Goal: Task Accomplishment & Management: Manage account settings

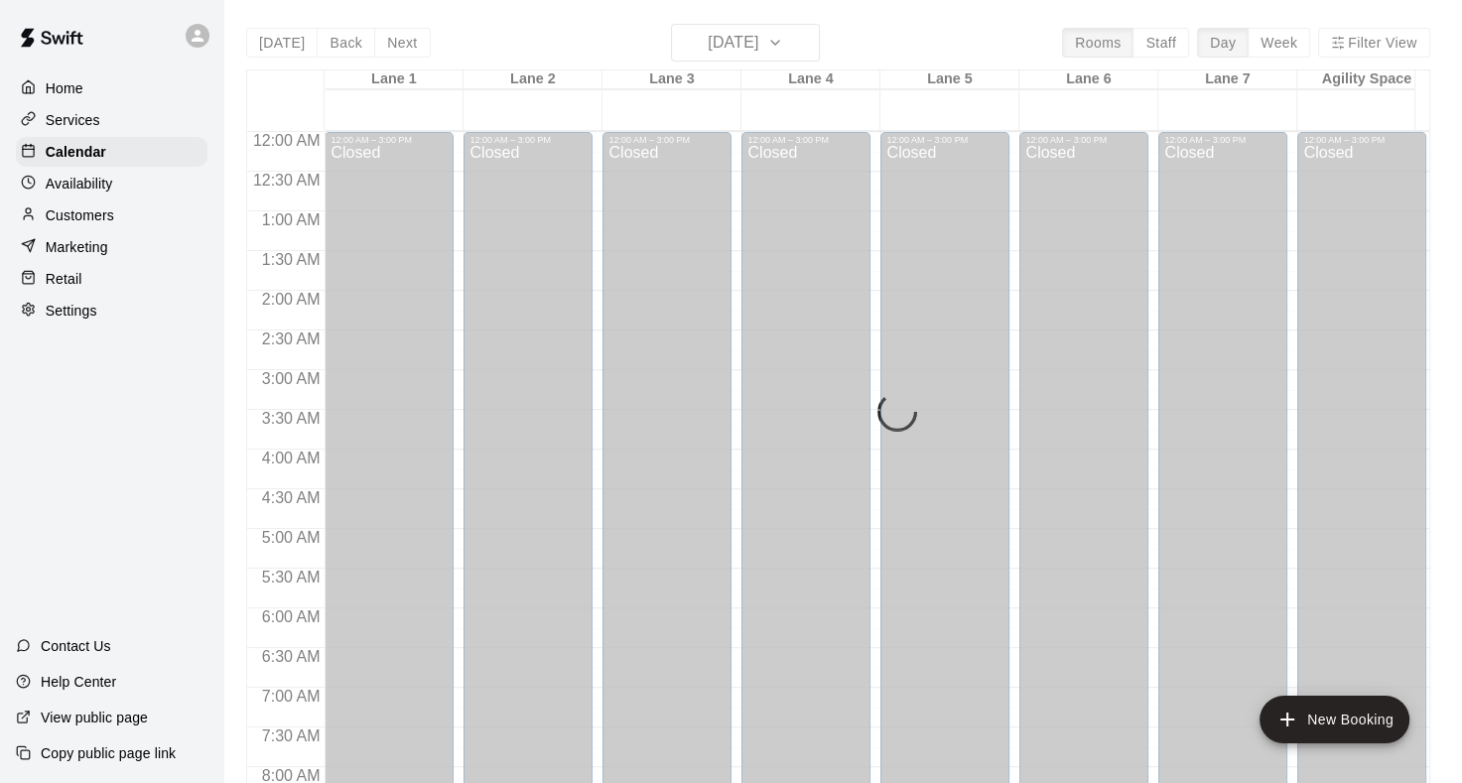
scroll to position [1156, 0]
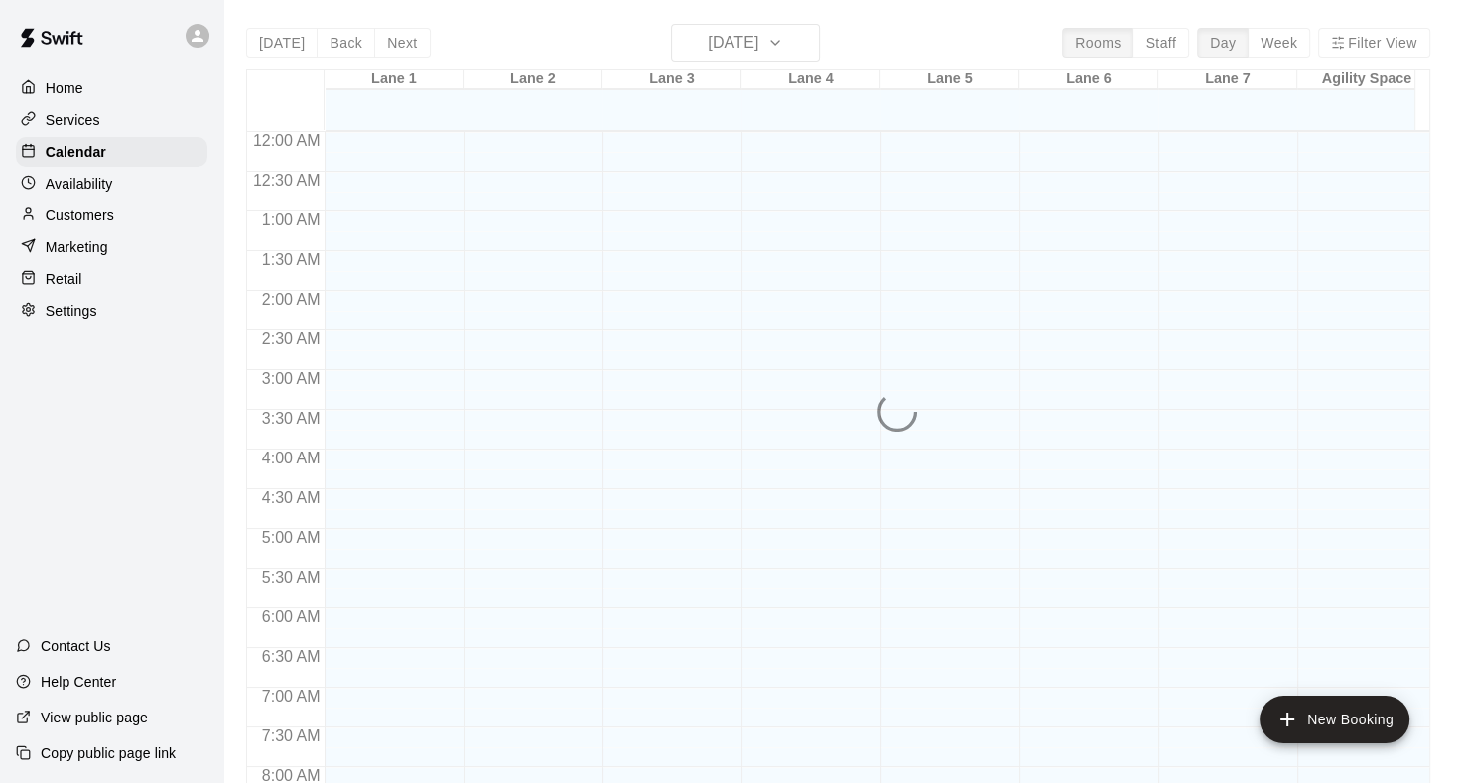
scroll to position [1156, 0]
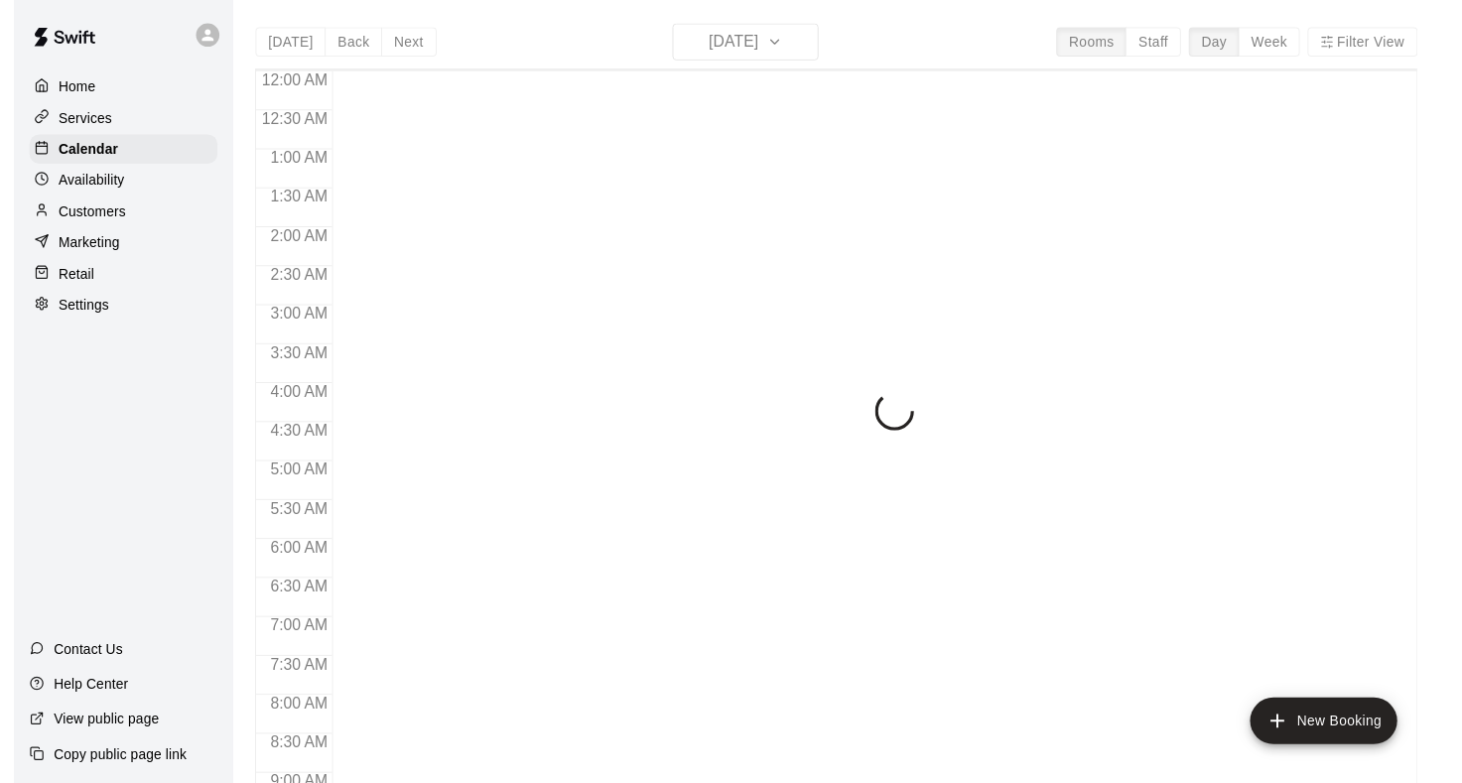
scroll to position [1156, 0]
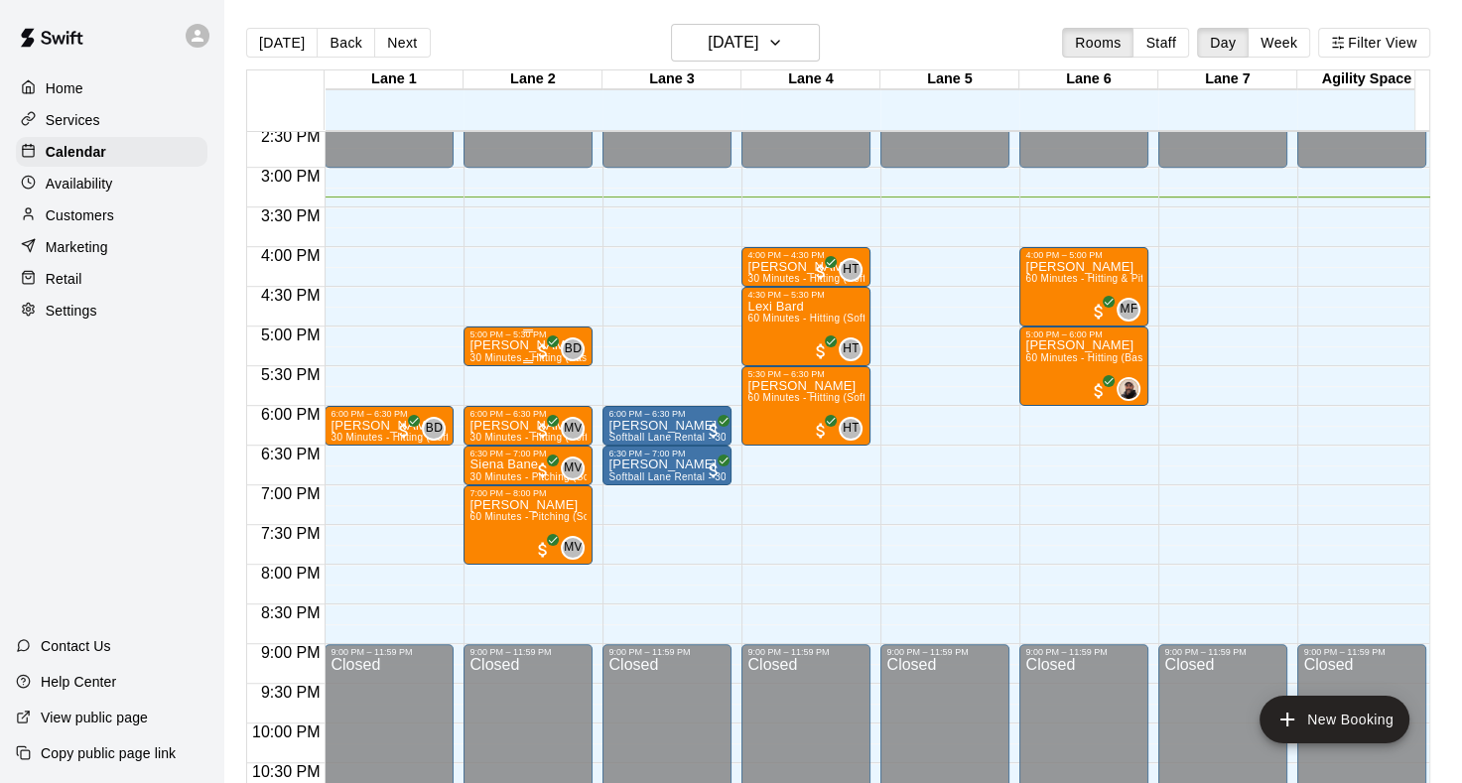
click at [497, 345] on p "[PERSON_NAME]" at bounding box center [528, 345] width 117 height 0
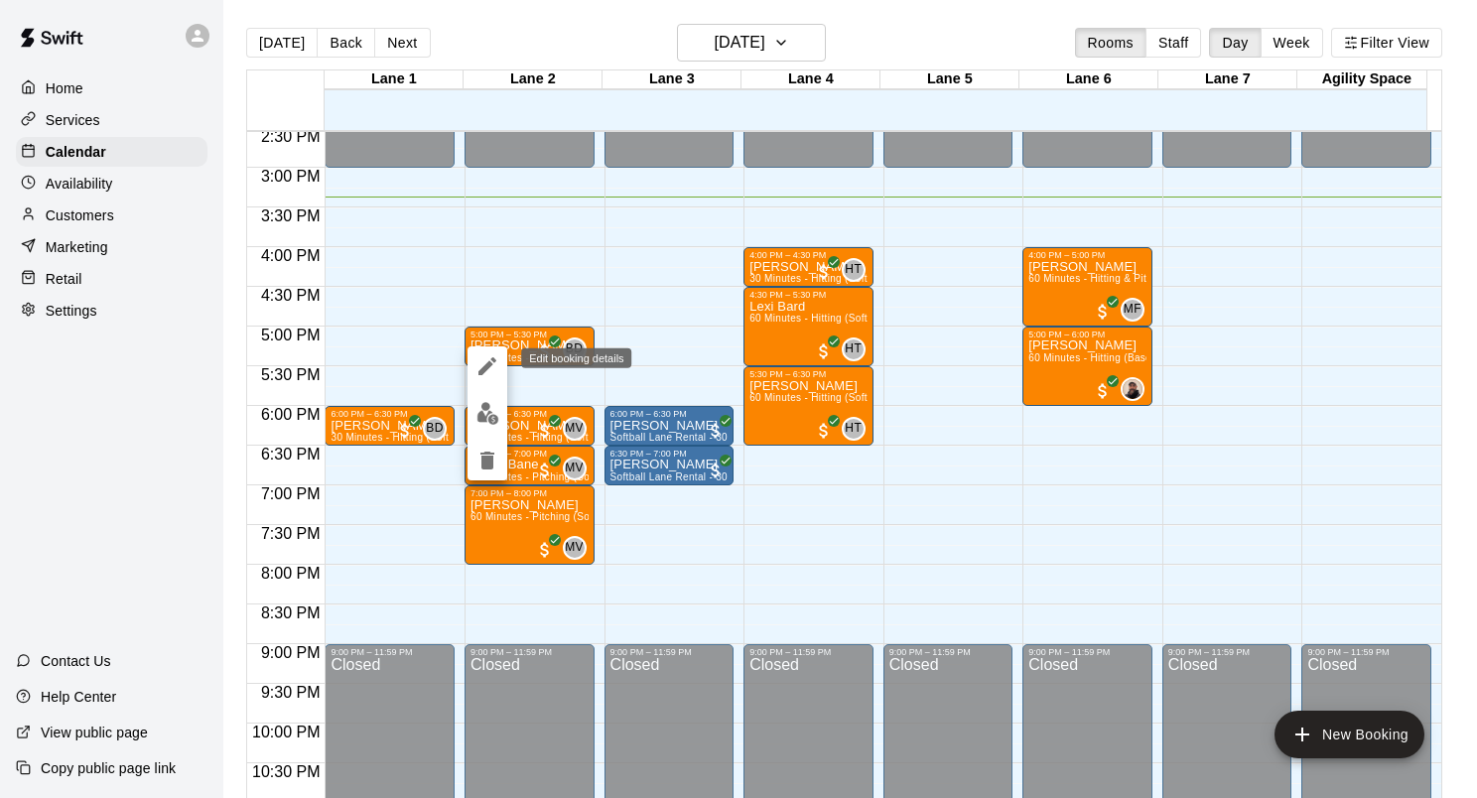
click at [491, 370] on icon "edit" at bounding box center [488, 366] width 24 height 24
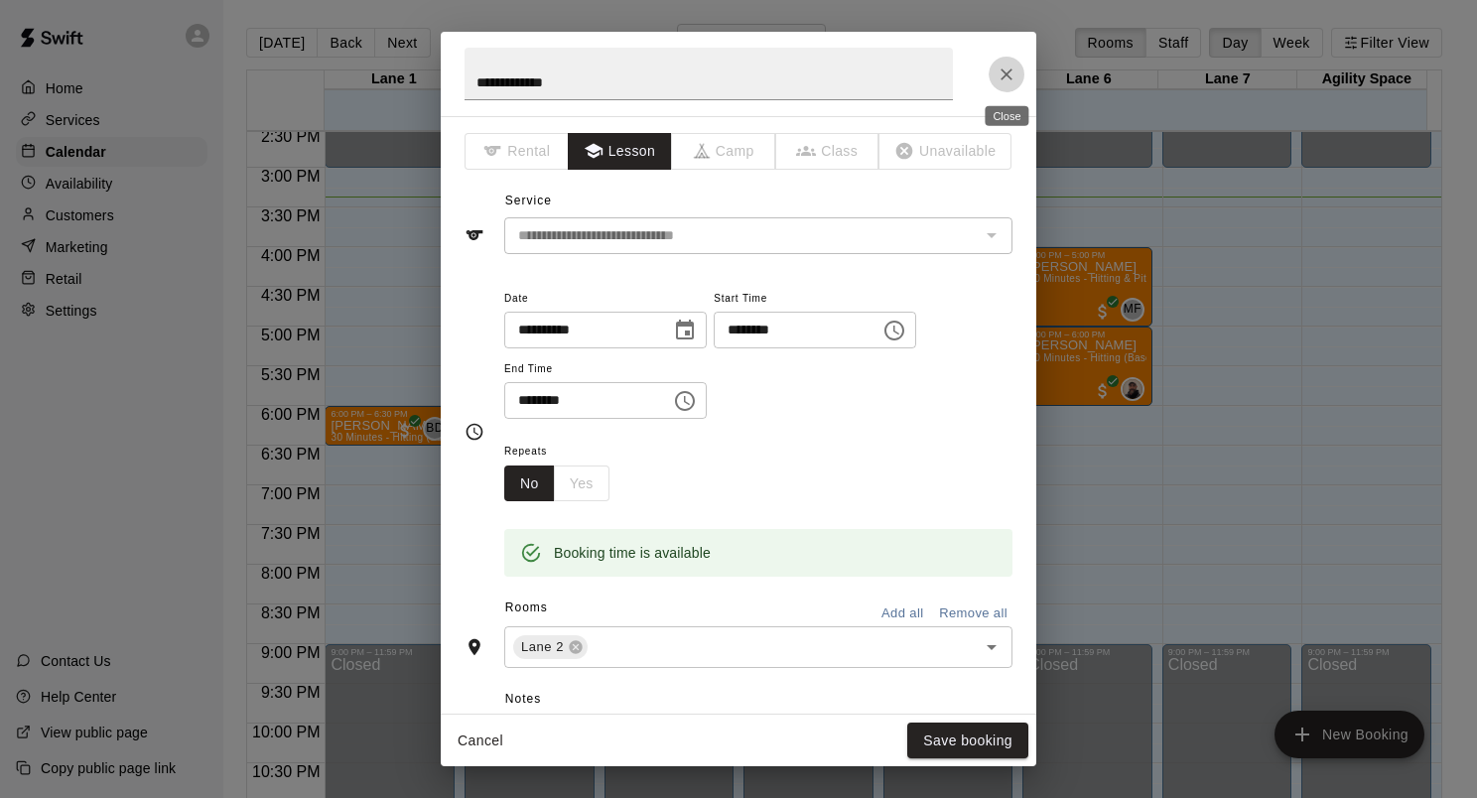
click at [1012, 75] on icon "Close" at bounding box center [1007, 75] width 20 height 20
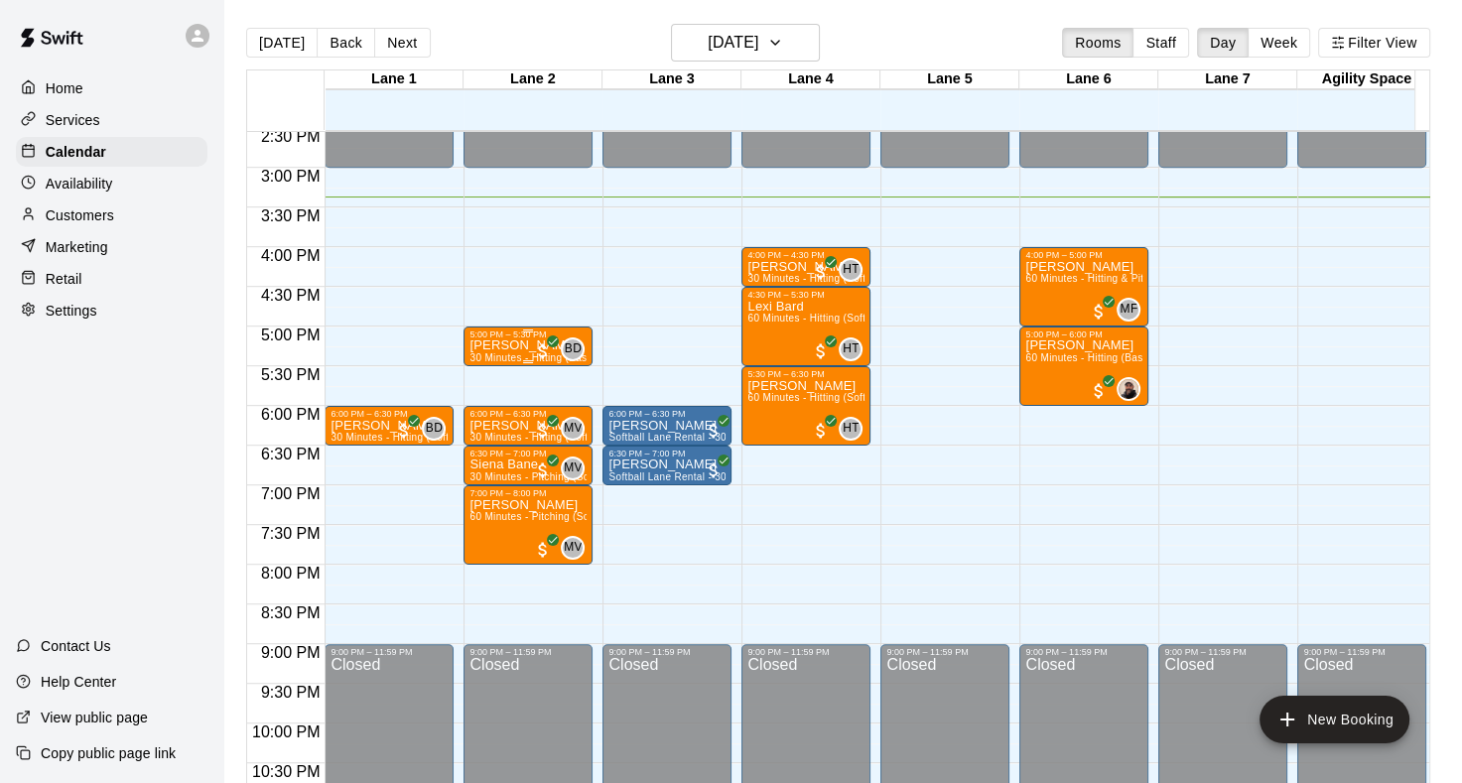
click at [512, 345] on p "[PERSON_NAME]" at bounding box center [528, 345] width 117 height 0
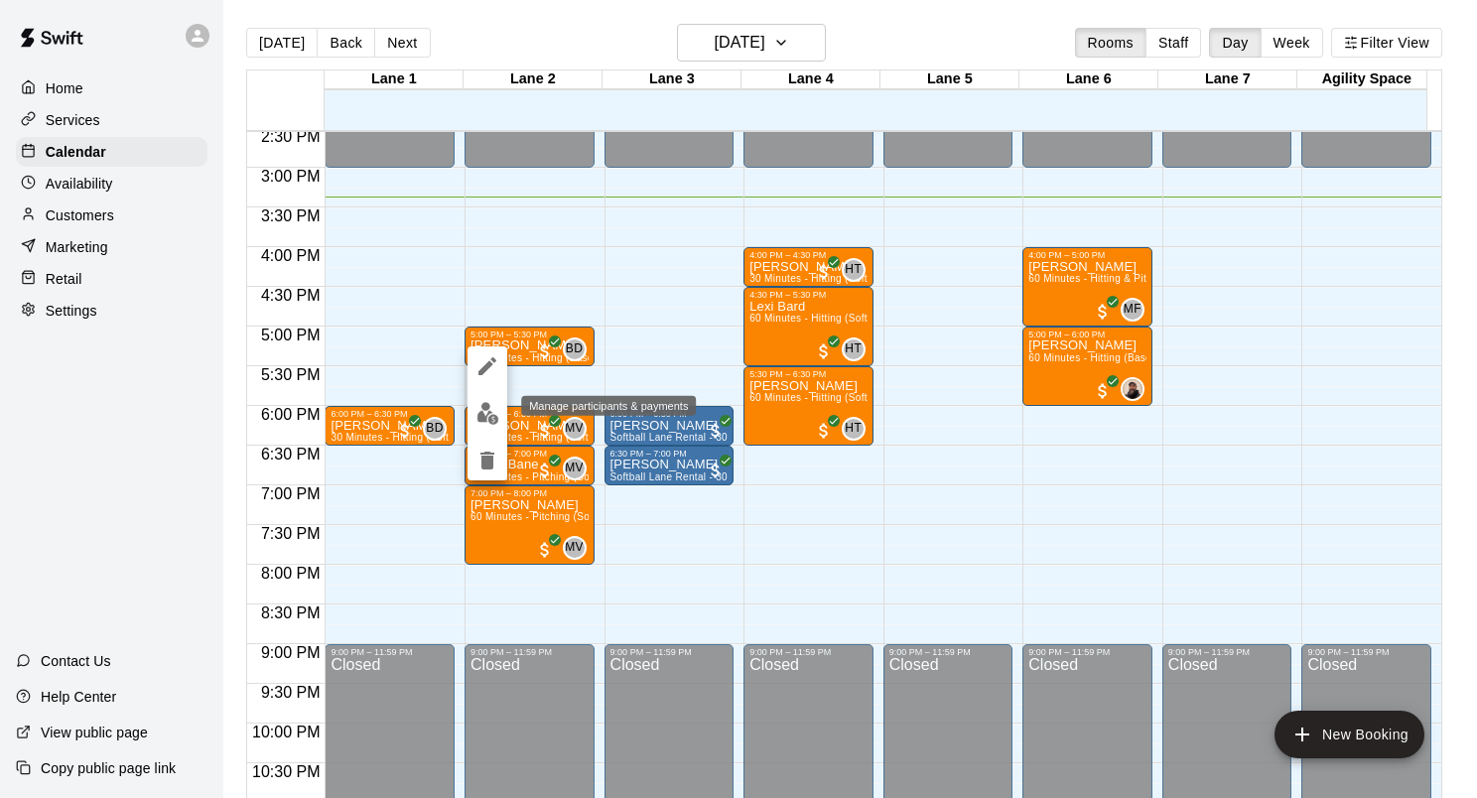
click at [489, 412] on img "edit" at bounding box center [488, 413] width 23 height 23
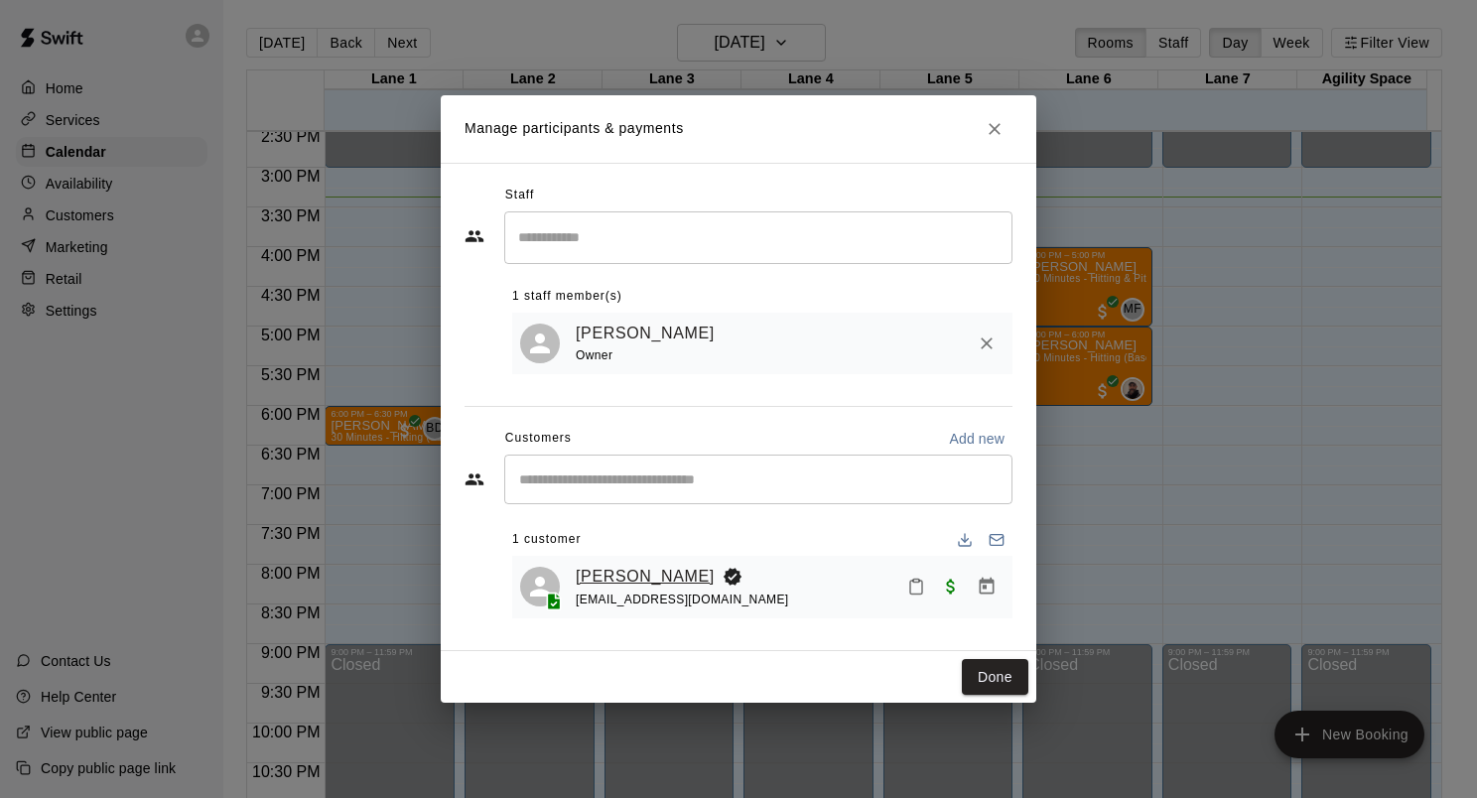
click at [618, 573] on link "[PERSON_NAME]" at bounding box center [645, 577] width 139 height 26
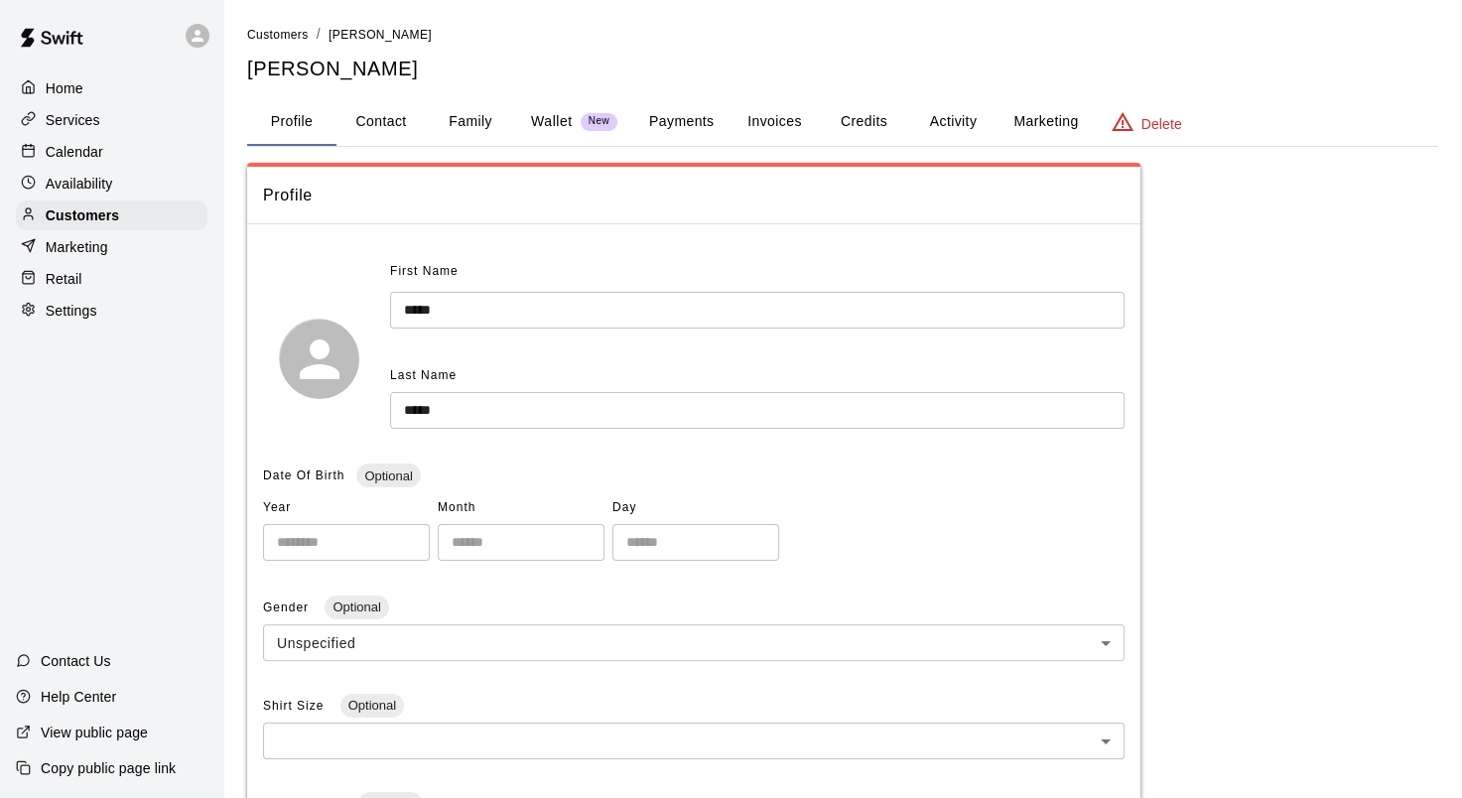
click at [459, 118] on button "Family" at bounding box center [470, 122] width 89 height 48
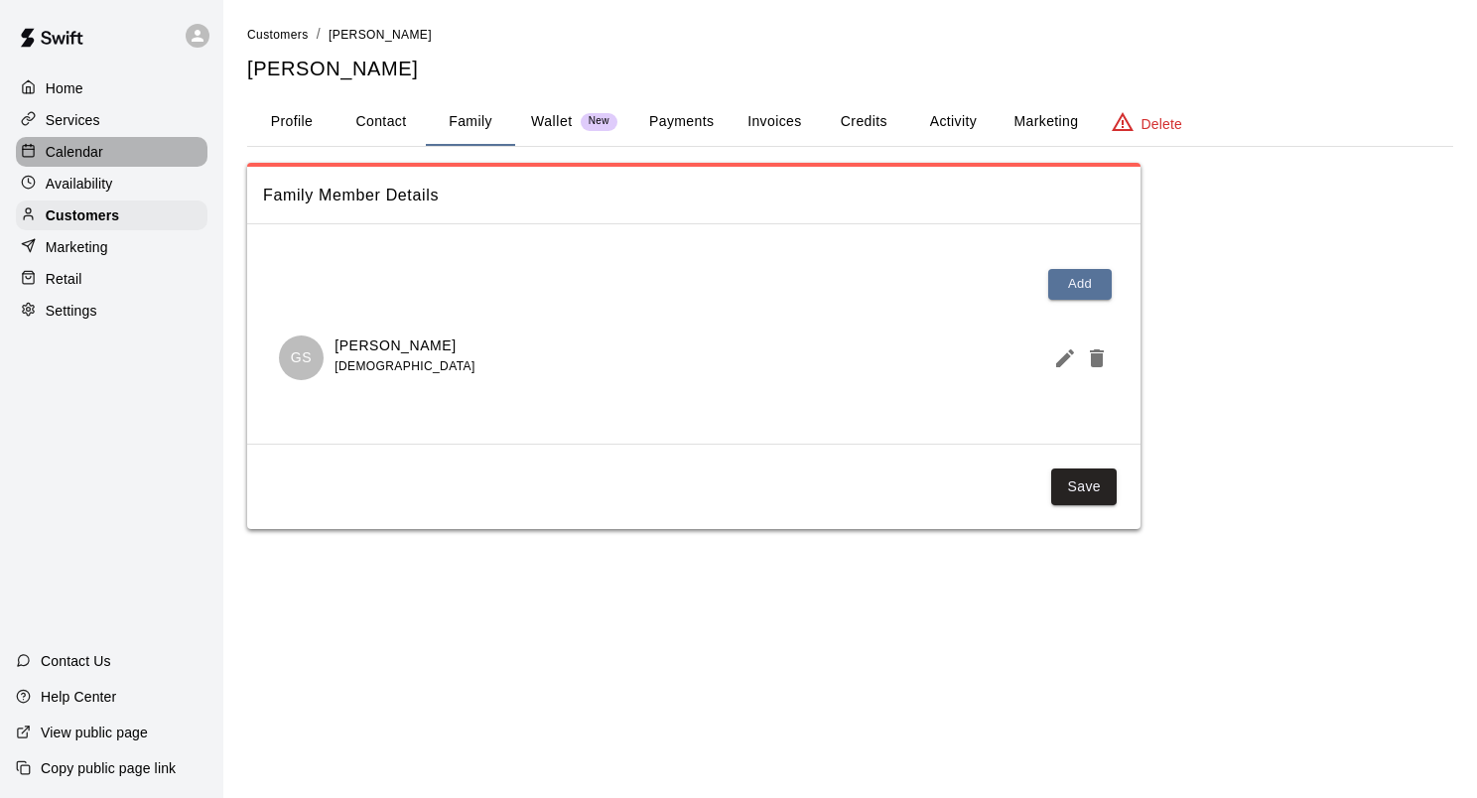
click at [100, 162] on p "Calendar" at bounding box center [75, 152] width 58 height 20
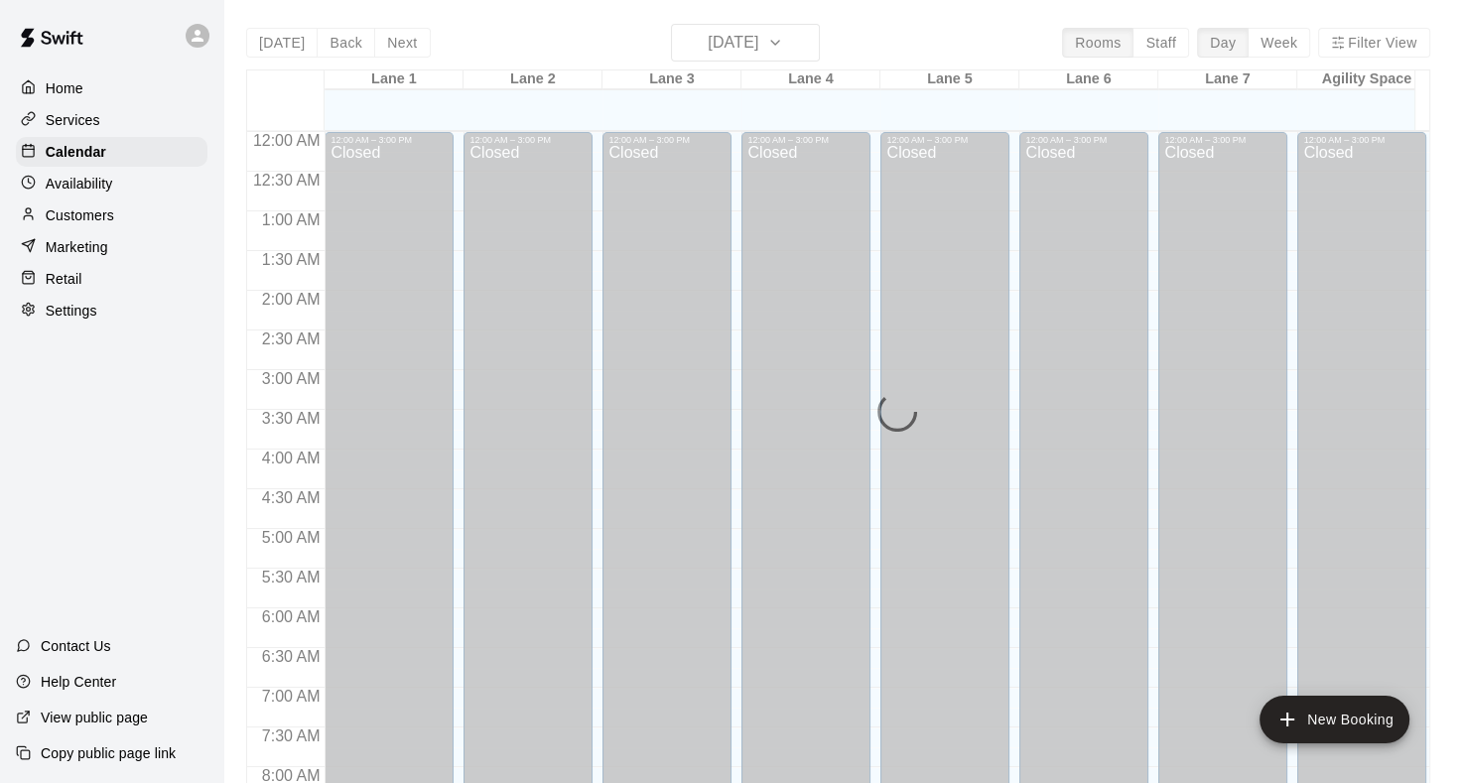
scroll to position [1156, 0]
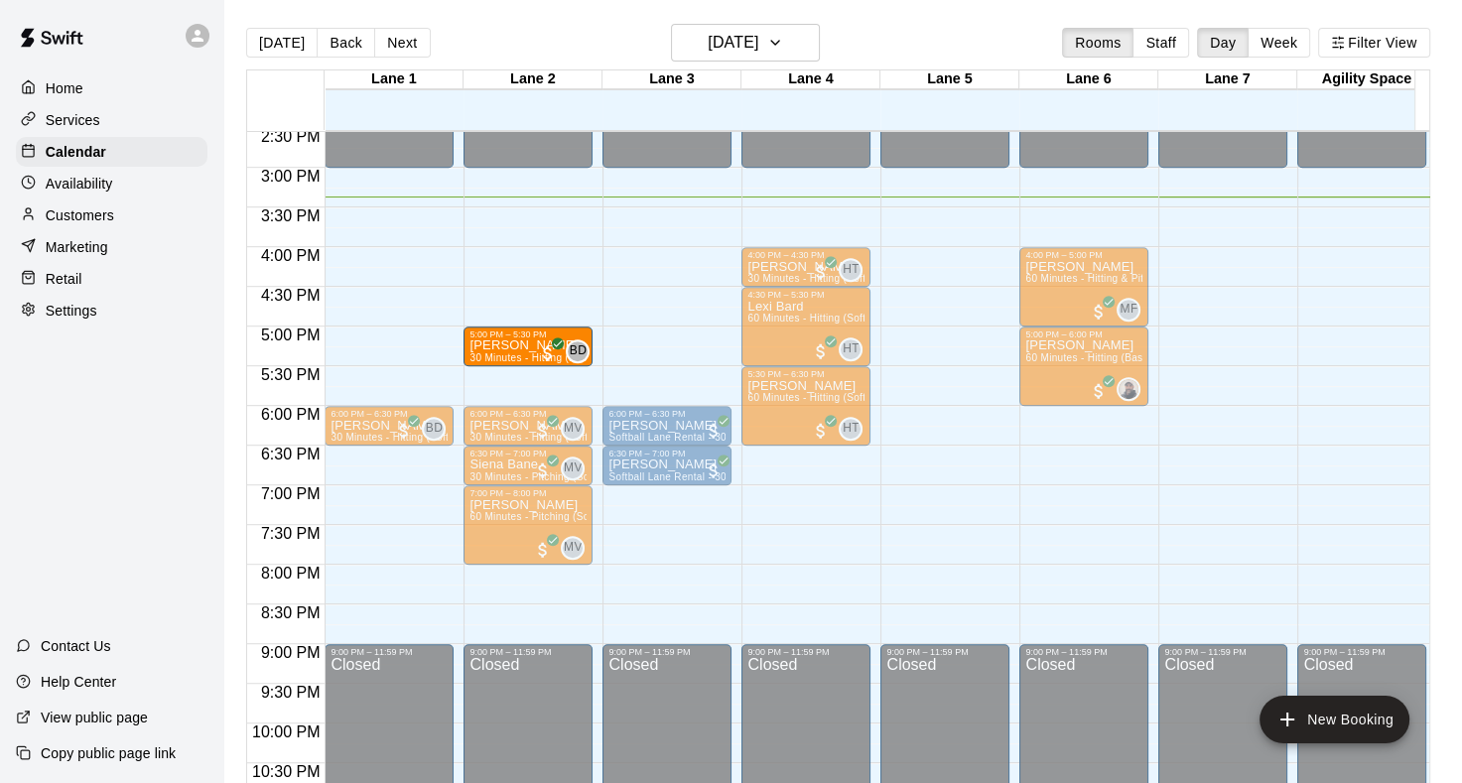
drag, startPoint x: 498, startPoint y: 344, endPoint x: 513, endPoint y: 345, distance: 14.9
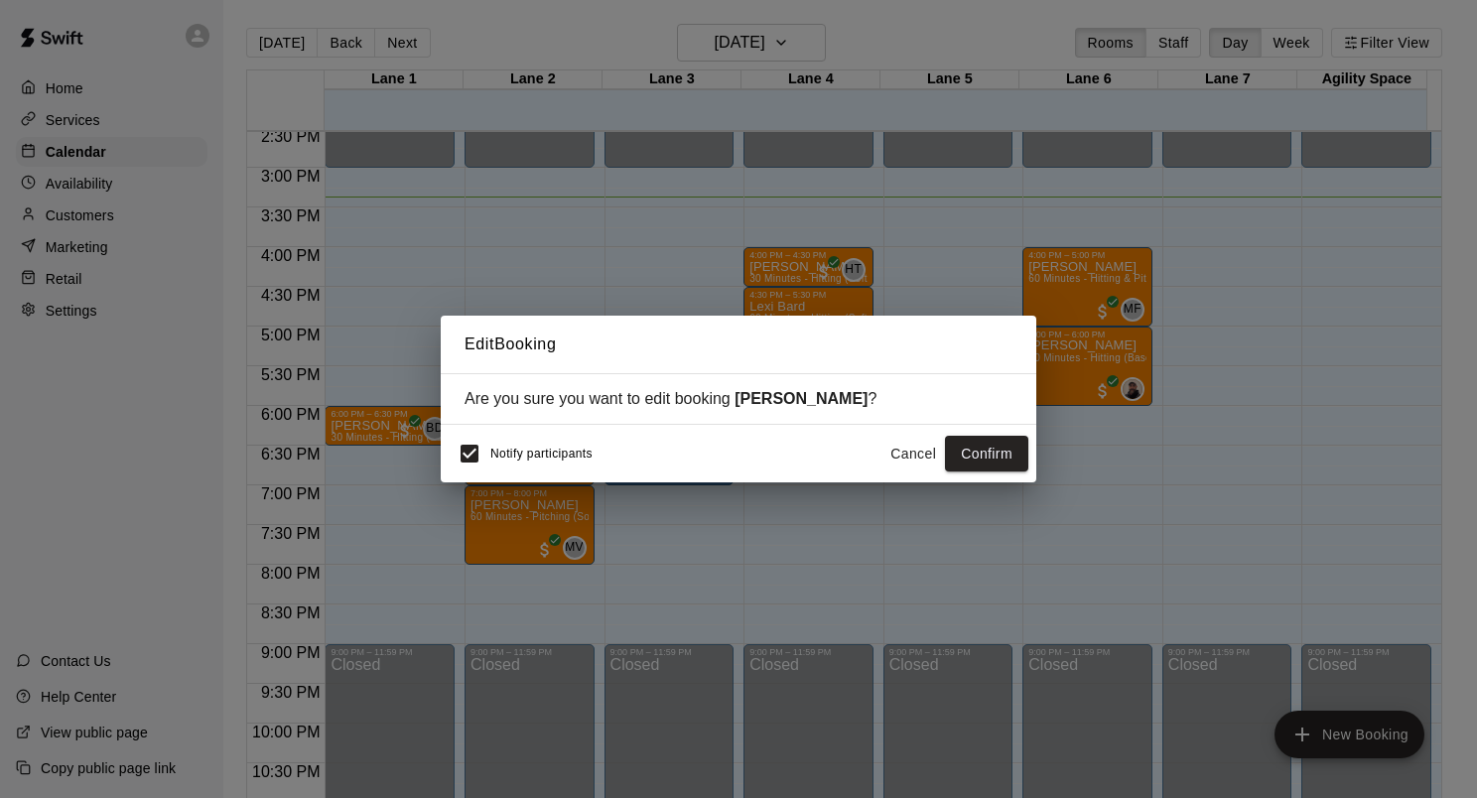
click at [909, 456] on button "Cancel" at bounding box center [914, 454] width 64 height 37
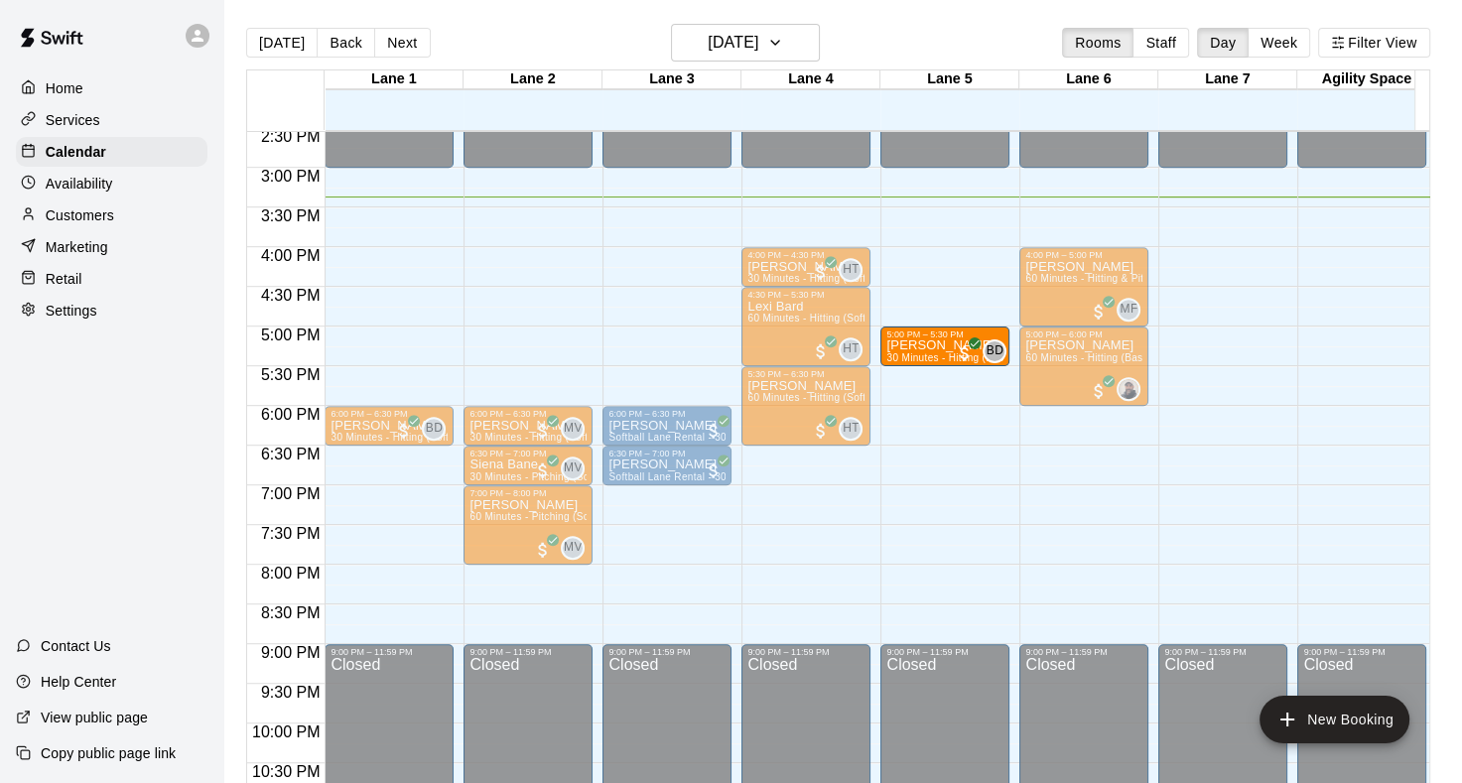
drag, startPoint x: 495, startPoint y: 342, endPoint x: 916, endPoint y: 349, distance: 421.0
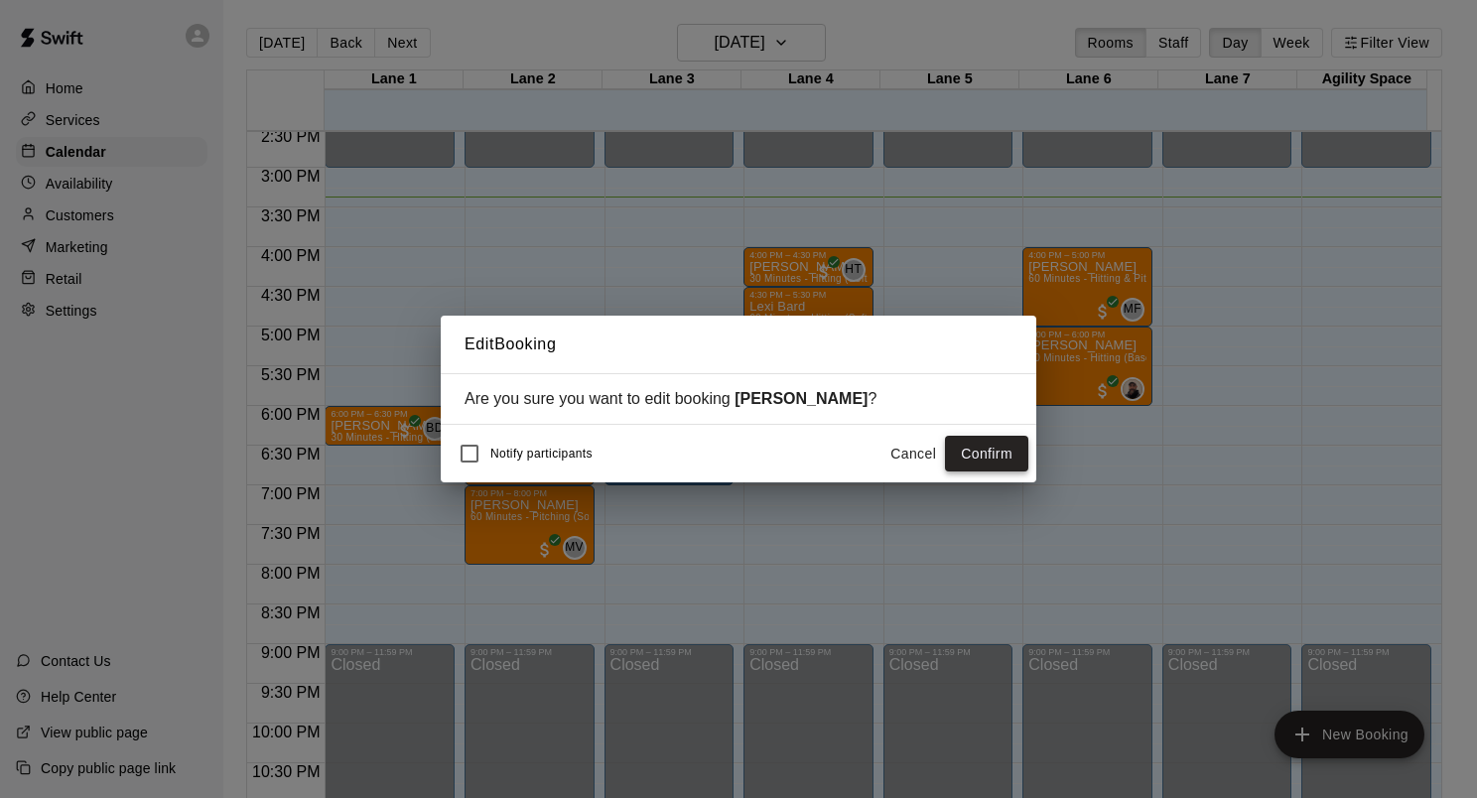
click at [997, 461] on button "Confirm" at bounding box center [986, 454] width 83 height 37
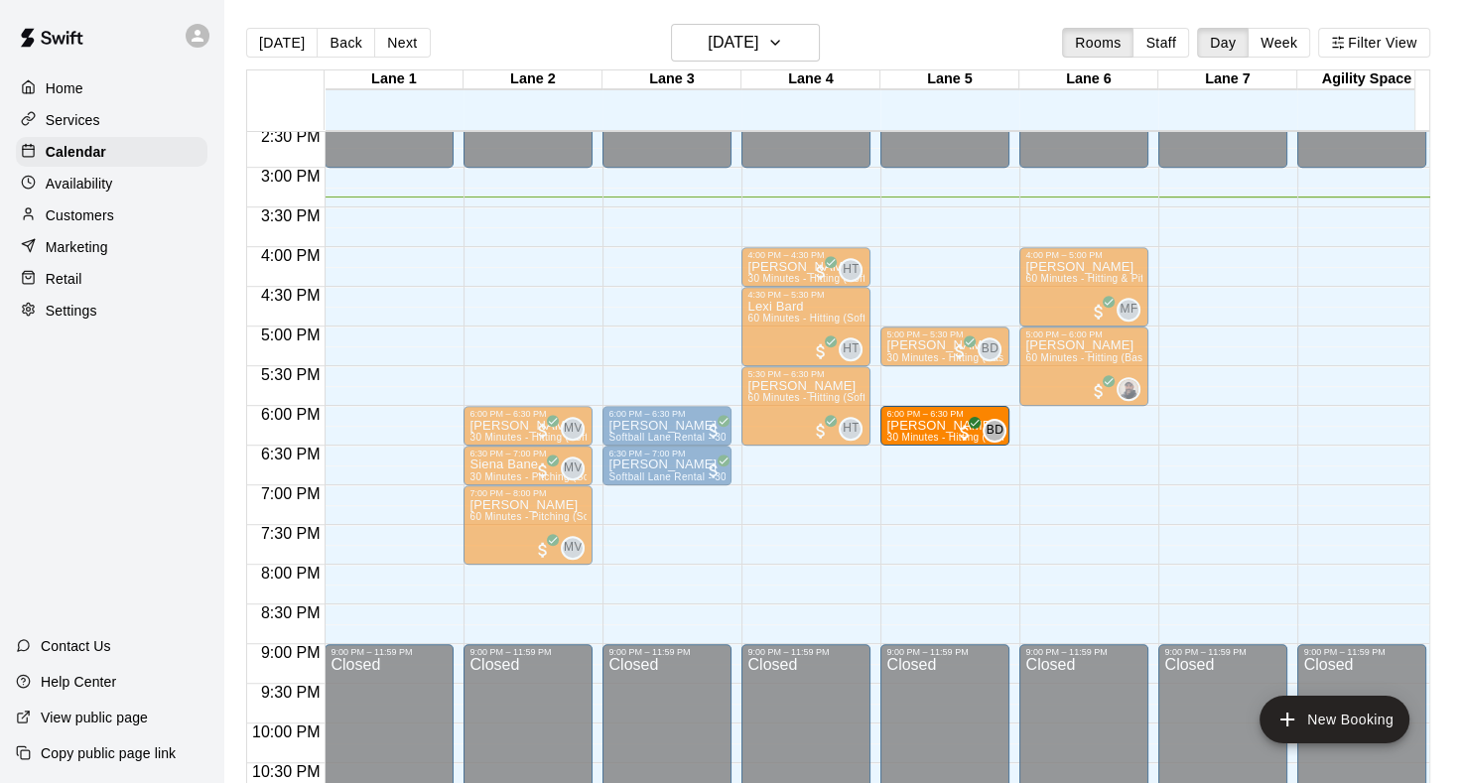
drag, startPoint x: 373, startPoint y: 424, endPoint x: 925, endPoint y: 431, distance: 552.0
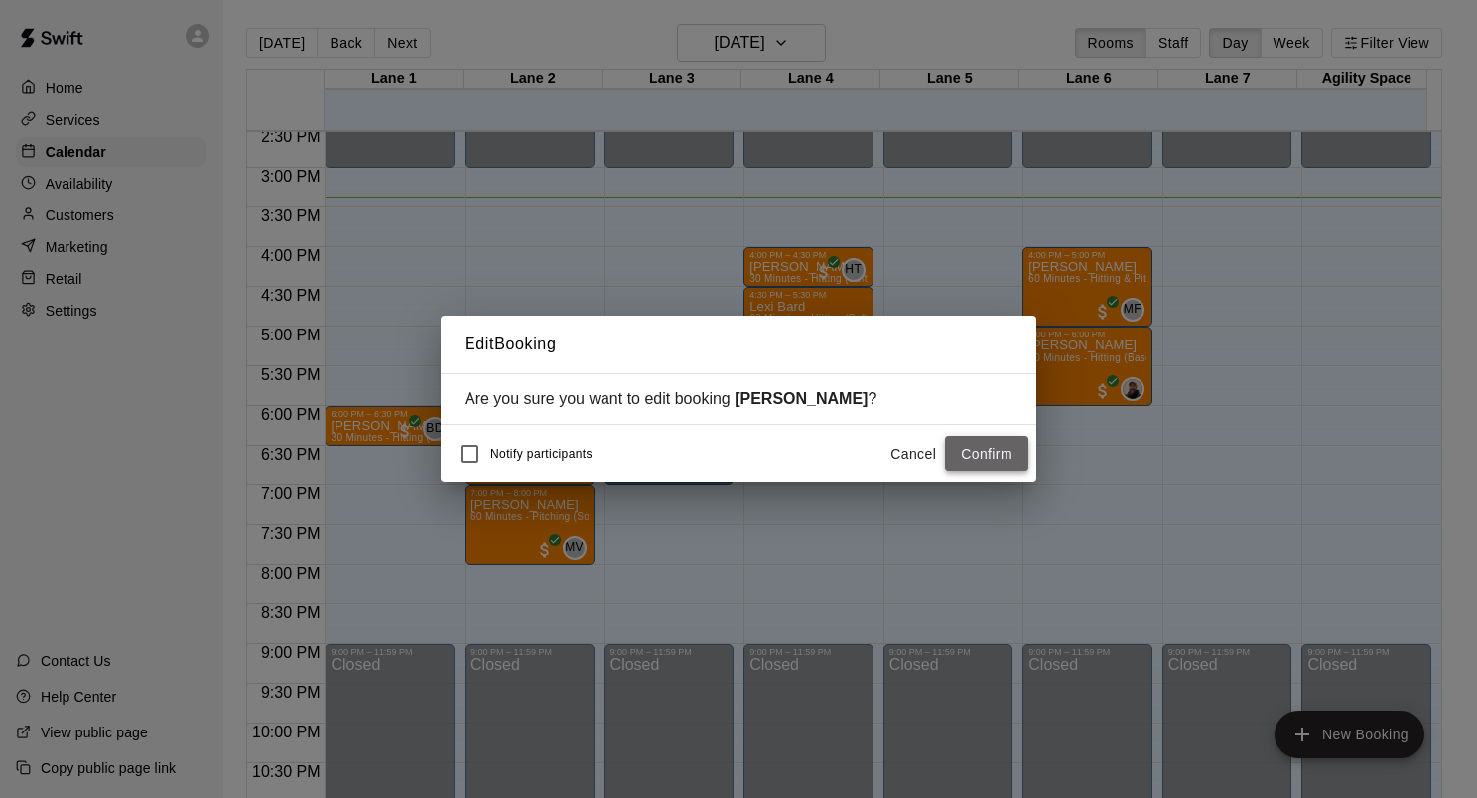
click at [987, 451] on button "Confirm" at bounding box center [986, 454] width 83 height 37
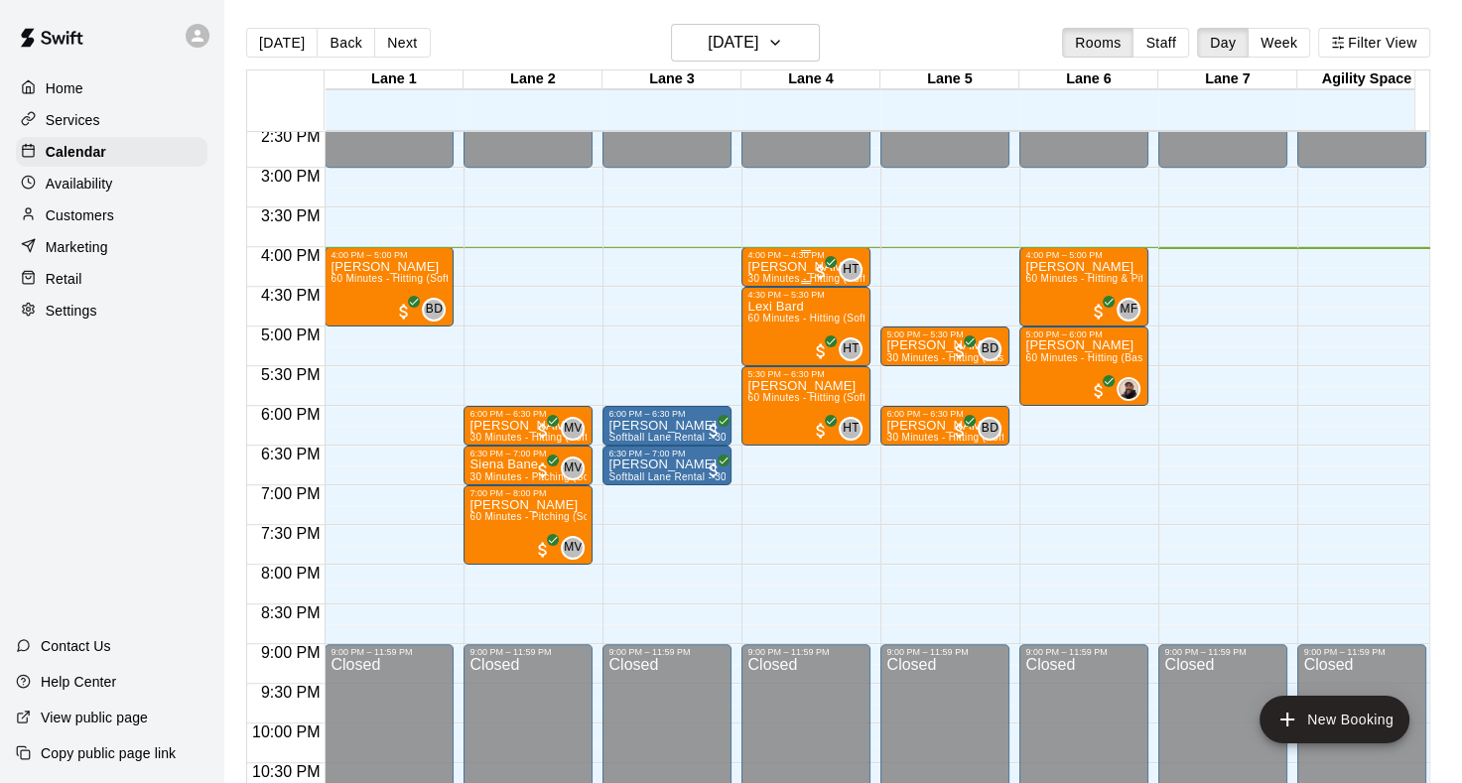
click at [762, 267] on p "[PERSON_NAME]" at bounding box center [806, 267] width 117 height 0
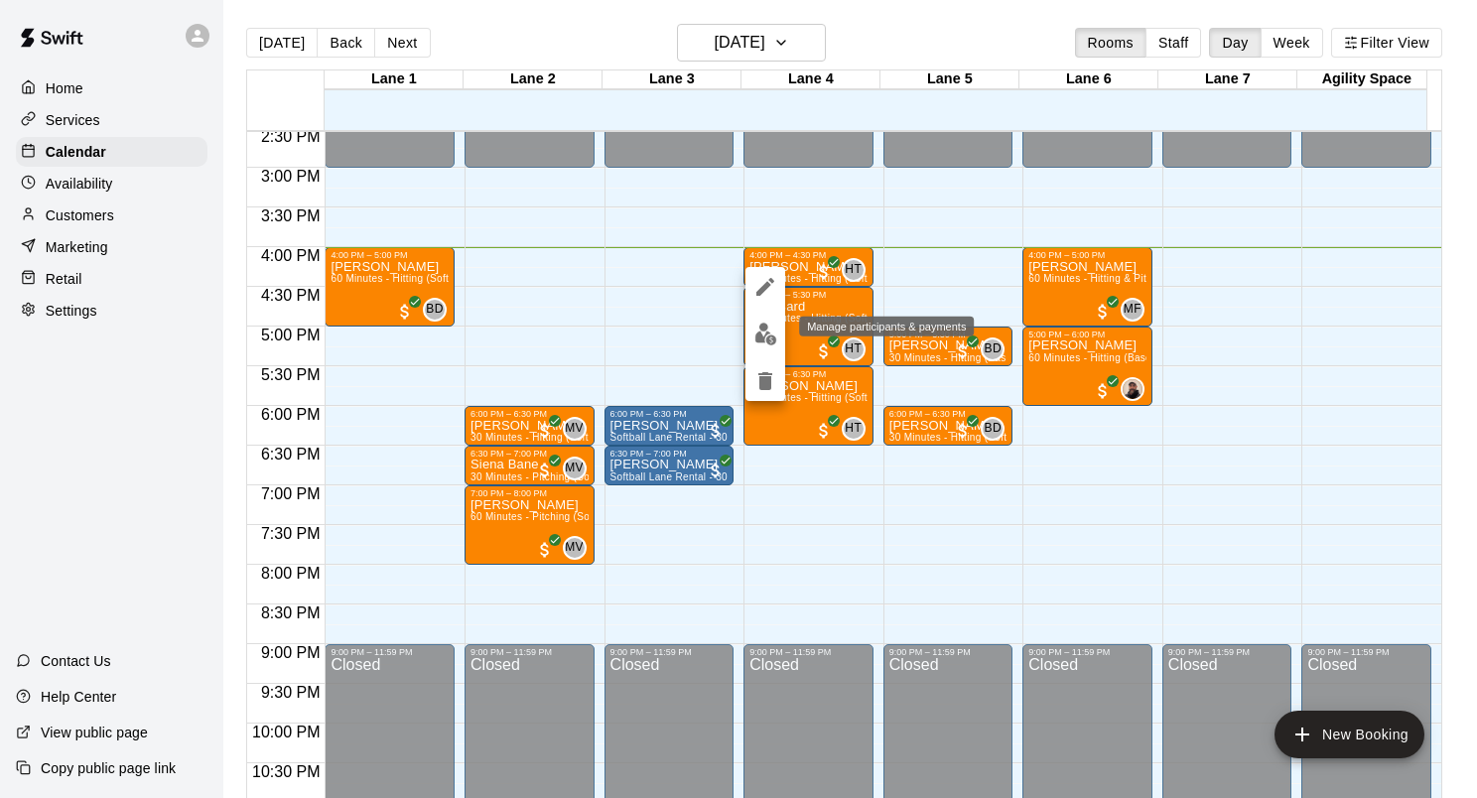
click at [762, 345] on button "edit" at bounding box center [766, 334] width 40 height 39
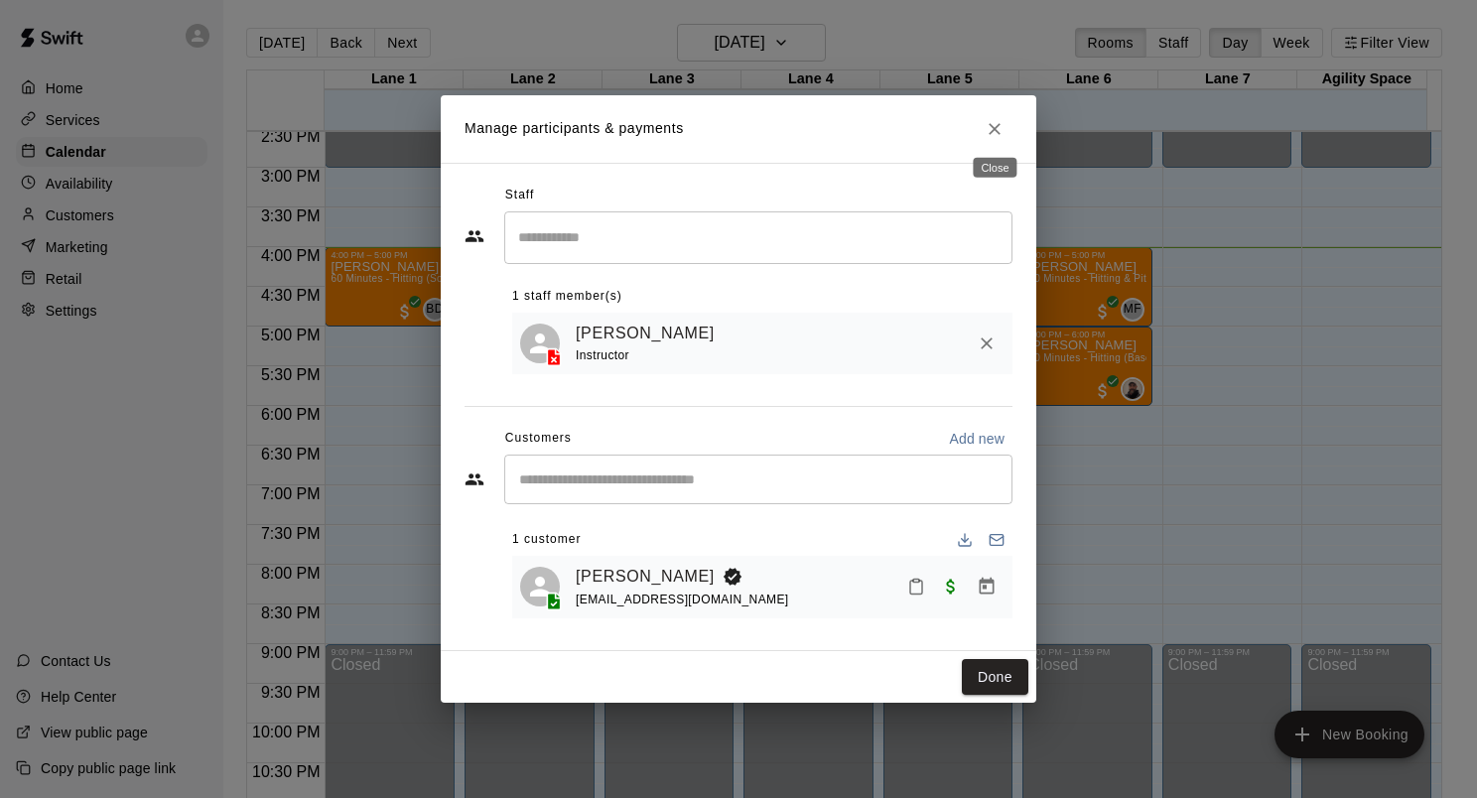
click at [989, 130] on icon "Close" at bounding box center [995, 129] width 12 height 12
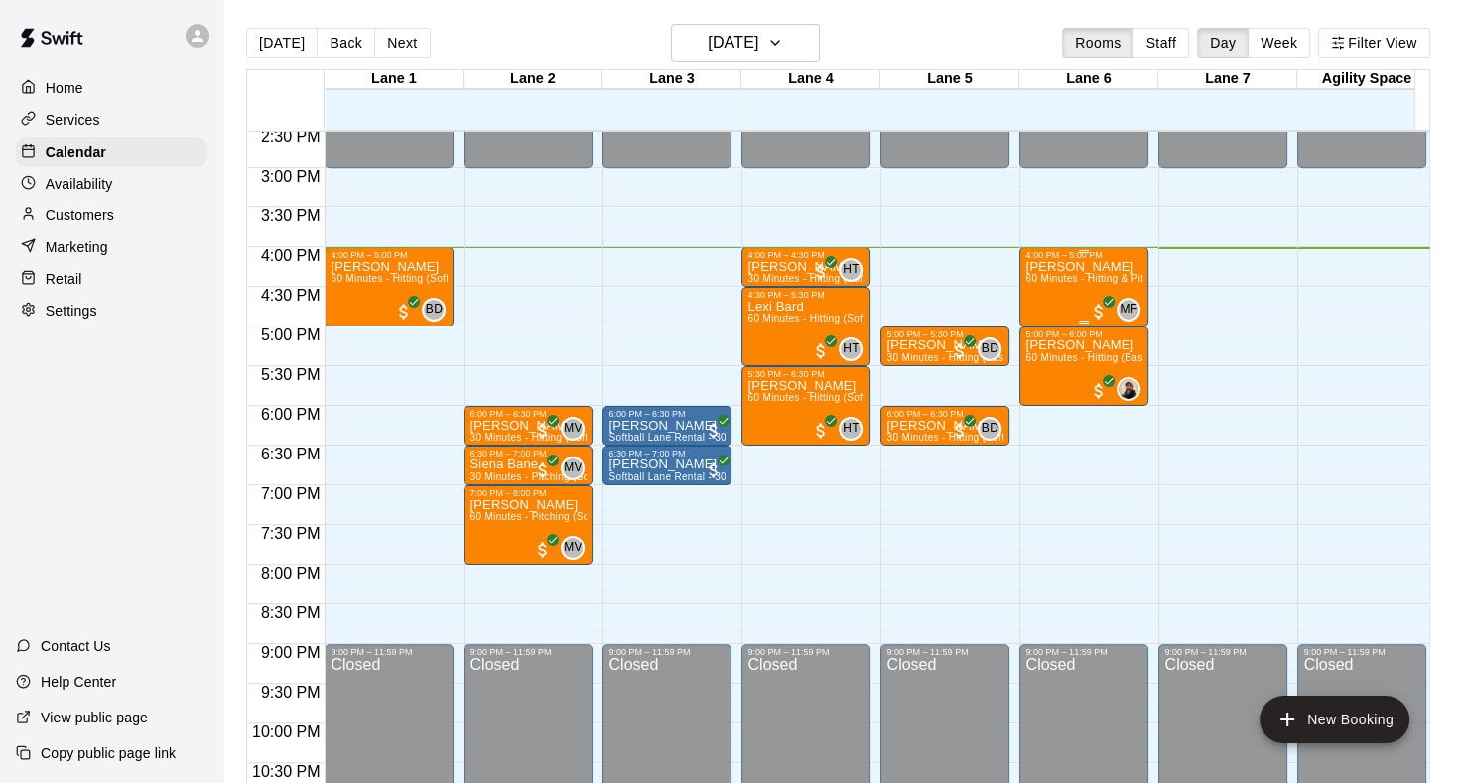
click at [1050, 287] on div "[PERSON_NAME] 60 Minutes - Hitting & Pitching (Baseball)" at bounding box center [1084, 651] width 117 height 783
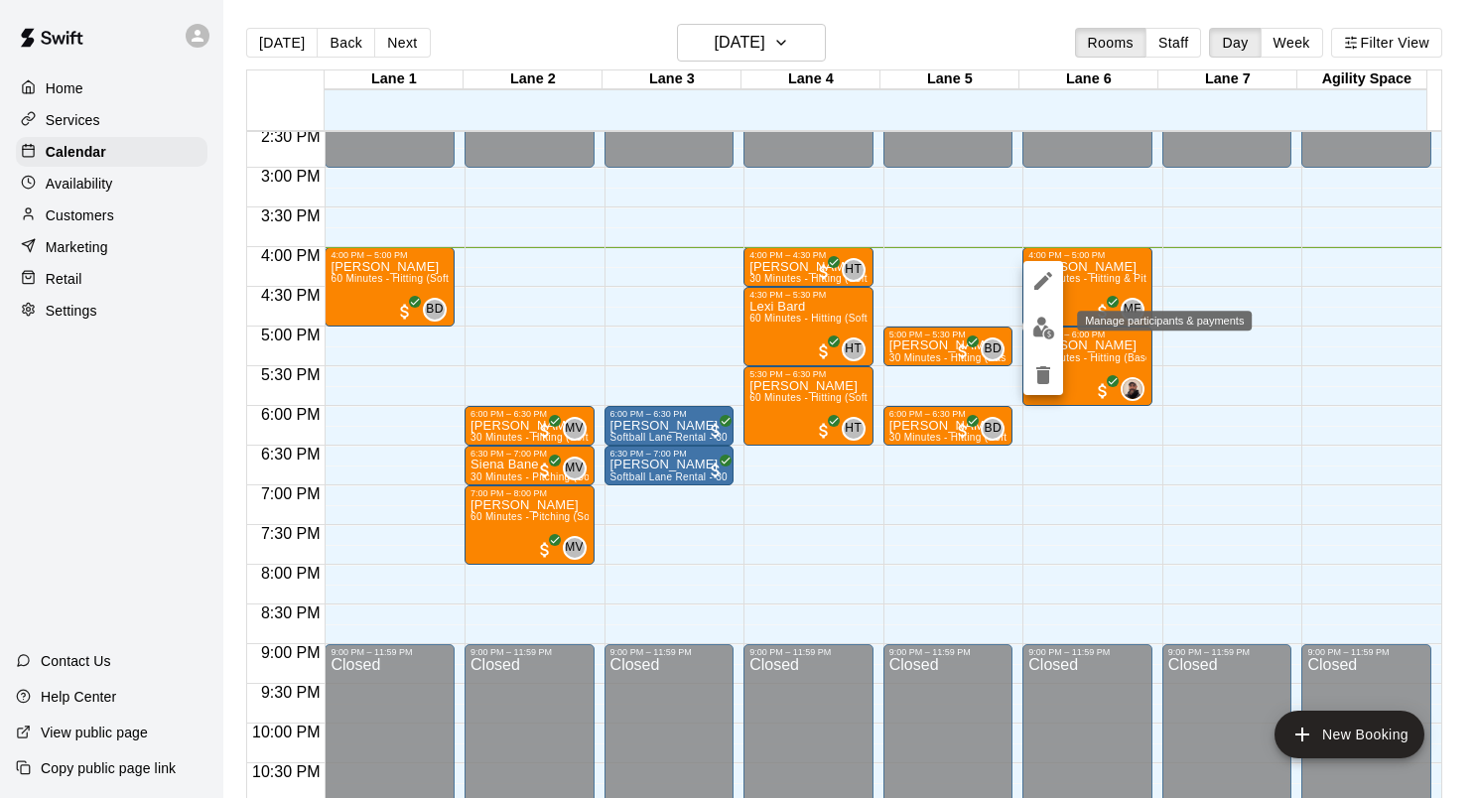
click at [1044, 335] on img "edit" at bounding box center [1044, 328] width 23 height 23
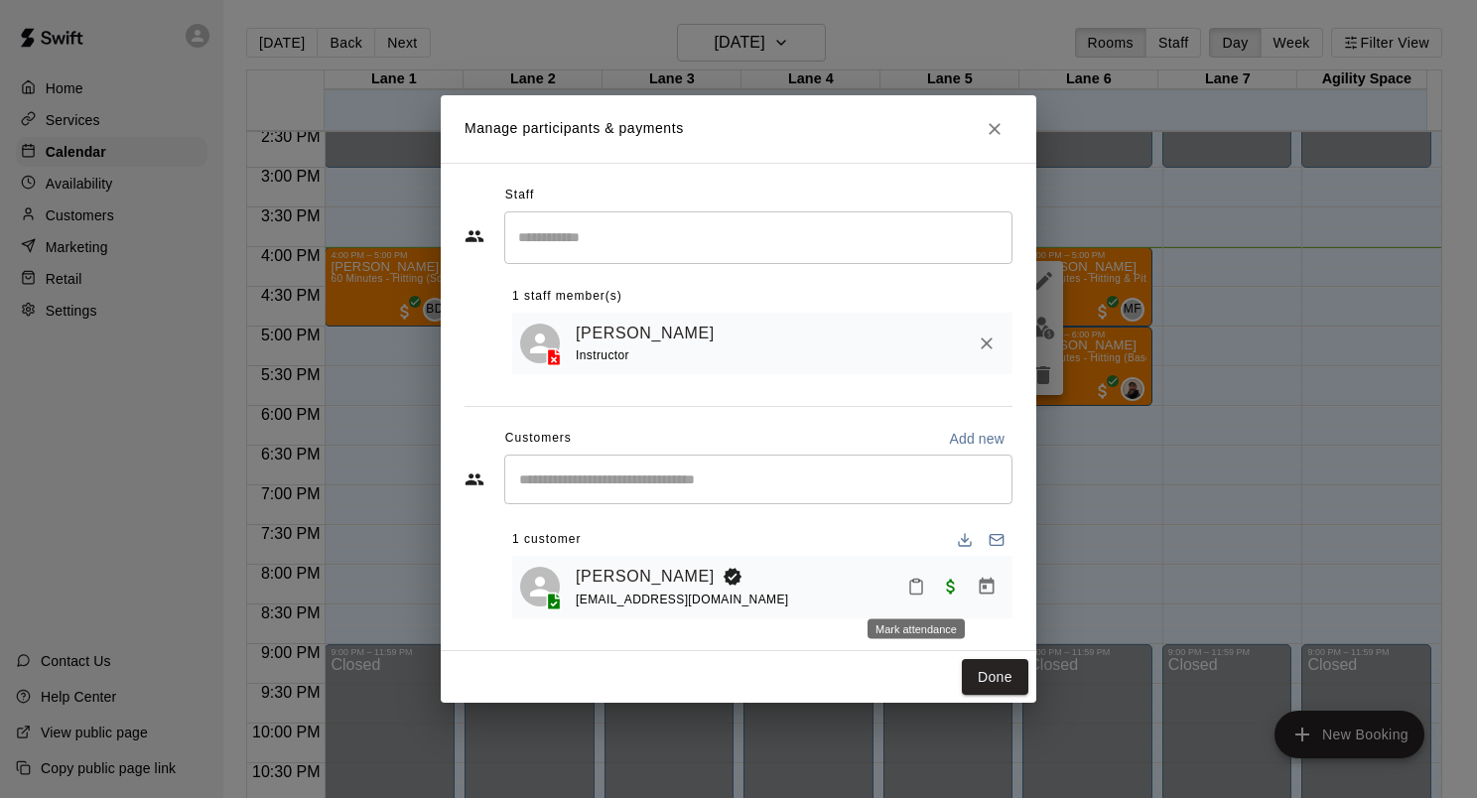
click at [918, 592] on icon "Mark attendance" at bounding box center [916, 587] width 18 height 18
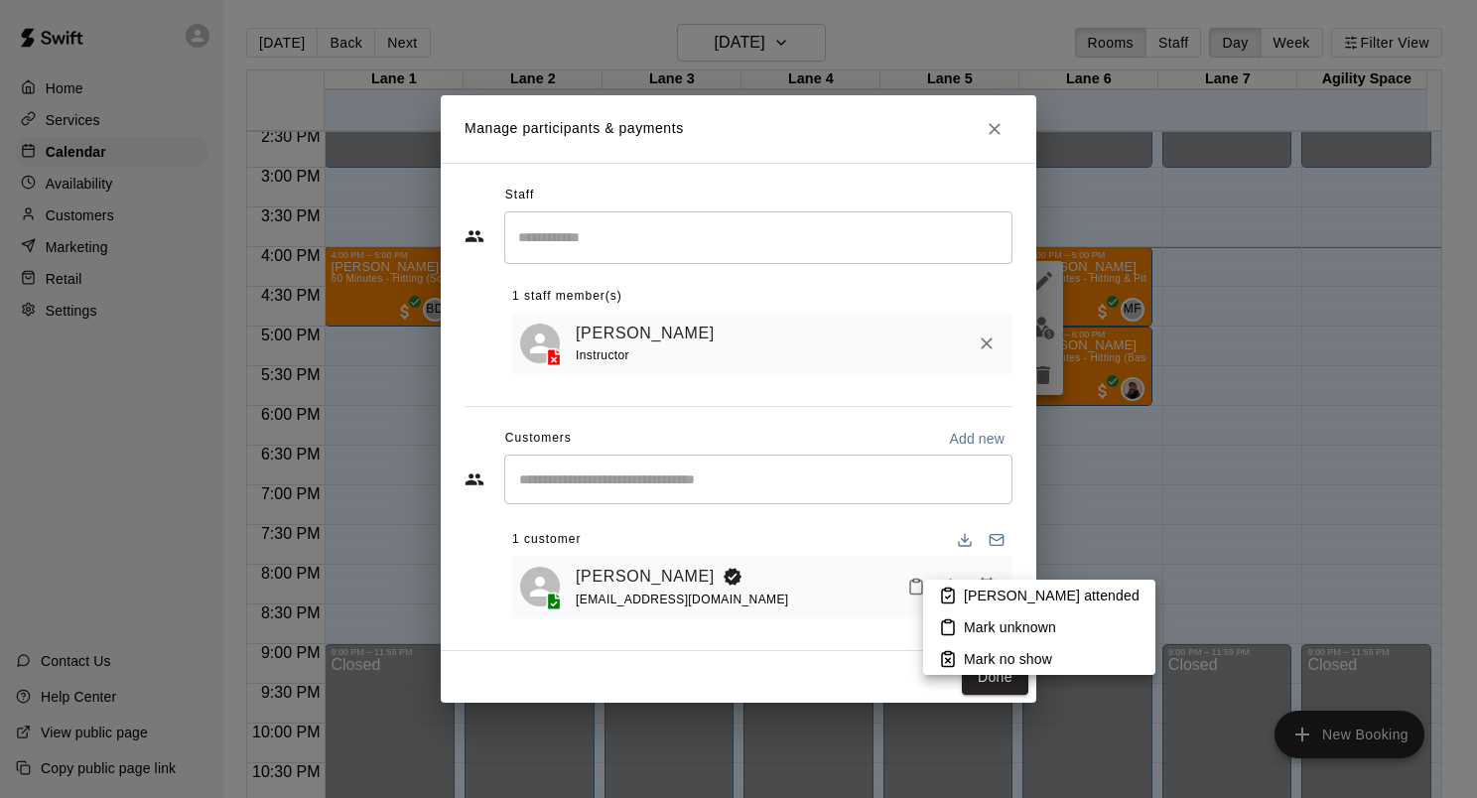
click at [997, 588] on p "[PERSON_NAME] attended" at bounding box center [1052, 596] width 176 height 20
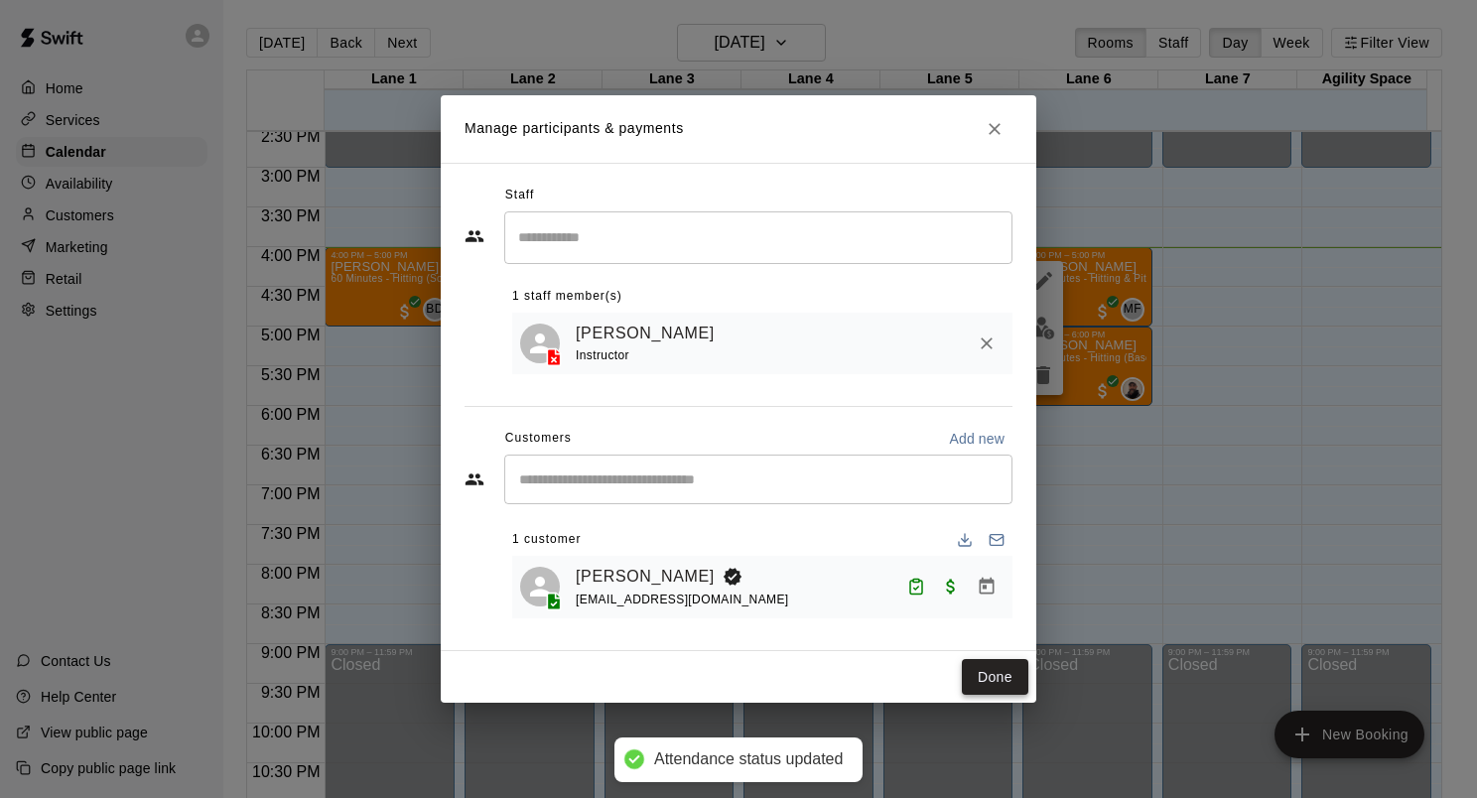
click at [997, 672] on button "Done" at bounding box center [995, 677] width 67 height 37
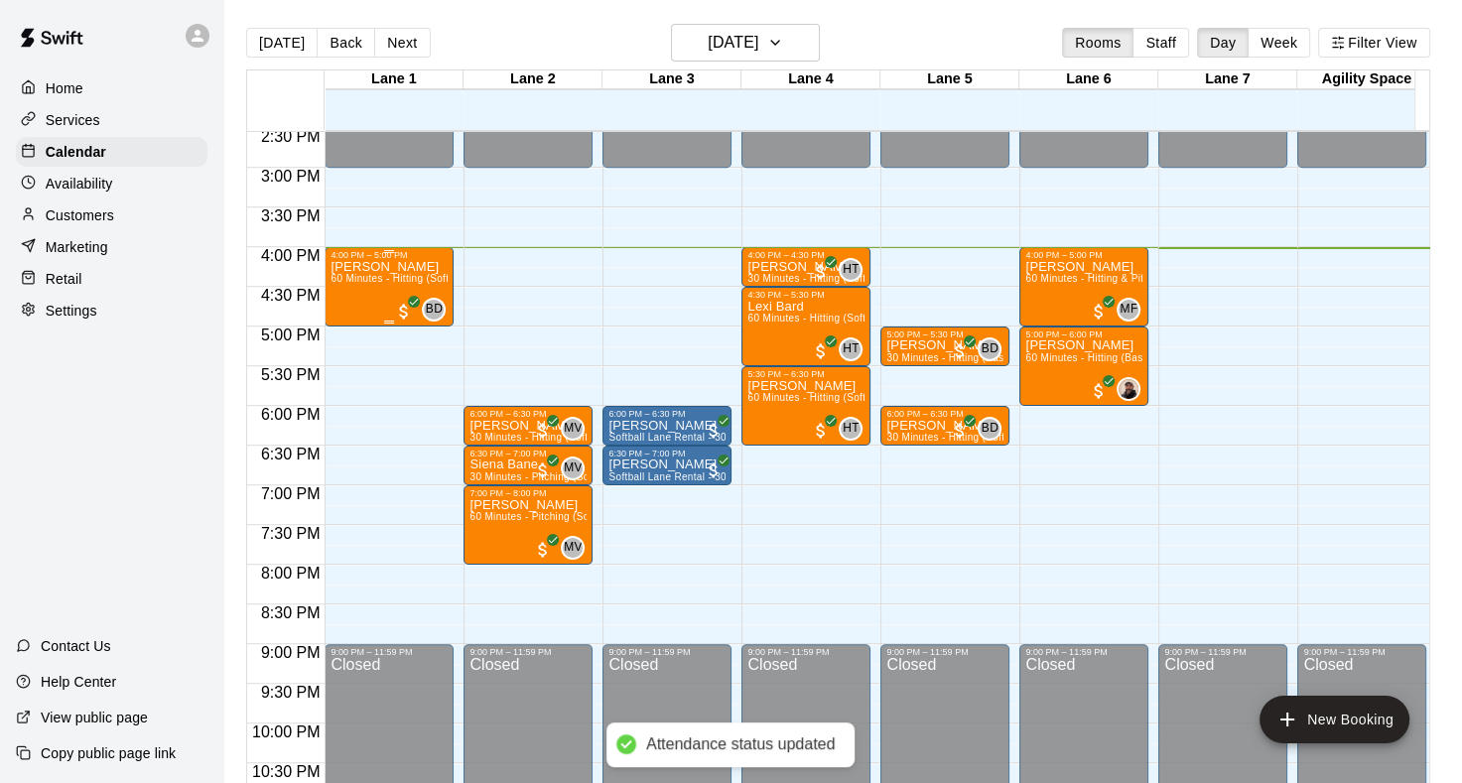
click at [361, 291] on div "[PERSON_NAME] 60 Minutes - Hitting (Softball)" at bounding box center [389, 651] width 117 height 783
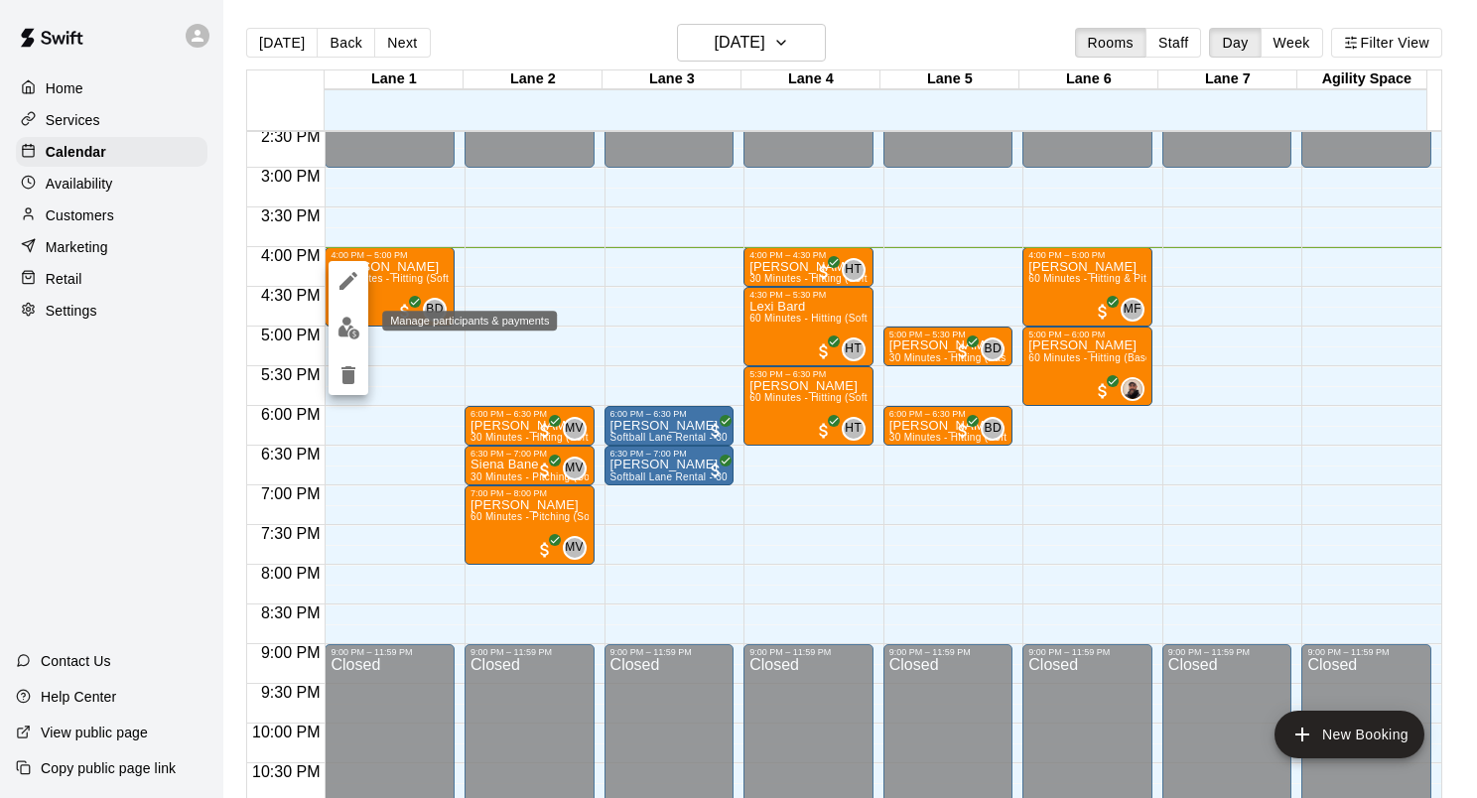
click at [353, 324] on img "edit" at bounding box center [349, 328] width 23 height 23
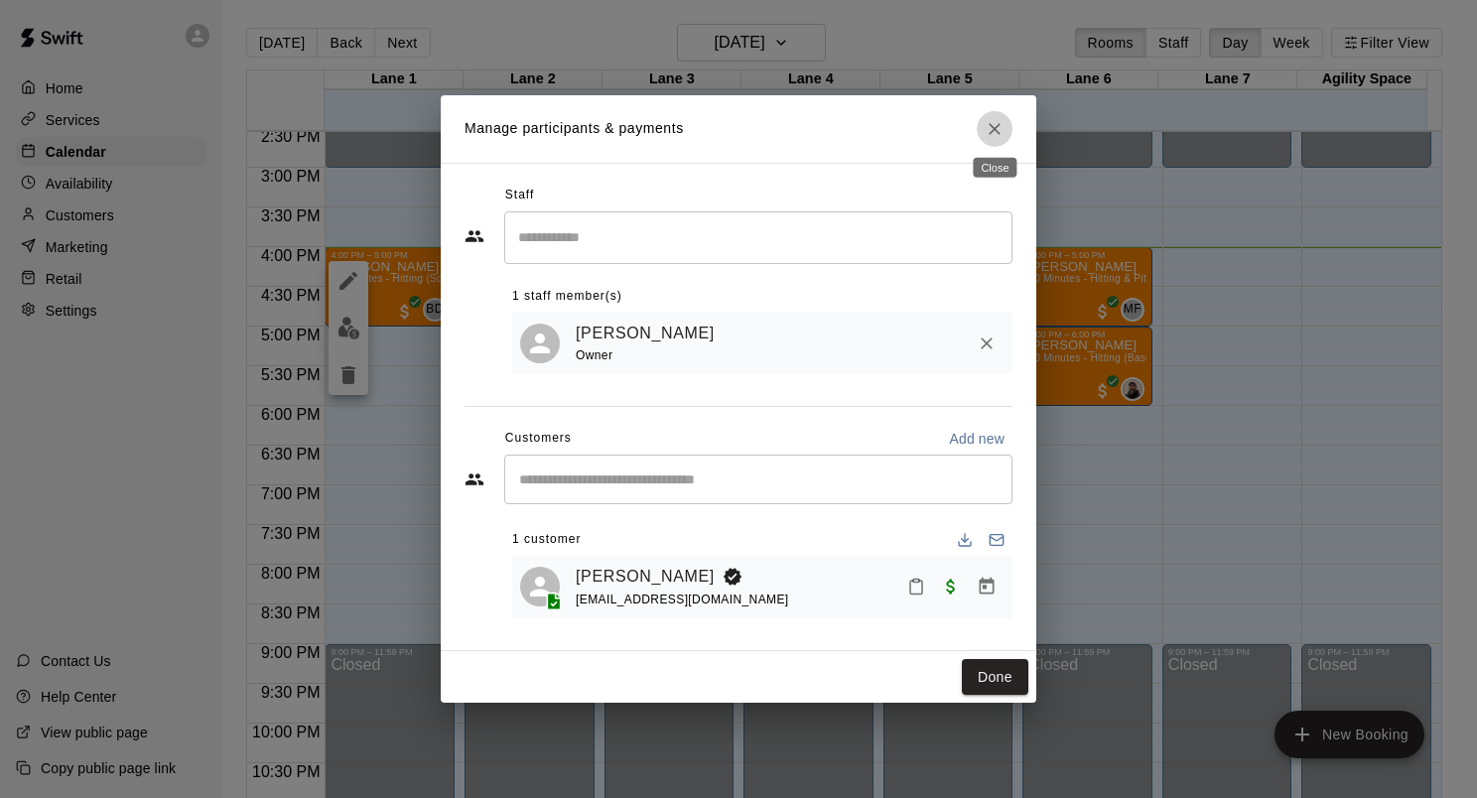
click at [993, 129] on icon "Close" at bounding box center [995, 129] width 20 height 20
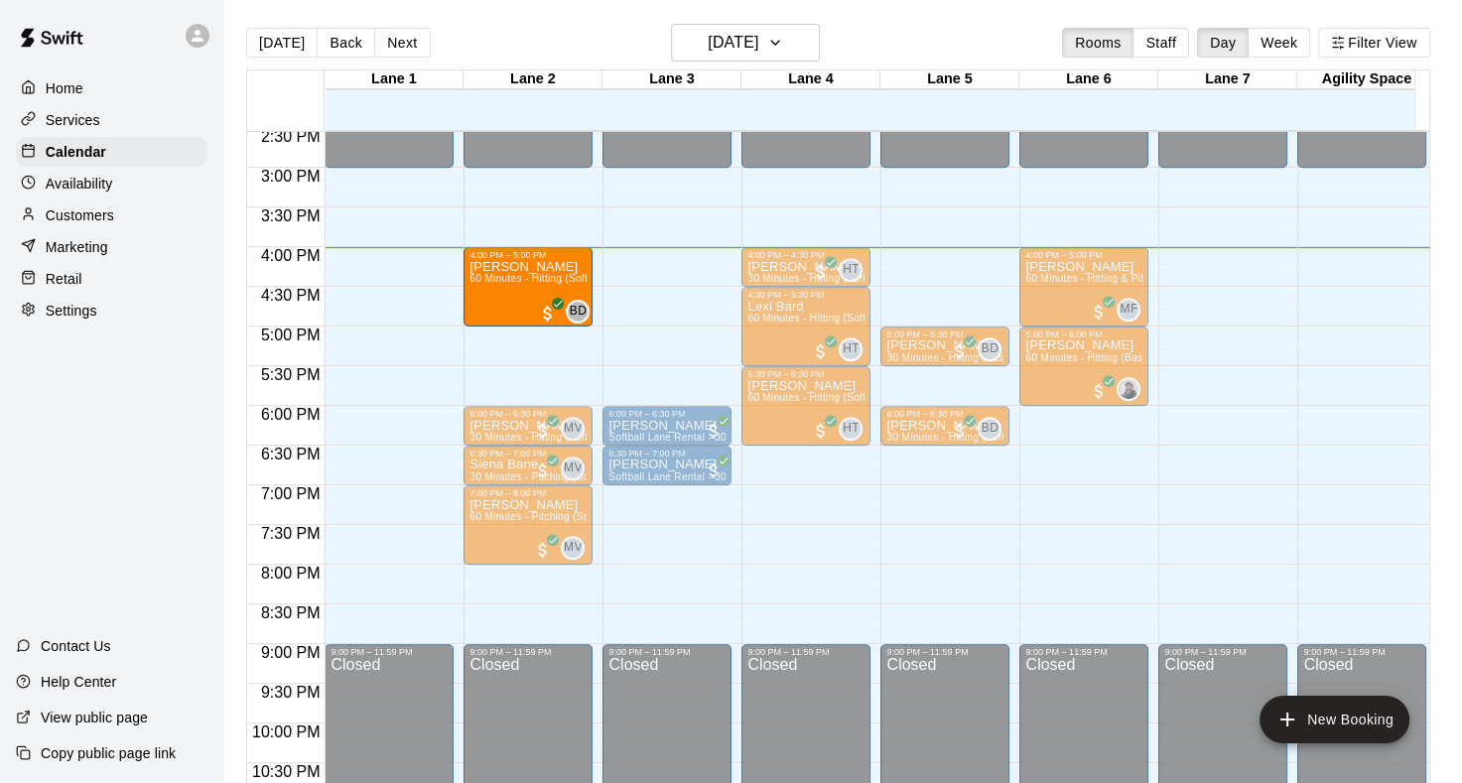
drag, startPoint x: 366, startPoint y: 284, endPoint x: 478, endPoint y: 301, distance: 112.5
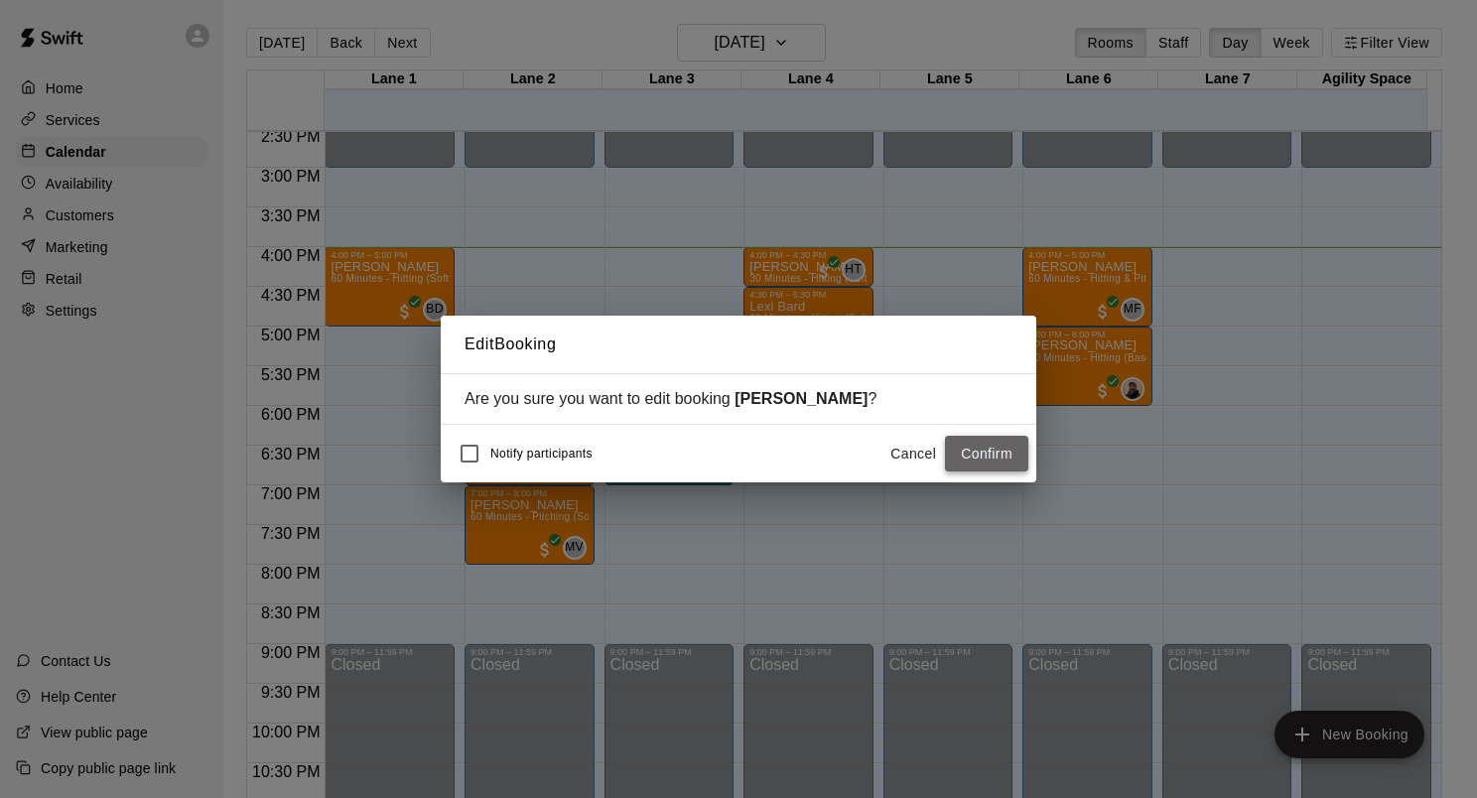
click at [997, 454] on button "Confirm" at bounding box center [986, 454] width 83 height 37
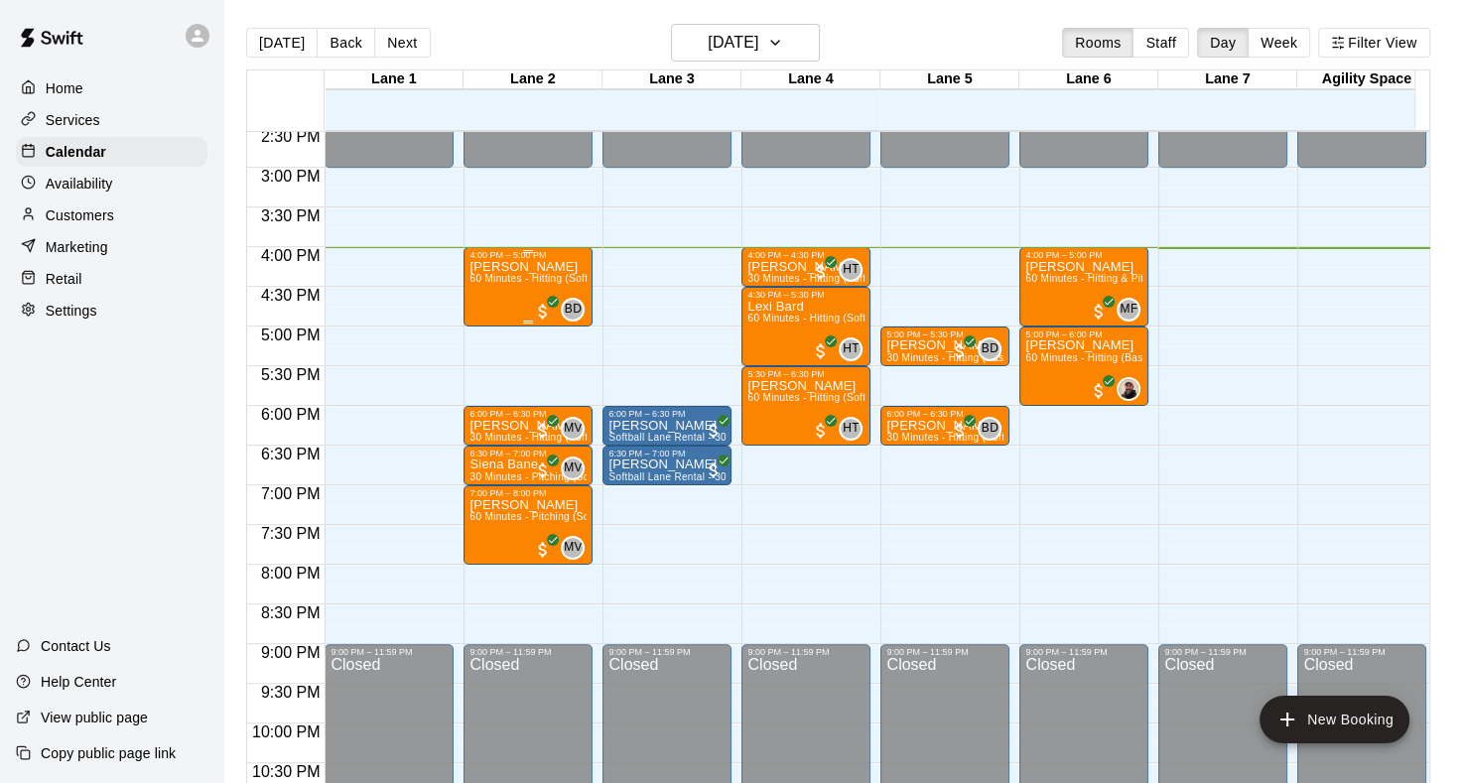
click at [530, 299] on div "[PERSON_NAME] 60 Minutes - Hitting (Softball)" at bounding box center [528, 651] width 117 height 783
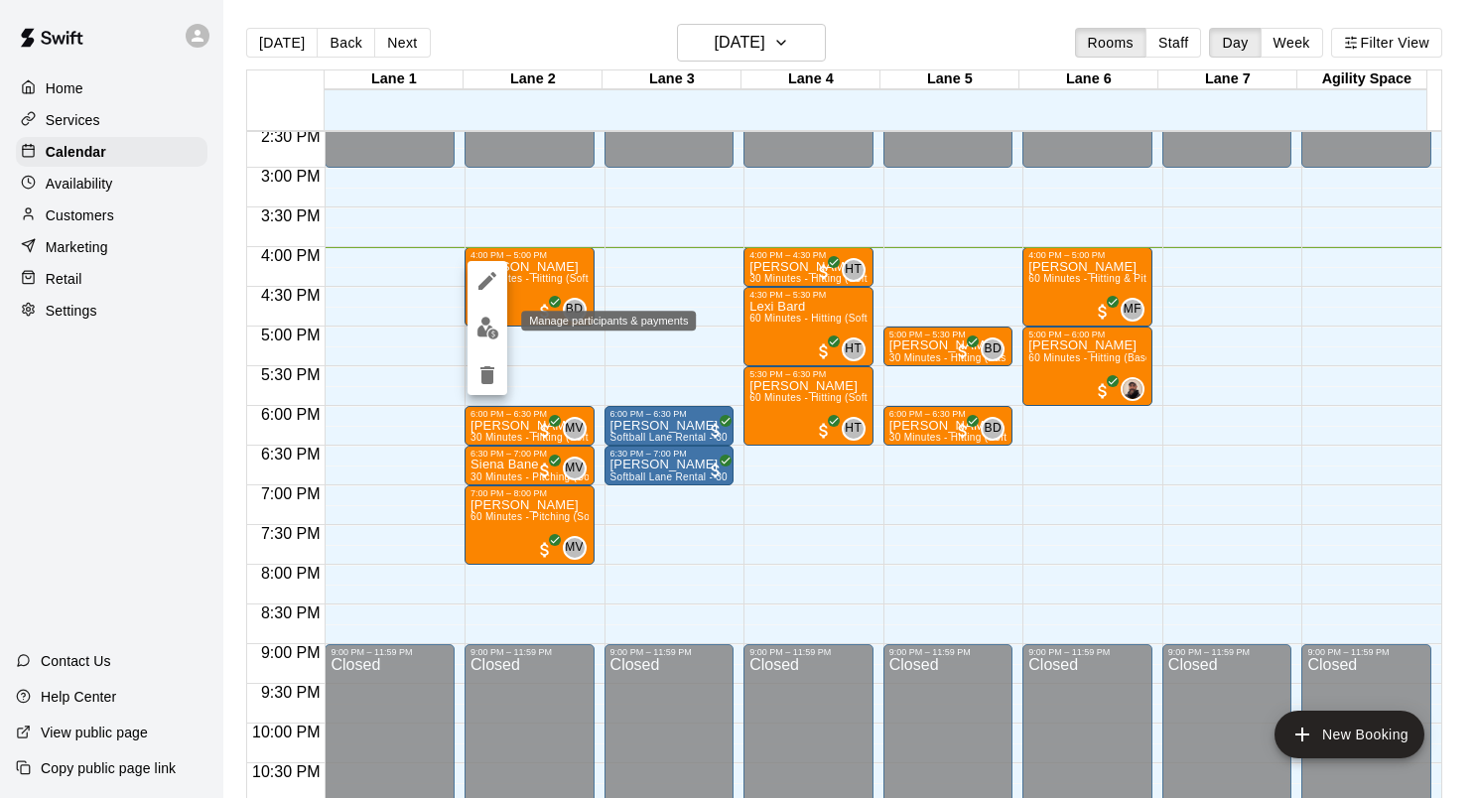
click at [488, 342] on button "edit" at bounding box center [488, 328] width 40 height 39
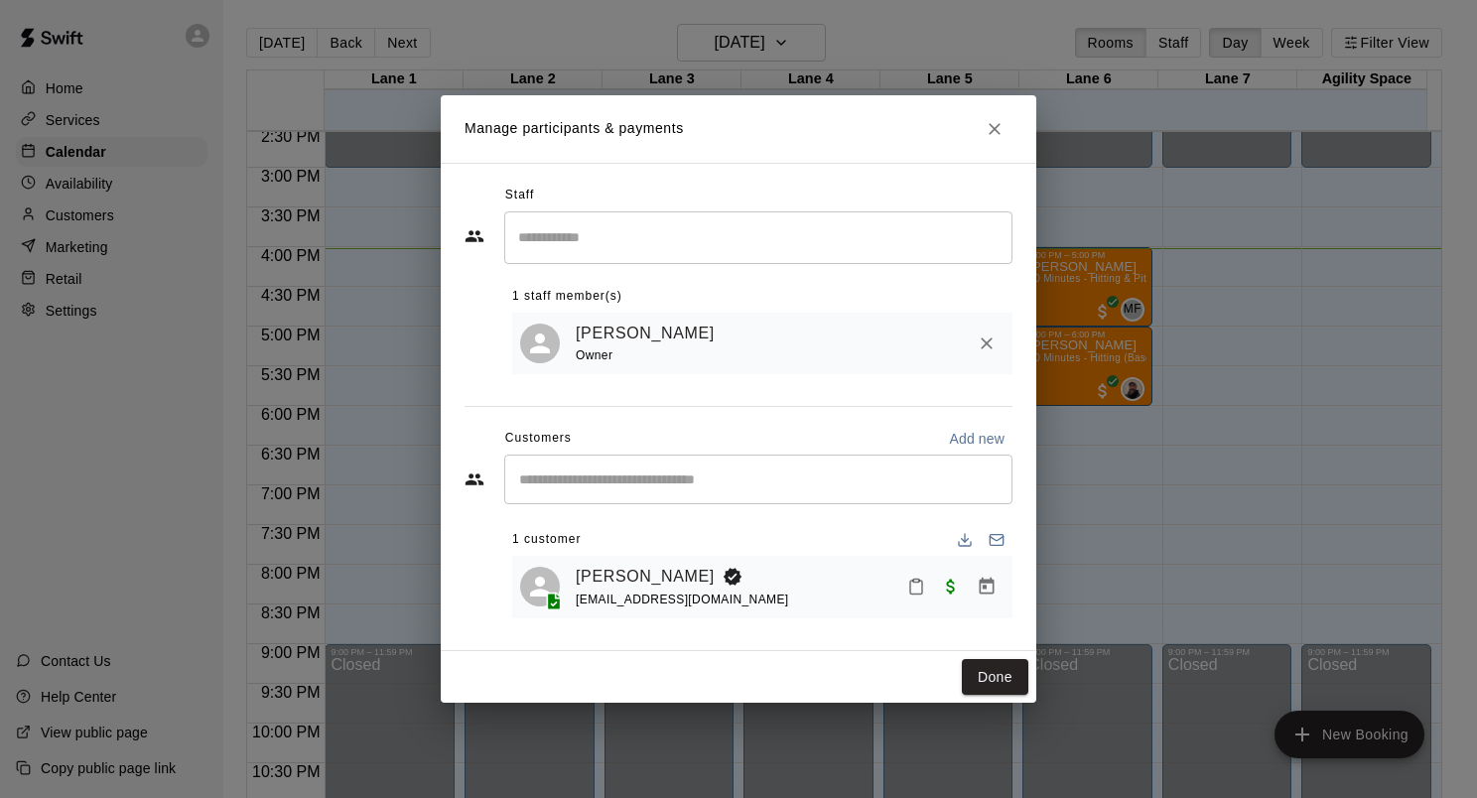
click at [921, 592] on icon "Mark attendance" at bounding box center [916, 588] width 12 height 14
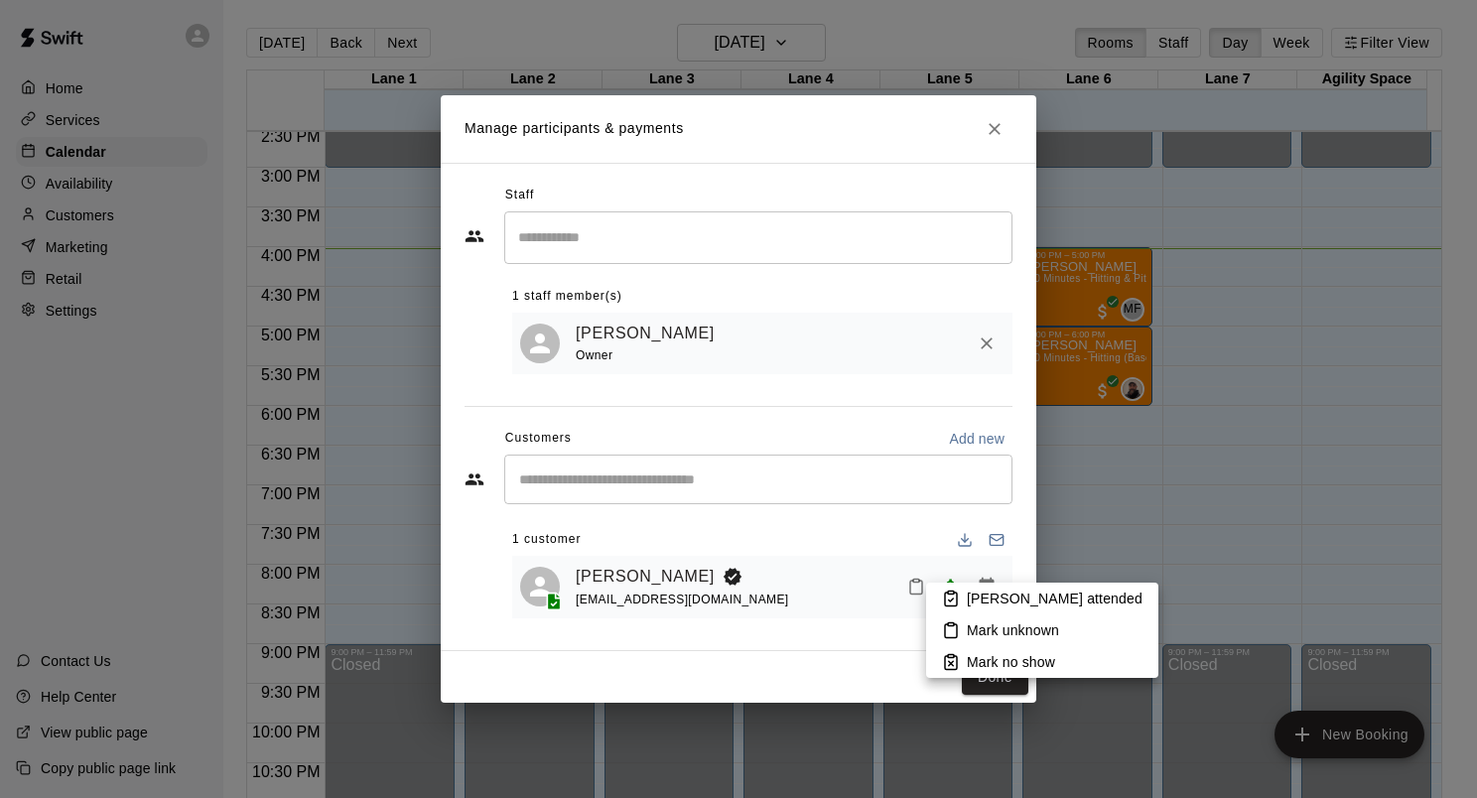
click at [942, 592] on icon at bounding box center [951, 599] width 18 height 18
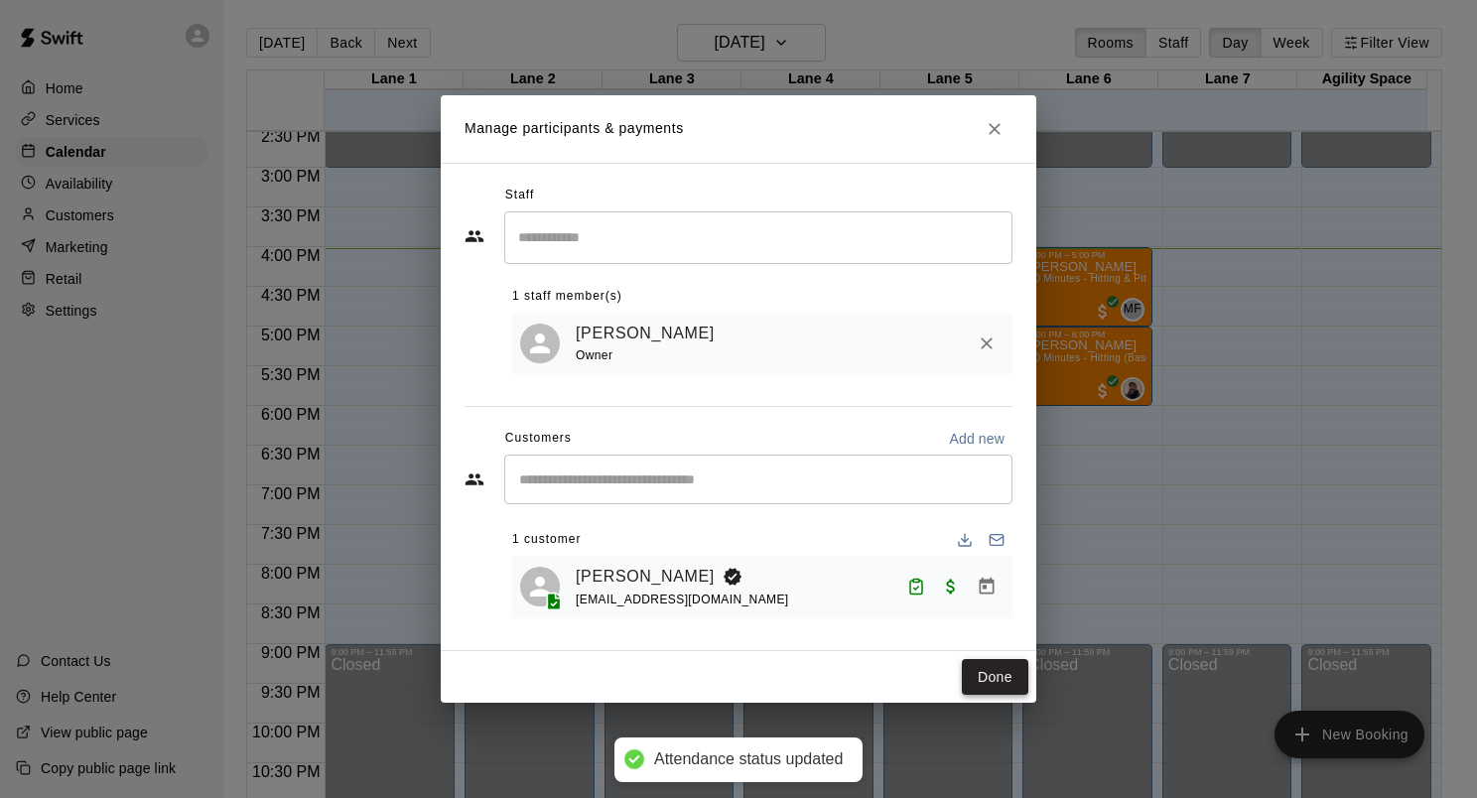
click at [985, 671] on button "Done" at bounding box center [995, 677] width 67 height 37
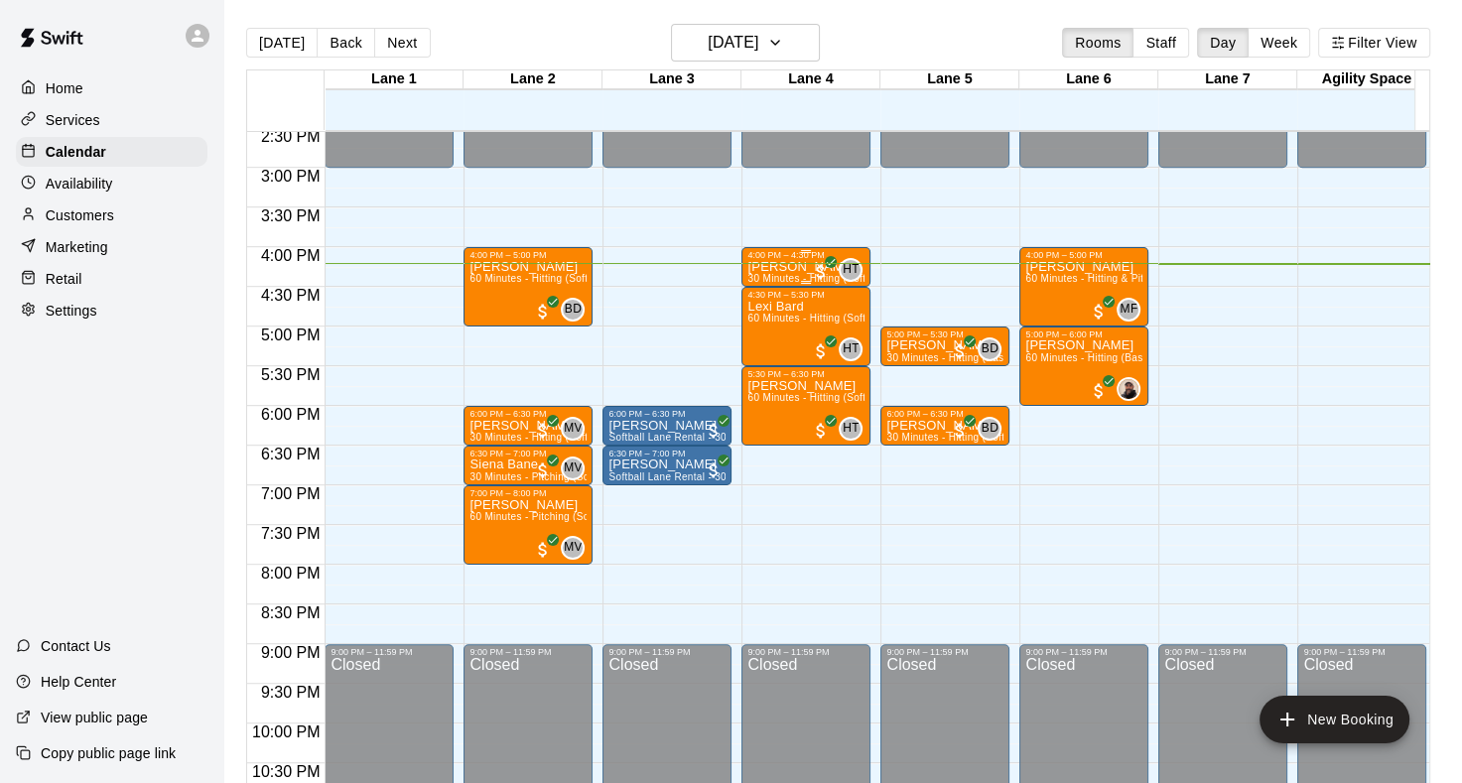
click at [800, 272] on div "[PERSON_NAME] 30 Minutes - Hitting (Softball)" at bounding box center [806, 651] width 117 height 783
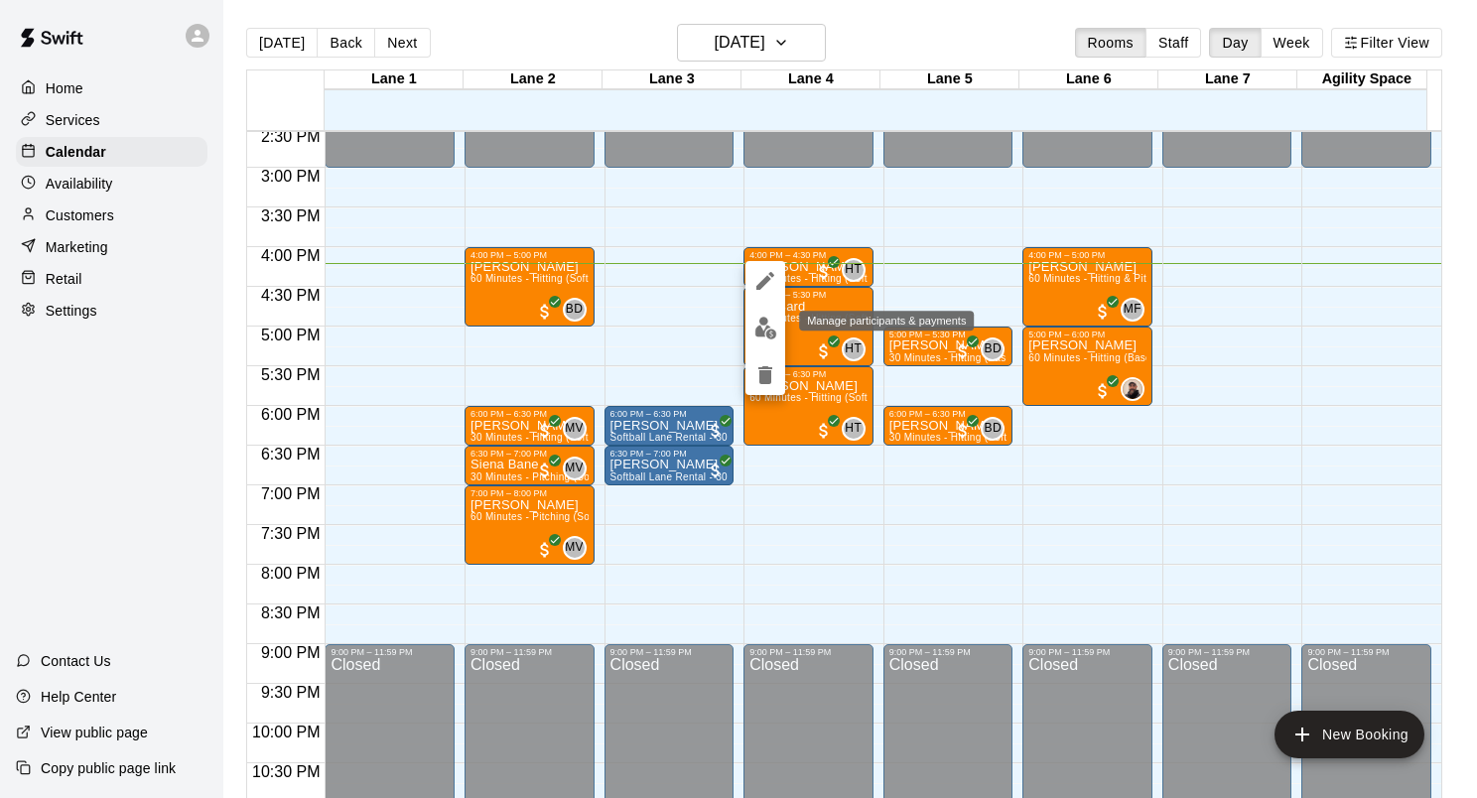
click at [768, 332] on img "edit" at bounding box center [766, 328] width 23 height 23
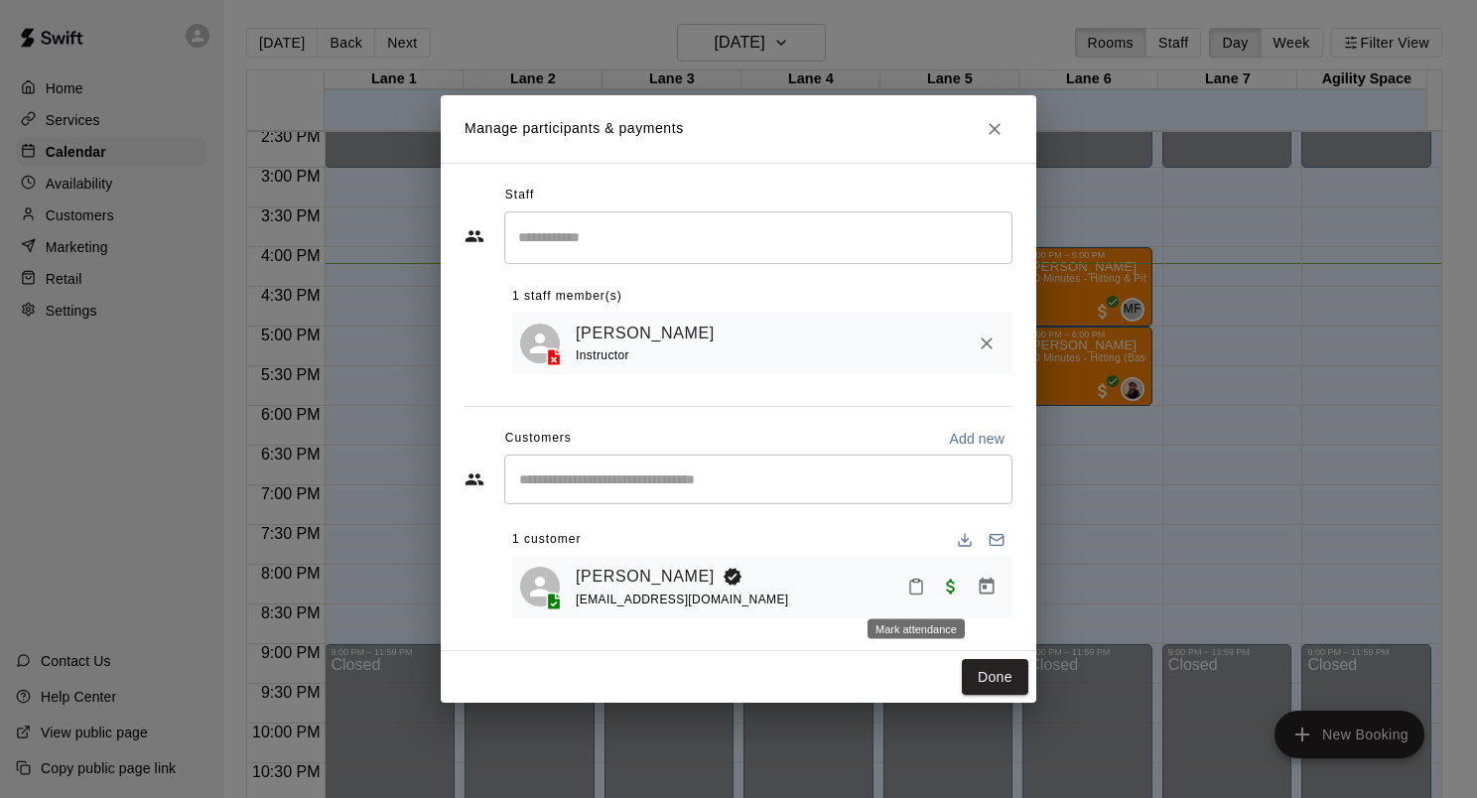
click at [920, 593] on icon "Mark attendance" at bounding box center [916, 587] width 18 height 18
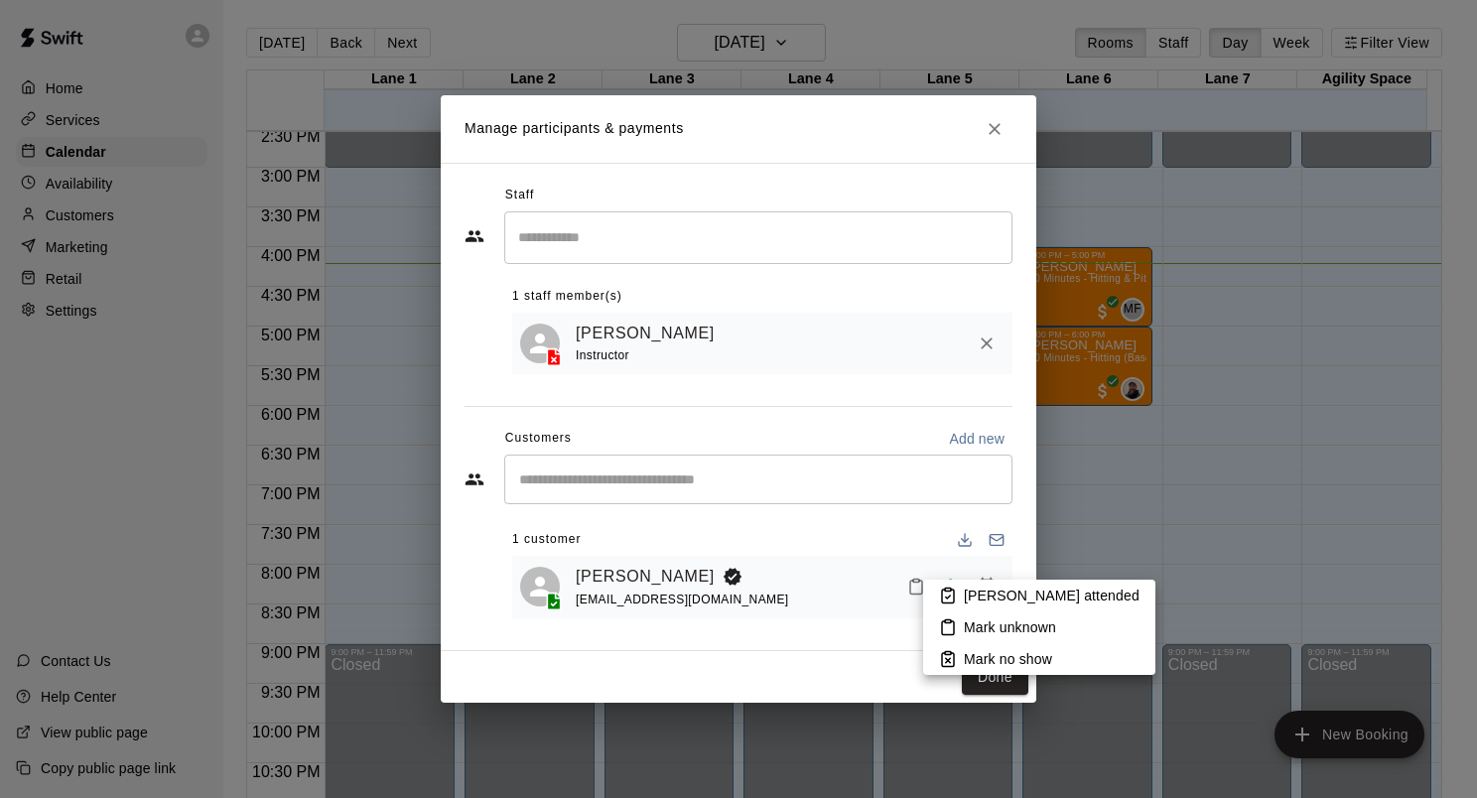
click at [984, 663] on p "Mark no show" at bounding box center [1008, 659] width 88 height 20
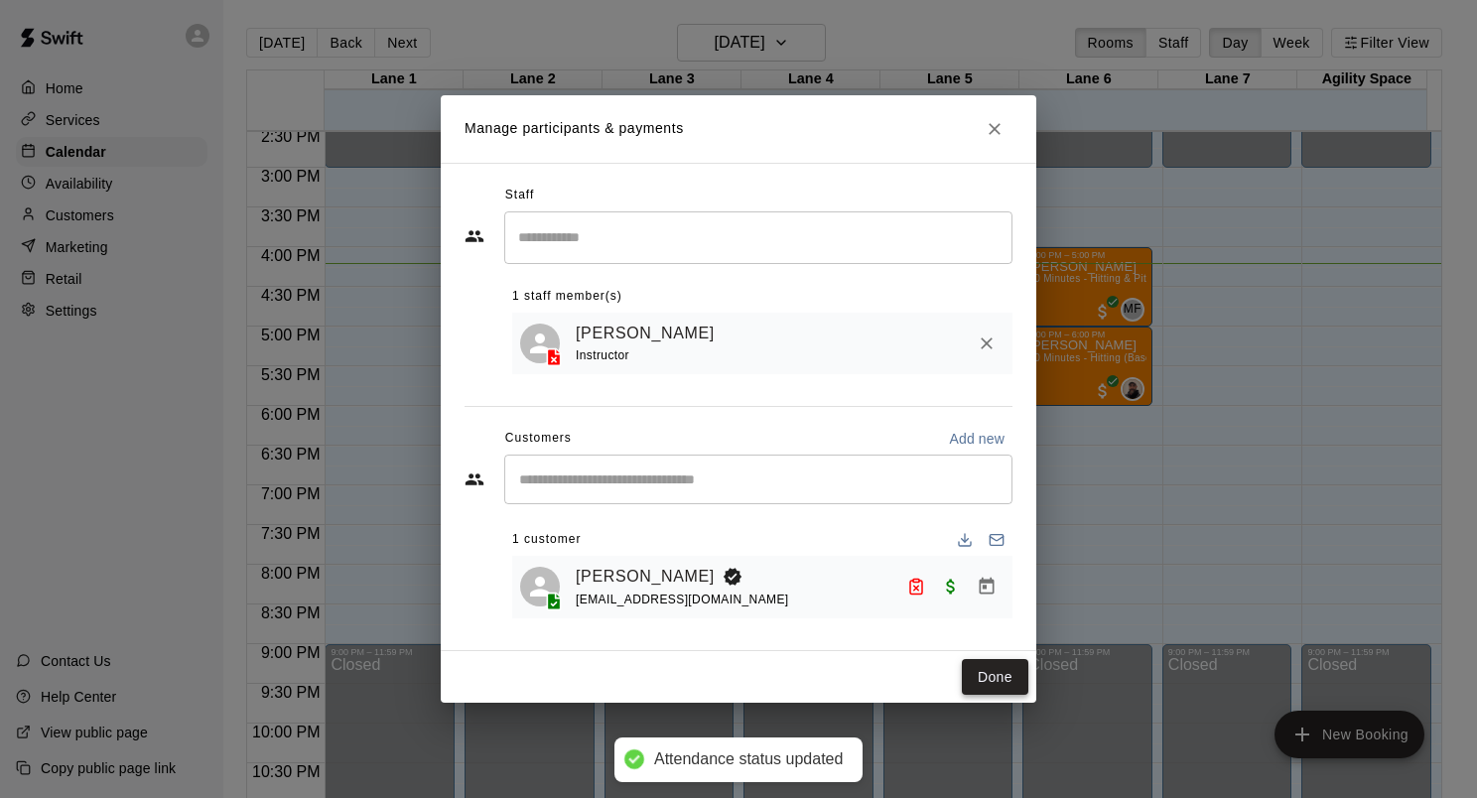
click at [992, 687] on button "Done" at bounding box center [995, 677] width 67 height 37
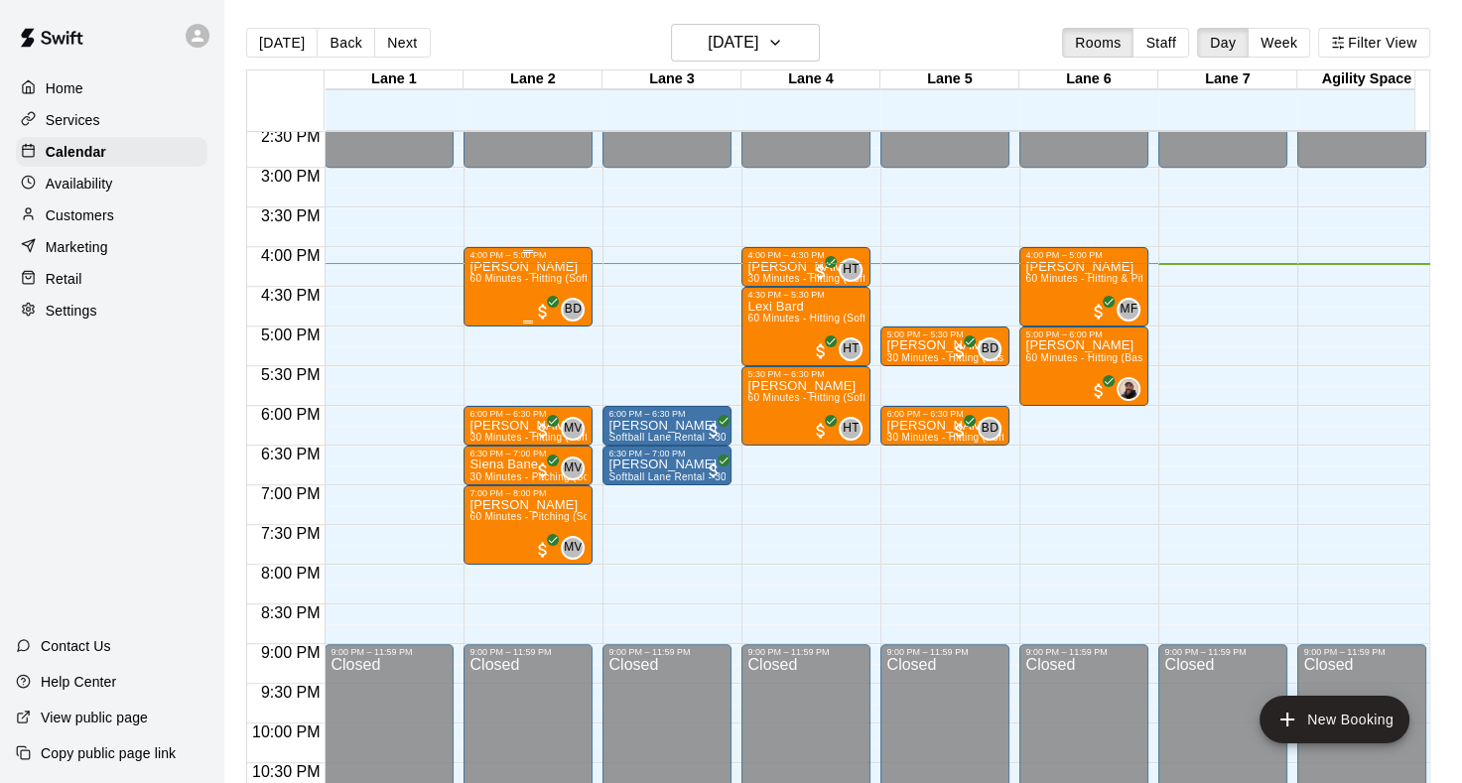
click at [476, 288] on div "[PERSON_NAME] 60 Minutes - Hitting (Softball)" at bounding box center [528, 651] width 117 height 783
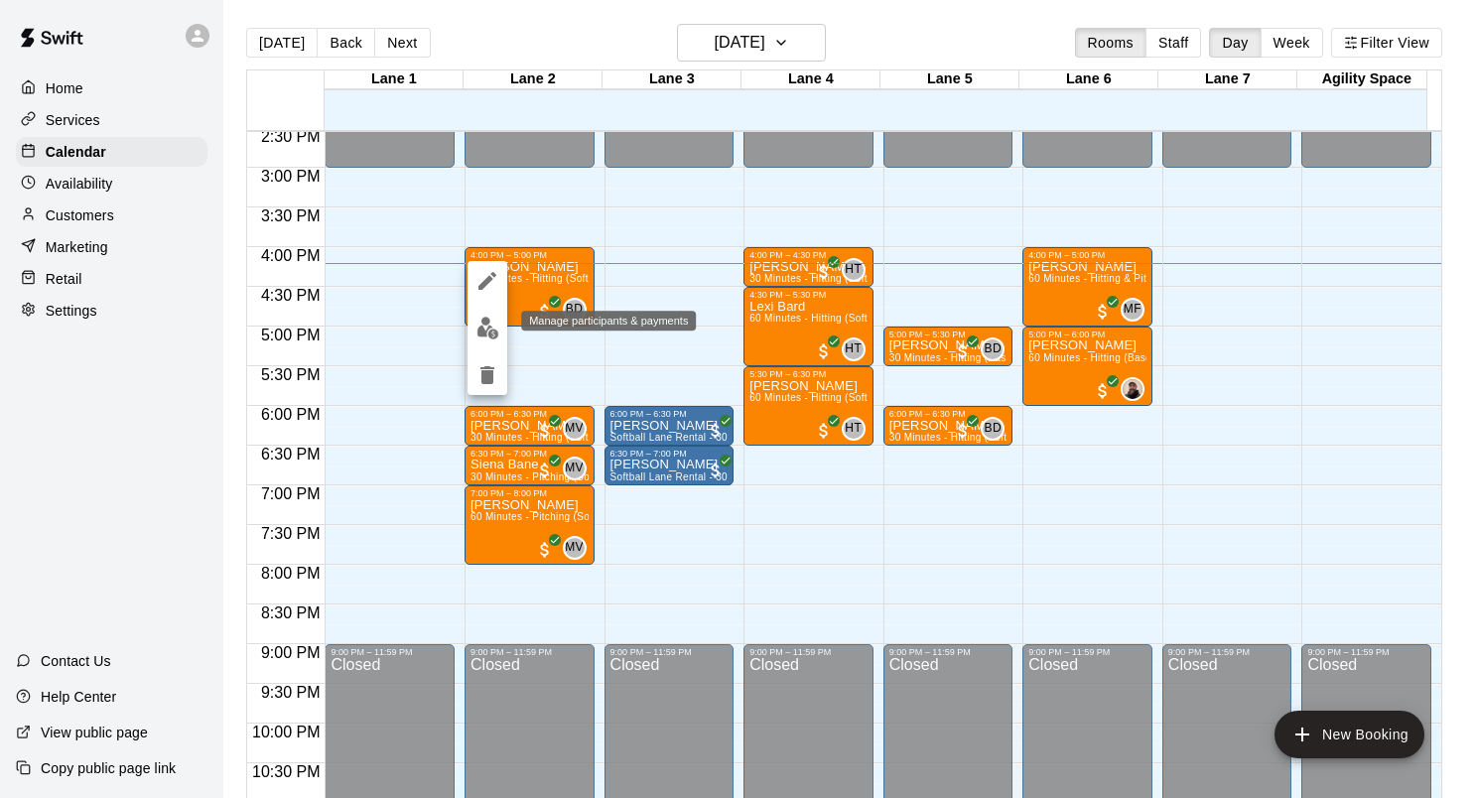
click at [491, 327] on img "edit" at bounding box center [488, 328] width 23 height 23
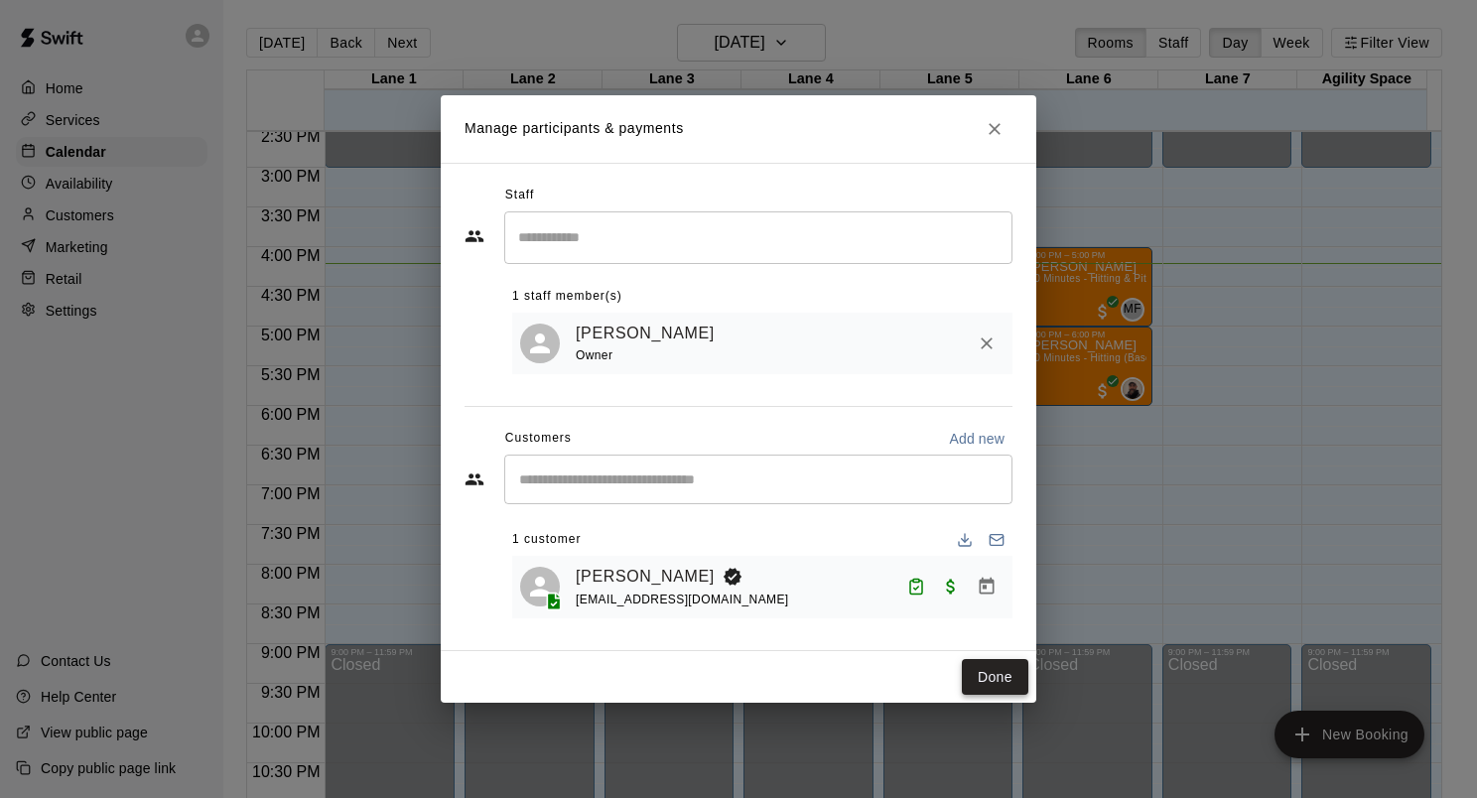
click at [1017, 691] on button "Done" at bounding box center [995, 677] width 67 height 37
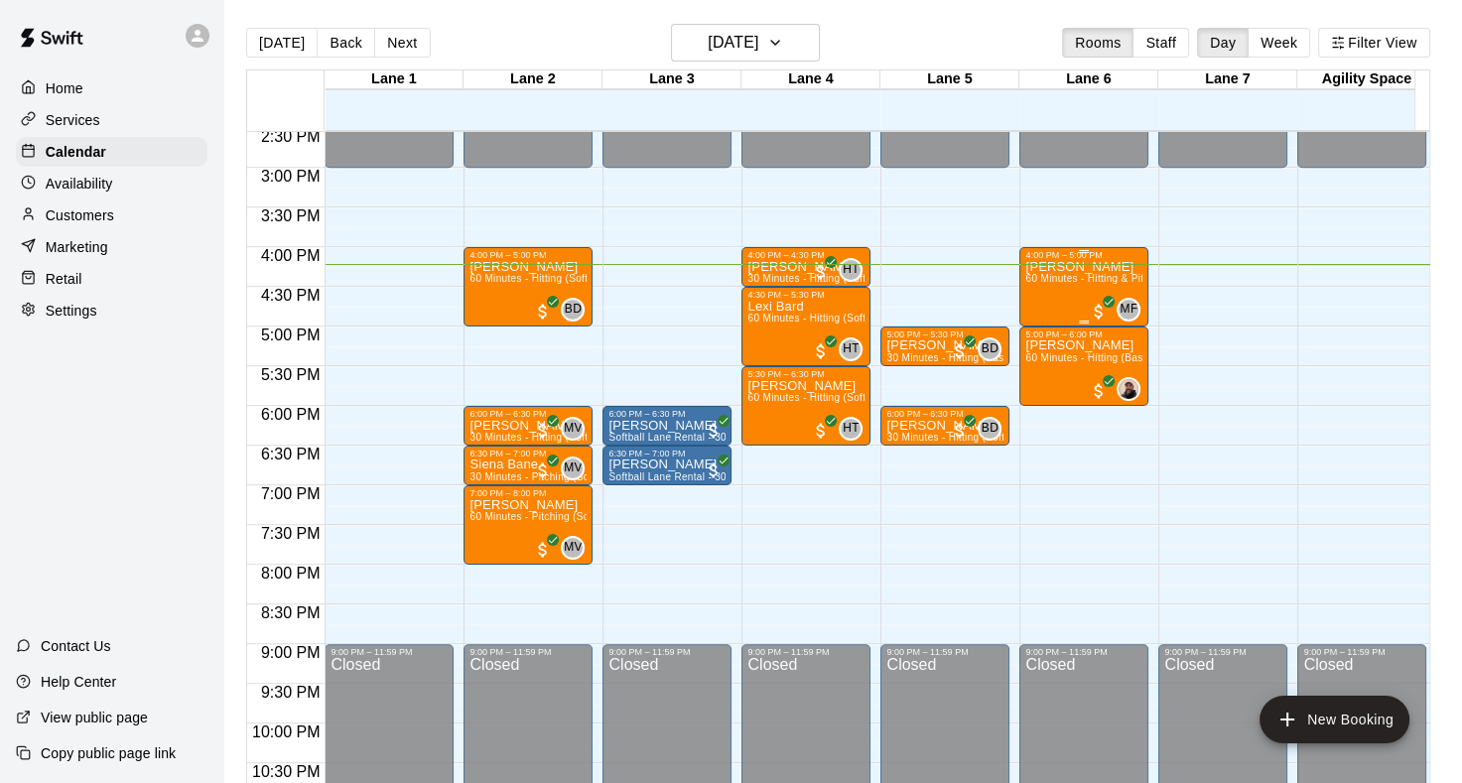
click at [1085, 267] on p "[PERSON_NAME]" at bounding box center [1084, 267] width 117 height 0
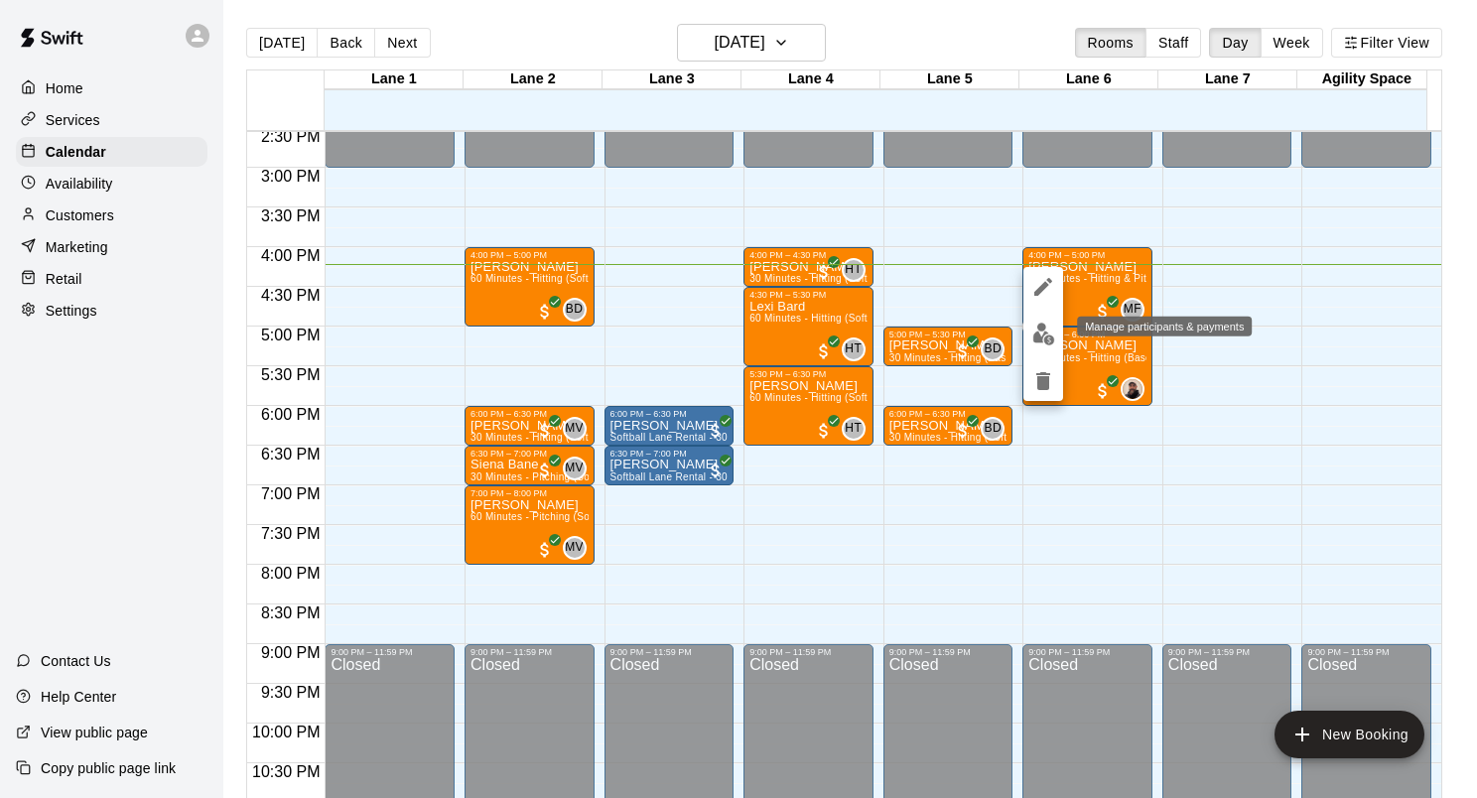
click at [1044, 328] on img "edit" at bounding box center [1044, 334] width 23 height 23
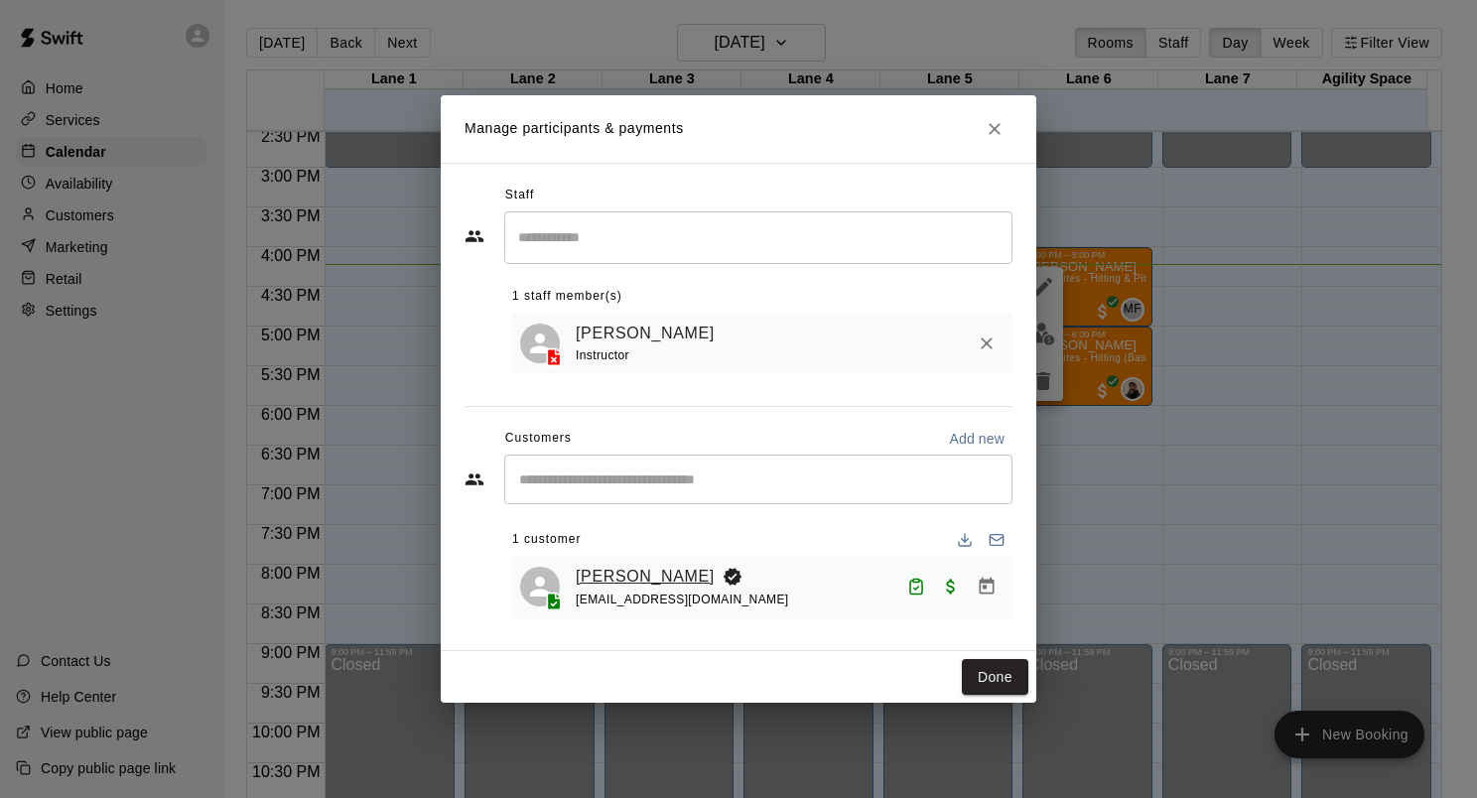
click at [634, 579] on link "[PERSON_NAME]" at bounding box center [645, 577] width 139 height 26
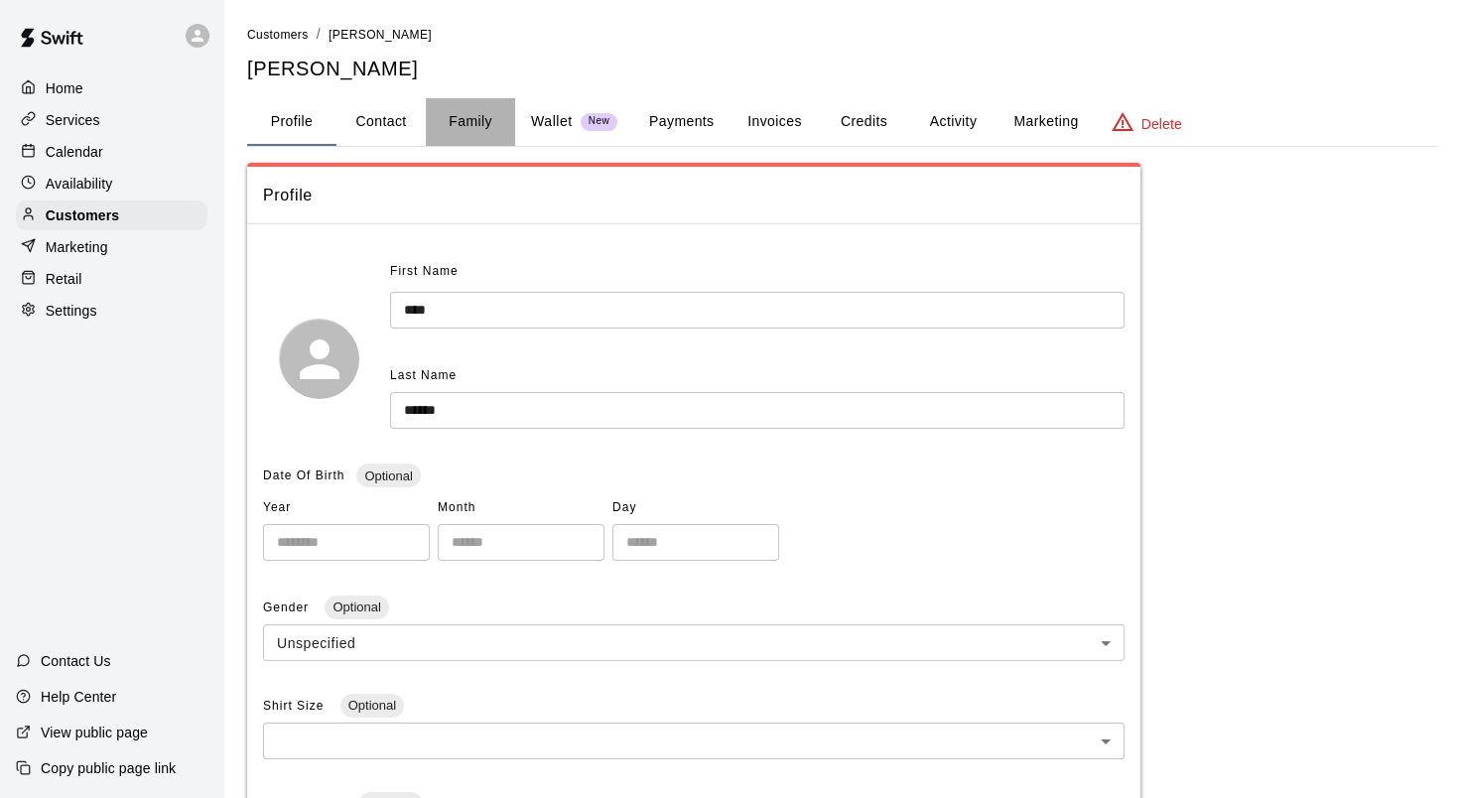
click at [471, 118] on button "Family" at bounding box center [470, 122] width 89 height 48
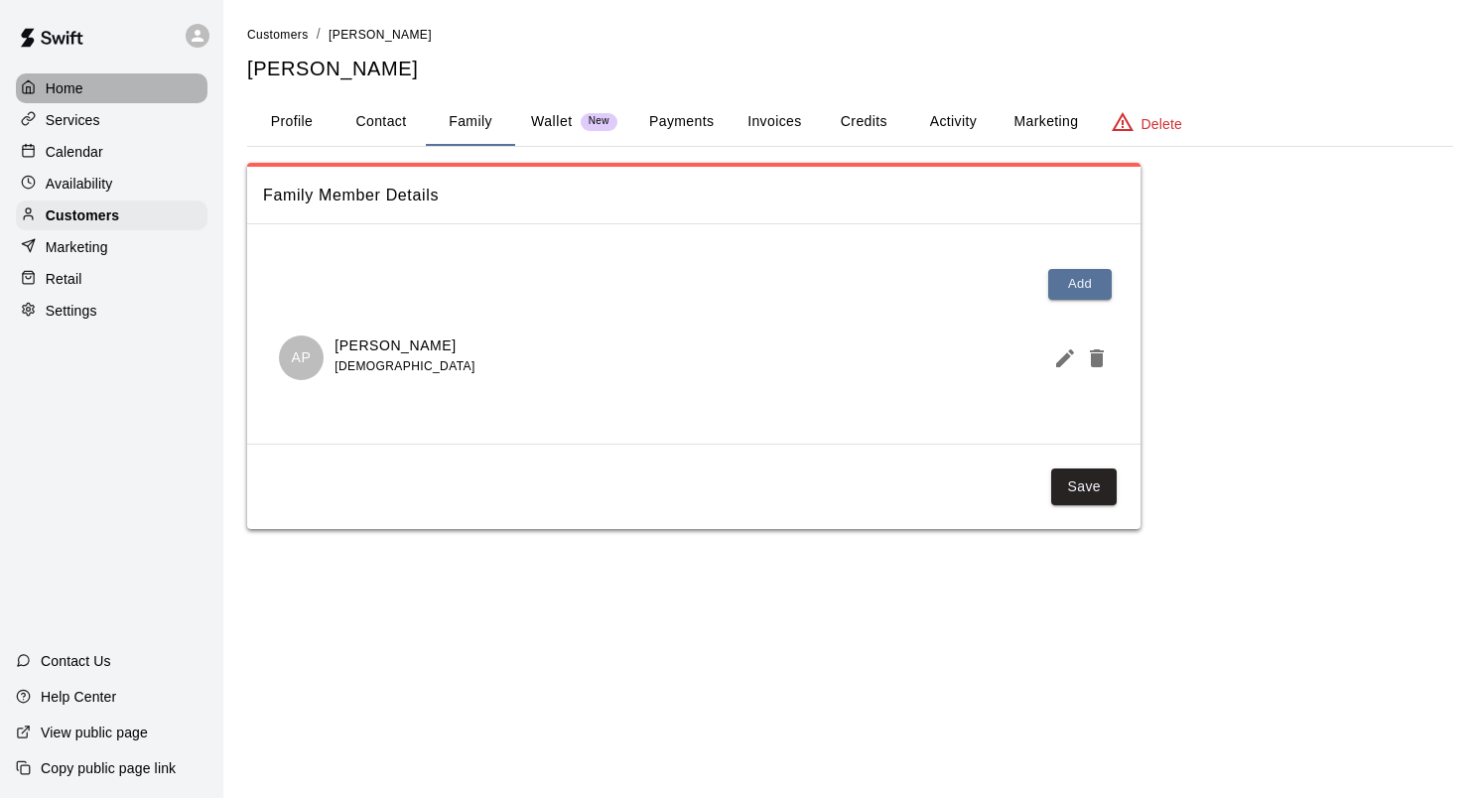
click at [88, 86] on div "Home" at bounding box center [112, 88] width 192 height 30
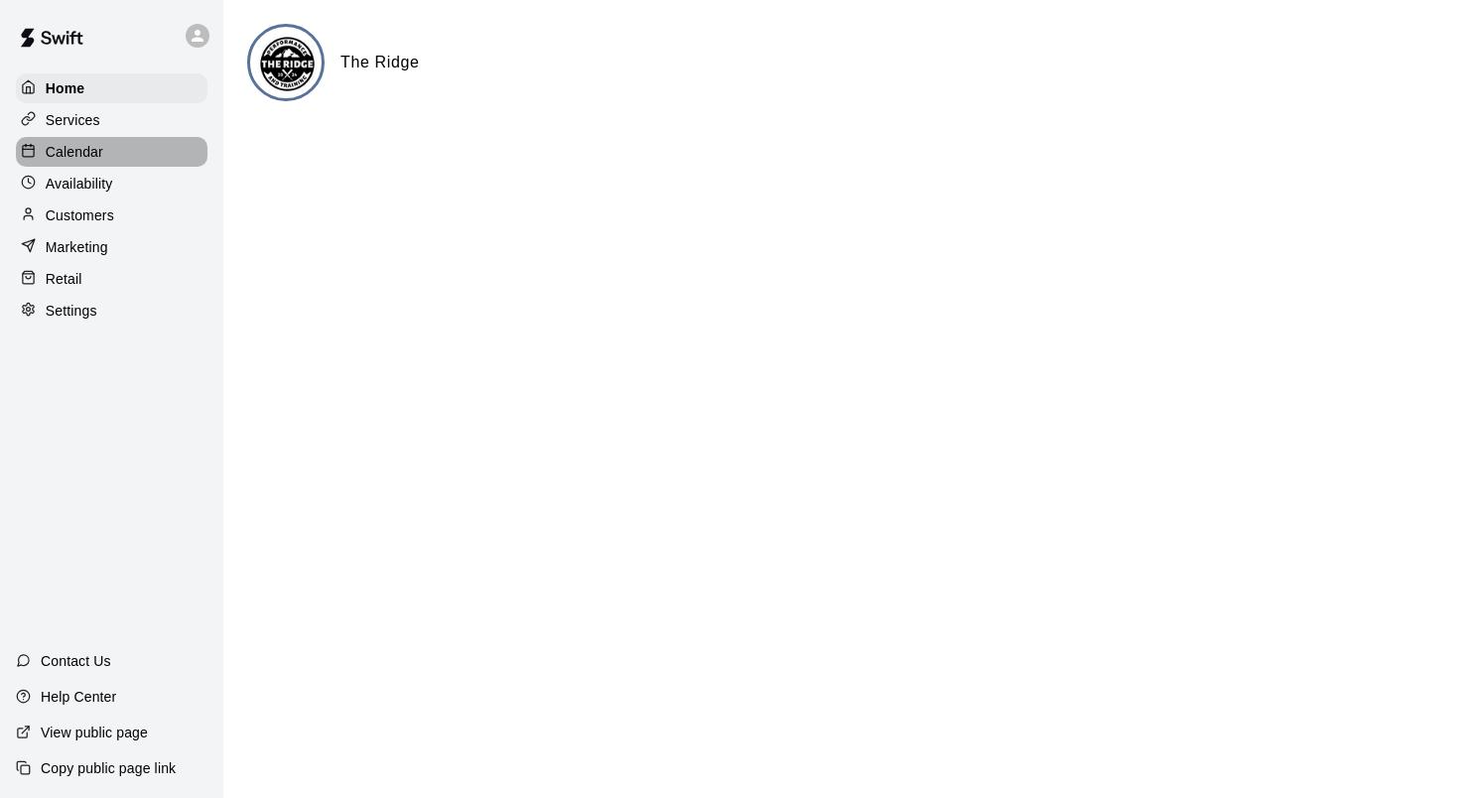
click at [92, 158] on p "Calendar" at bounding box center [75, 152] width 58 height 20
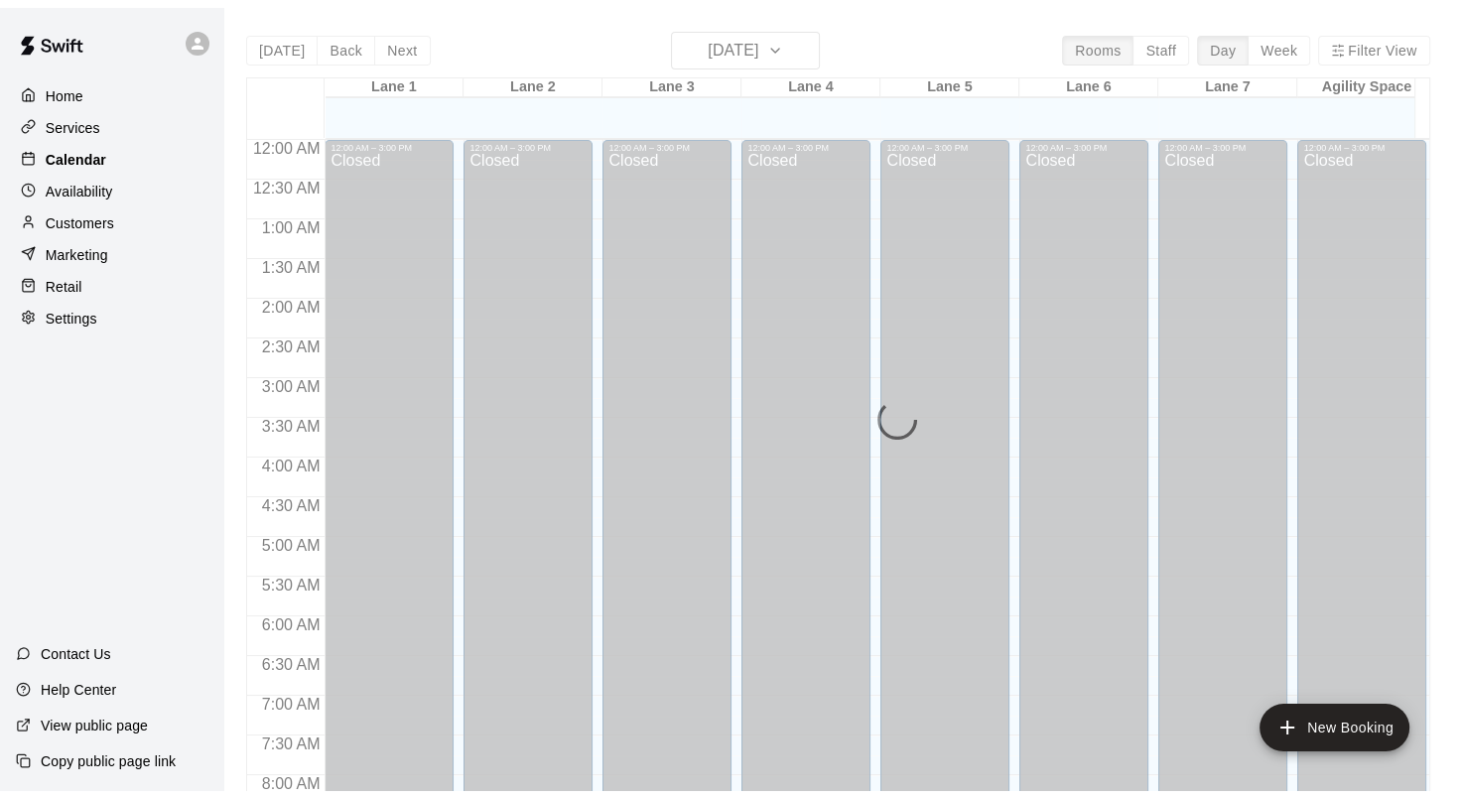
scroll to position [1156, 0]
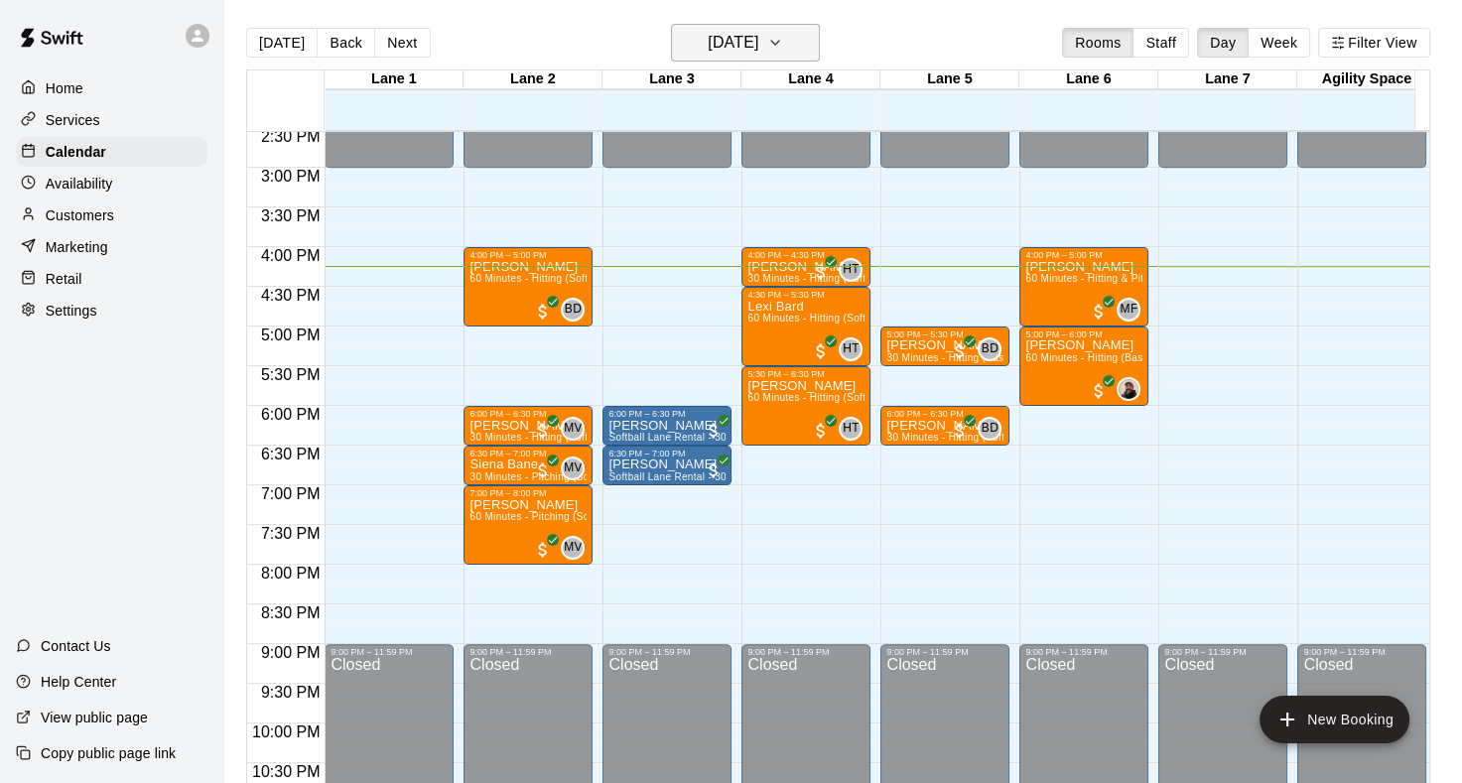
click at [783, 46] on icon "button" at bounding box center [775, 43] width 16 height 24
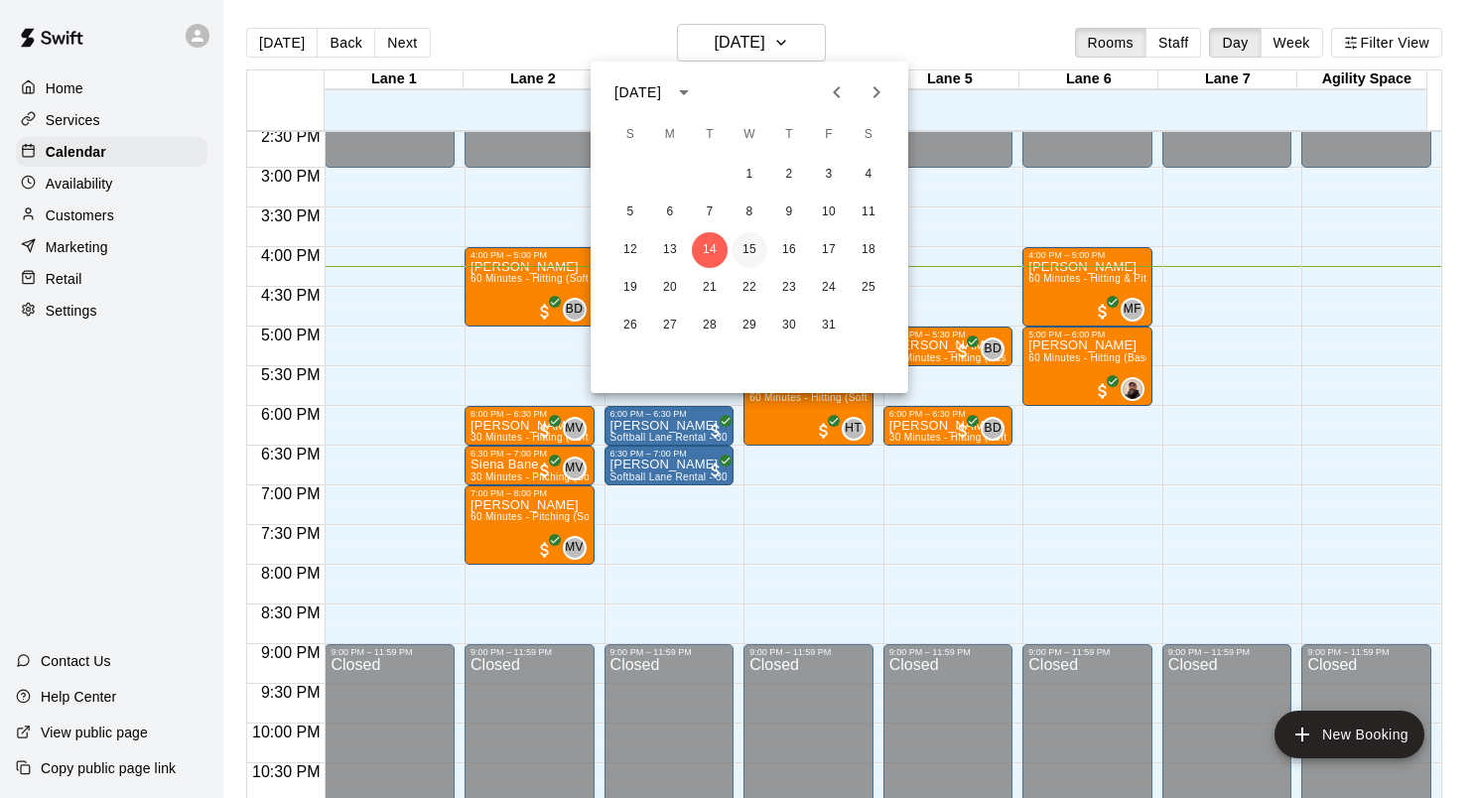
click at [755, 247] on button "15" at bounding box center [750, 250] width 36 height 36
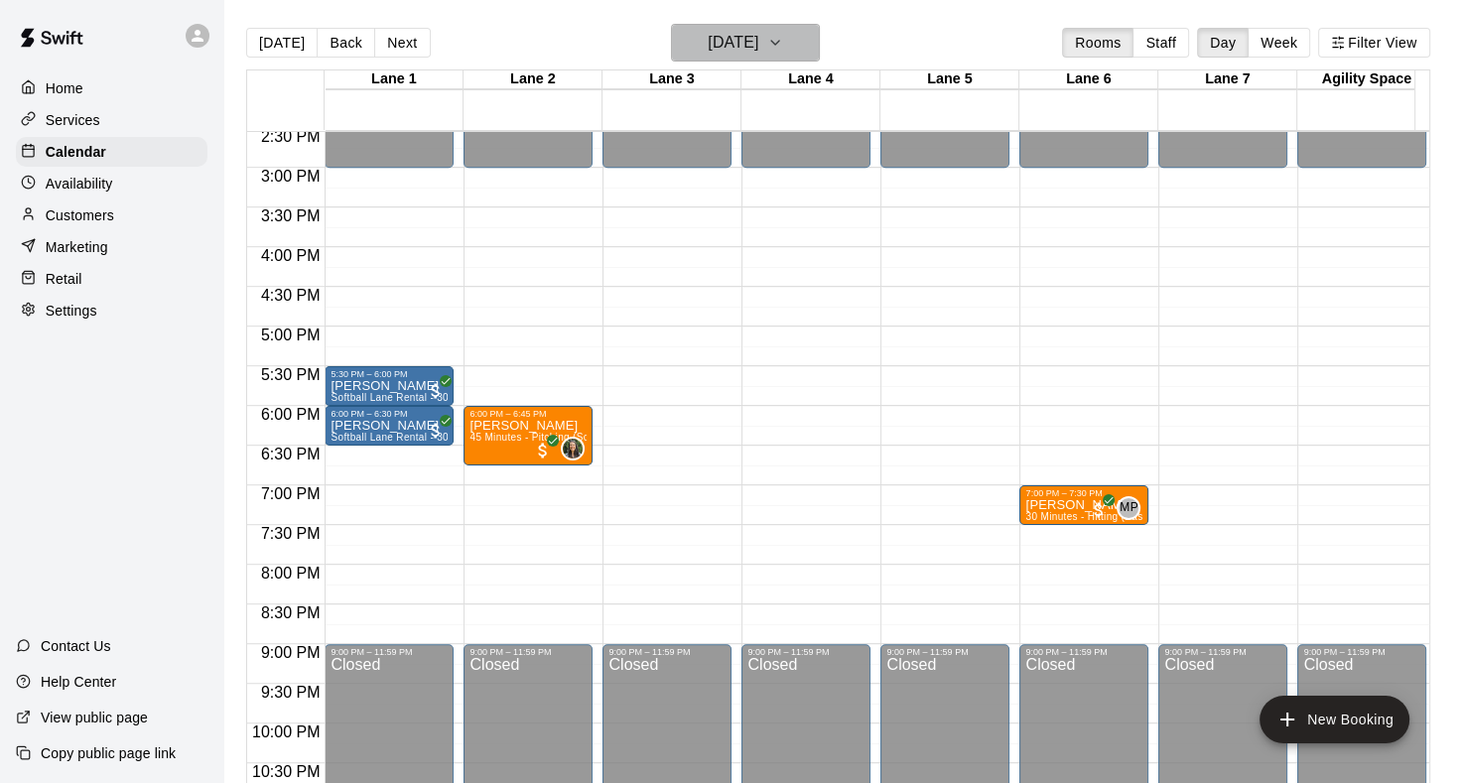
click at [783, 45] on icon "button" at bounding box center [775, 43] width 16 height 24
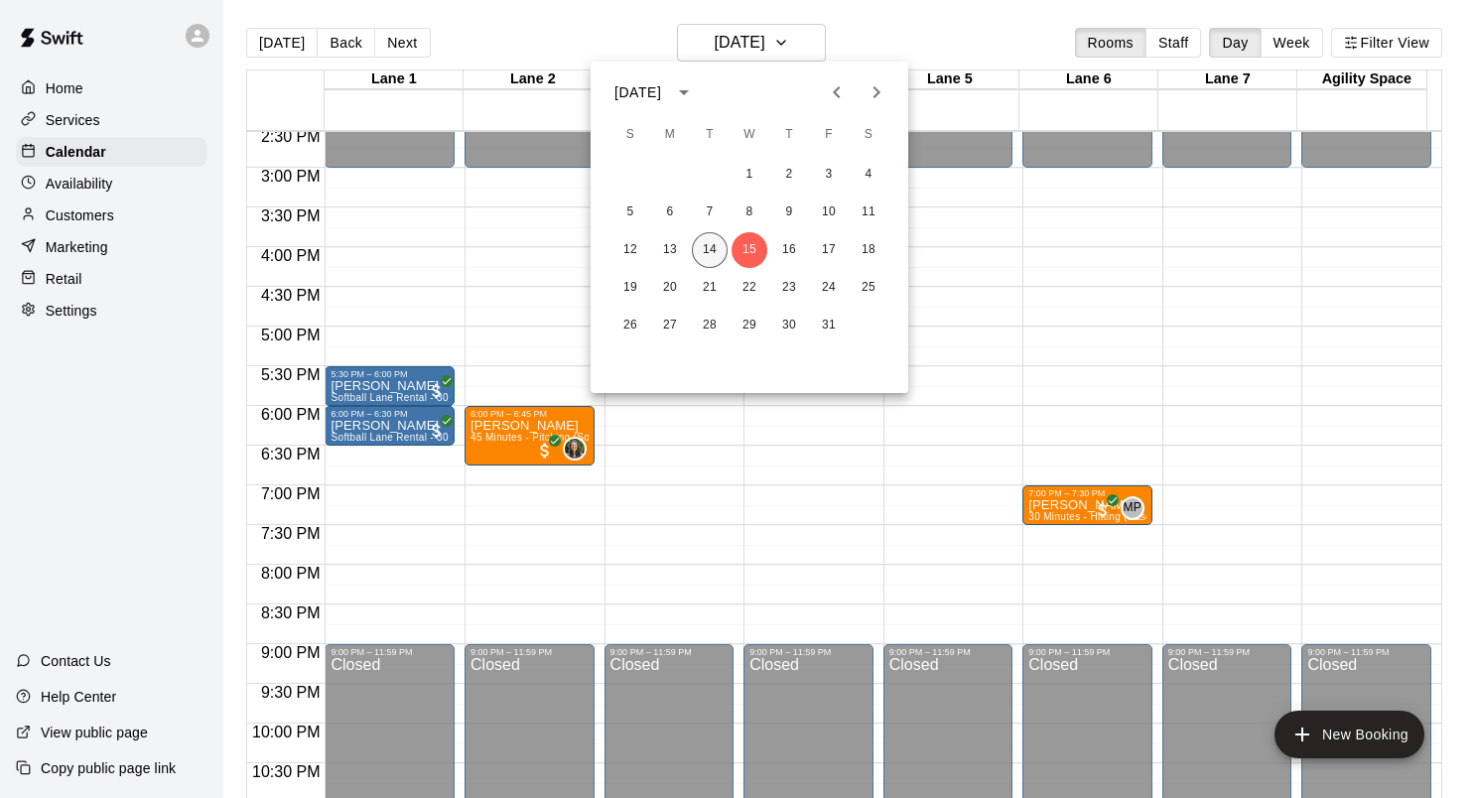
click at [709, 257] on button "14" at bounding box center [710, 250] width 36 height 36
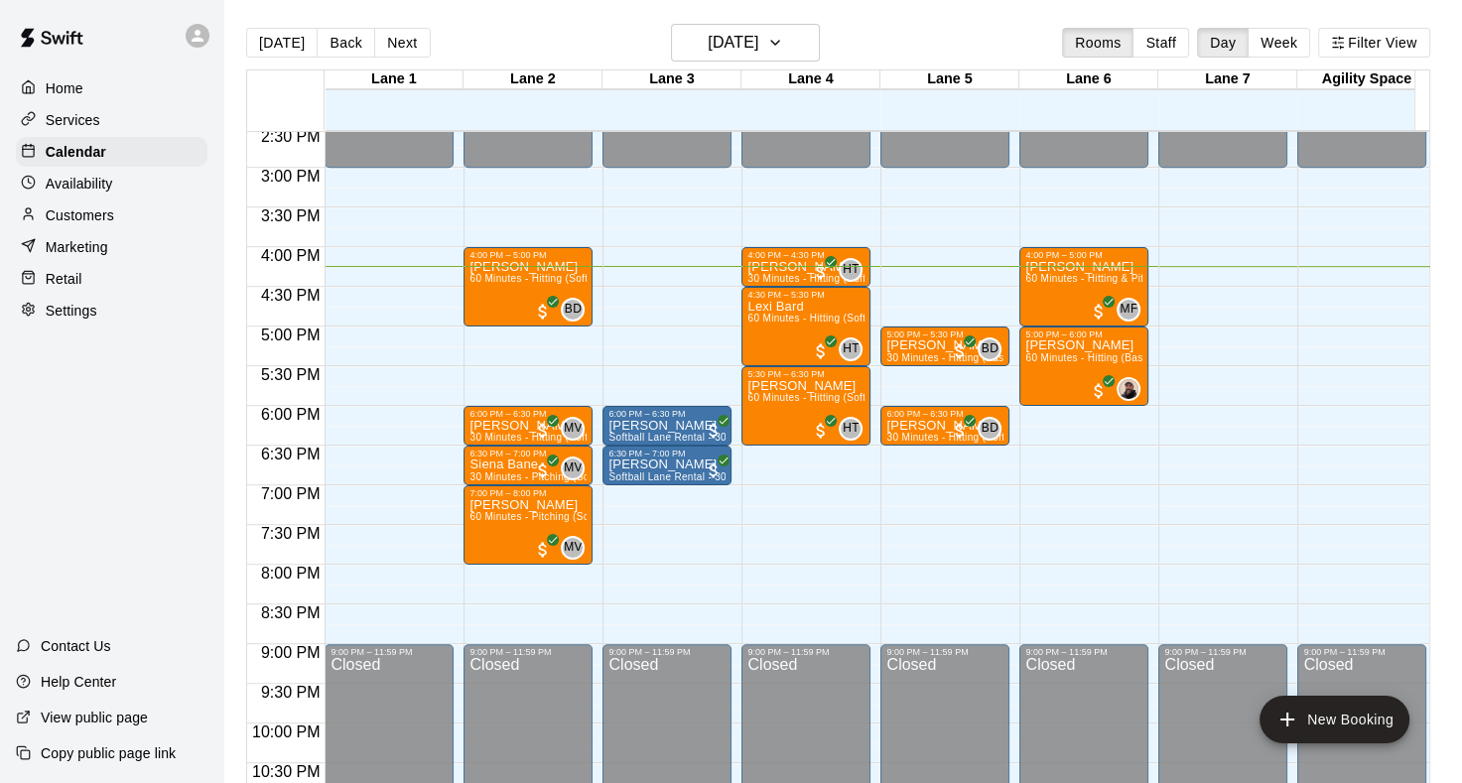
click at [928, 37] on div "[DATE] Back [DATE][DATE] Rooms Staff Day Week Filter View" at bounding box center [838, 47] width 1184 height 46
click at [780, 344] on div "Lexi Bard 60 Minutes - Hitting (Softball)" at bounding box center [806, 691] width 117 height 783
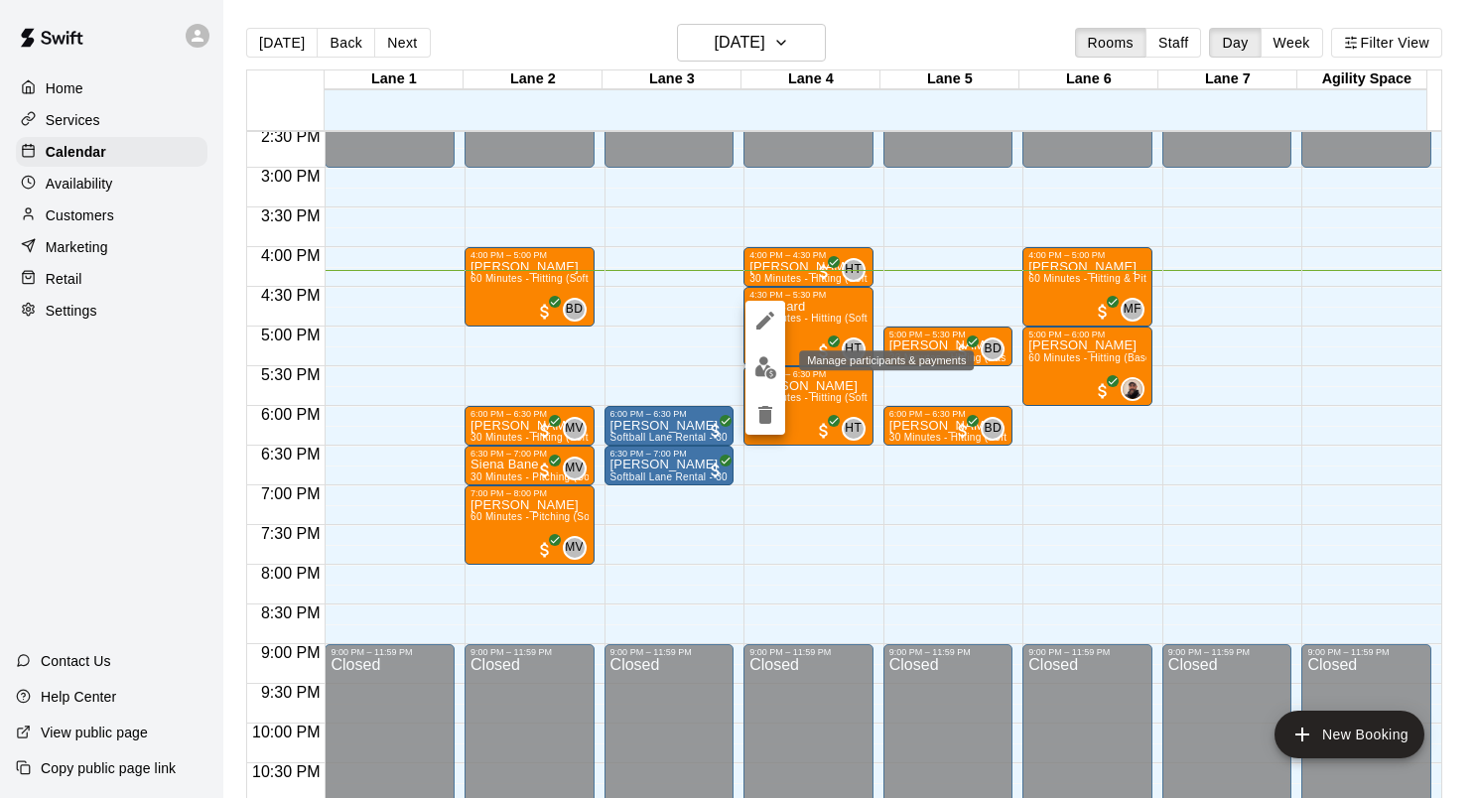
click at [762, 373] on img "edit" at bounding box center [766, 367] width 23 height 23
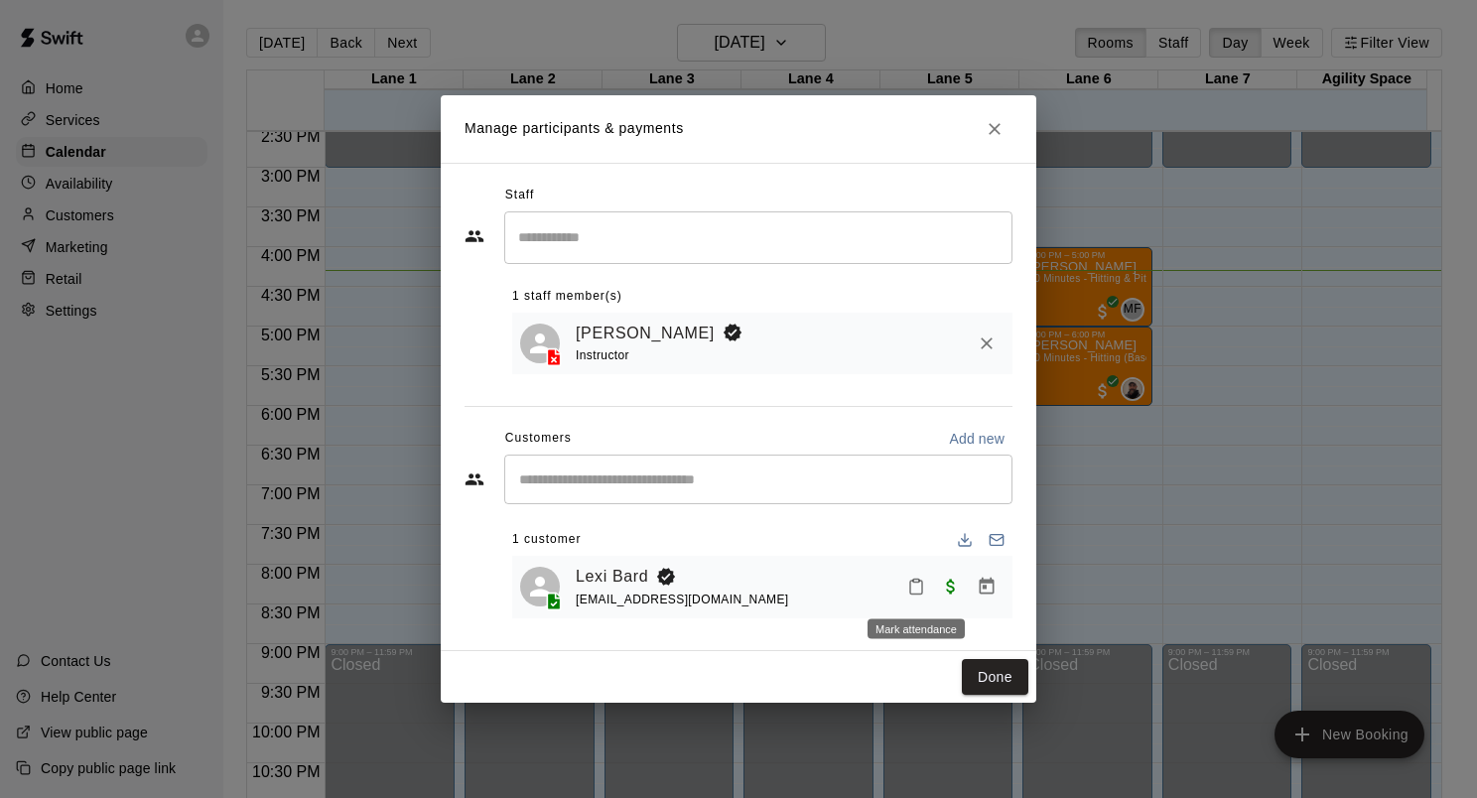
click at [907, 589] on icon "Mark attendance" at bounding box center [916, 587] width 18 height 18
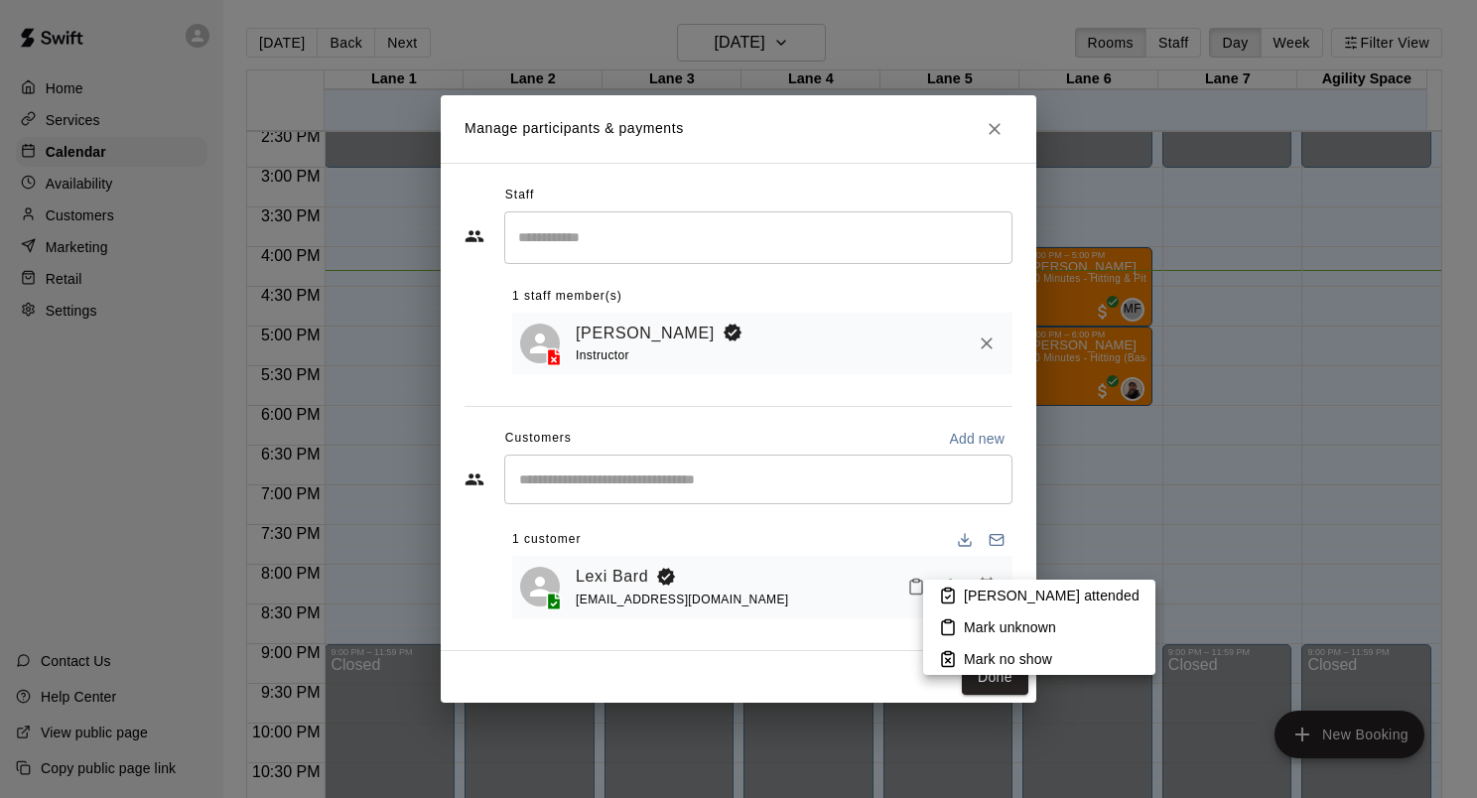
click at [969, 595] on p "[PERSON_NAME] attended" at bounding box center [1052, 596] width 176 height 20
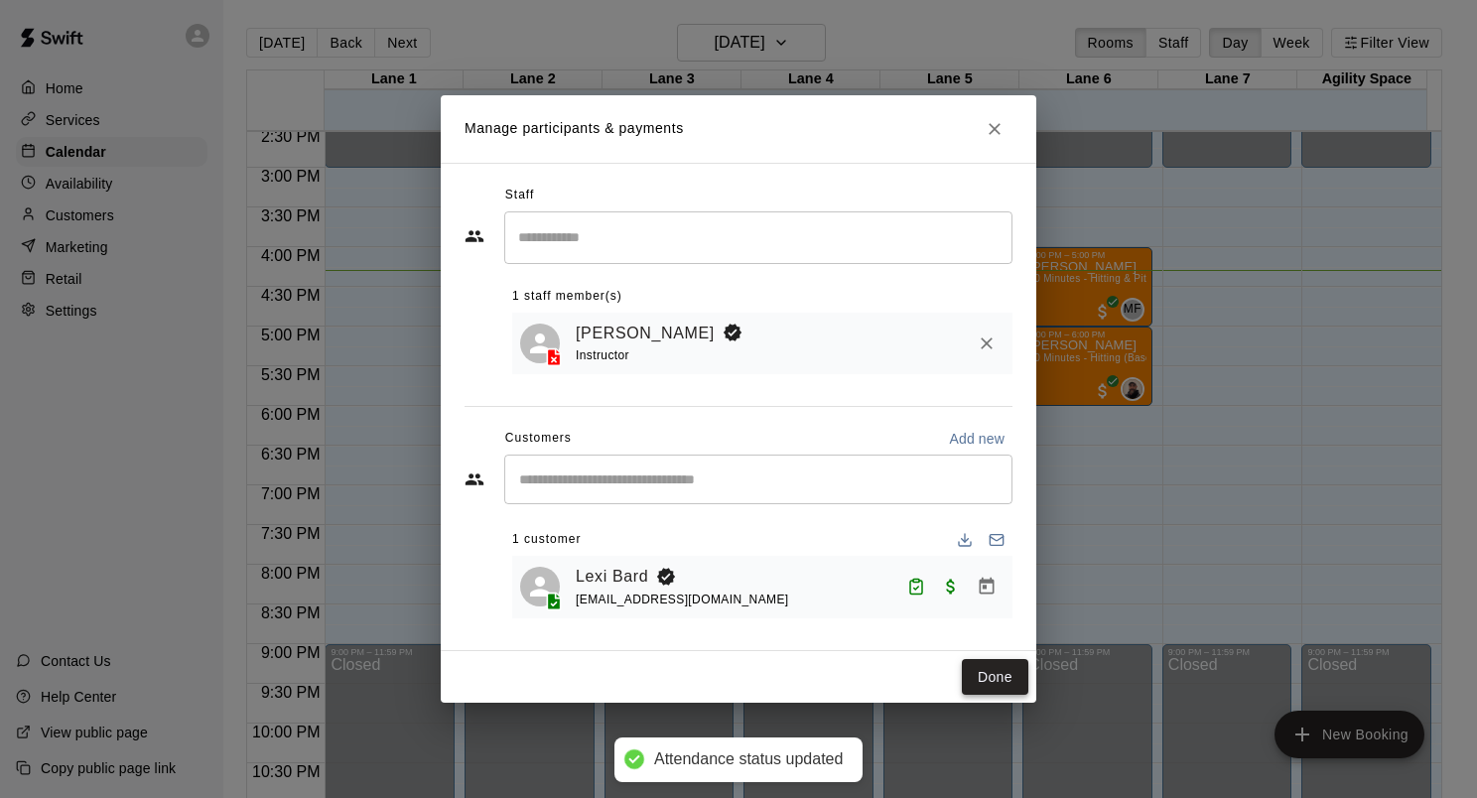
click at [995, 678] on button "Done" at bounding box center [995, 677] width 67 height 37
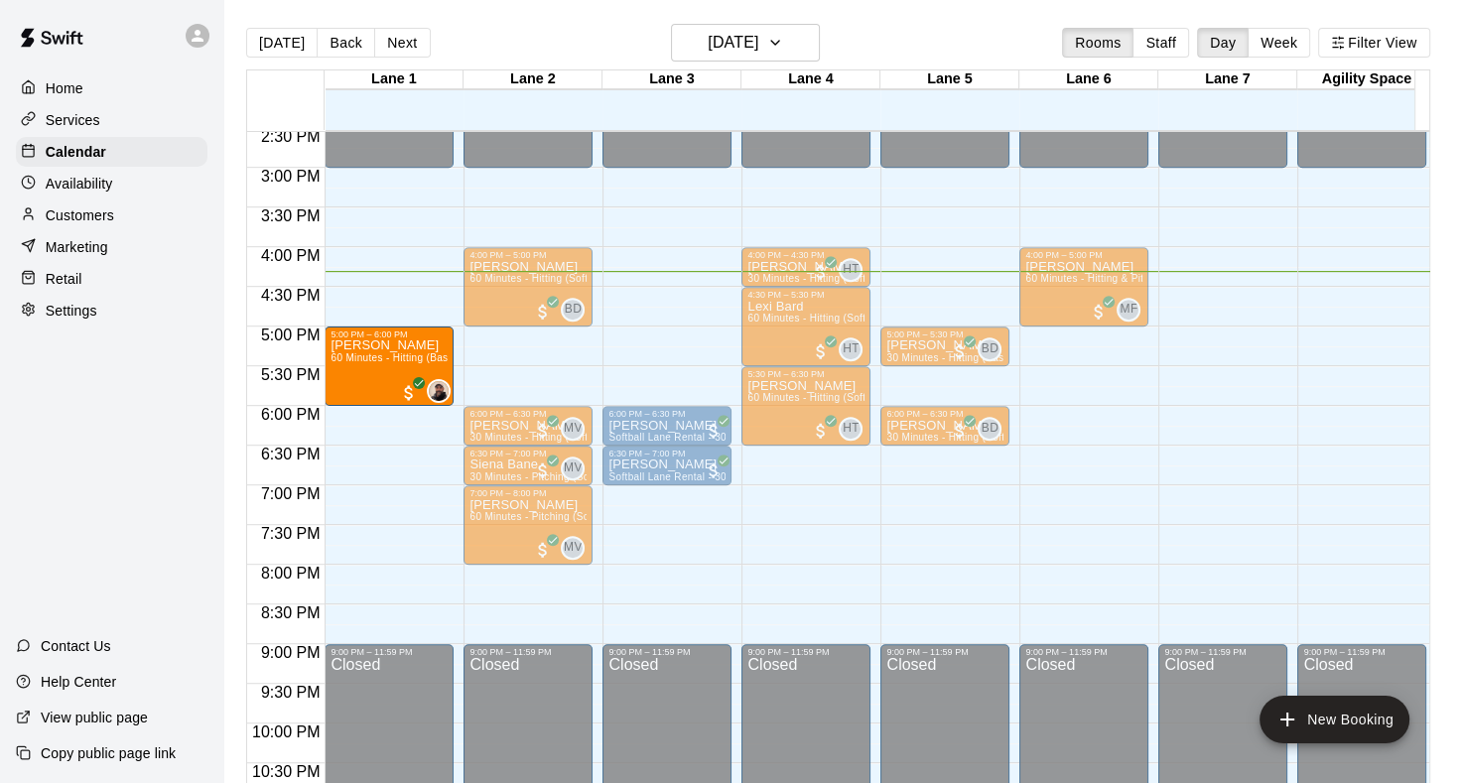
drag, startPoint x: 1070, startPoint y: 377, endPoint x: 425, endPoint y: 391, distance: 645.5
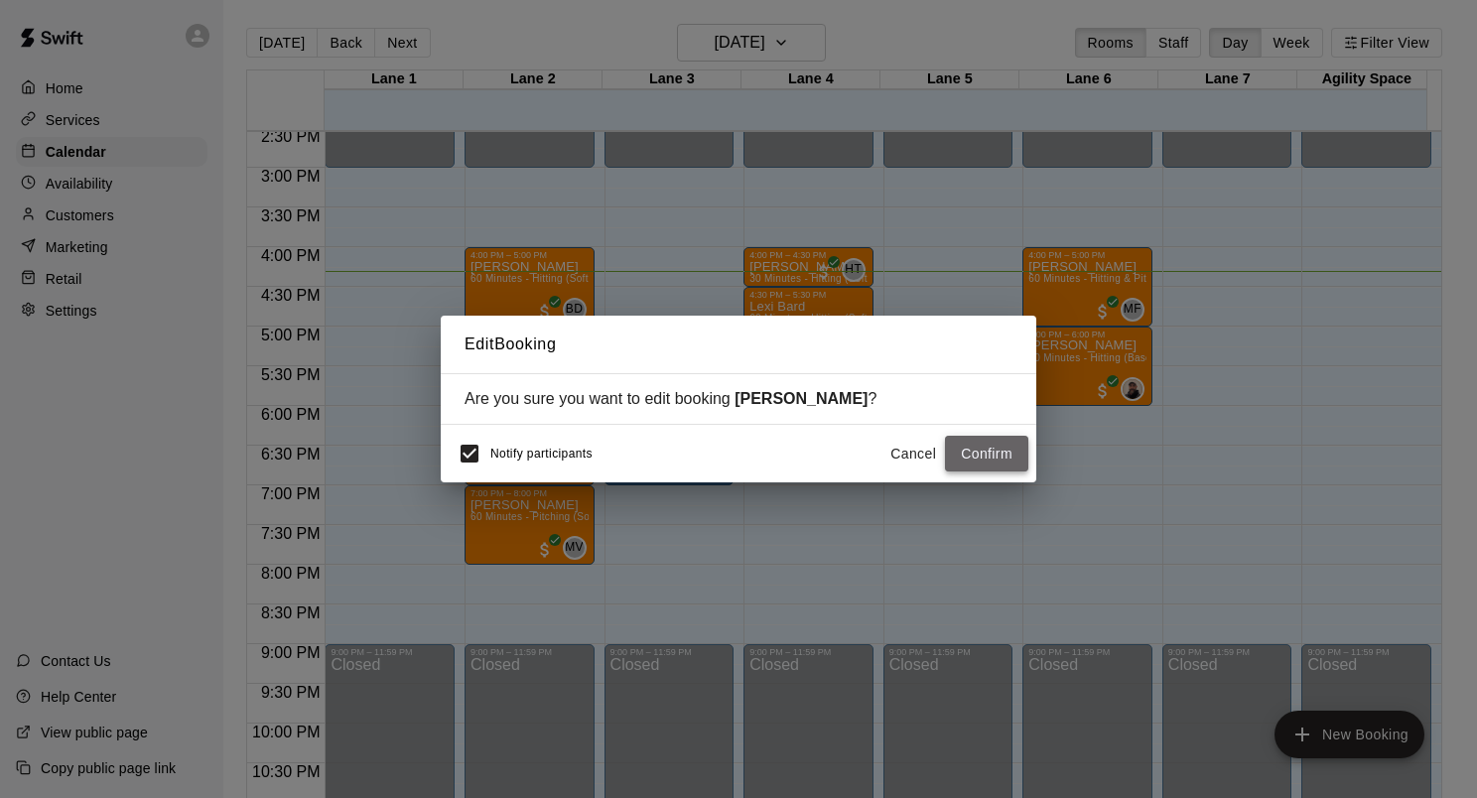
click at [972, 453] on button "Confirm" at bounding box center [986, 454] width 83 height 37
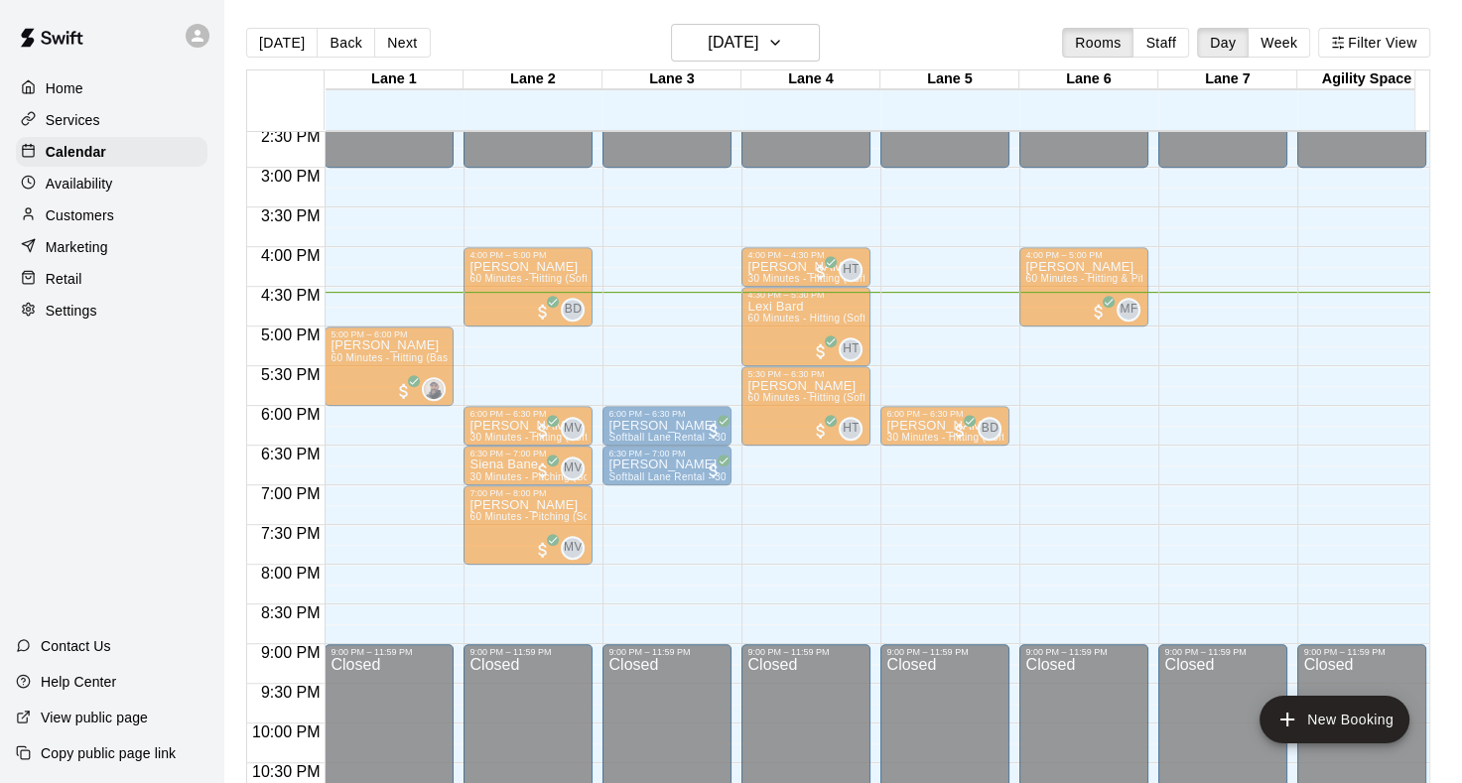
click at [934, 345] on p "[PERSON_NAME]" at bounding box center [945, 345] width 117 height 0
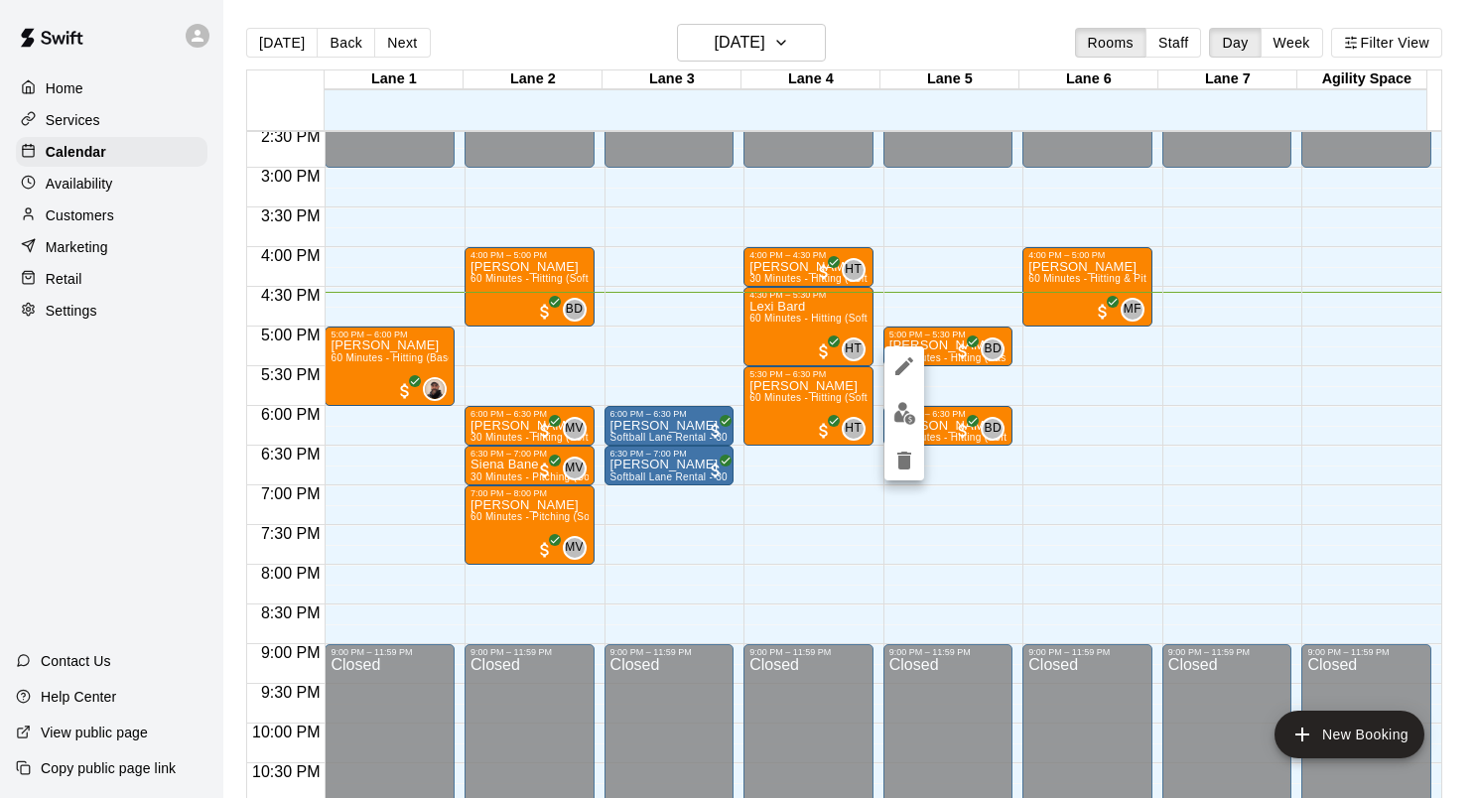
drag, startPoint x: 940, startPoint y: 337, endPoint x: 566, endPoint y: 362, distance: 375.2
click at [566, 362] on div at bounding box center [738, 399] width 1477 height 798
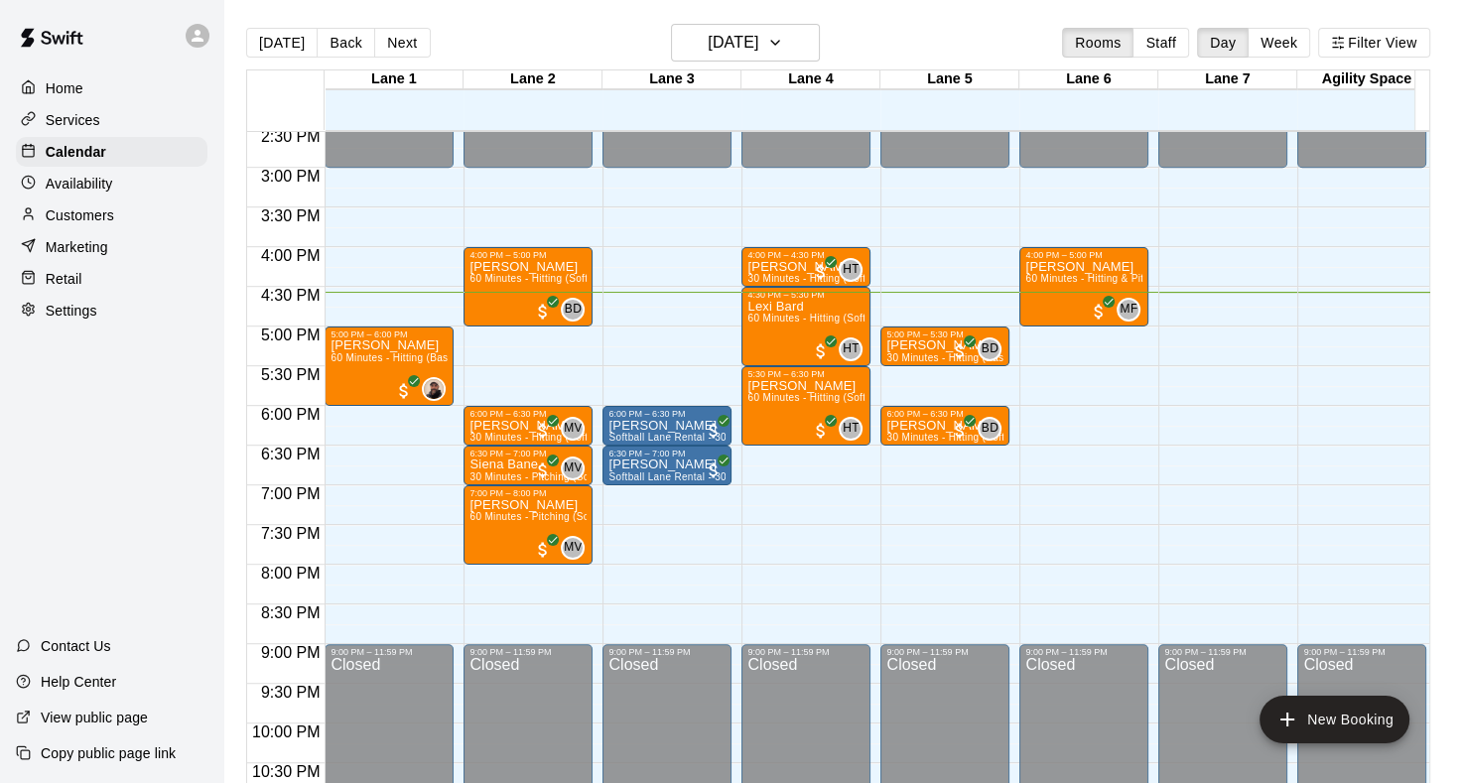
click at [190, 482] on div "Home Services Calendar Availability Customers Marketing Retail Settings Contact…" at bounding box center [111, 391] width 223 height 783
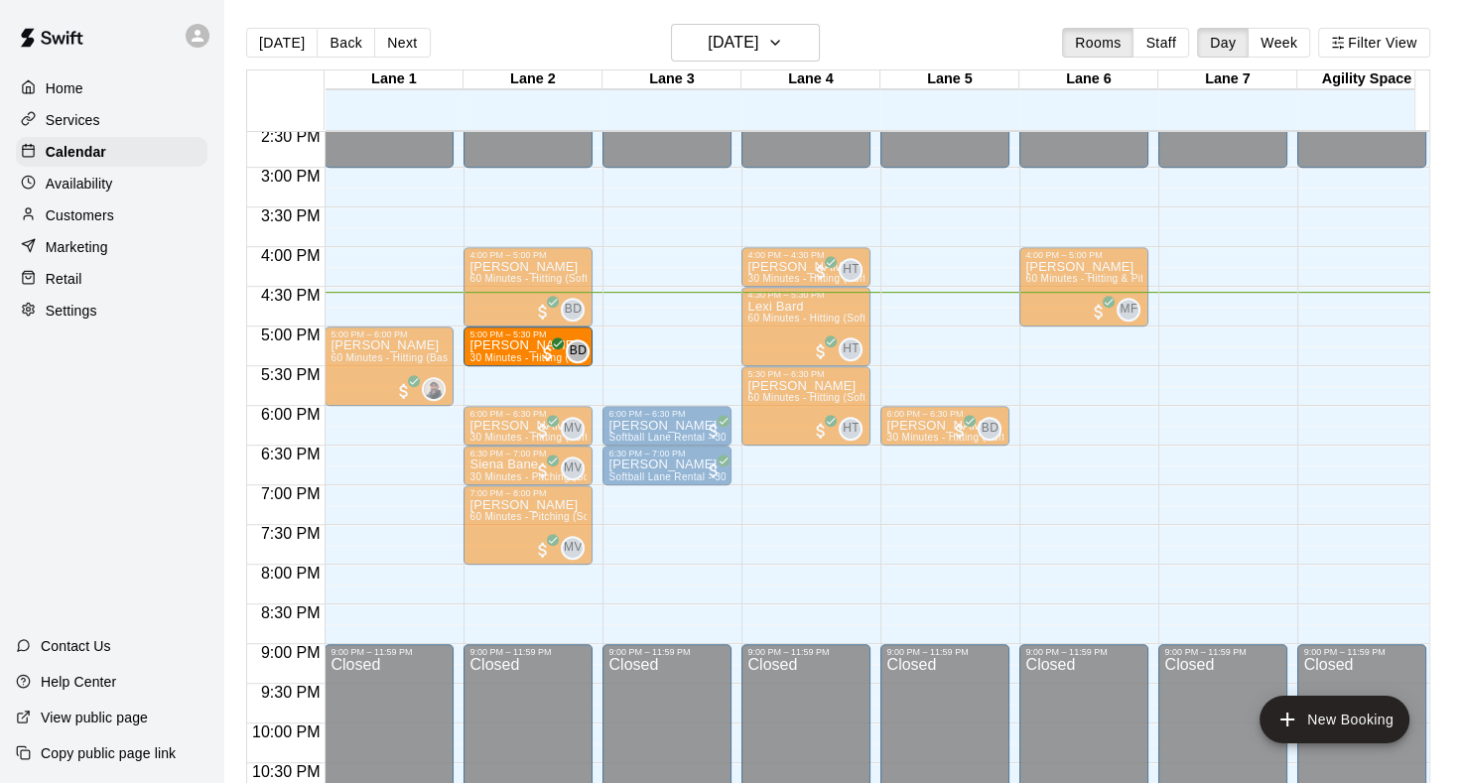
drag, startPoint x: 909, startPoint y: 351, endPoint x: 592, endPoint y: 353, distance: 317.7
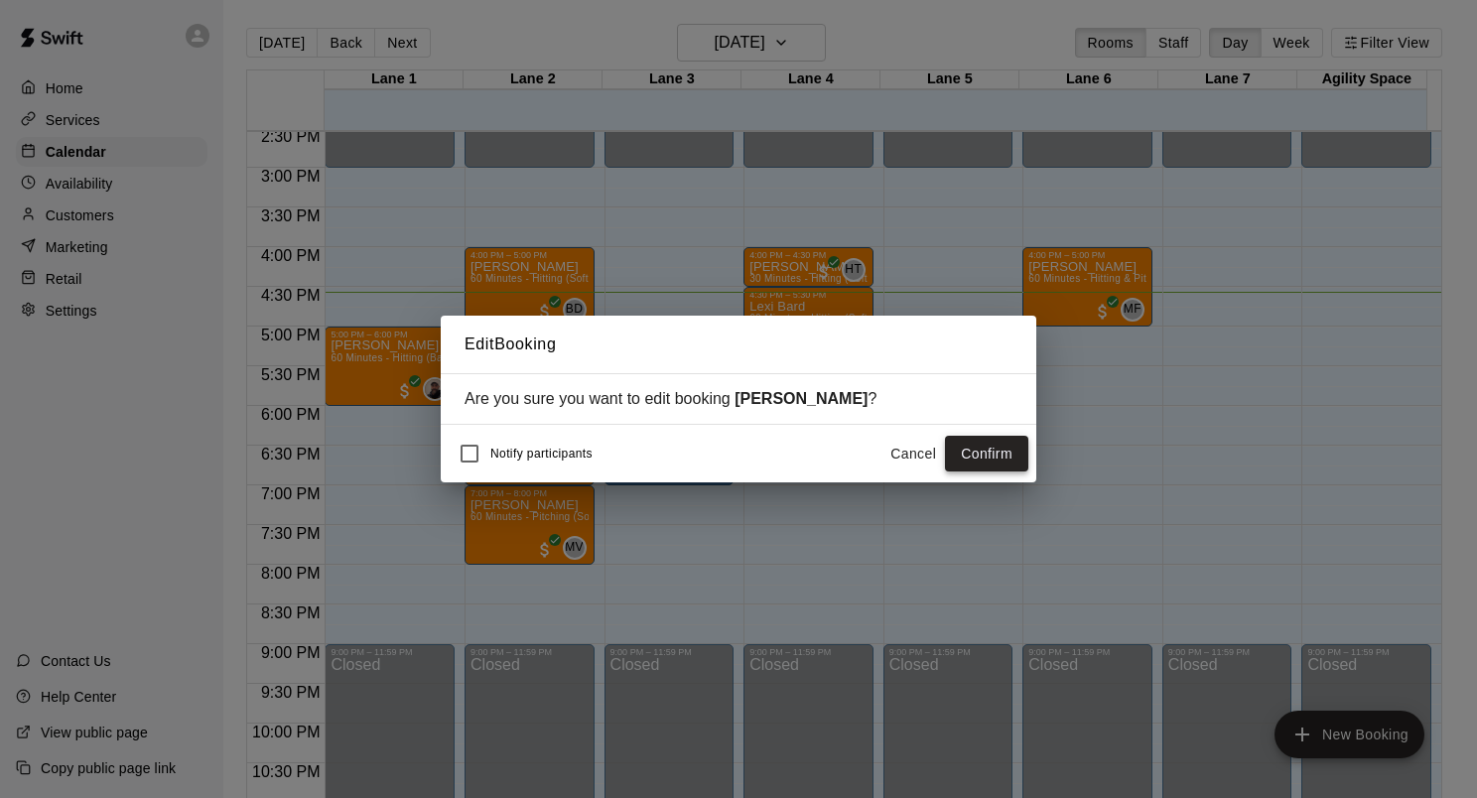
click at [1001, 460] on button "Confirm" at bounding box center [986, 454] width 83 height 37
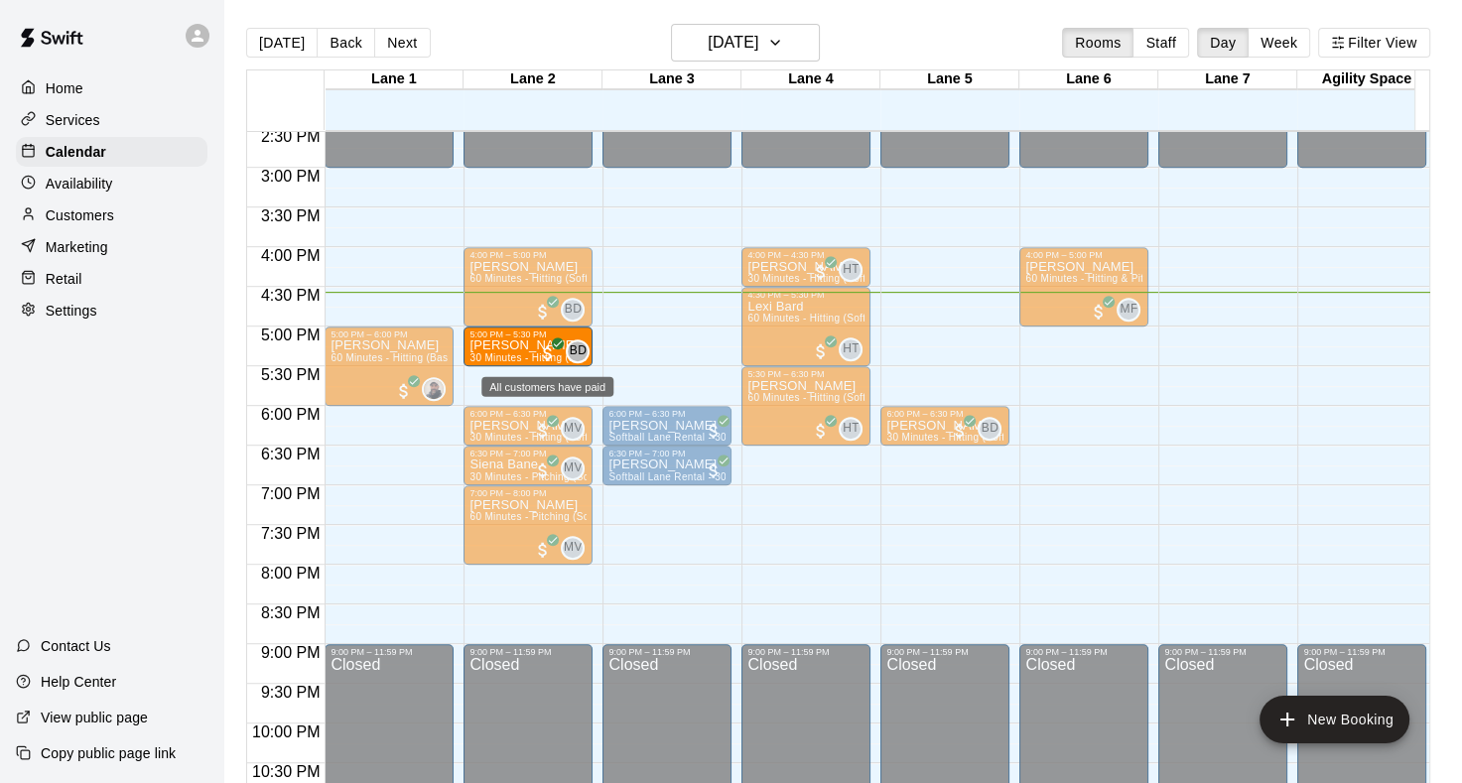
drag, startPoint x: 939, startPoint y: 340, endPoint x: 544, endPoint y: 342, distance: 395.1
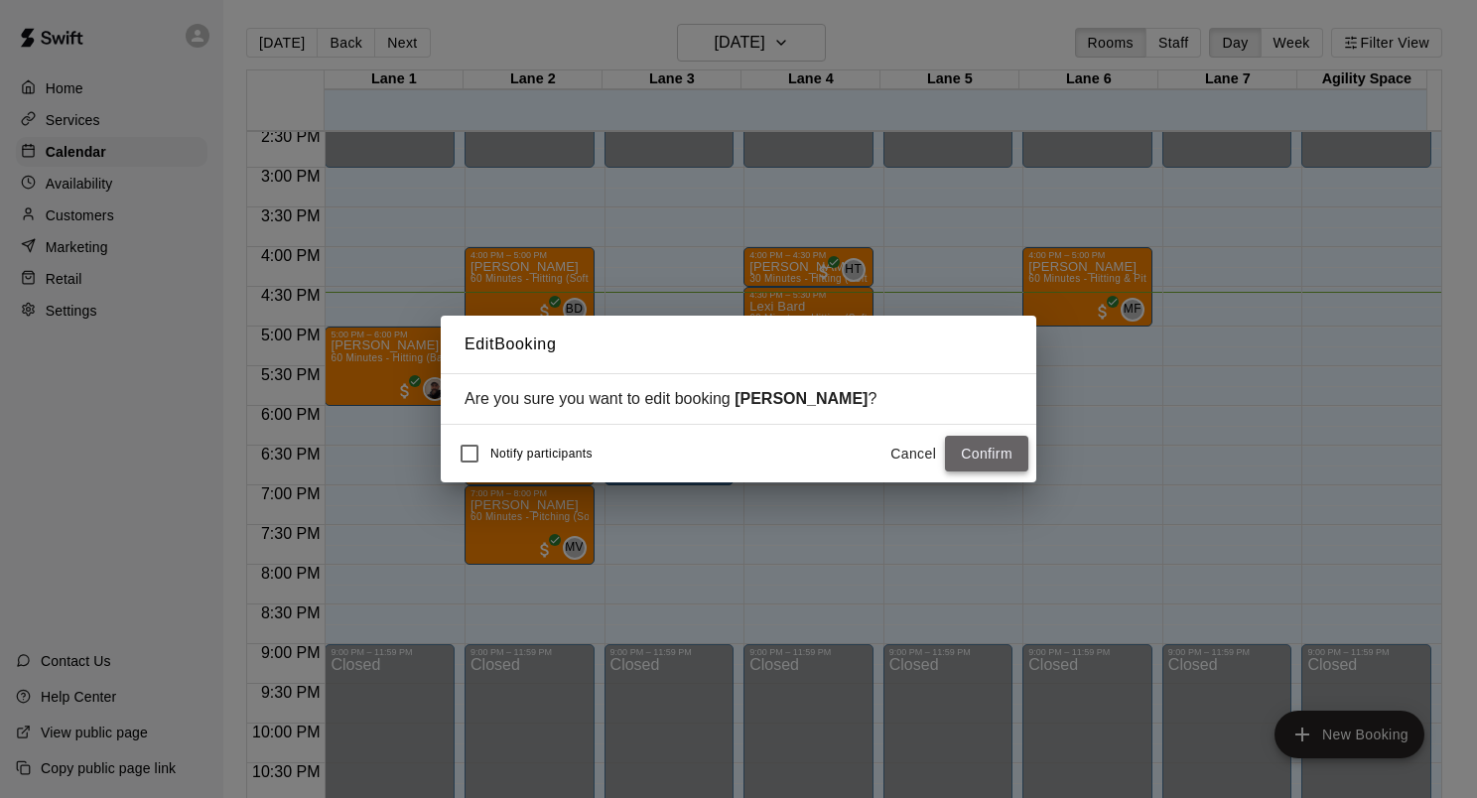
click at [1000, 448] on button "Confirm" at bounding box center [986, 454] width 83 height 37
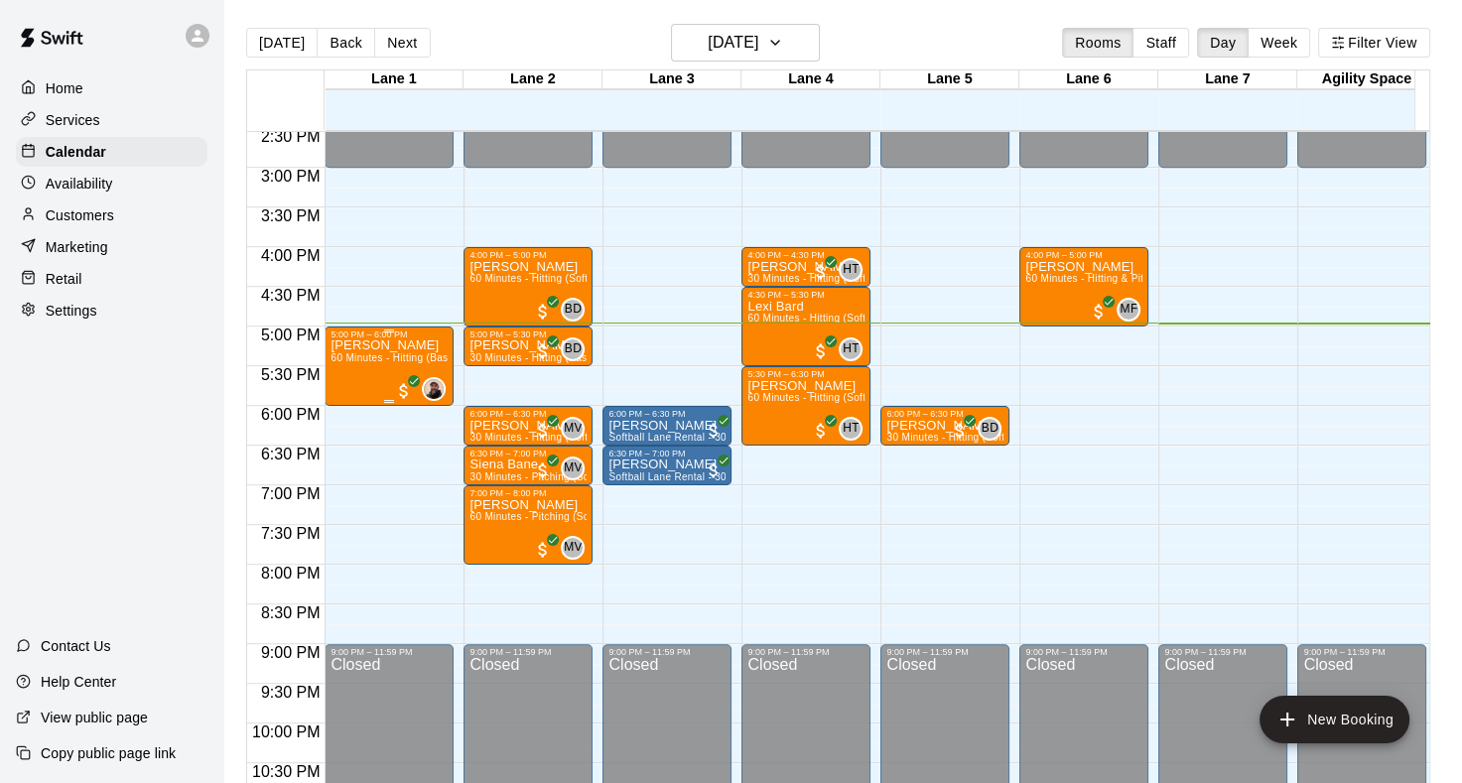
click at [355, 366] on div "[PERSON_NAME] 60 Minutes - Hitting (Baseball)" at bounding box center [389, 731] width 117 height 783
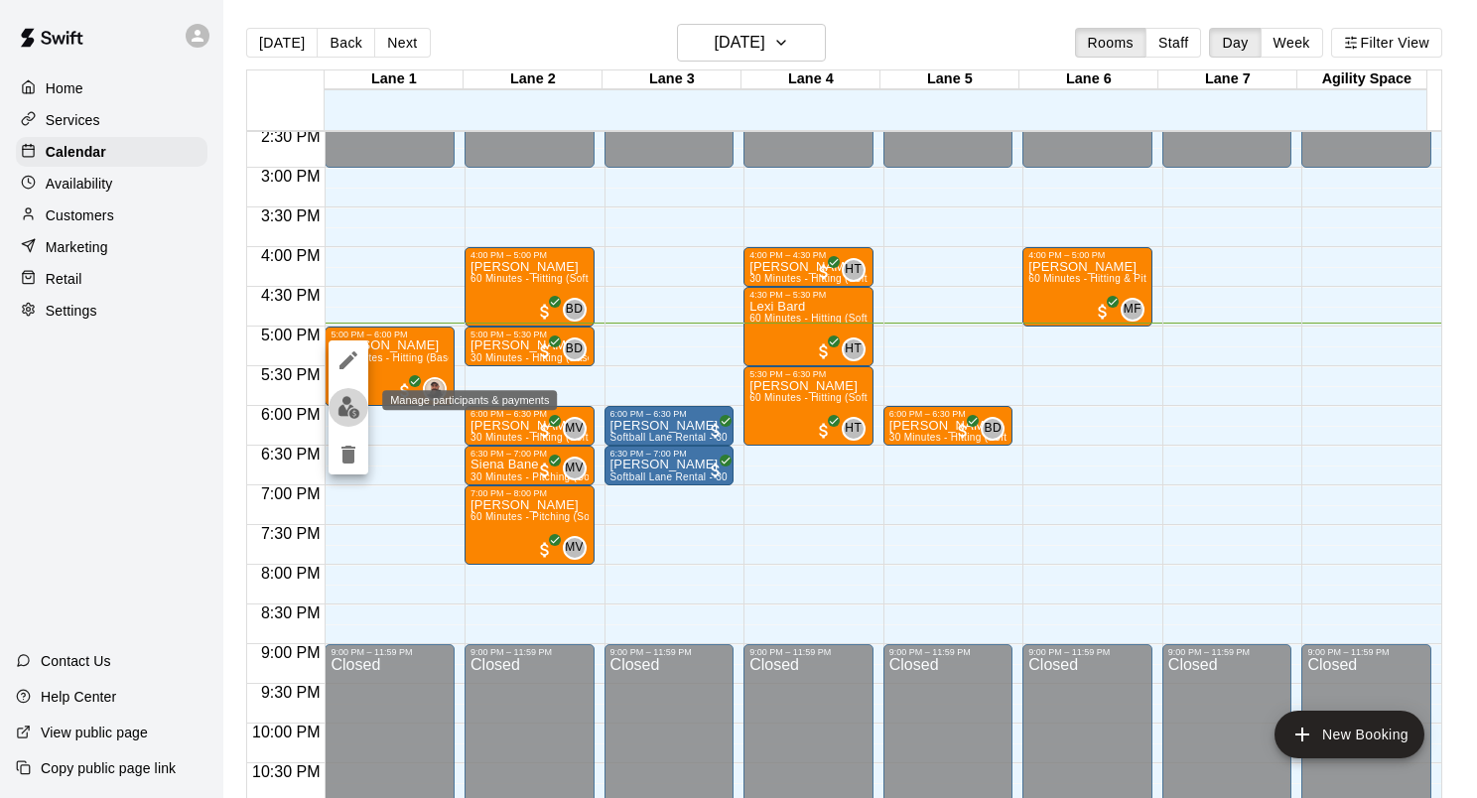
click at [345, 408] on img "edit" at bounding box center [349, 407] width 23 height 23
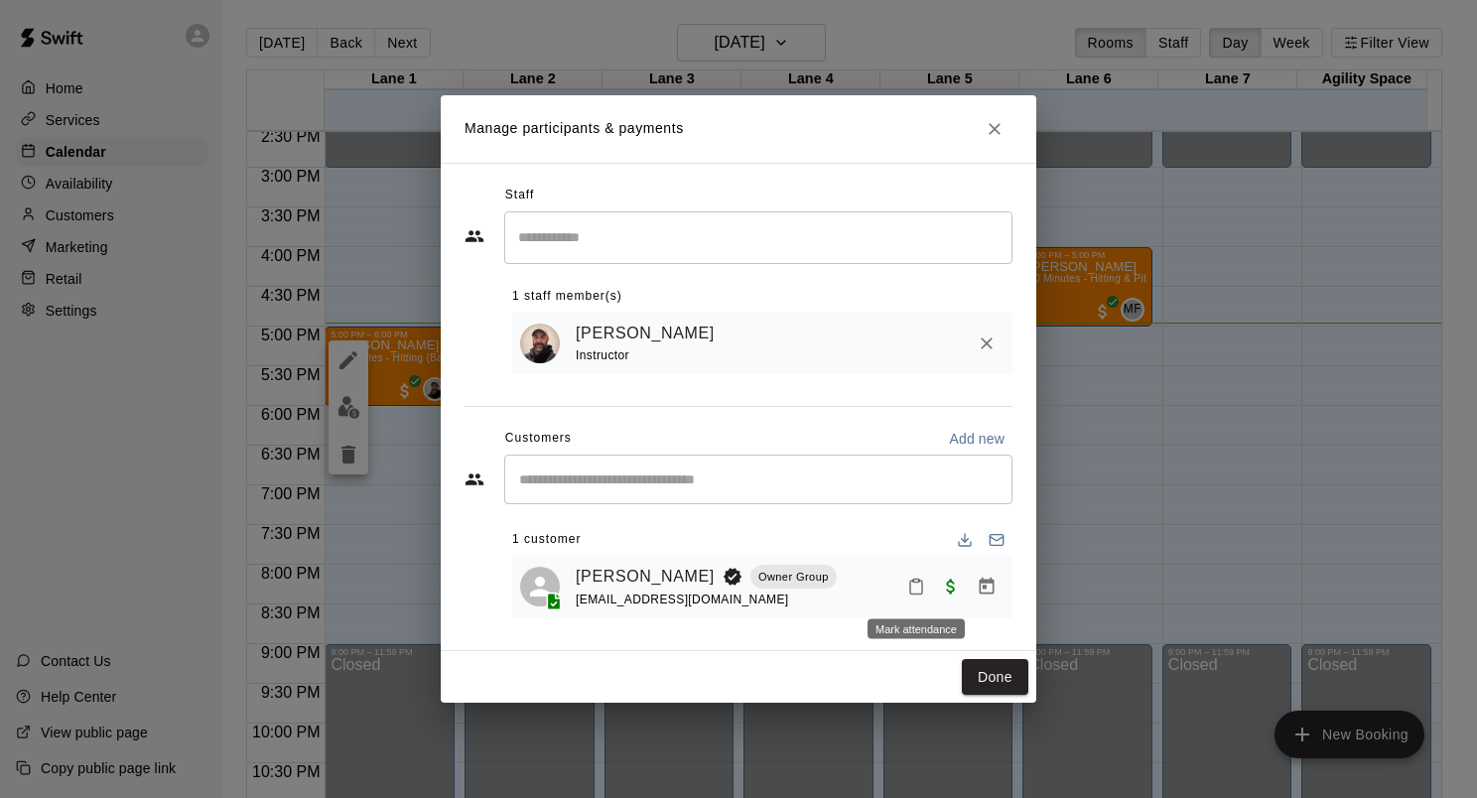
click at [918, 591] on icon "Mark attendance" at bounding box center [916, 587] width 18 height 18
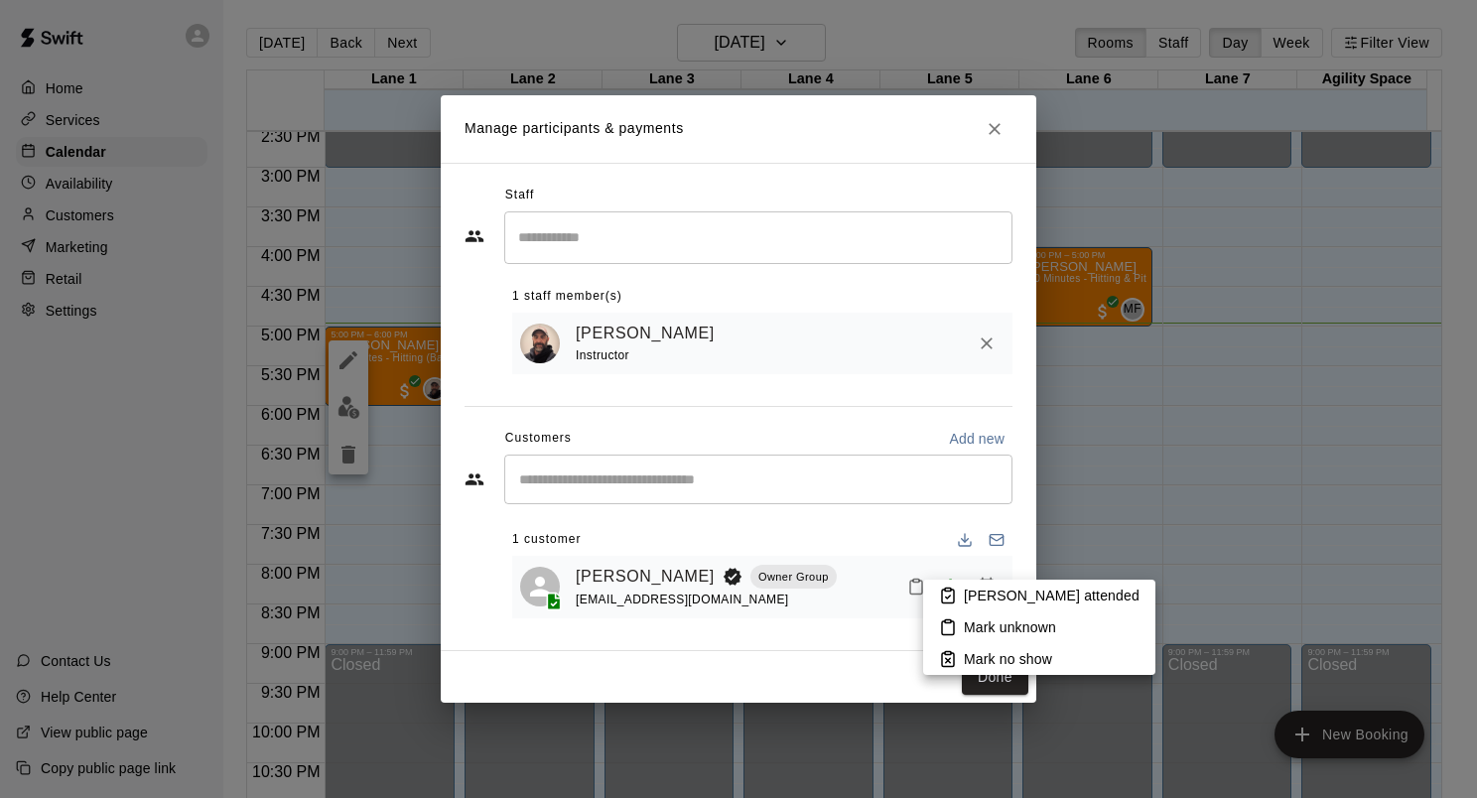
click at [961, 597] on li "[PERSON_NAME] attended" at bounding box center [1039, 596] width 232 height 32
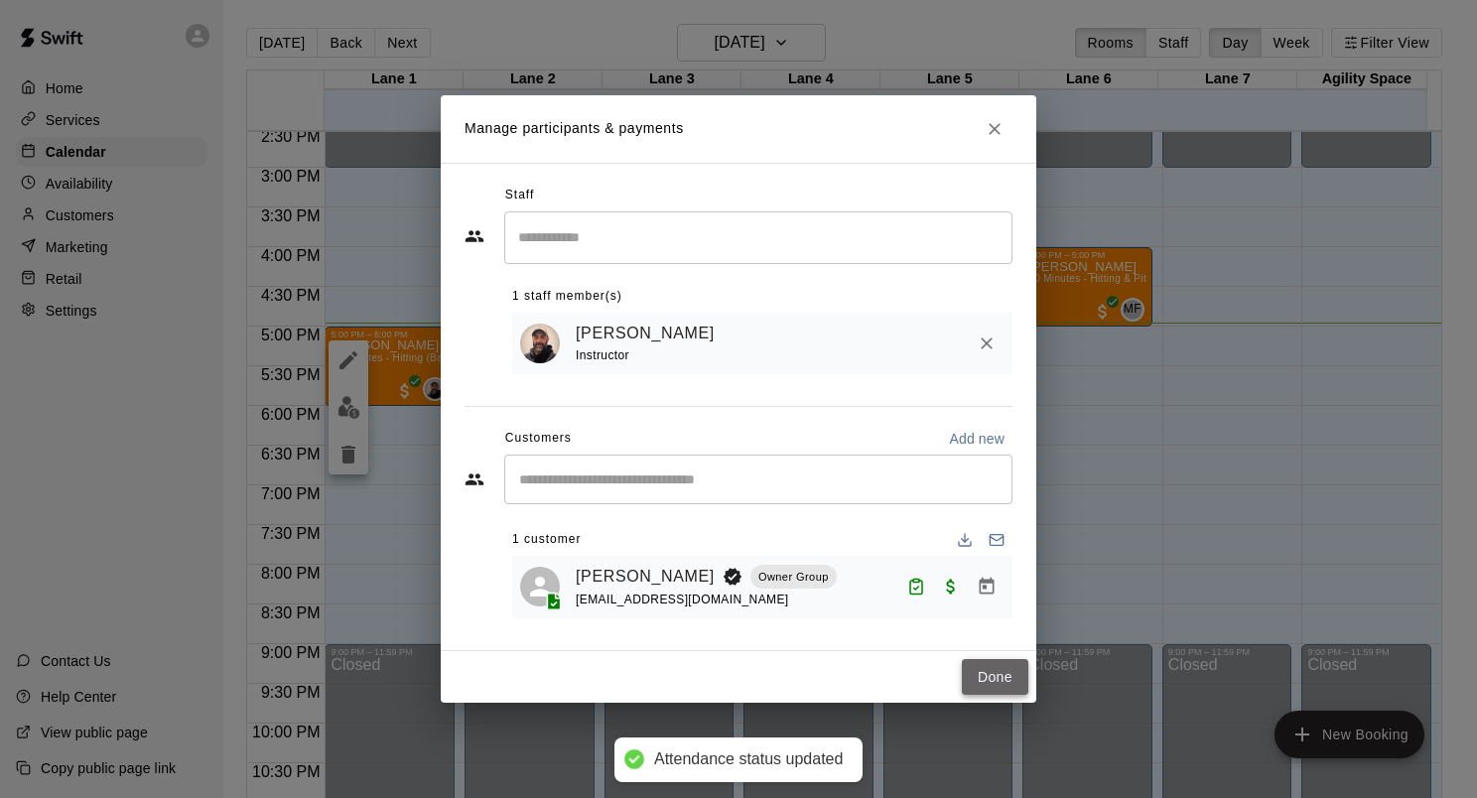
click at [980, 678] on button "Done" at bounding box center [995, 677] width 67 height 37
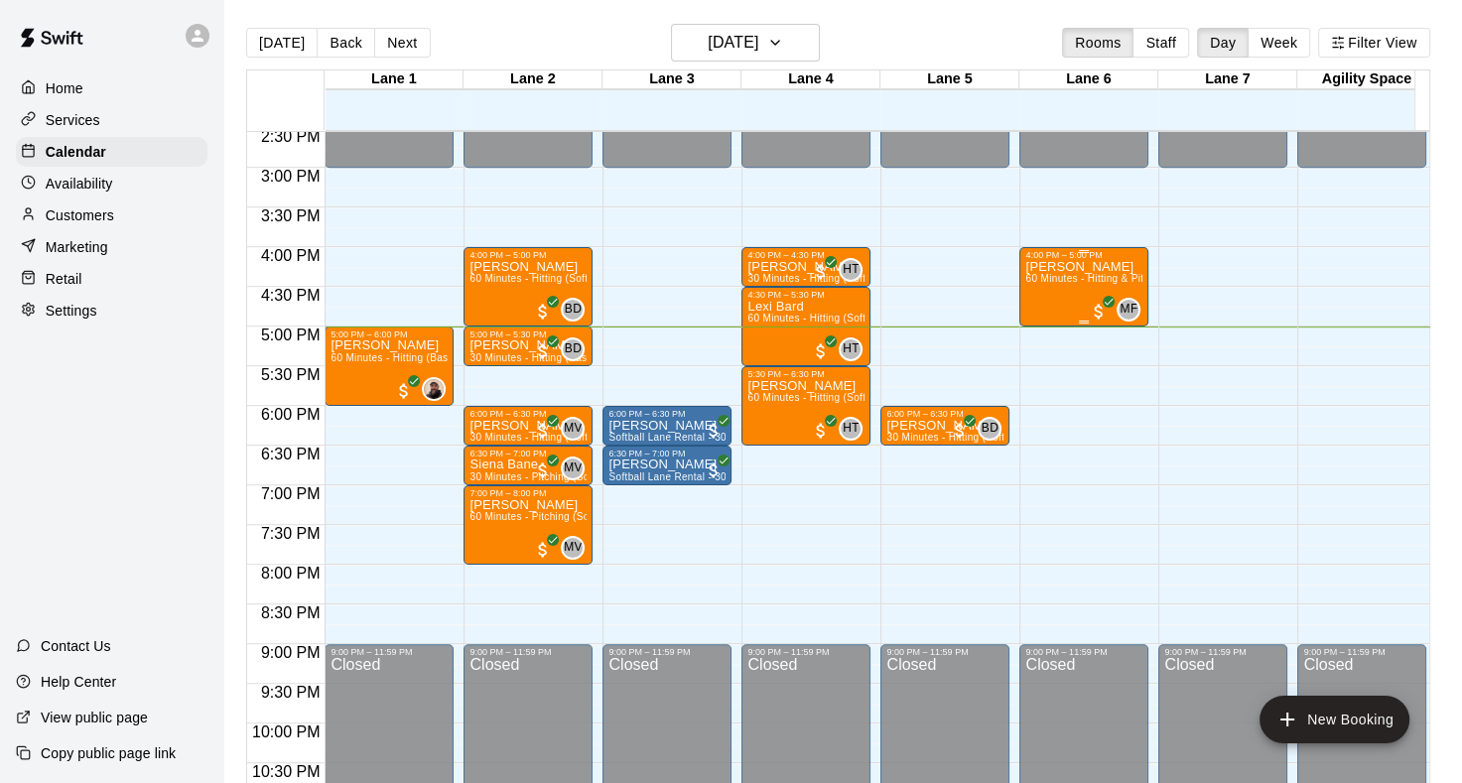
click at [1048, 310] on div "[PERSON_NAME] 60 Minutes - Hitting & Pitching (Baseball)" at bounding box center [1084, 651] width 117 height 783
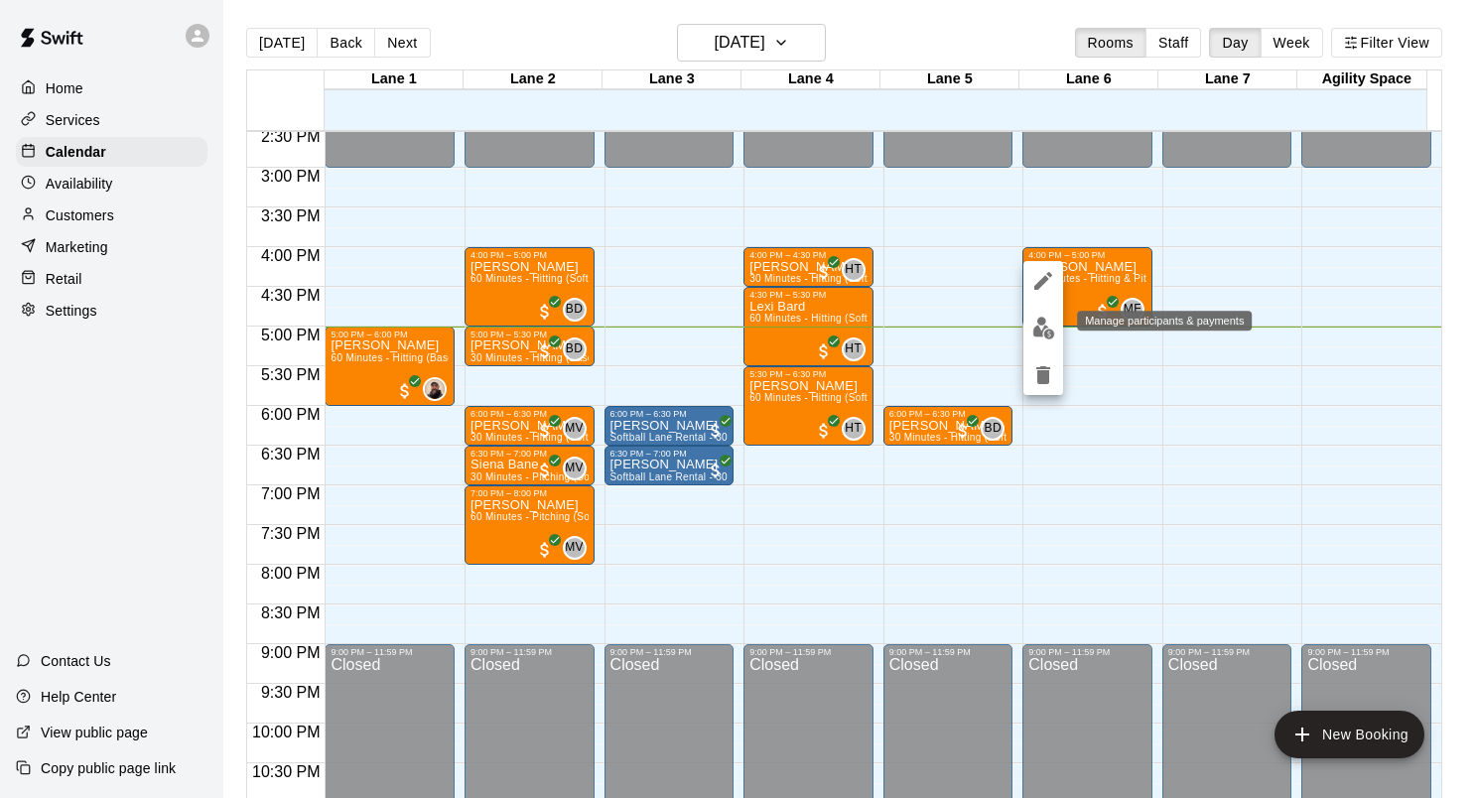
click at [1033, 335] on img "edit" at bounding box center [1044, 328] width 23 height 23
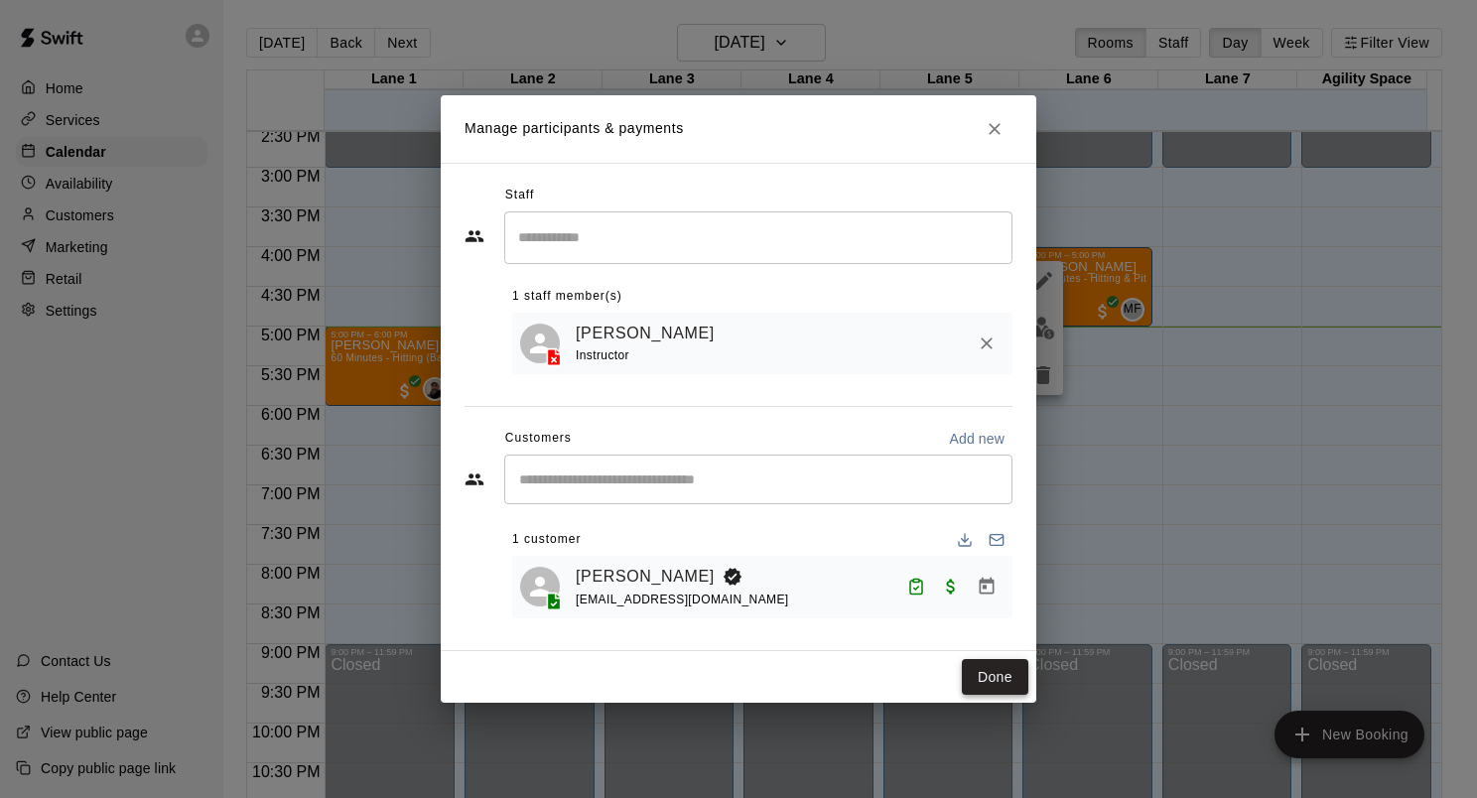
click at [999, 683] on button "Done" at bounding box center [995, 677] width 67 height 37
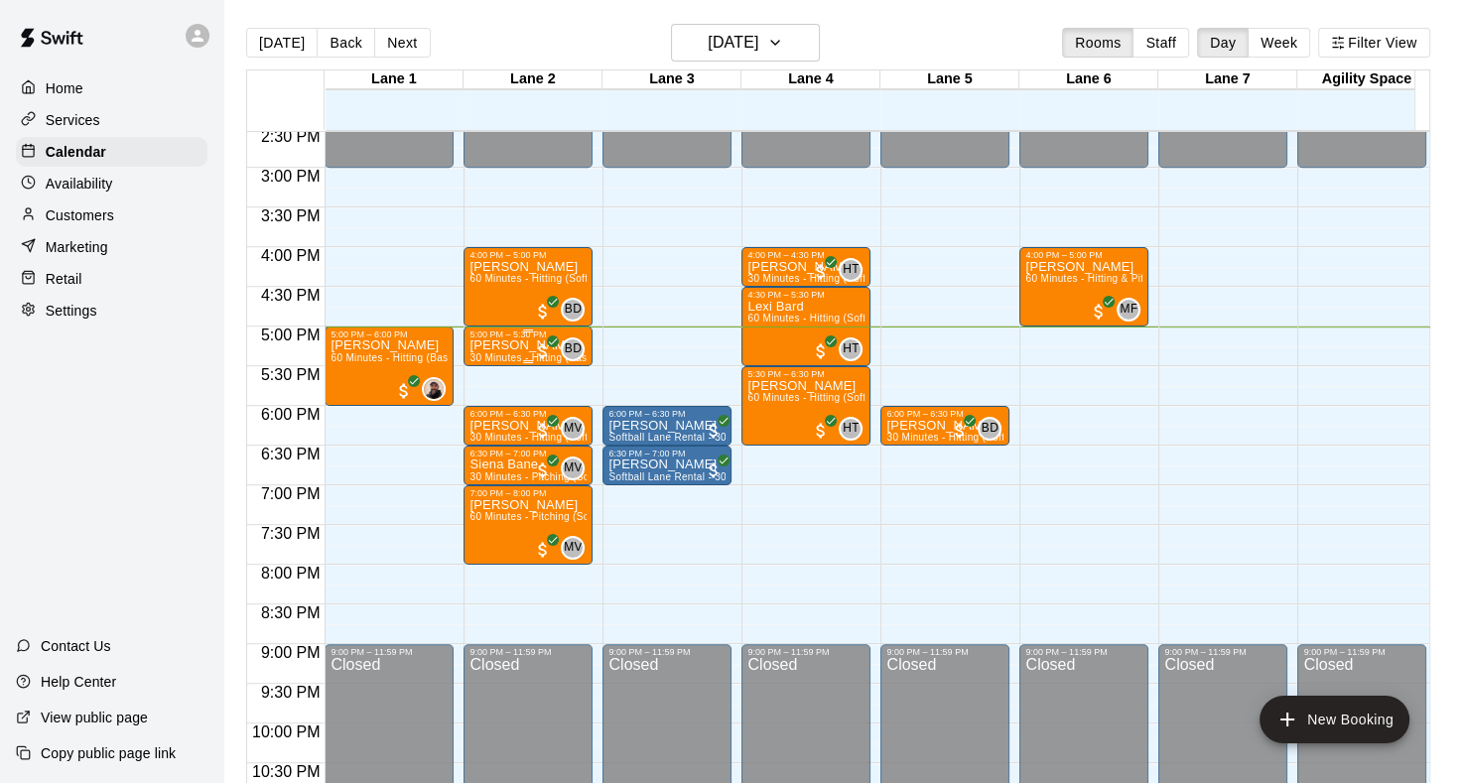
click at [487, 345] on p "[PERSON_NAME]" at bounding box center [528, 345] width 117 height 0
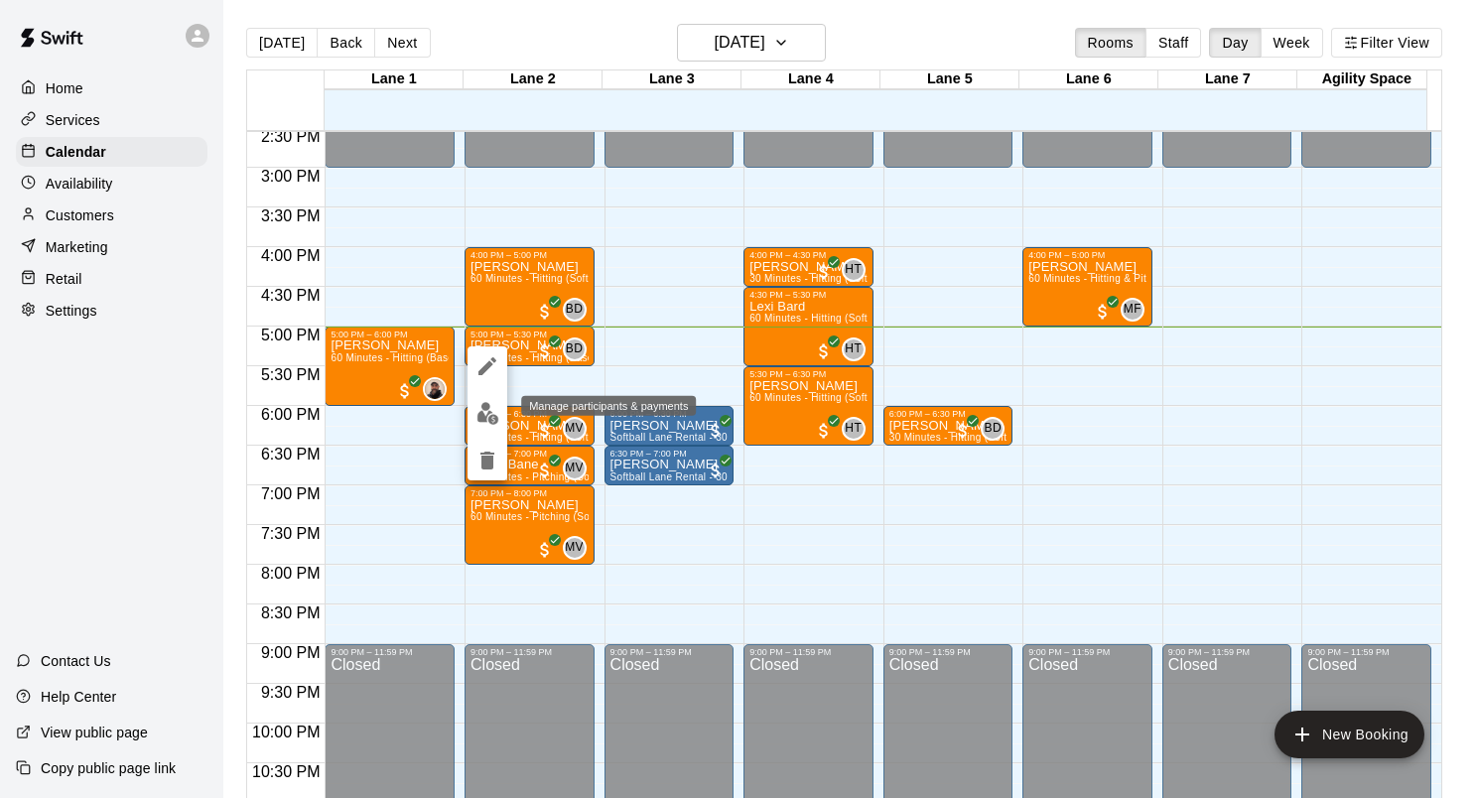
click at [478, 413] on img "edit" at bounding box center [488, 413] width 23 height 23
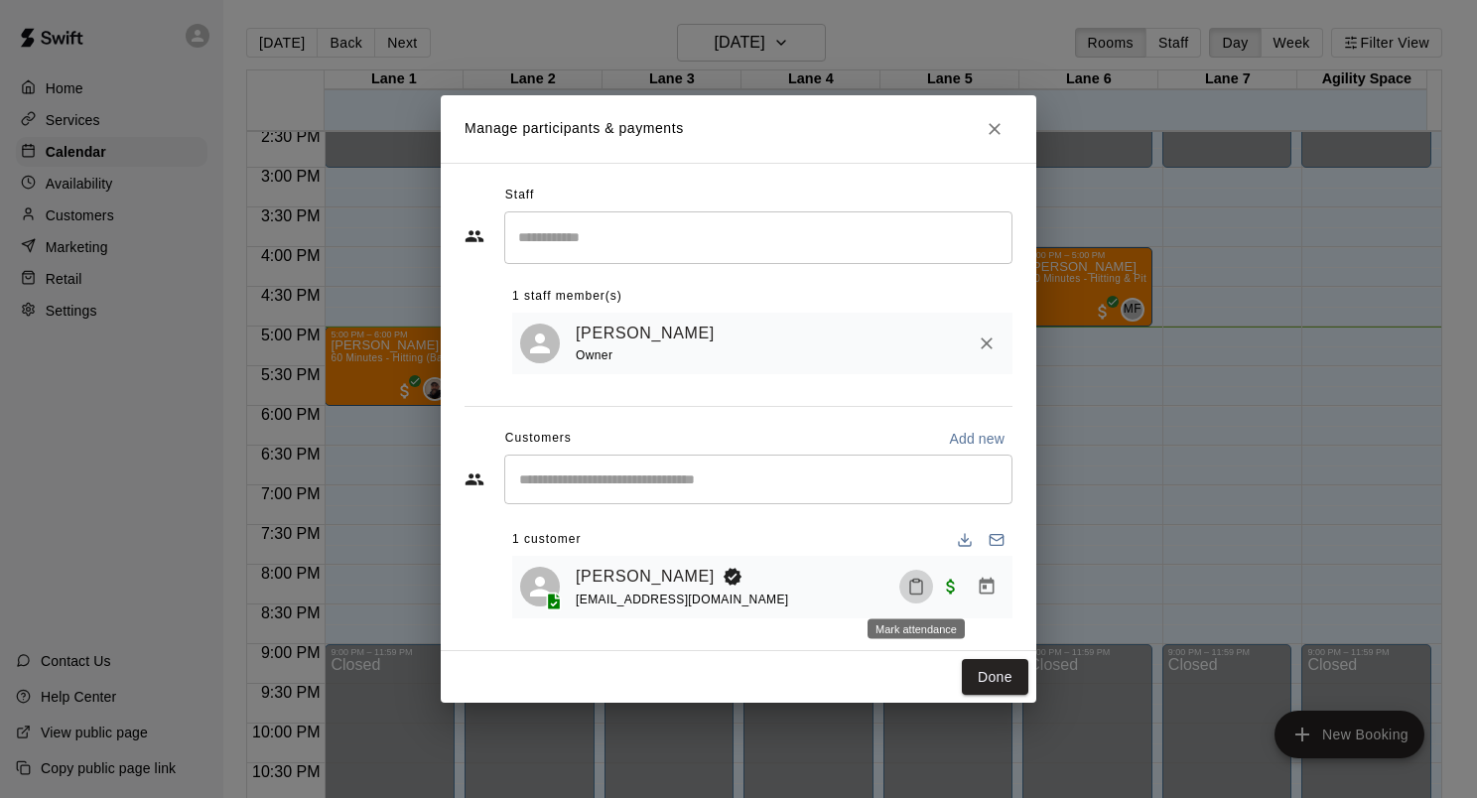
click at [920, 590] on icon "Mark attendance" at bounding box center [916, 587] width 18 height 18
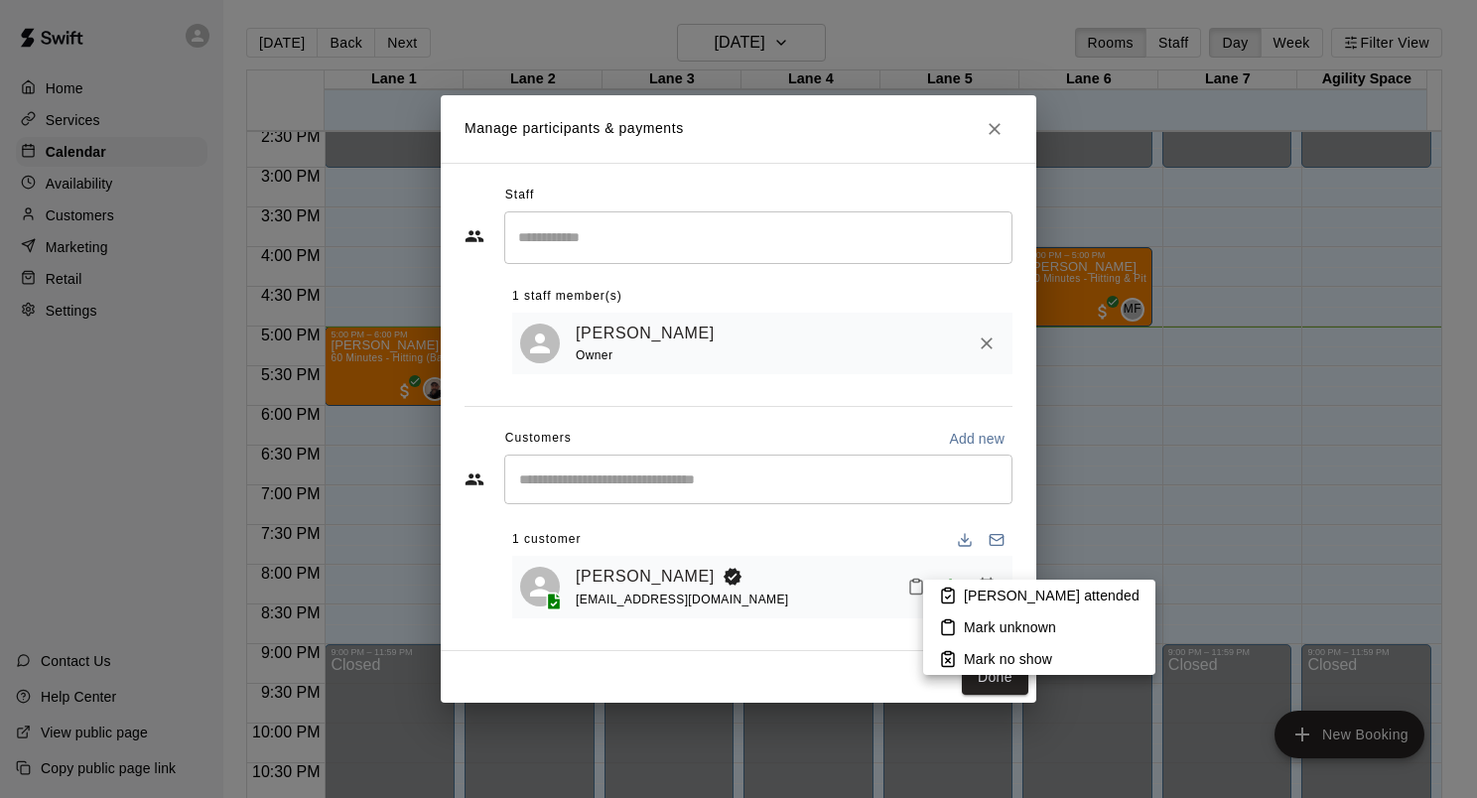
click at [948, 591] on rect at bounding box center [948, 590] width 6 height 3
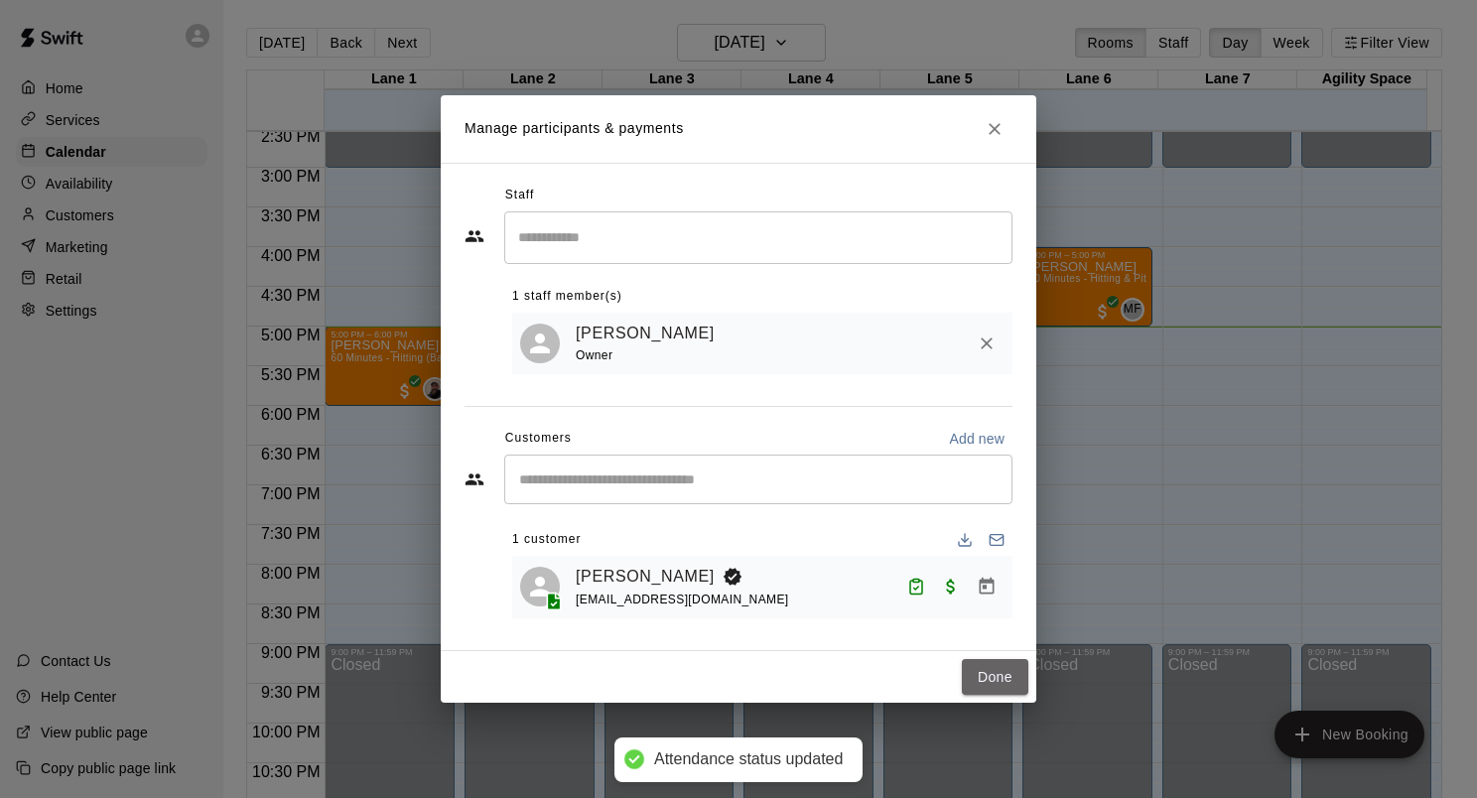
click at [1009, 671] on button "Done" at bounding box center [995, 677] width 67 height 37
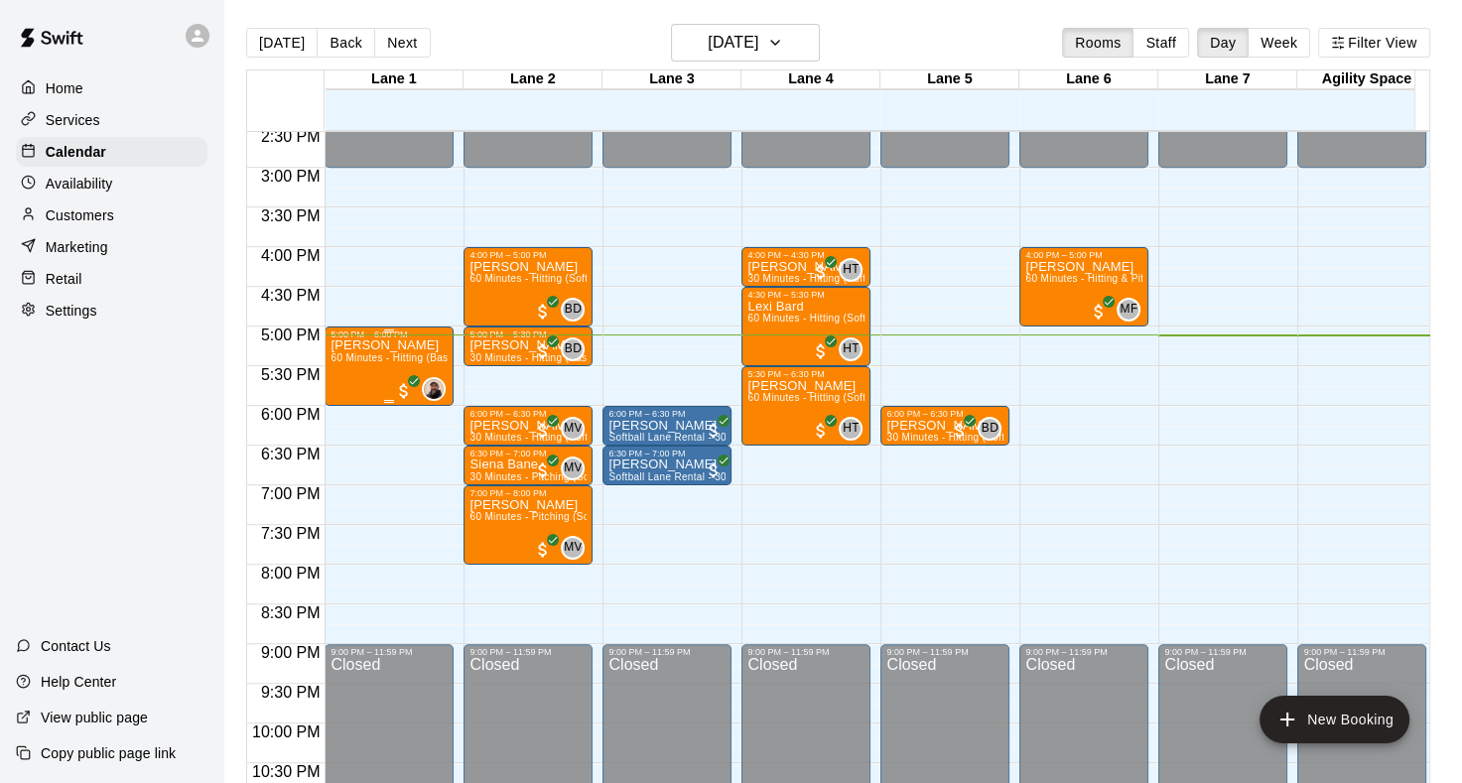
click at [355, 376] on div "[PERSON_NAME] 60 Minutes - Hitting (Baseball)" at bounding box center [389, 731] width 117 height 783
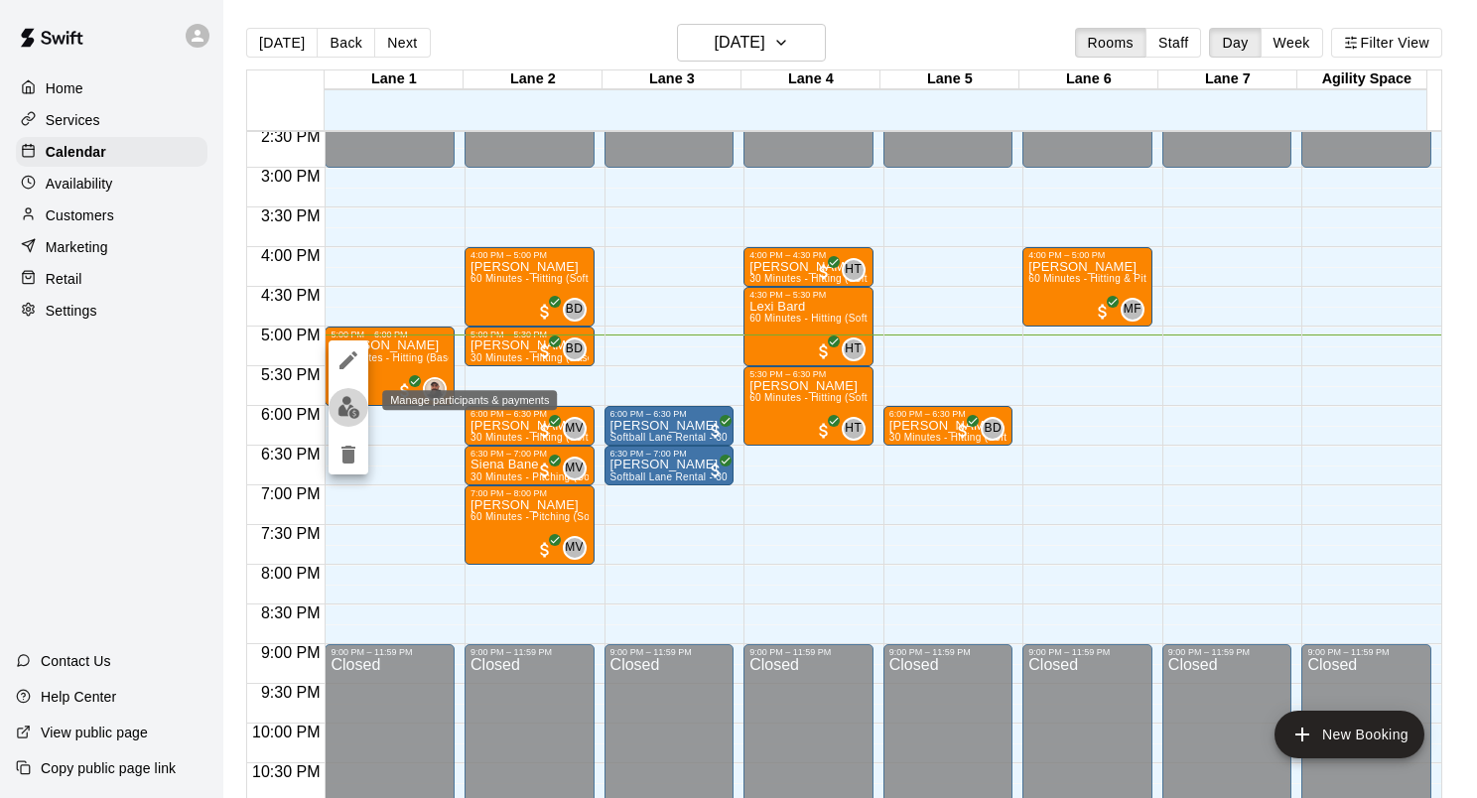
click at [338, 421] on button "edit" at bounding box center [349, 407] width 40 height 39
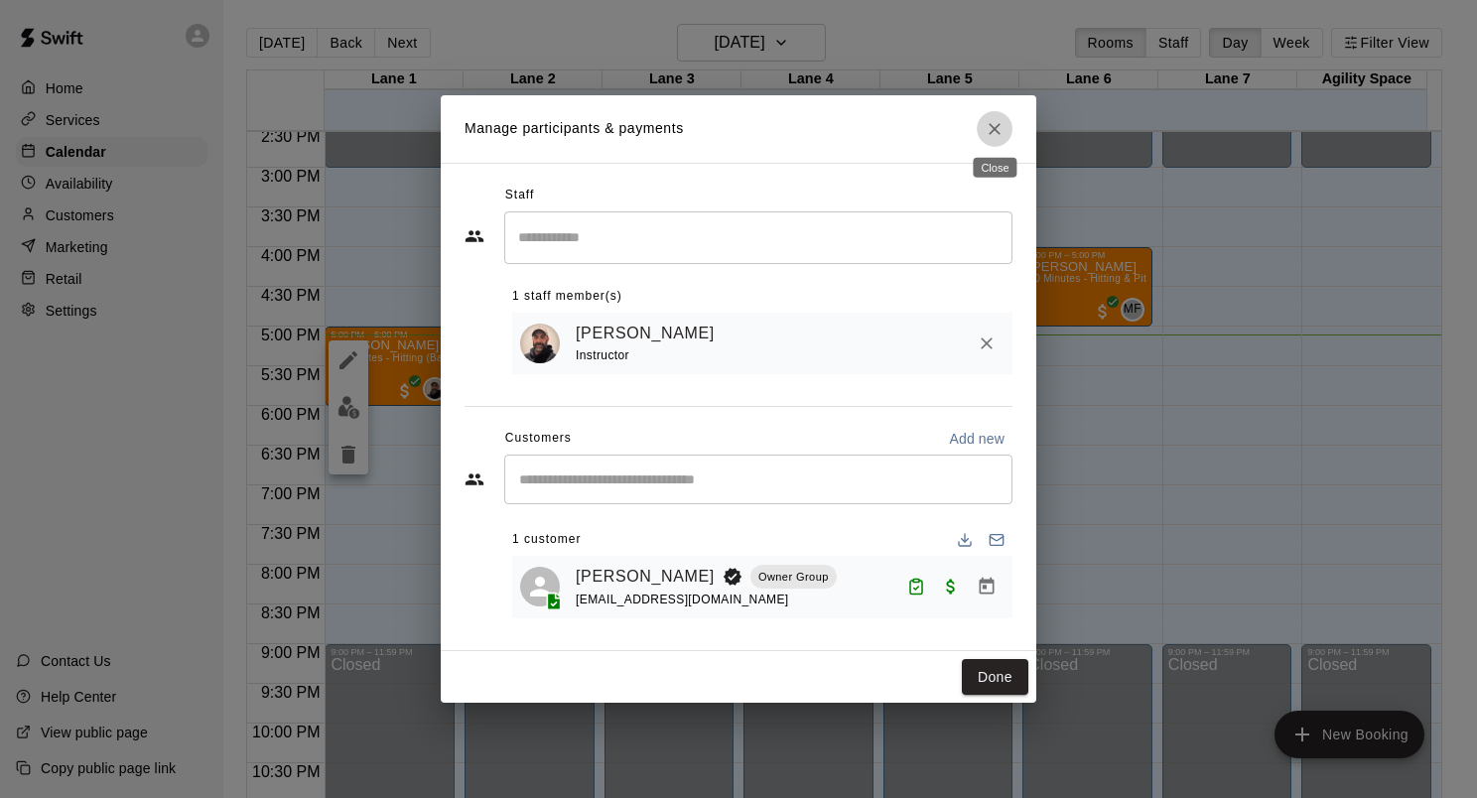
click at [1001, 135] on icon "Close" at bounding box center [995, 129] width 20 height 20
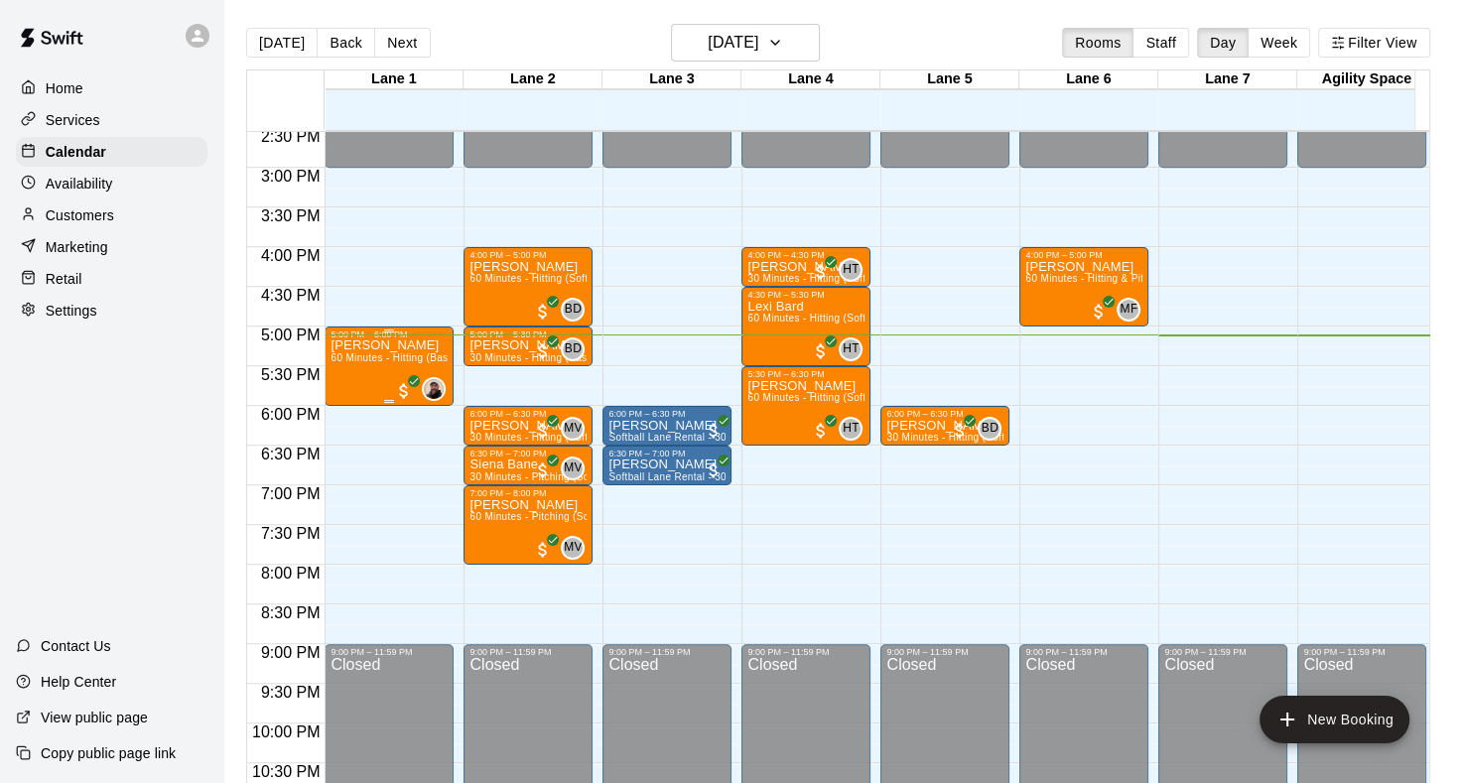
click at [356, 362] on span "60 Minutes - Hitting (Baseball)" at bounding box center [402, 357] width 143 height 11
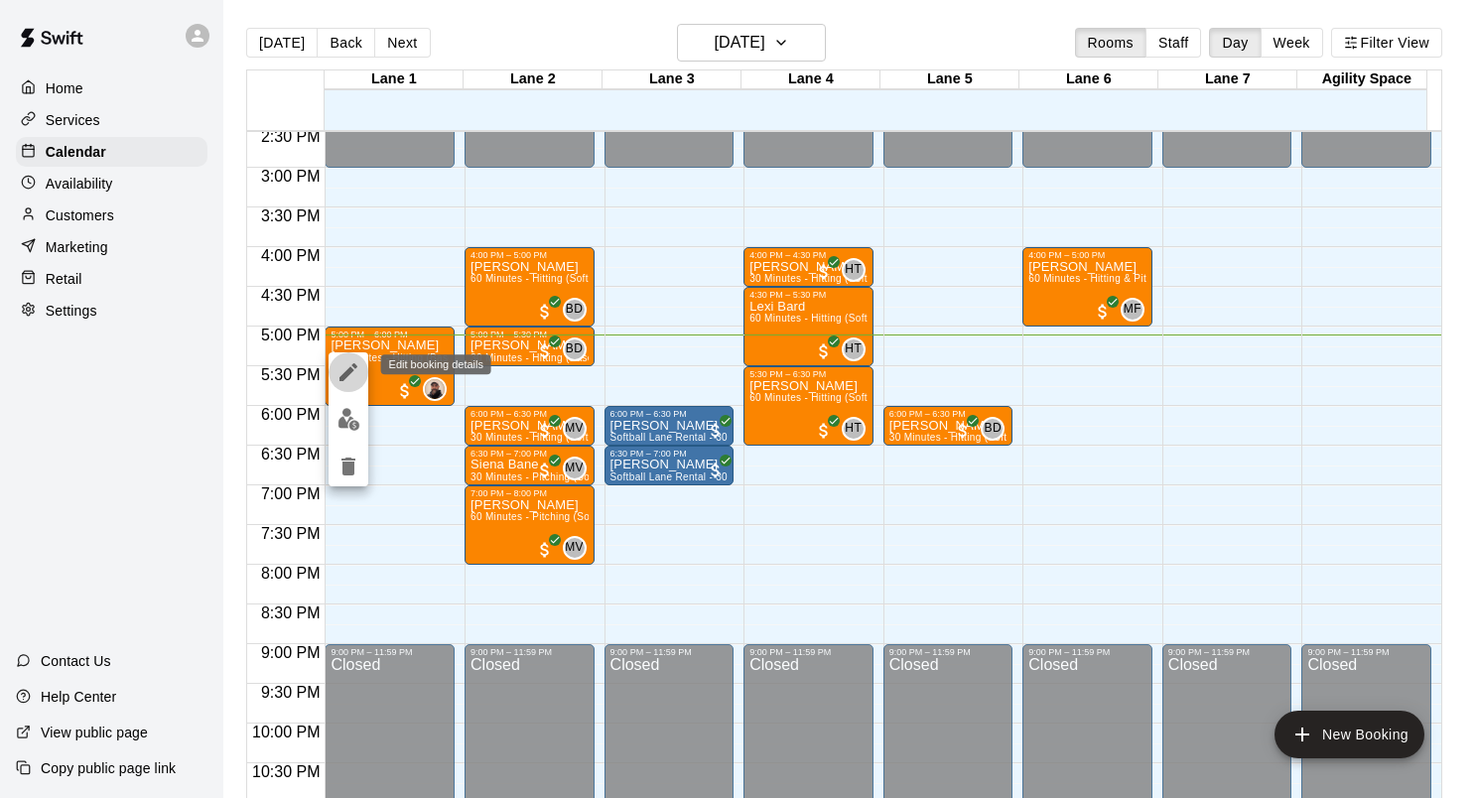
click at [357, 378] on icon "edit" at bounding box center [349, 372] width 24 height 24
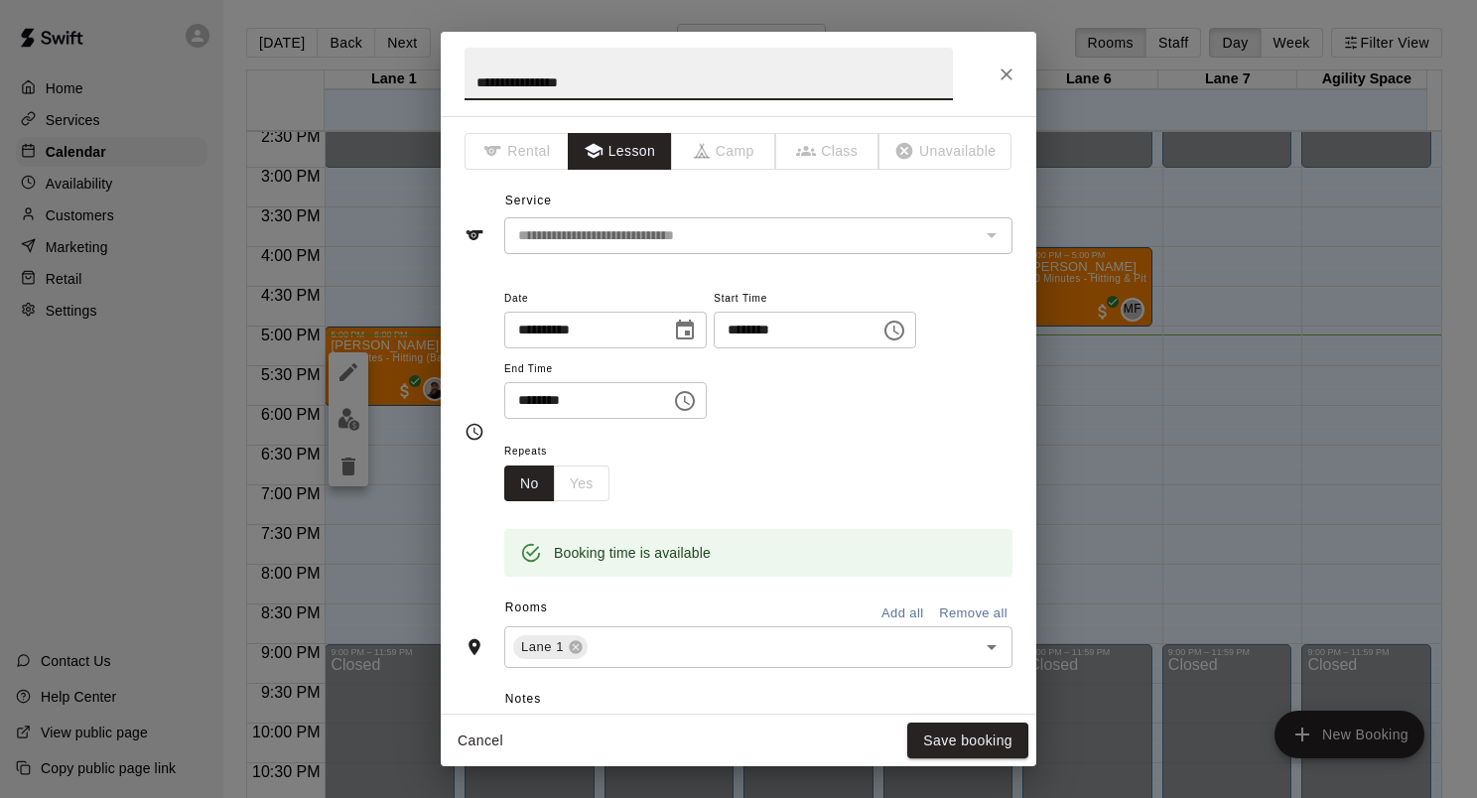
click at [787, 332] on input "********" at bounding box center [790, 330] width 153 height 37
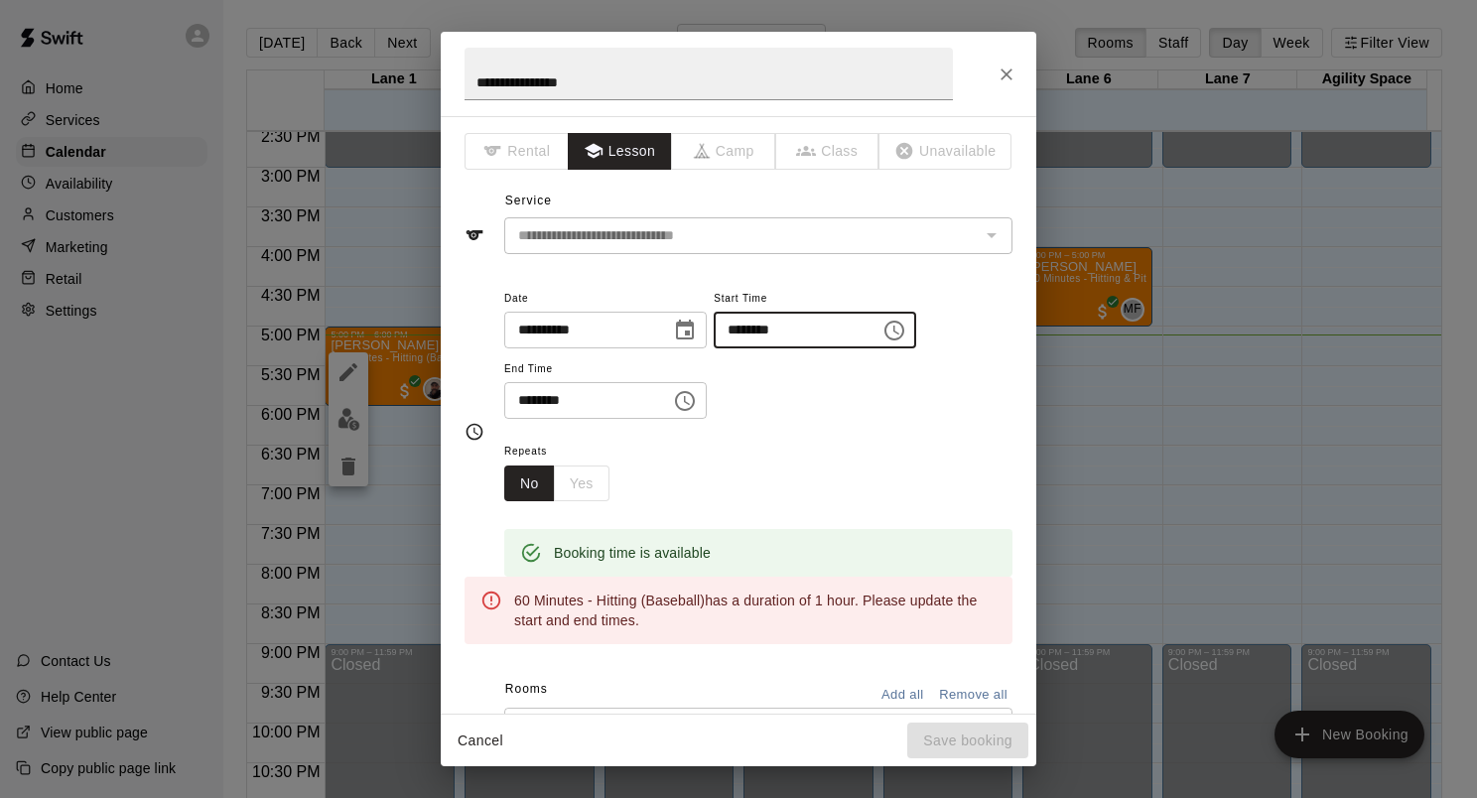
type input "********"
click at [553, 405] on input "********" at bounding box center [580, 400] width 153 height 37
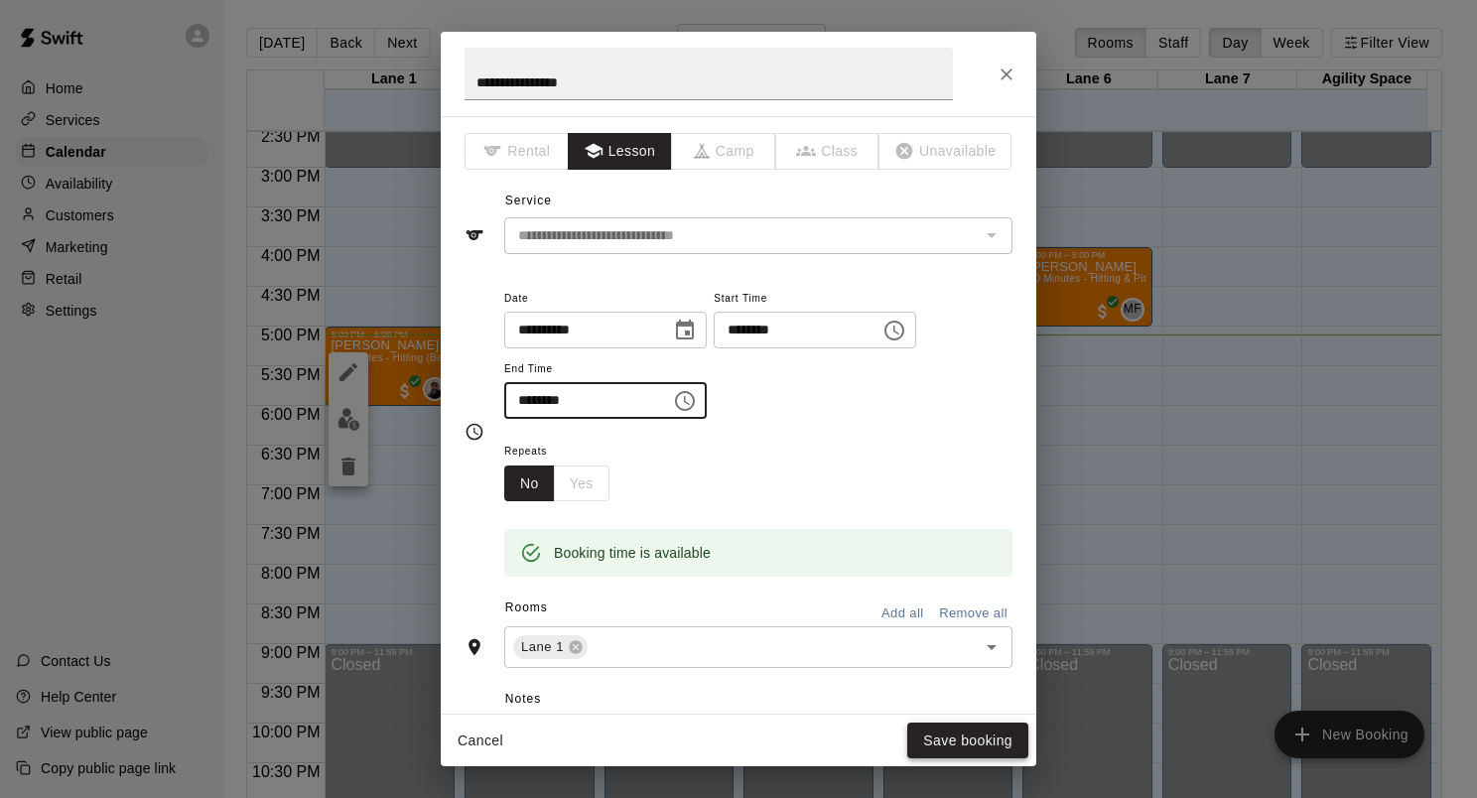
type input "********"
click at [955, 739] on button "Save booking" at bounding box center [967, 741] width 121 height 37
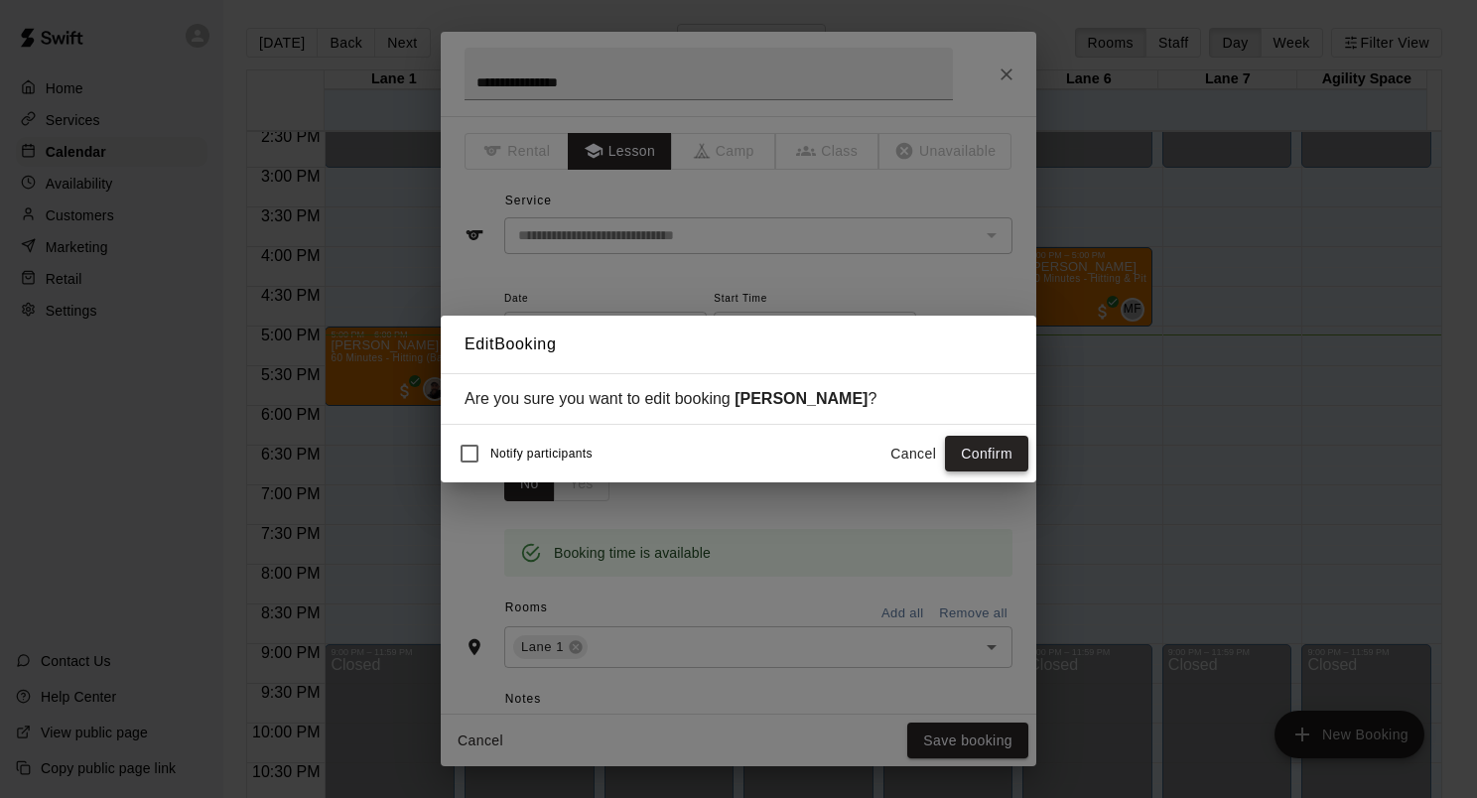
click at [987, 455] on button "Confirm" at bounding box center [986, 454] width 83 height 37
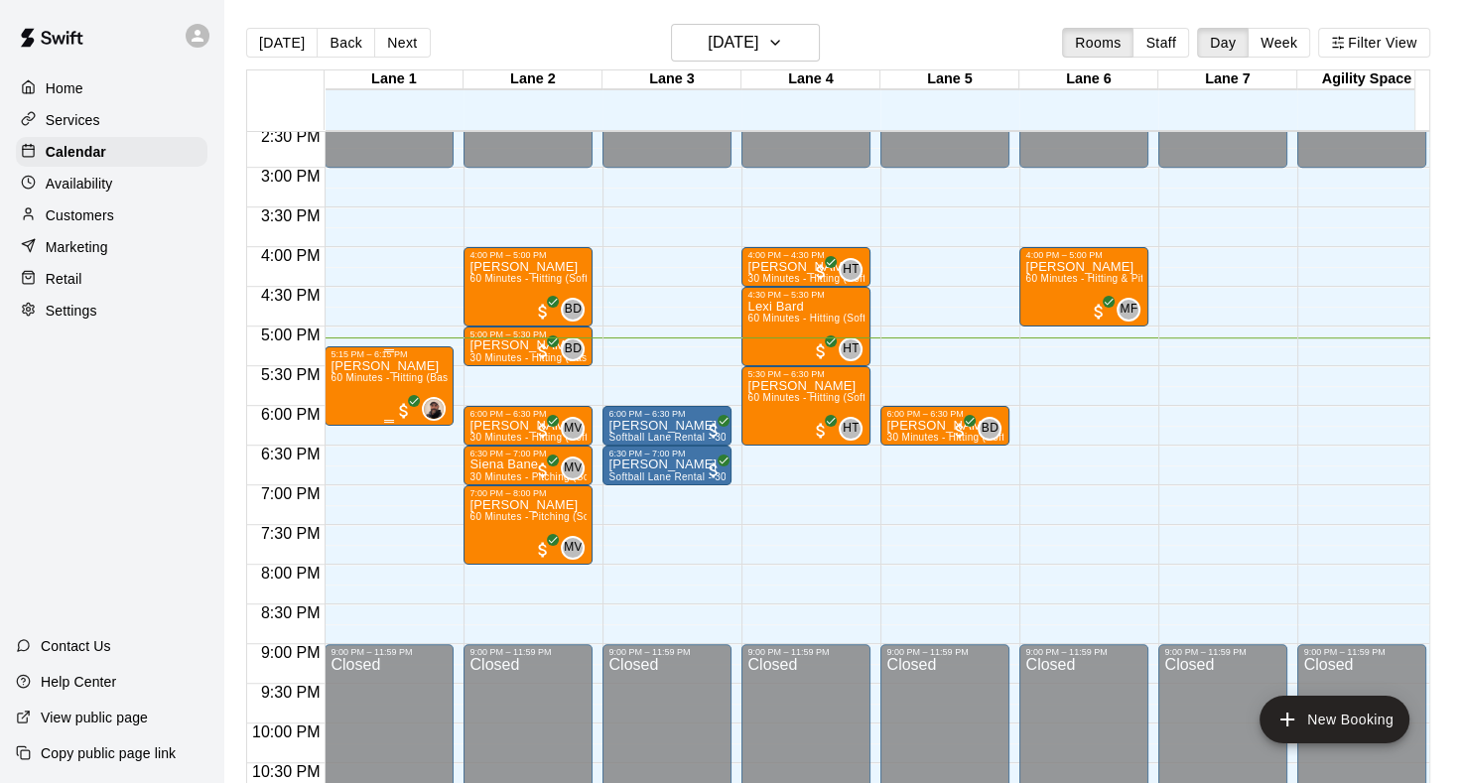
click at [337, 398] on div "[PERSON_NAME] 60 Minutes - Hitting (Baseball)" at bounding box center [389, 750] width 117 height 783
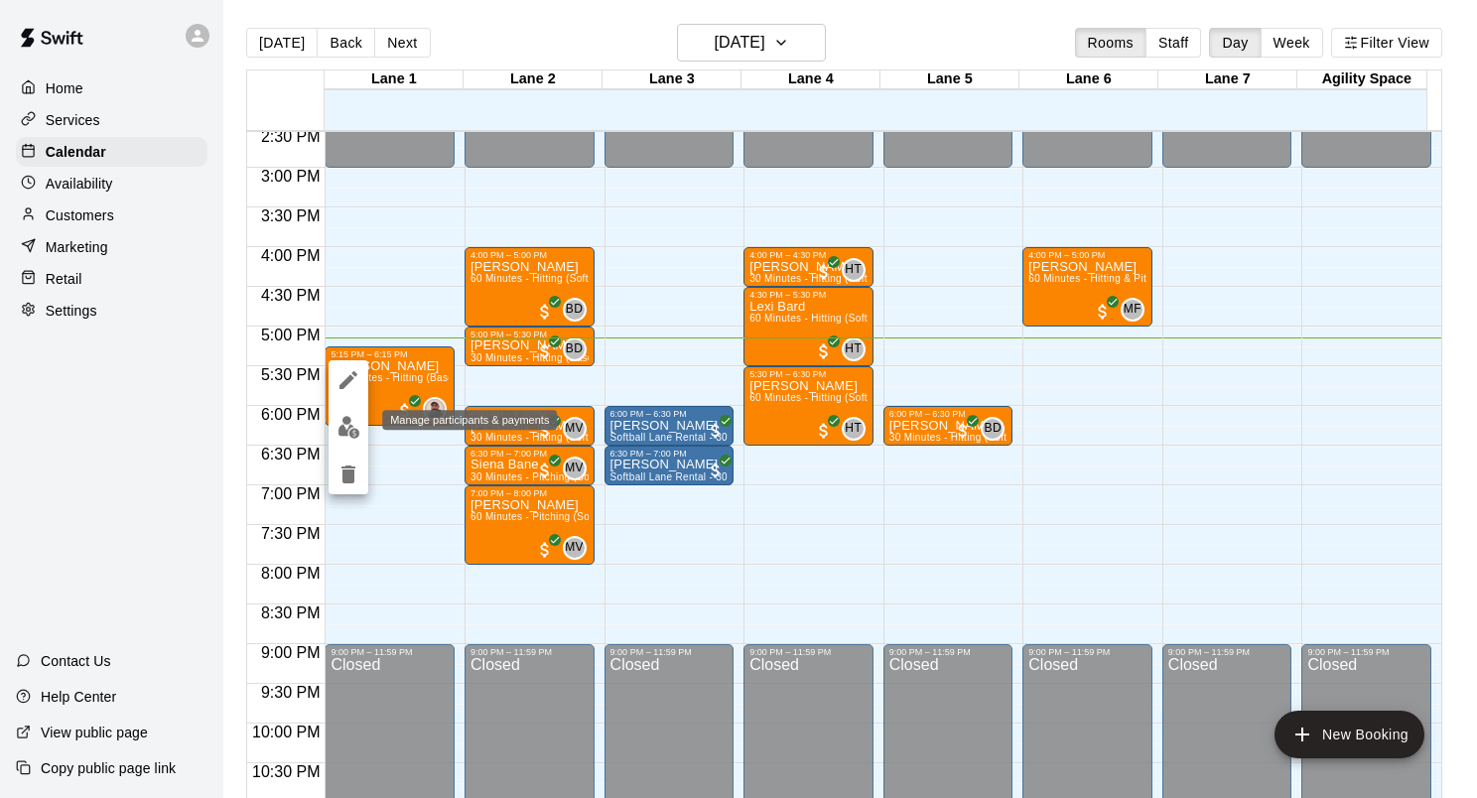
click at [354, 421] on img "edit" at bounding box center [349, 427] width 23 height 23
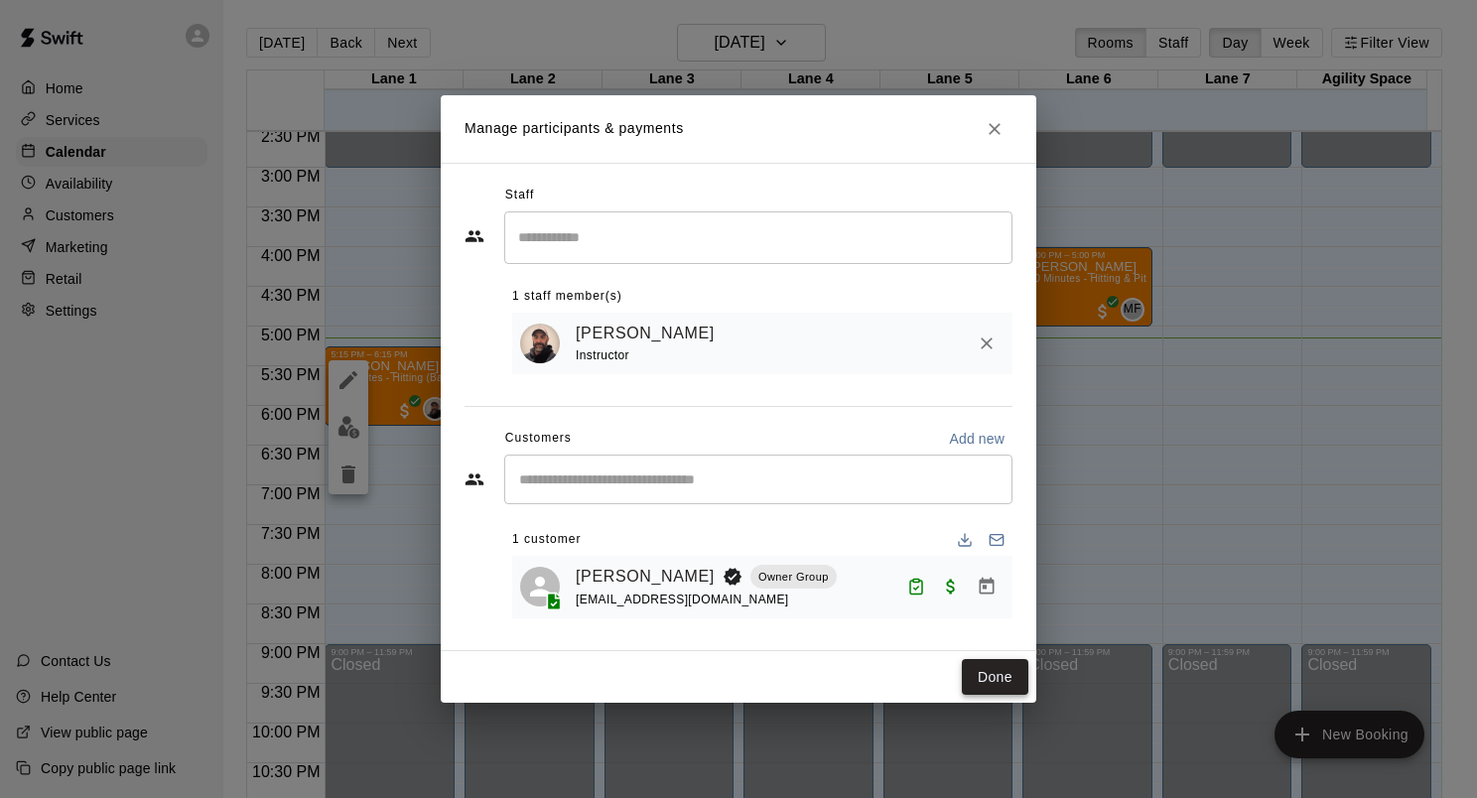
click at [1011, 683] on button "Done" at bounding box center [995, 677] width 67 height 37
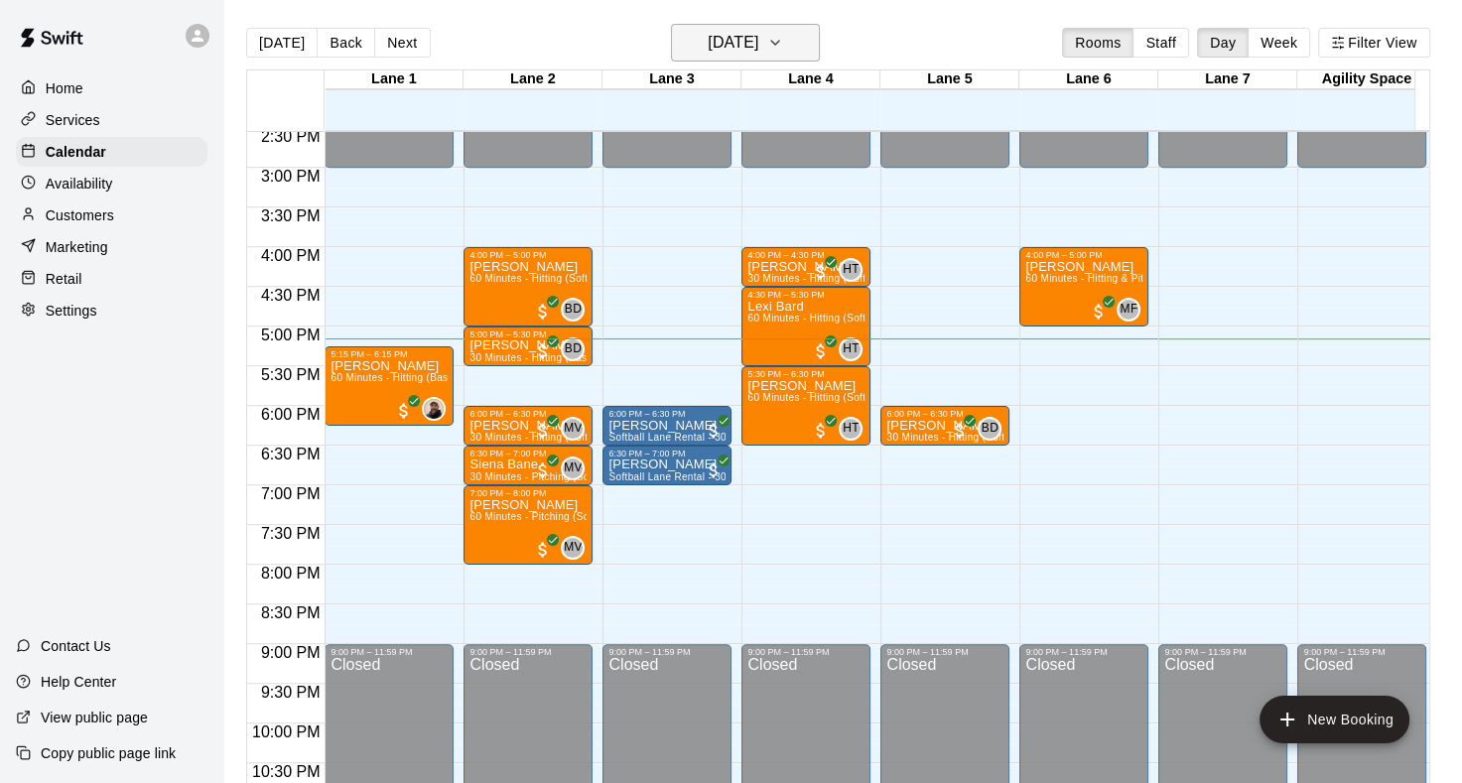
click at [783, 51] on icon "button" at bounding box center [775, 43] width 16 height 24
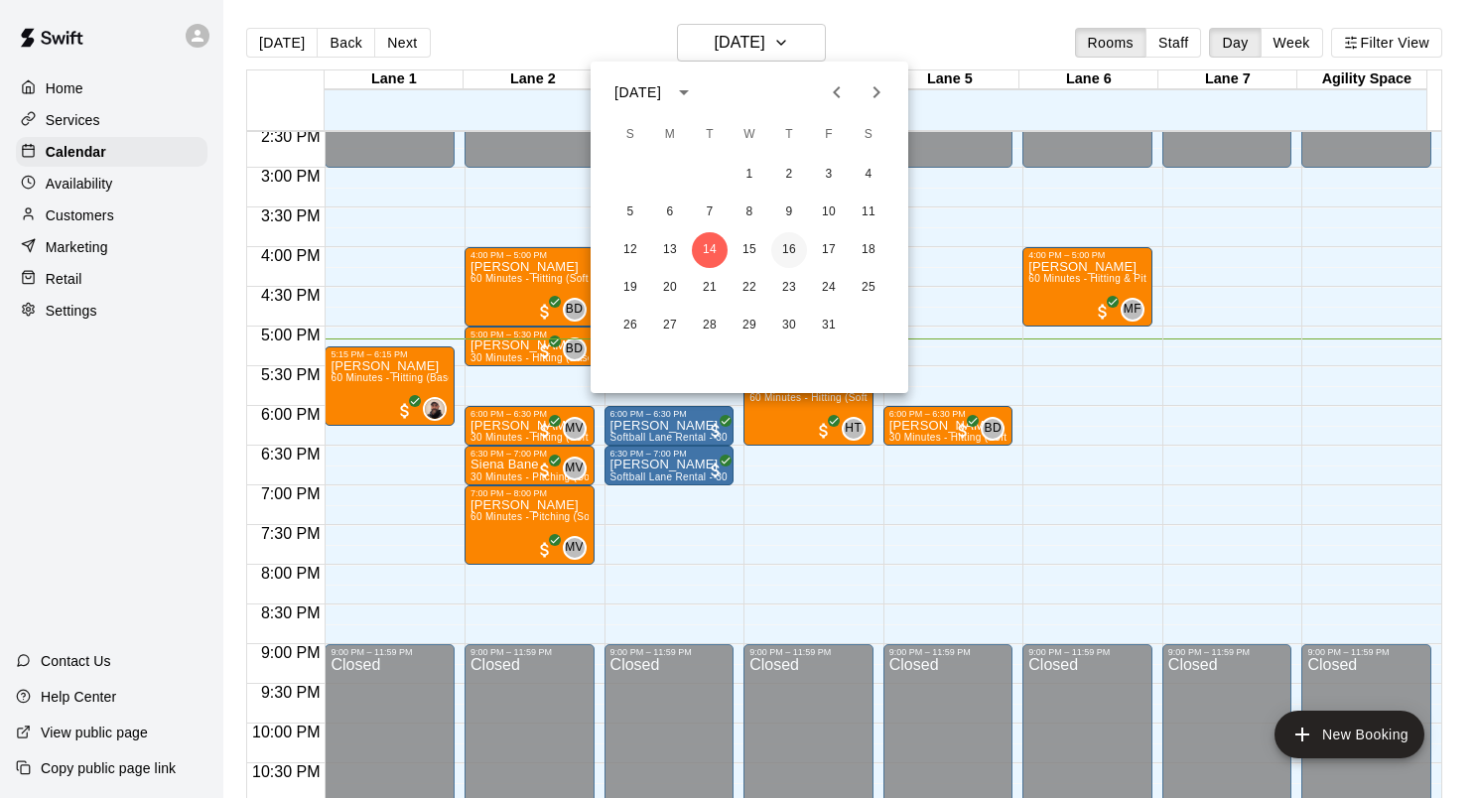
click at [782, 249] on button "16" at bounding box center [789, 250] width 36 height 36
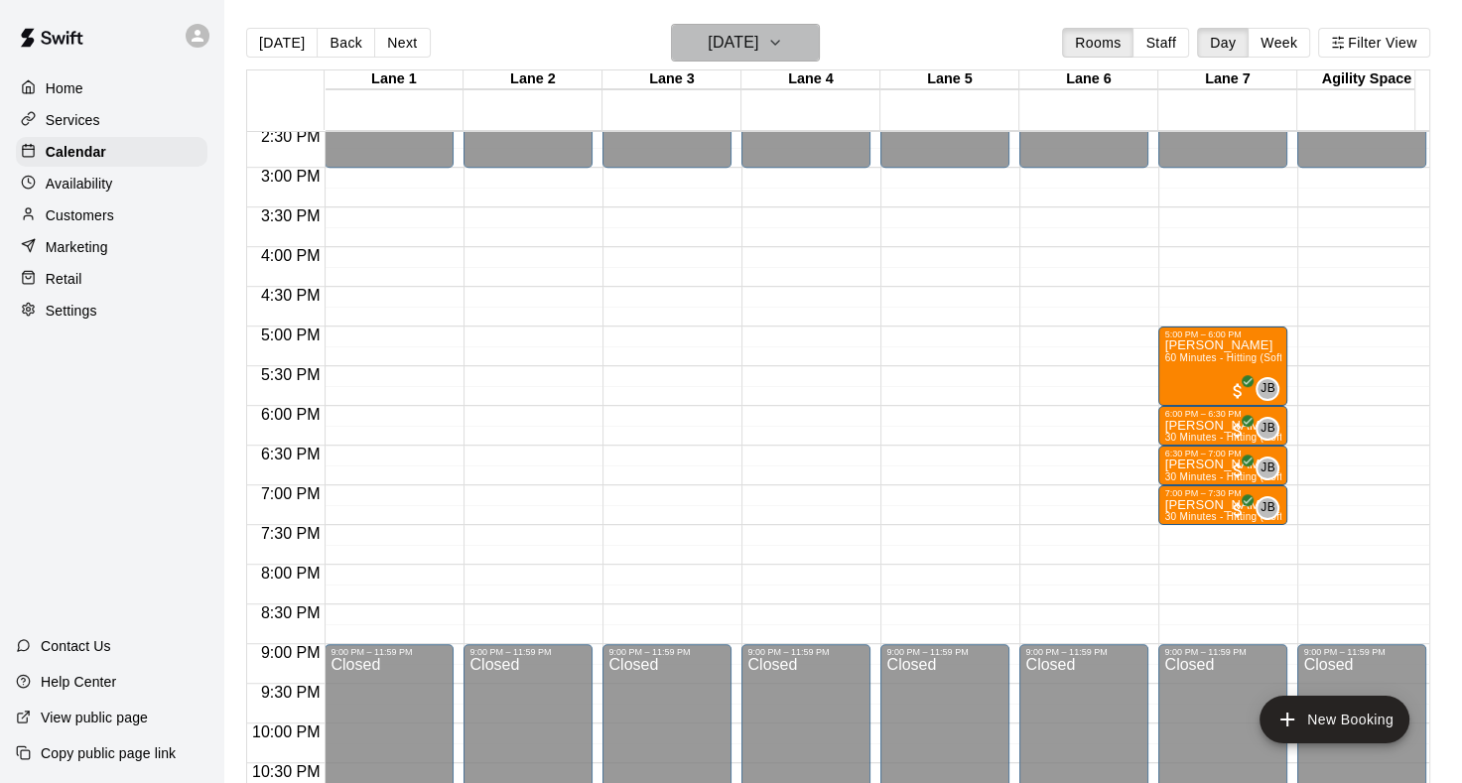
click at [783, 51] on icon "button" at bounding box center [775, 43] width 16 height 24
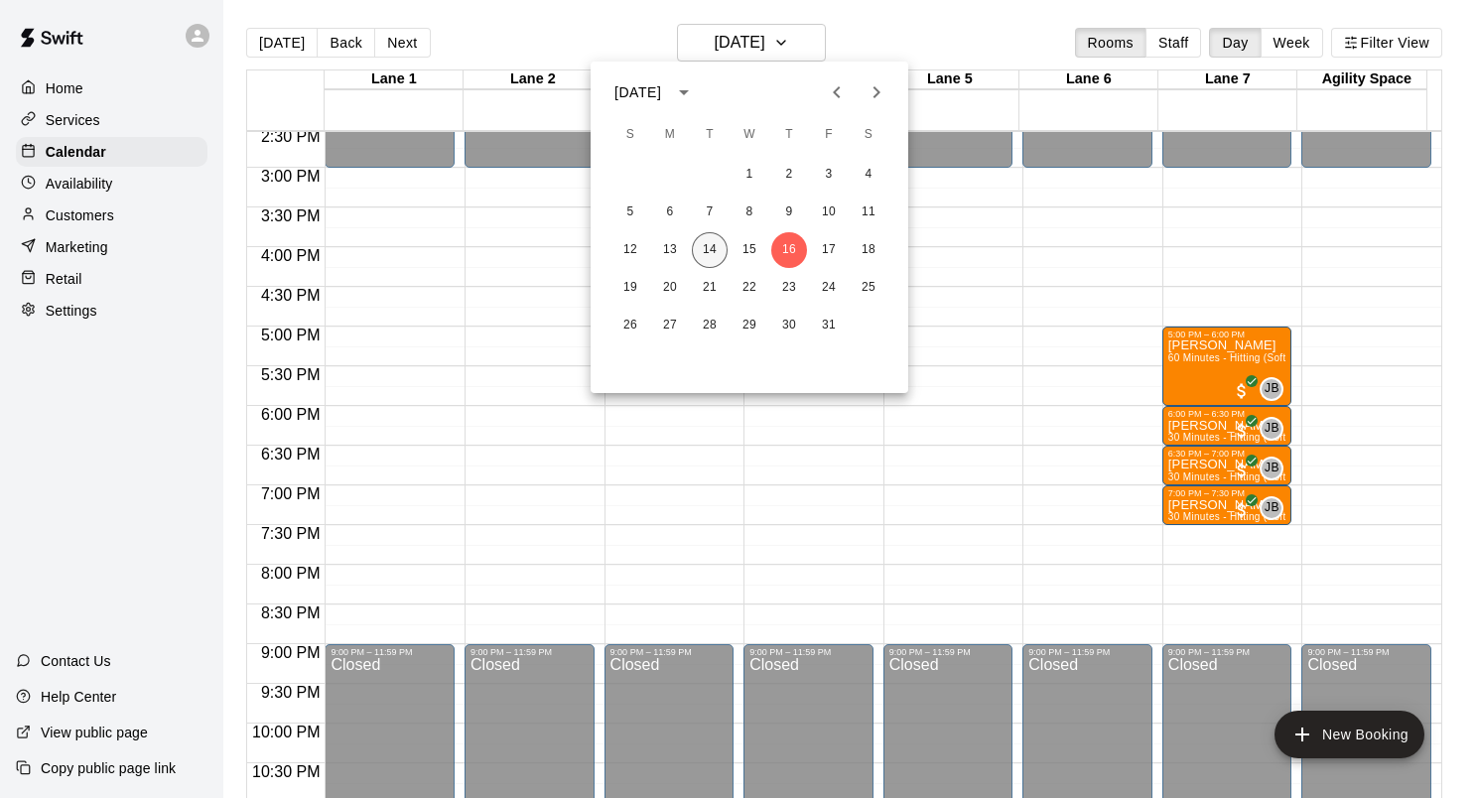
click at [712, 254] on button "14" at bounding box center [710, 250] width 36 height 36
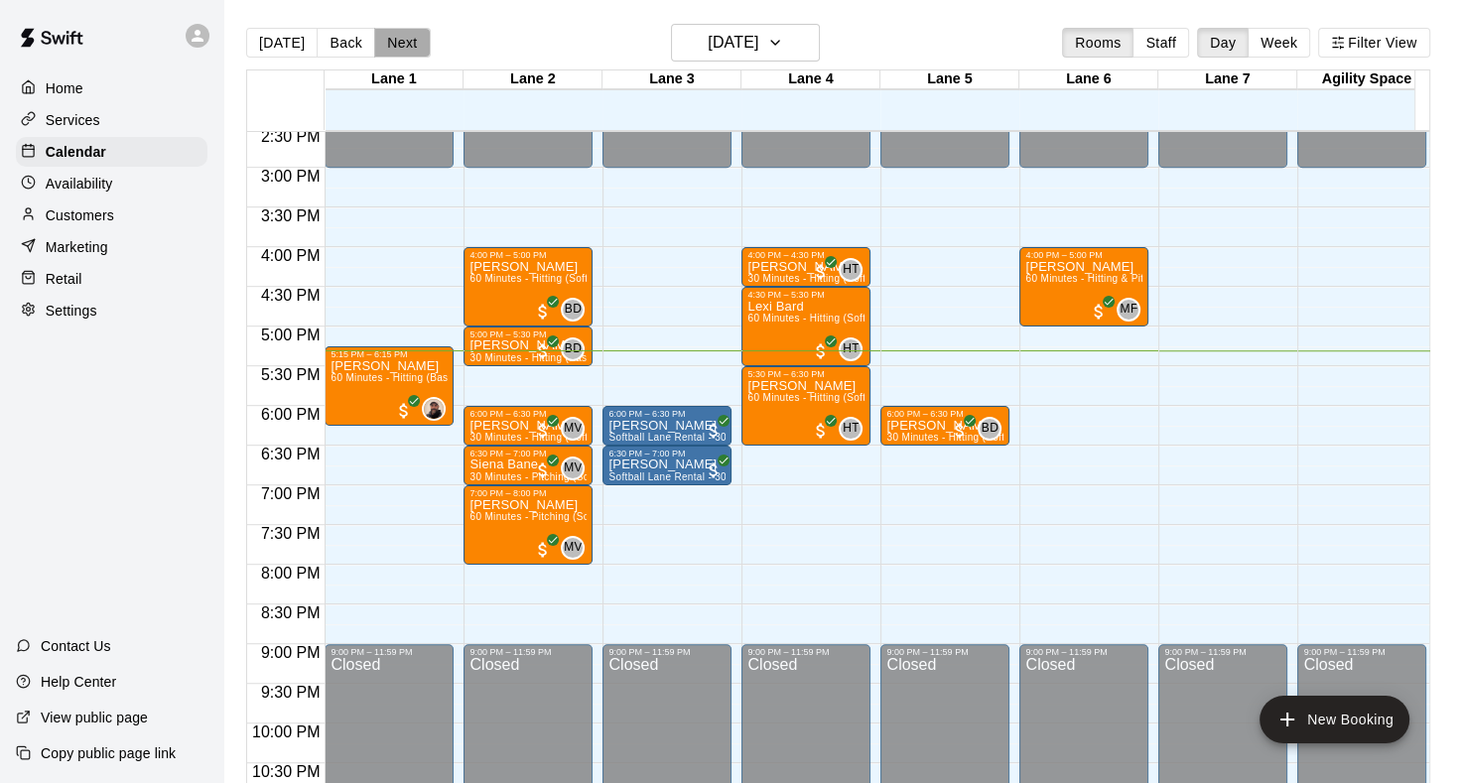
click at [404, 44] on button "Next" at bounding box center [402, 43] width 56 height 30
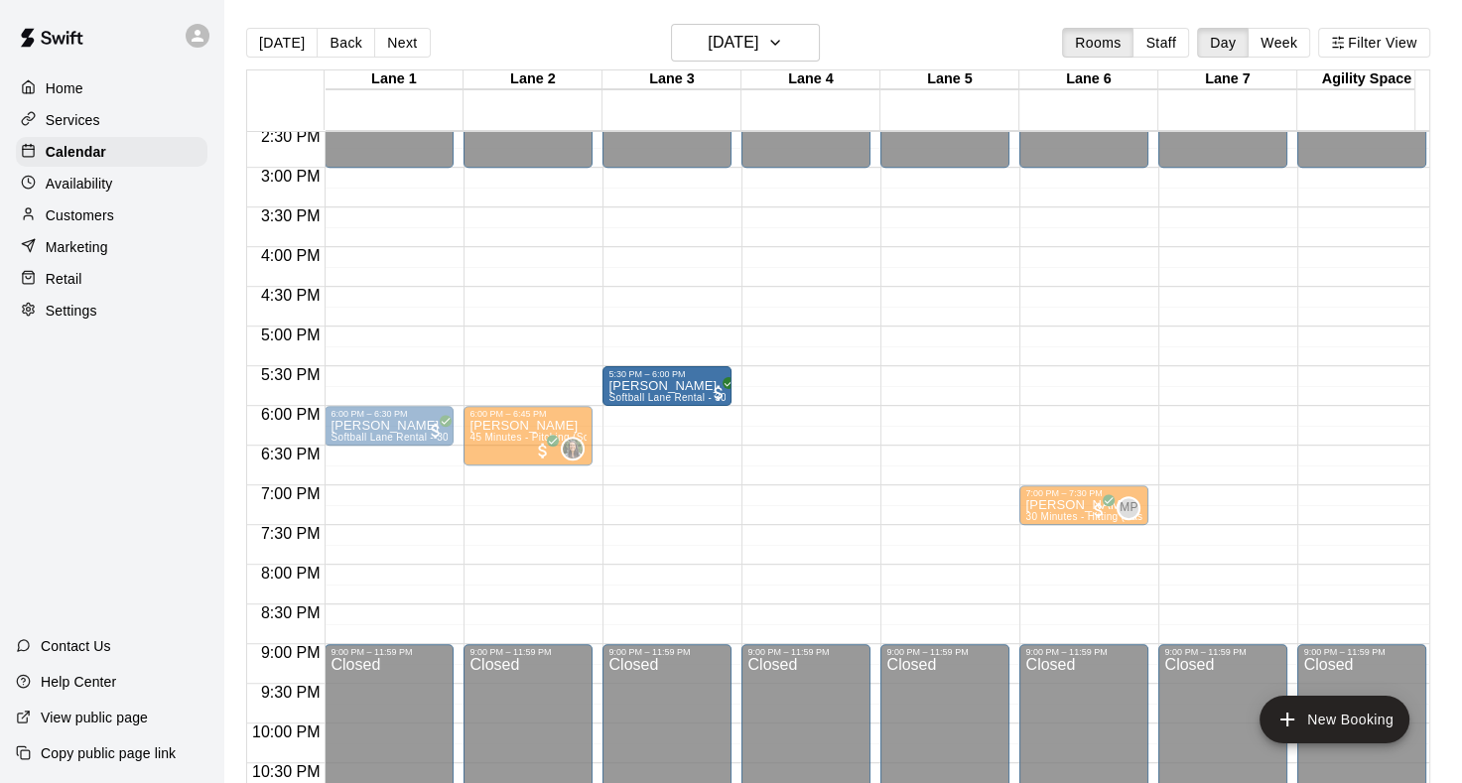
drag, startPoint x: 379, startPoint y: 385, endPoint x: 639, endPoint y: 391, distance: 260.2
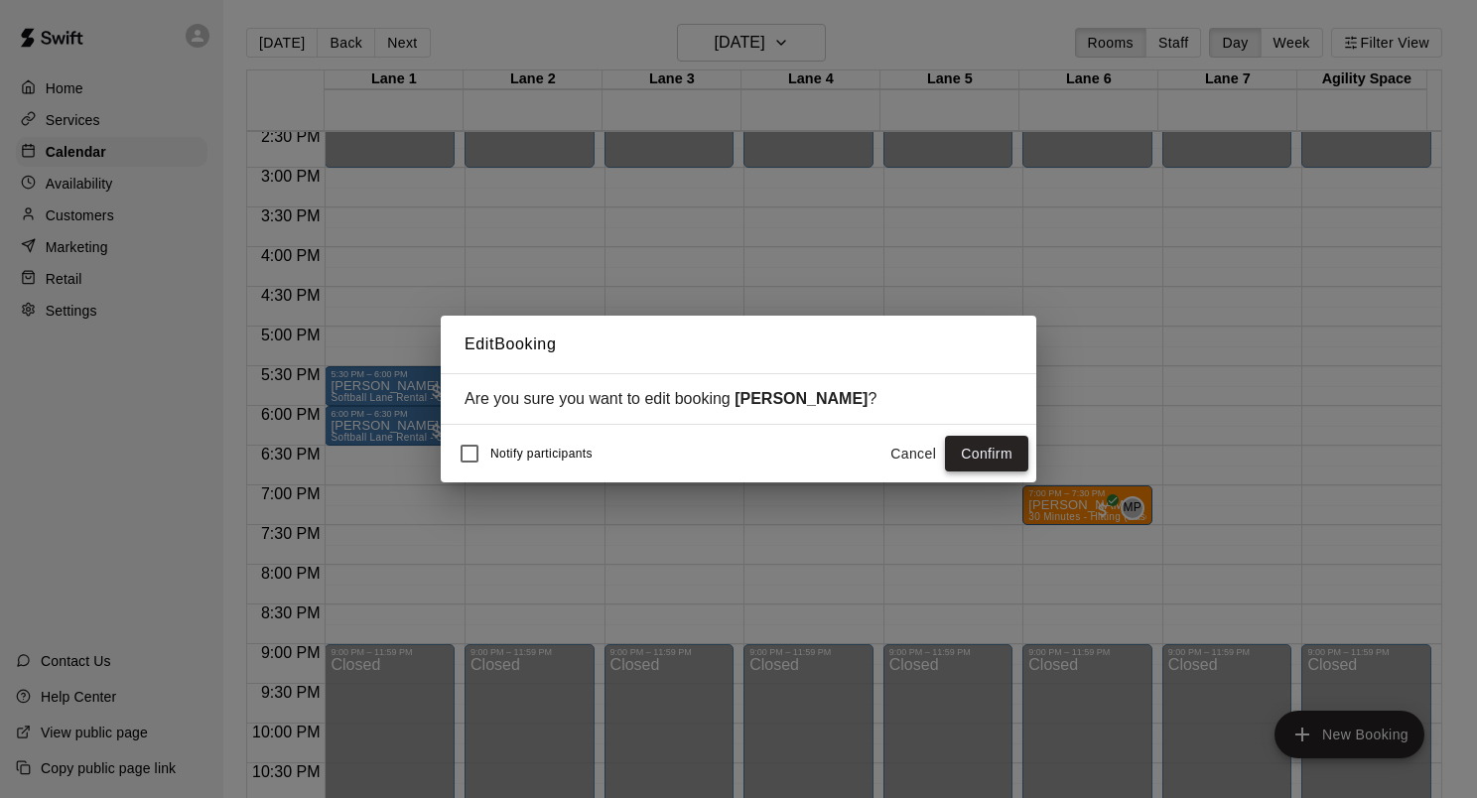
click at [969, 445] on button "Confirm" at bounding box center [986, 454] width 83 height 37
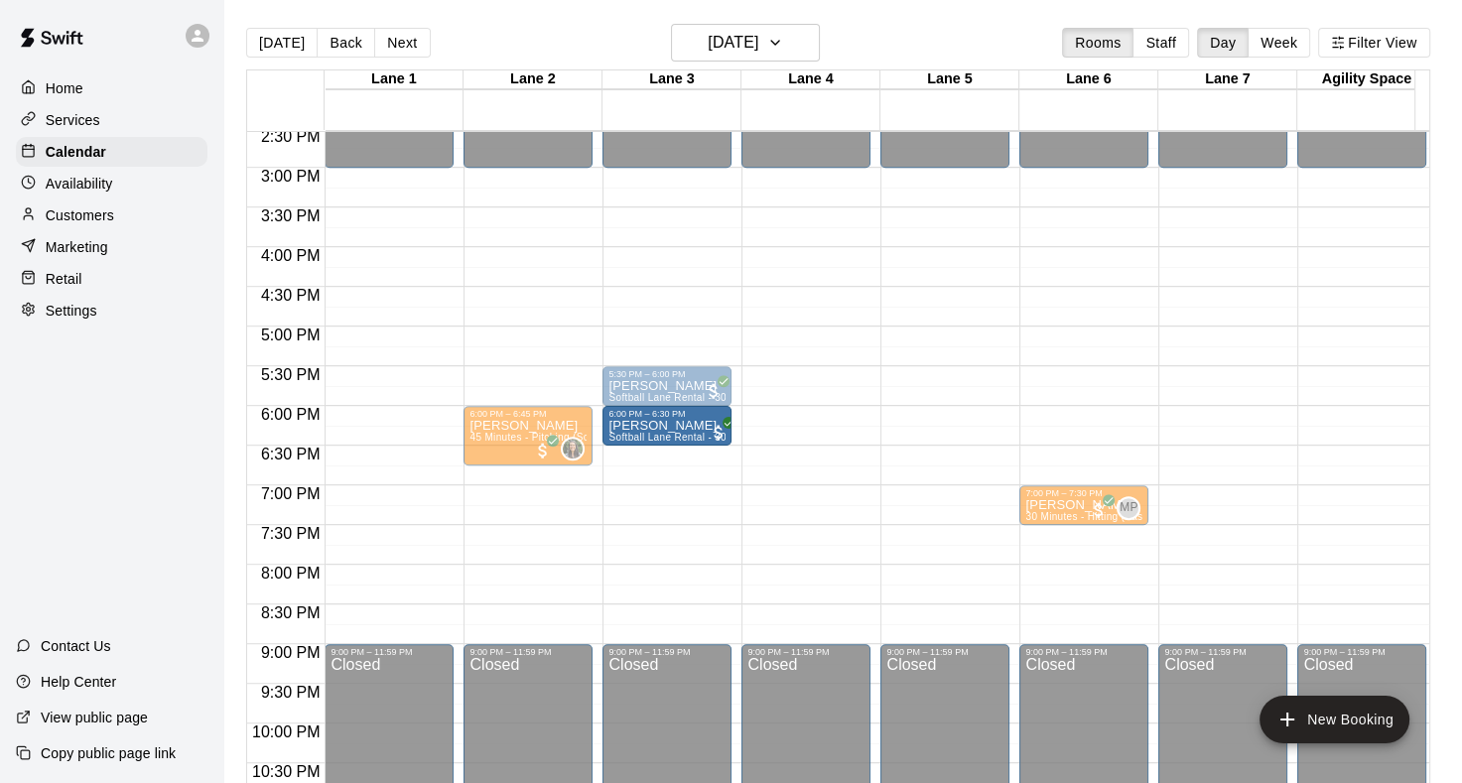
drag, startPoint x: 377, startPoint y: 421, endPoint x: 642, endPoint y: 430, distance: 265.2
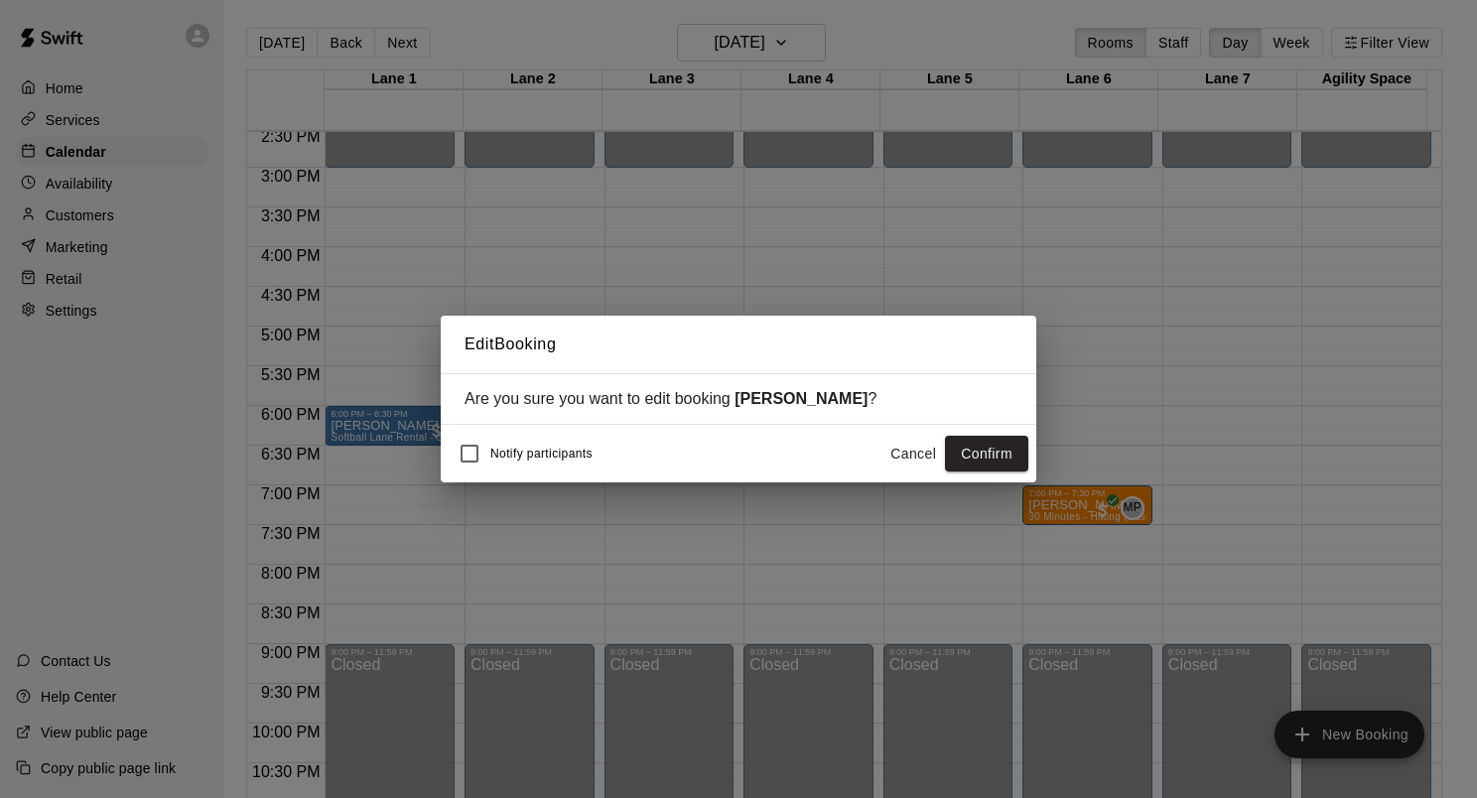
click at [1001, 442] on button "Confirm" at bounding box center [986, 454] width 83 height 37
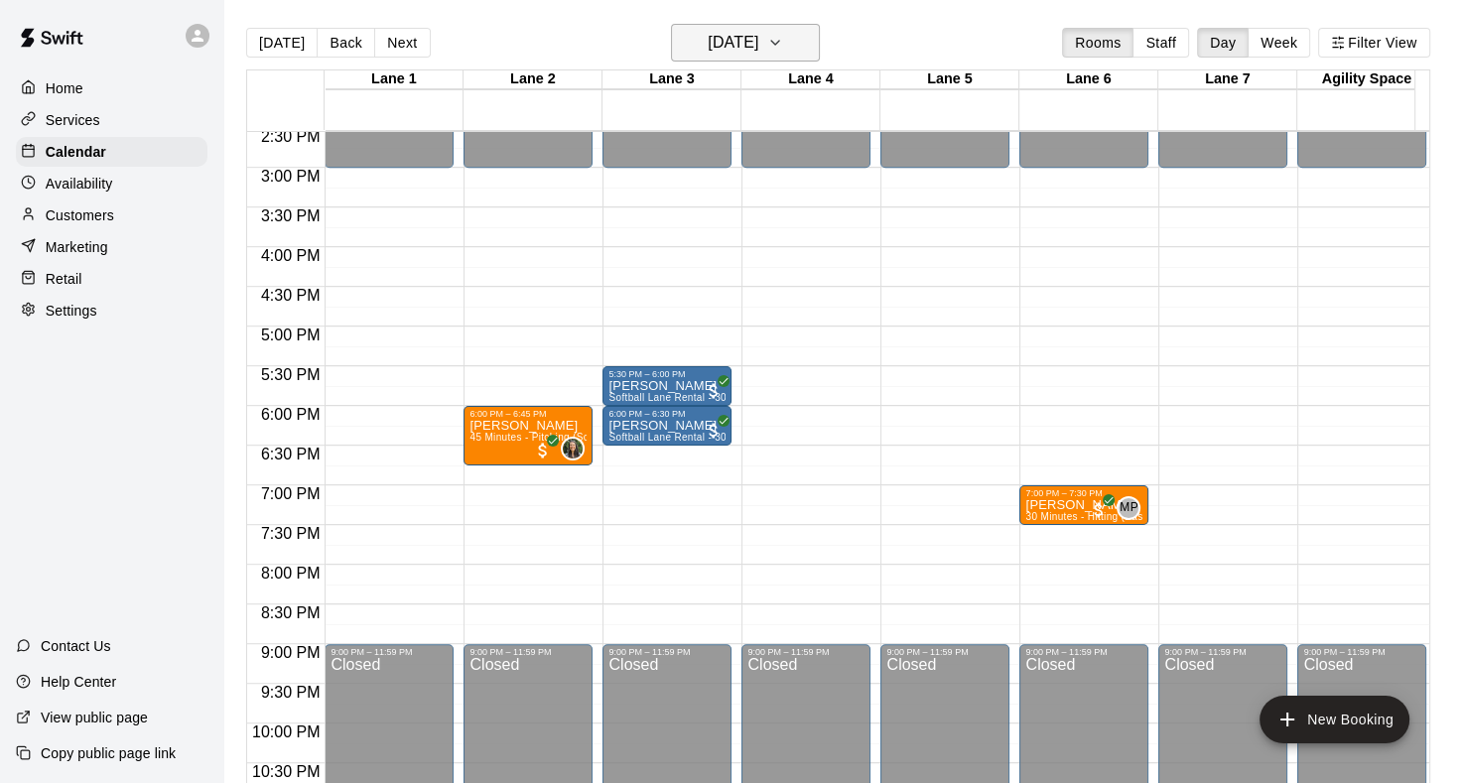
click at [783, 46] on icon "button" at bounding box center [775, 43] width 16 height 24
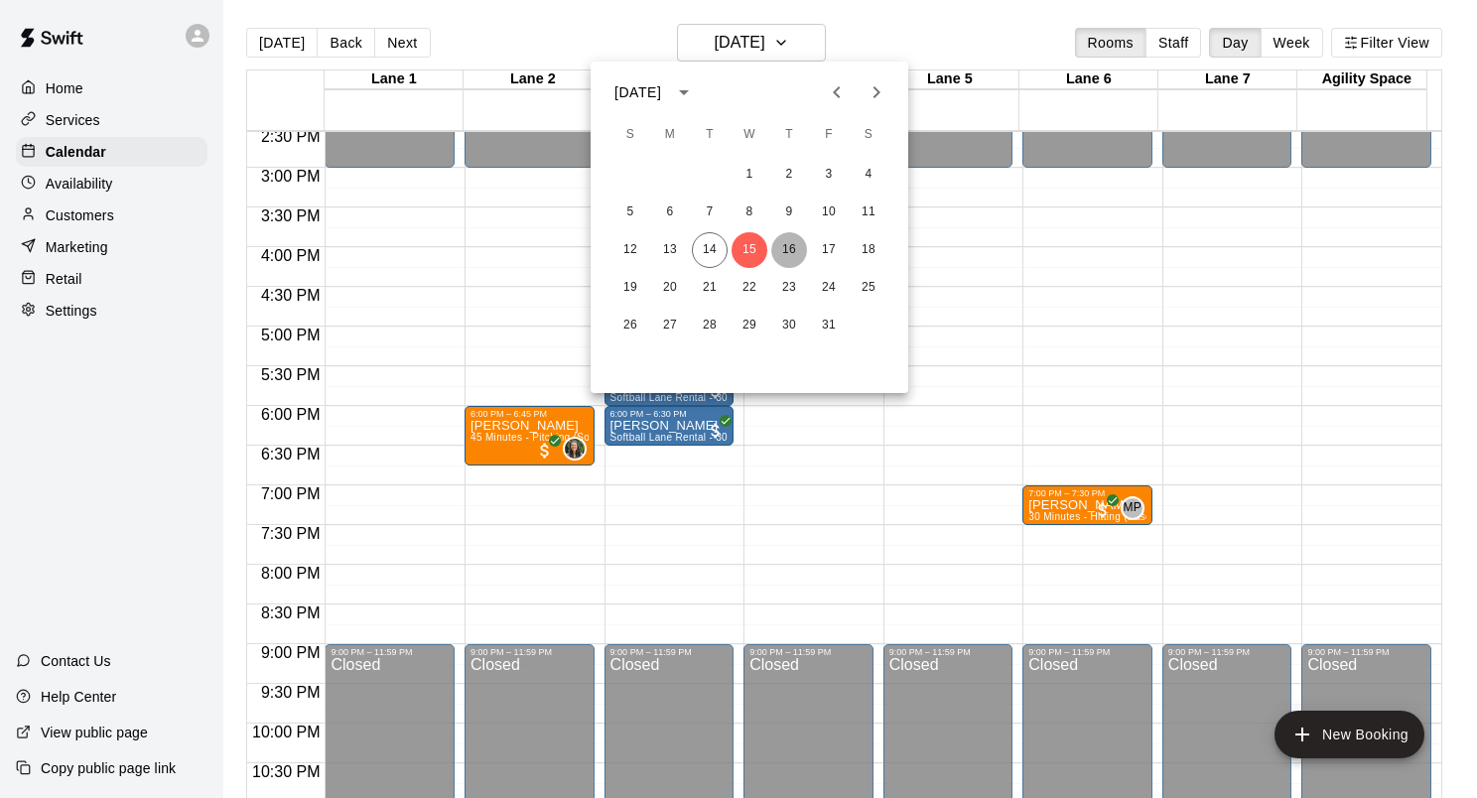
click at [790, 245] on button "16" at bounding box center [789, 250] width 36 height 36
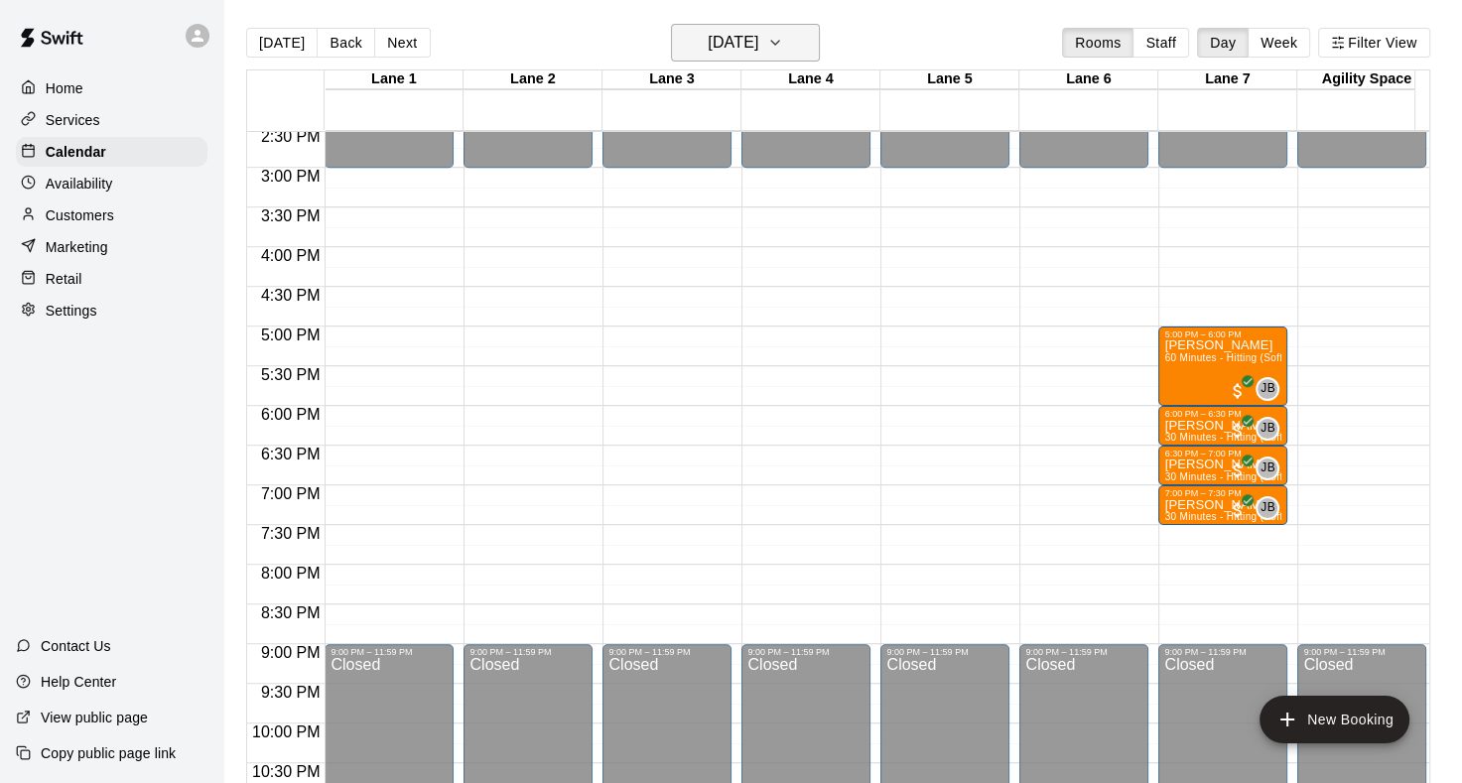
click at [783, 46] on icon "button" at bounding box center [775, 43] width 16 height 24
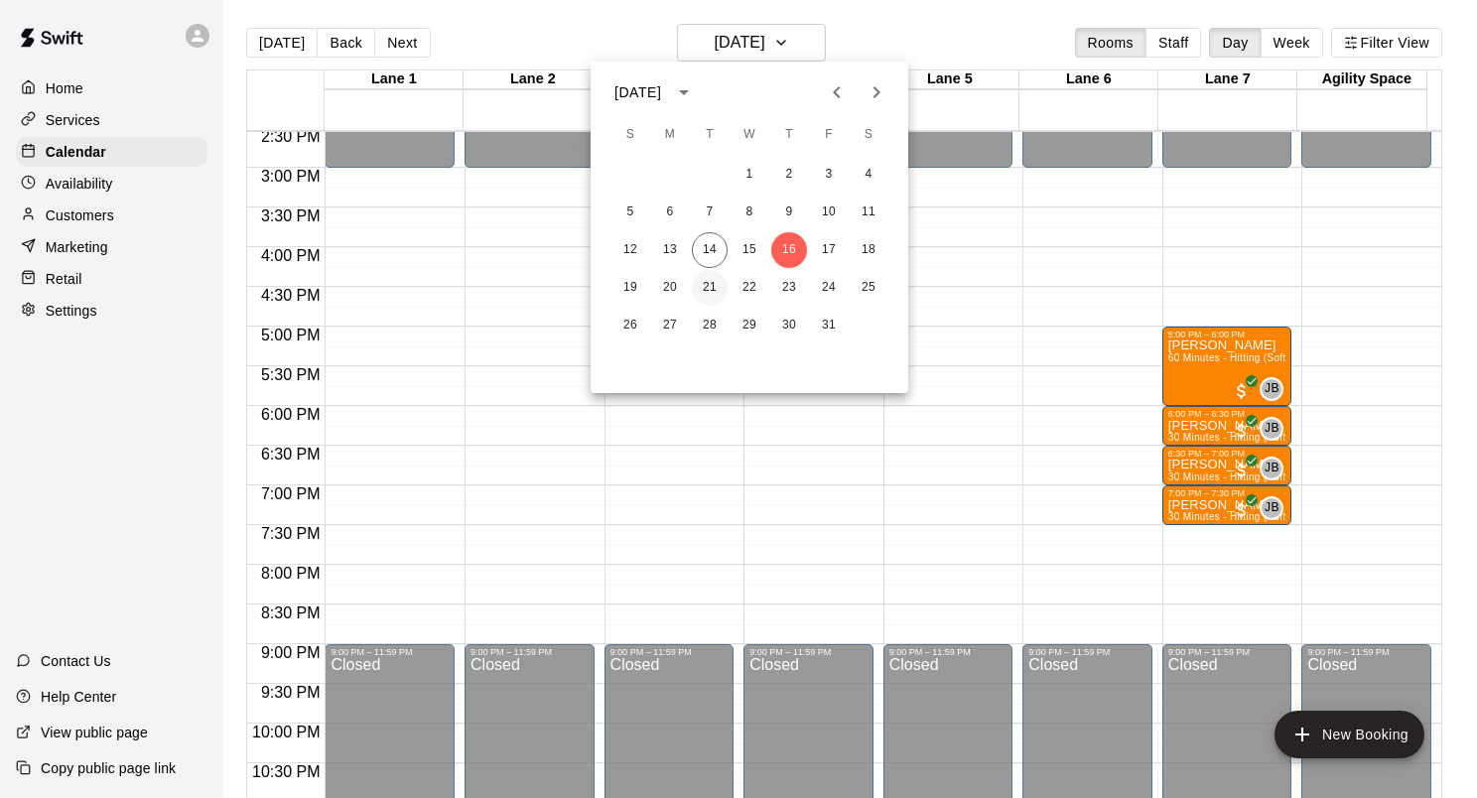
click at [715, 290] on button "21" at bounding box center [710, 288] width 36 height 36
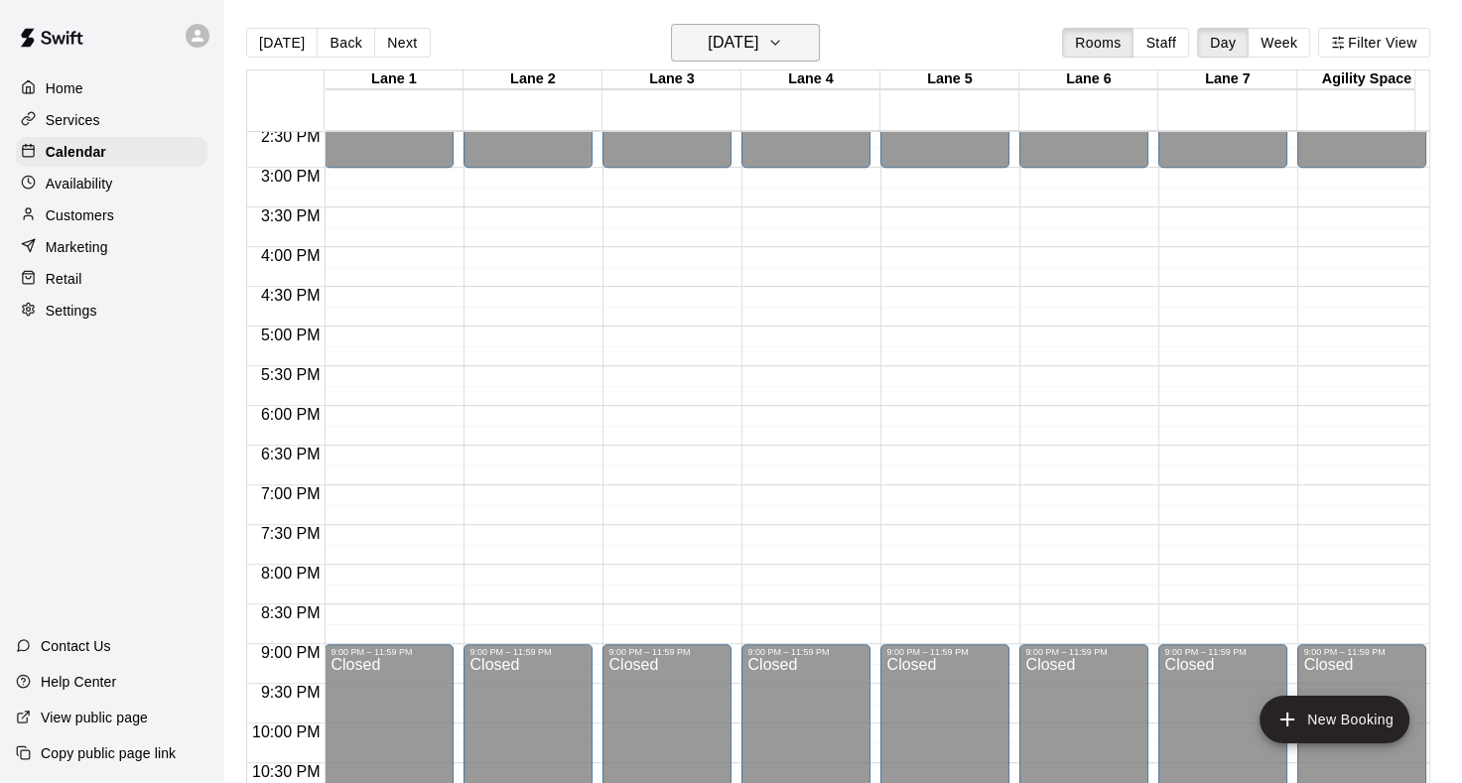
click at [783, 44] on icon "button" at bounding box center [775, 43] width 16 height 24
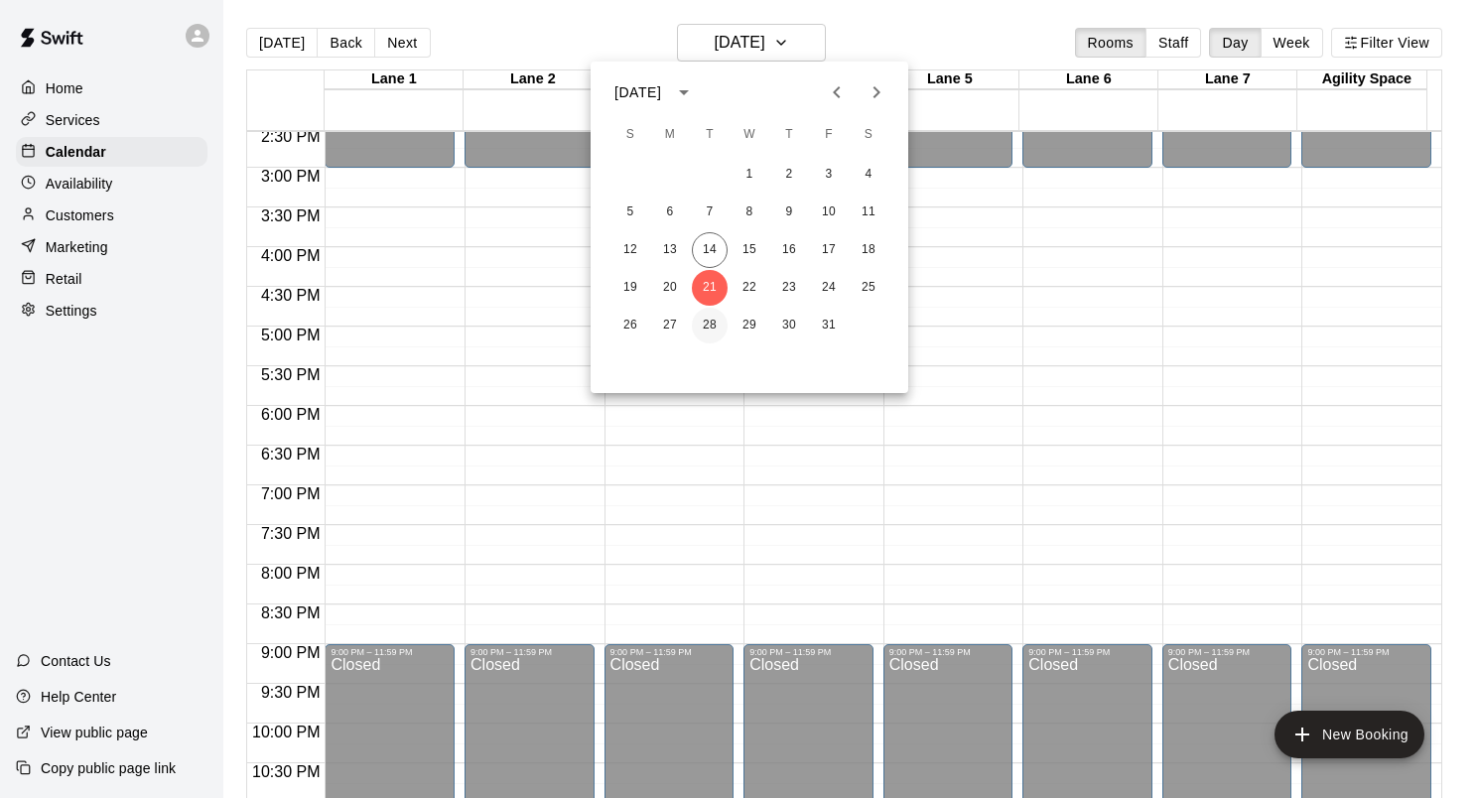
click at [712, 325] on button "28" at bounding box center [710, 326] width 36 height 36
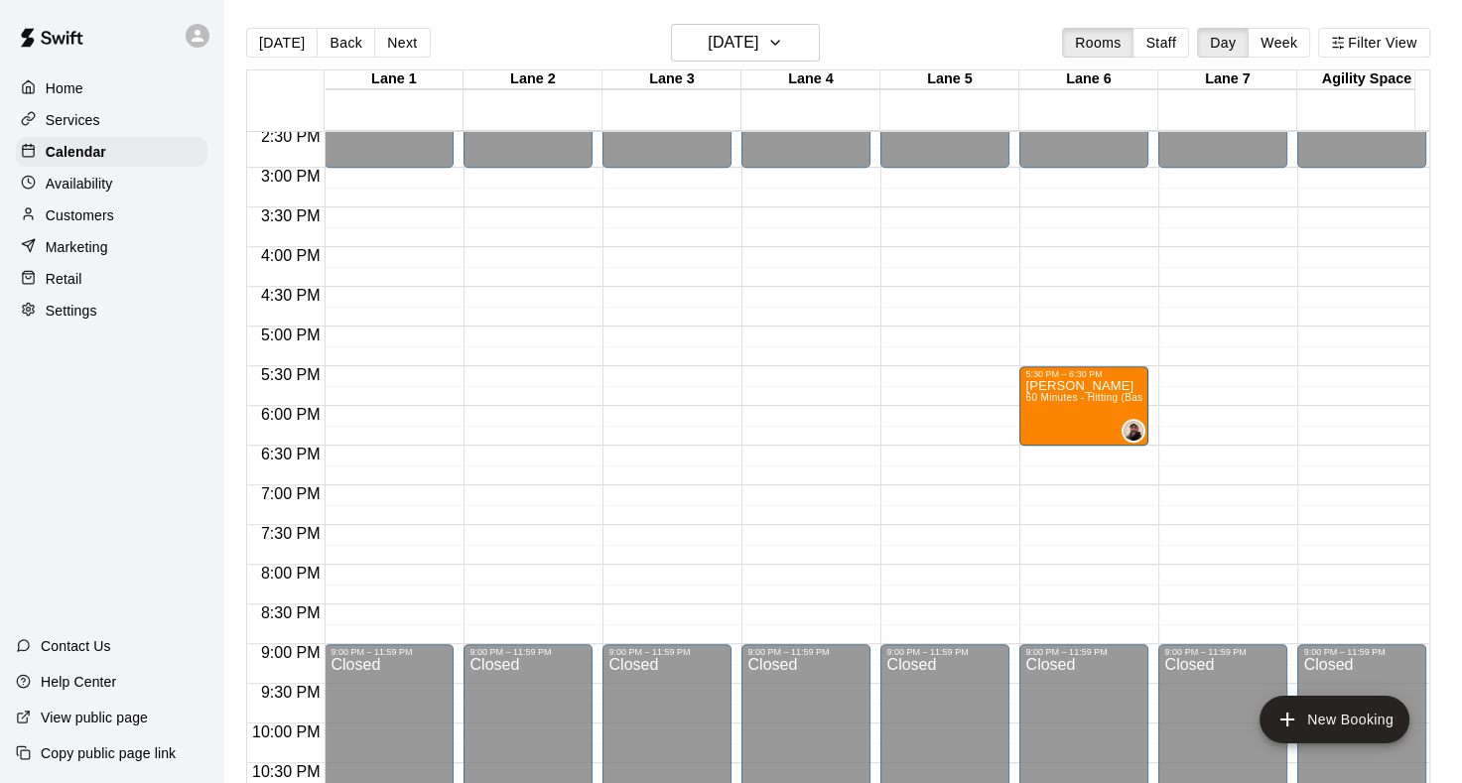
drag, startPoint x: 1067, startPoint y: 349, endPoint x: 1076, endPoint y: 394, distance: 45.6
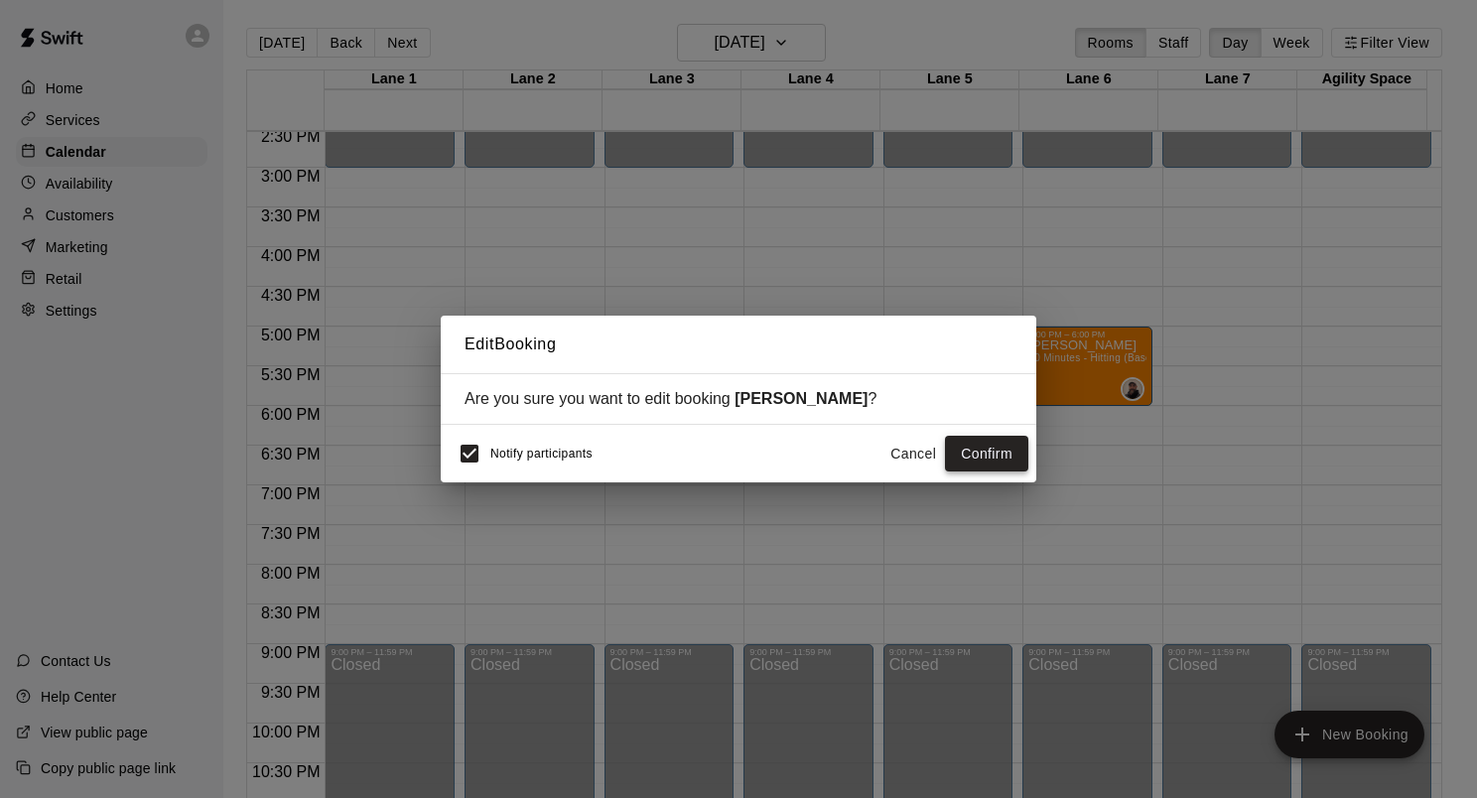
click at [962, 452] on button "Confirm" at bounding box center [986, 454] width 83 height 37
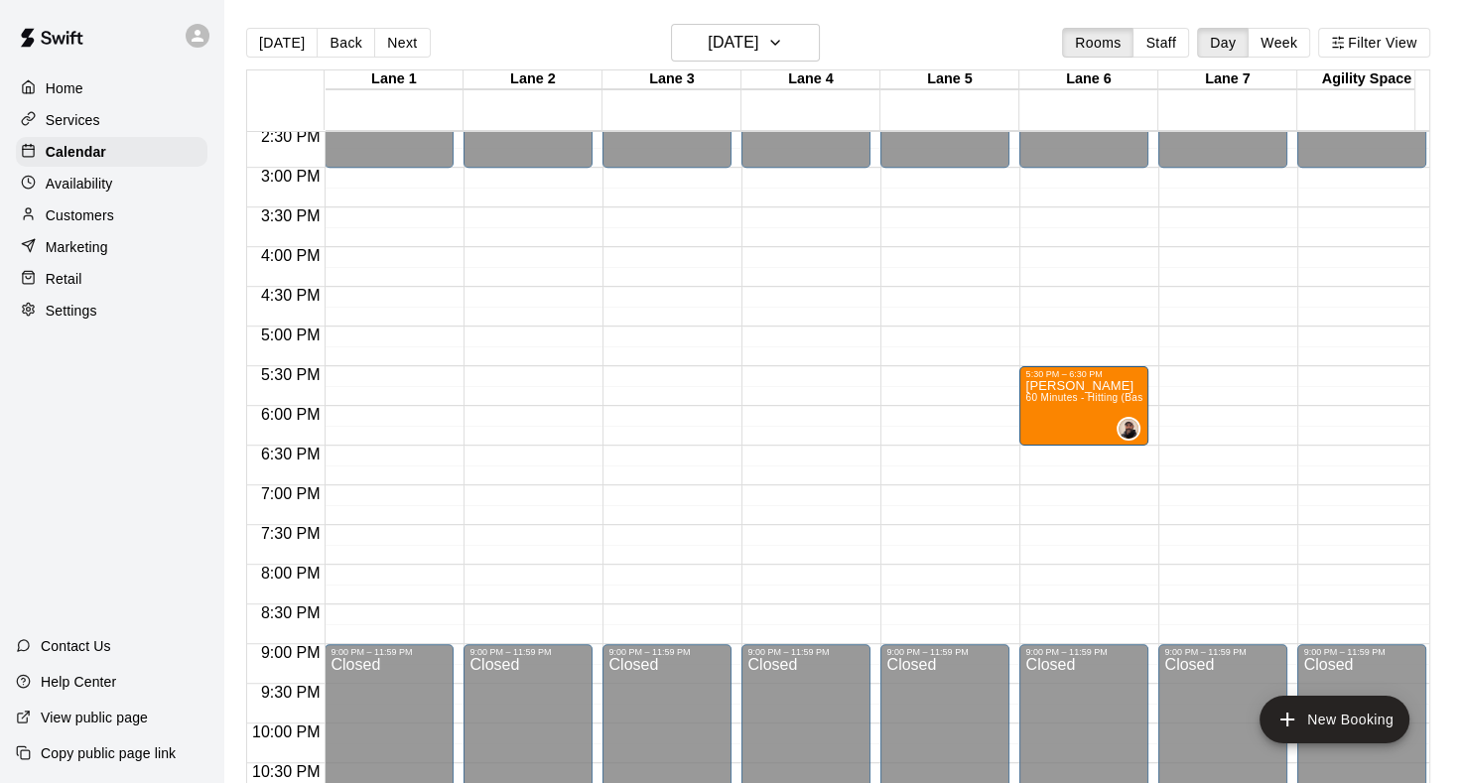
click at [115, 195] on div "Availability" at bounding box center [112, 184] width 192 height 30
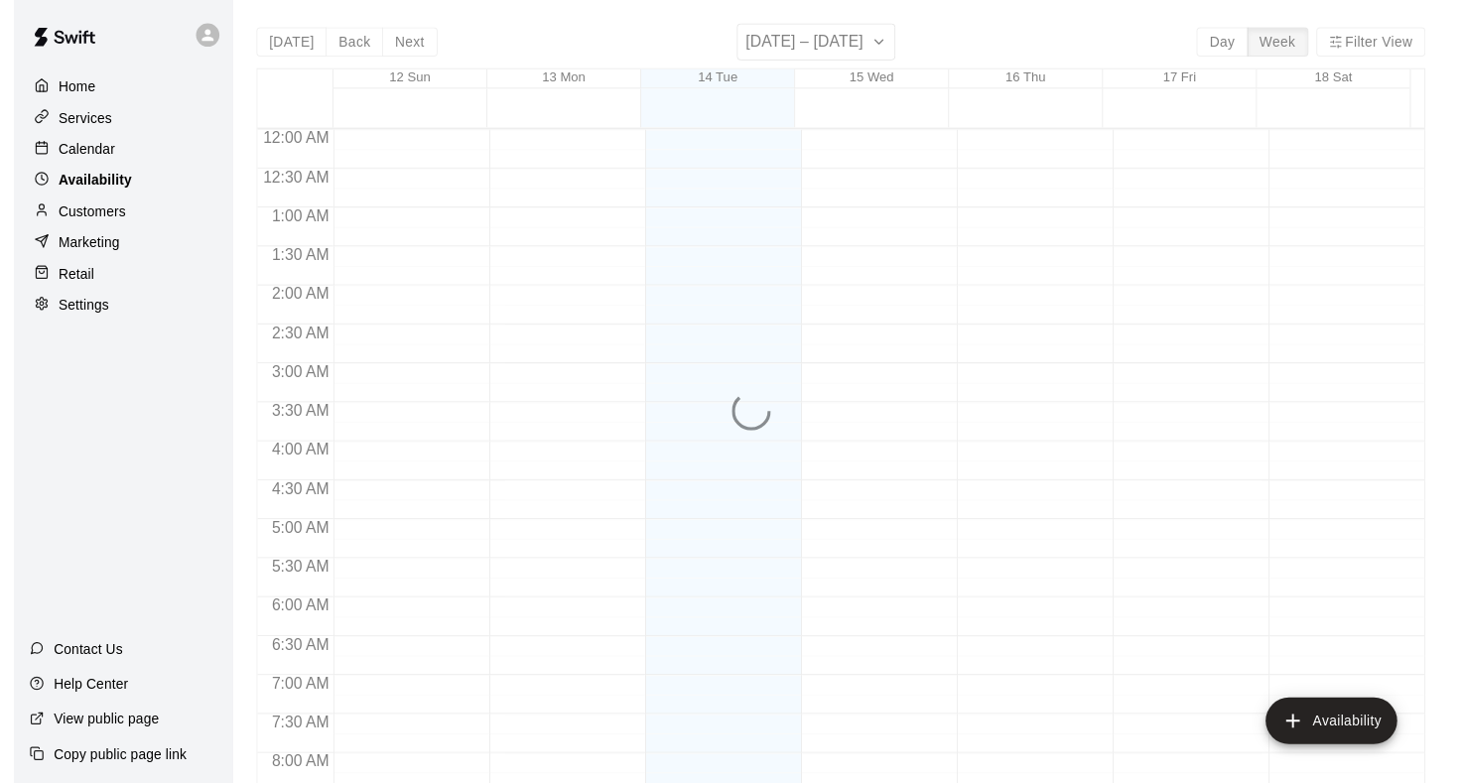
scroll to position [1215, 0]
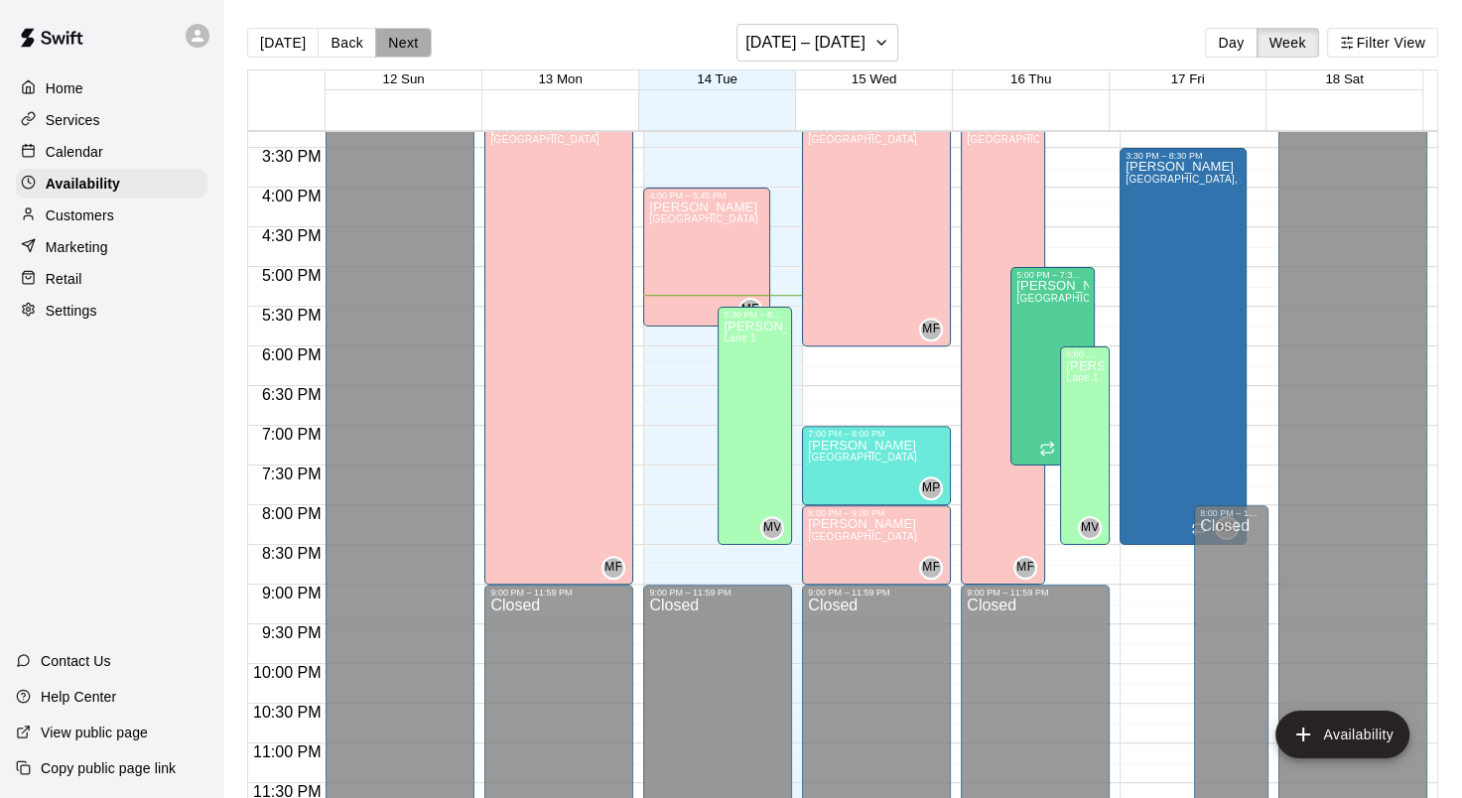
click at [409, 51] on button "Next" at bounding box center [403, 43] width 56 height 30
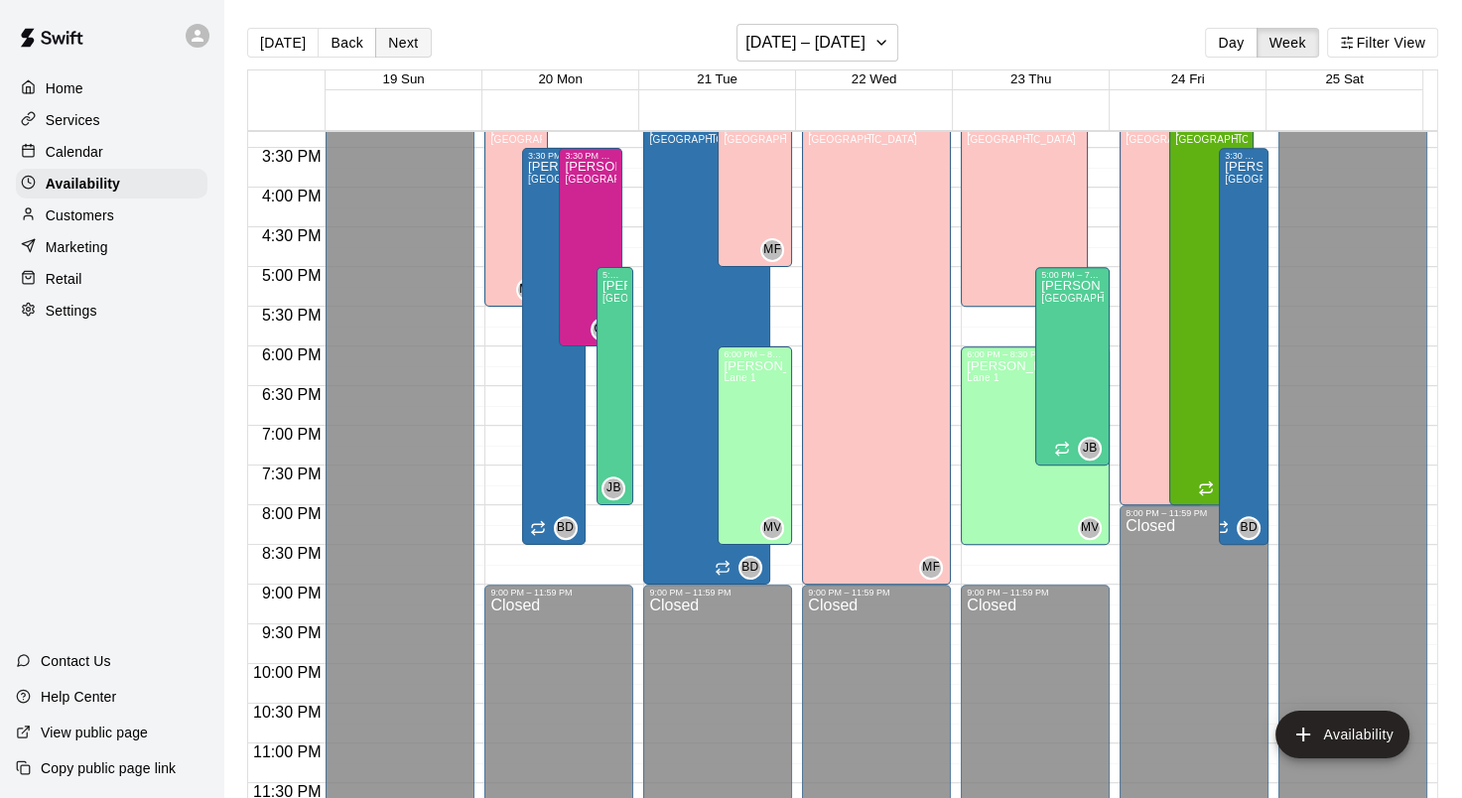
click at [401, 49] on button "Next" at bounding box center [403, 43] width 56 height 30
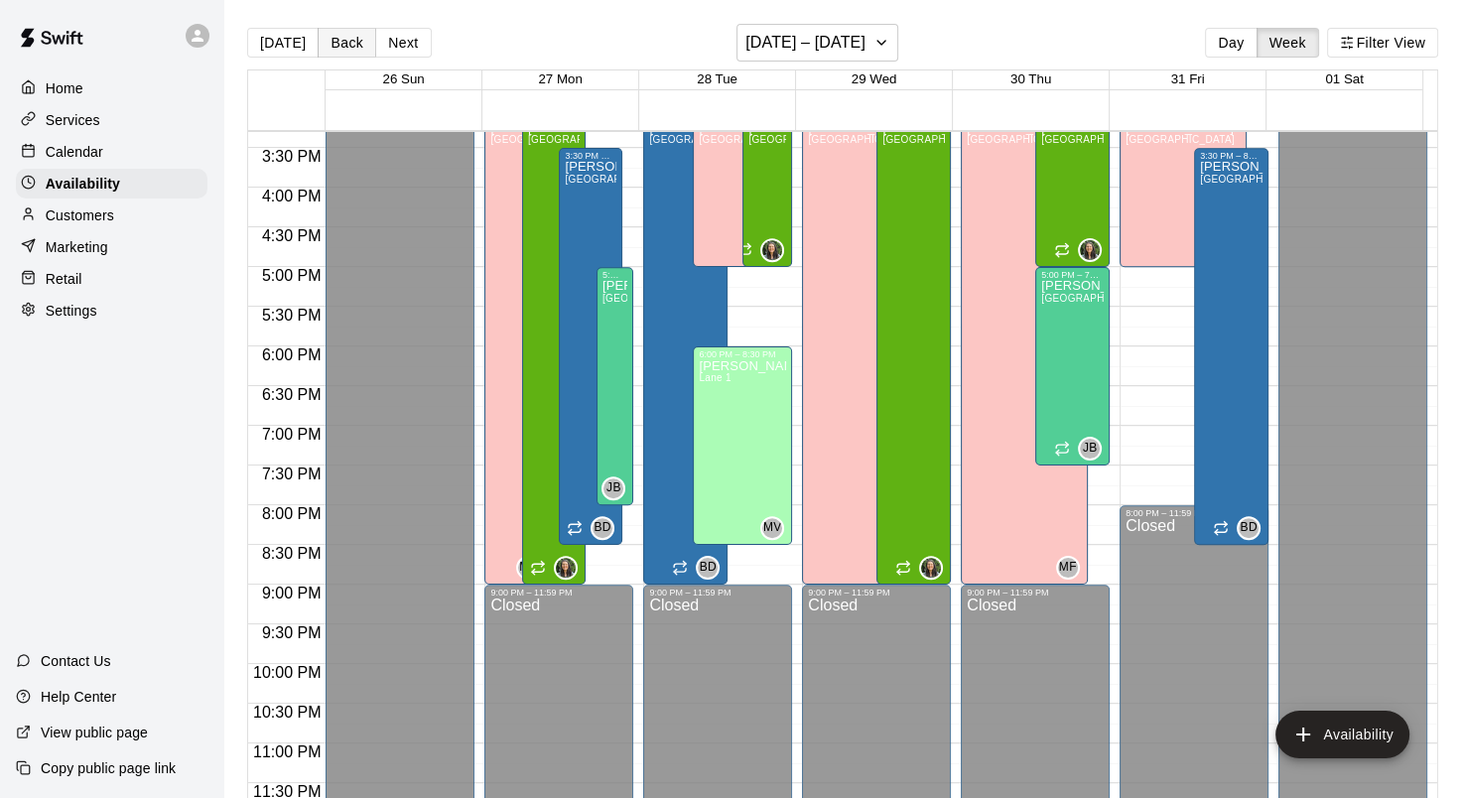
click at [335, 48] on button "Back" at bounding box center [347, 43] width 59 height 30
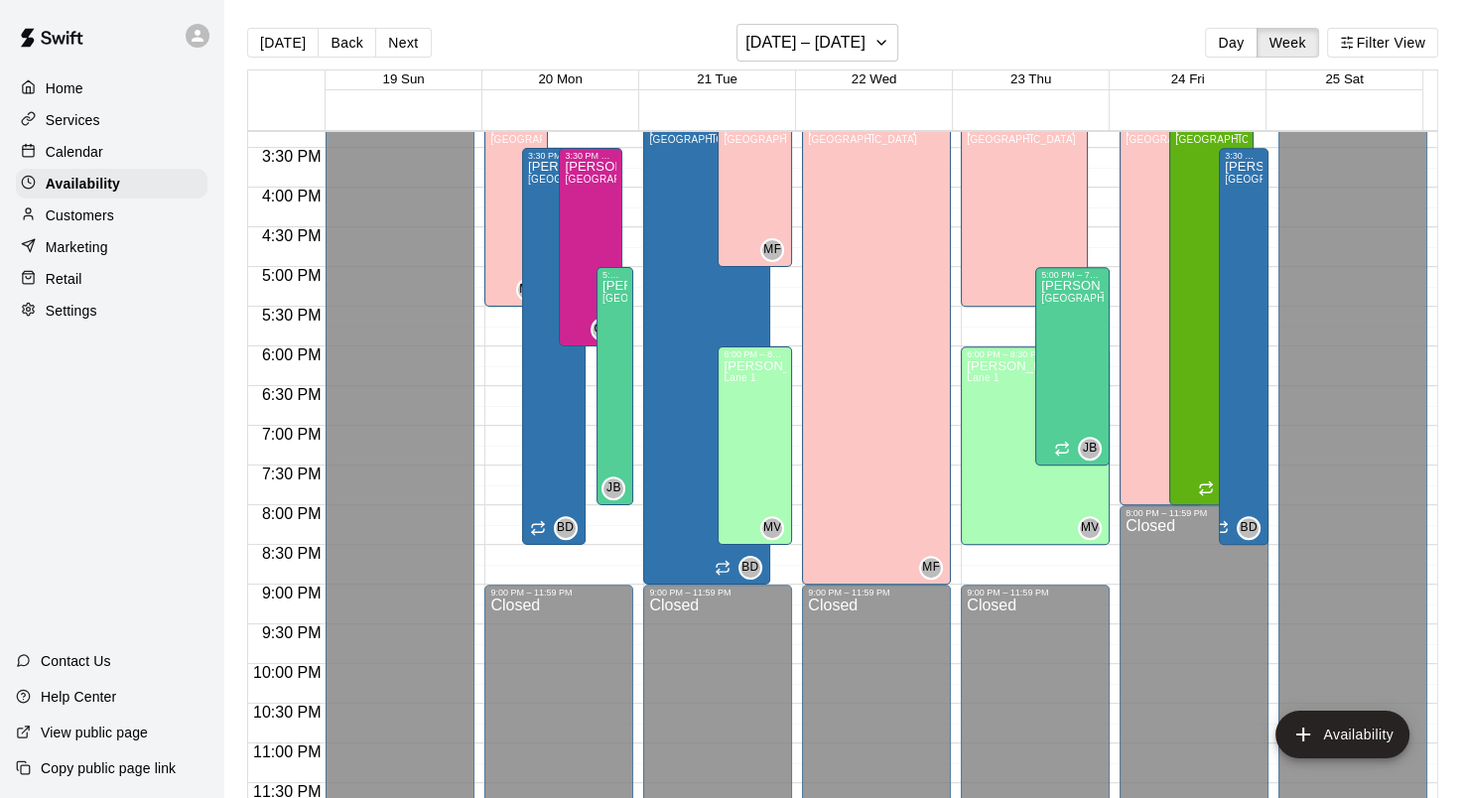
click at [63, 151] on p "Calendar" at bounding box center [75, 152] width 58 height 20
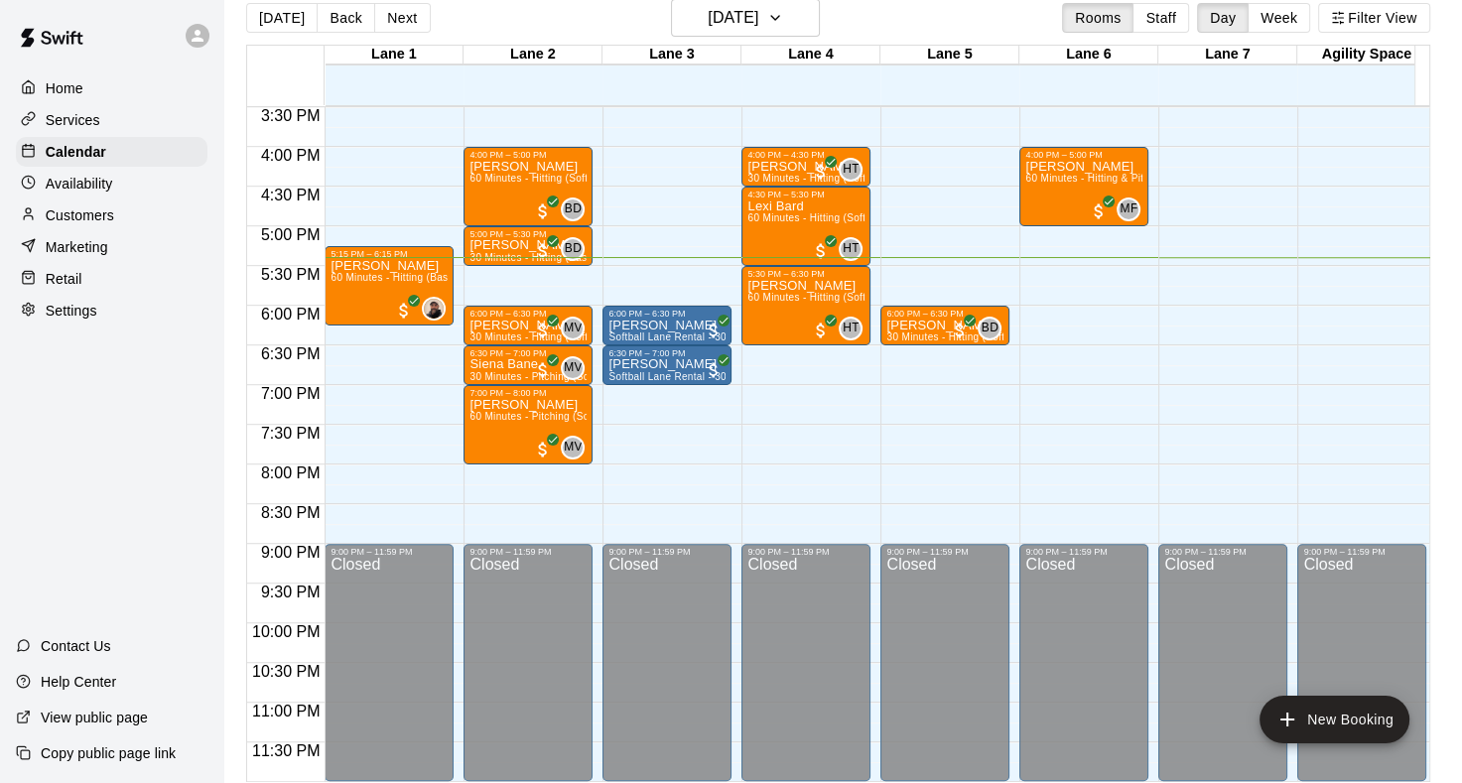
scroll to position [47, 0]
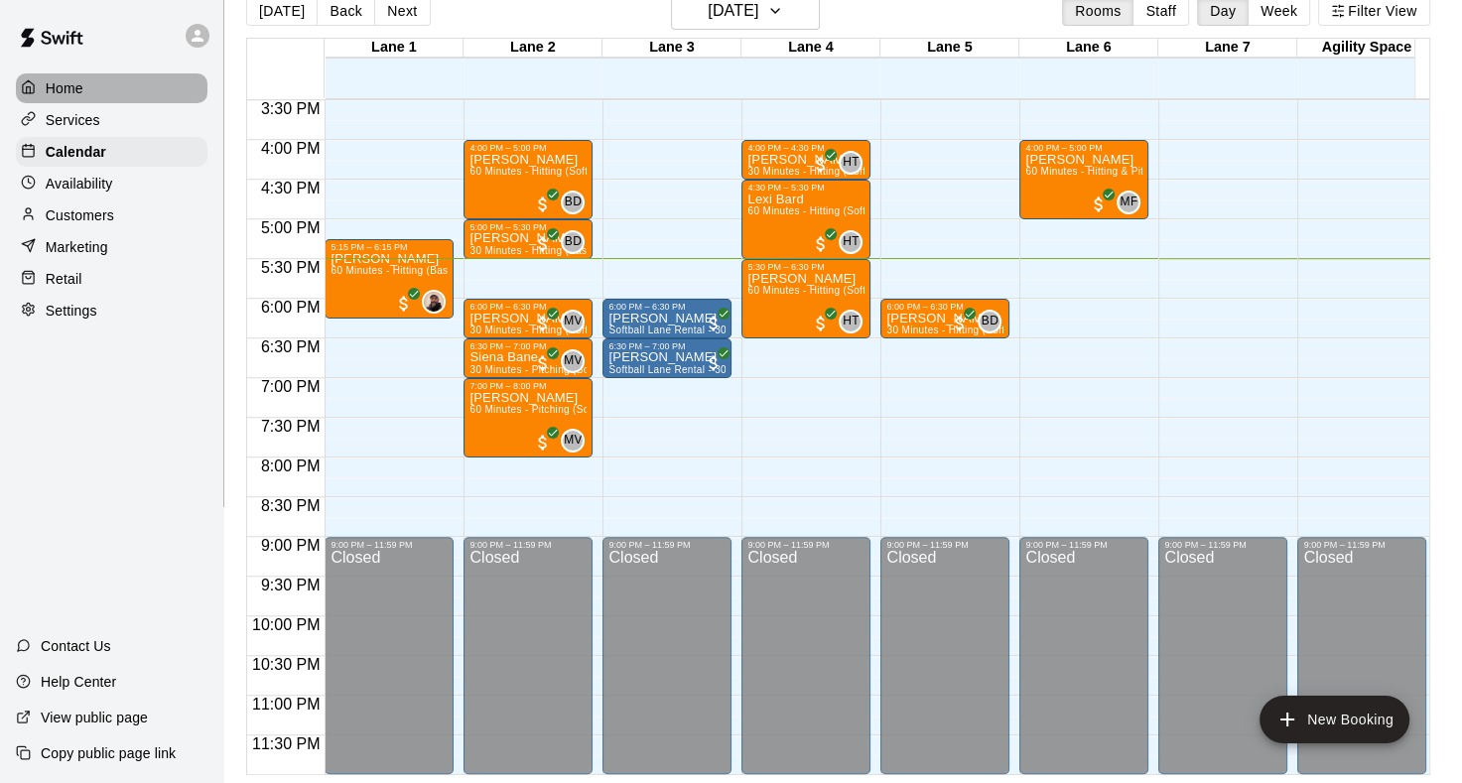
click at [195, 83] on div "Home" at bounding box center [112, 88] width 192 height 30
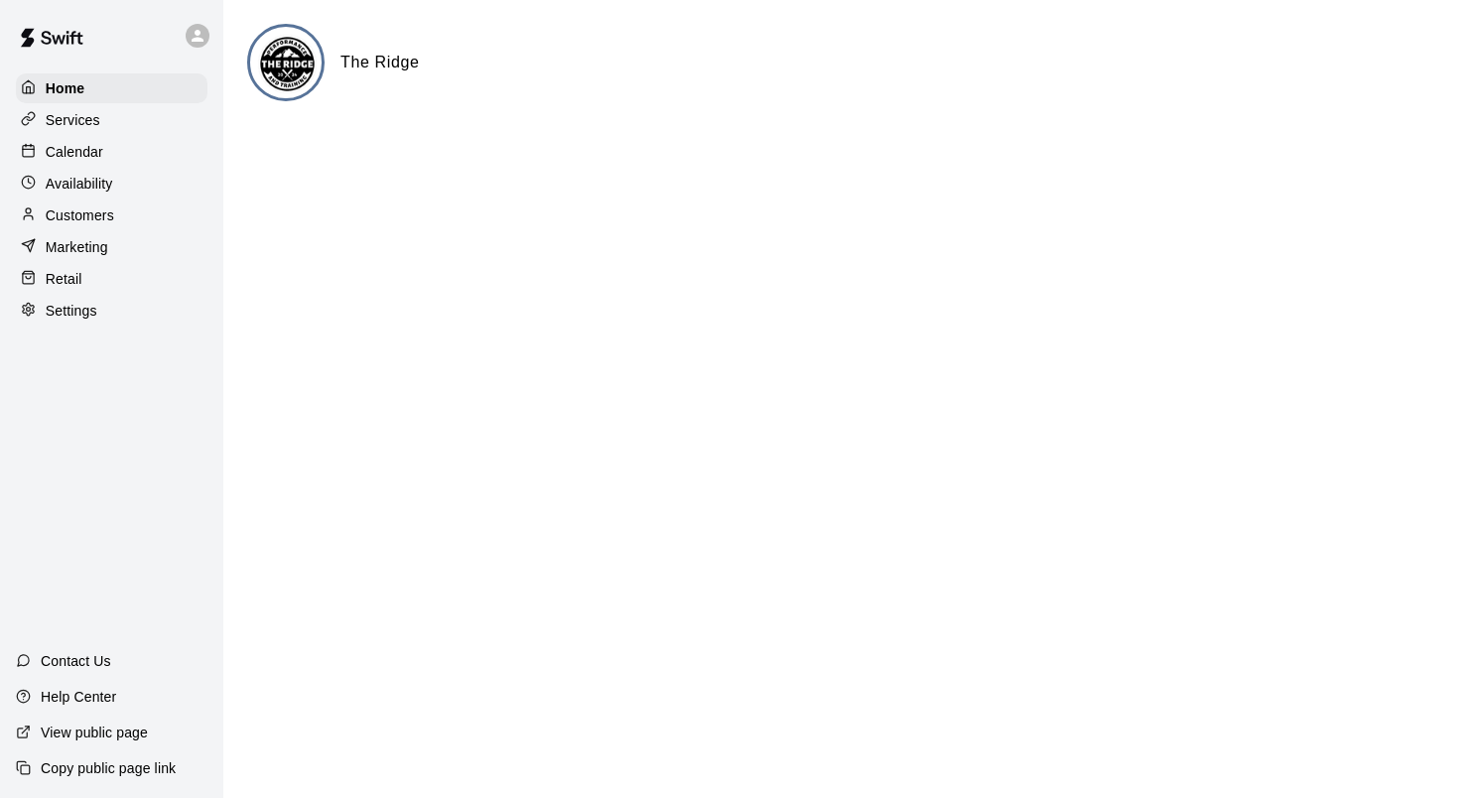
click at [91, 157] on p "Calendar" at bounding box center [75, 152] width 58 height 20
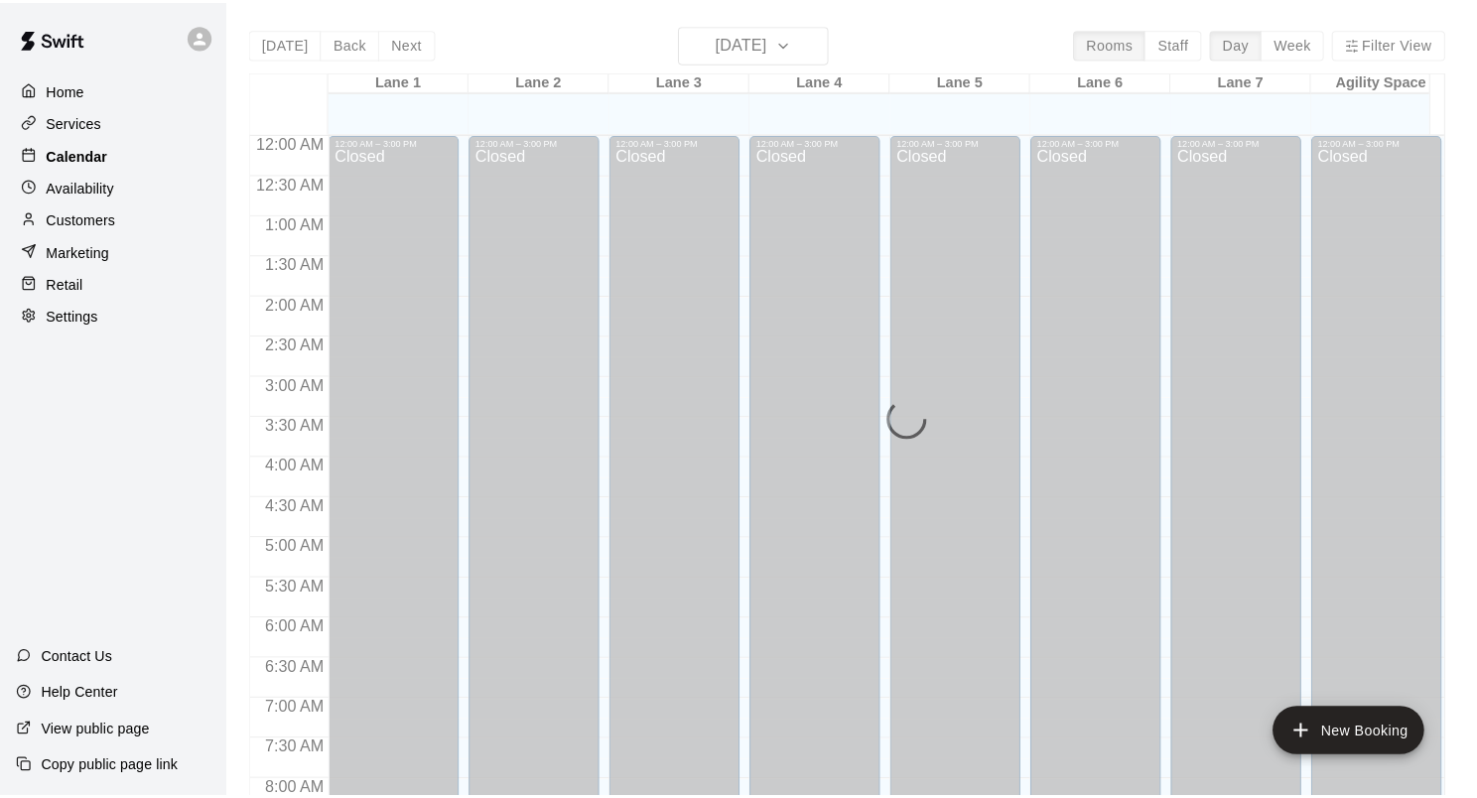
scroll to position [1156, 0]
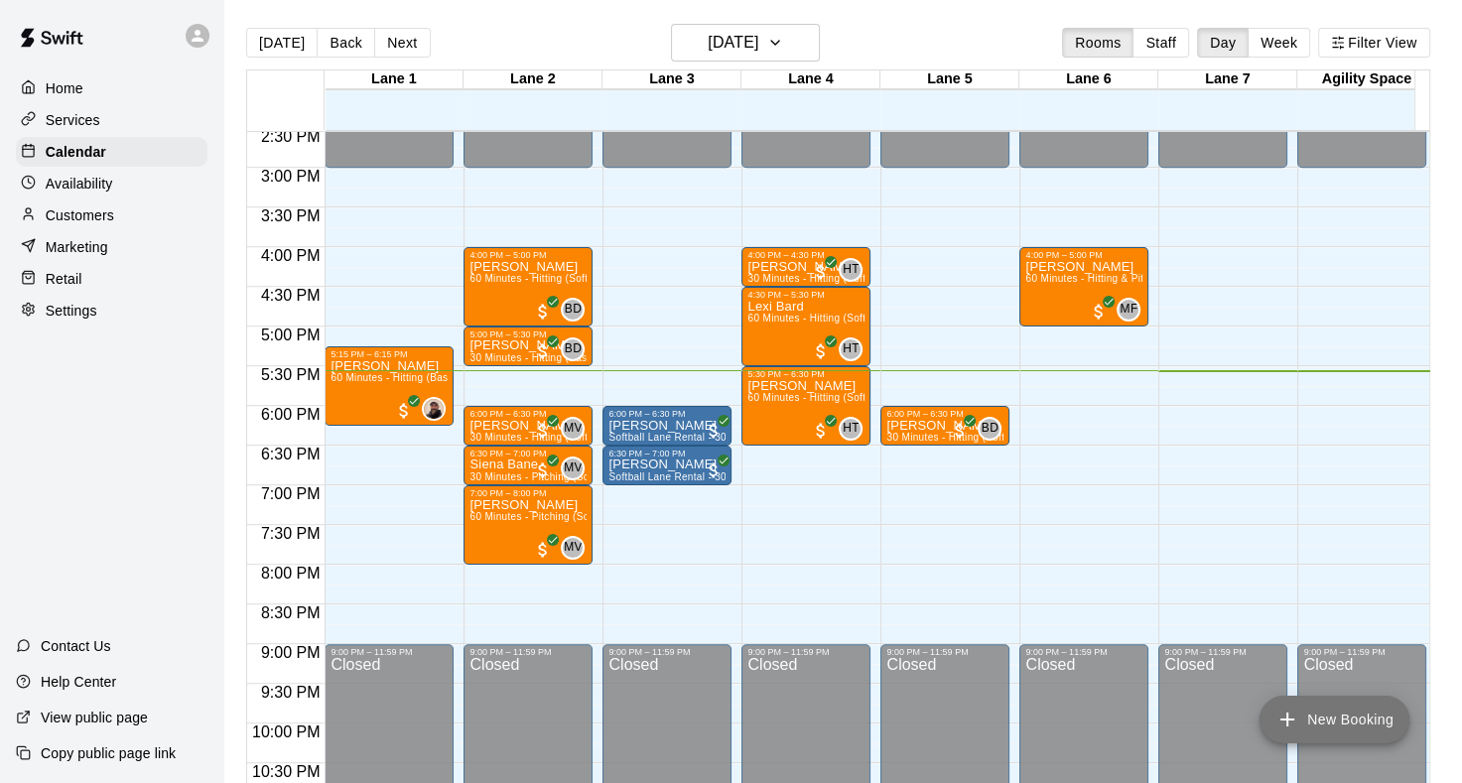
click at [1287, 717] on icon "add" at bounding box center [1288, 720] width 24 height 24
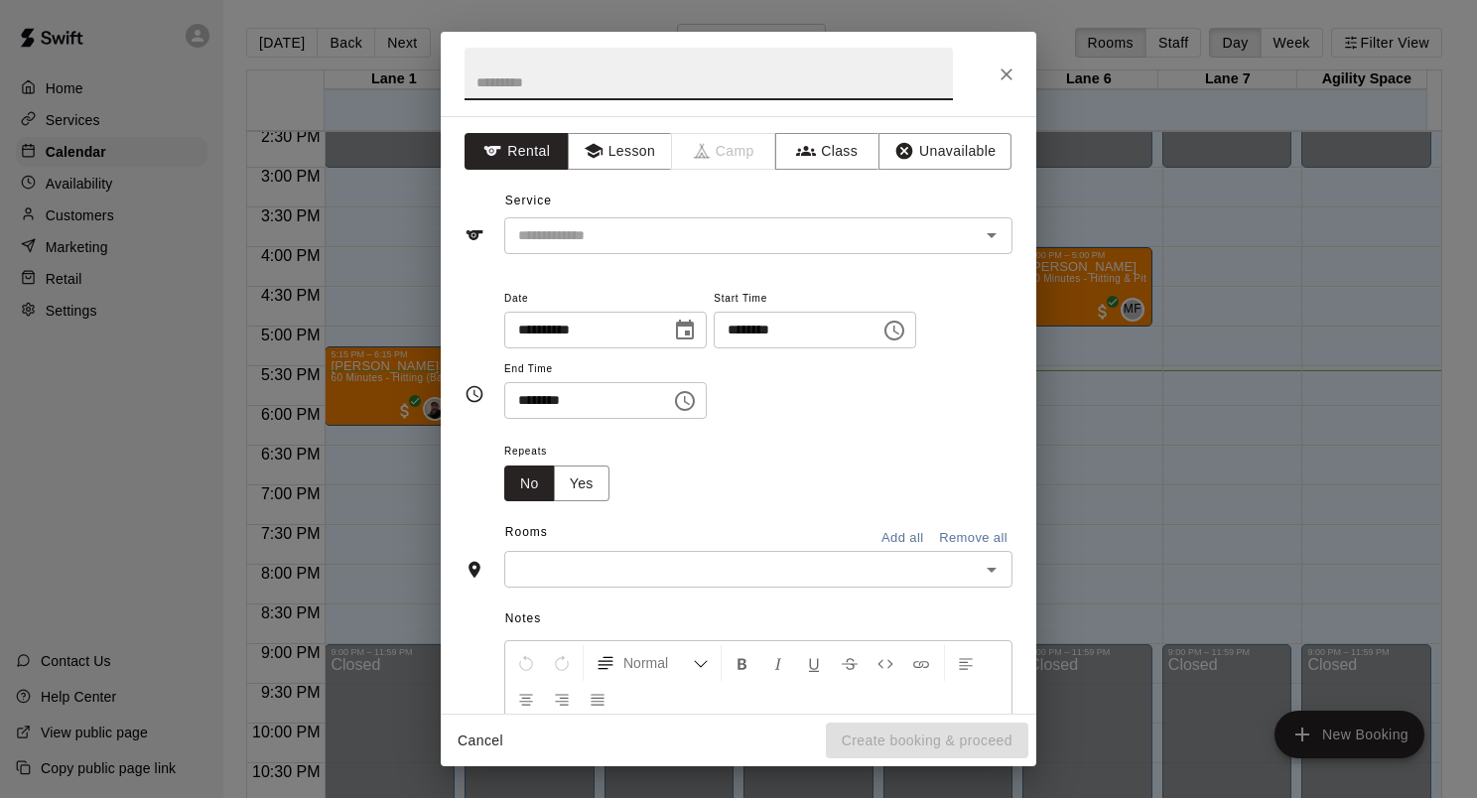
click at [680, 87] on input "text" at bounding box center [709, 74] width 488 height 53
type input "**********"
click at [685, 234] on input "text" at bounding box center [729, 235] width 438 height 25
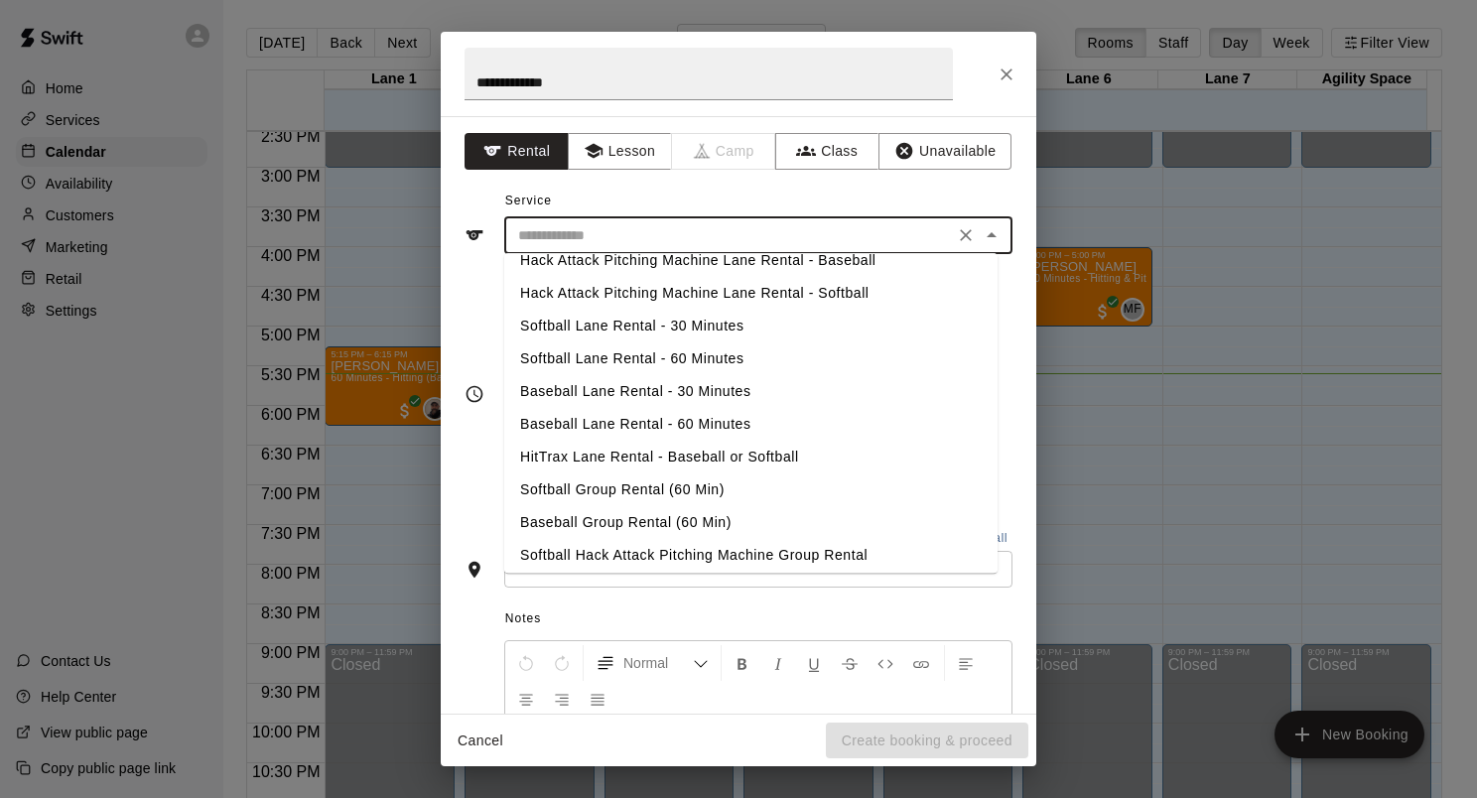
scroll to position [0, 0]
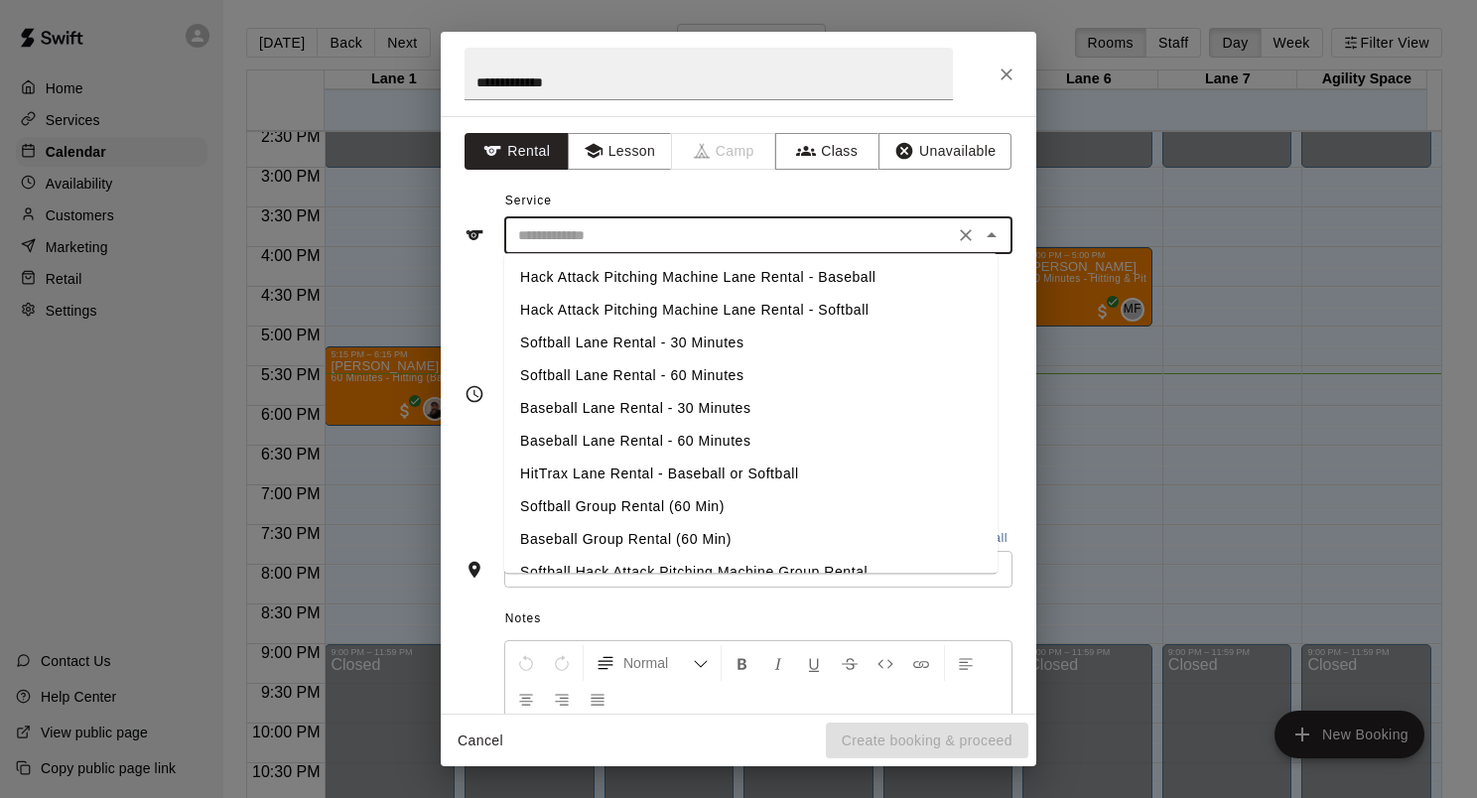
click at [618, 407] on li "Baseball Lane Rental - 30 Minutes" at bounding box center [750, 408] width 493 height 33
type input "**********"
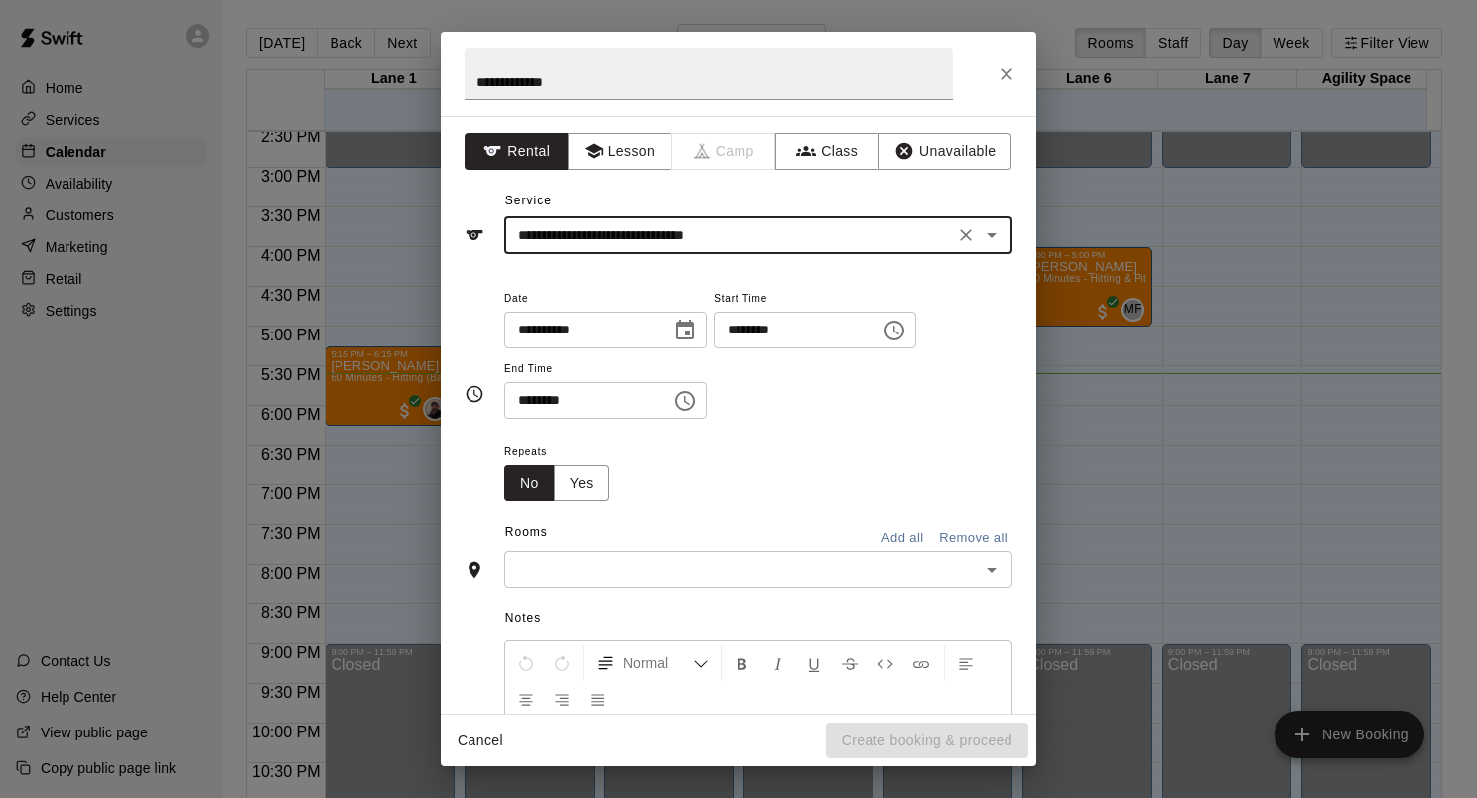
click at [899, 330] on icon "Choose time, selected time is 5:00 PM" at bounding box center [897, 330] width 6 height 9
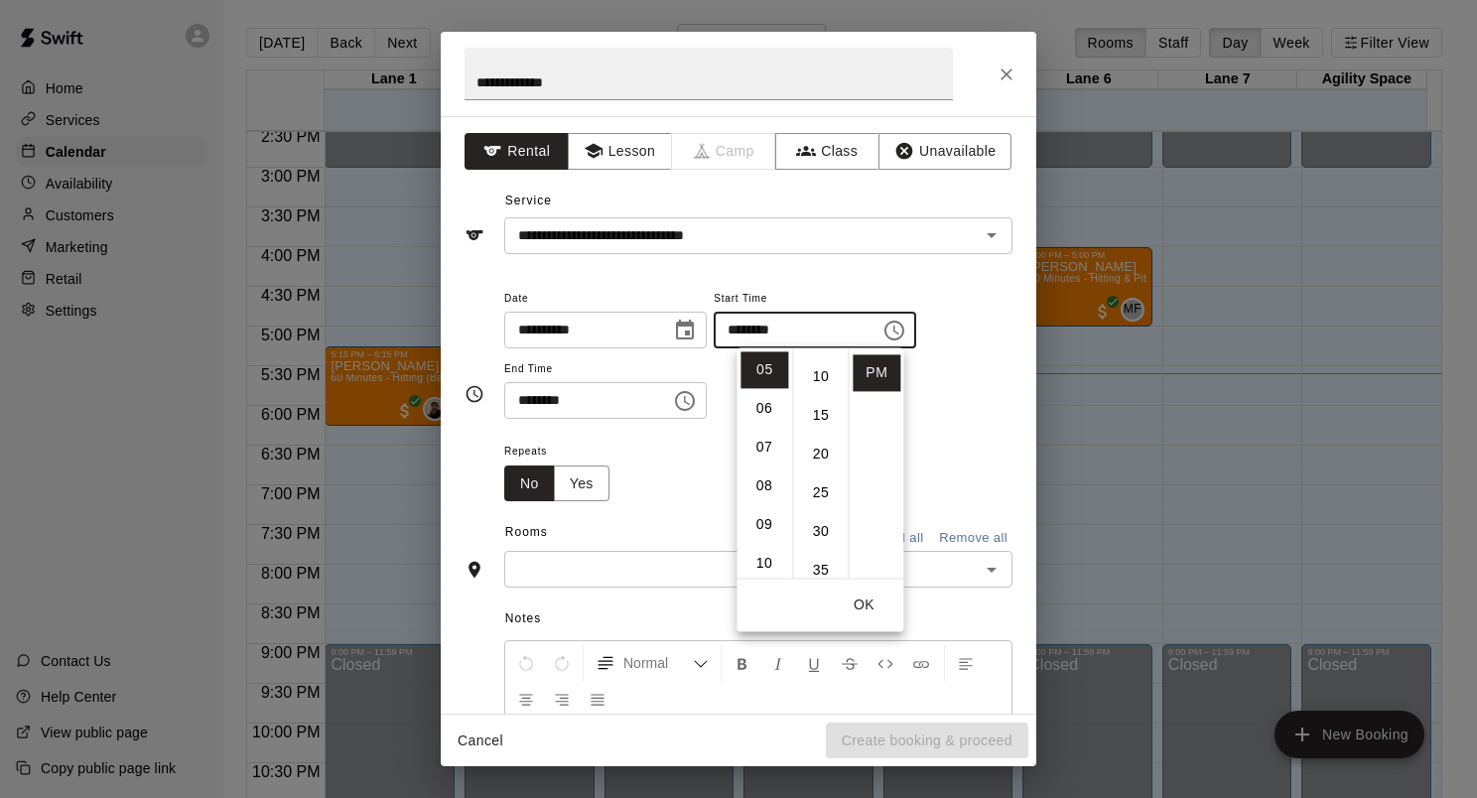
scroll to position [99, 0]
click at [826, 500] on li "30" at bounding box center [821, 502] width 48 height 37
type input "********"
click at [657, 403] on input "********" at bounding box center [580, 400] width 153 height 37
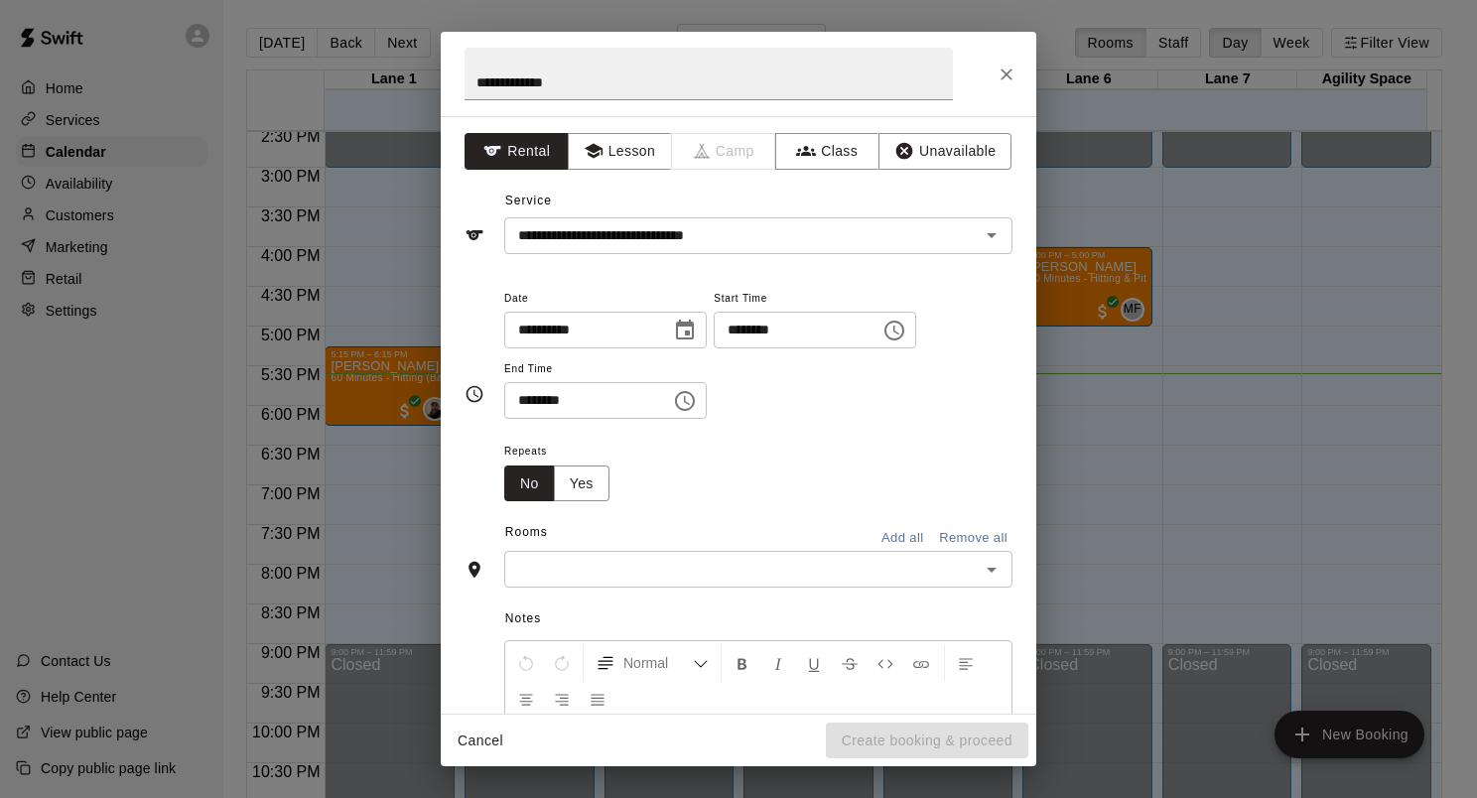
click at [695, 391] on icon "Choose time, selected time is 5:30 PM" at bounding box center [685, 401] width 20 height 20
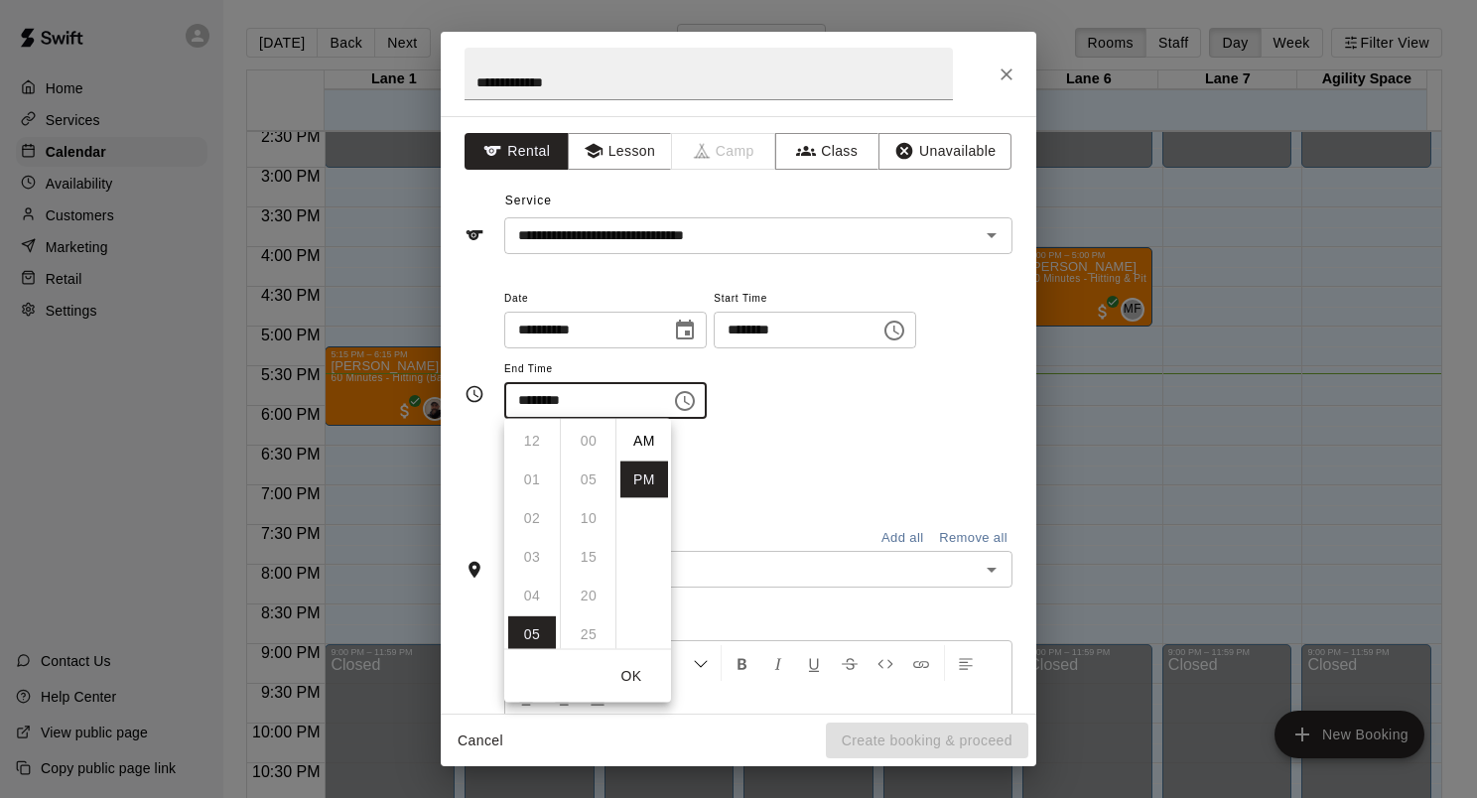
scroll to position [36, 0]
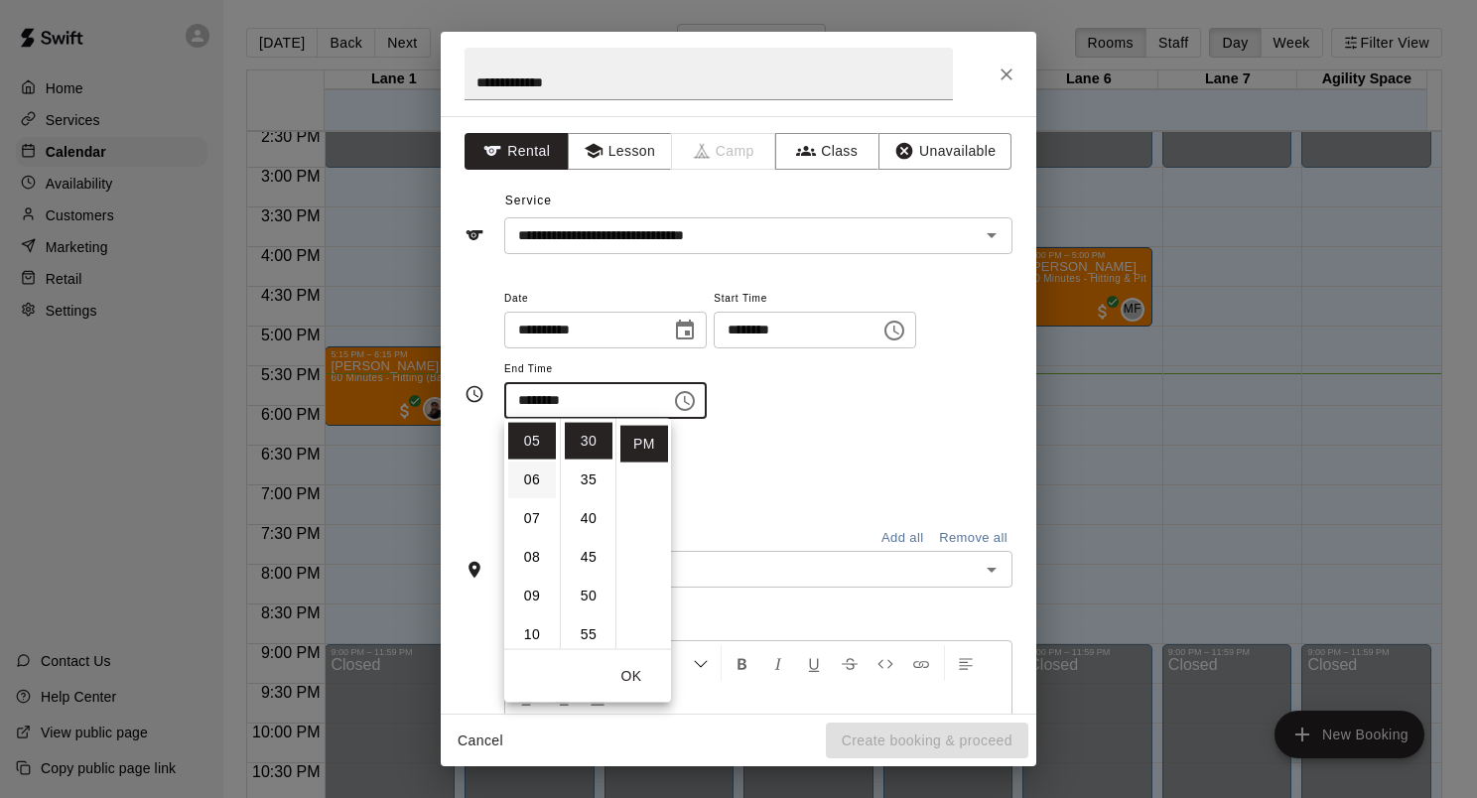
click at [533, 470] on li "06" at bounding box center [532, 480] width 48 height 37
click at [594, 436] on li "00" at bounding box center [589, 441] width 48 height 37
type input "********"
click at [807, 422] on div "**********" at bounding box center [758, 363] width 508 height 154
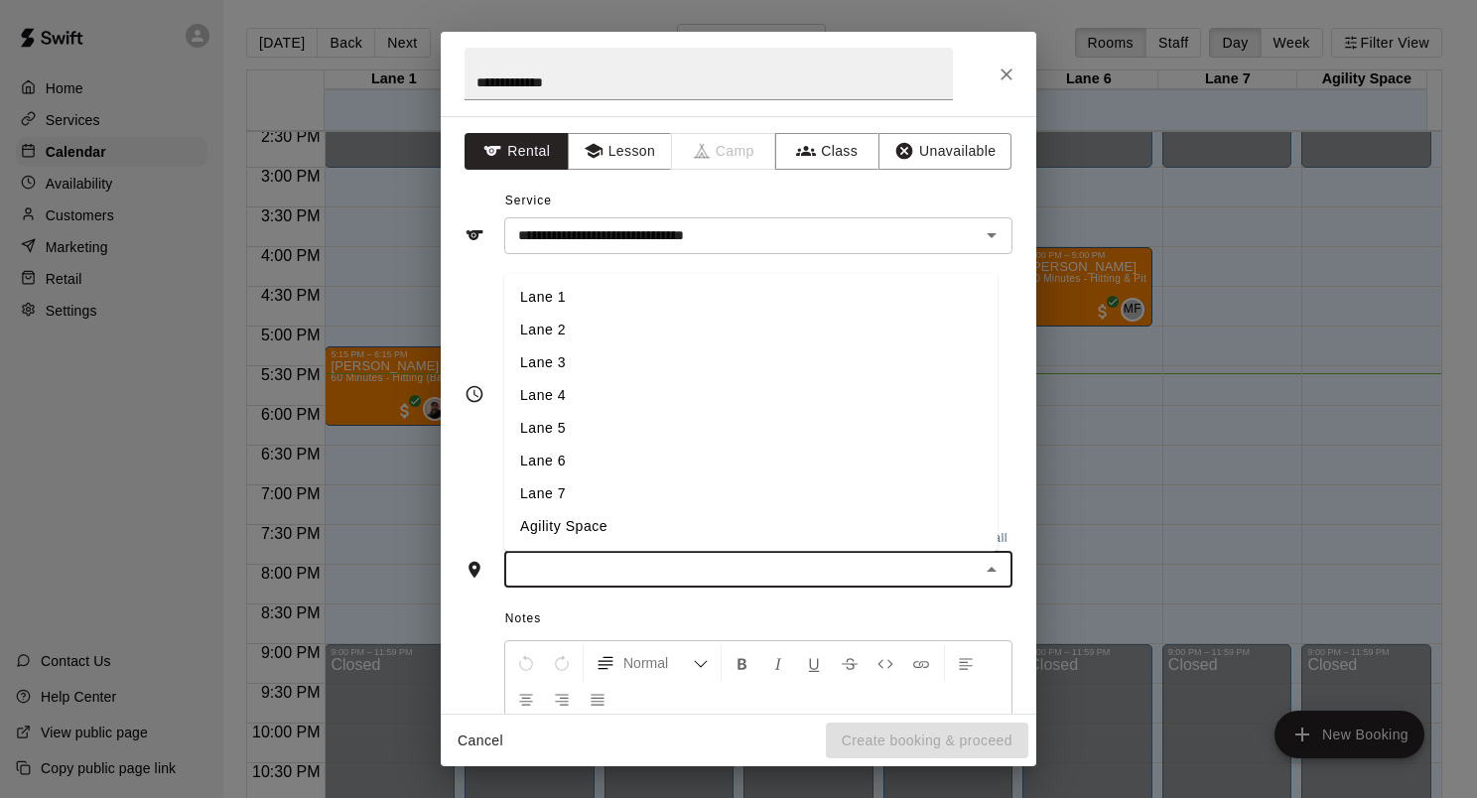
click at [735, 568] on input "text" at bounding box center [742, 569] width 464 height 25
click at [582, 470] on li "Lane 6" at bounding box center [750, 462] width 493 height 33
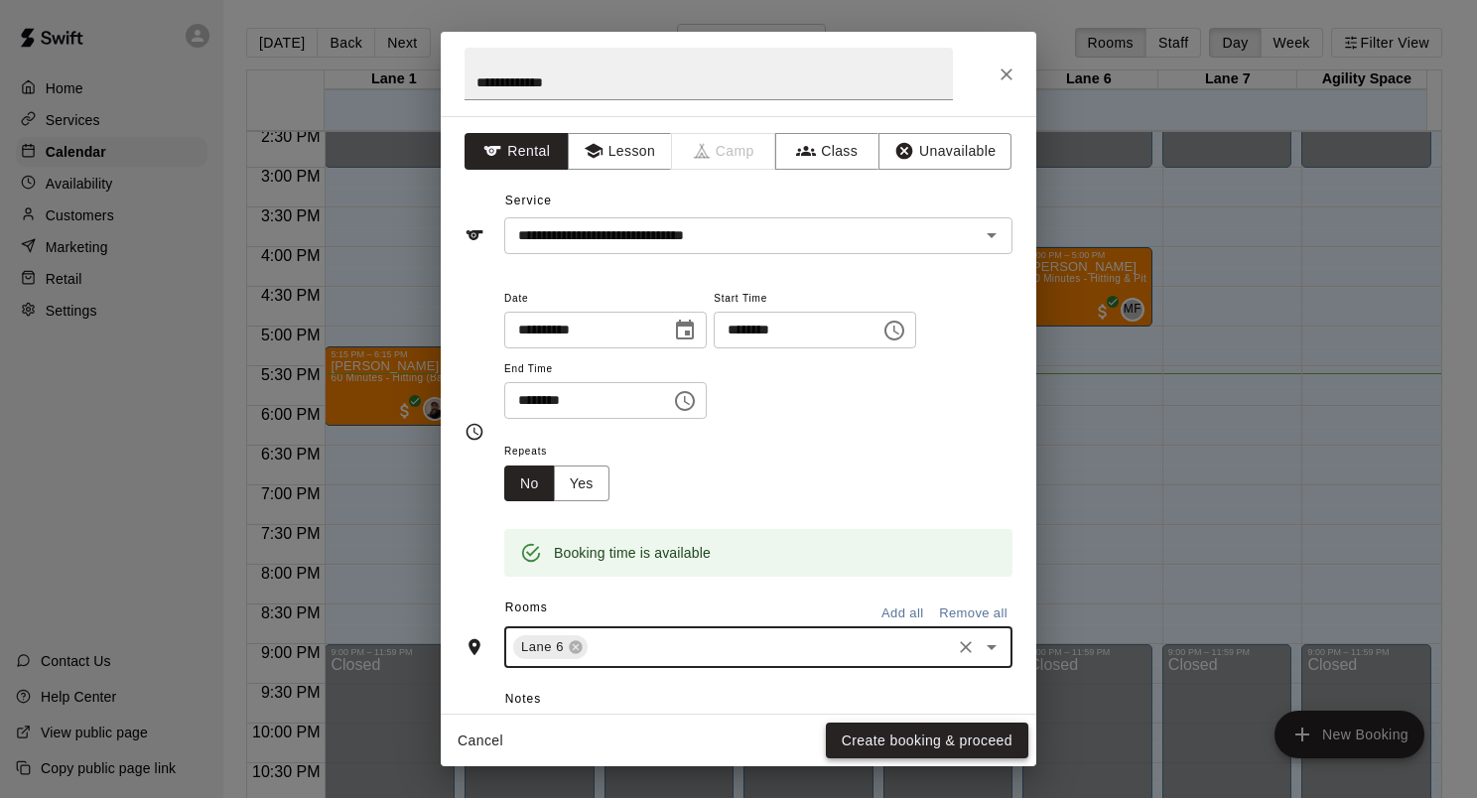
click at [915, 743] on button "Create booking & proceed" at bounding box center [927, 741] width 203 height 37
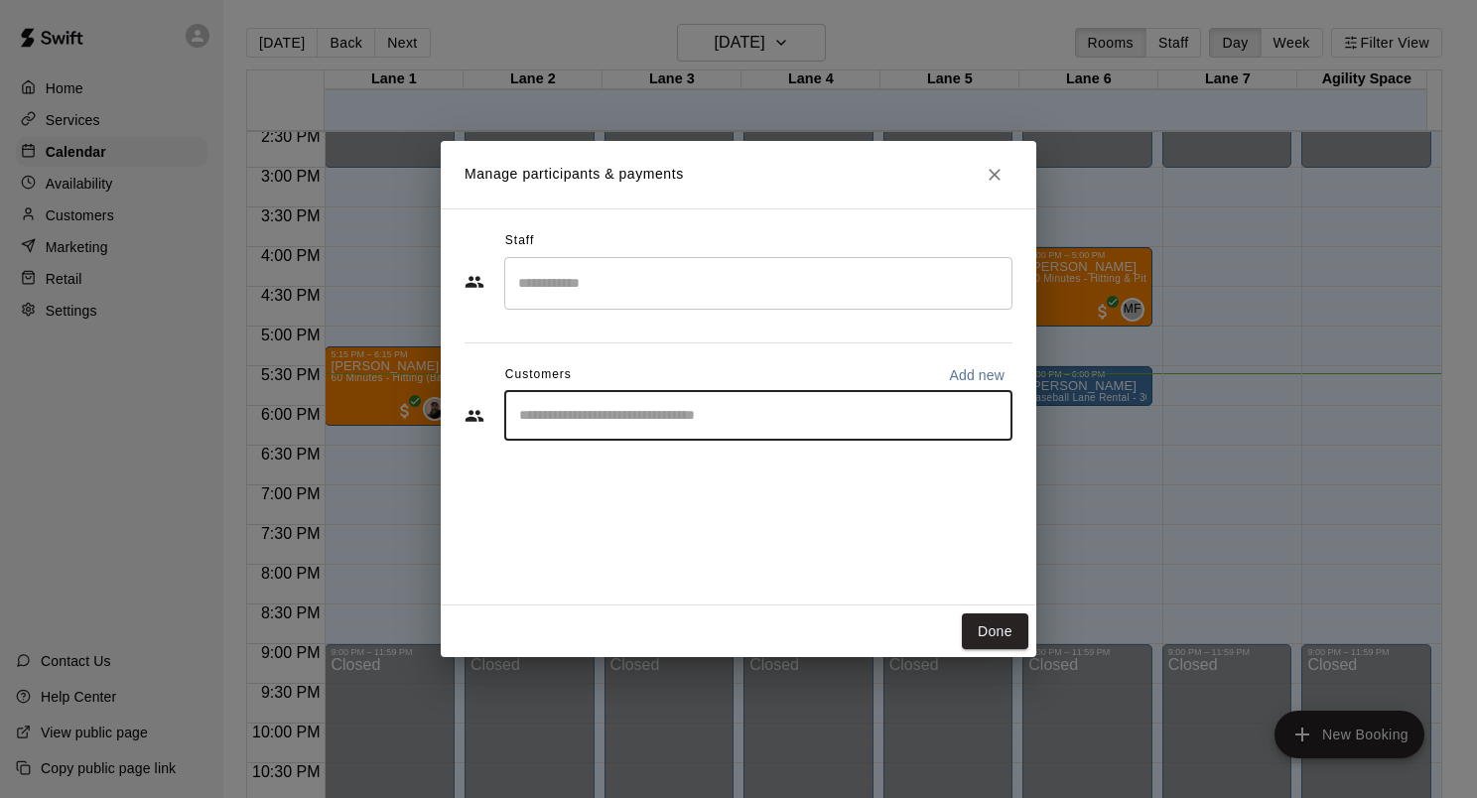
click at [612, 412] on input "Start typing to search customers..." at bounding box center [758, 416] width 490 height 20
type input "*******"
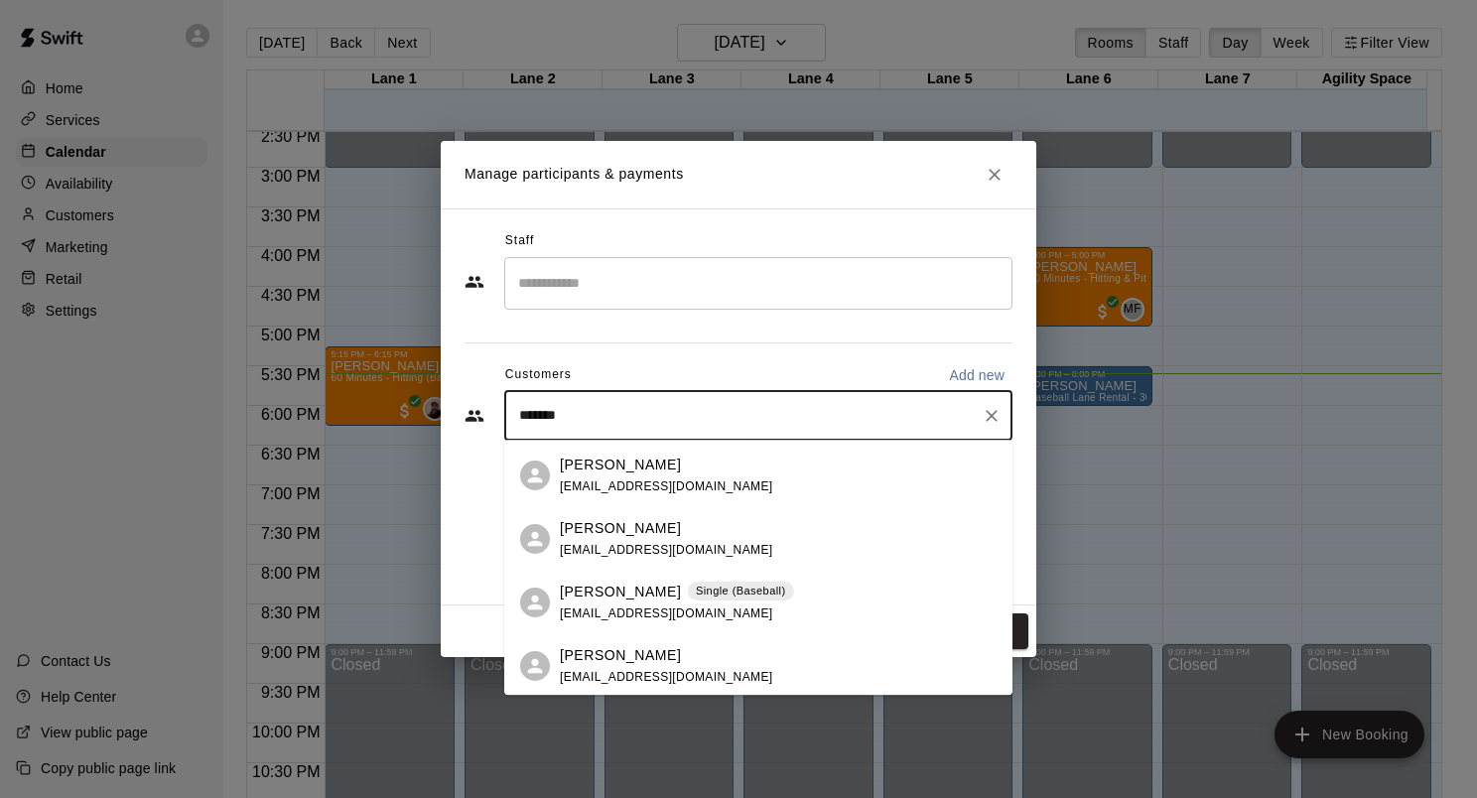
scroll to position [252, 0]
drag, startPoint x: 636, startPoint y: 481, endPoint x: 659, endPoint y: 604, distance: 125.2
click at [659, 604] on ul "[PERSON_NAME] [EMAIL_ADDRESS][DOMAIN_NAME] [PERSON_NAME] [EMAIL_ADDRESS][DOMAIN…" at bounding box center [758, 442] width 508 height 508
click at [659, 605] on span "[EMAIL_ADDRESS][DOMAIN_NAME]" at bounding box center [666, 612] width 213 height 14
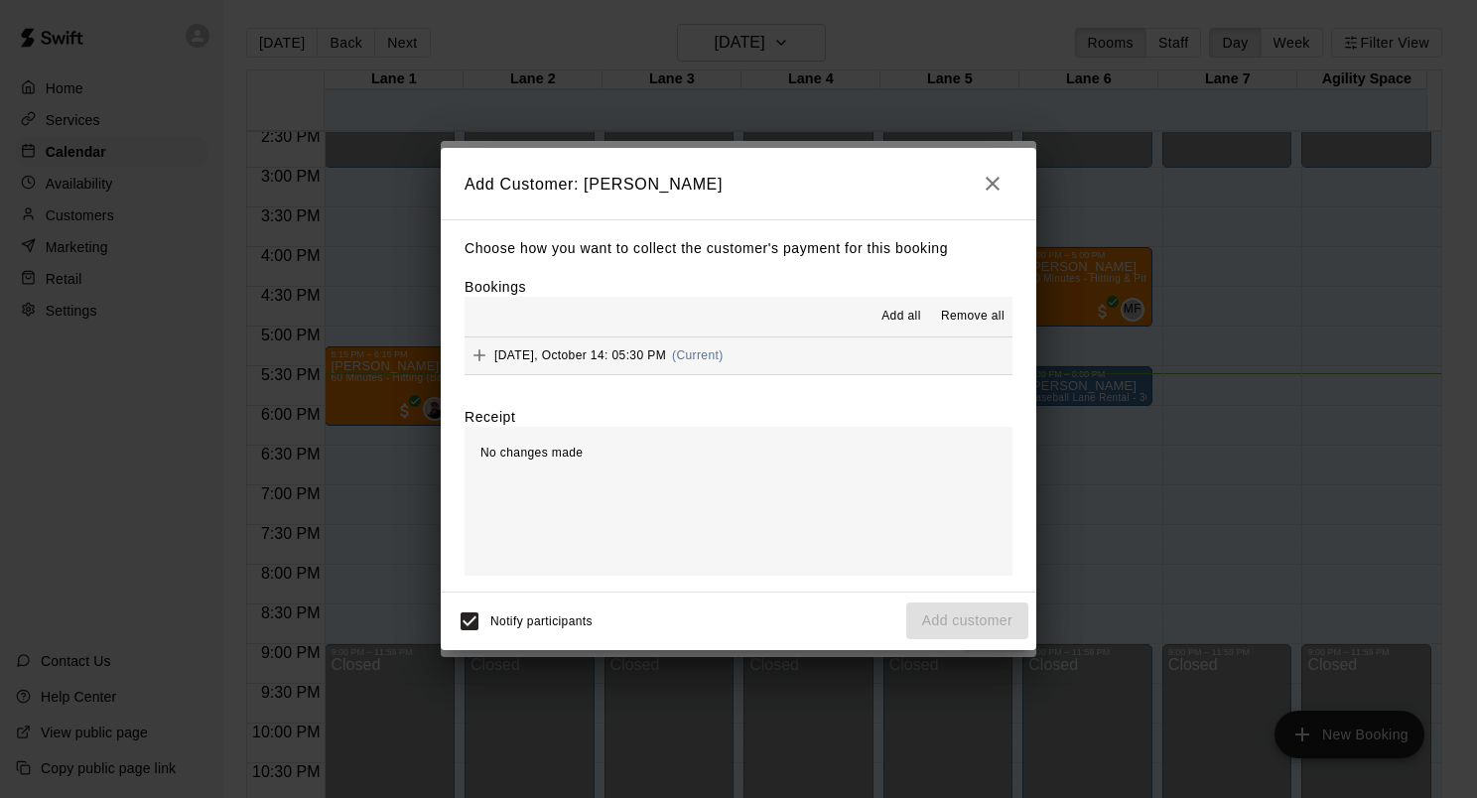
click at [810, 353] on button "[DATE], October 14: 05:30 PM (Current)" at bounding box center [739, 356] width 548 height 37
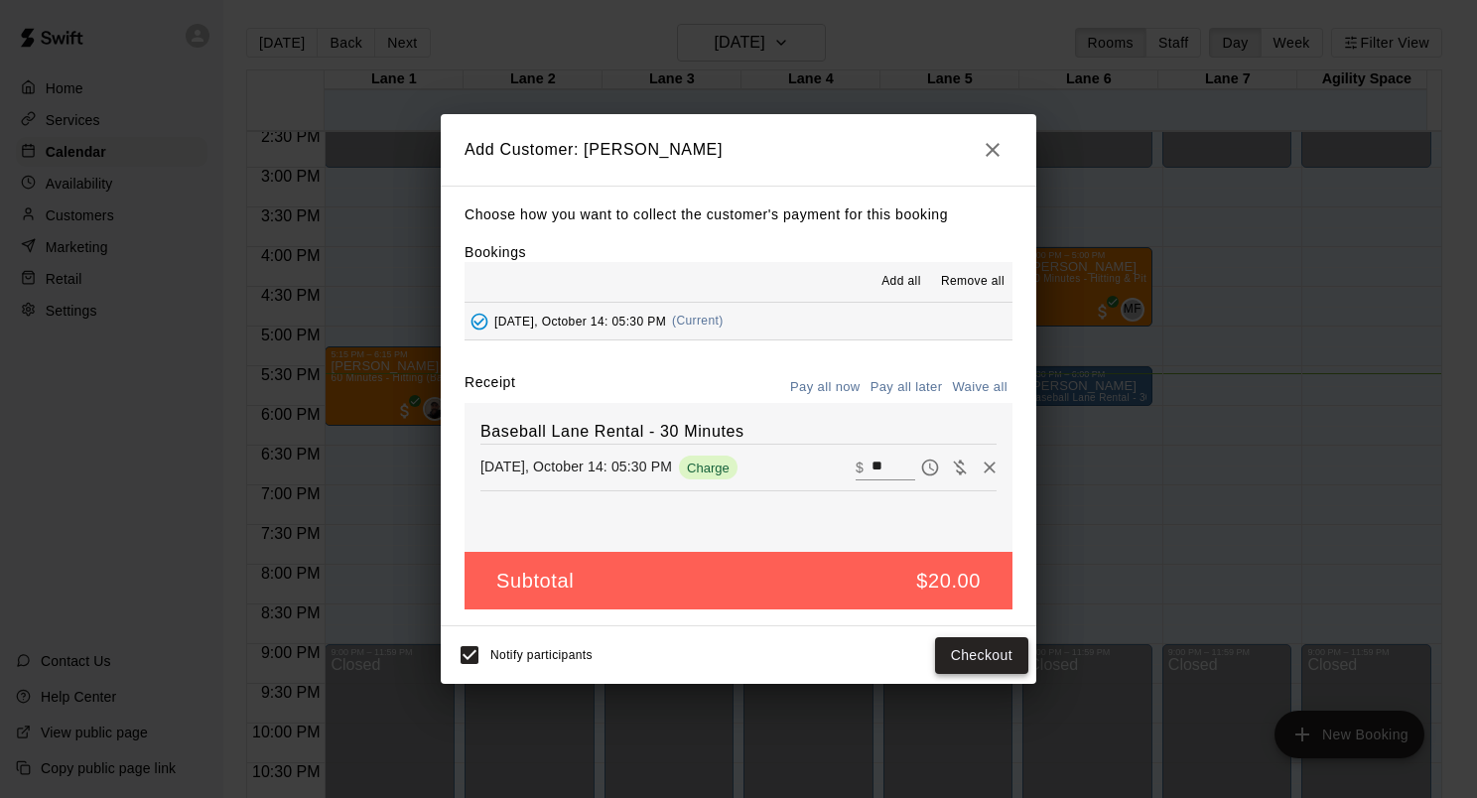
click at [957, 664] on button "Checkout" at bounding box center [981, 655] width 93 height 37
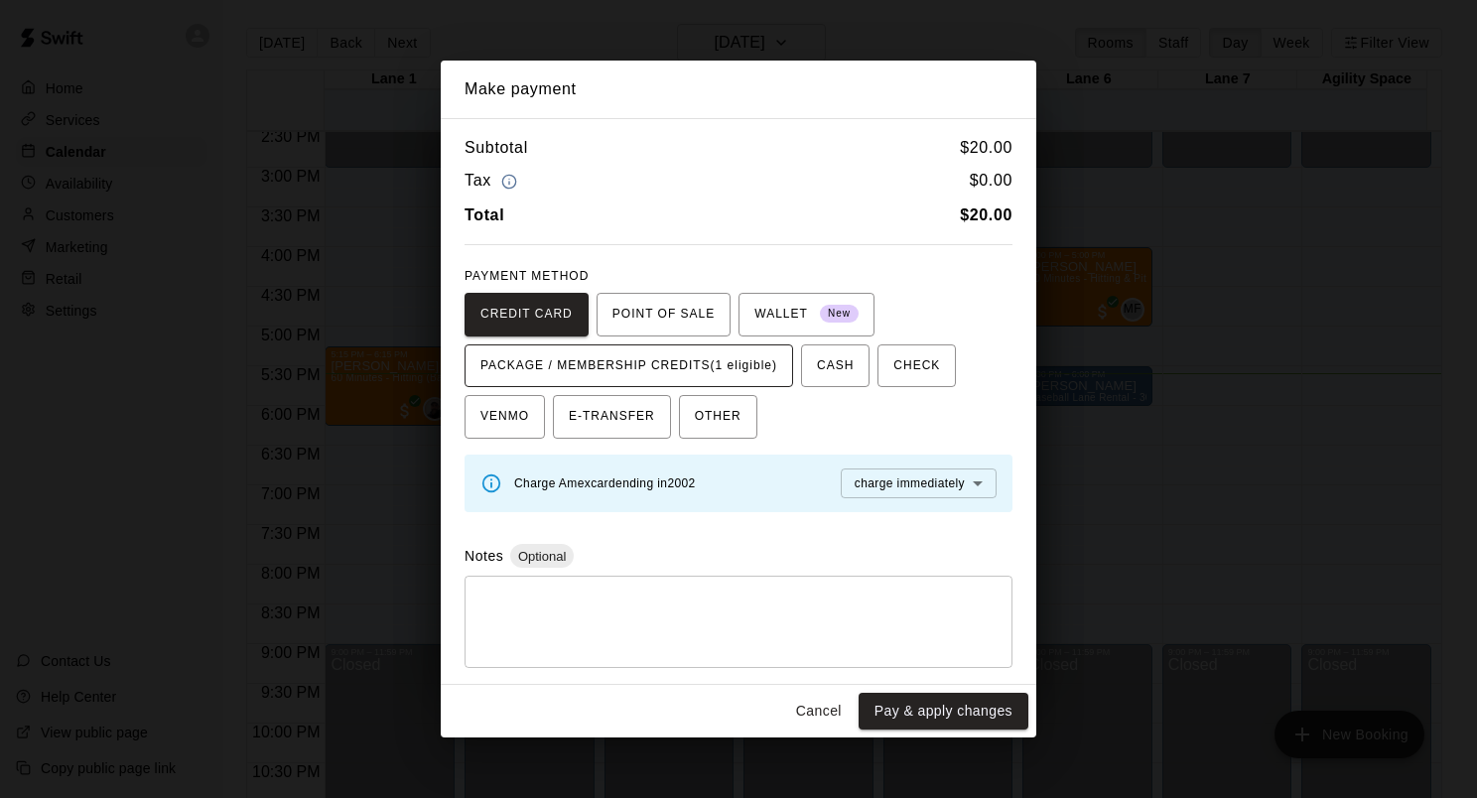
click at [703, 367] on span "PACKAGE / MEMBERSHIP CREDITS (1 eligible)" at bounding box center [629, 366] width 297 height 32
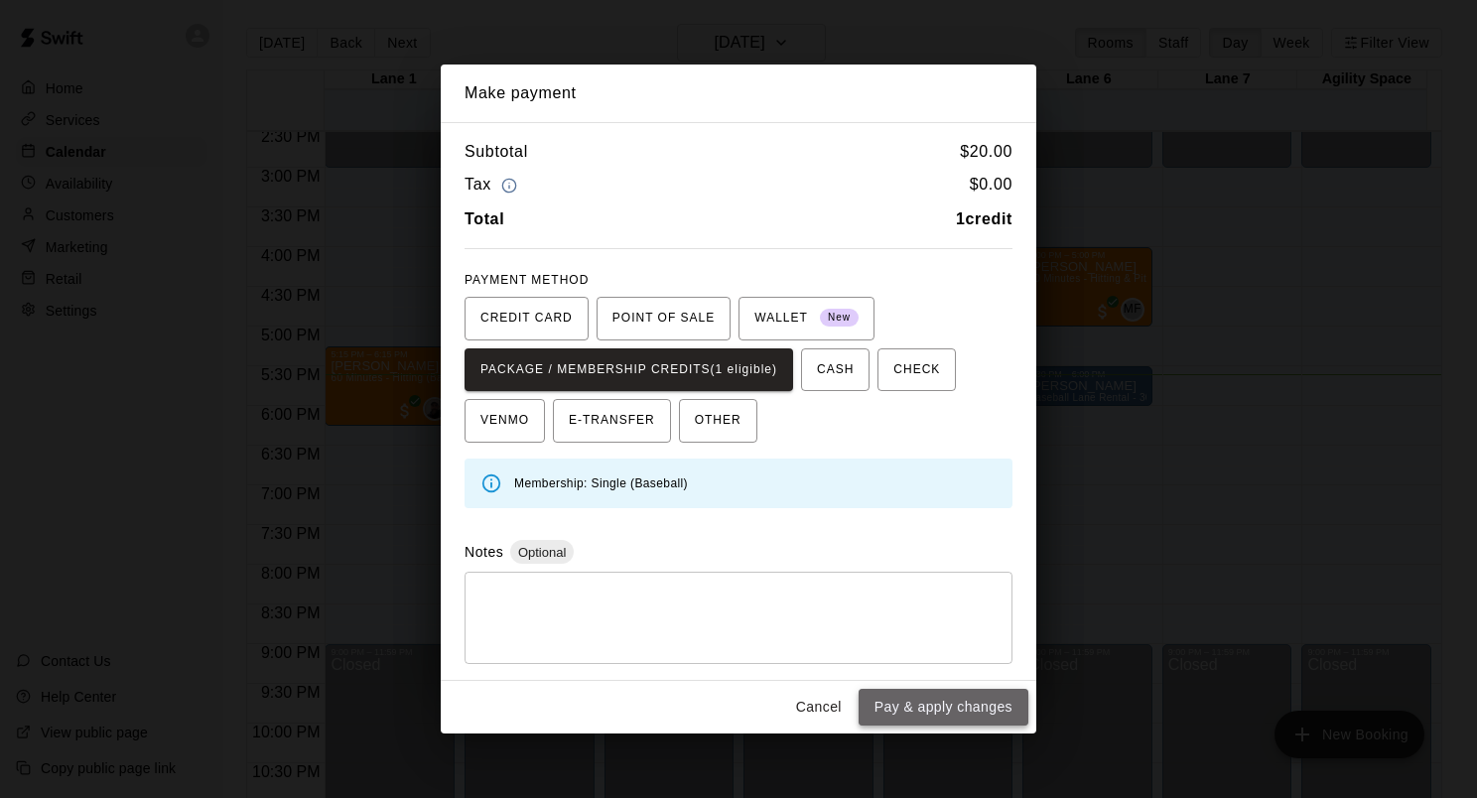
click at [951, 711] on button "Pay & apply changes" at bounding box center [944, 707] width 170 height 37
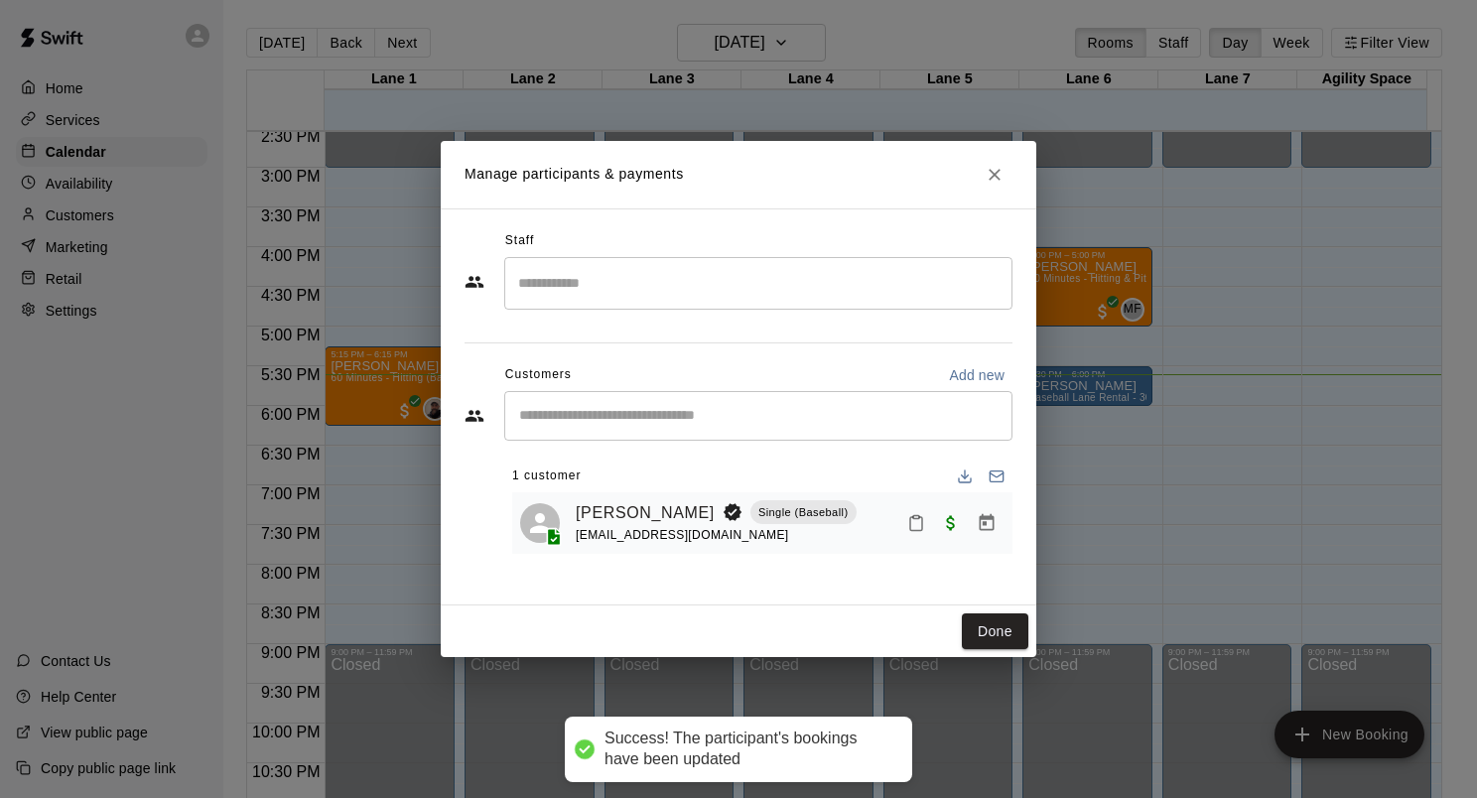
click at [914, 522] on icon "Mark attendance" at bounding box center [916, 523] width 18 height 18
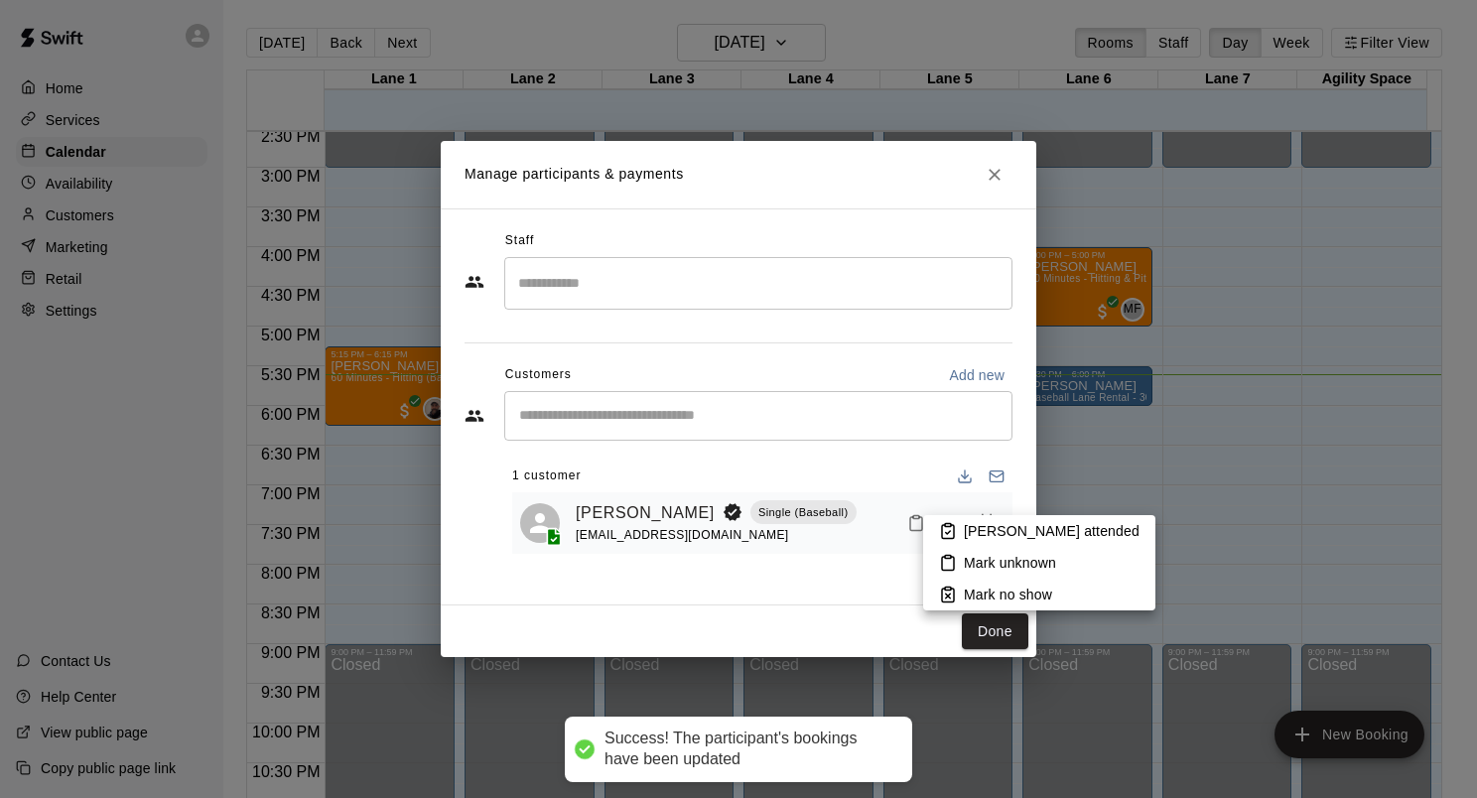
click at [968, 532] on p "[PERSON_NAME] attended" at bounding box center [1052, 531] width 176 height 20
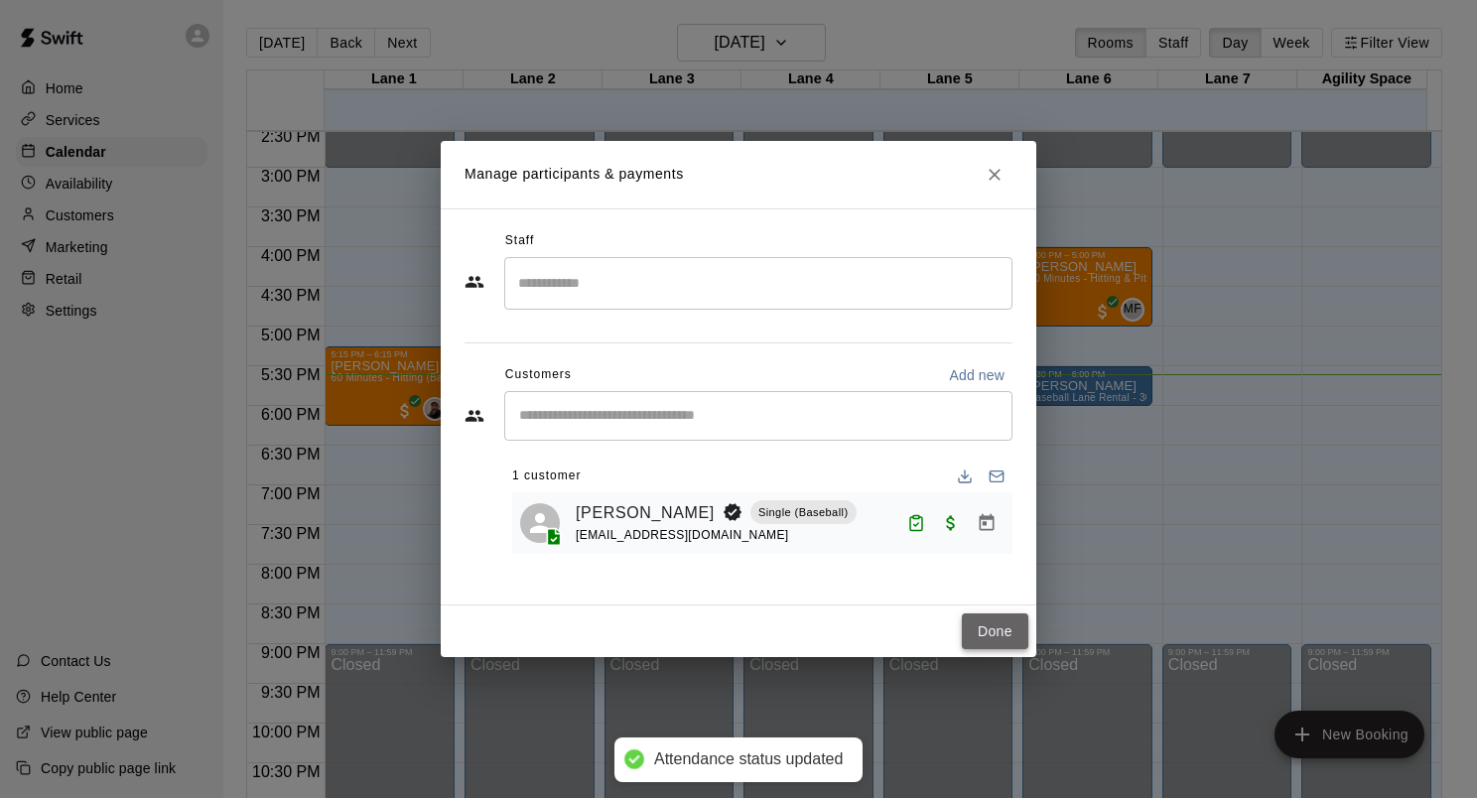
click at [997, 639] on button "Done" at bounding box center [995, 632] width 67 height 37
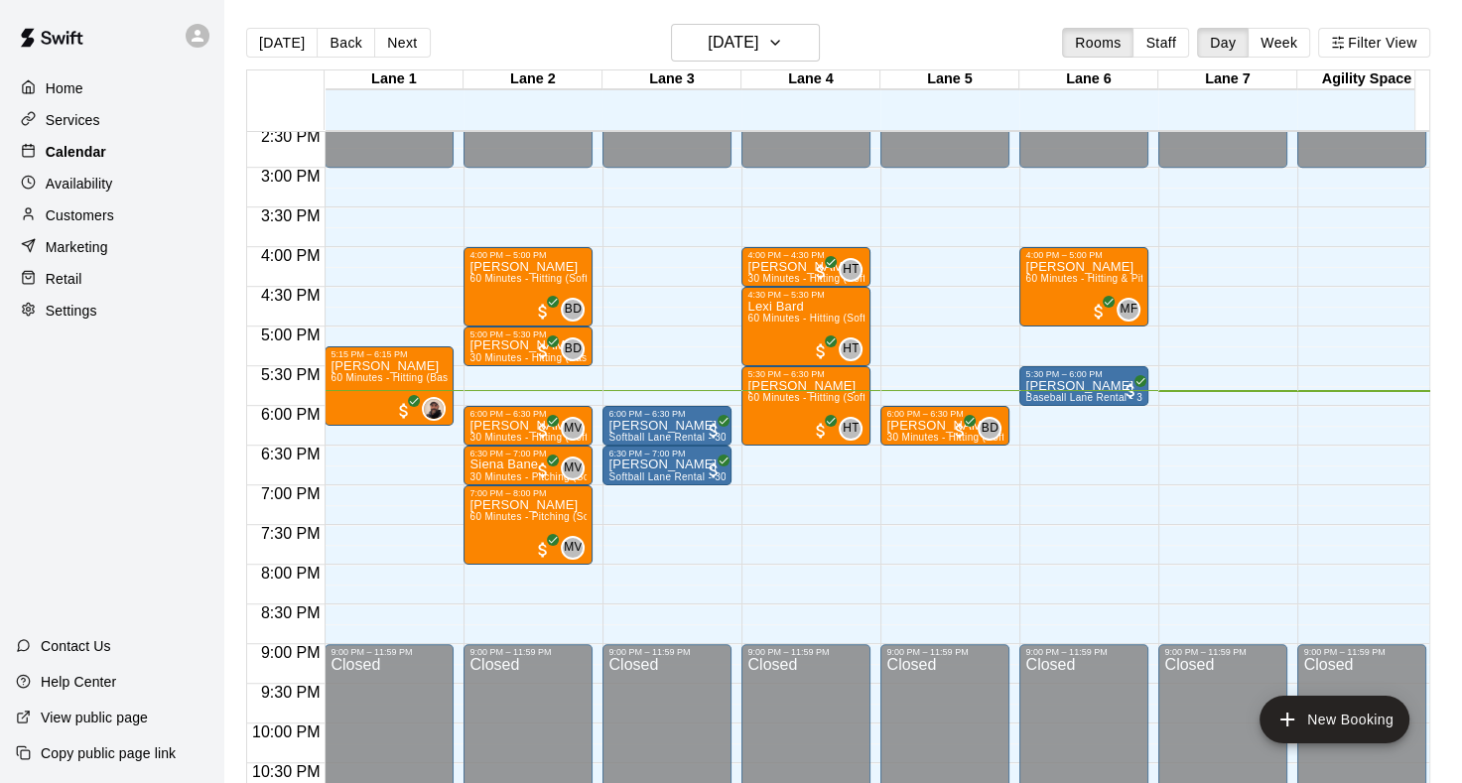
click at [79, 153] on p "Calendar" at bounding box center [76, 152] width 61 height 20
click at [72, 154] on p "Calendar" at bounding box center [76, 152] width 61 height 20
click at [665, 426] on p "[PERSON_NAME]" at bounding box center [667, 426] width 117 height 0
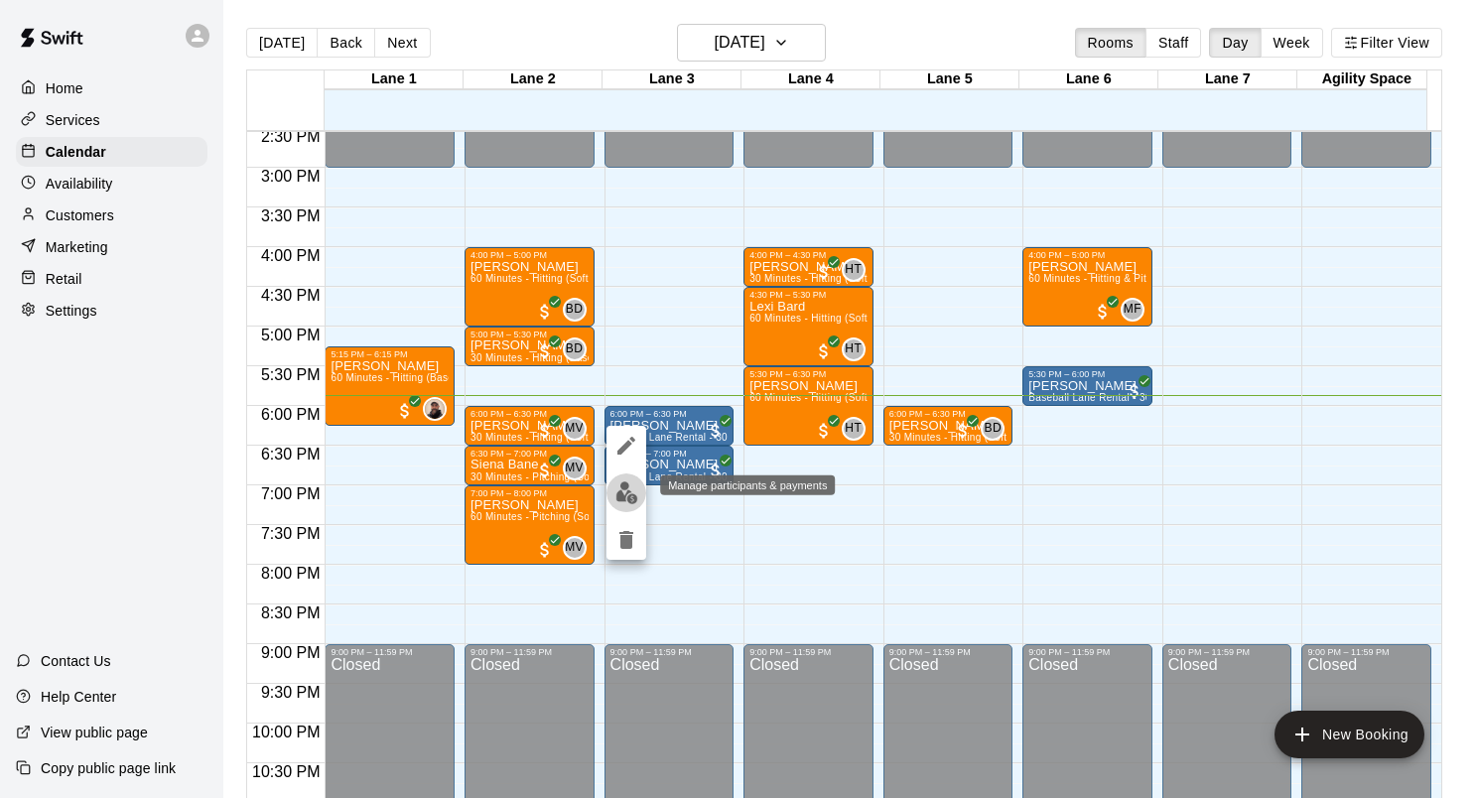
click at [625, 504] on button "edit" at bounding box center [627, 493] width 40 height 39
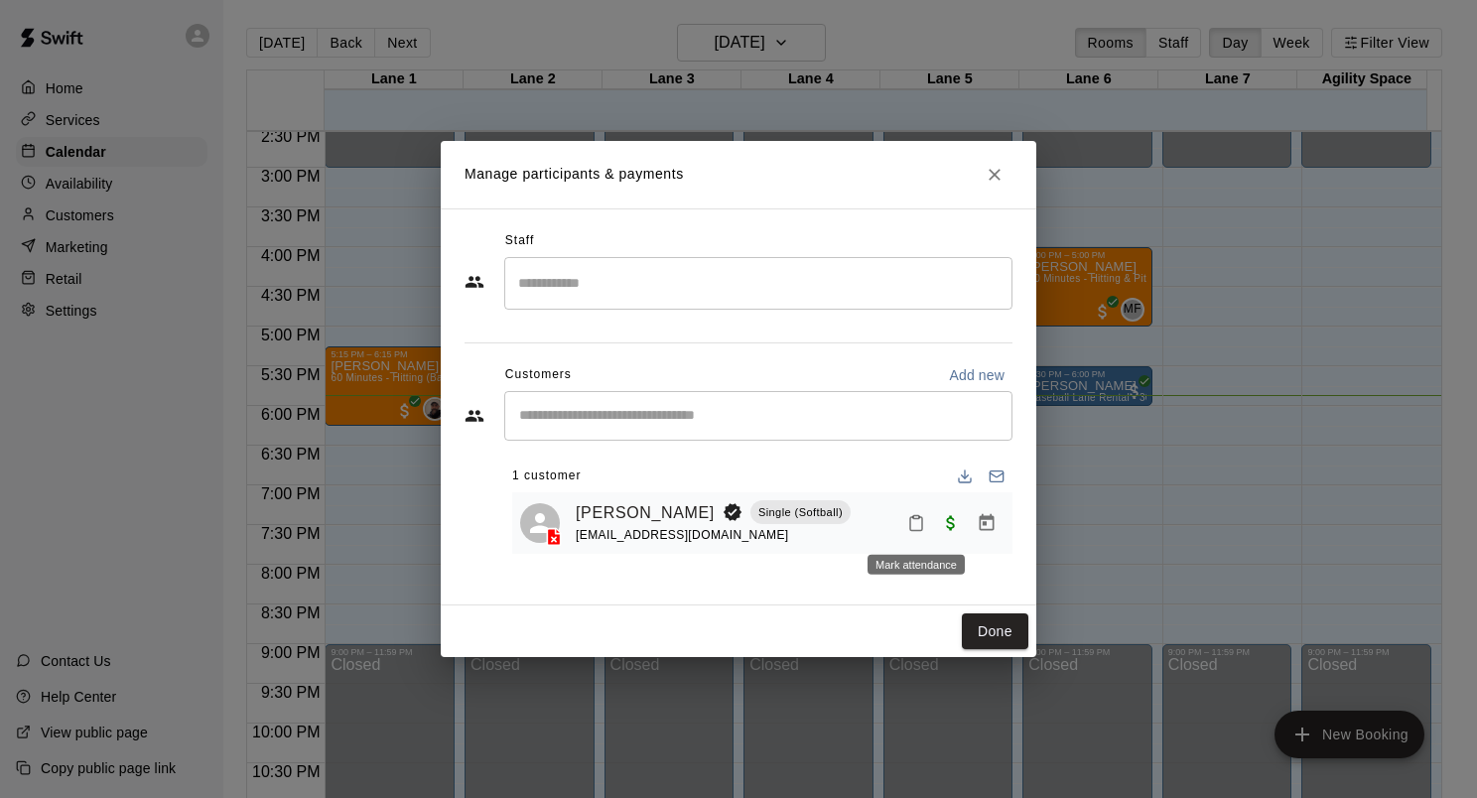
click at [915, 531] on icon "Mark attendance" at bounding box center [916, 524] width 12 height 14
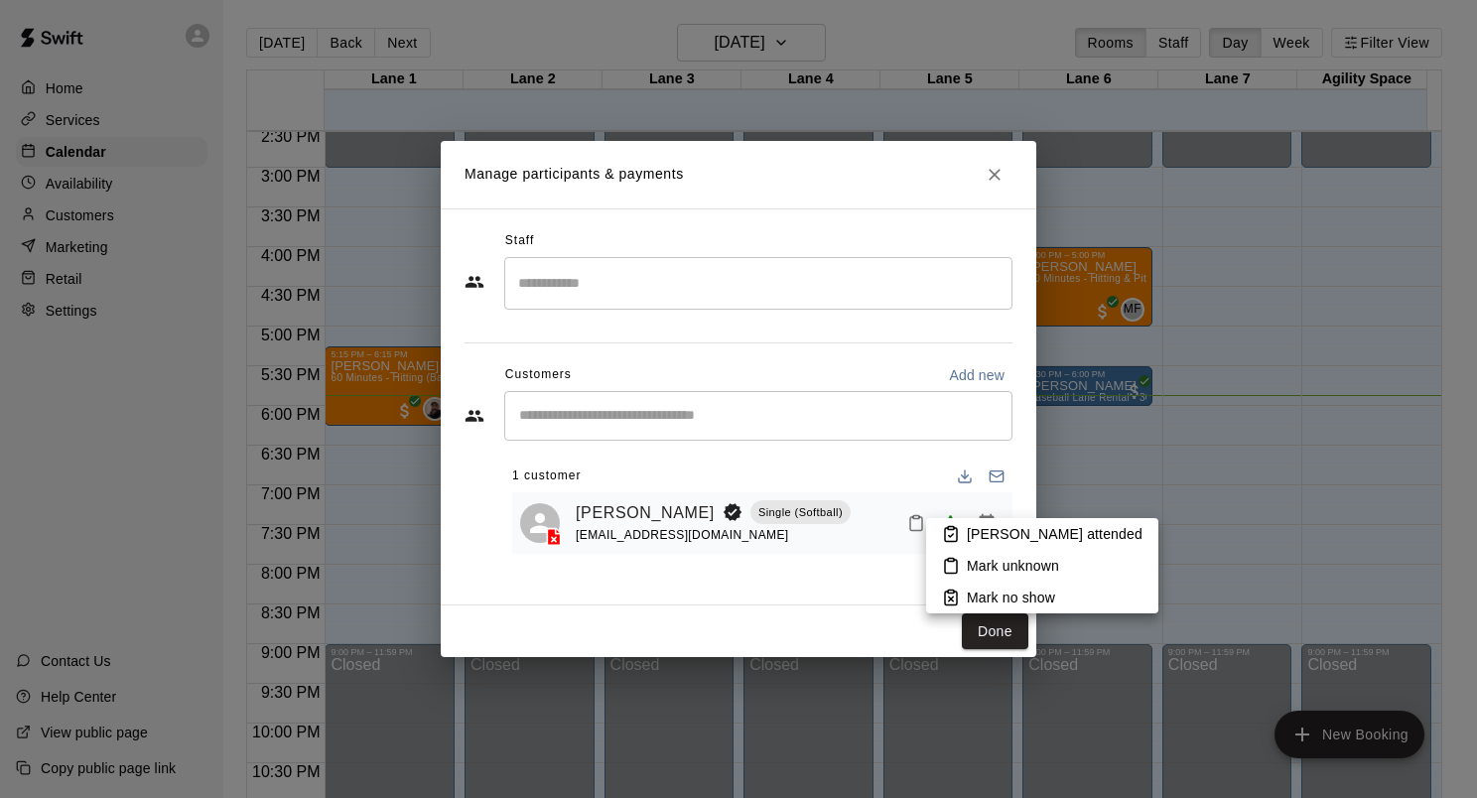
click at [965, 535] on li "[PERSON_NAME] attended" at bounding box center [1042, 534] width 232 height 32
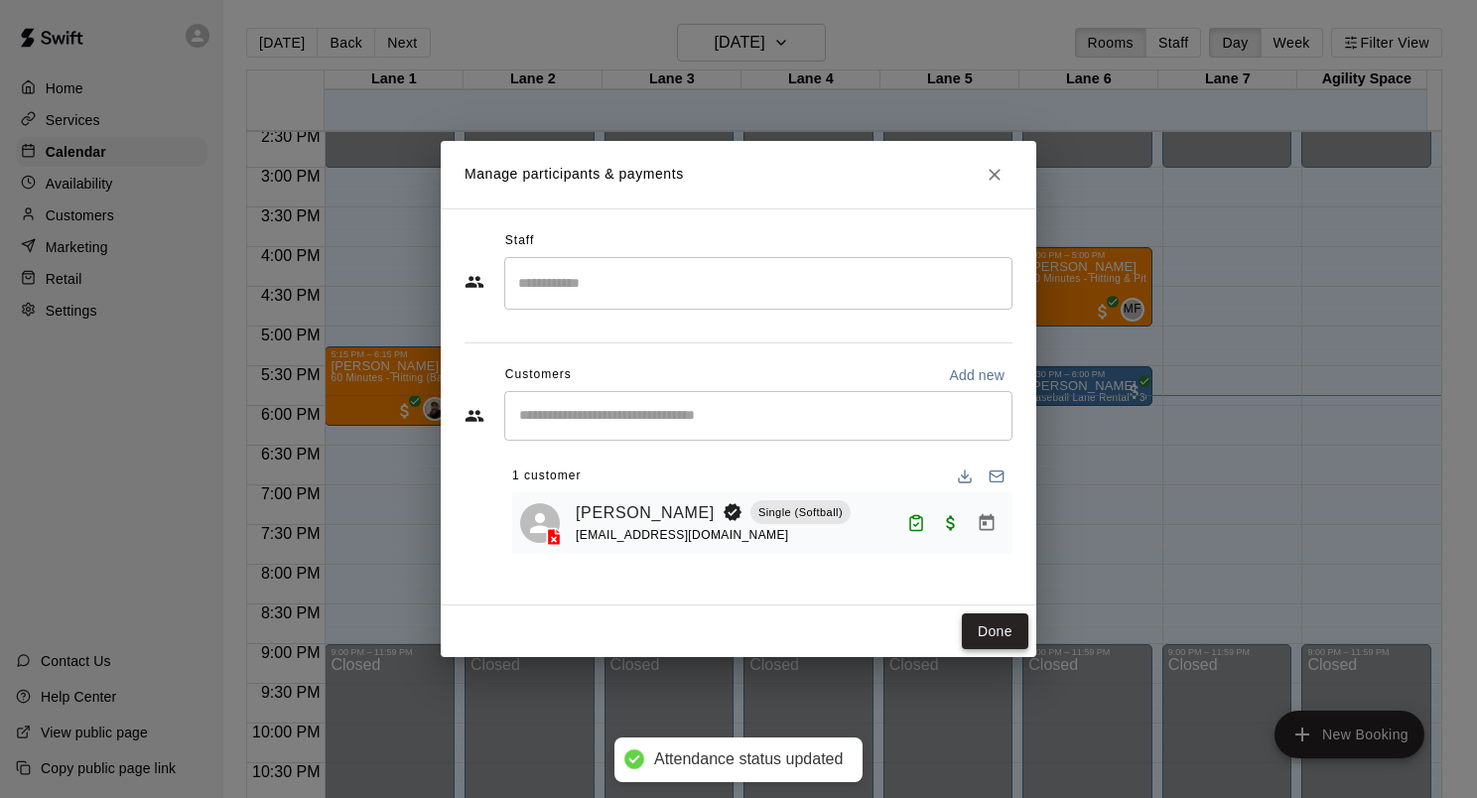
click at [997, 628] on button "Done" at bounding box center [995, 632] width 67 height 37
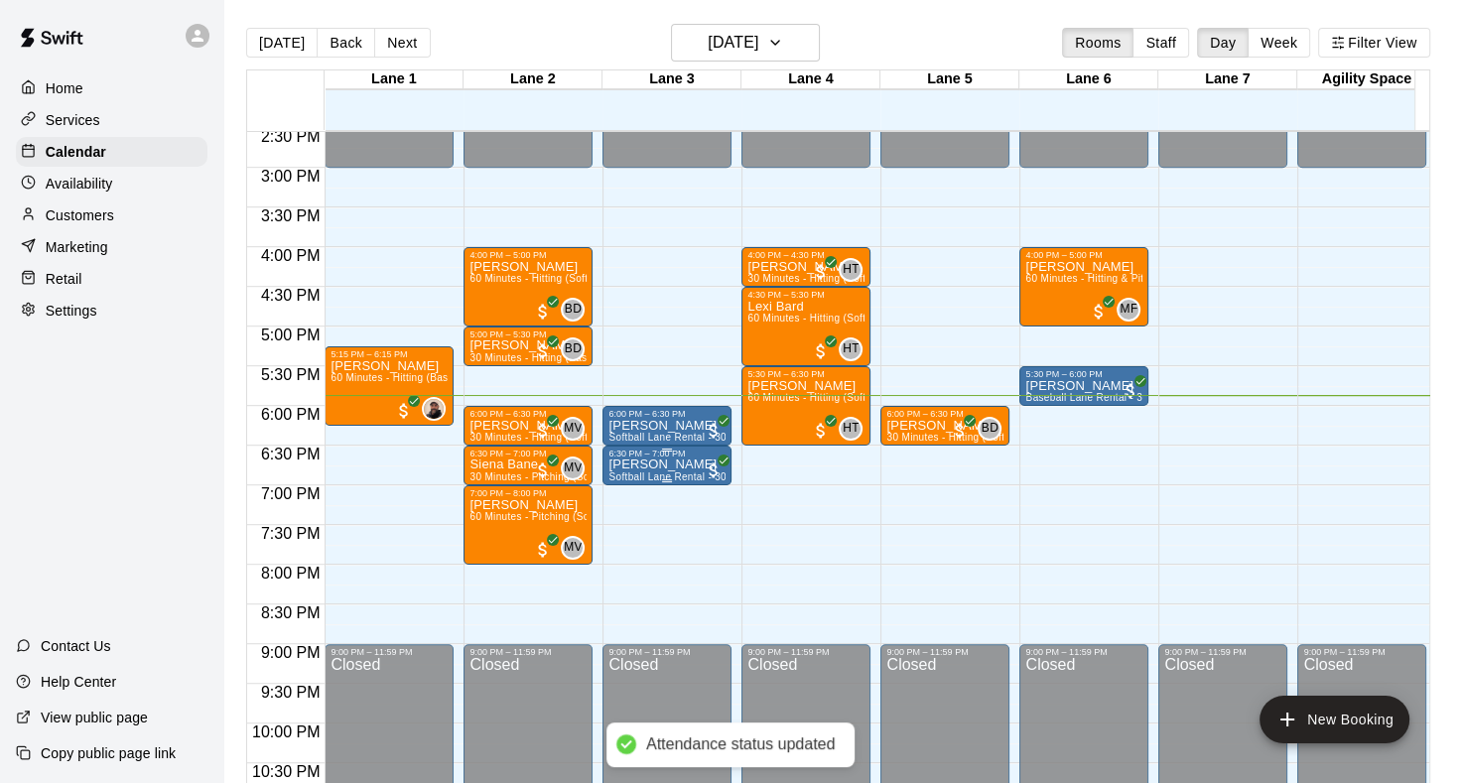
click at [659, 465] on p "[PERSON_NAME]" at bounding box center [667, 465] width 117 height 0
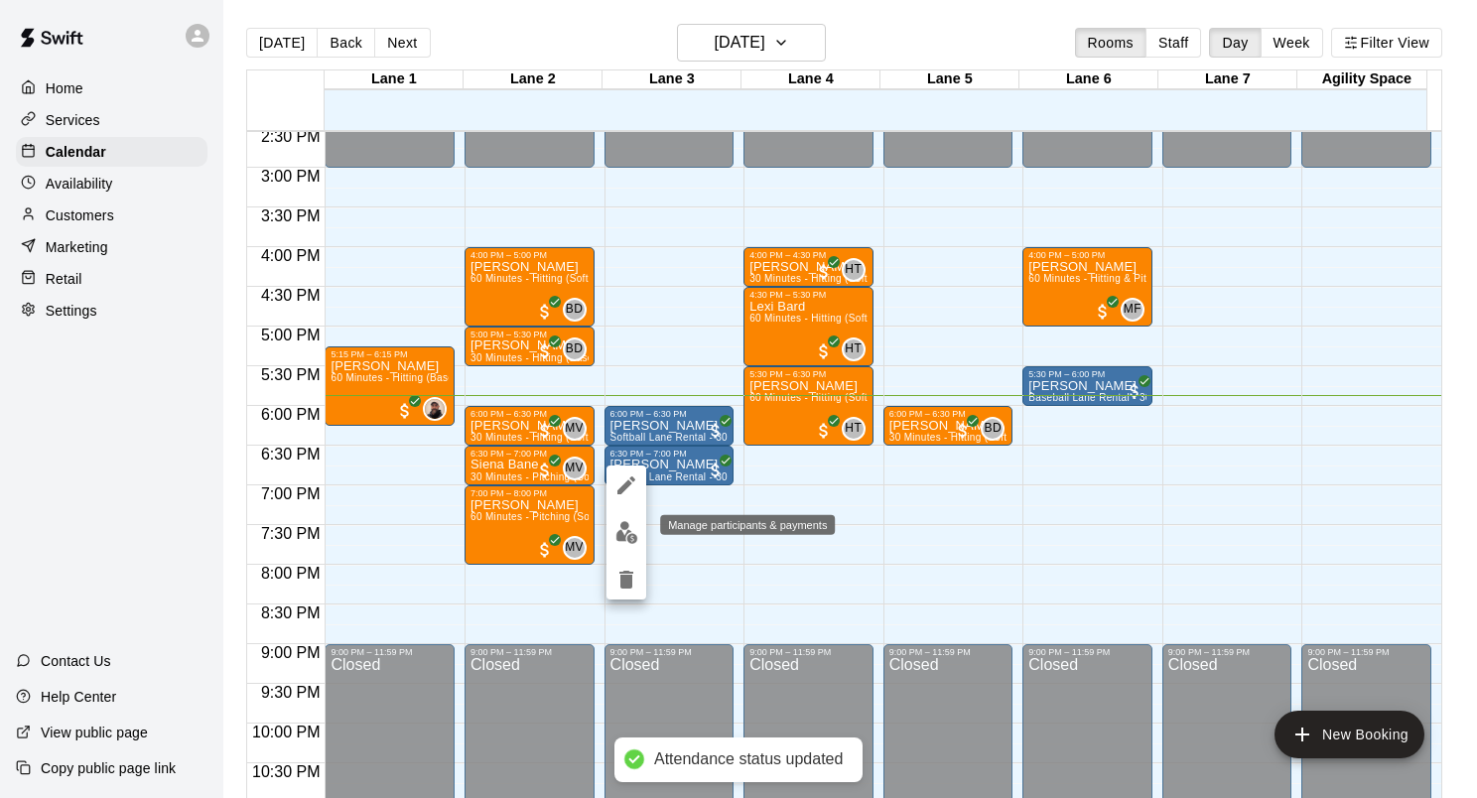
click at [626, 535] on img "edit" at bounding box center [627, 532] width 23 height 23
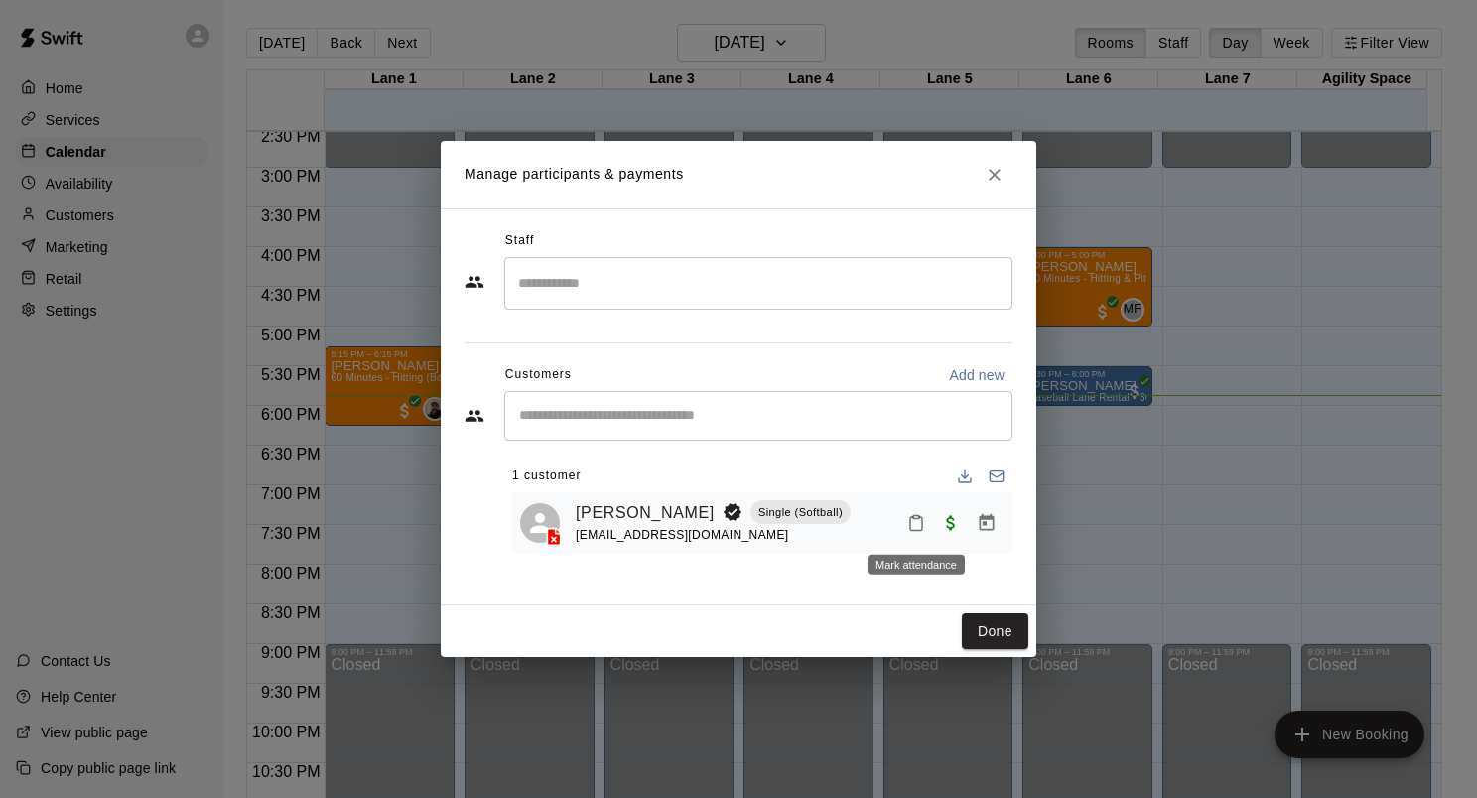
click at [907, 529] on icon "Mark attendance" at bounding box center [916, 523] width 18 height 18
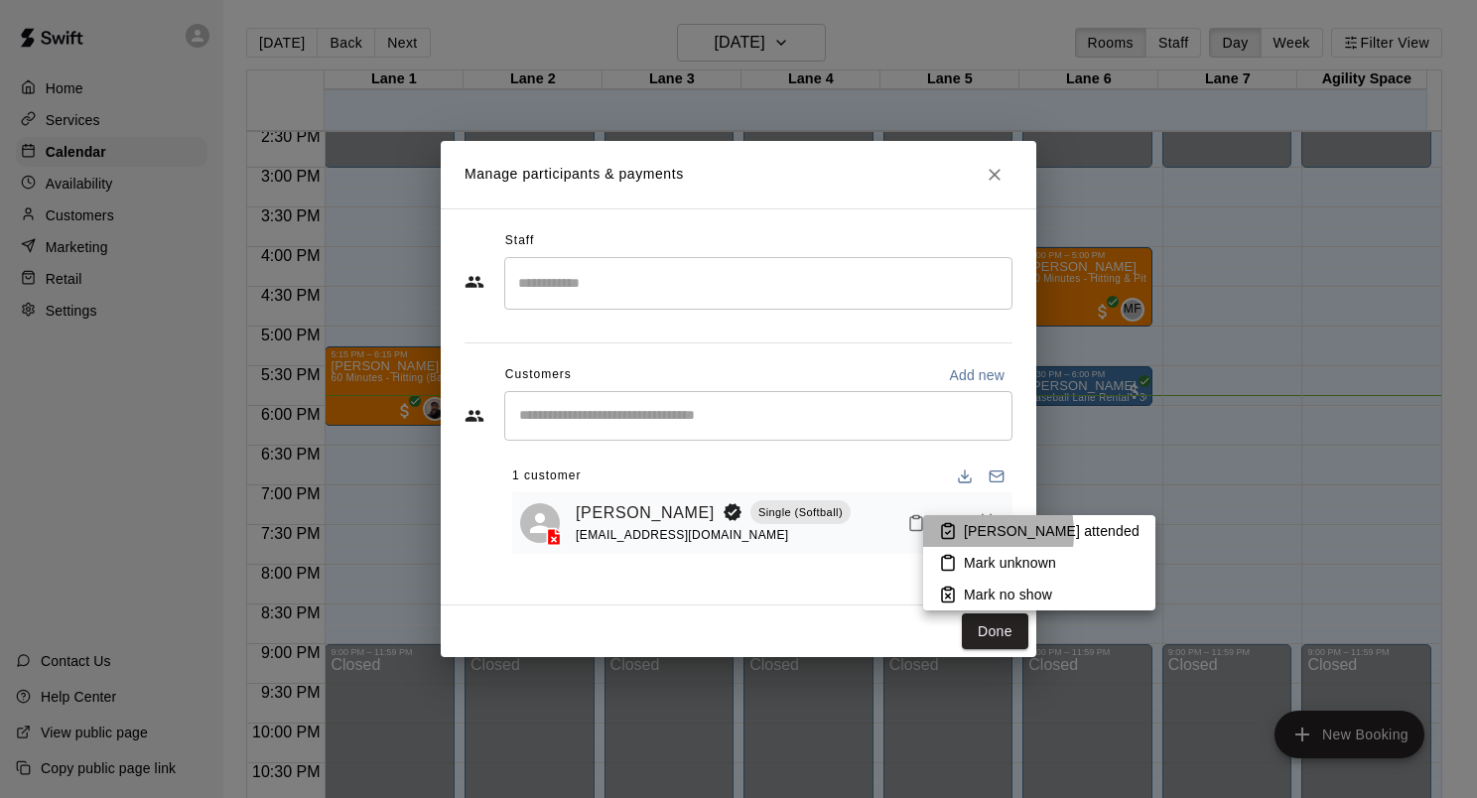
click at [953, 533] on icon at bounding box center [948, 531] width 18 height 18
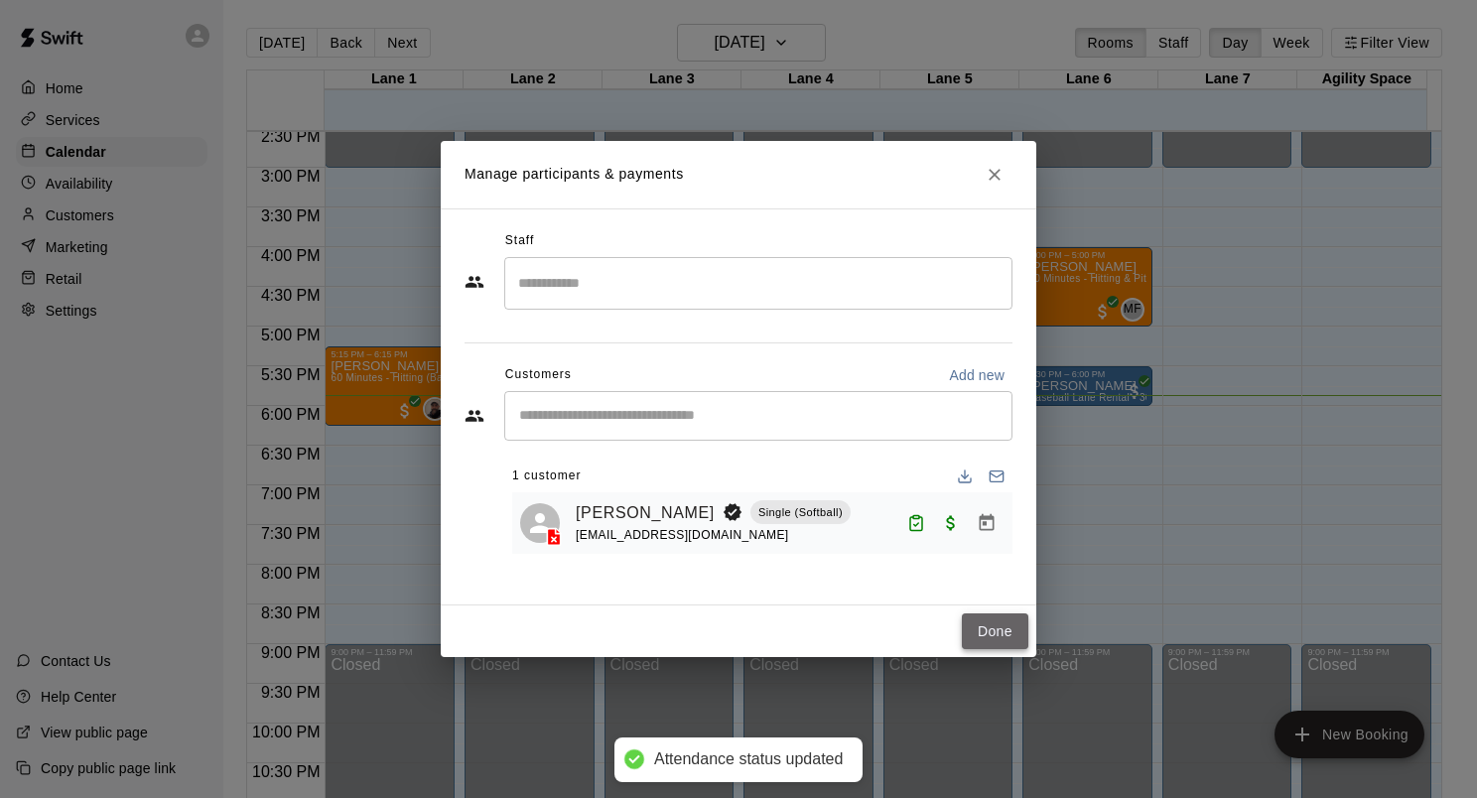
click at [1003, 629] on button "Done" at bounding box center [995, 632] width 67 height 37
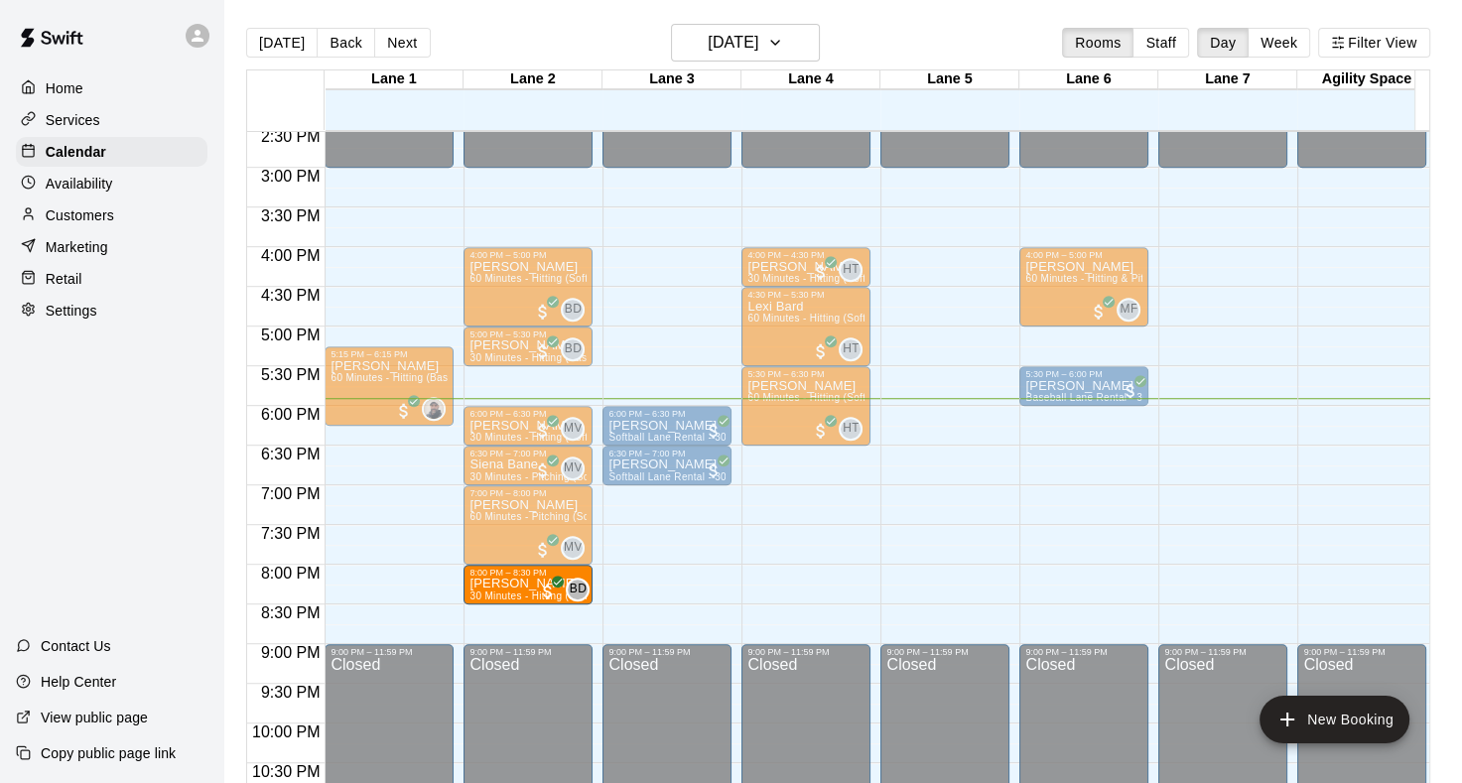
drag, startPoint x: 940, startPoint y: 427, endPoint x: 568, endPoint y: 599, distance: 410.0
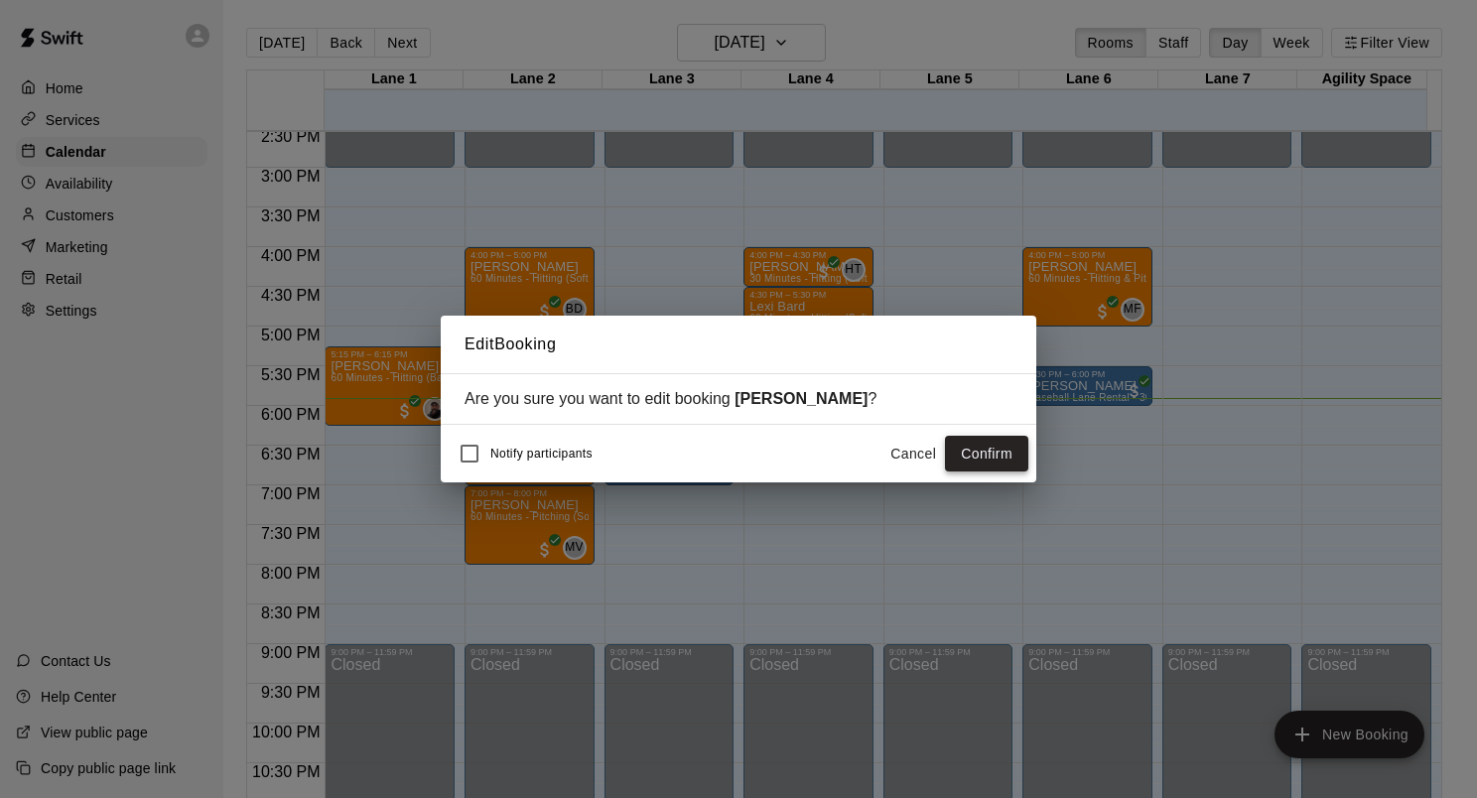
click at [1010, 439] on button "Confirm" at bounding box center [986, 454] width 83 height 37
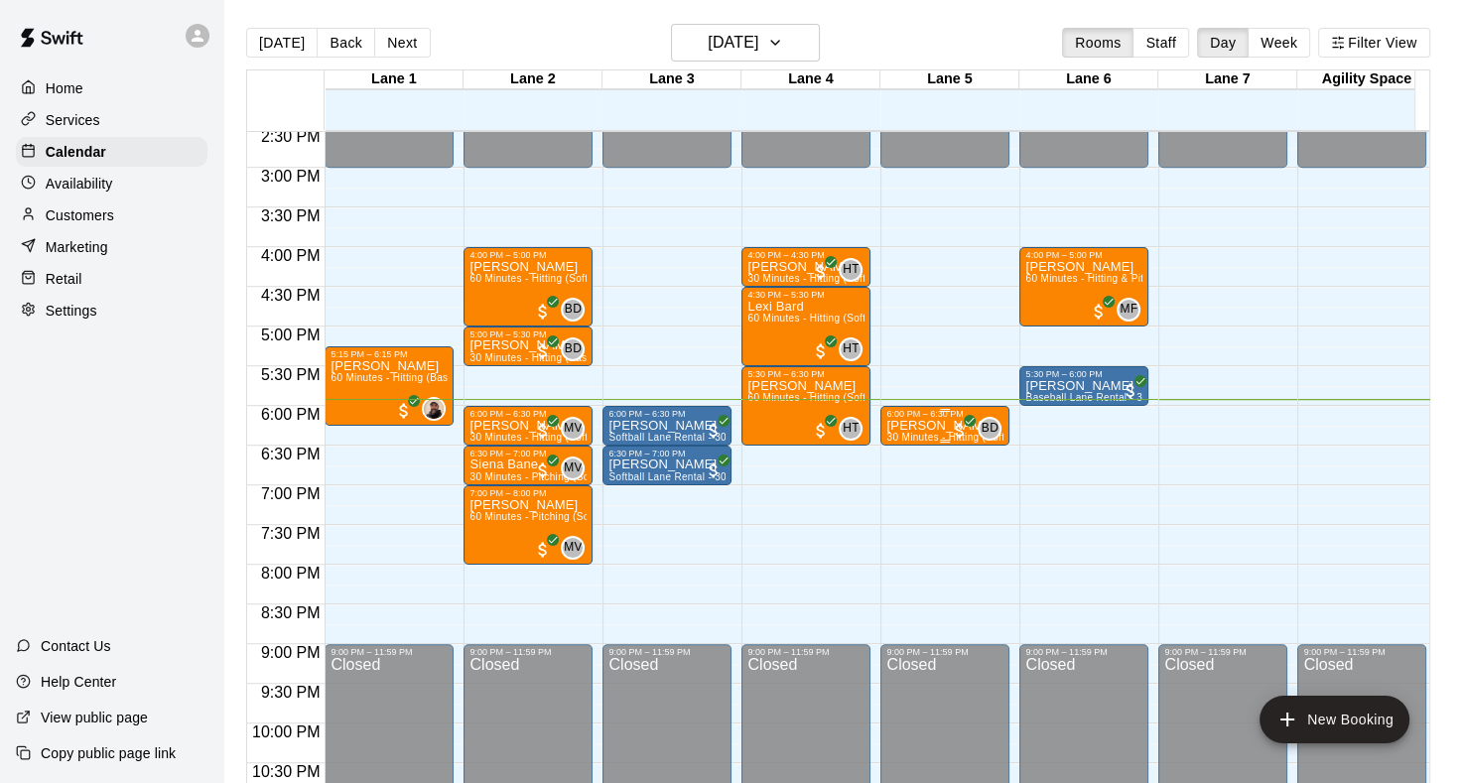
click at [905, 426] on p "[PERSON_NAME]" at bounding box center [945, 426] width 117 height 0
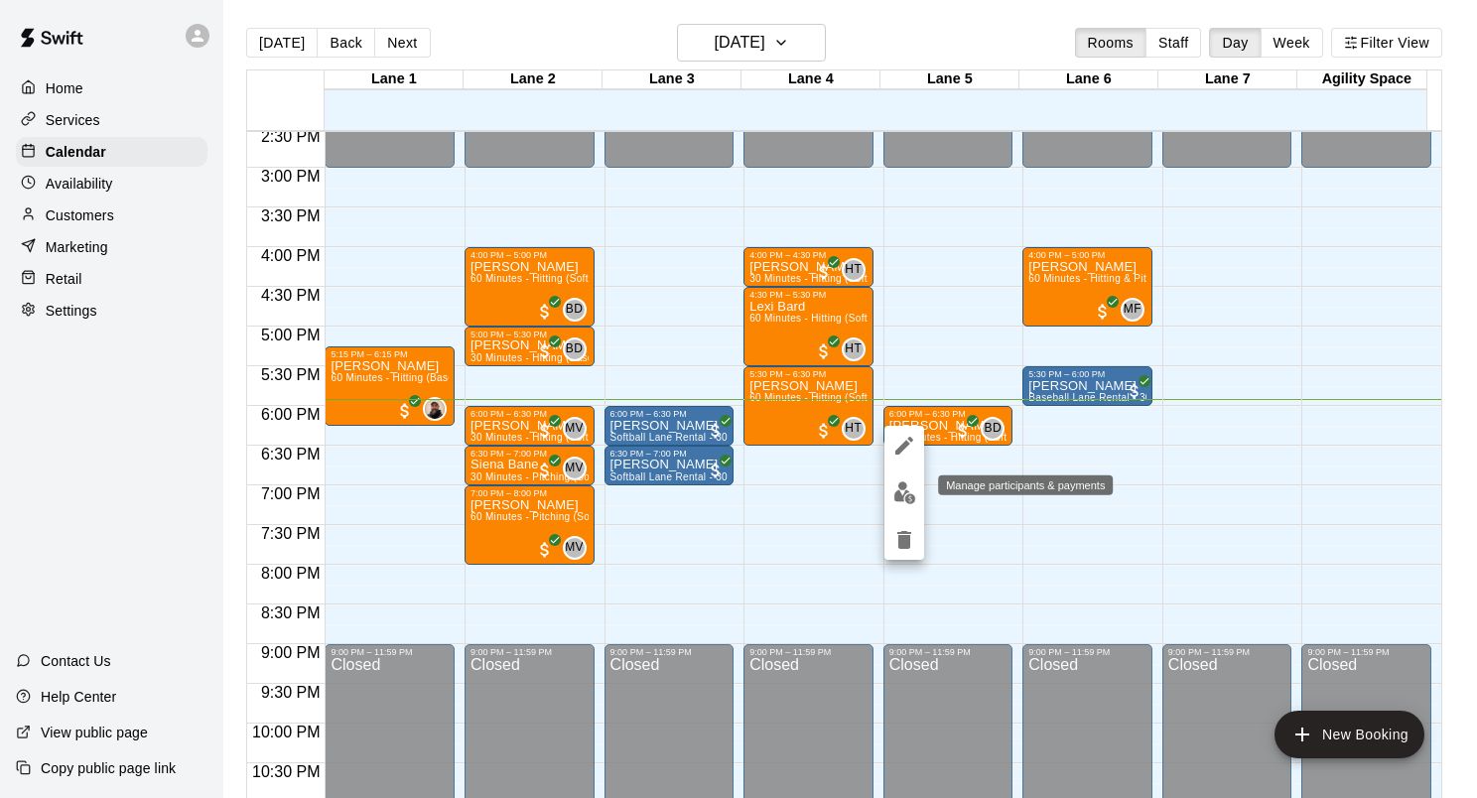
click at [905, 490] on img "edit" at bounding box center [905, 493] width 23 height 23
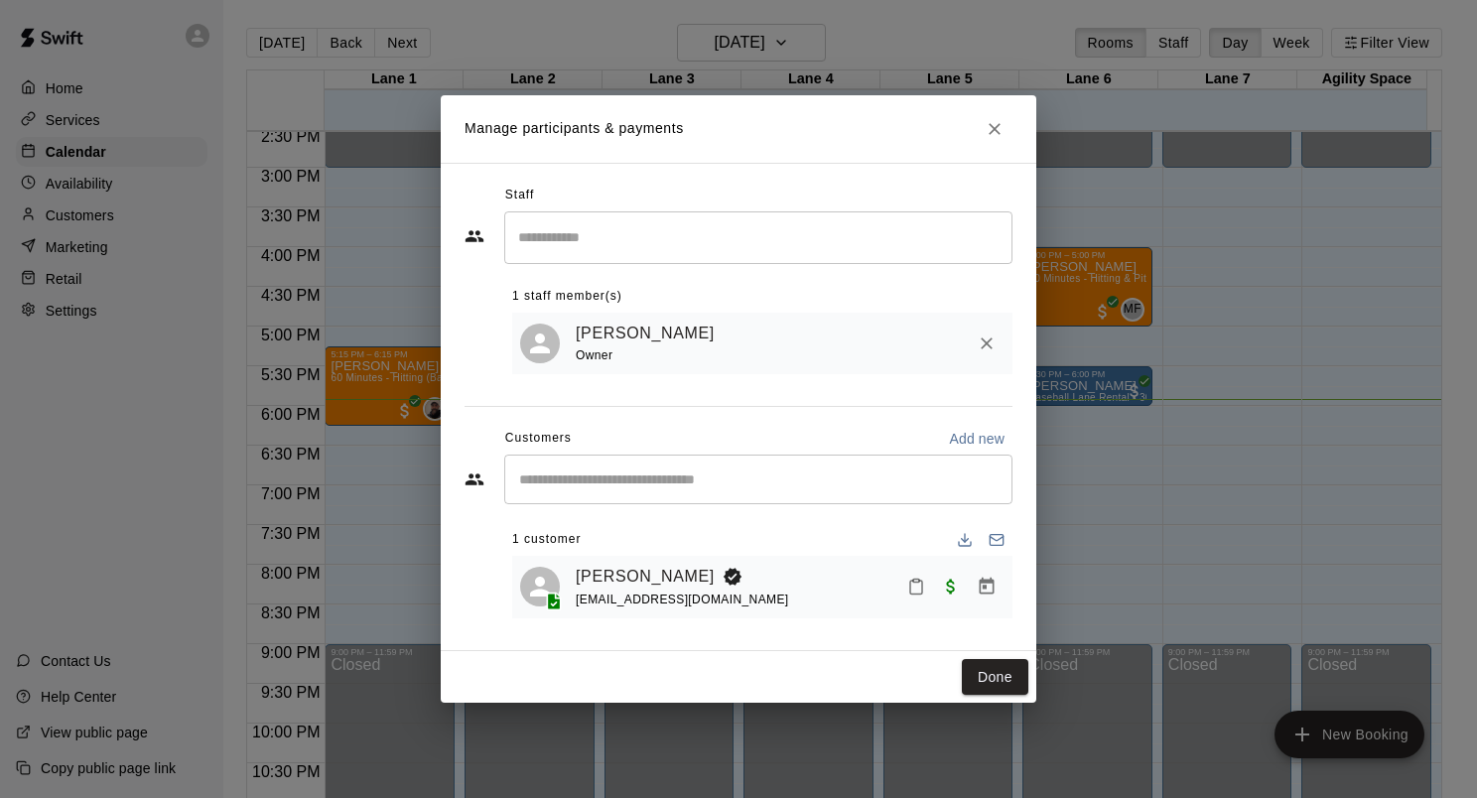
click at [908, 598] on button "Mark attendance" at bounding box center [916, 587] width 34 height 34
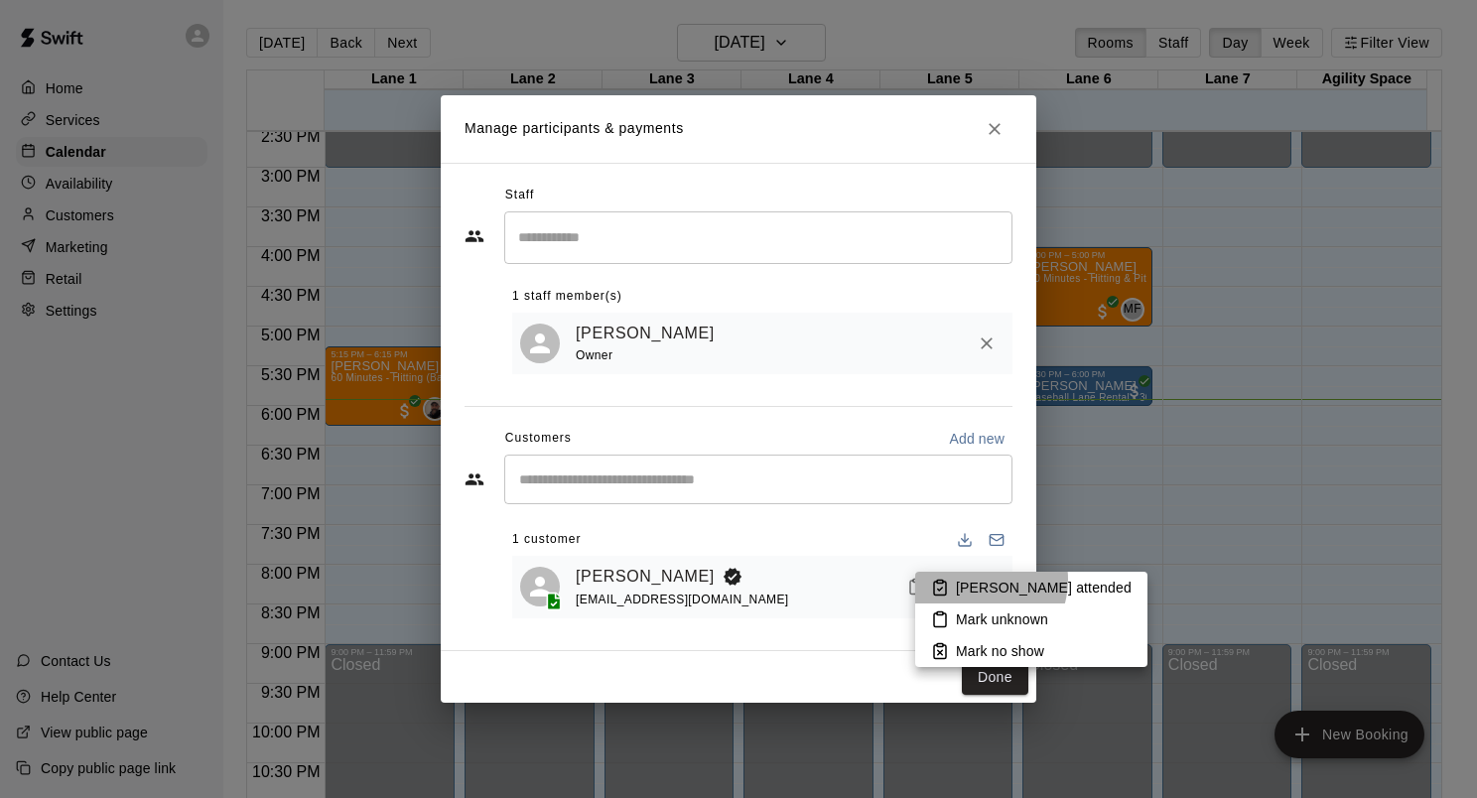
click at [976, 580] on p "[PERSON_NAME] attended" at bounding box center [1044, 588] width 176 height 20
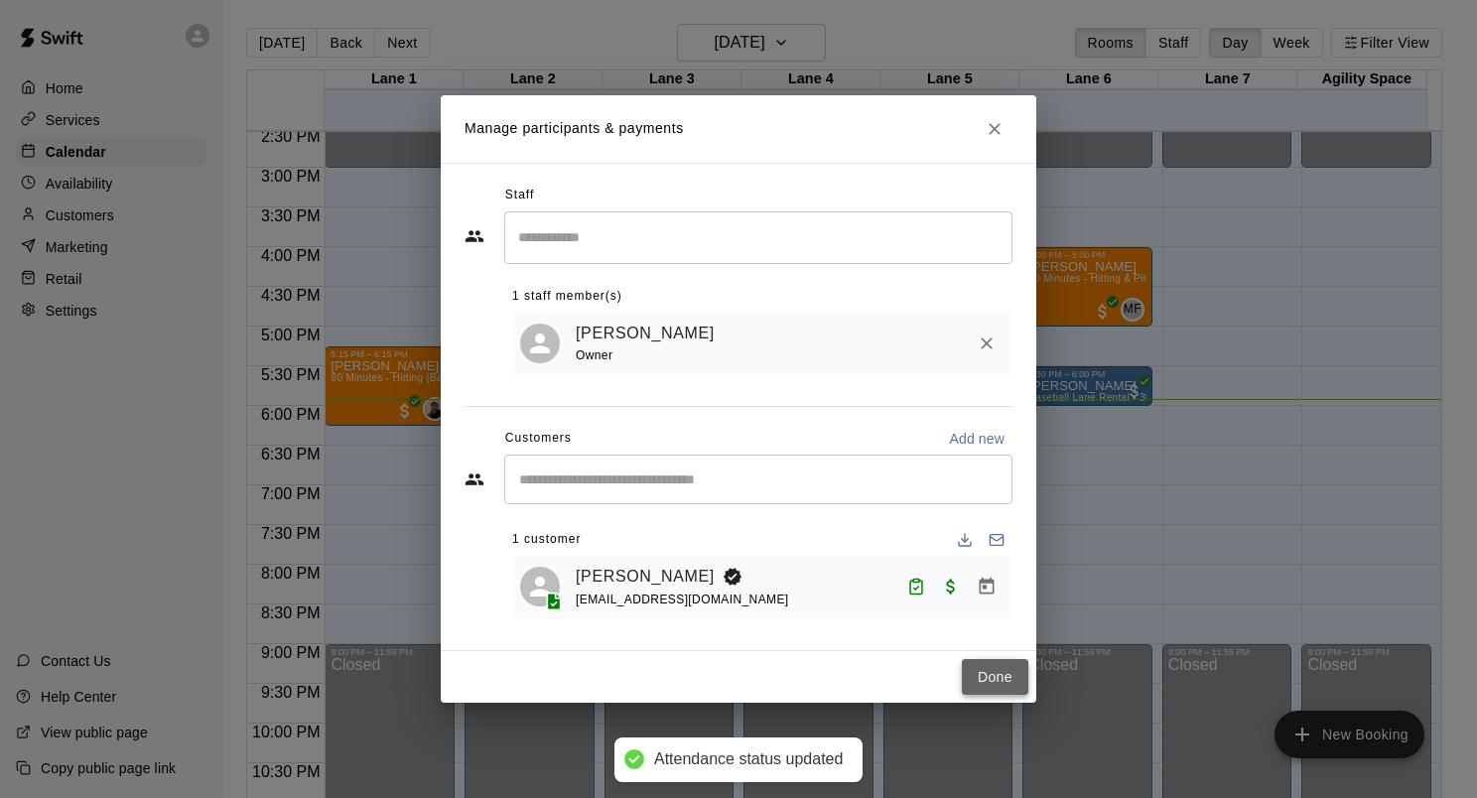
click at [999, 680] on button "Done" at bounding box center [995, 677] width 67 height 37
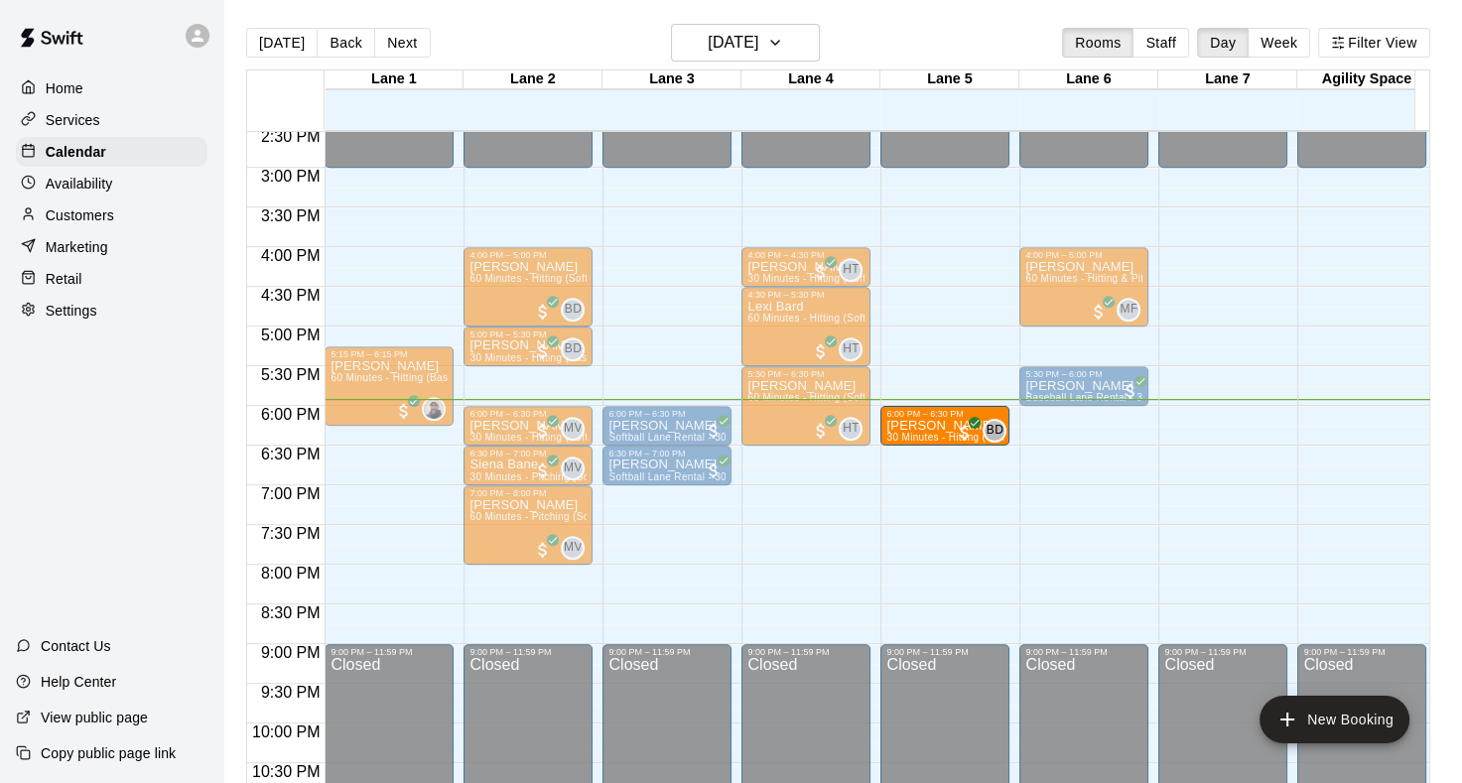
drag, startPoint x: 505, startPoint y: 580, endPoint x: 906, endPoint y: 433, distance: 427.2
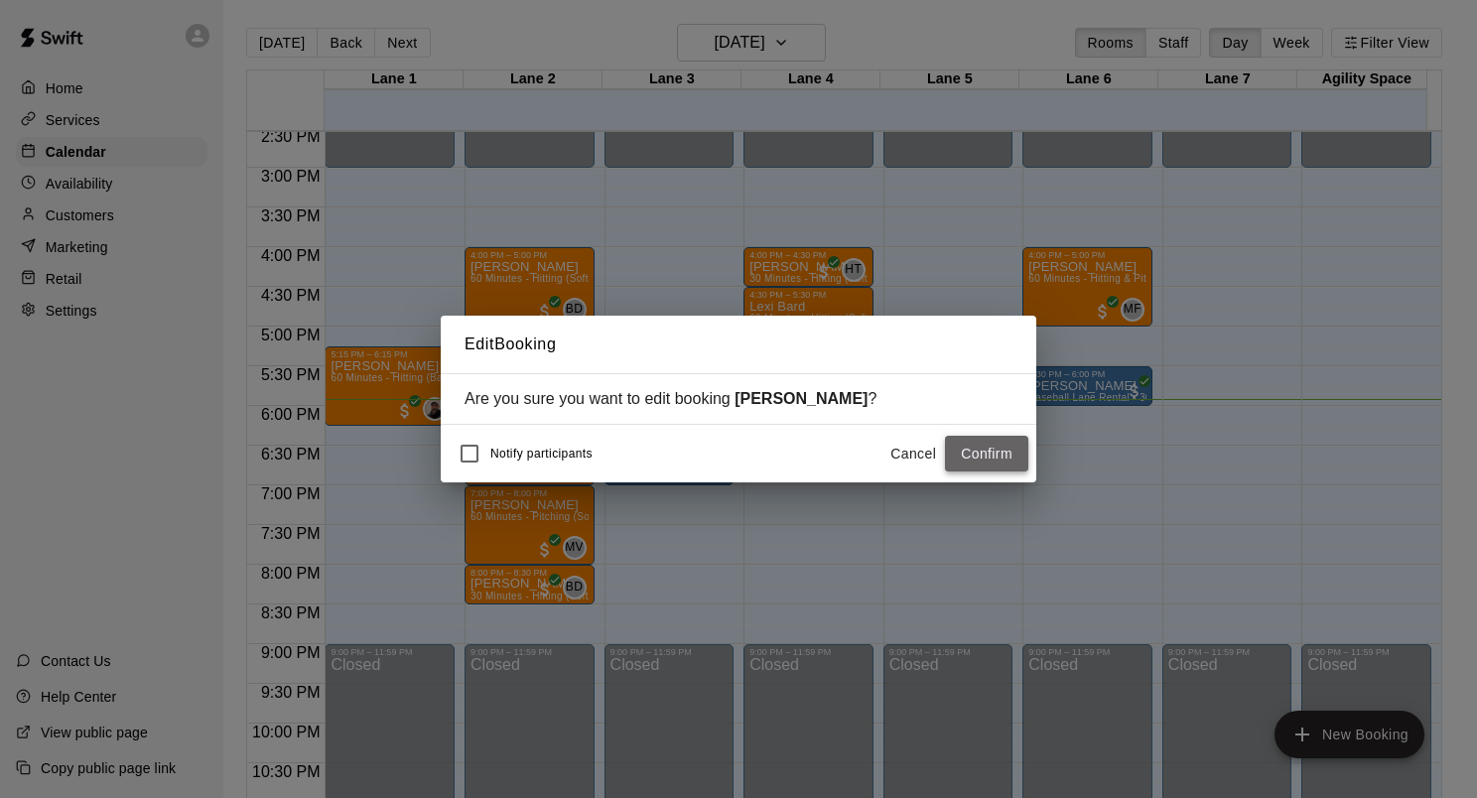
click at [992, 465] on button "Confirm" at bounding box center [986, 454] width 83 height 37
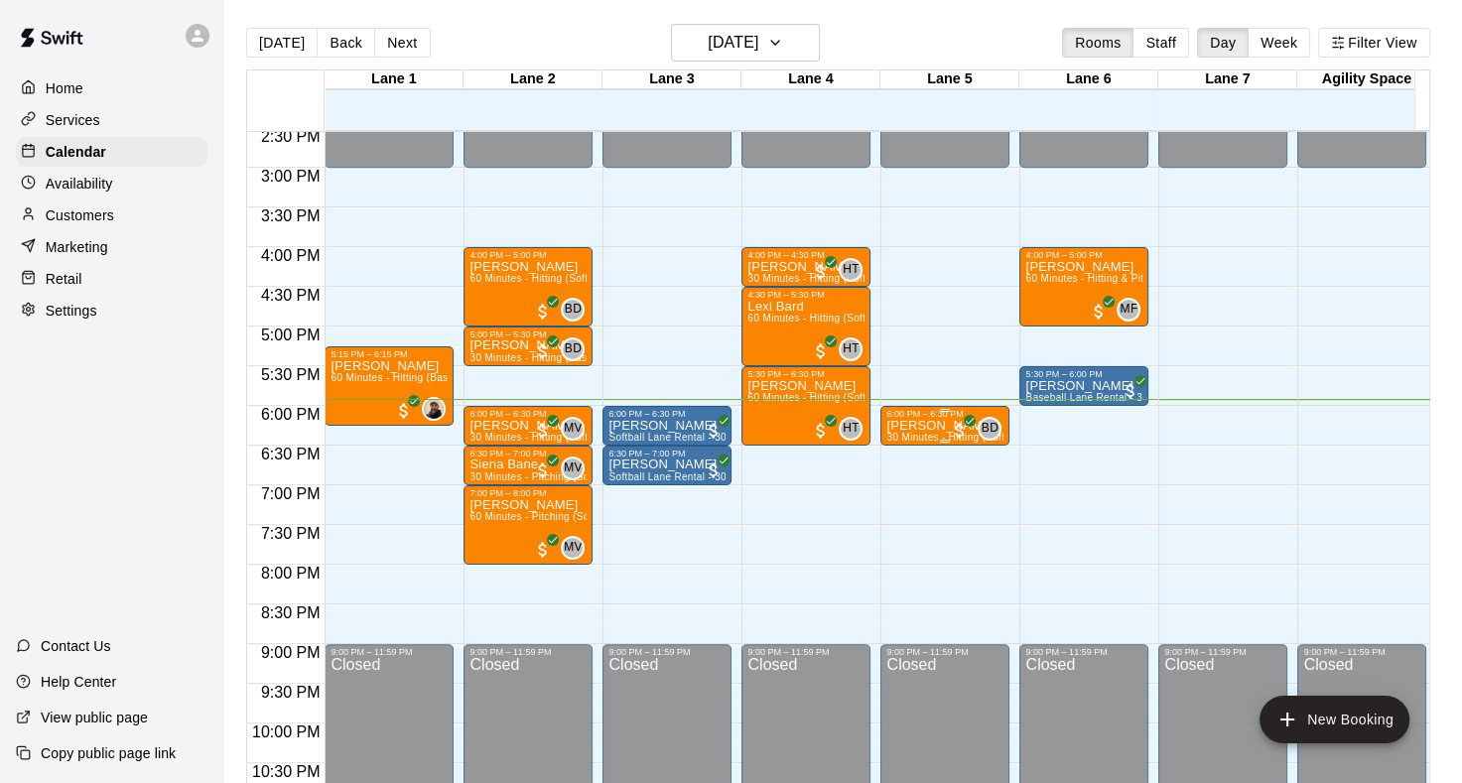
click at [912, 426] on p "[PERSON_NAME]" at bounding box center [945, 426] width 117 height 0
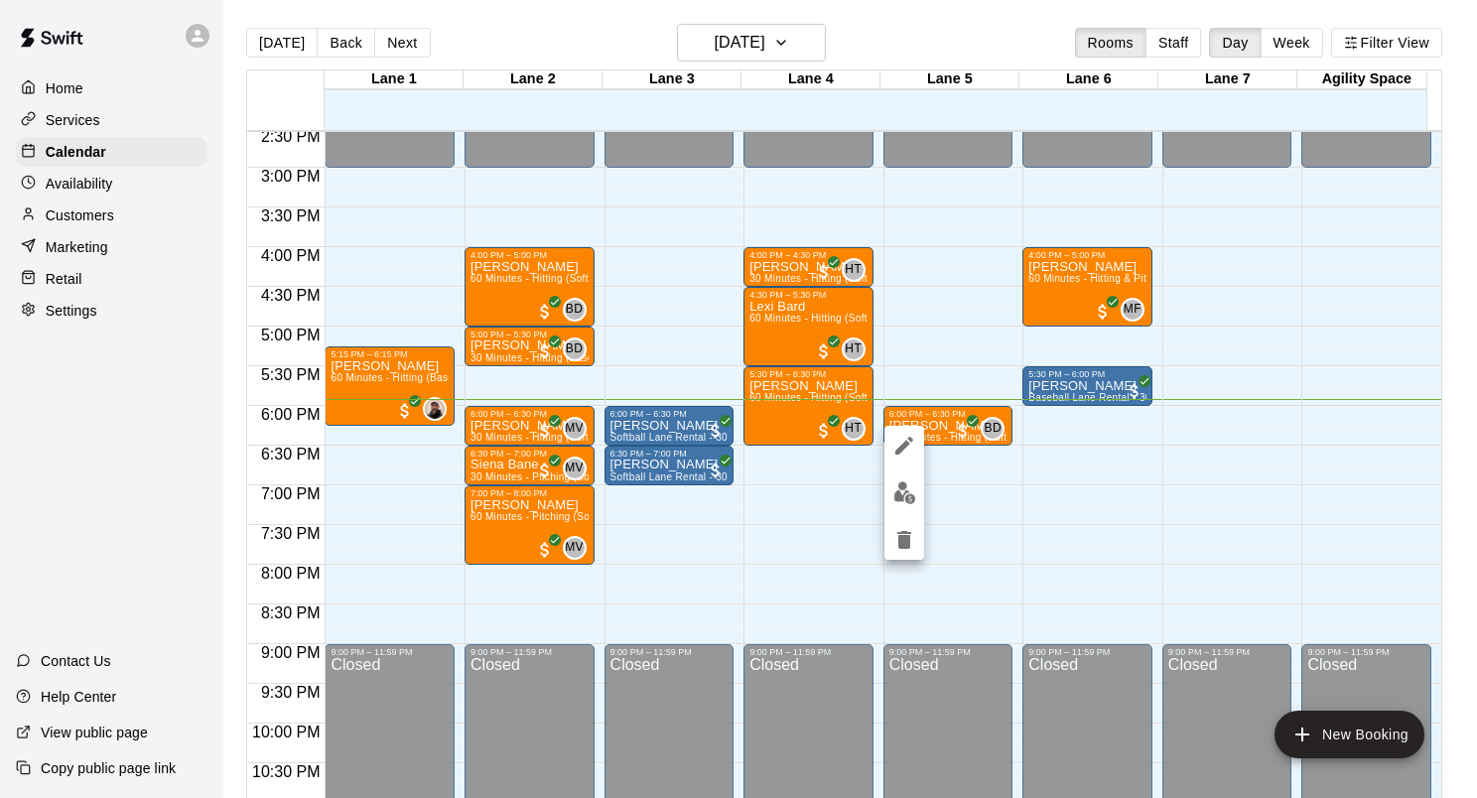
click at [905, 484] on img "edit" at bounding box center [905, 493] width 23 height 23
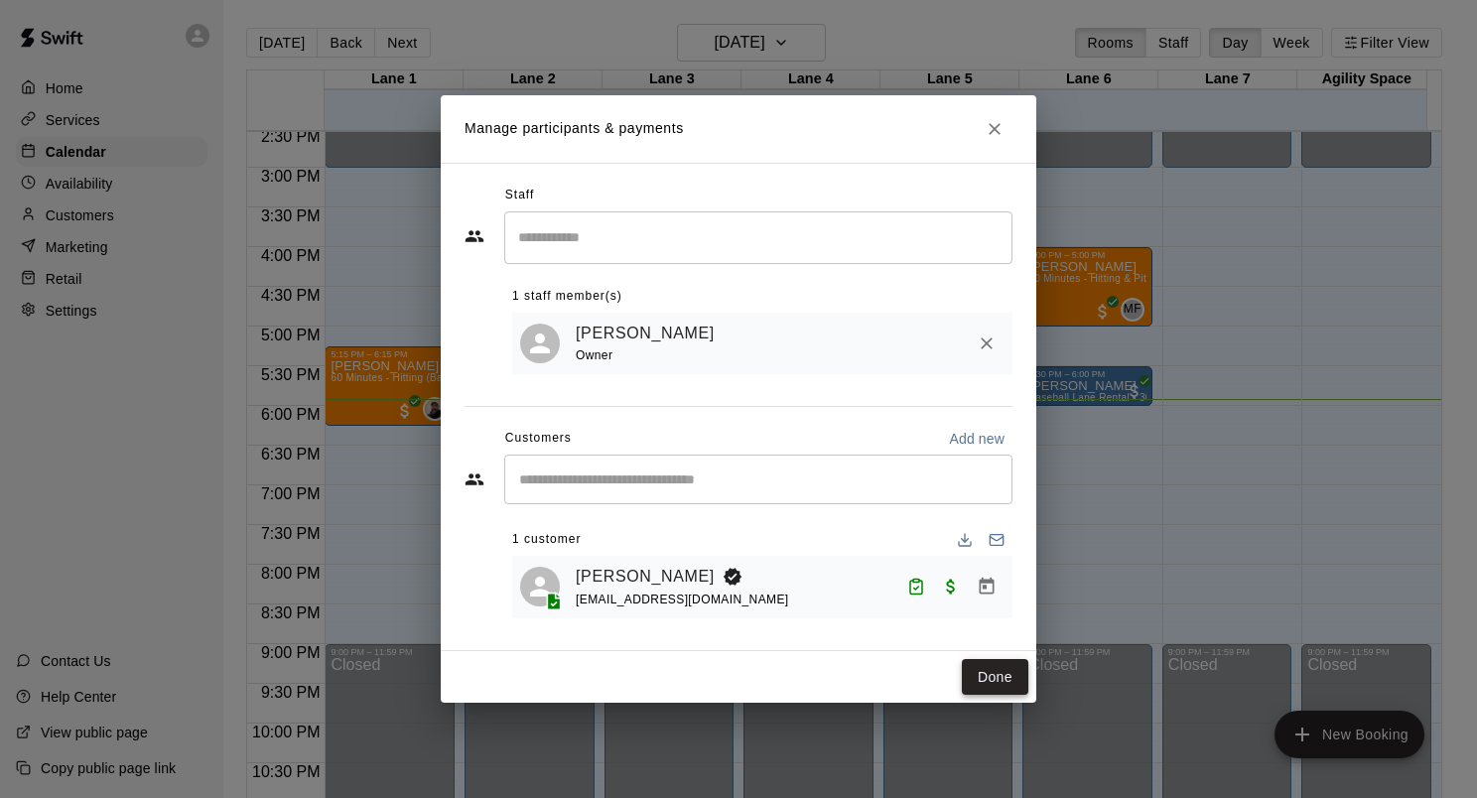
click at [991, 686] on button "Done" at bounding box center [995, 677] width 67 height 37
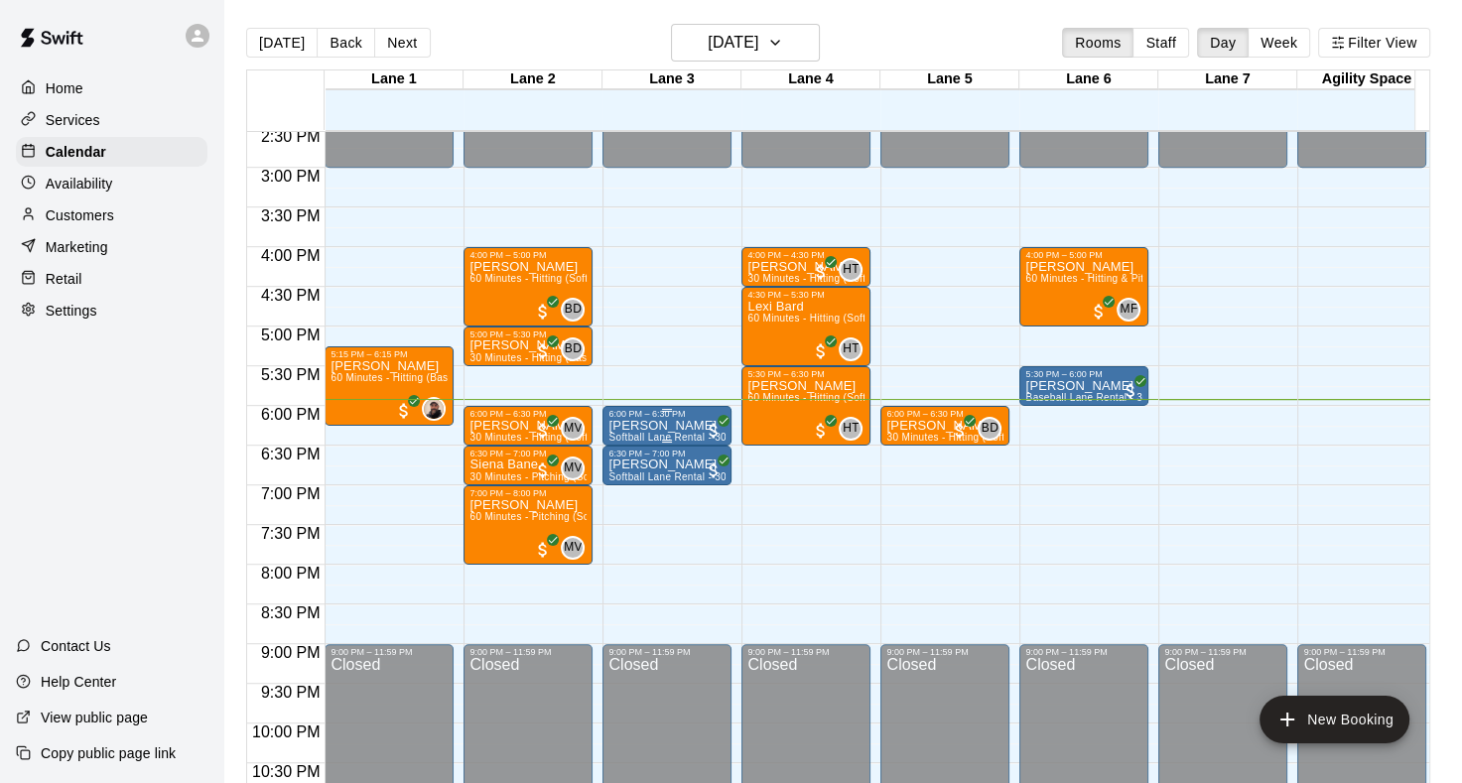
click at [626, 426] on p "[PERSON_NAME]" at bounding box center [667, 426] width 117 height 0
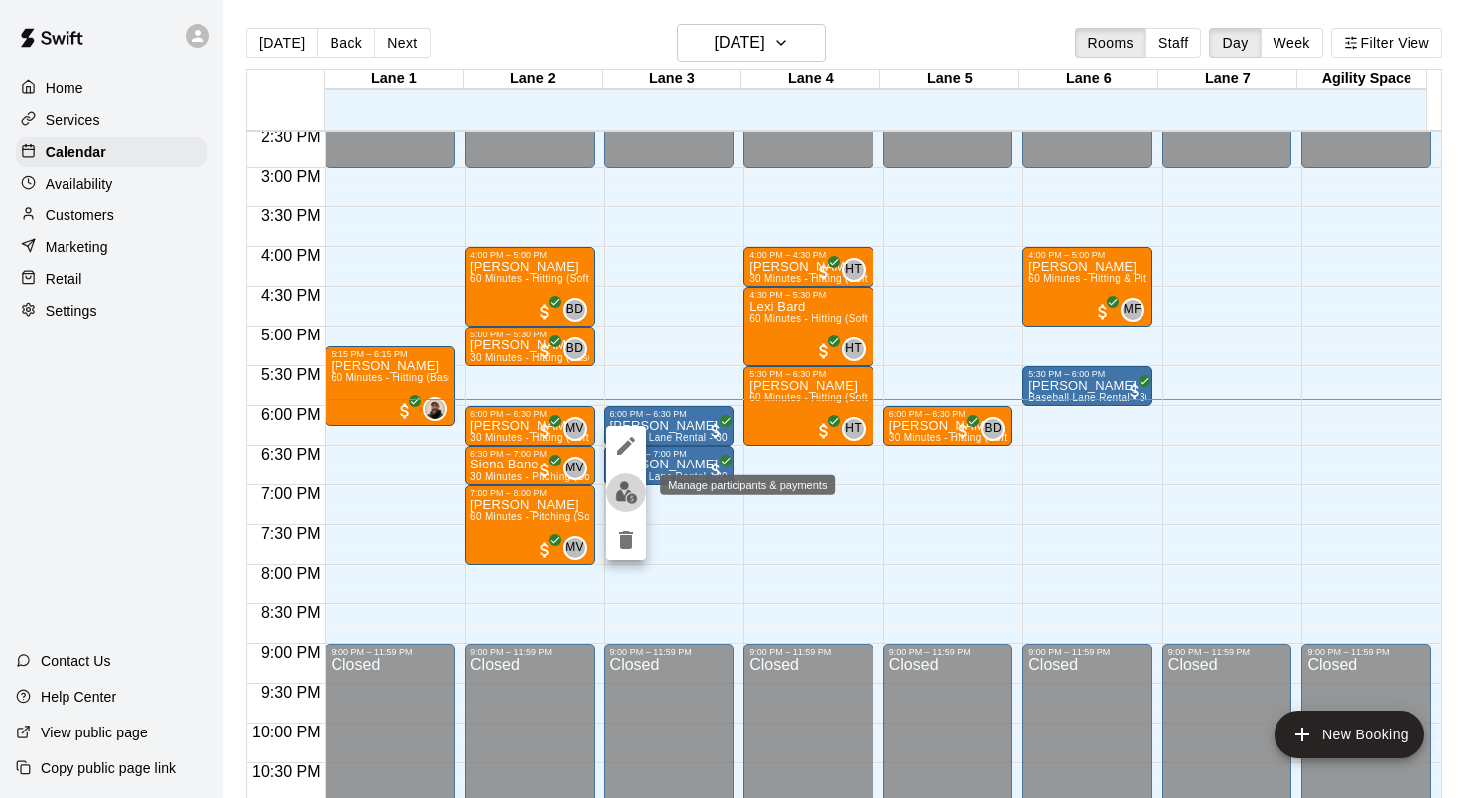
click at [621, 492] on img "edit" at bounding box center [627, 493] width 23 height 23
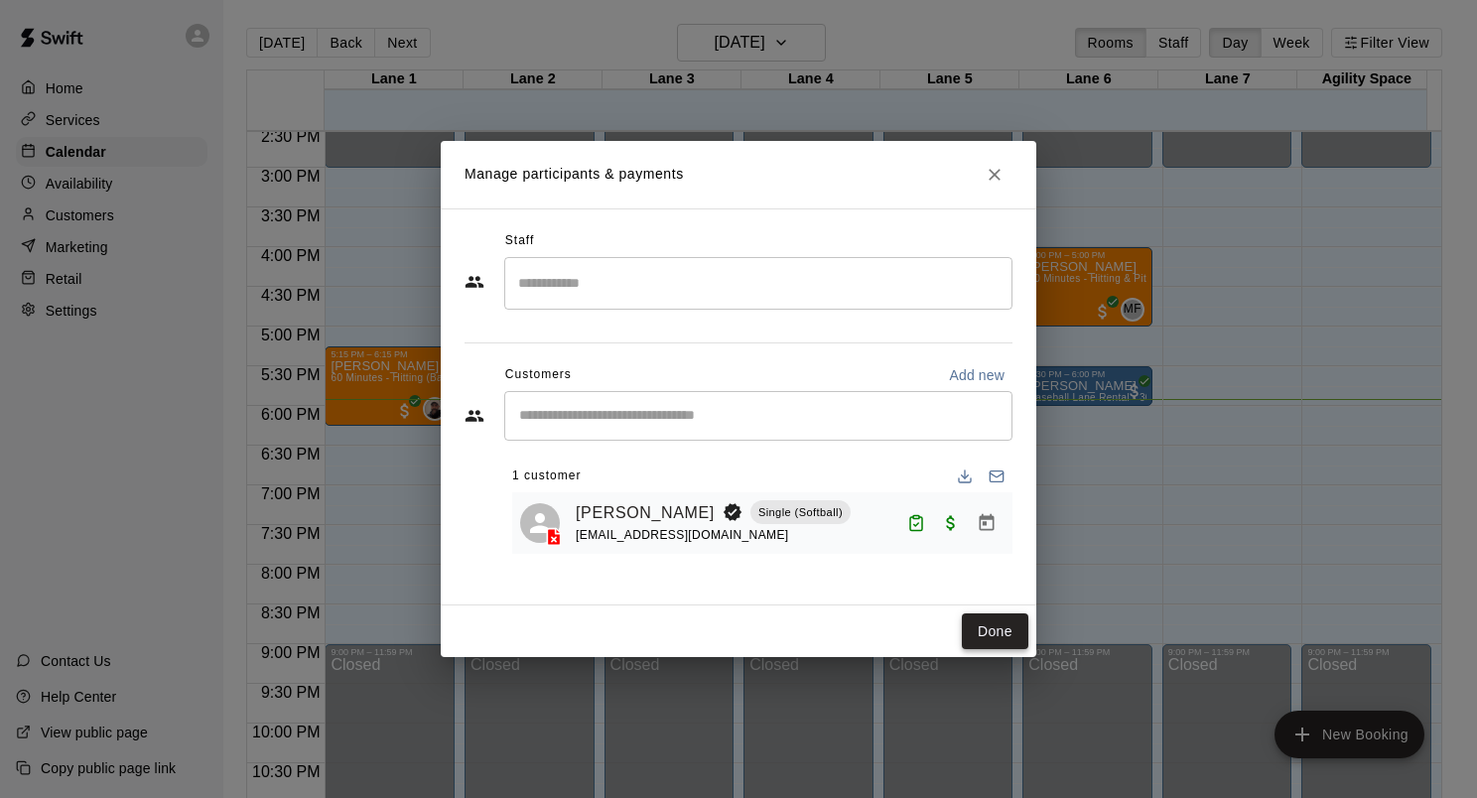
click at [993, 628] on button "Done" at bounding box center [995, 632] width 67 height 37
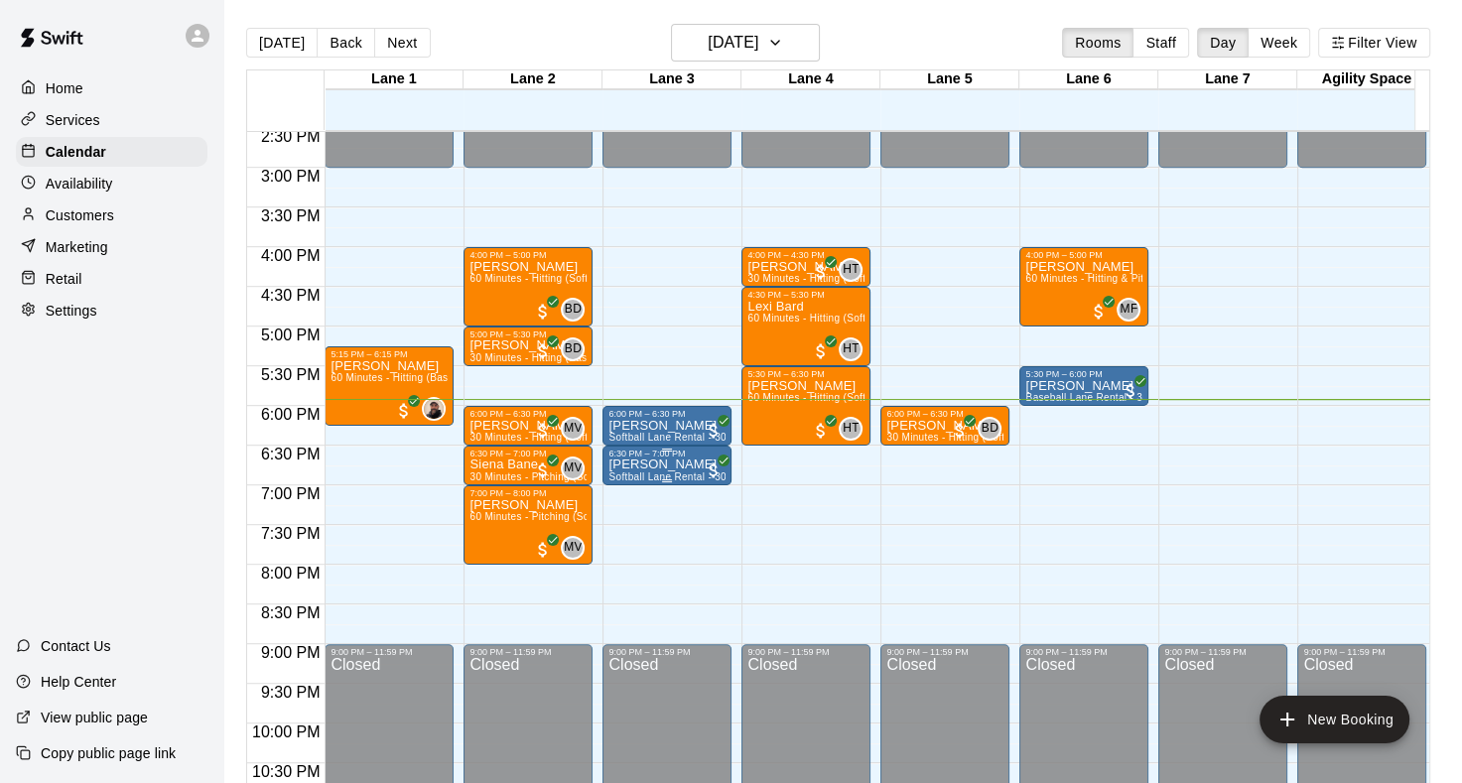
click at [664, 465] on p "[PERSON_NAME]" at bounding box center [667, 465] width 117 height 0
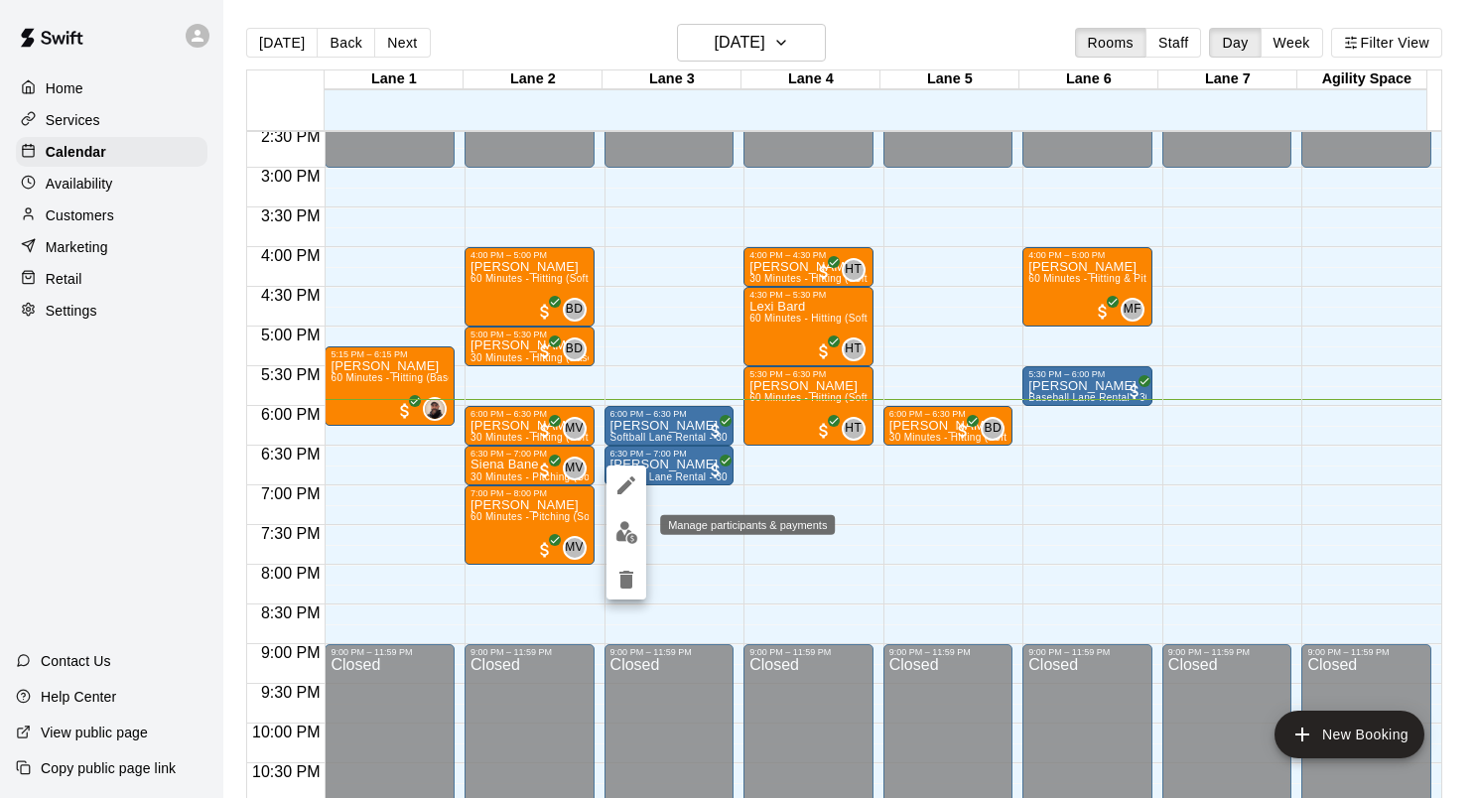
click at [632, 534] on img "edit" at bounding box center [627, 532] width 23 height 23
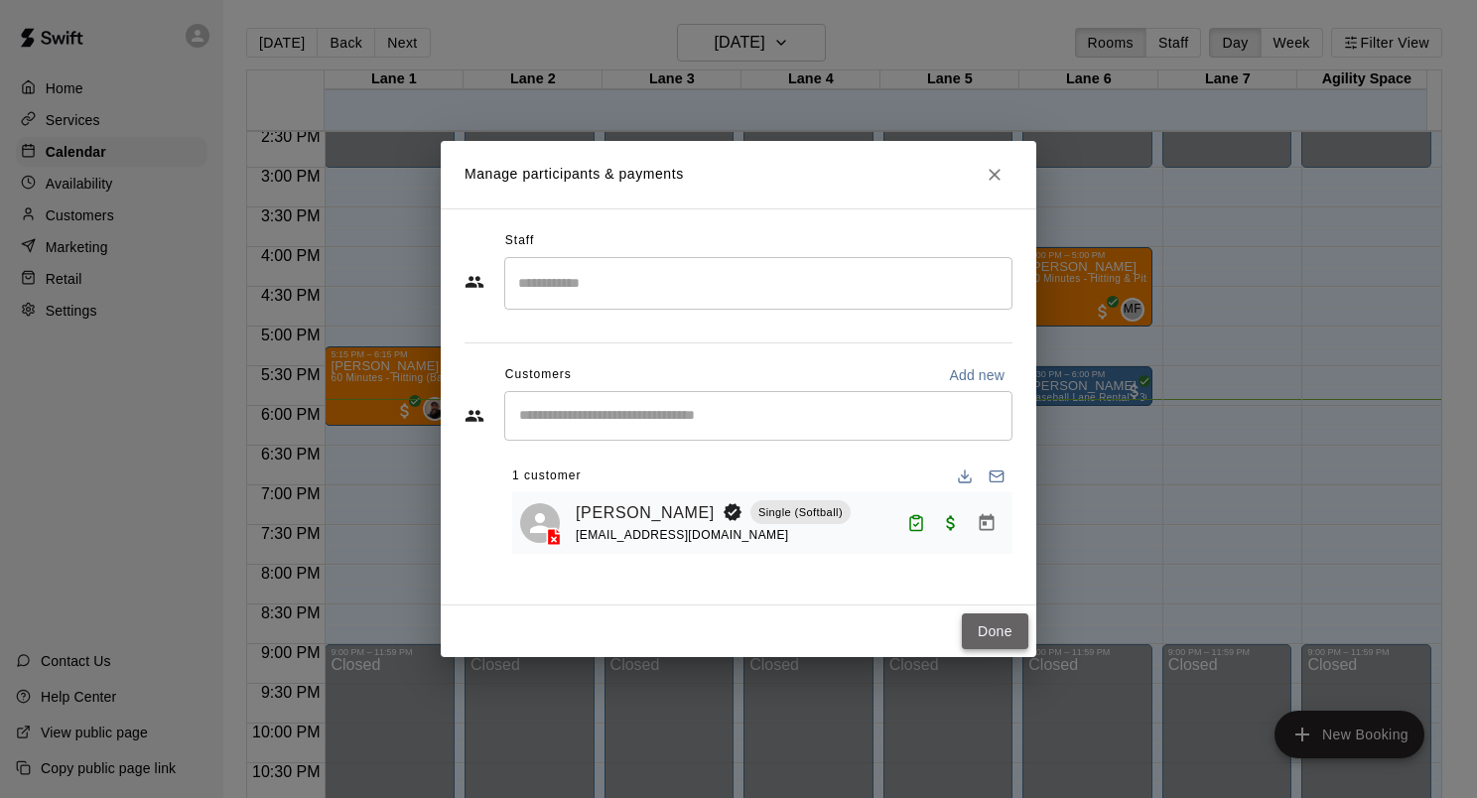
click at [992, 634] on button "Done" at bounding box center [995, 632] width 67 height 37
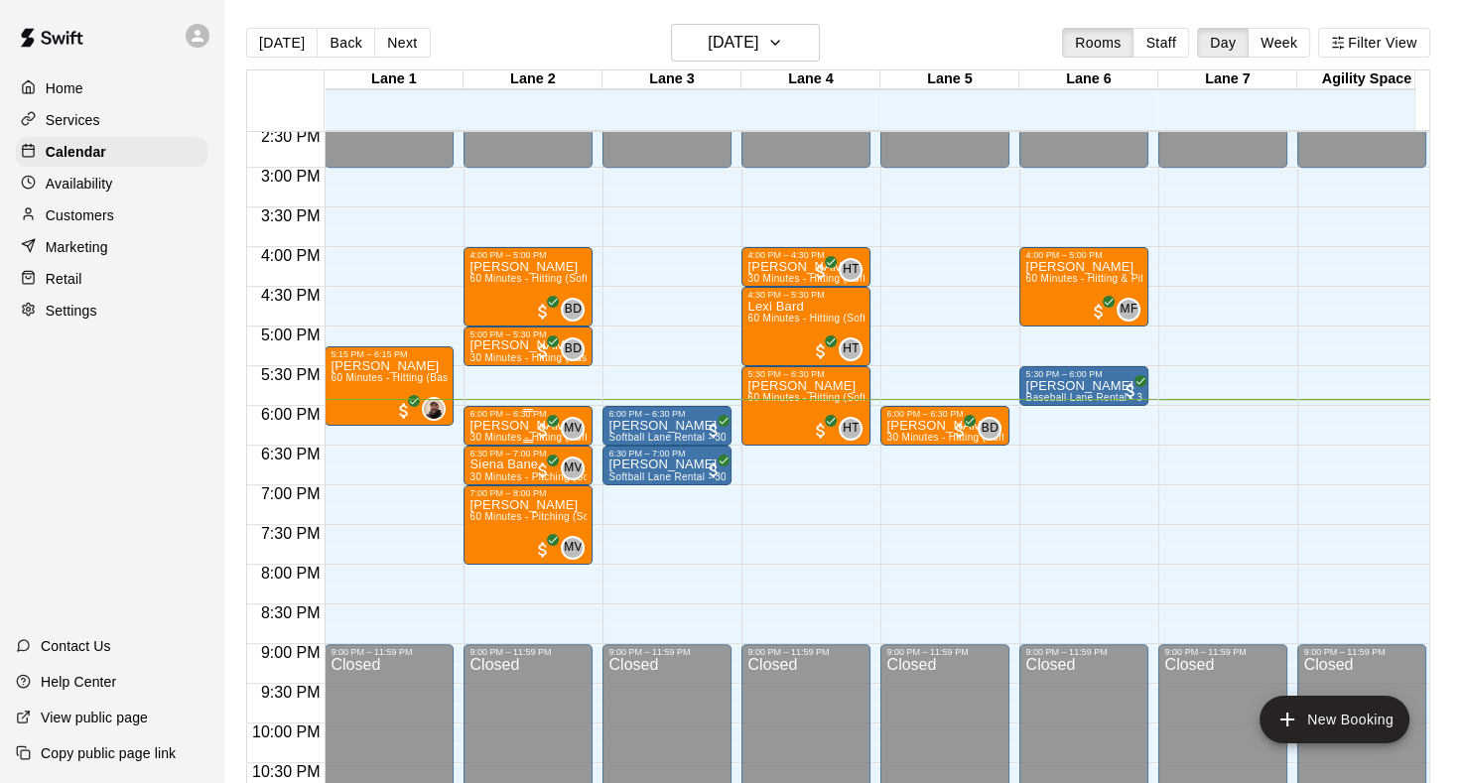
click at [525, 426] on p "[PERSON_NAME]" at bounding box center [528, 426] width 117 height 0
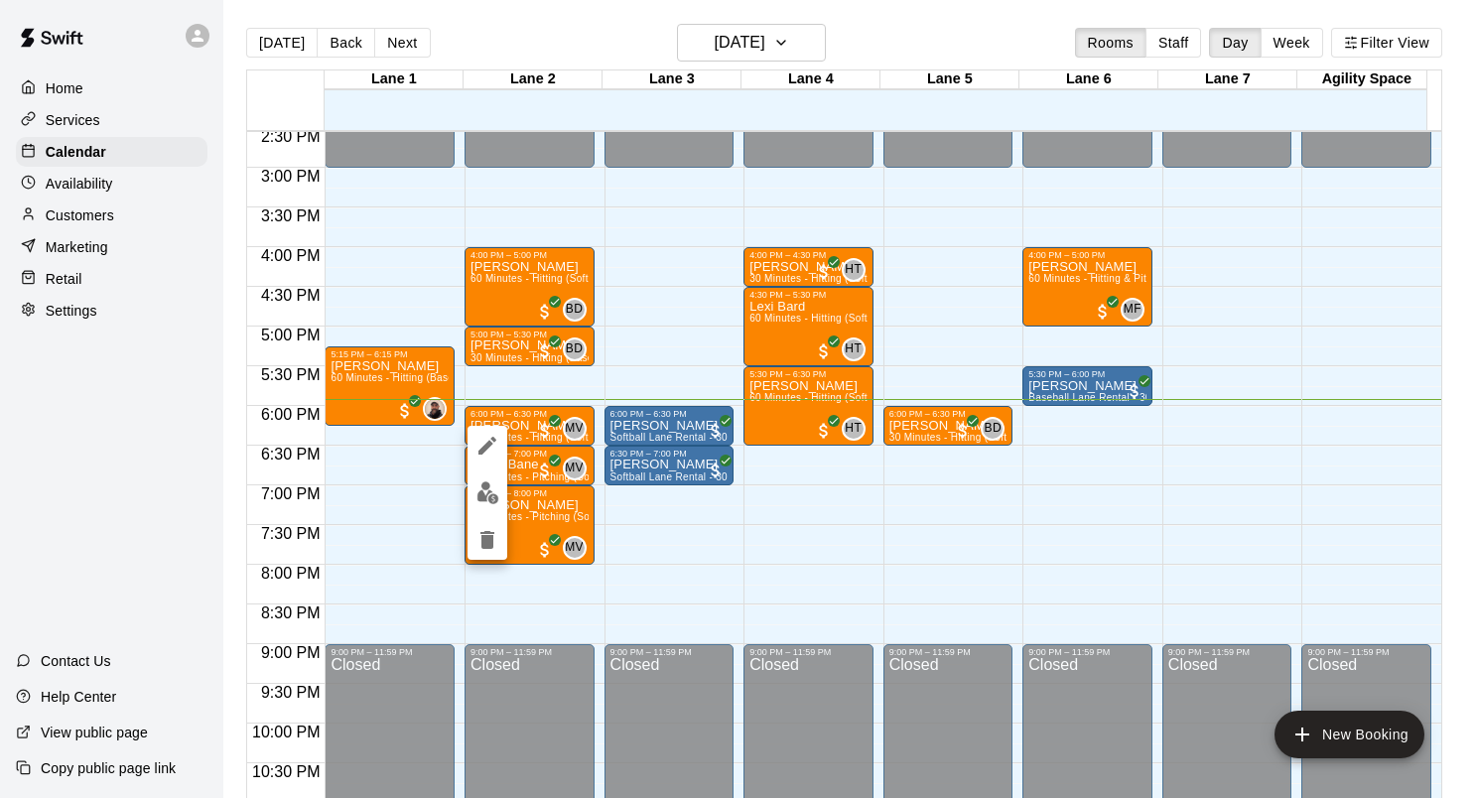
click at [765, 558] on div at bounding box center [738, 399] width 1477 height 798
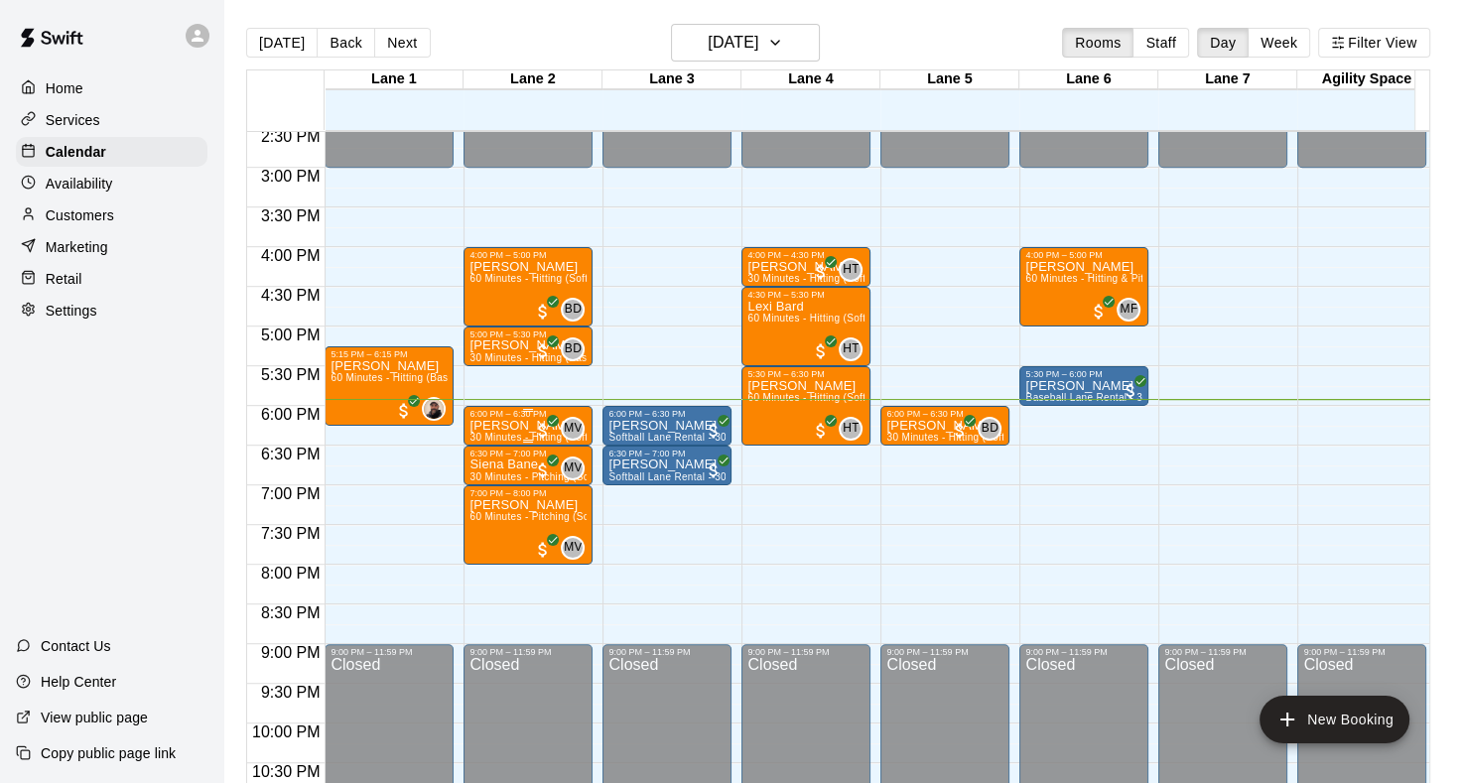
click at [511, 417] on div "6:00 PM – 6:30 PM" at bounding box center [528, 414] width 117 height 10
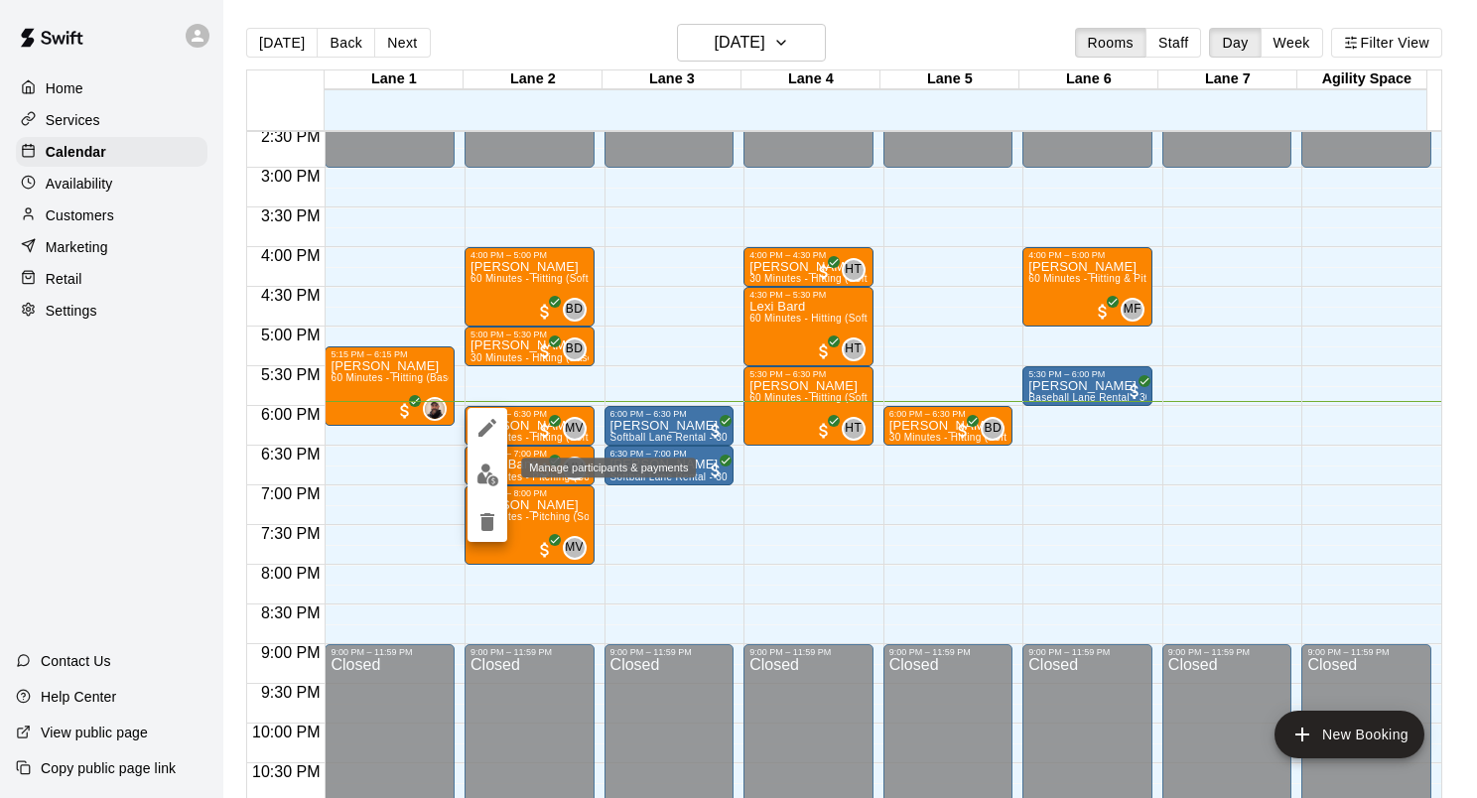
click at [486, 474] on img "edit" at bounding box center [488, 475] width 23 height 23
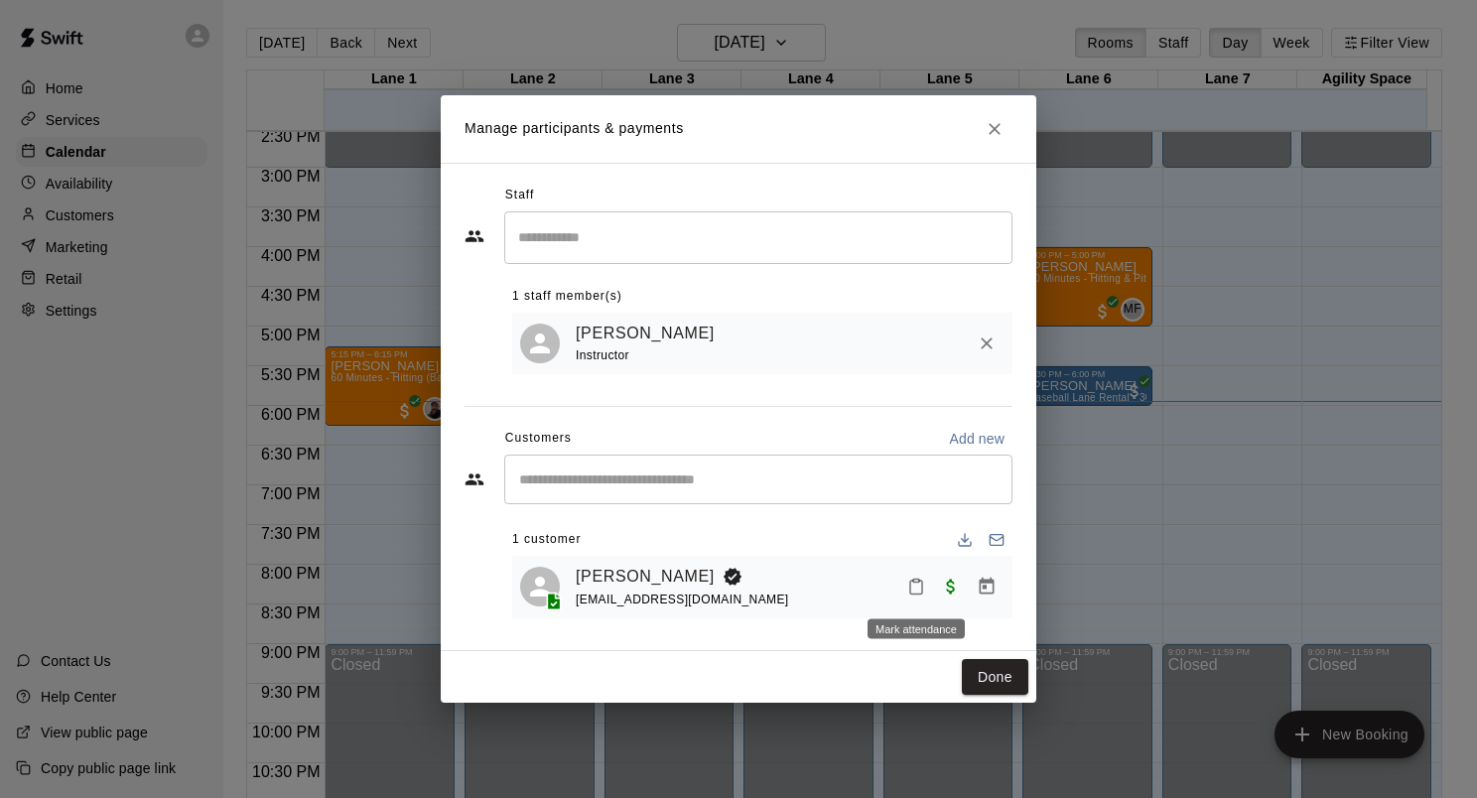
click at [913, 592] on icon "Mark attendance" at bounding box center [916, 587] width 18 height 18
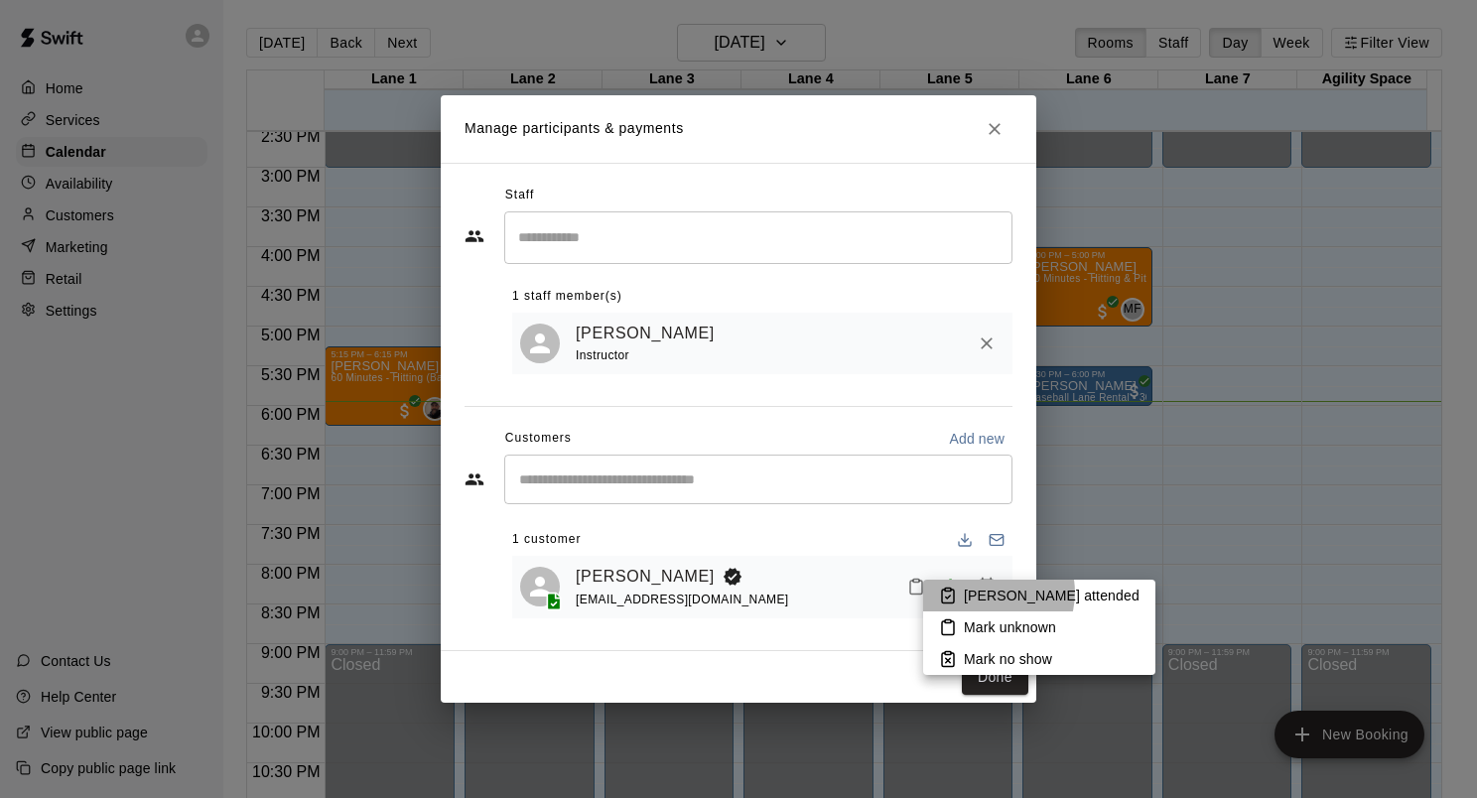
click at [990, 593] on p "[PERSON_NAME] attended" at bounding box center [1052, 596] width 176 height 20
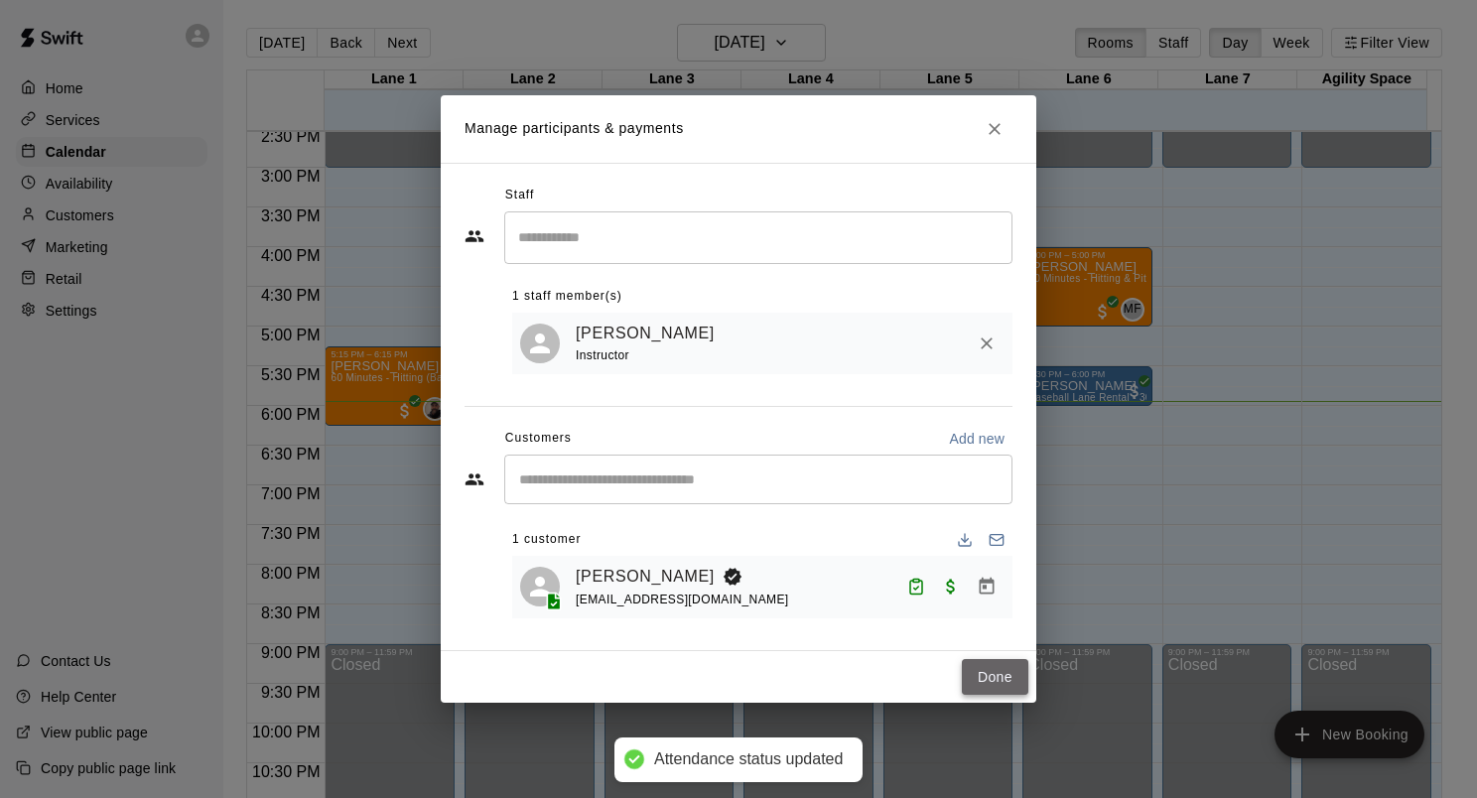
click at [993, 675] on button "Done" at bounding box center [995, 677] width 67 height 37
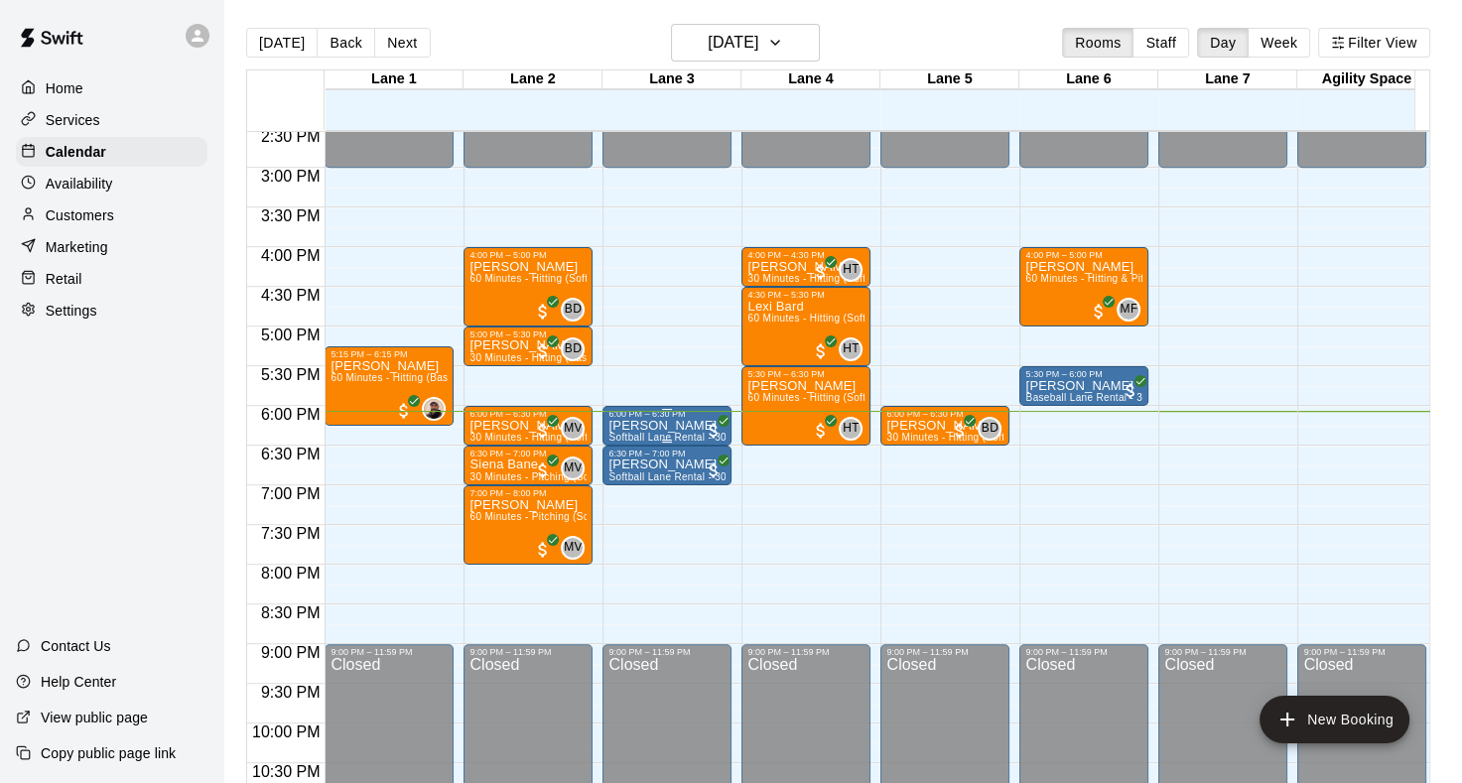
click at [659, 426] on p "[PERSON_NAME]" at bounding box center [667, 426] width 117 height 0
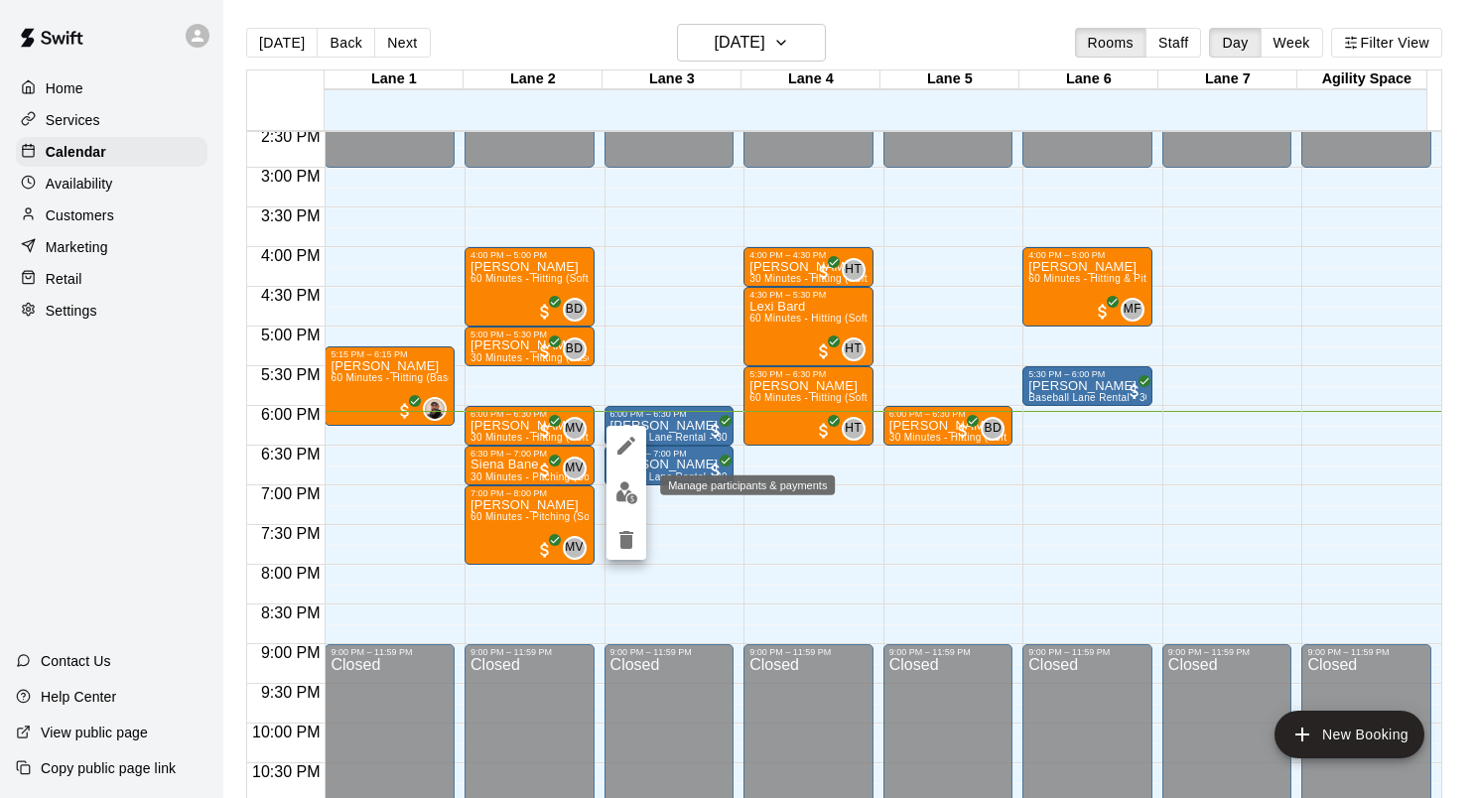
click at [627, 485] on img "edit" at bounding box center [627, 493] width 23 height 23
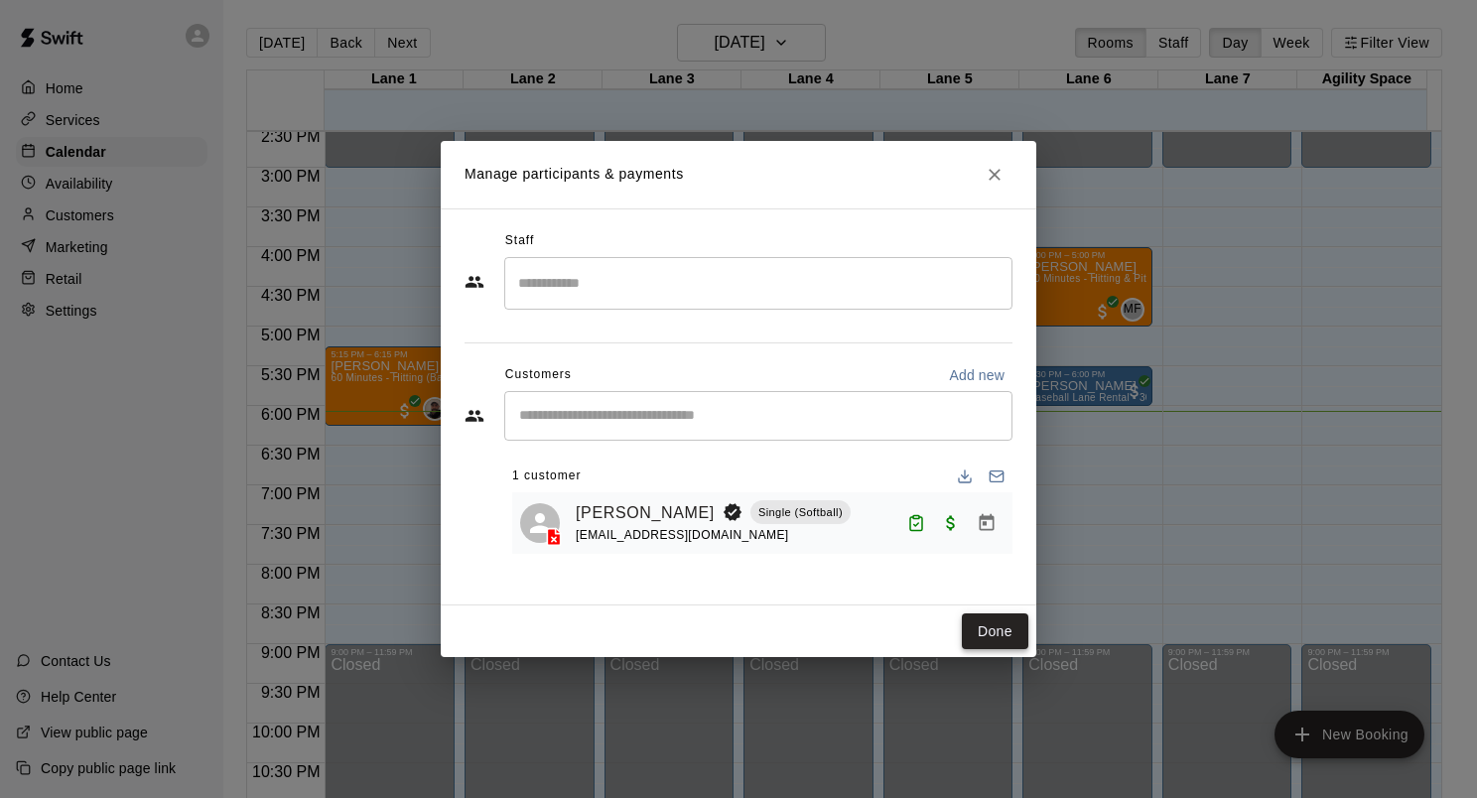
click at [1002, 635] on button "Done" at bounding box center [995, 632] width 67 height 37
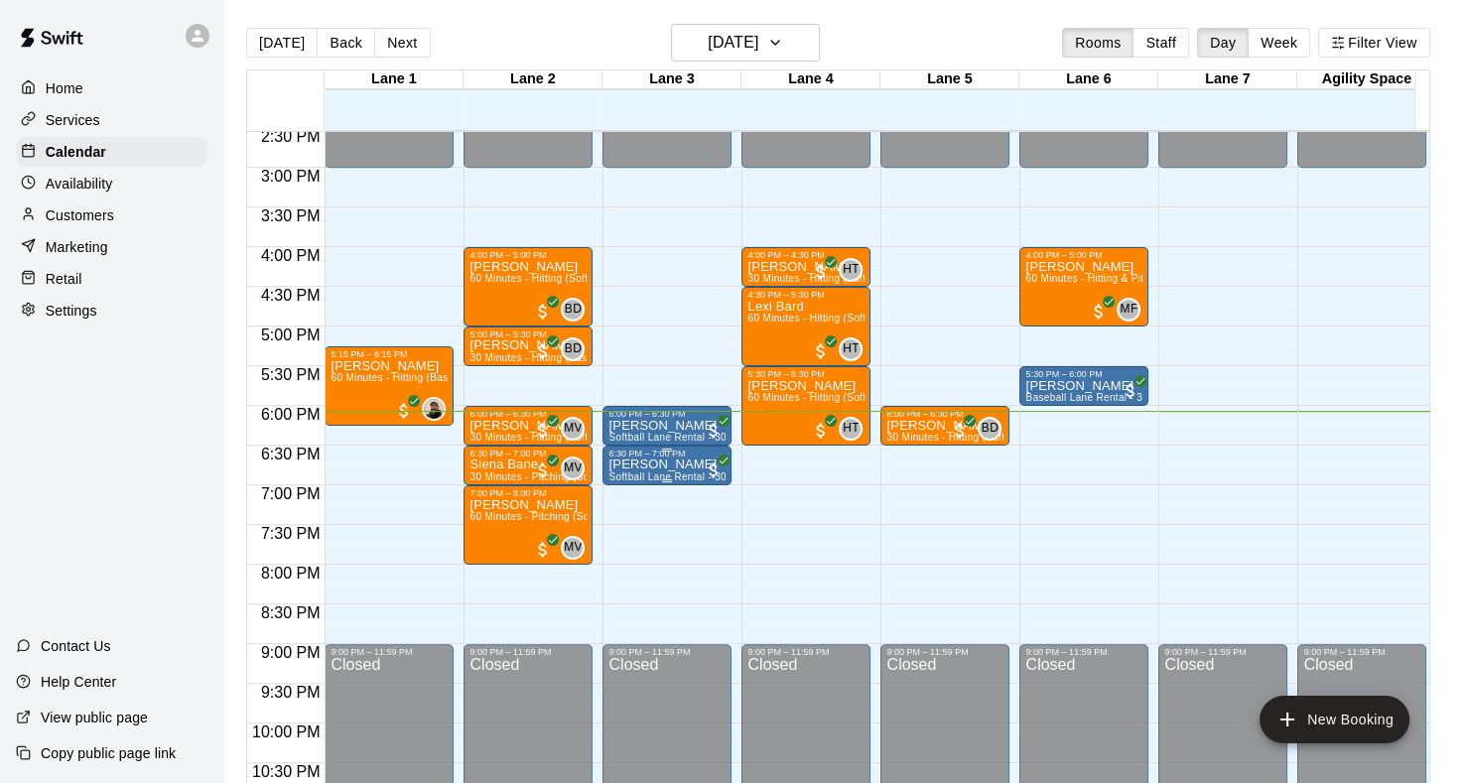
click at [651, 465] on p "[PERSON_NAME]" at bounding box center [667, 465] width 117 height 0
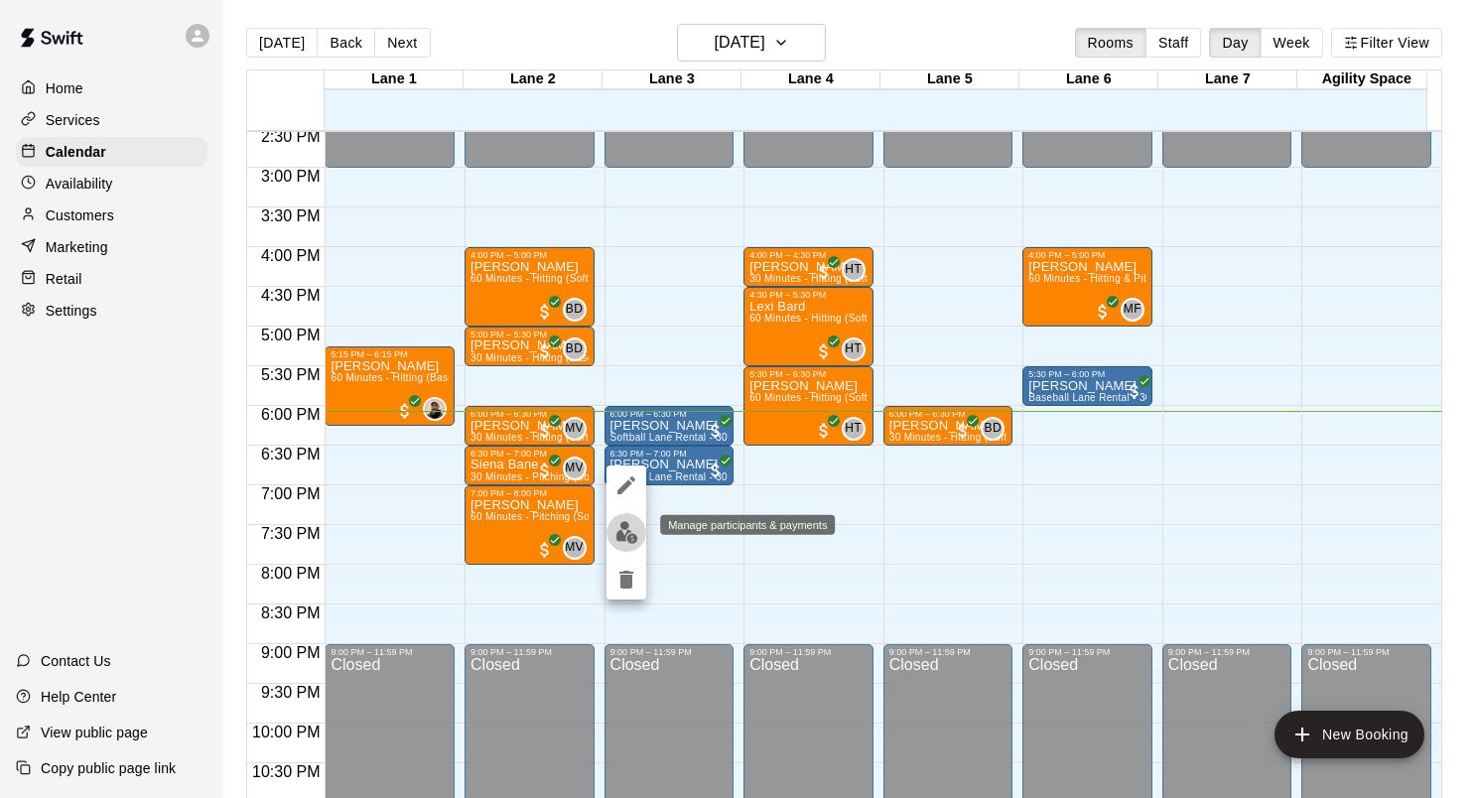
click at [623, 536] on img "edit" at bounding box center [627, 532] width 23 height 23
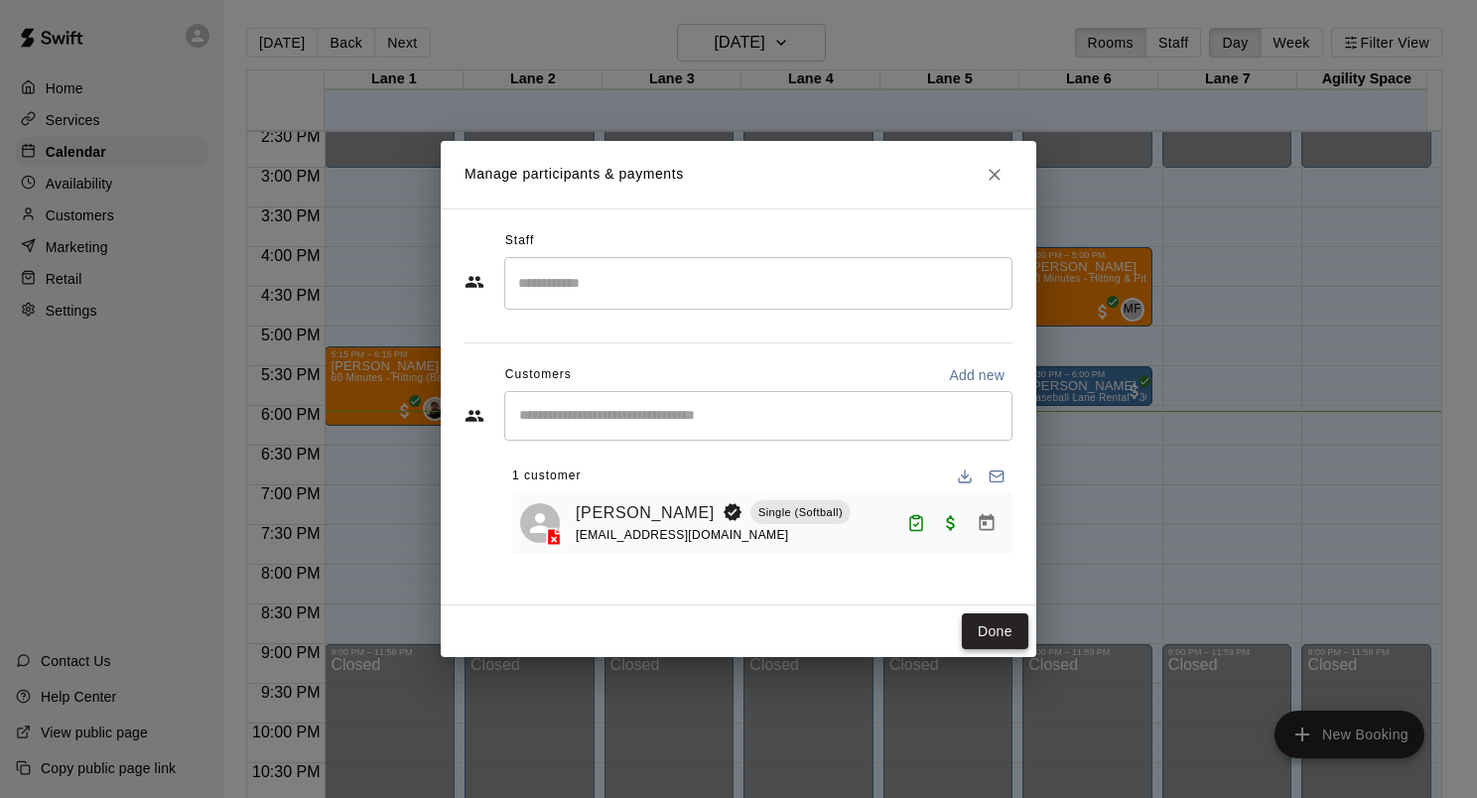
click at [1009, 637] on button "Done" at bounding box center [995, 632] width 67 height 37
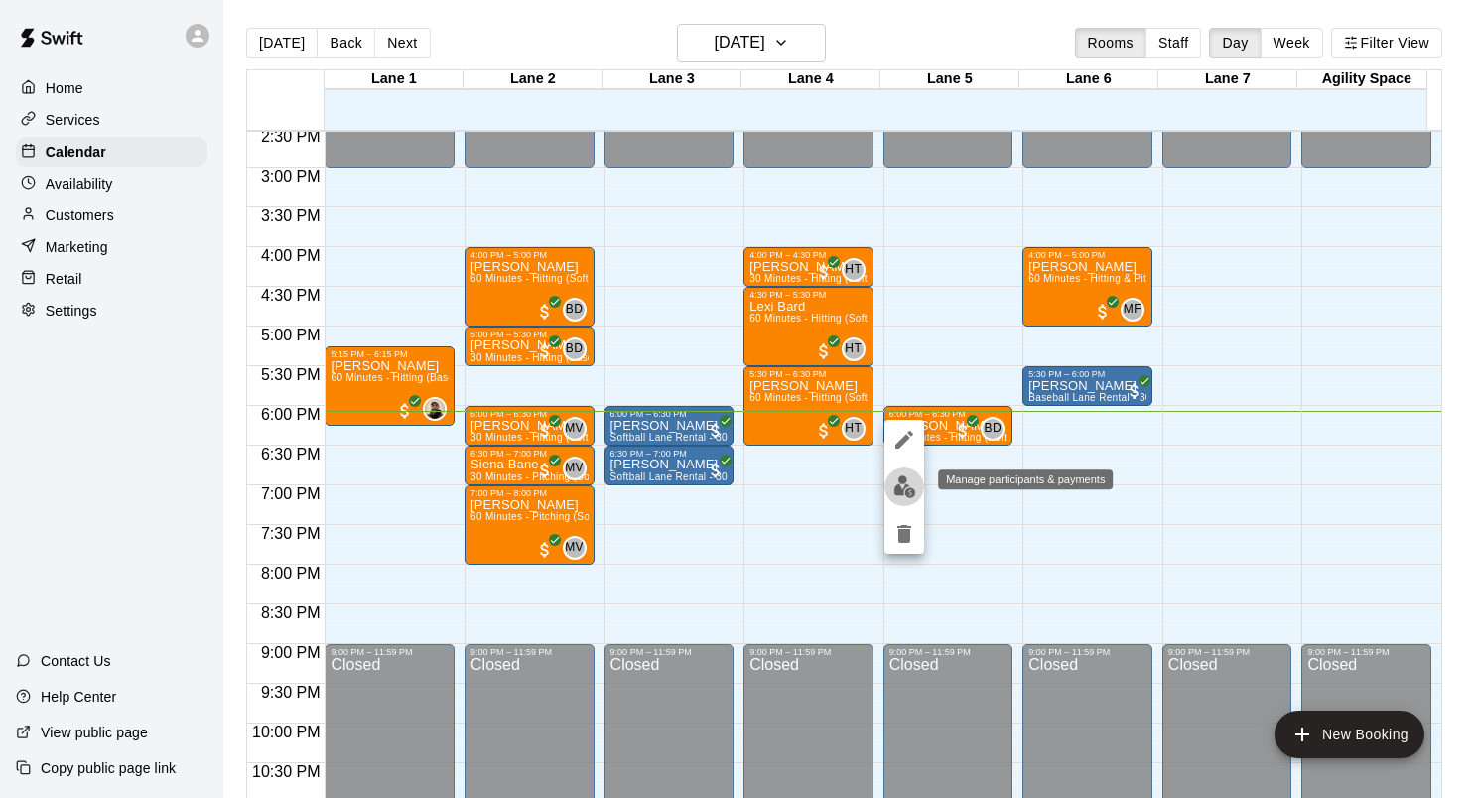
click at [909, 487] on img "edit" at bounding box center [905, 487] width 23 height 23
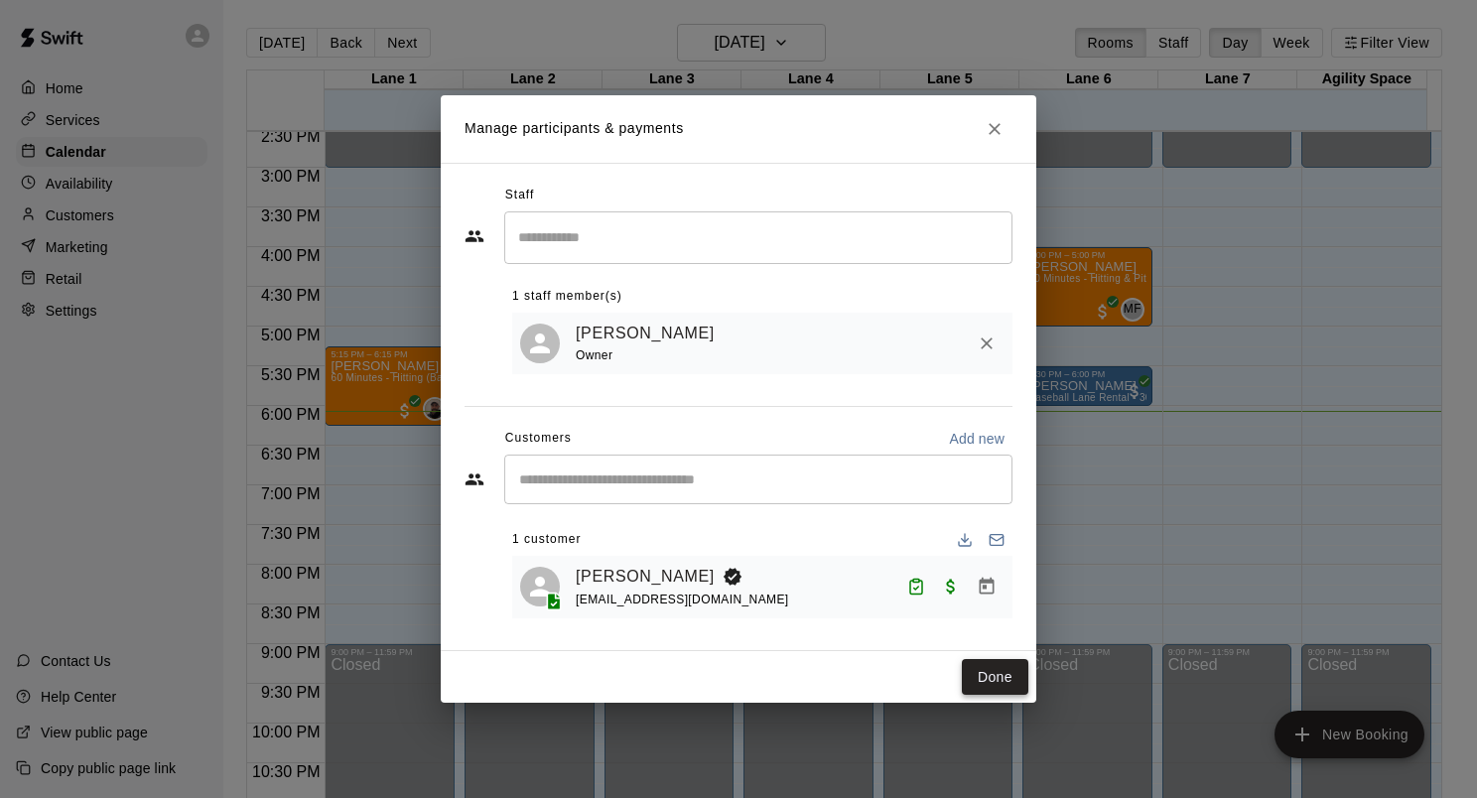
click at [1001, 679] on button "Done" at bounding box center [995, 677] width 67 height 37
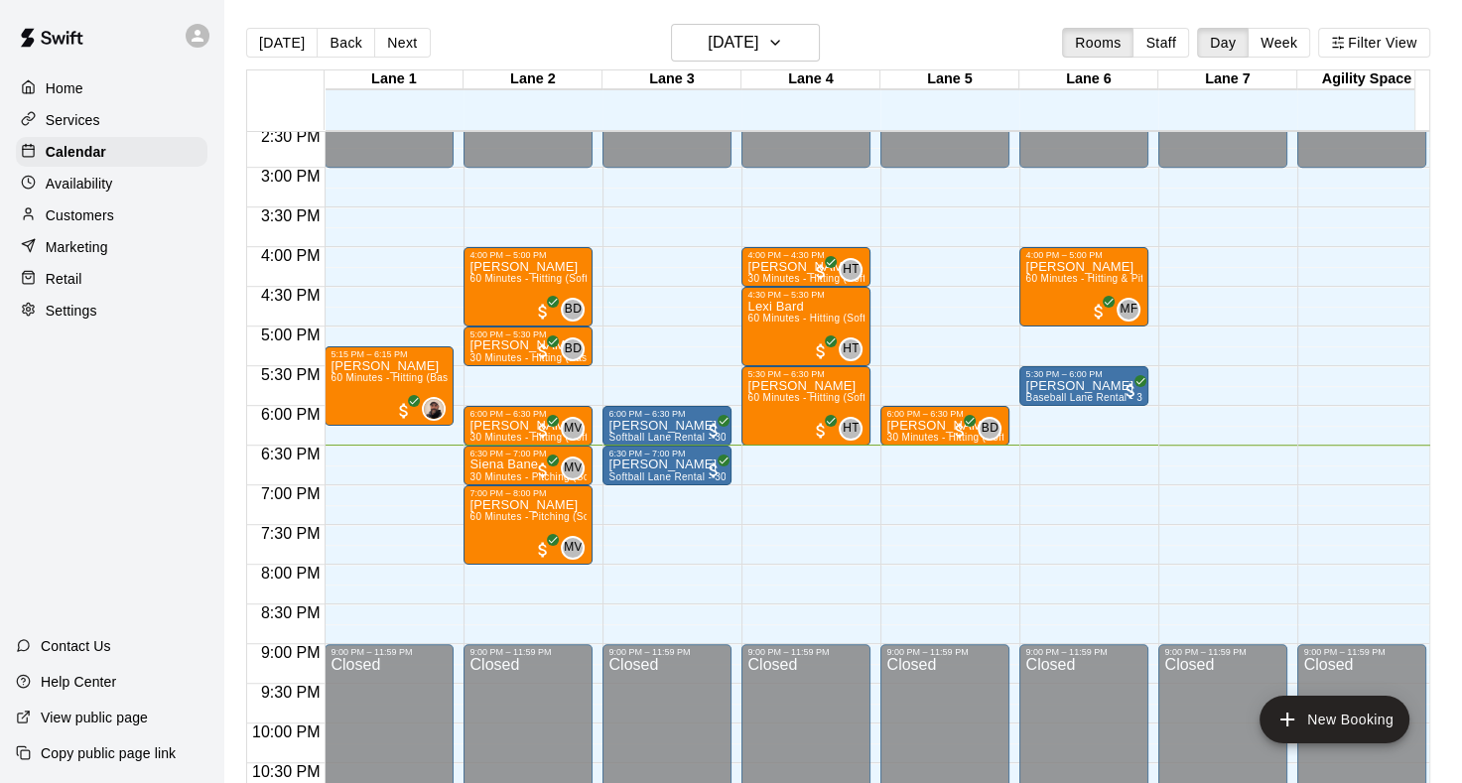
click at [75, 289] on p "Retail" at bounding box center [64, 279] width 37 height 20
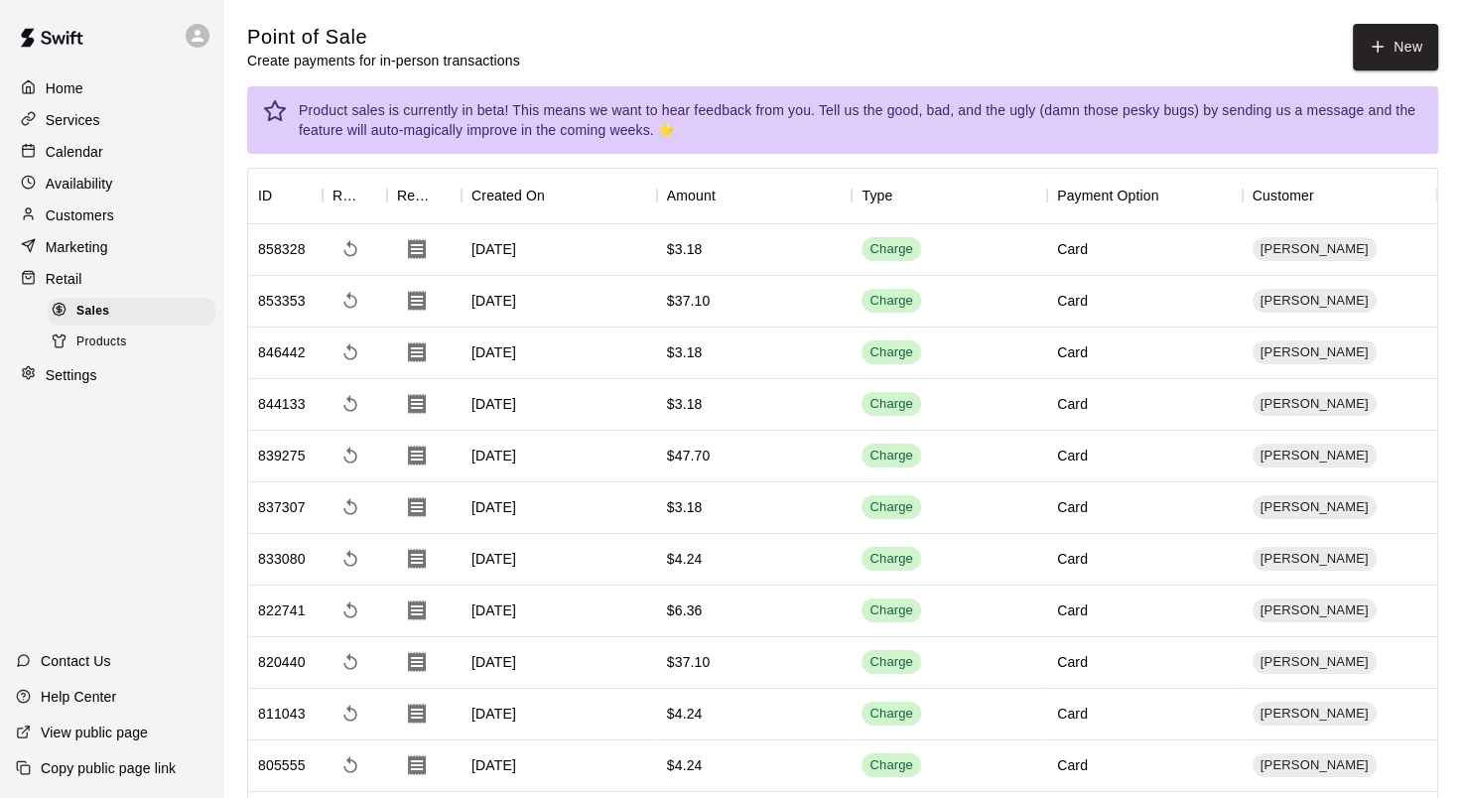
click at [105, 351] on span "Products" at bounding box center [101, 343] width 51 height 20
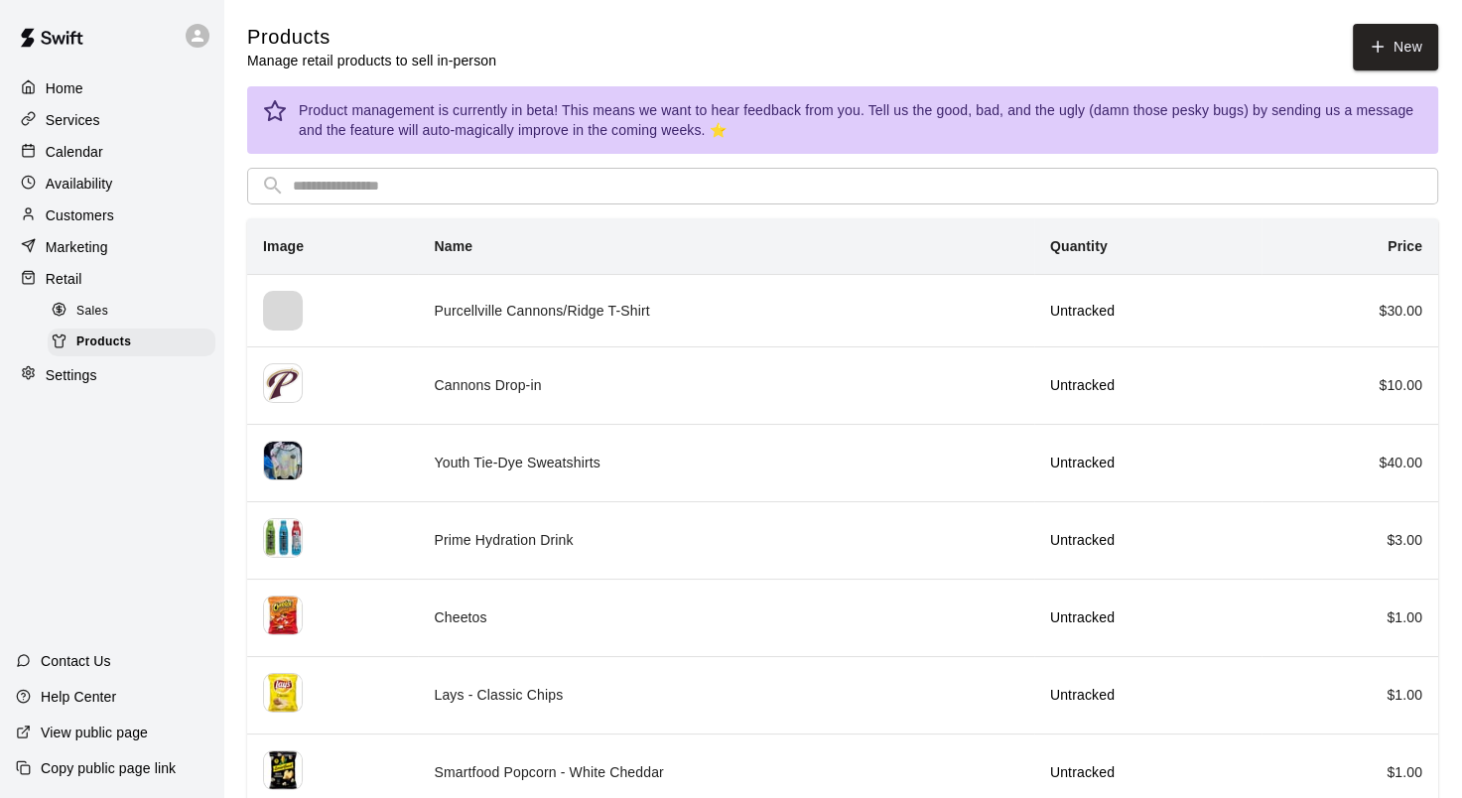
click at [105, 322] on span "Sales" at bounding box center [92, 312] width 32 height 20
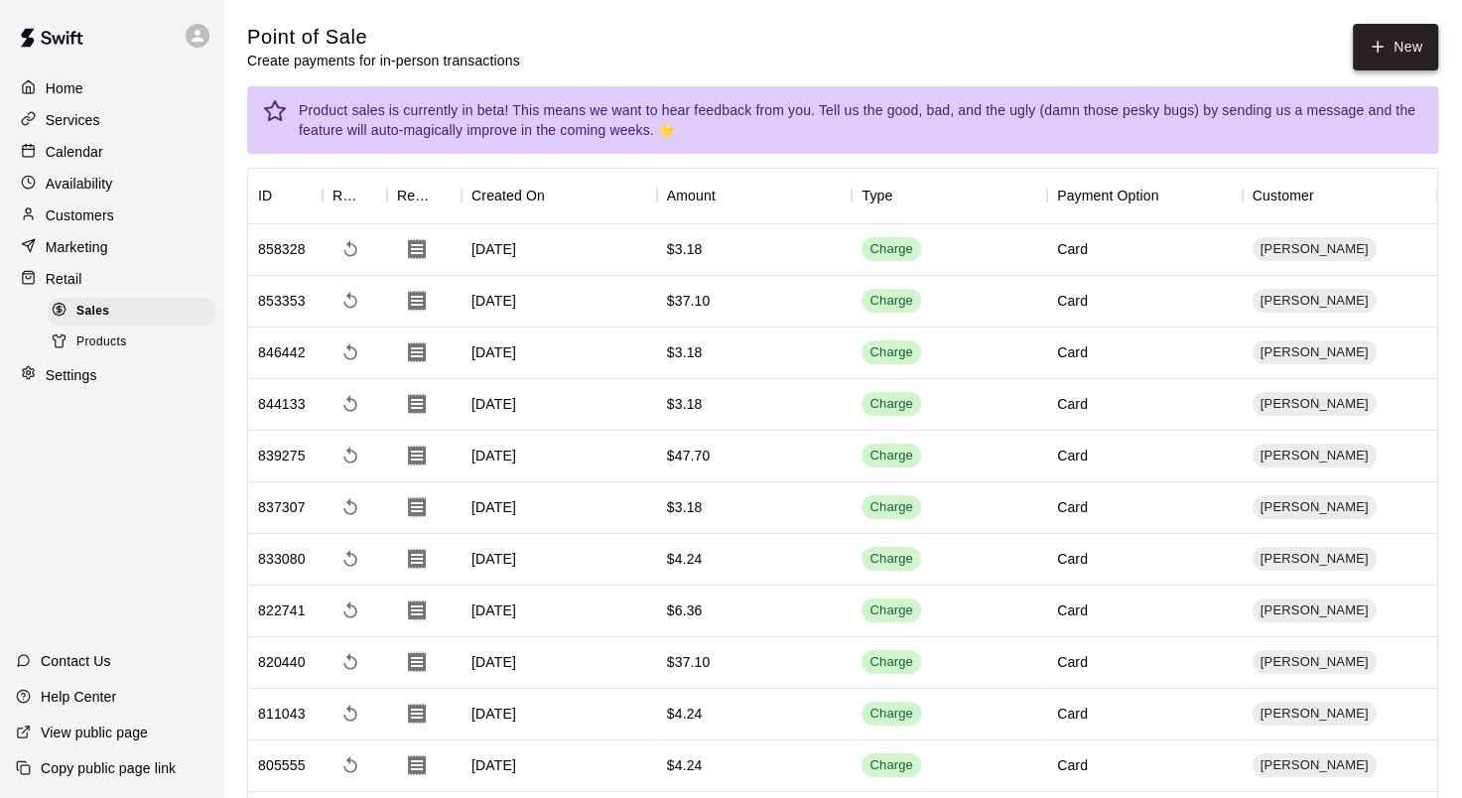
click at [1381, 52] on icon "button" at bounding box center [1378, 47] width 18 height 18
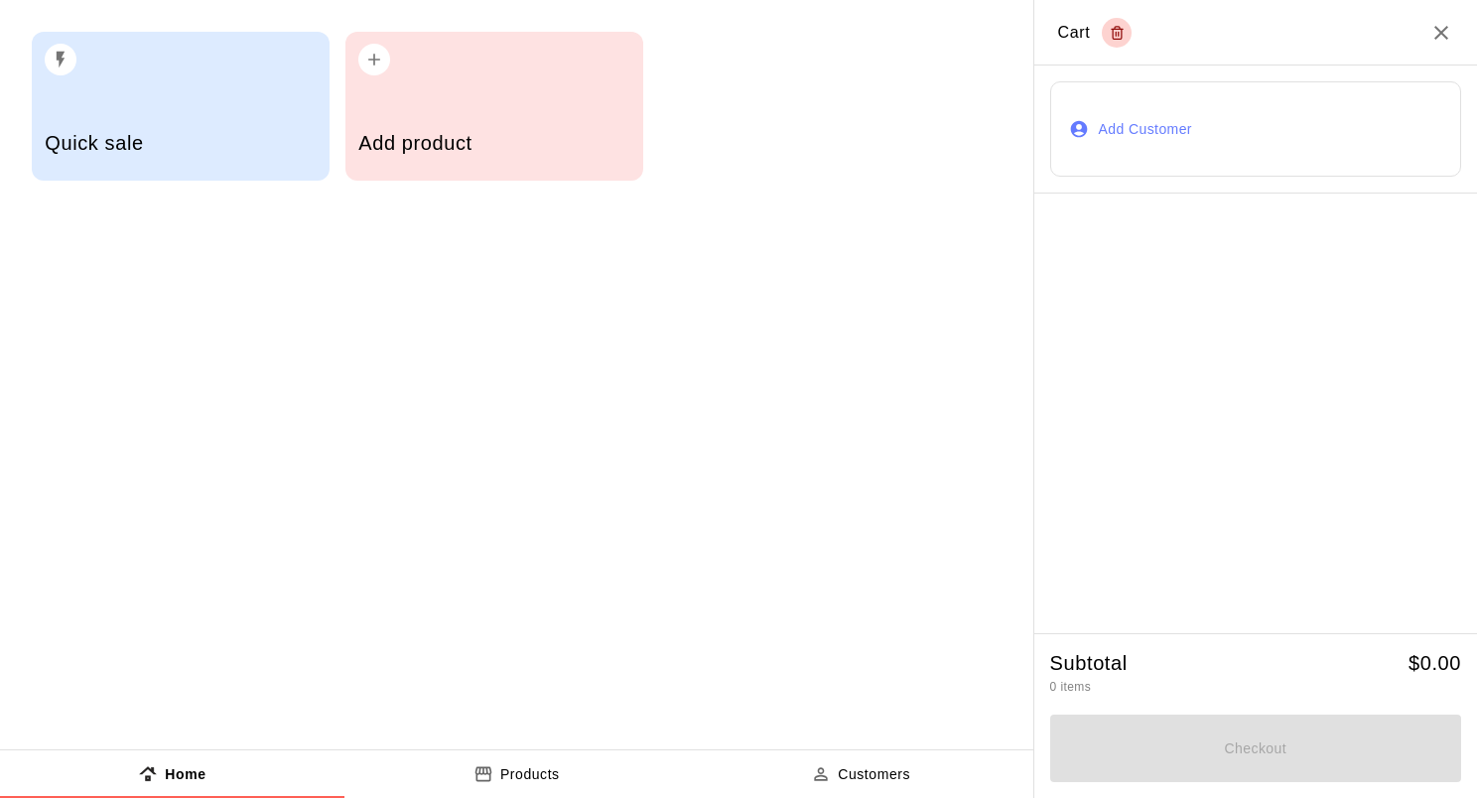
click at [1174, 147] on button "Add Customer" at bounding box center [1255, 128] width 411 height 95
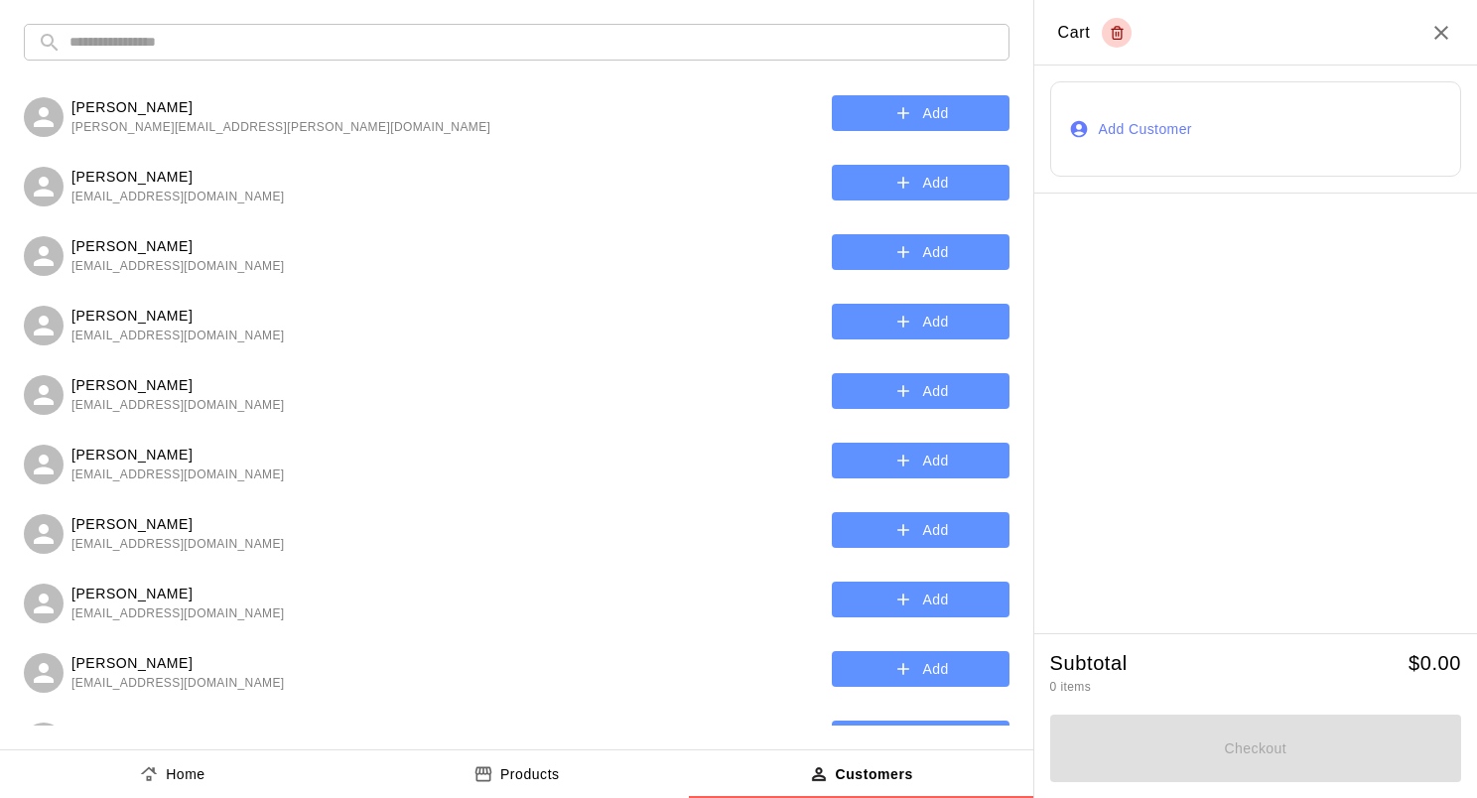
click at [482, 40] on input "text" at bounding box center [532, 42] width 926 height 37
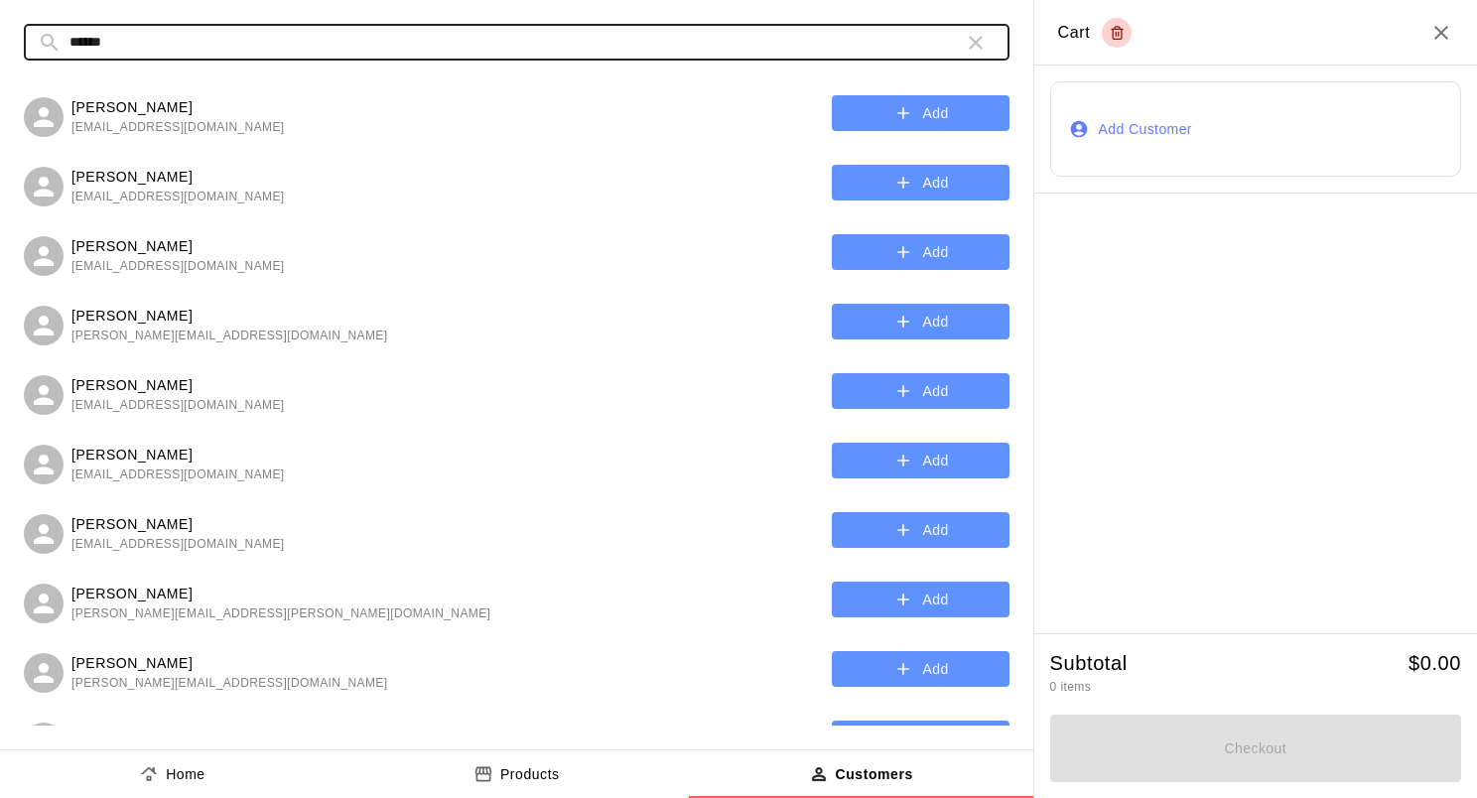
type input "******"
click at [900, 112] on button "Add" at bounding box center [921, 113] width 178 height 37
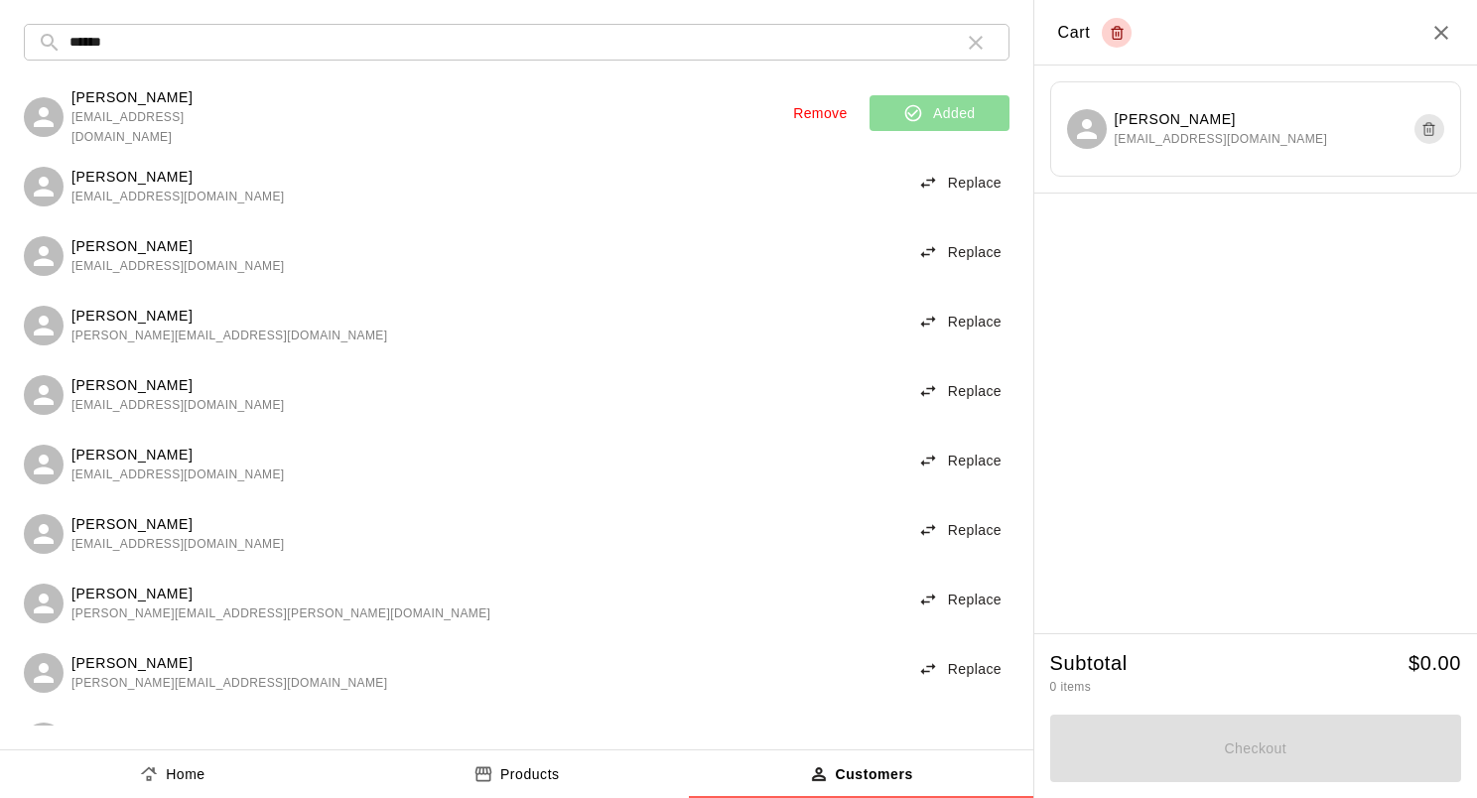
click at [528, 780] on p "Products" at bounding box center [530, 774] width 60 height 21
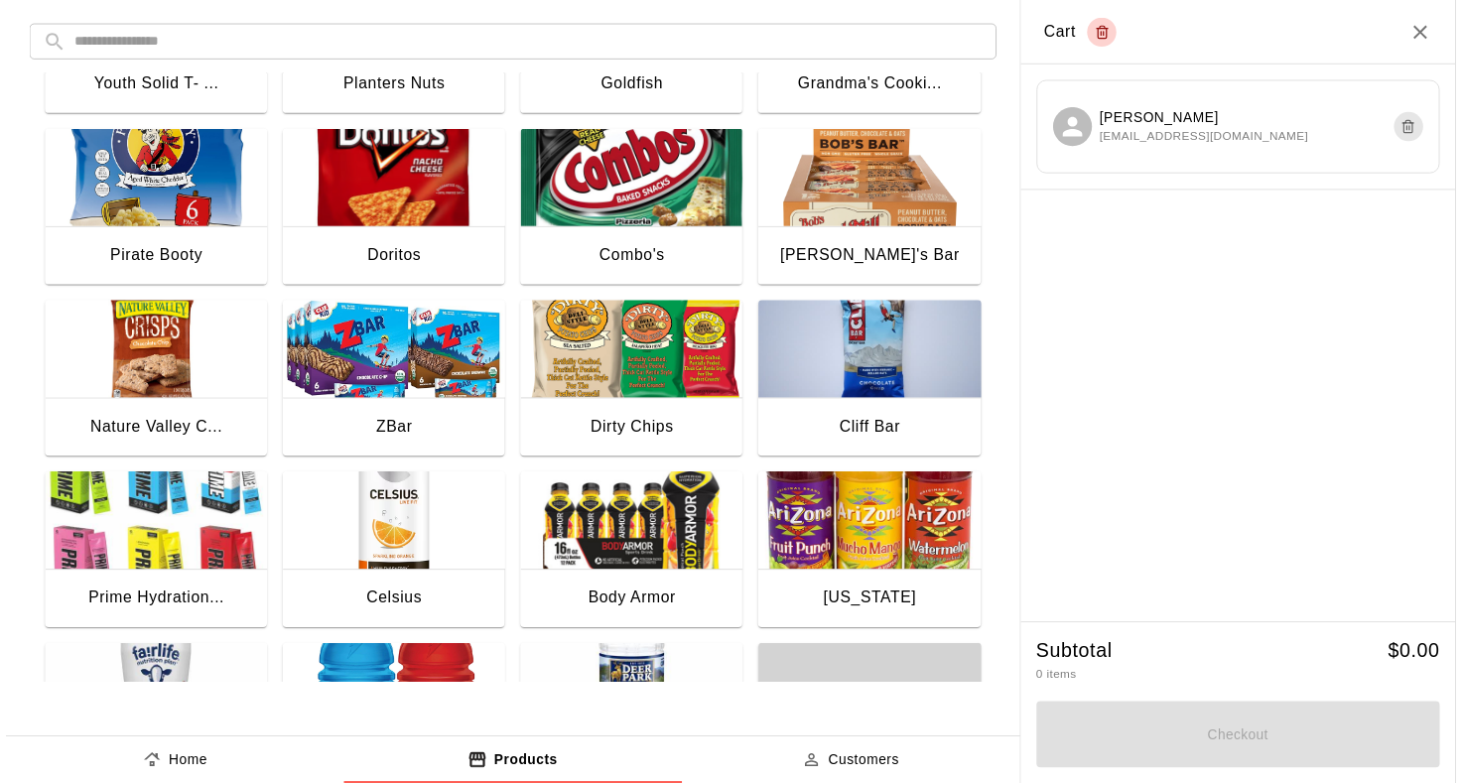
scroll to position [695, 0]
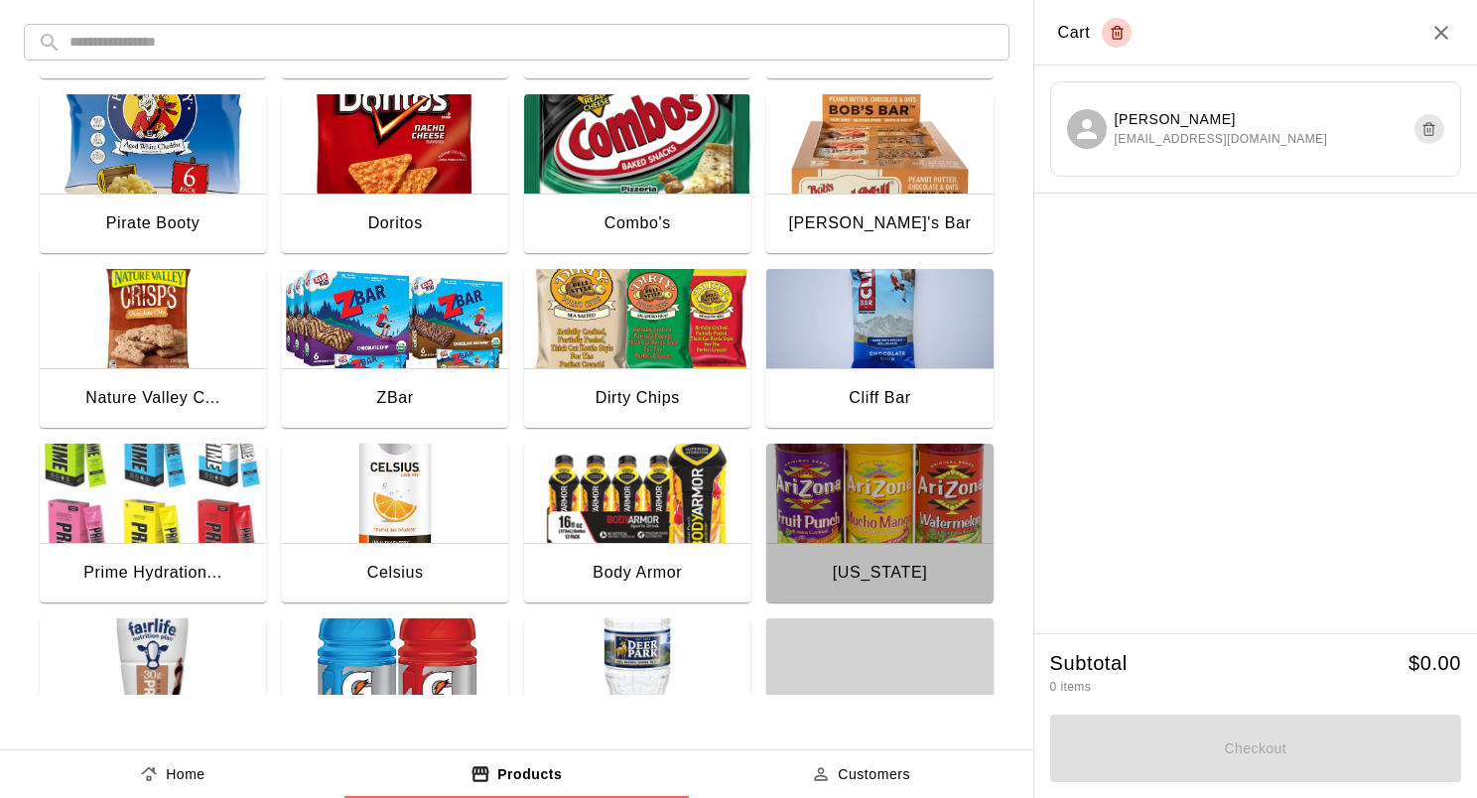
click at [784, 488] on img "button" at bounding box center [879, 493] width 226 height 99
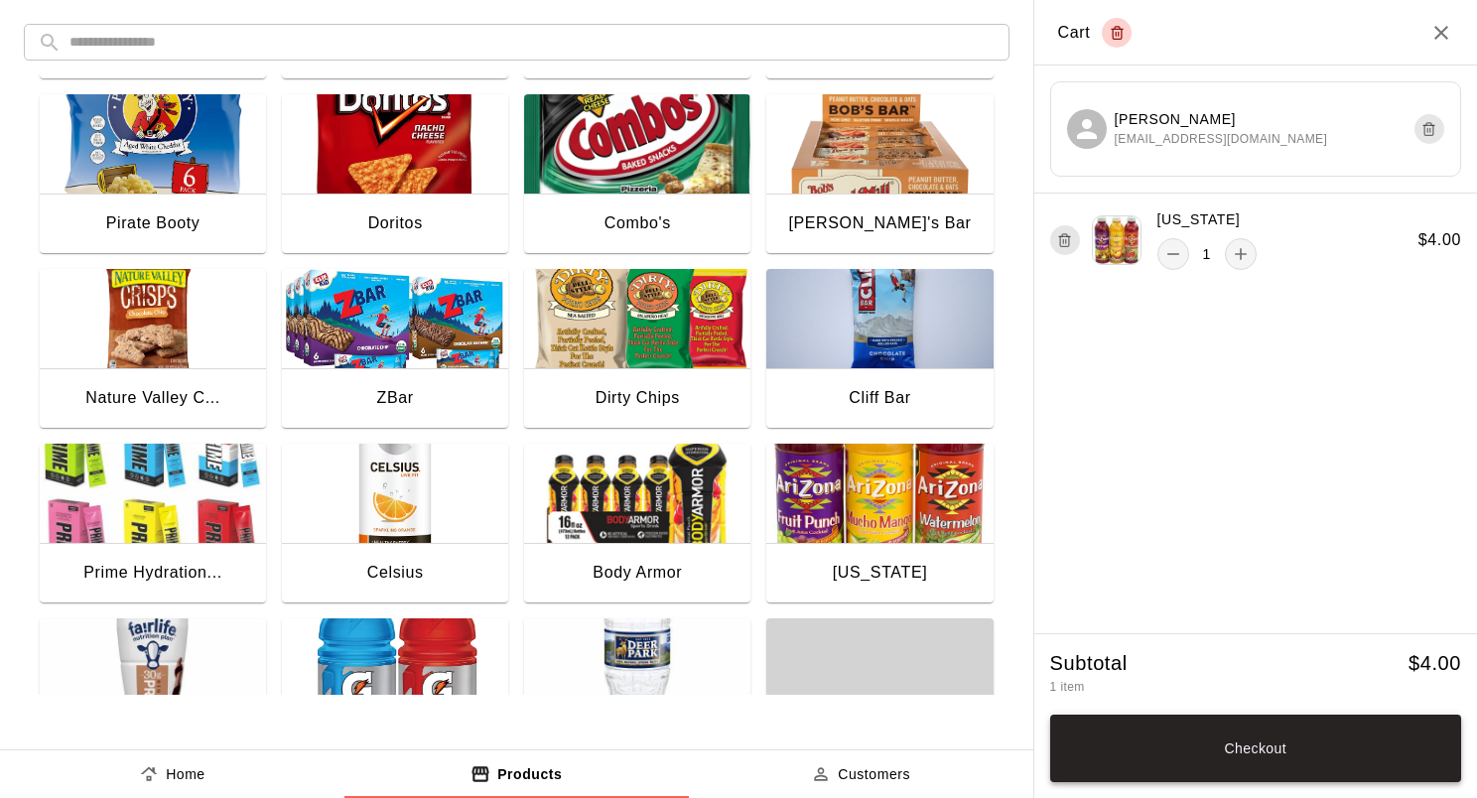
click at [1199, 745] on button "Checkout" at bounding box center [1255, 749] width 411 height 68
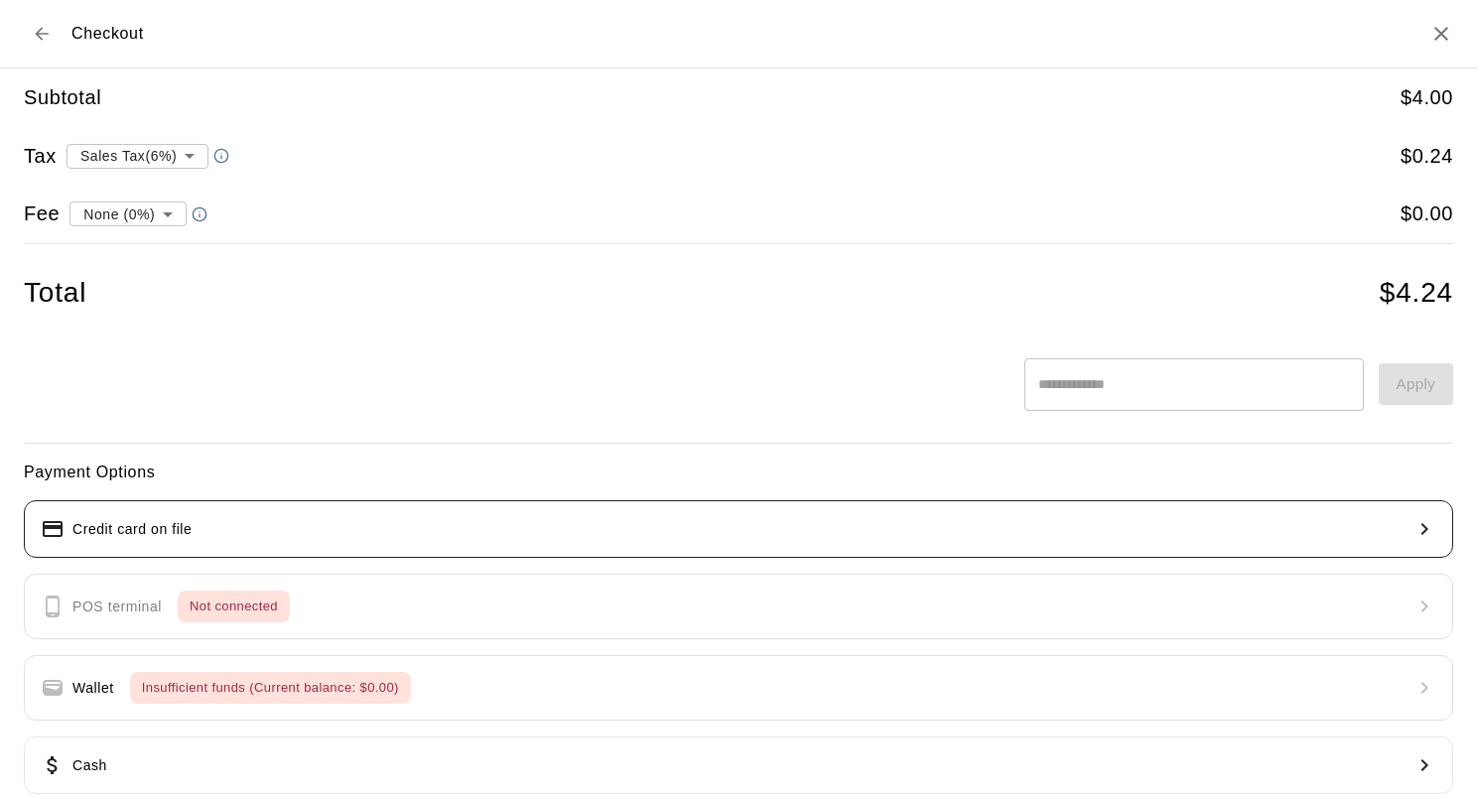
click at [1129, 500] on button "Credit card on file" at bounding box center [739, 529] width 1430 height 58
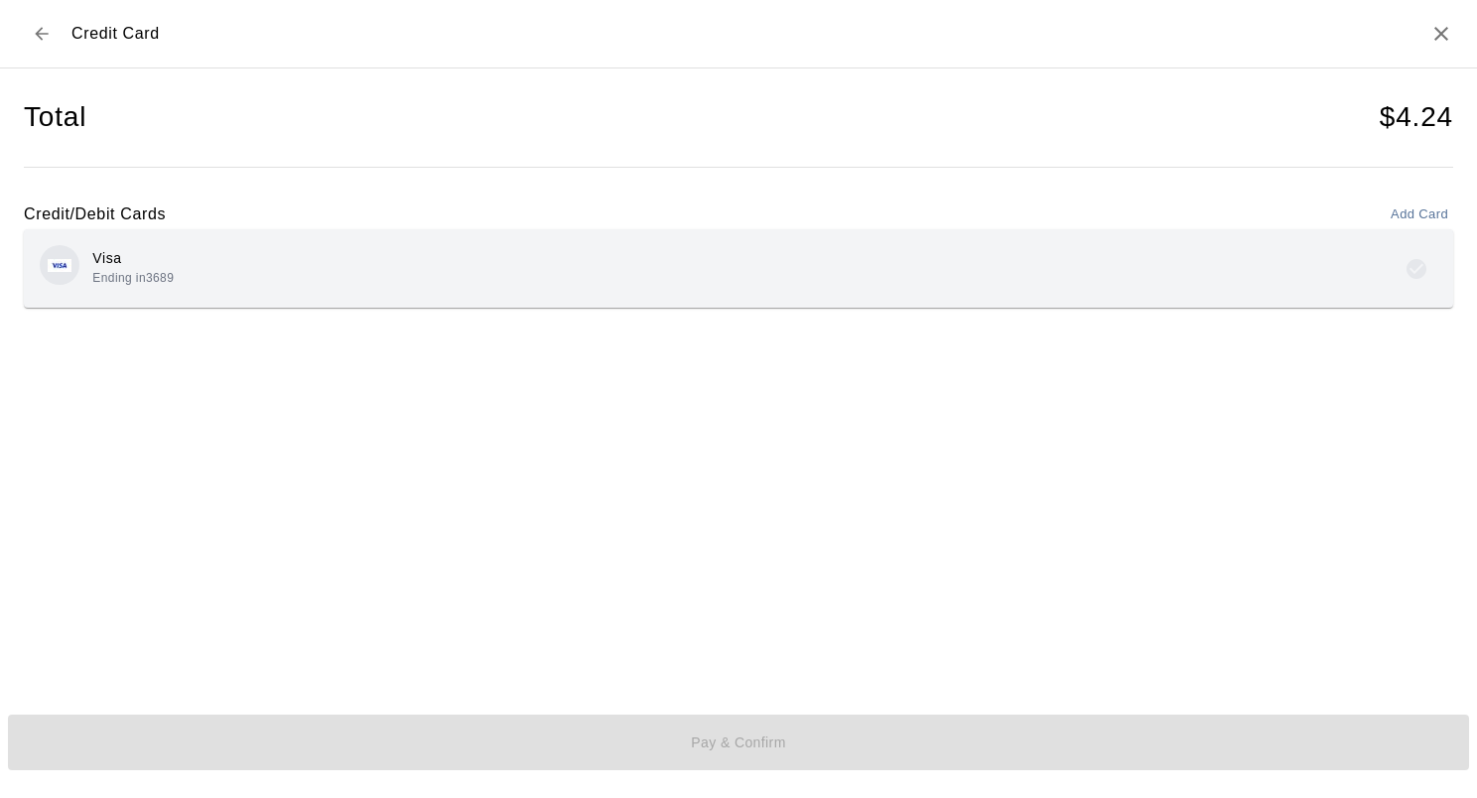
click at [915, 282] on div "Visa Ending in 3689" at bounding box center [739, 268] width 1398 height 47
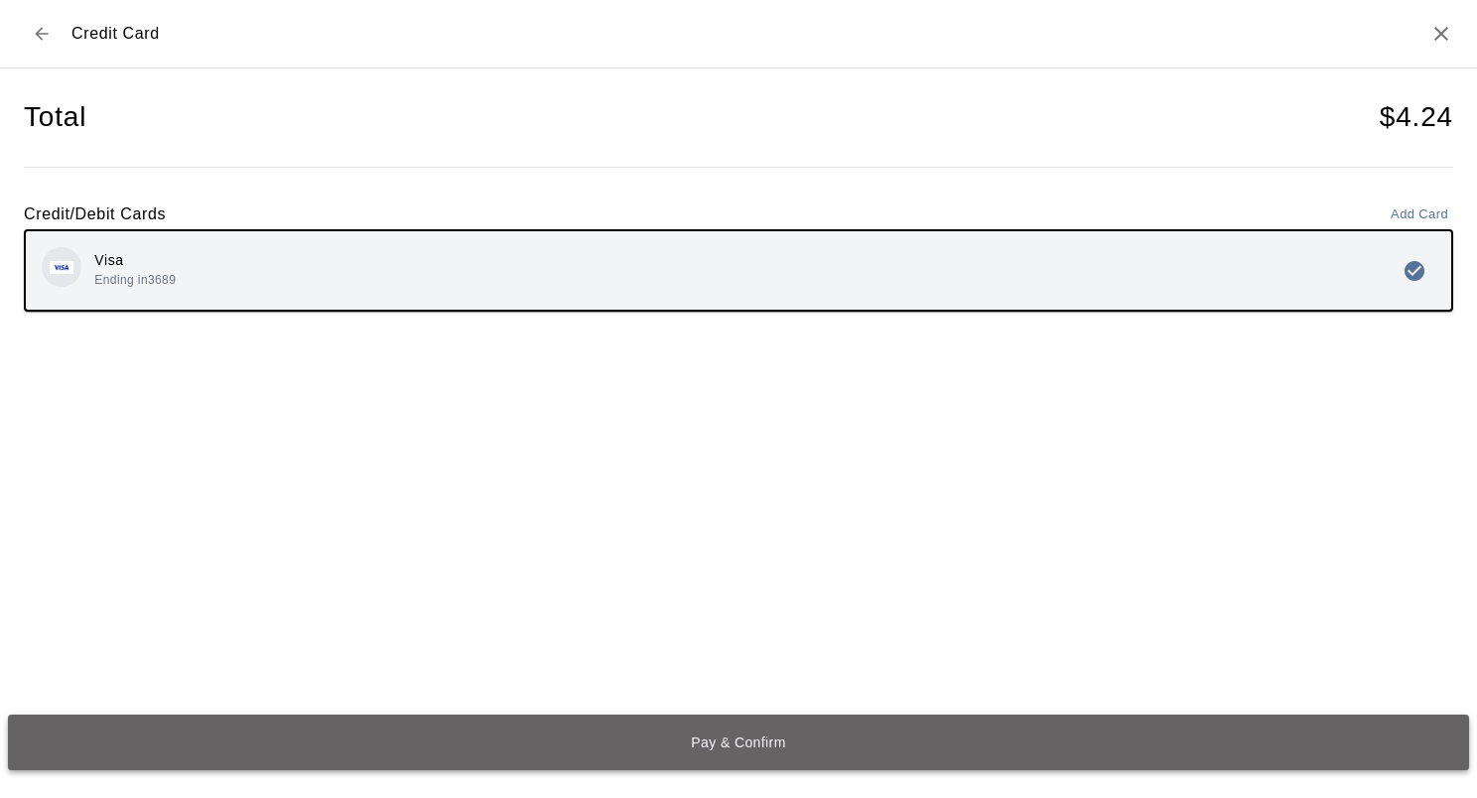
click at [941, 748] on button "Pay & Confirm" at bounding box center [738, 743] width 1461 height 56
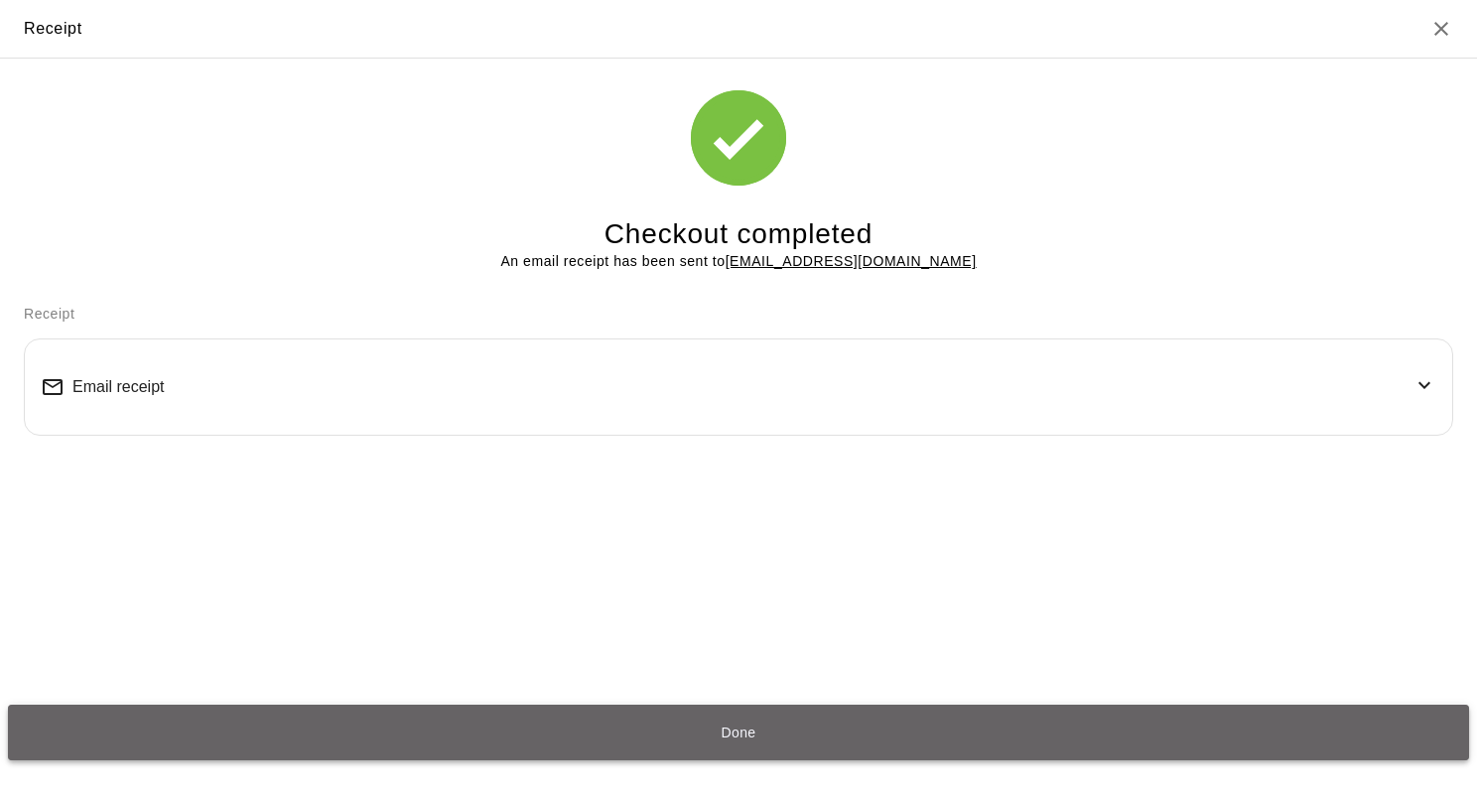
click at [773, 731] on button "Done" at bounding box center [738, 733] width 1461 height 56
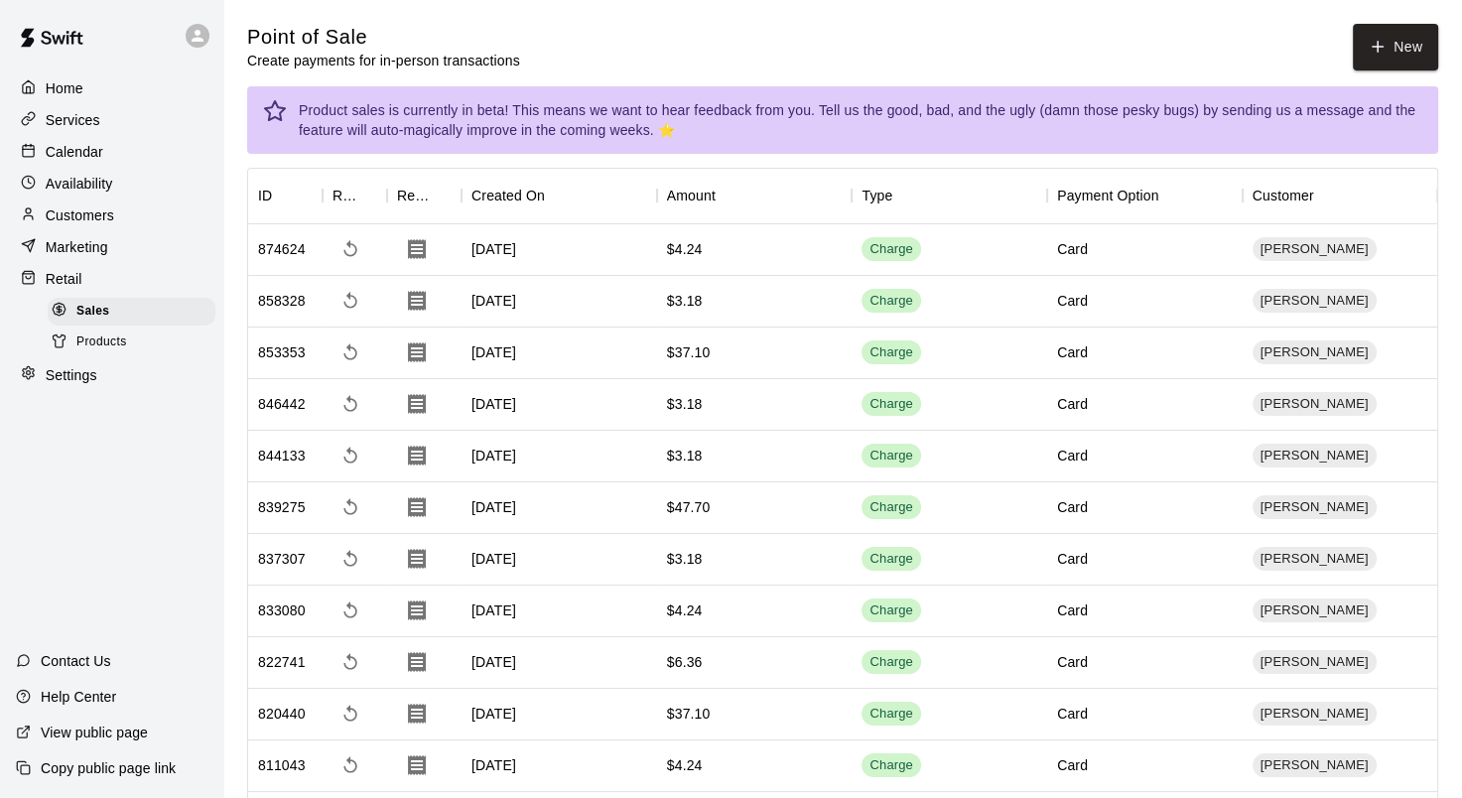
click at [91, 145] on div "Calendar" at bounding box center [112, 152] width 192 height 30
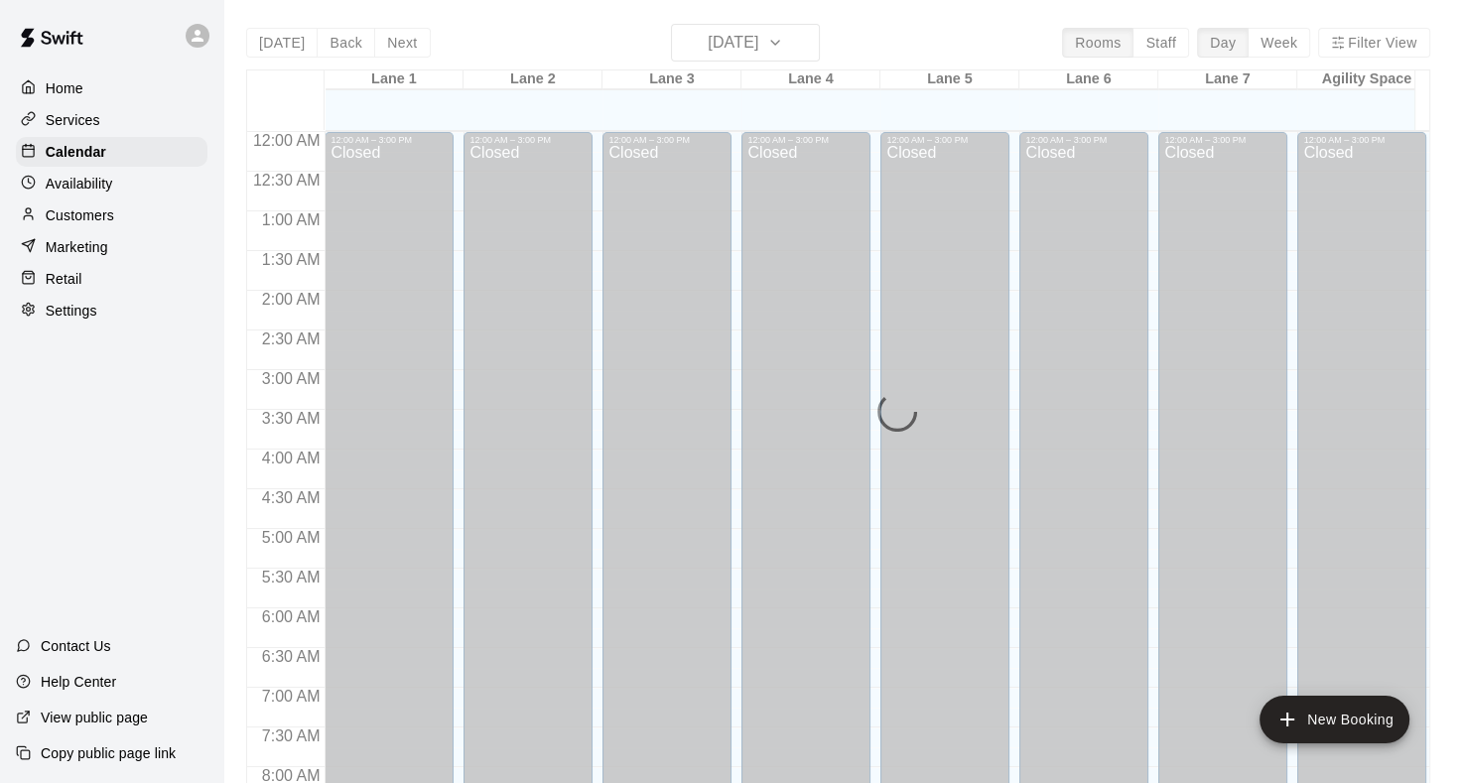
scroll to position [1156, 0]
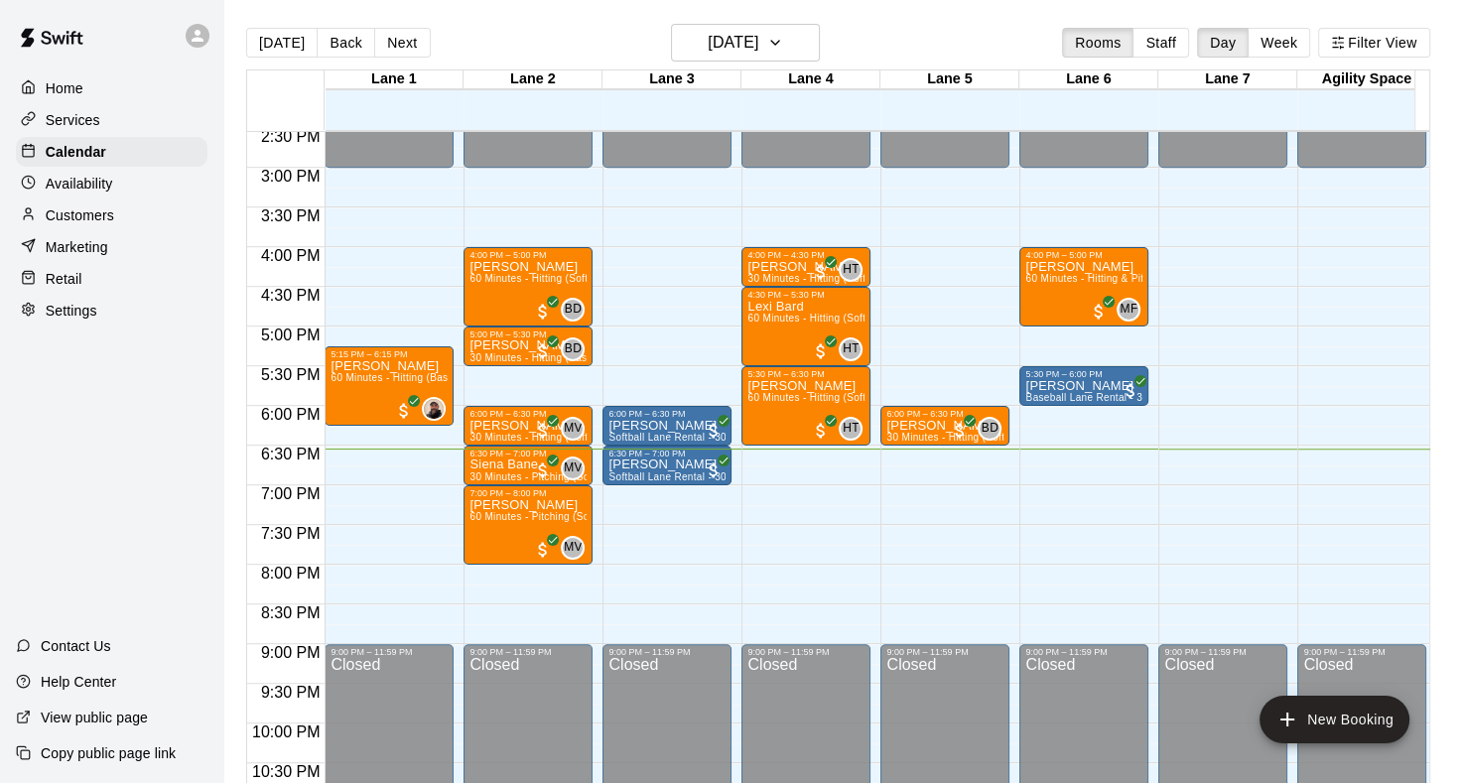
click at [74, 225] on p "Customers" at bounding box center [80, 216] width 69 height 20
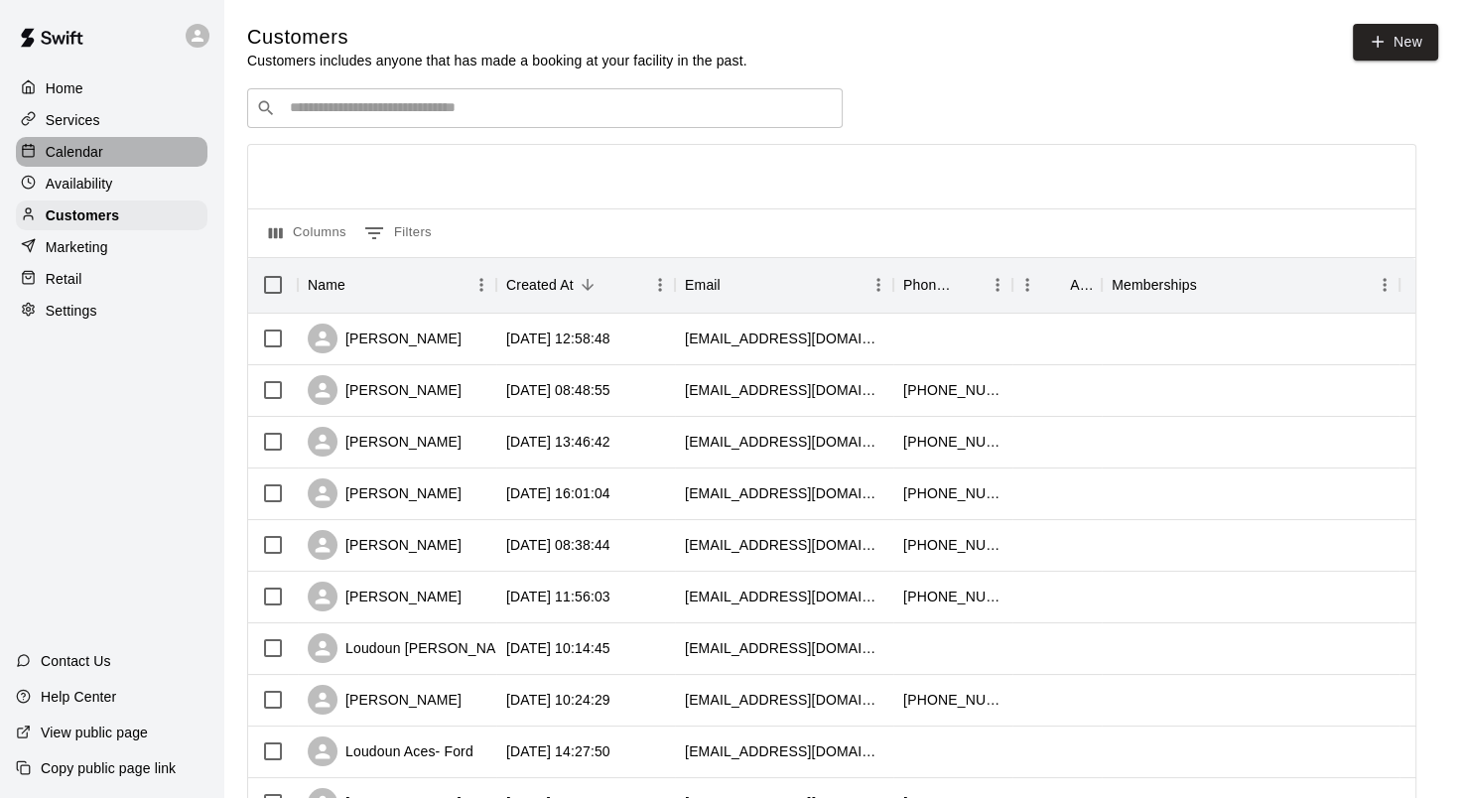
click at [95, 159] on p "Calendar" at bounding box center [75, 152] width 58 height 20
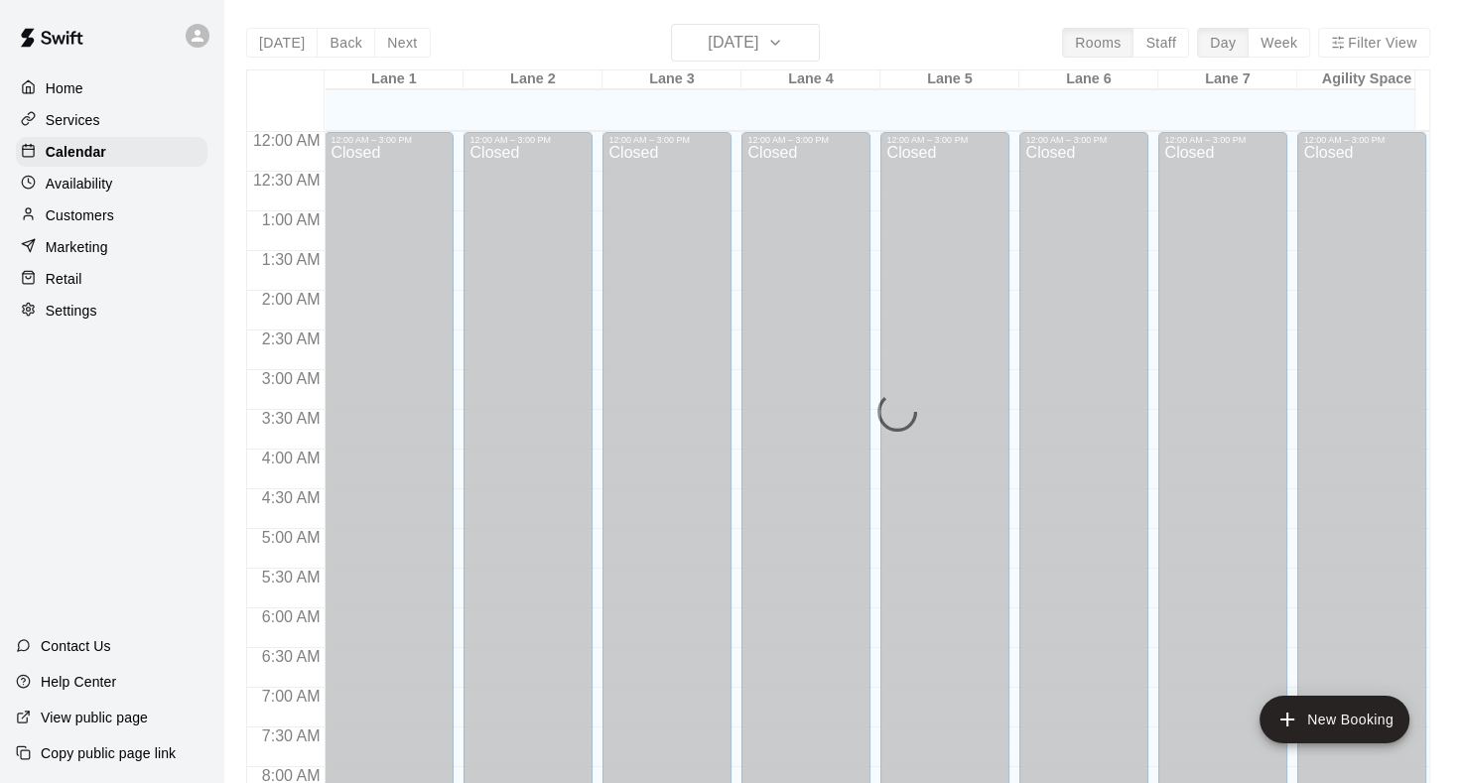
scroll to position [1156, 0]
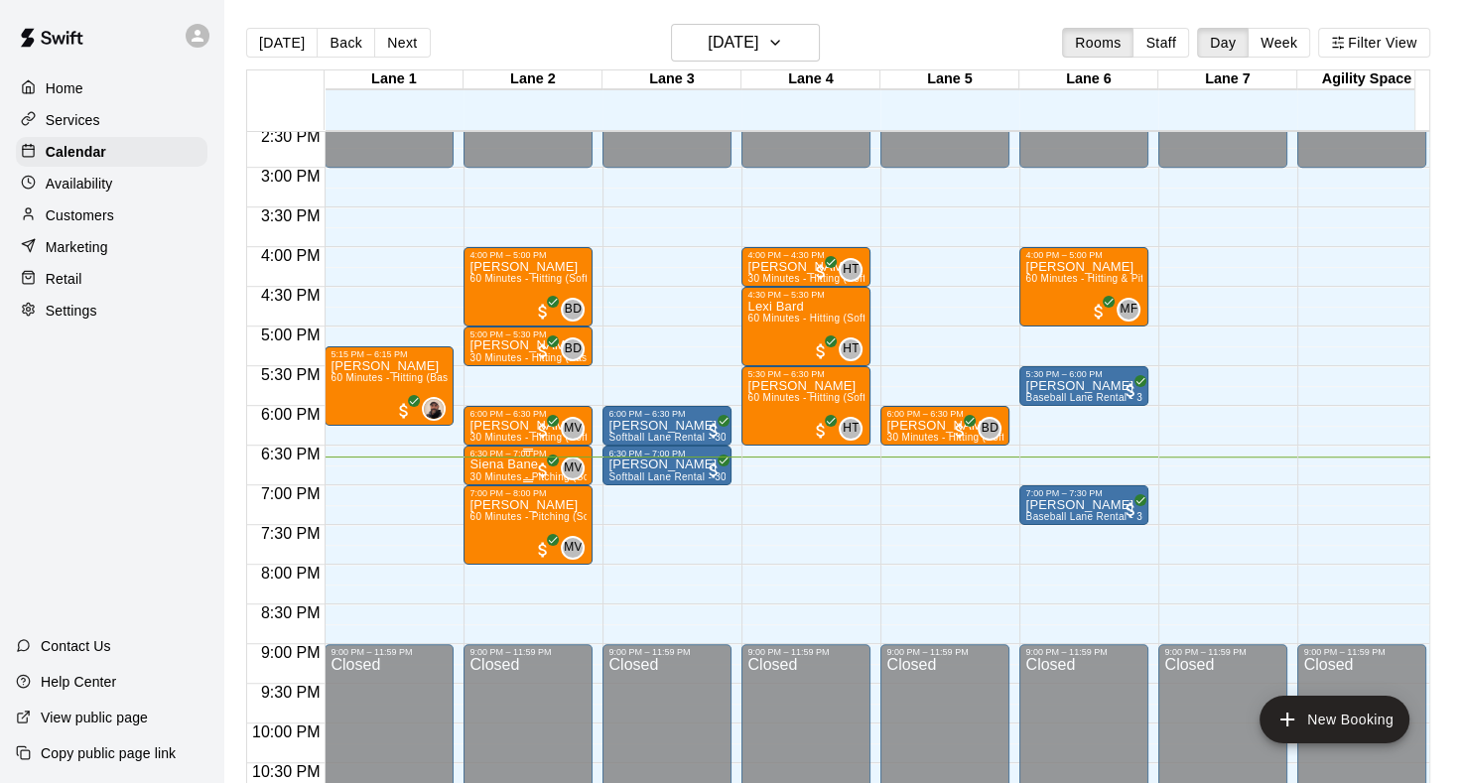
click at [515, 465] on p "Siena Bane" at bounding box center [528, 465] width 117 height 0
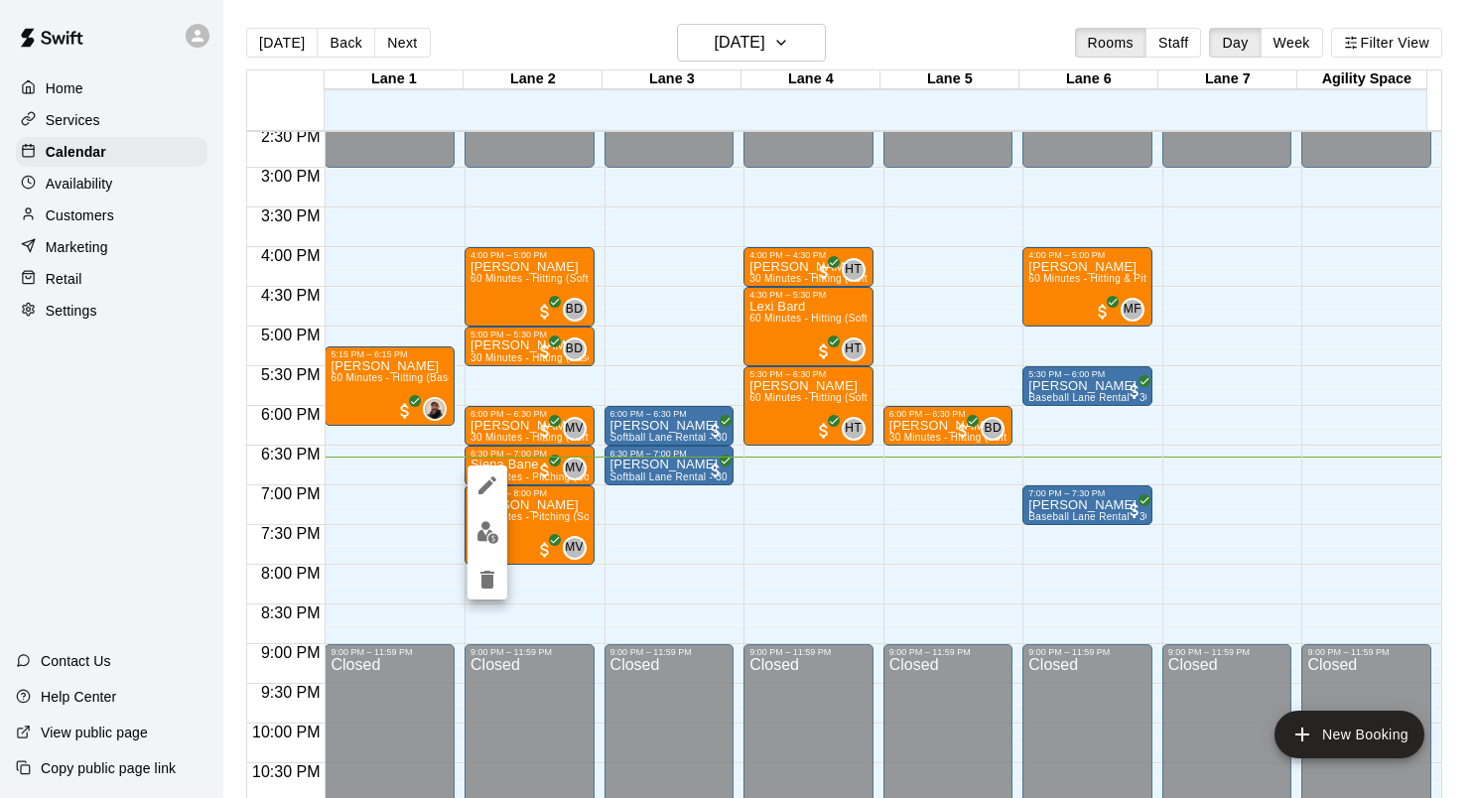
click at [78, 238] on div at bounding box center [738, 399] width 1477 height 798
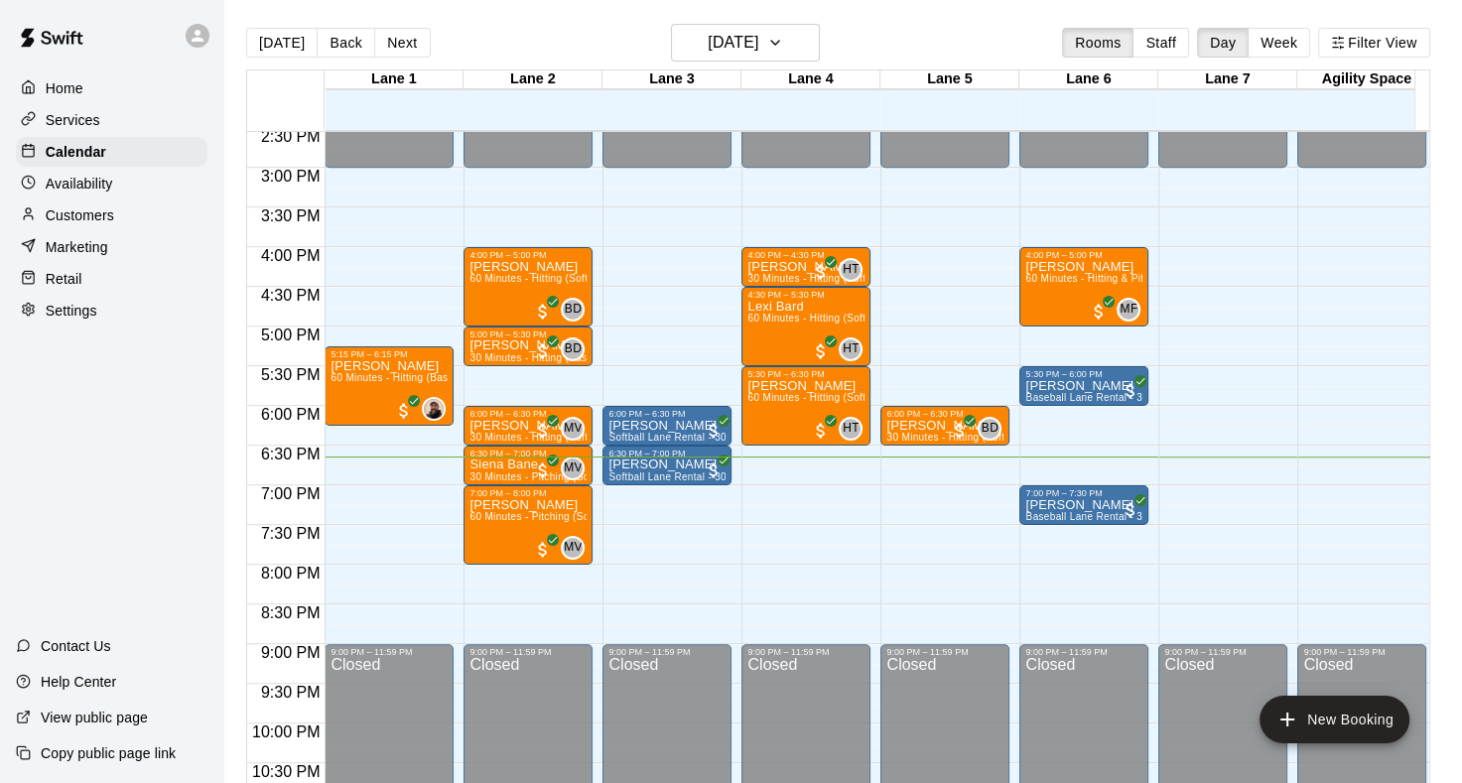
click at [103, 210] on div "Customers" at bounding box center [112, 216] width 192 height 30
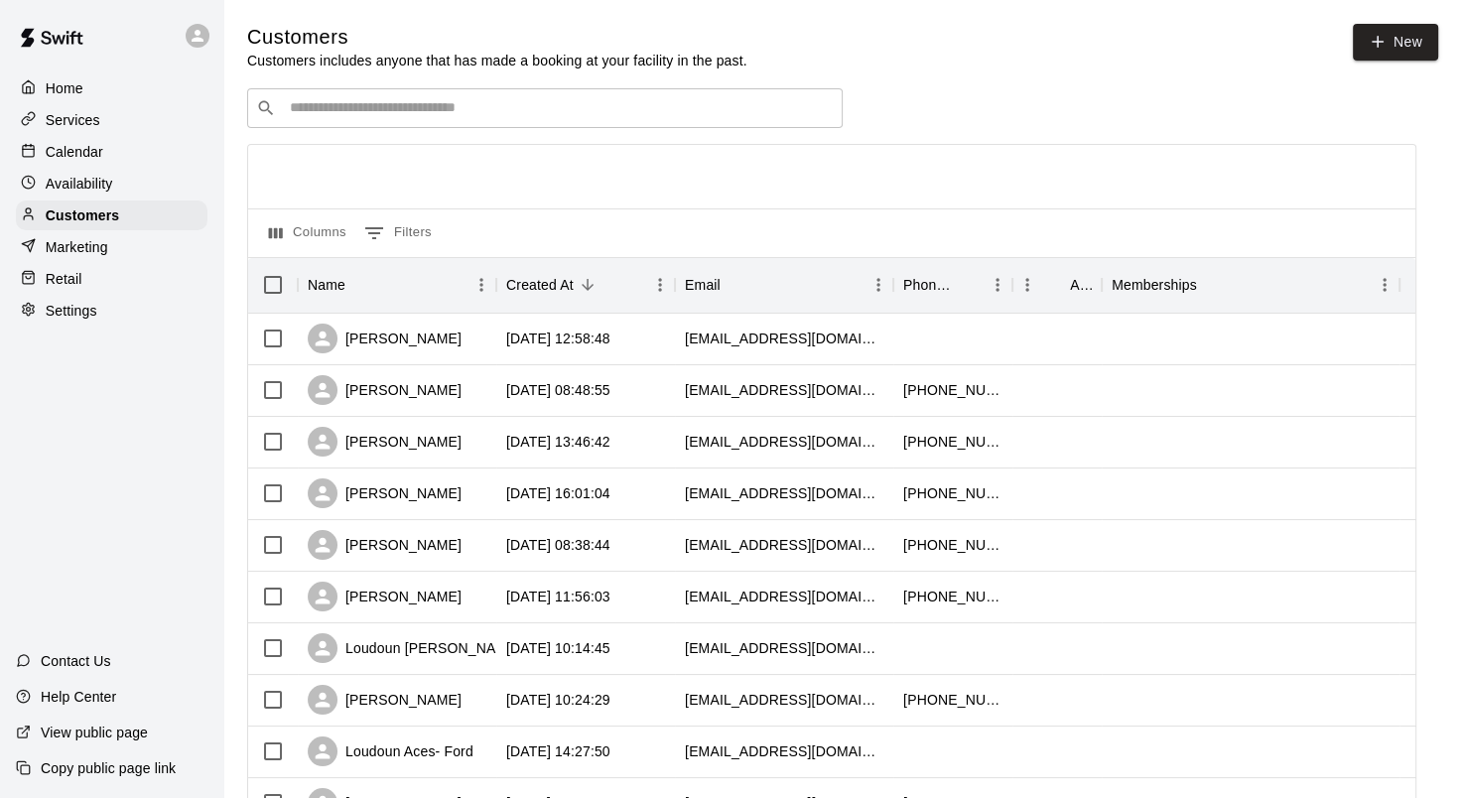
click at [525, 111] on input "Search customers by name or email" at bounding box center [559, 108] width 550 height 20
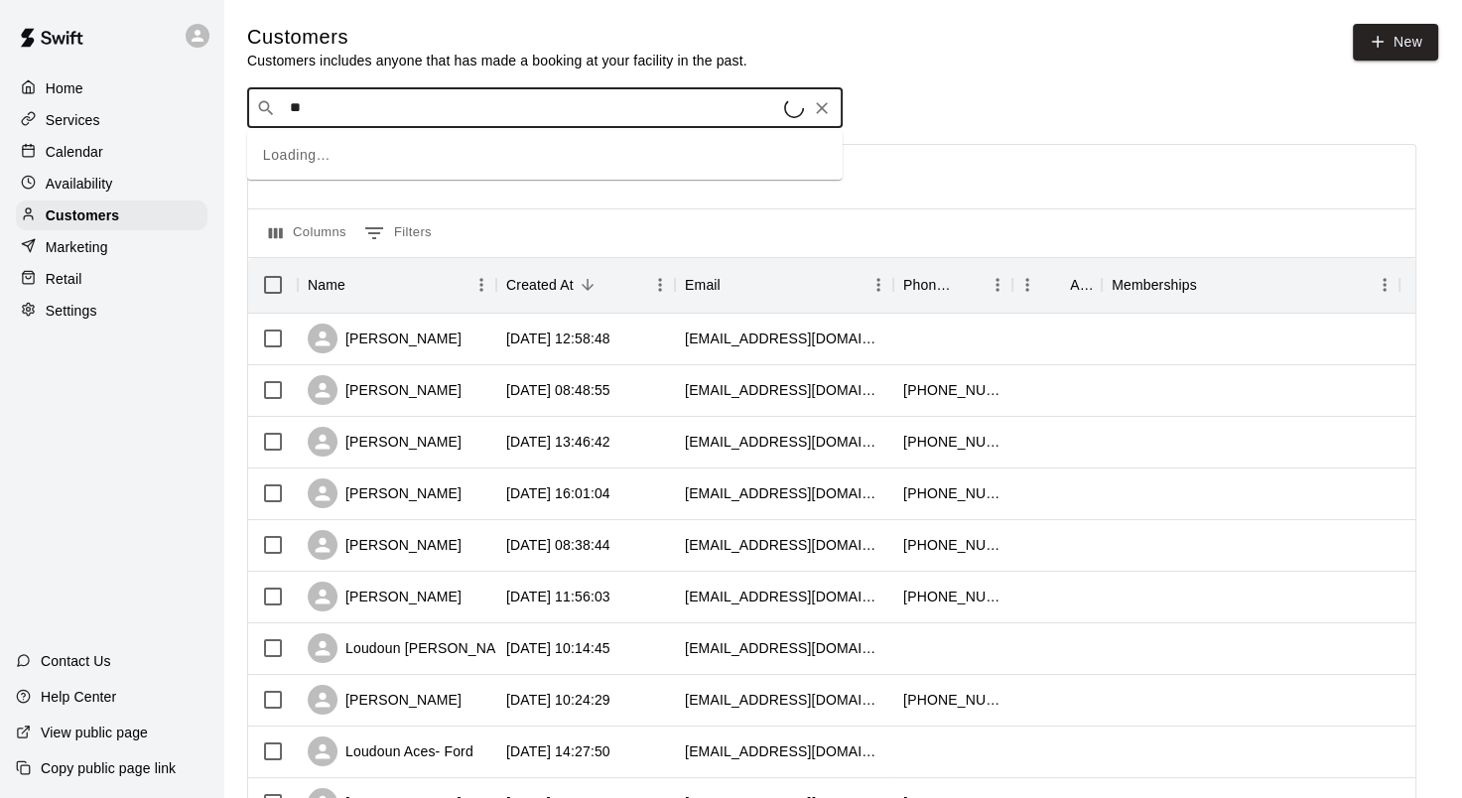
type input "*"
type input "****"
click at [346, 173] on span "[EMAIL_ADDRESS][PERSON_NAME][DOMAIN_NAME]" at bounding box center [461, 174] width 316 height 14
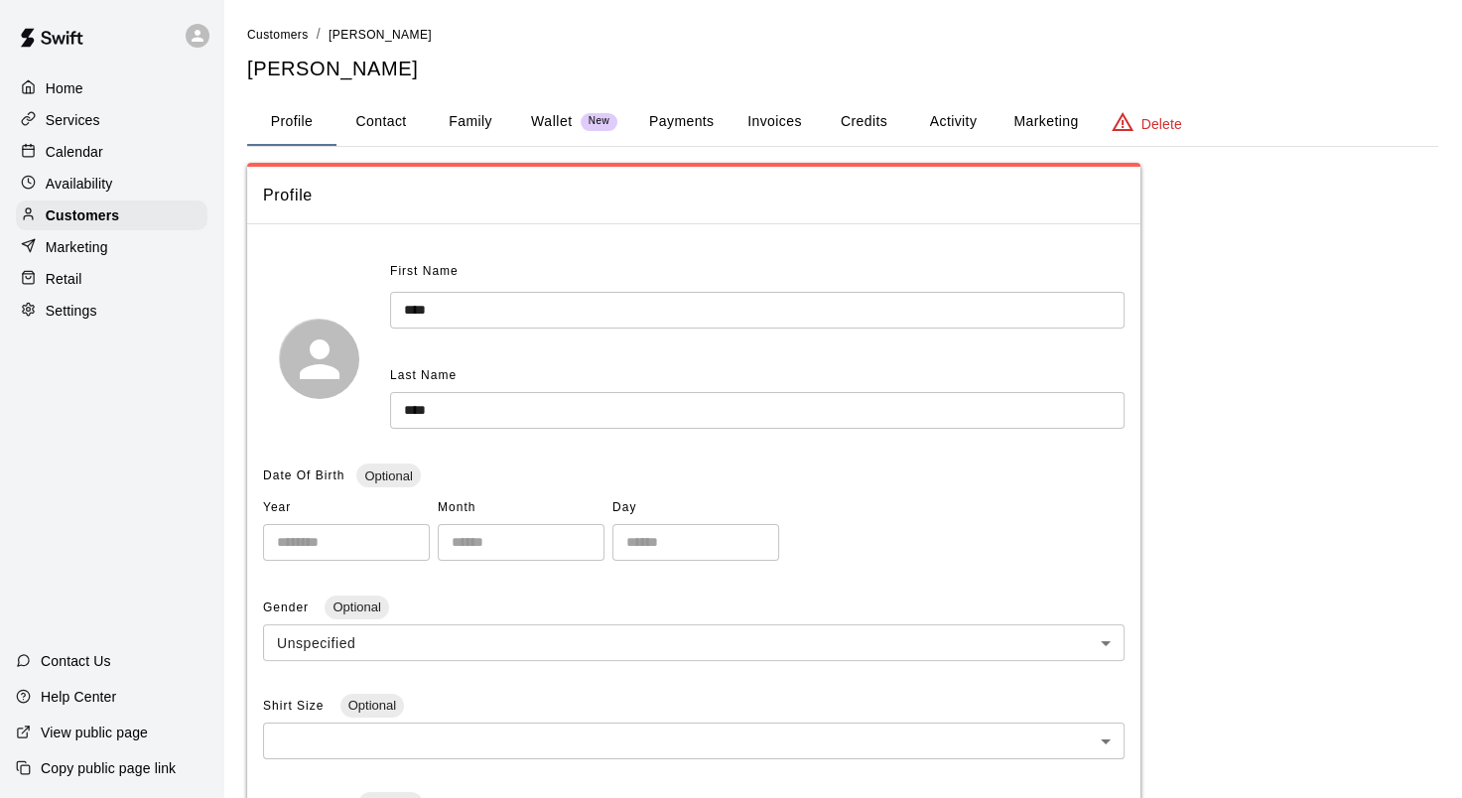
click at [405, 127] on button "Contact" at bounding box center [381, 122] width 89 height 48
select select "**"
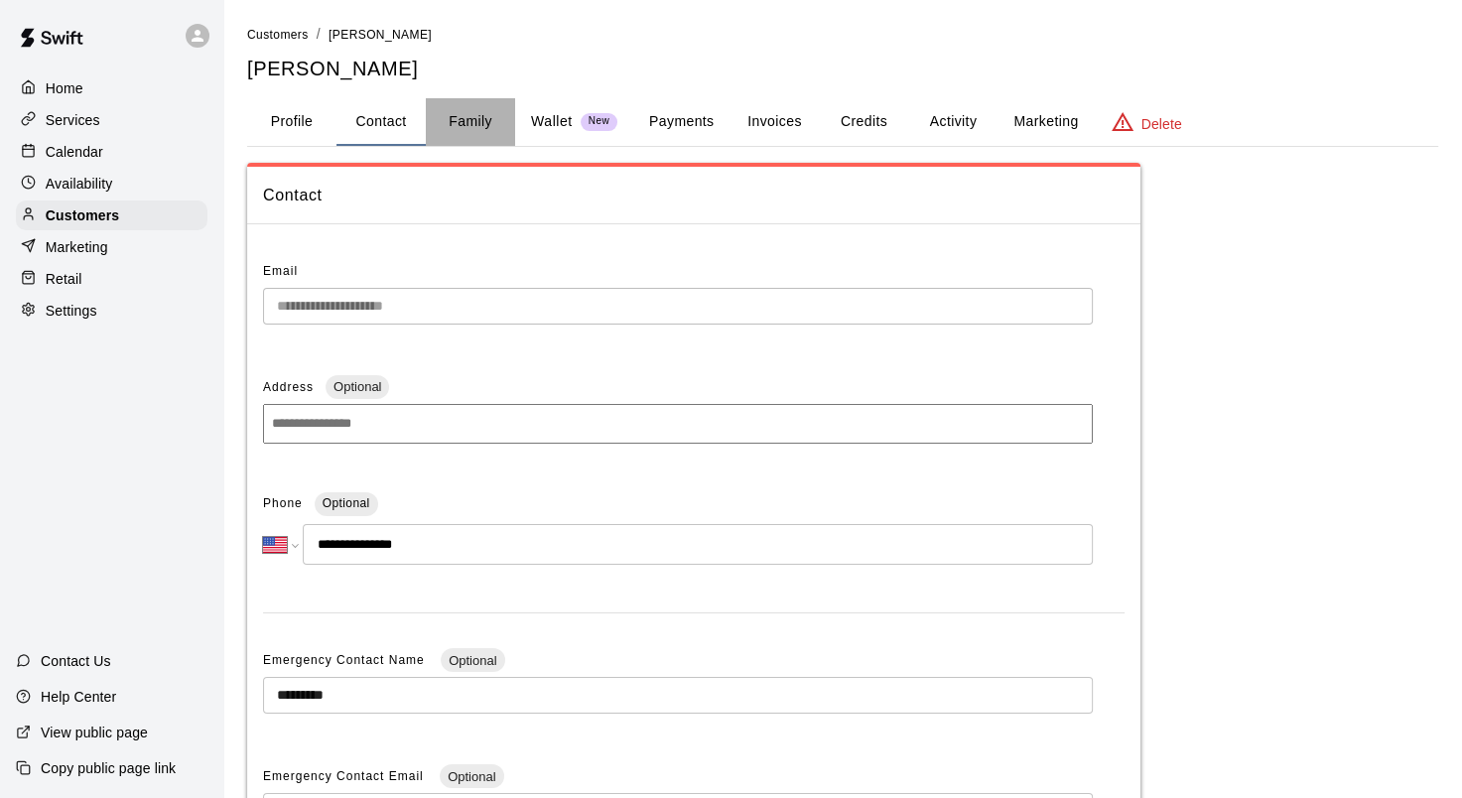
click at [466, 123] on button "Family" at bounding box center [470, 122] width 89 height 48
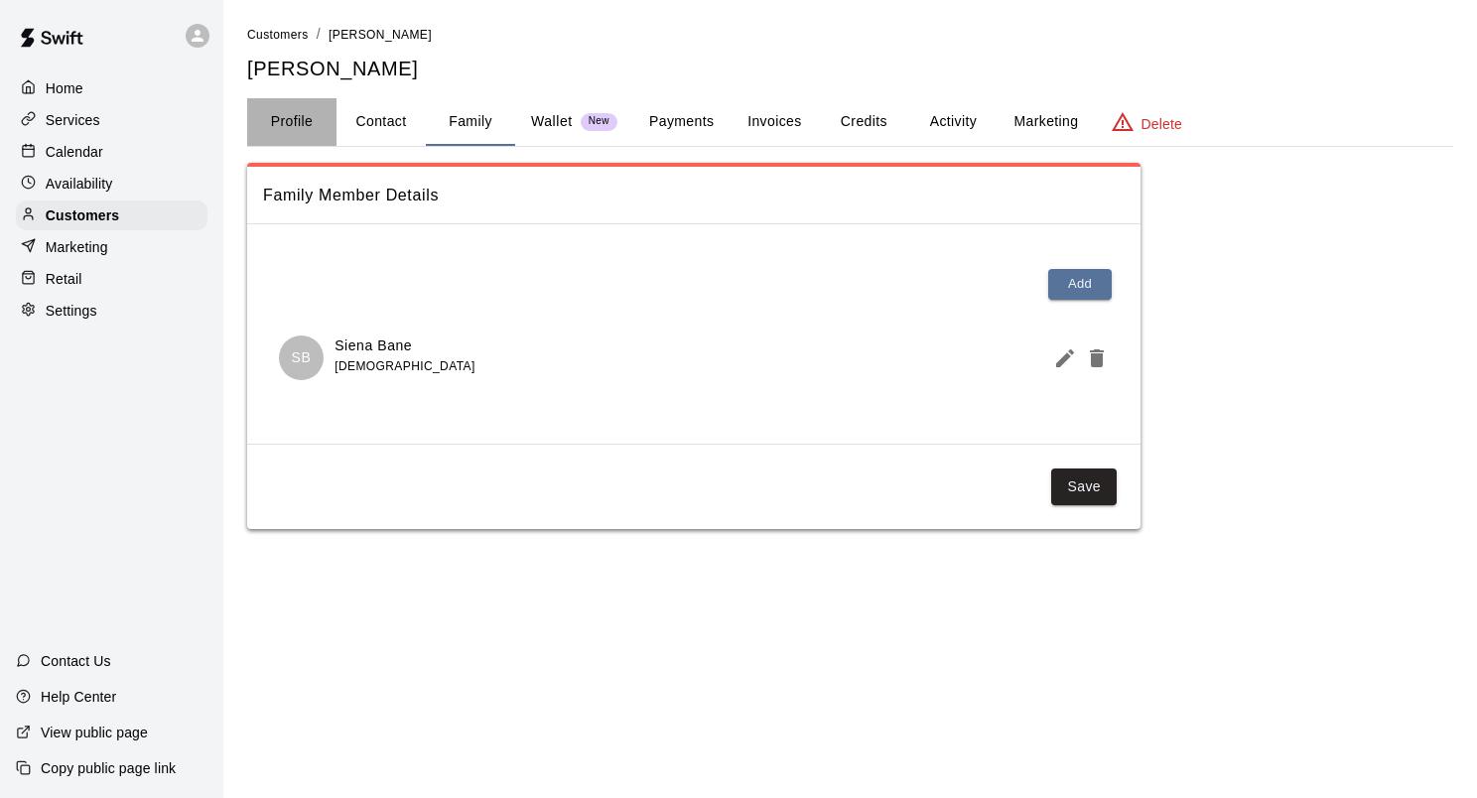
click at [298, 120] on button "Profile" at bounding box center [291, 122] width 89 height 48
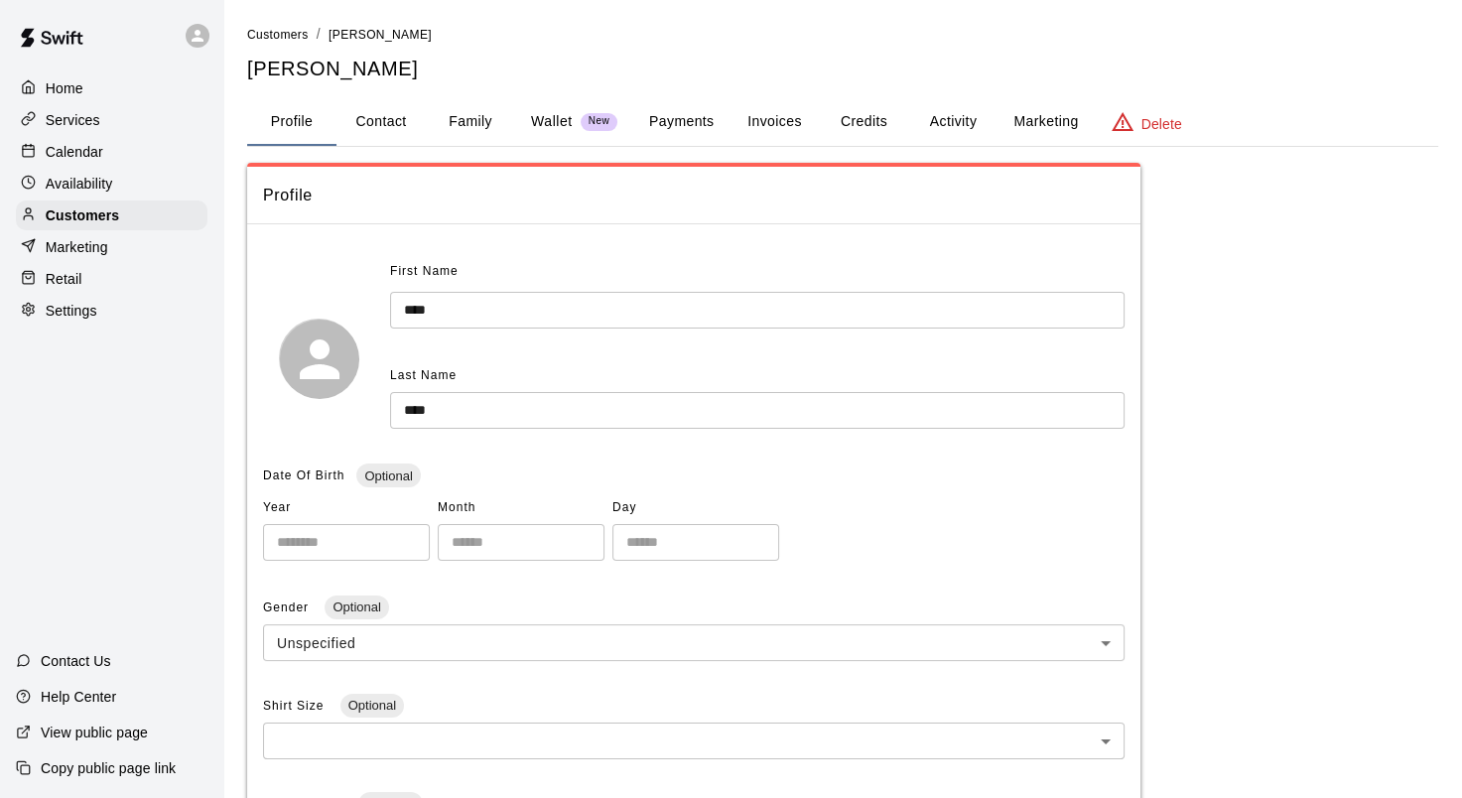
click at [87, 161] on p "Calendar" at bounding box center [75, 152] width 58 height 20
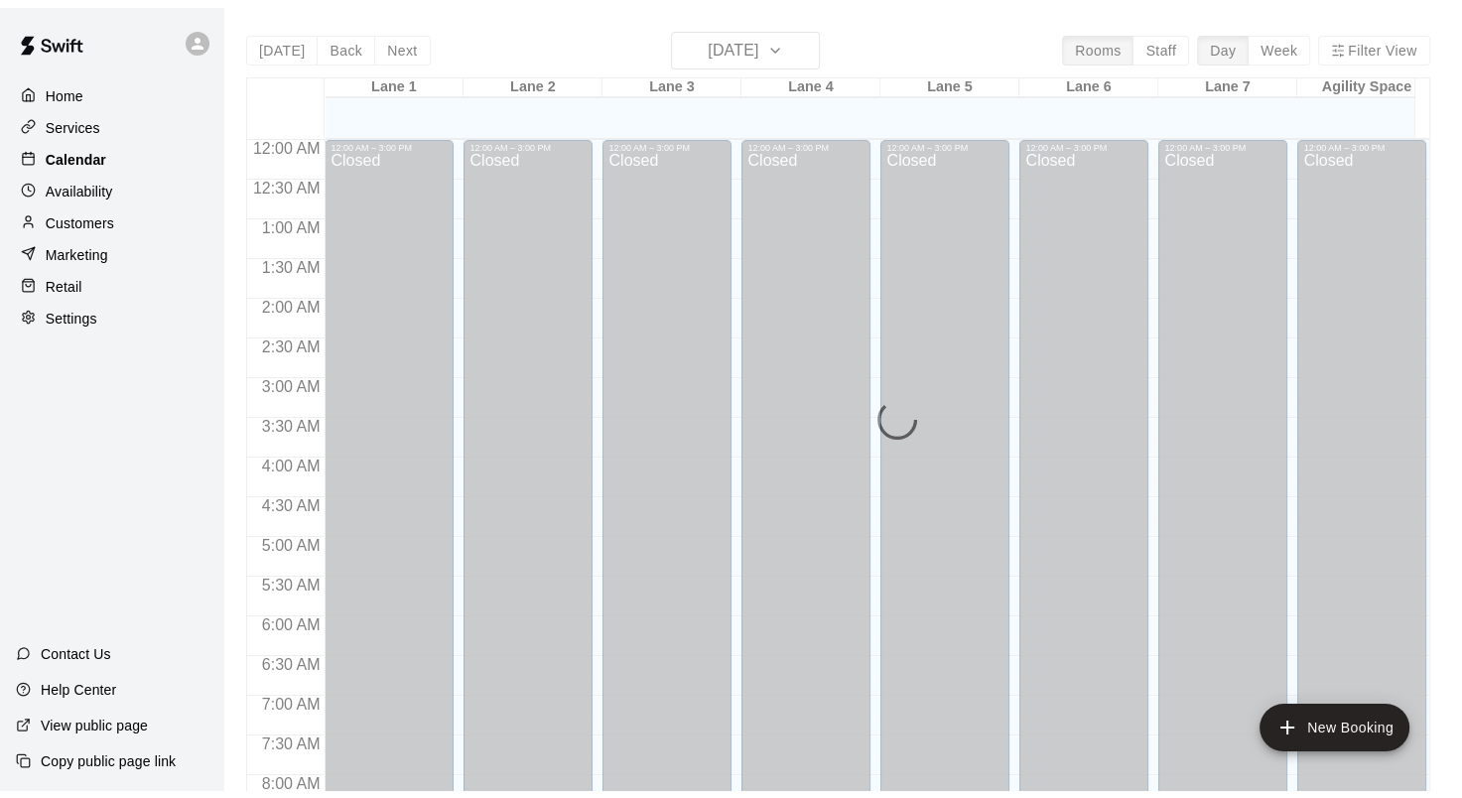
scroll to position [1156, 0]
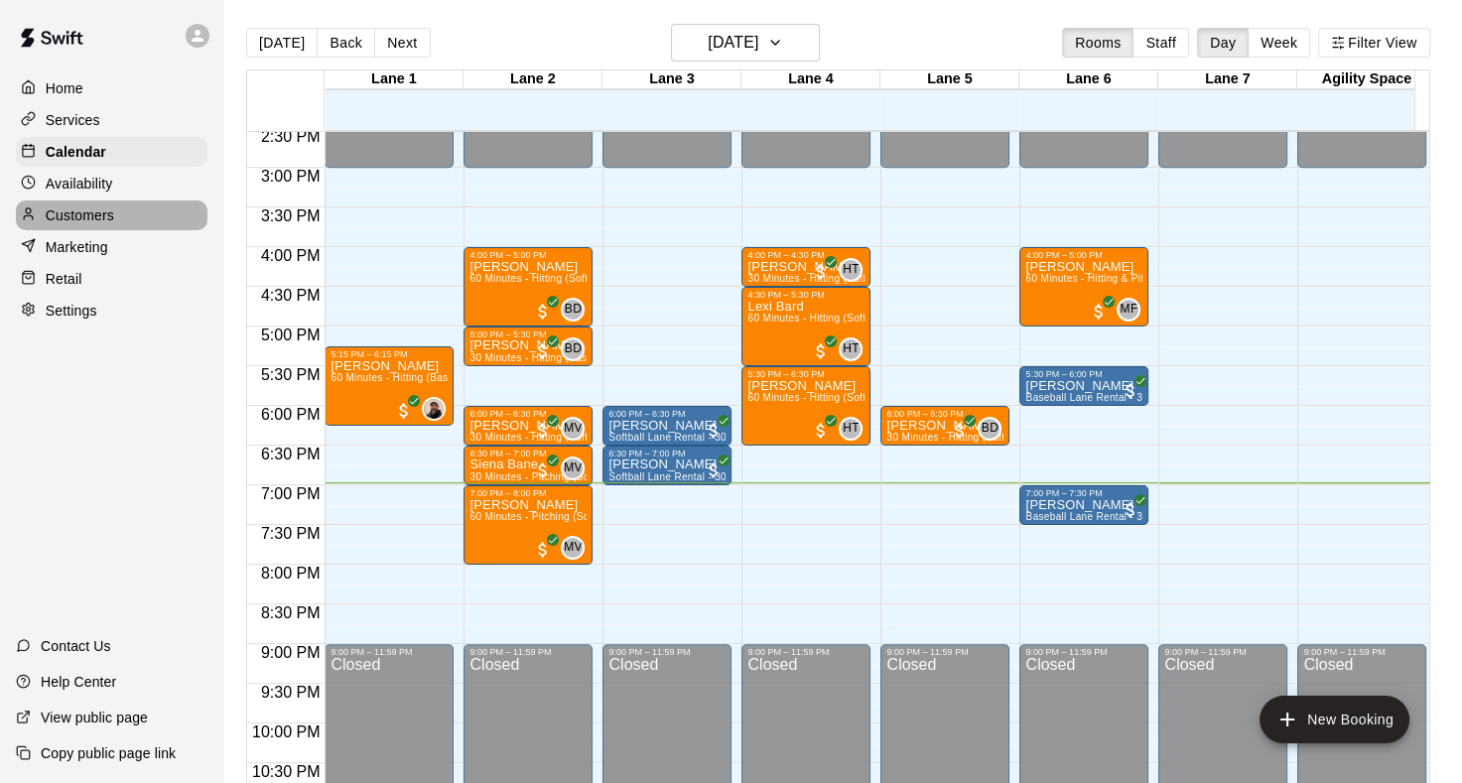
click at [91, 218] on p "Customers" at bounding box center [80, 216] width 69 height 20
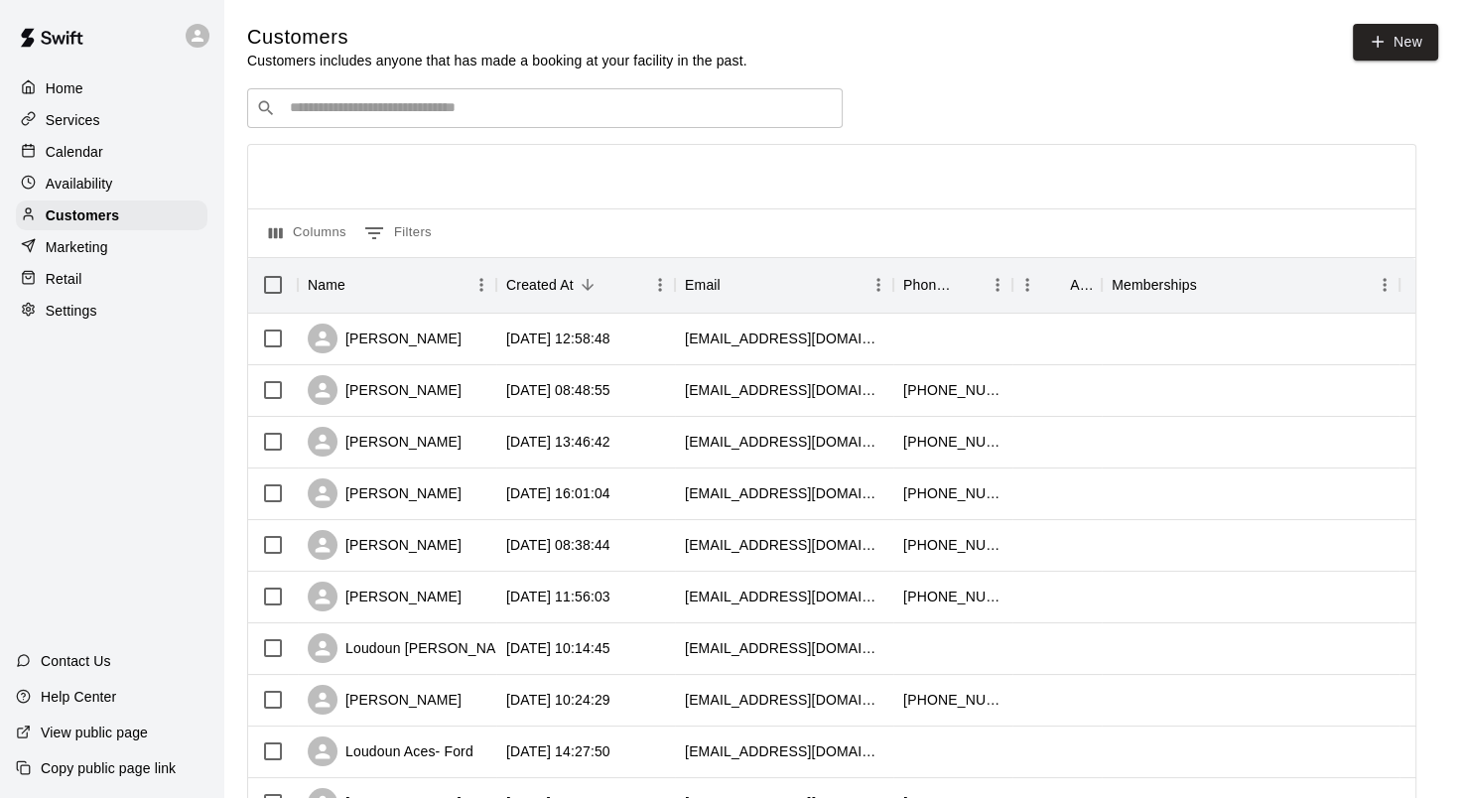
click at [71, 153] on p "Calendar" at bounding box center [75, 152] width 58 height 20
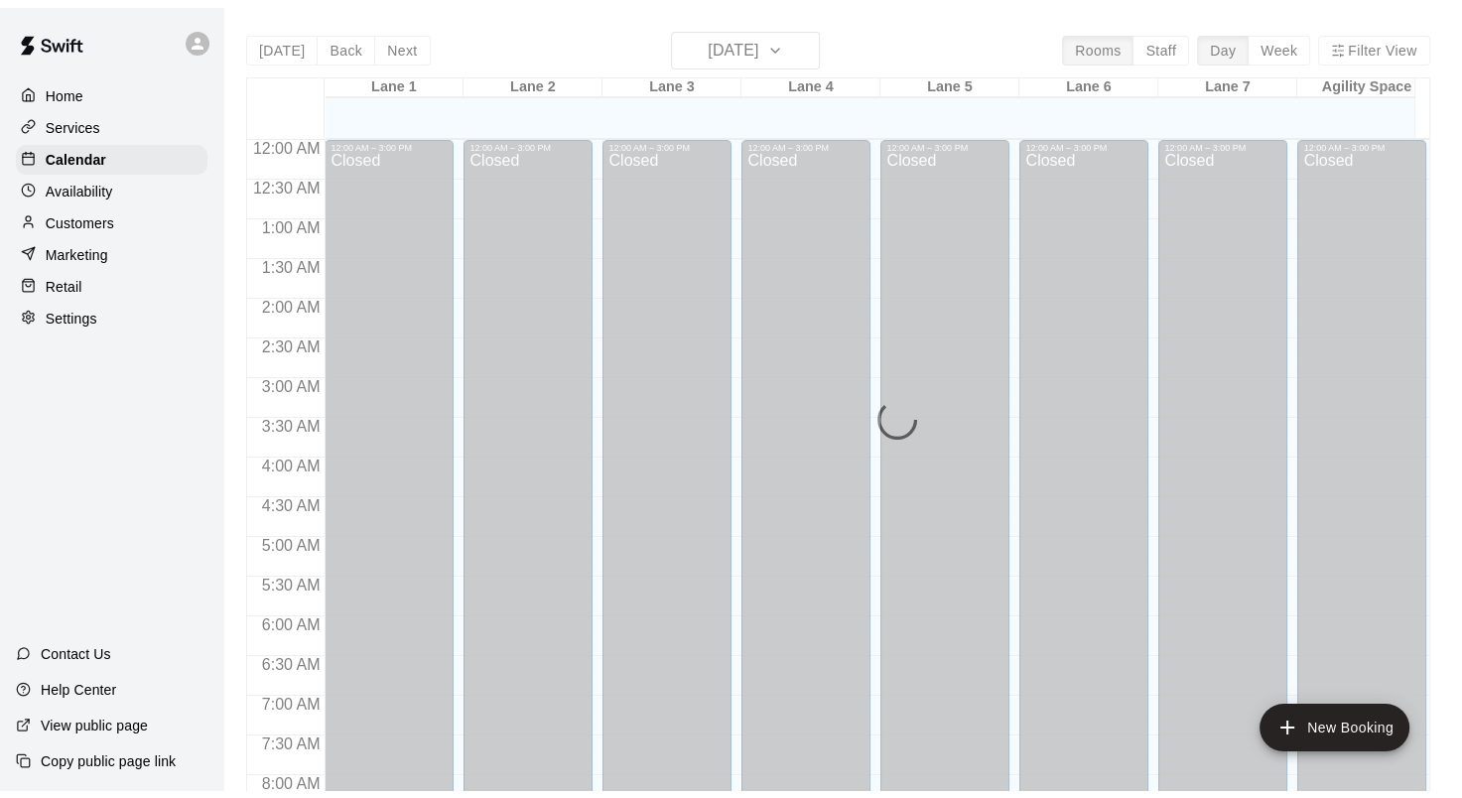
scroll to position [1156, 0]
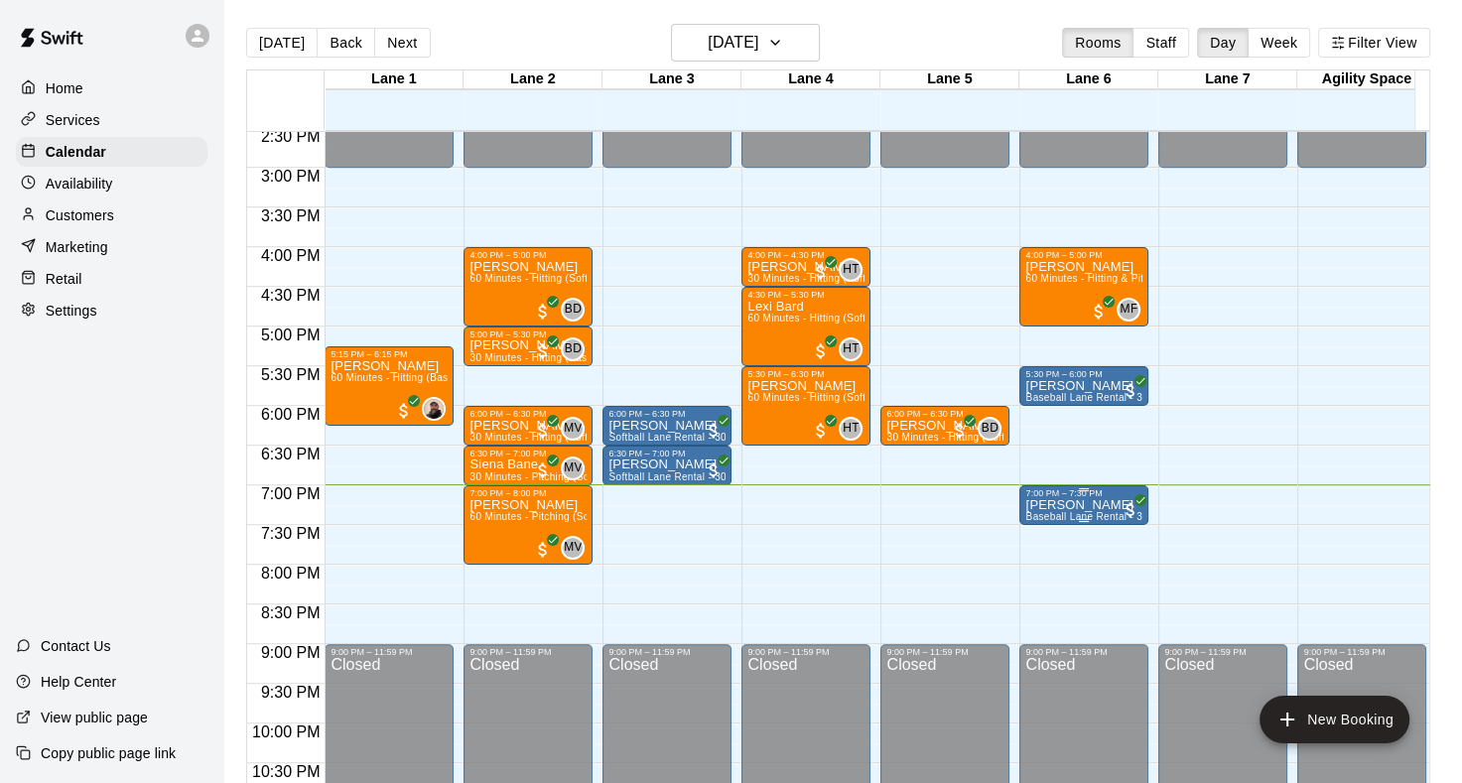
click at [1060, 505] on p "[PERSON_NAME]" at bounding box center [1084, 505] width 117 height 0
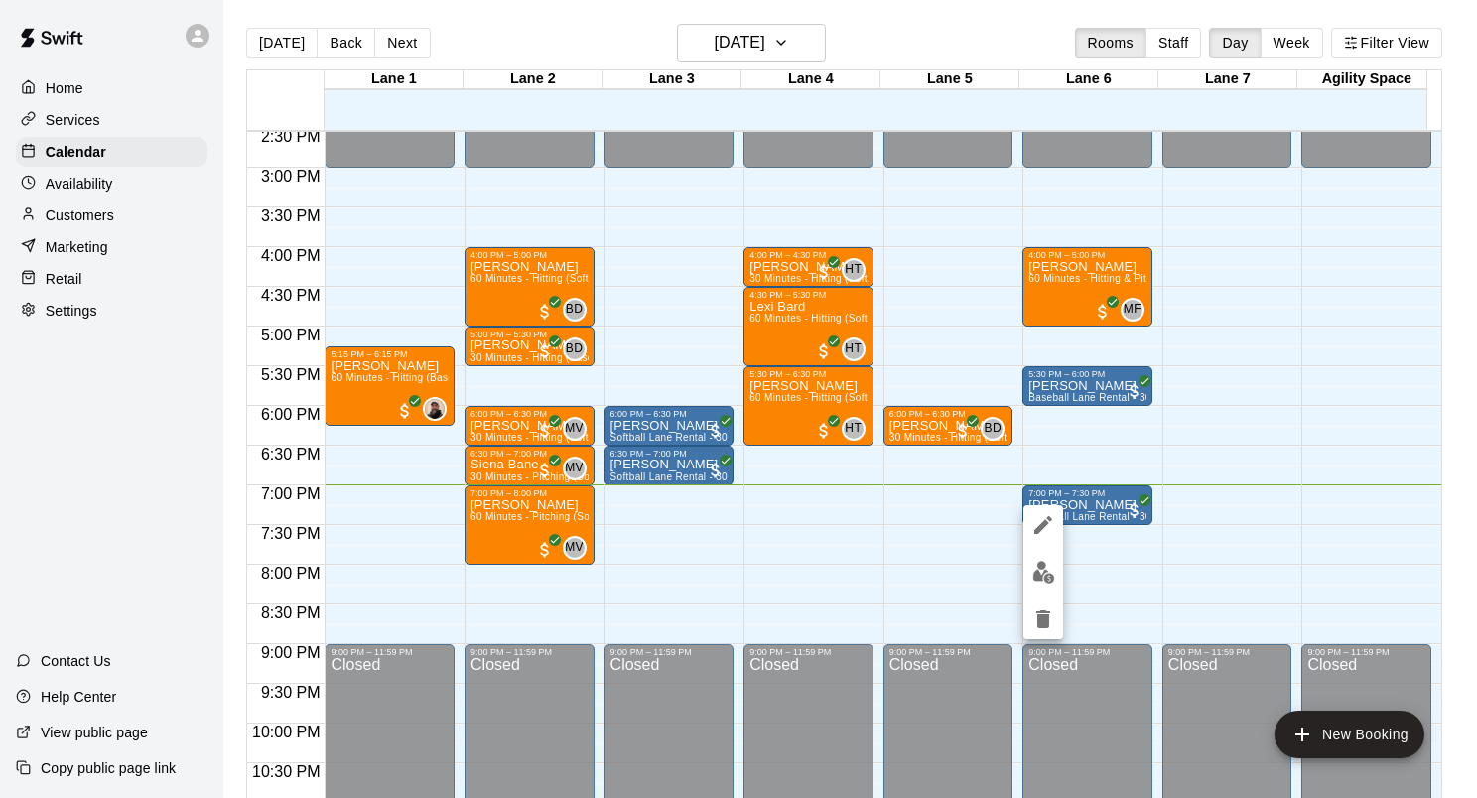
click at [1047, 577] on img "edit" at bounding box center [1044, 572] width 23 height 23
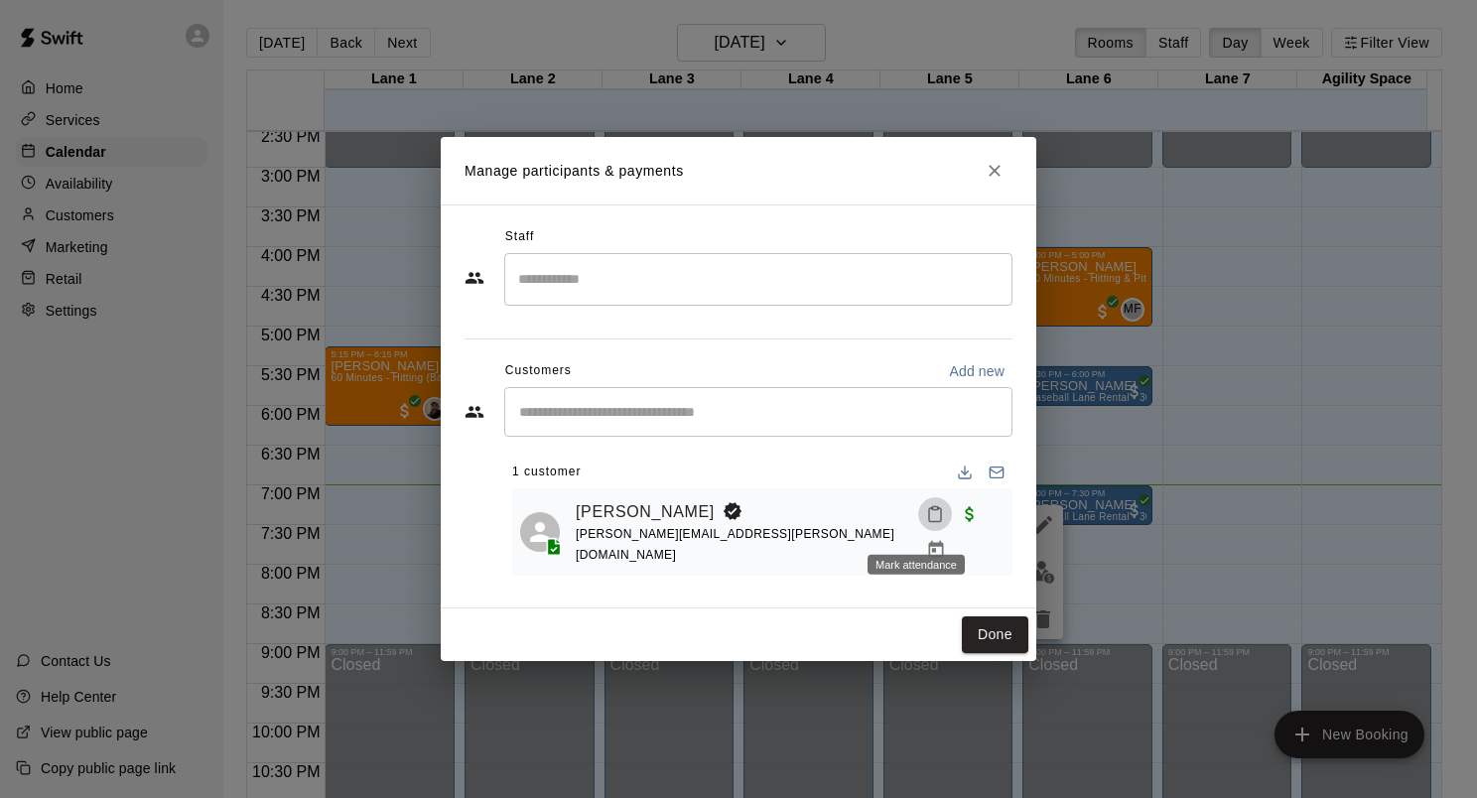
click at [932, 524] on button "Mark attendance" at bounding box center [935, 514] width 34 height 34
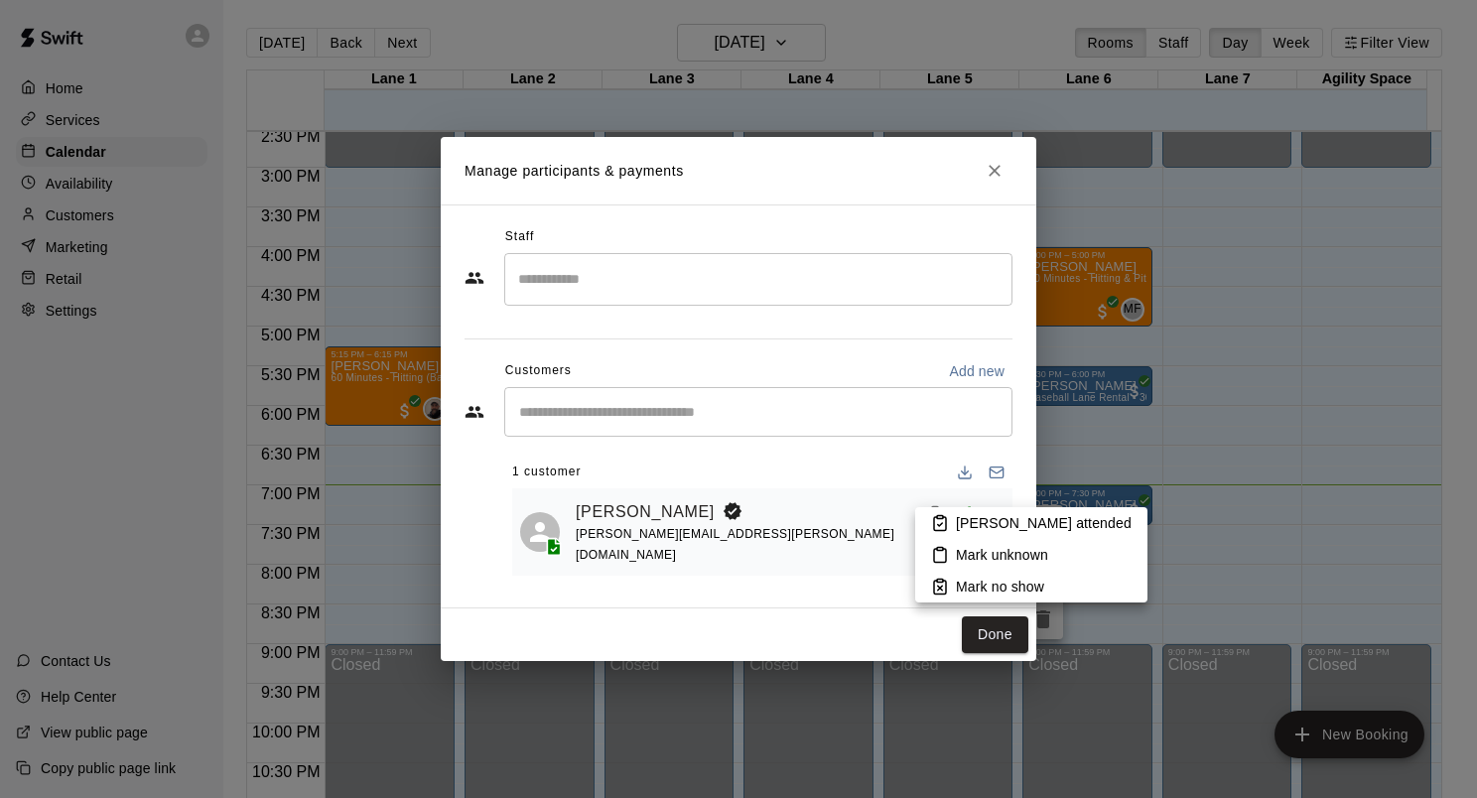
click at [997, 524] on p "[PERSON_NAME] attended" at bounding box center [1044, 523] width 176 height 20
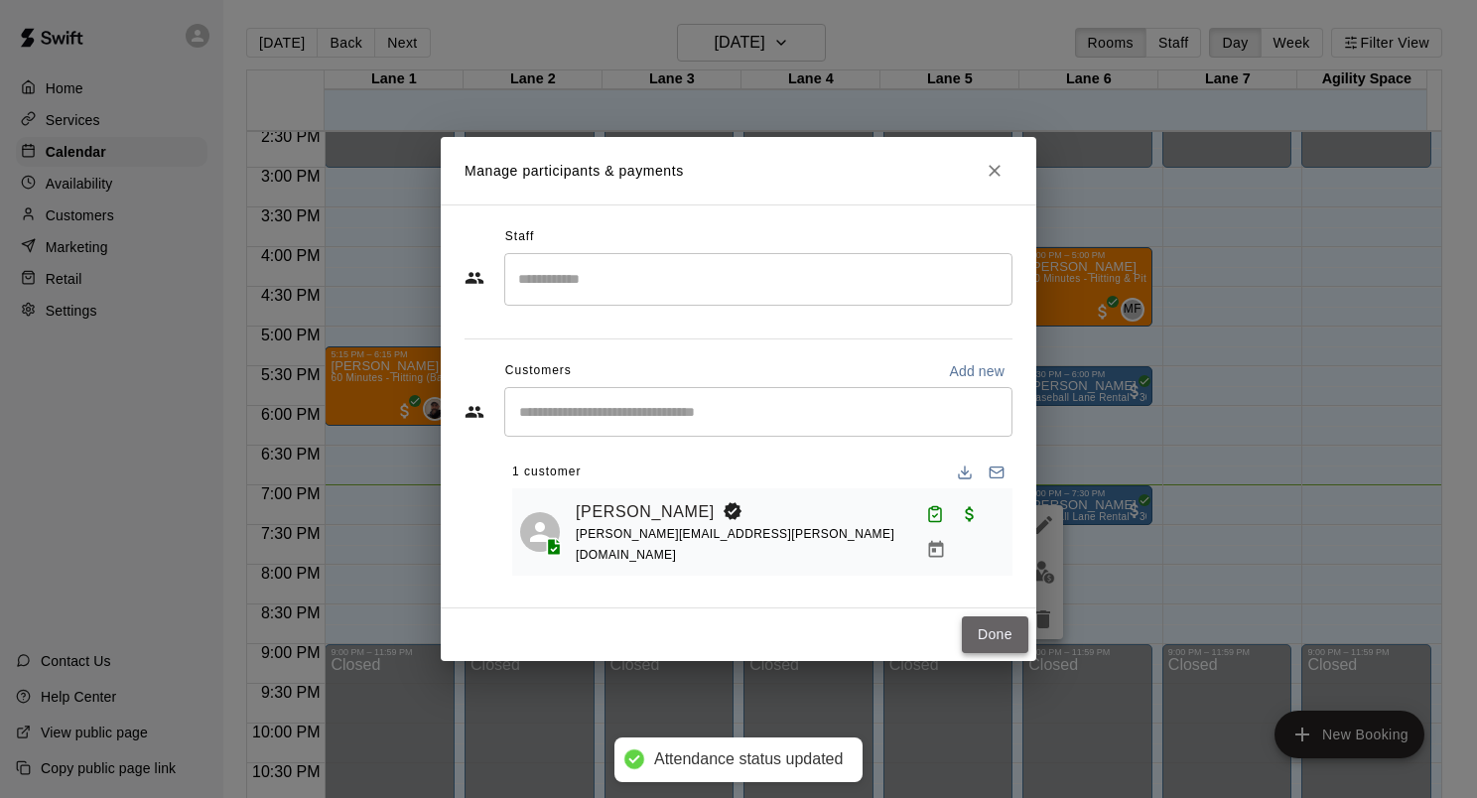
click at [1007, 634] on button "Done" at bounding box center [995, 635] width 67 height 37
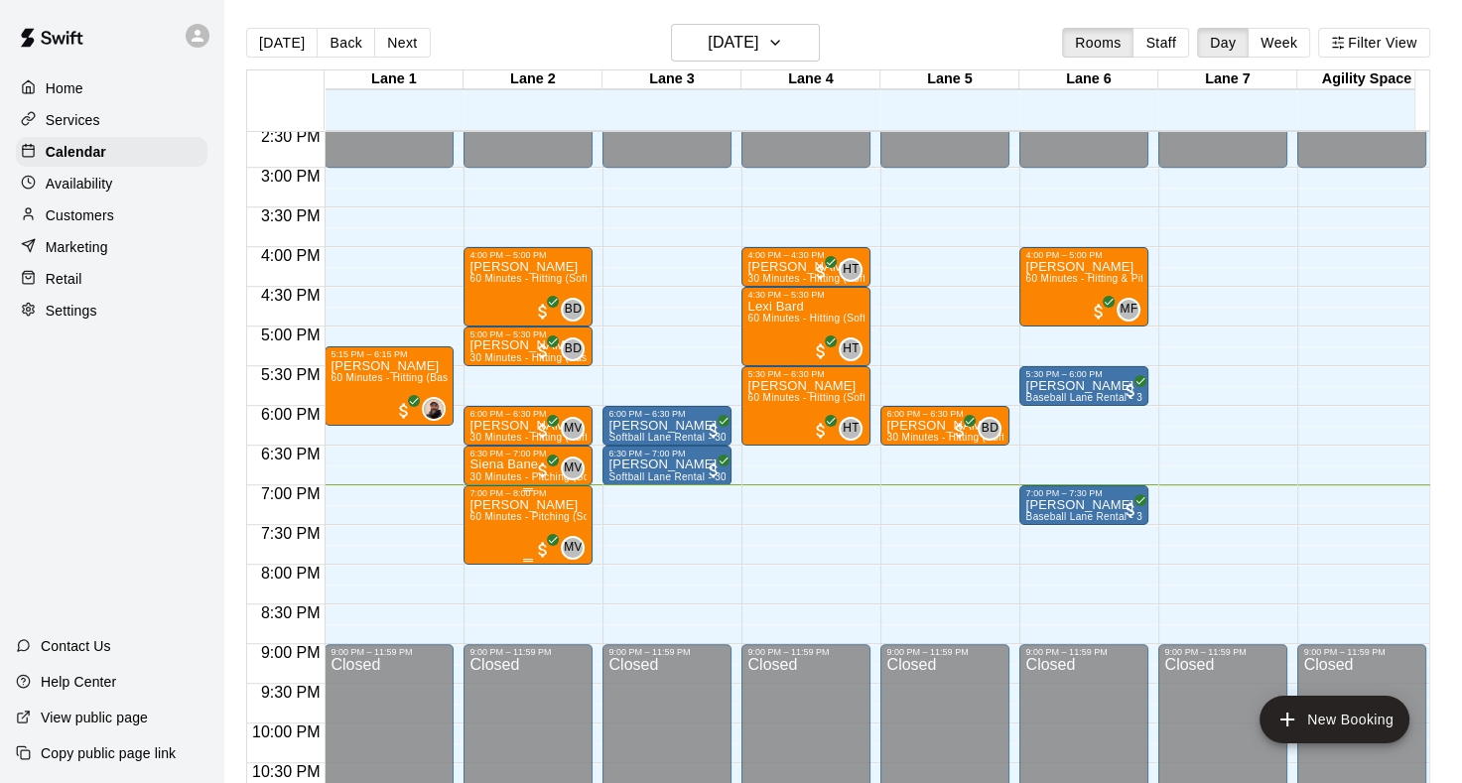
click at [507, 505] on p "[PERSON_NAME]" at bounding box center [528, 505] width 117 height 0
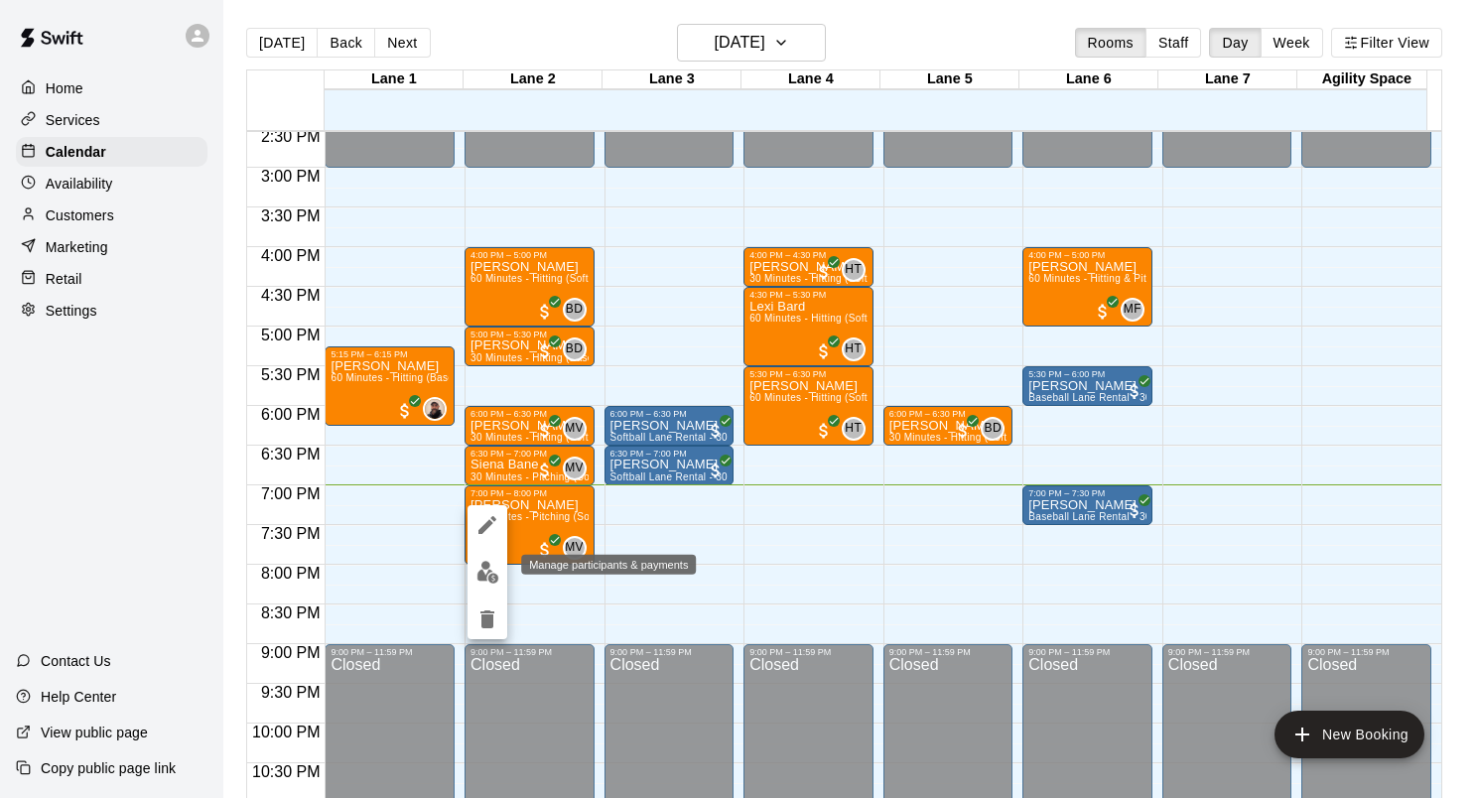
click at [490, 579] on img "edit" at bounding box center [488, 572] width 23 height 23
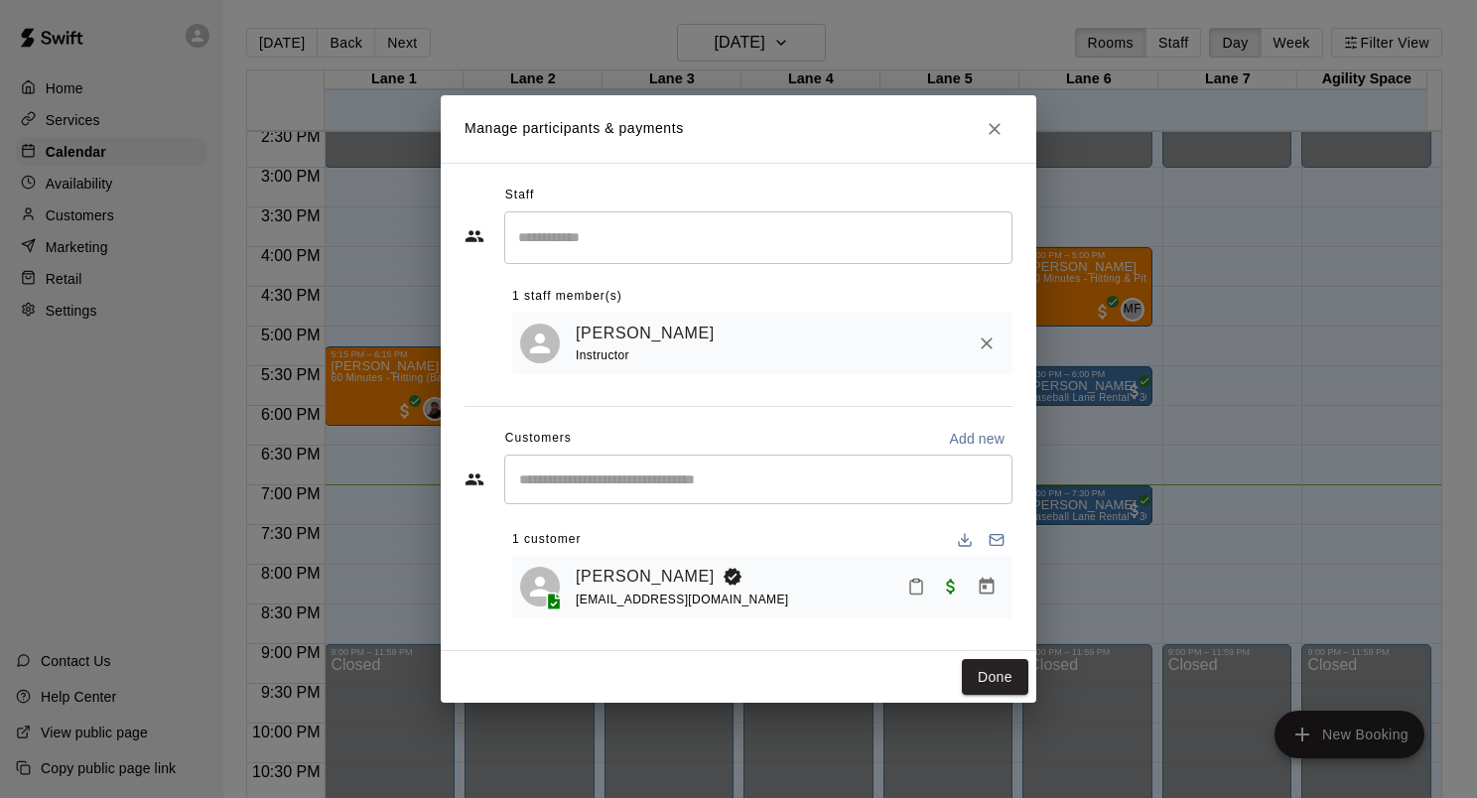
click at [916, 592] on icon "Mark attendance" at bounding box center [916, 587] width 18 height 18
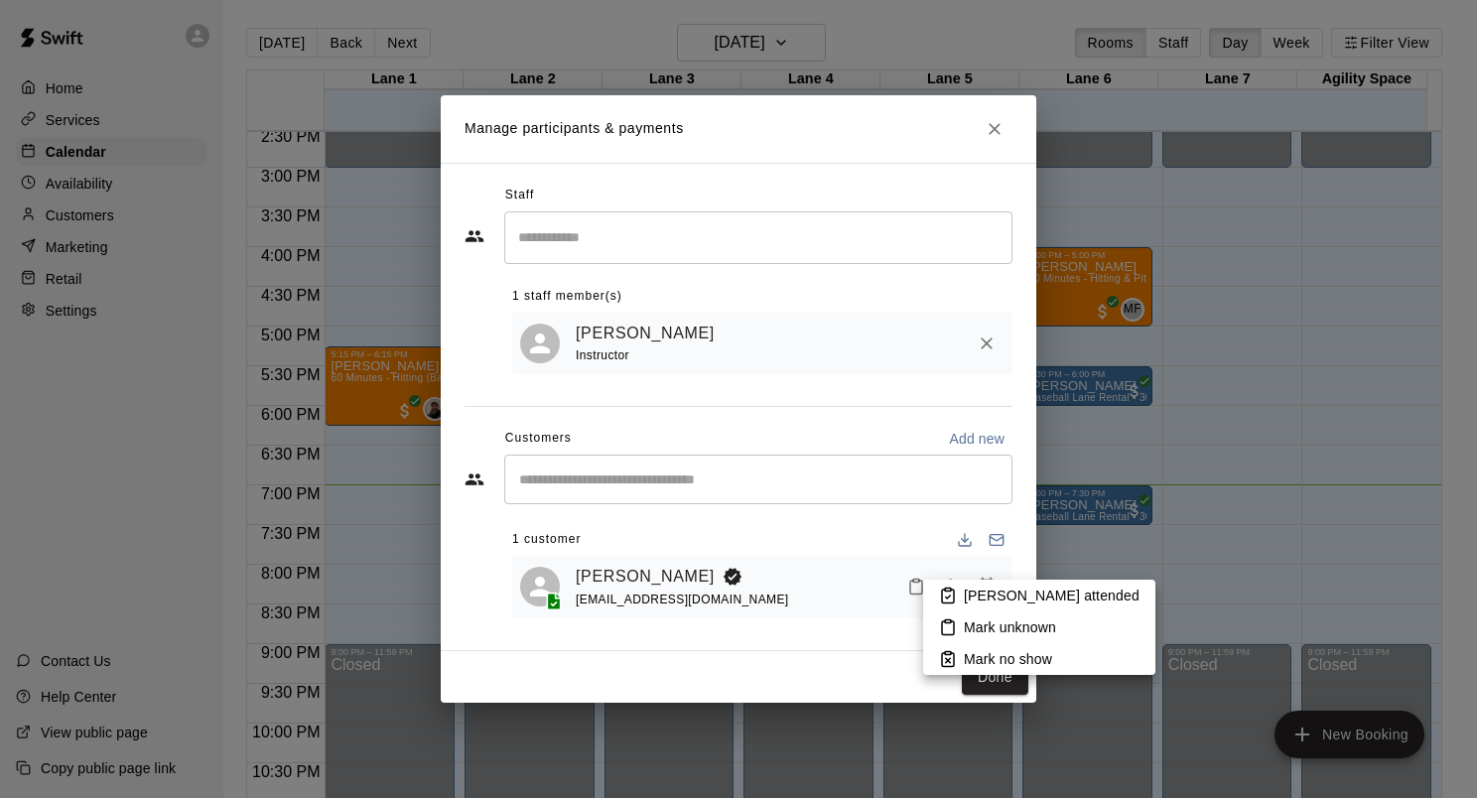
click at [980, 593] on p "[PERSON_NAME] attended" at bounding box center [1052, 596] width 176 height 20
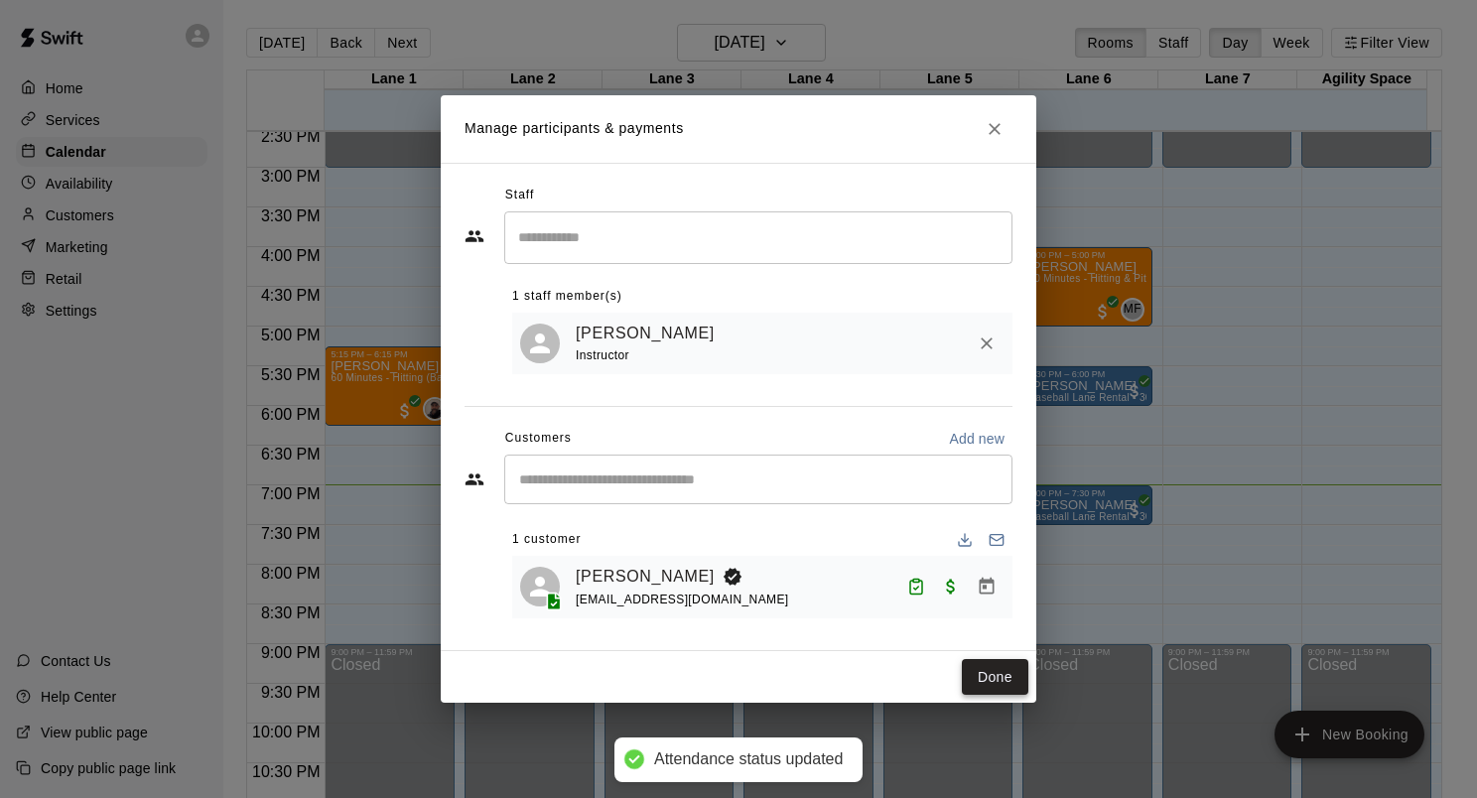
click at [1014, 678] on button "Done" at bounding box center [995, 677] width 67 height 37
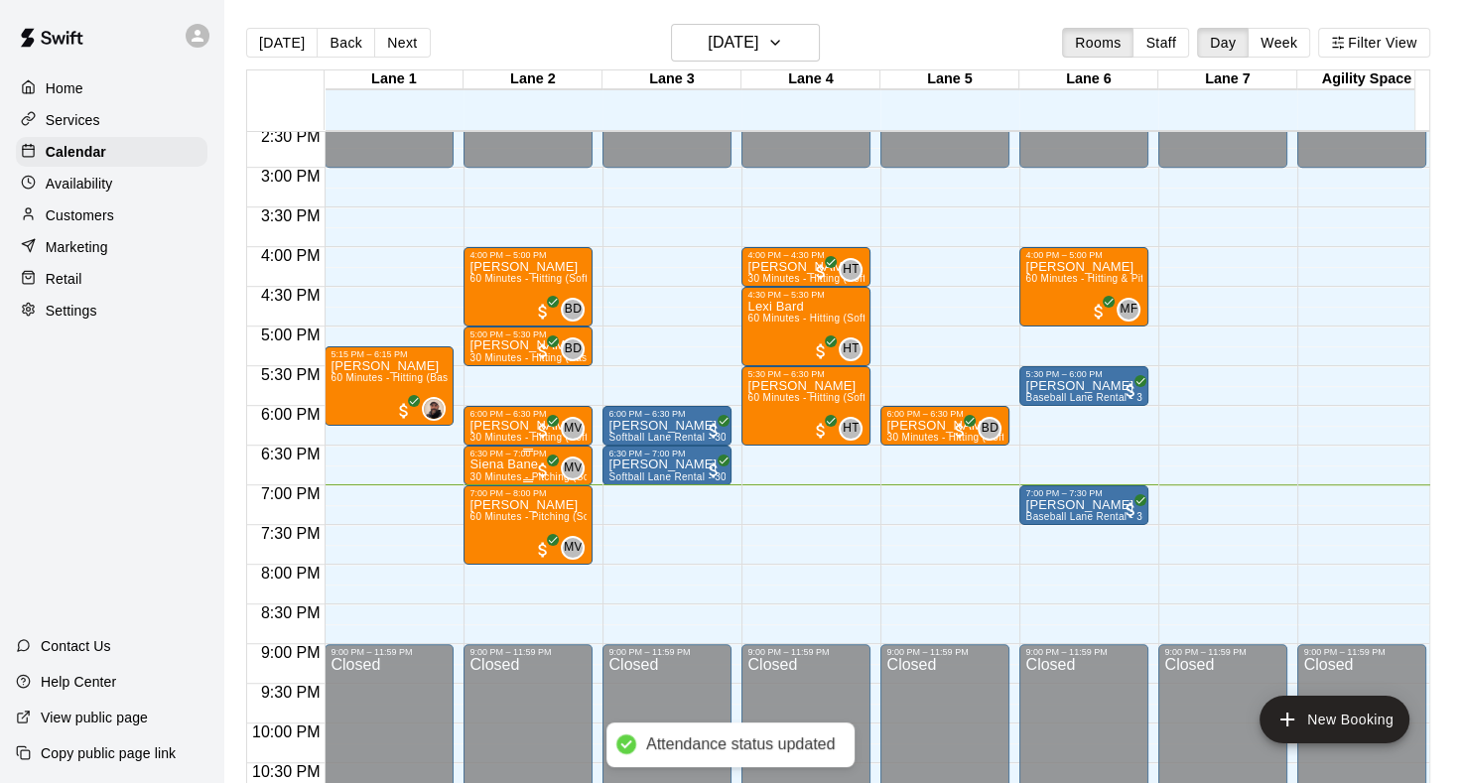
click at [522, 465] on p "Siena Bane" at bounding box center [528, 465] width 117 height 0
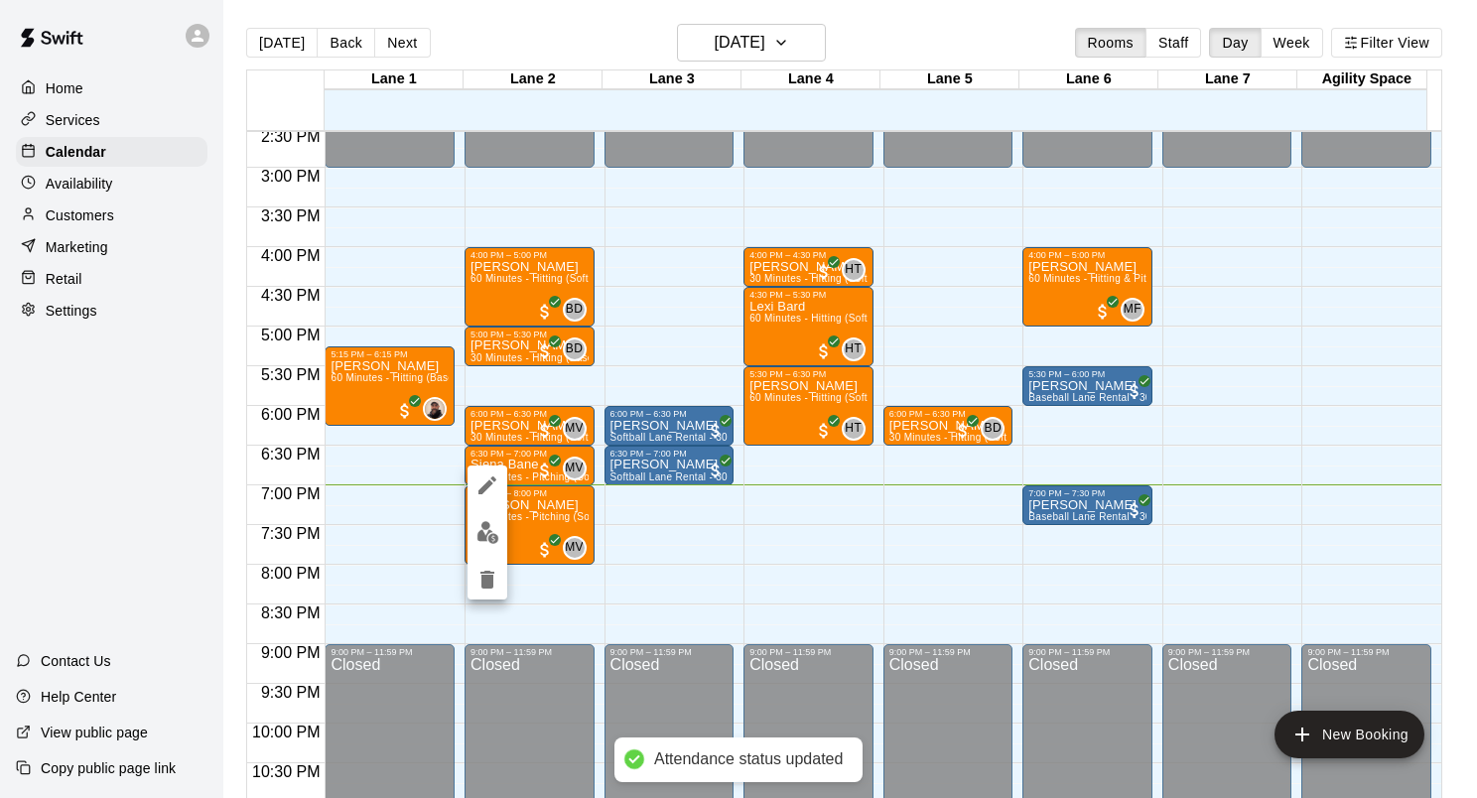
click at [486, 531] on img "edit" at bounding box center [488, 532] width 23 height 23
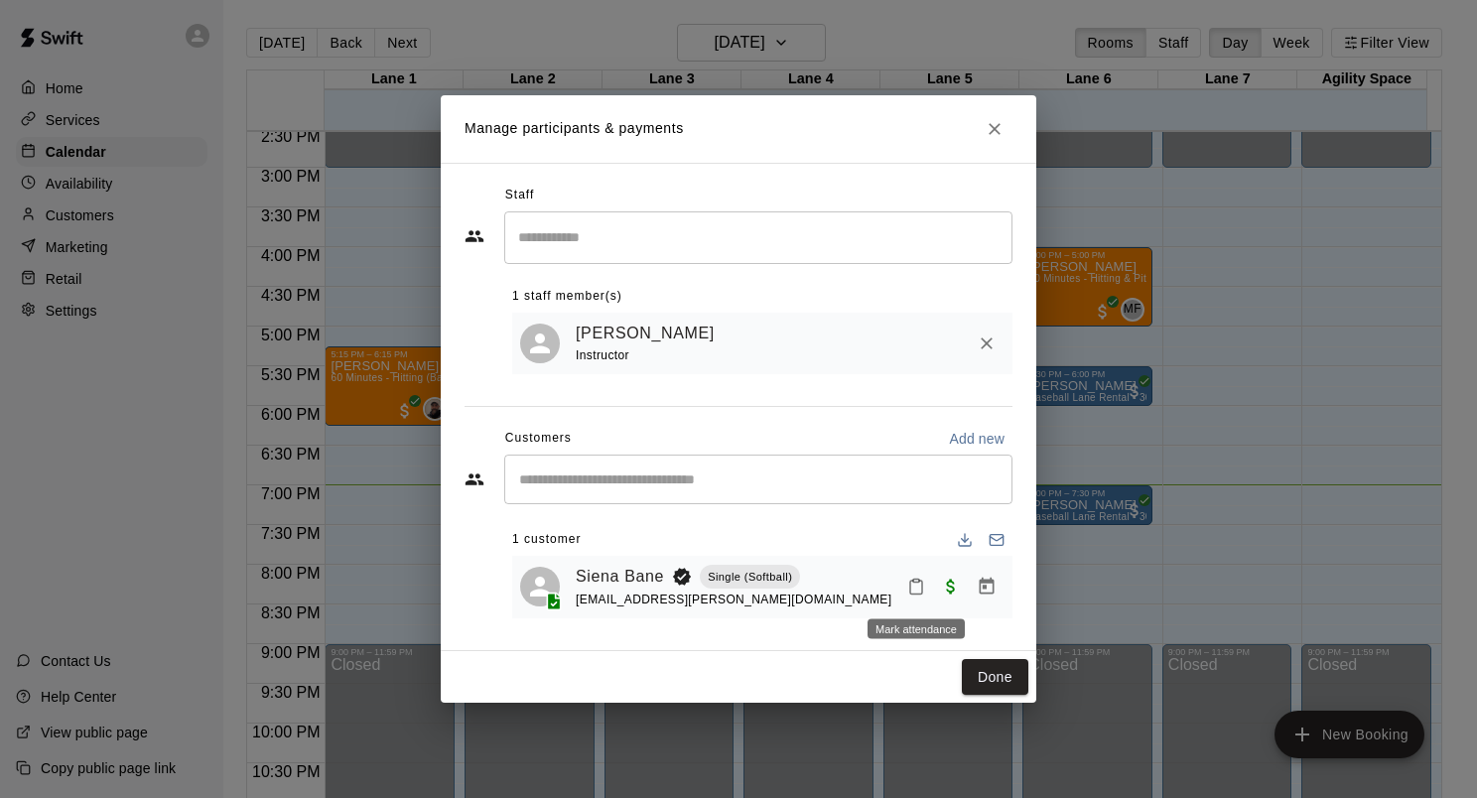
click at [916, 592] on icon "Mark attendance" at bounding box center [916, 587] width 18 height 18
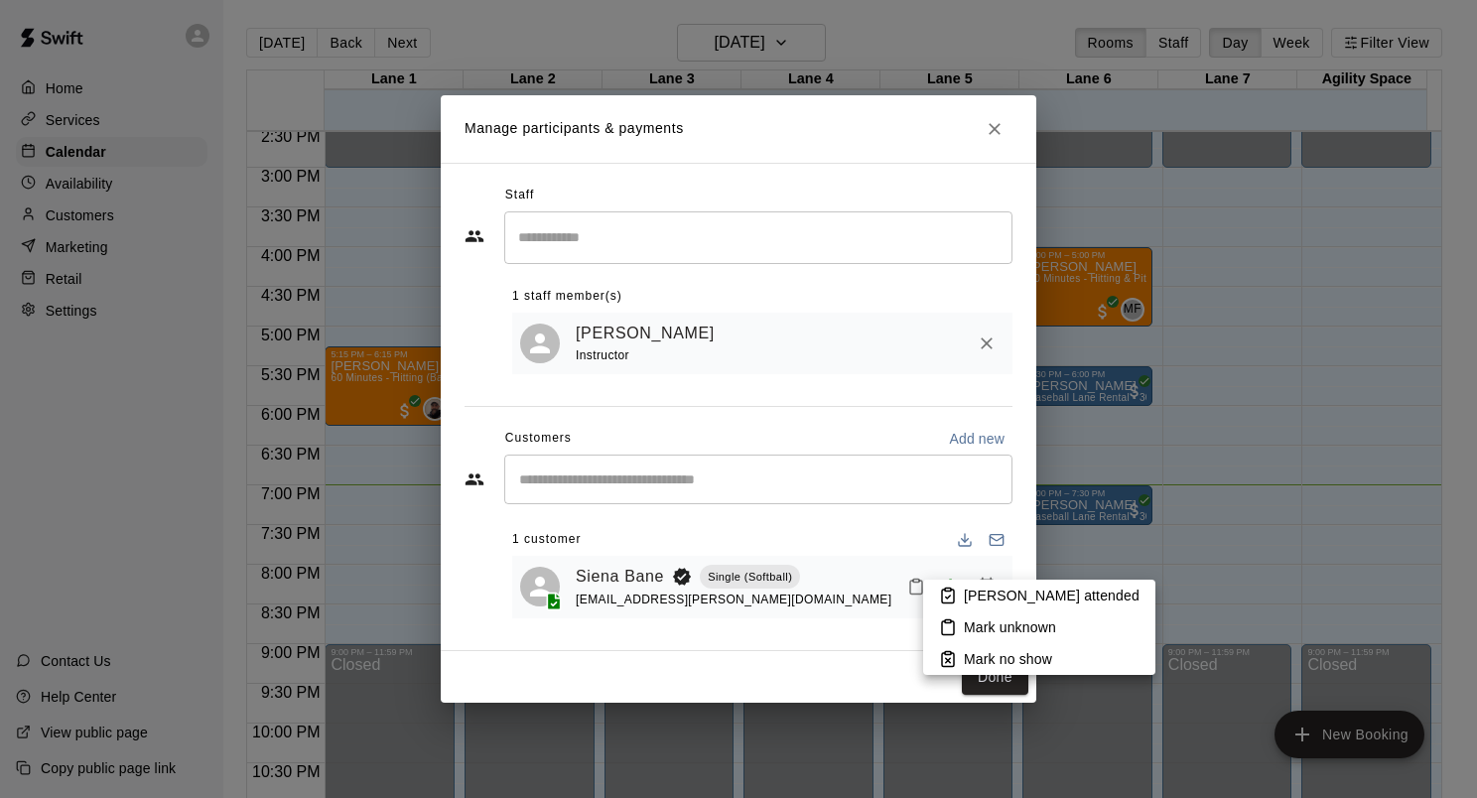
click at [980, 660] on p "Mark no show" at bounding box center [1008, 659] width 88 height 20
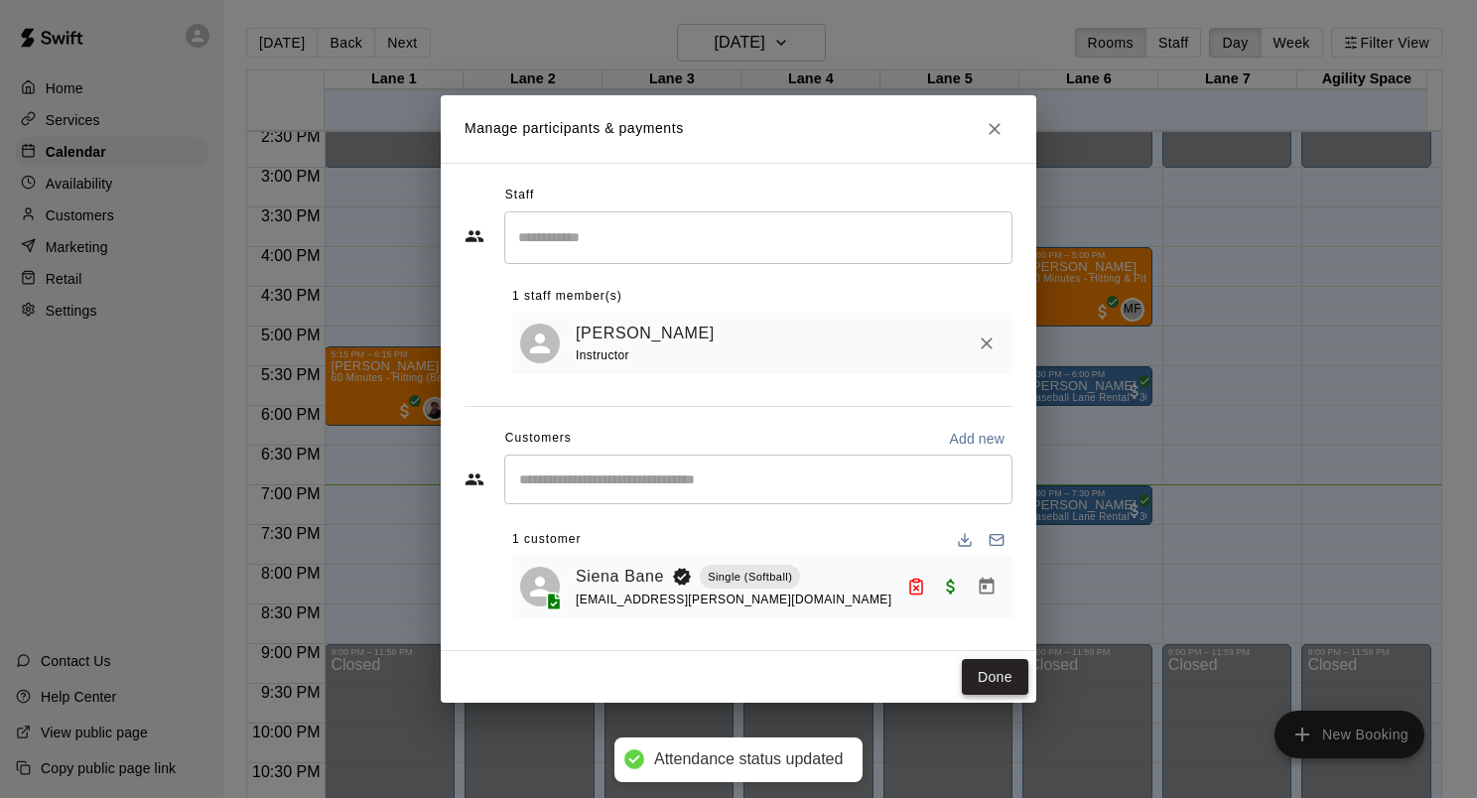
click at [989, 687] on button "Done" at bounding box center [995, 677] width 67 height 37
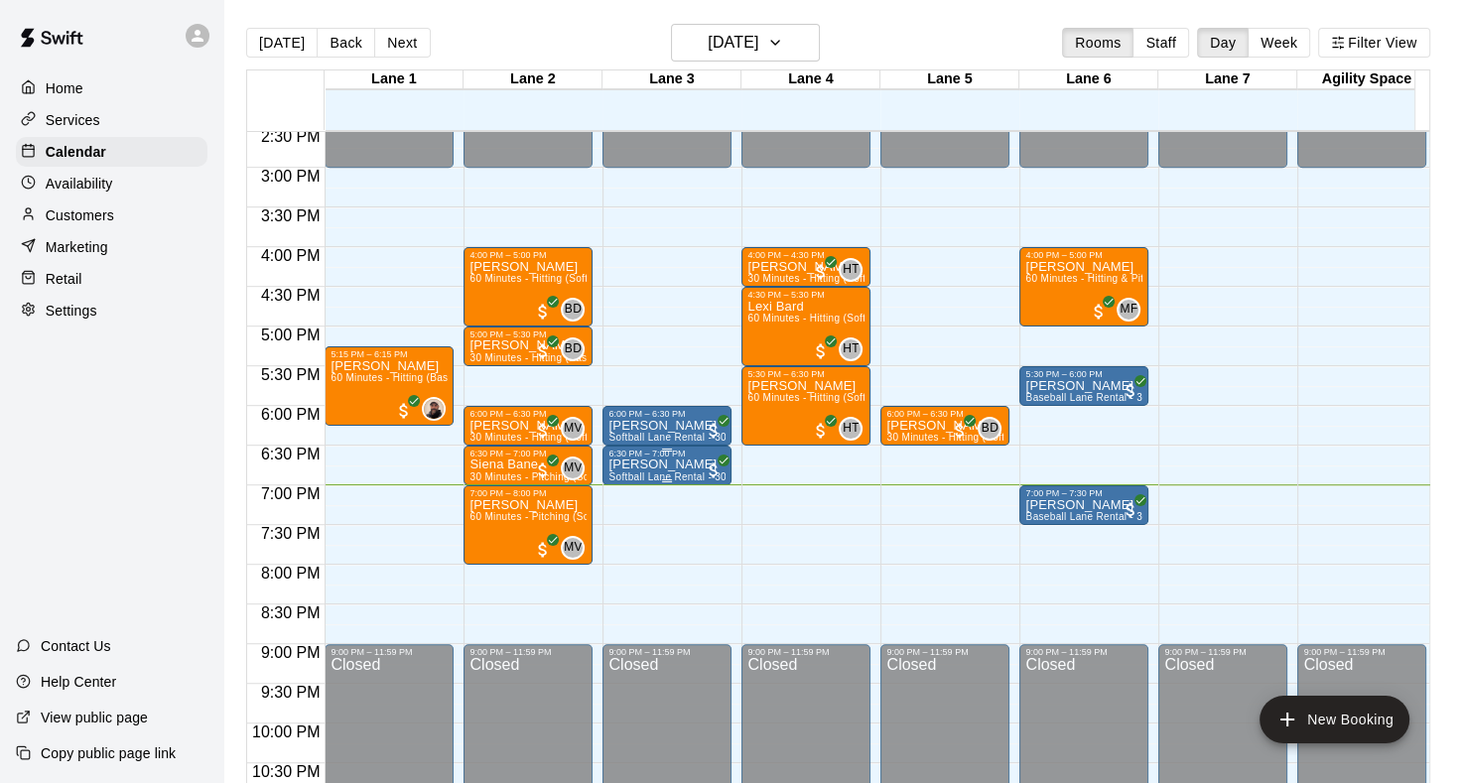
click at [635, 465] on p "[PERSON_NAME]" at bounding box center [667, 465] width 117 height 0
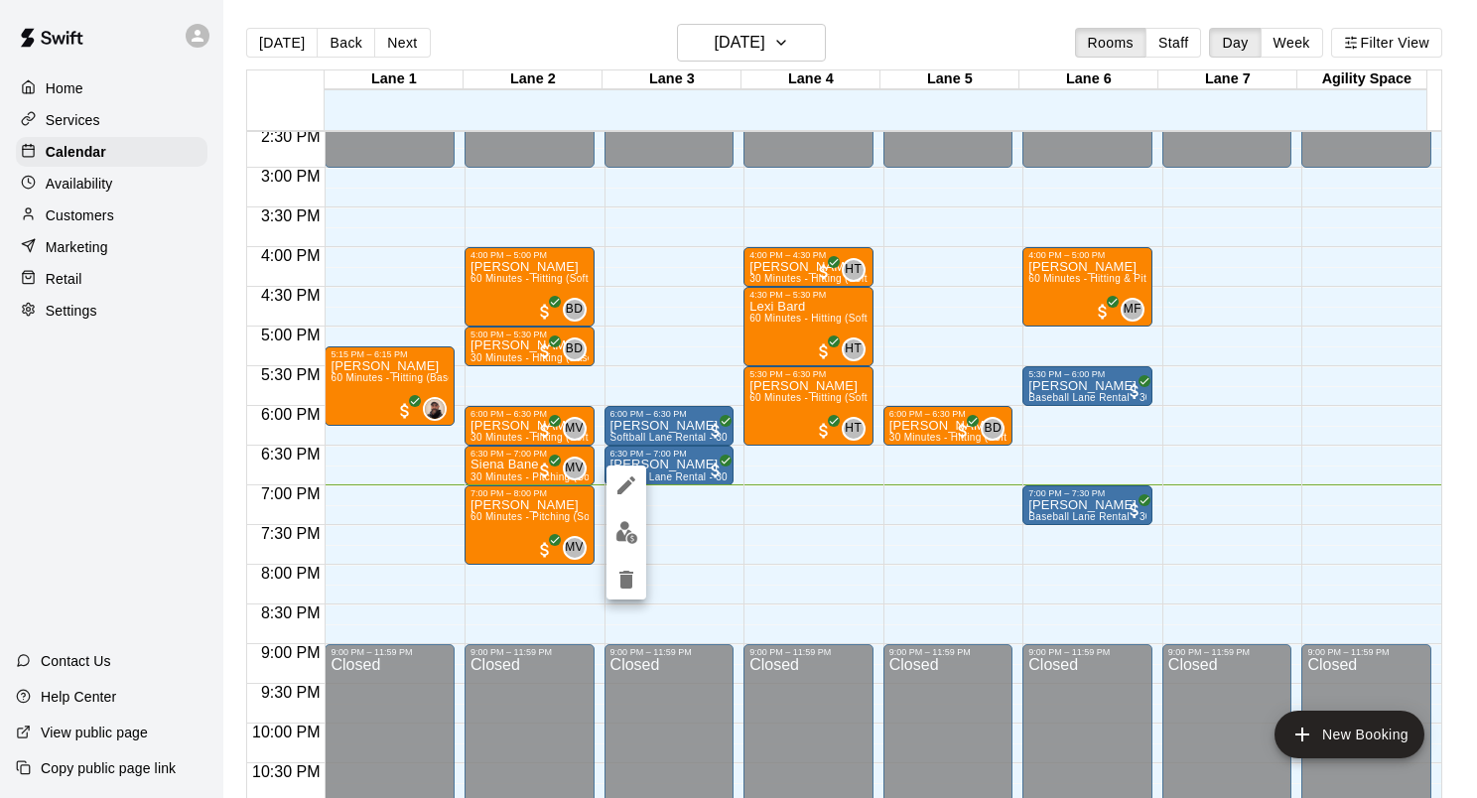
click at [628, 532] on img "edit" at bounding box center [627, 532] width 23 height 23
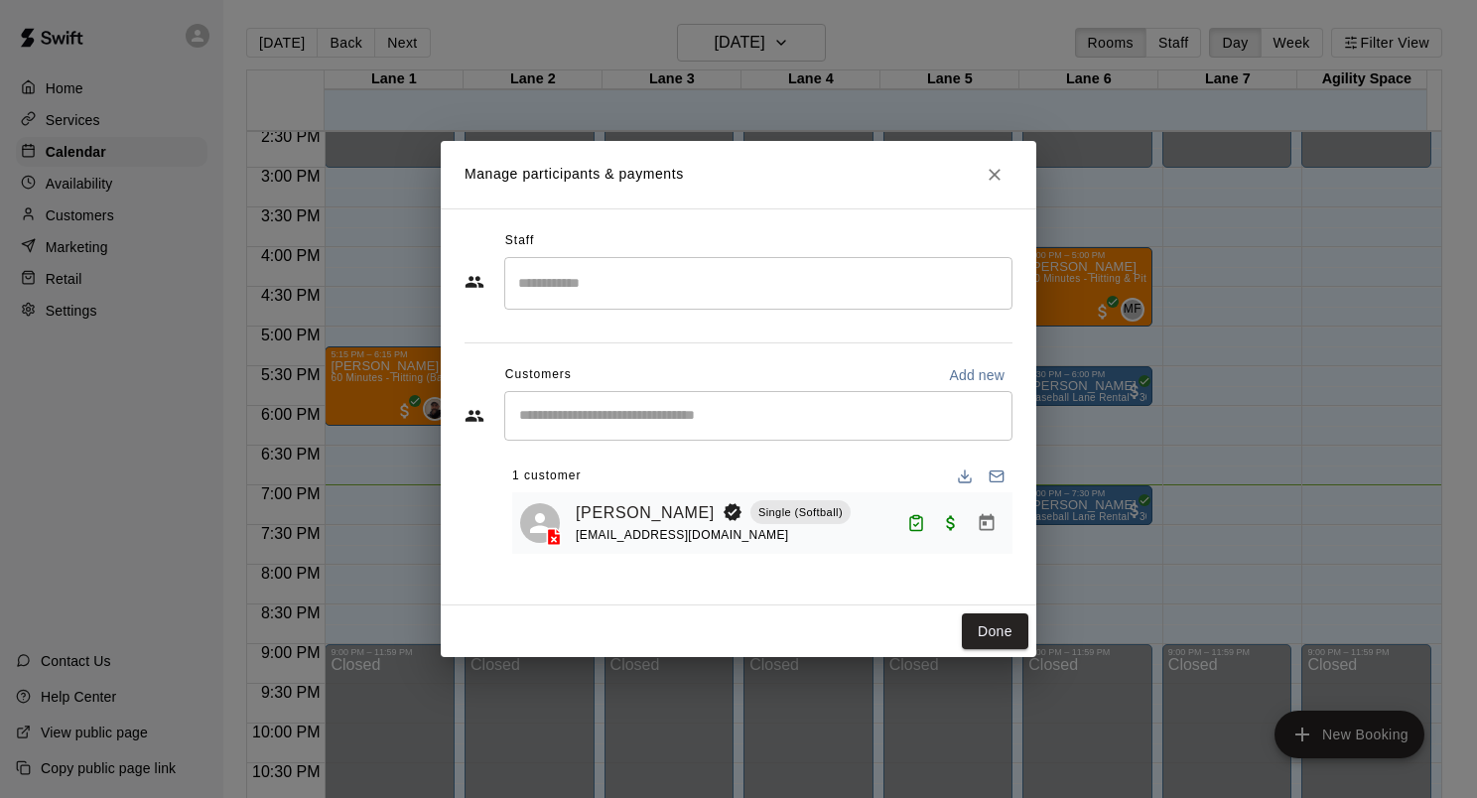
click at [985, 624] on button "Done" at bounding box center [995, 632] width 67 height 37
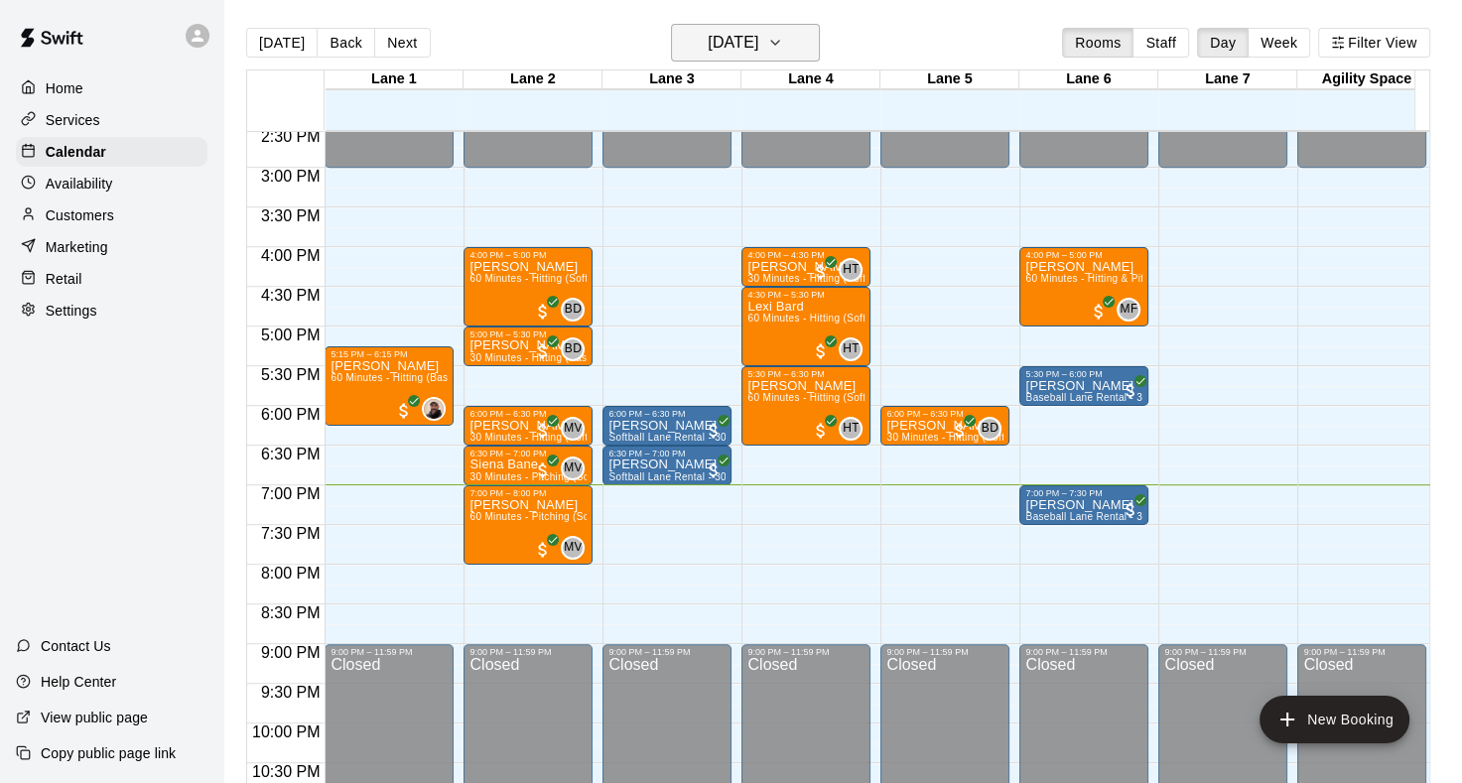
click at [783, 41] on icon "button" at bounding box center [775, 43] width 16 height 24
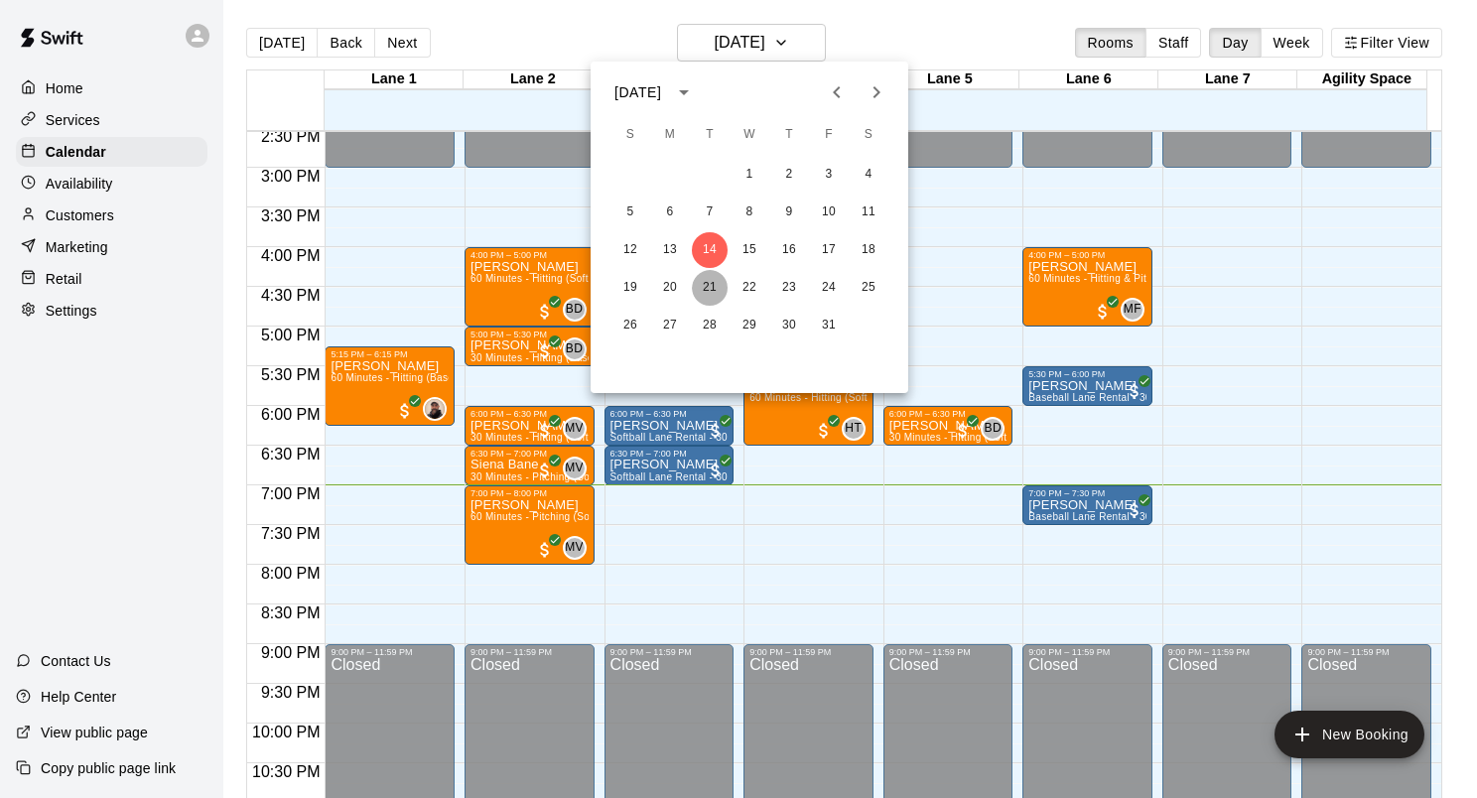
click at [703, 287] on button "21" at bounding box center [710, 288] width 36 height 36
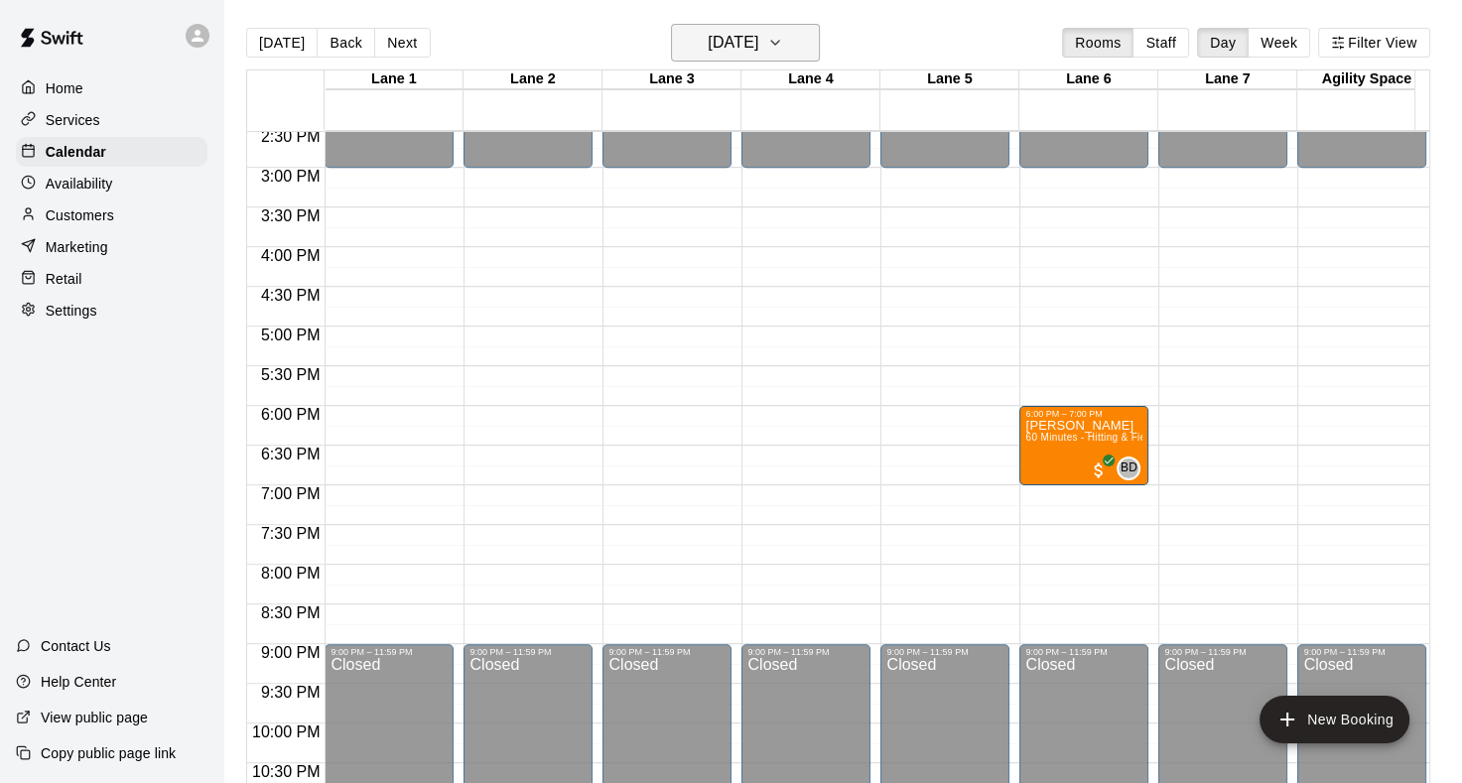
click at [783, 41] on icon "button" at bounding box center [775, 43] width 16 height 24
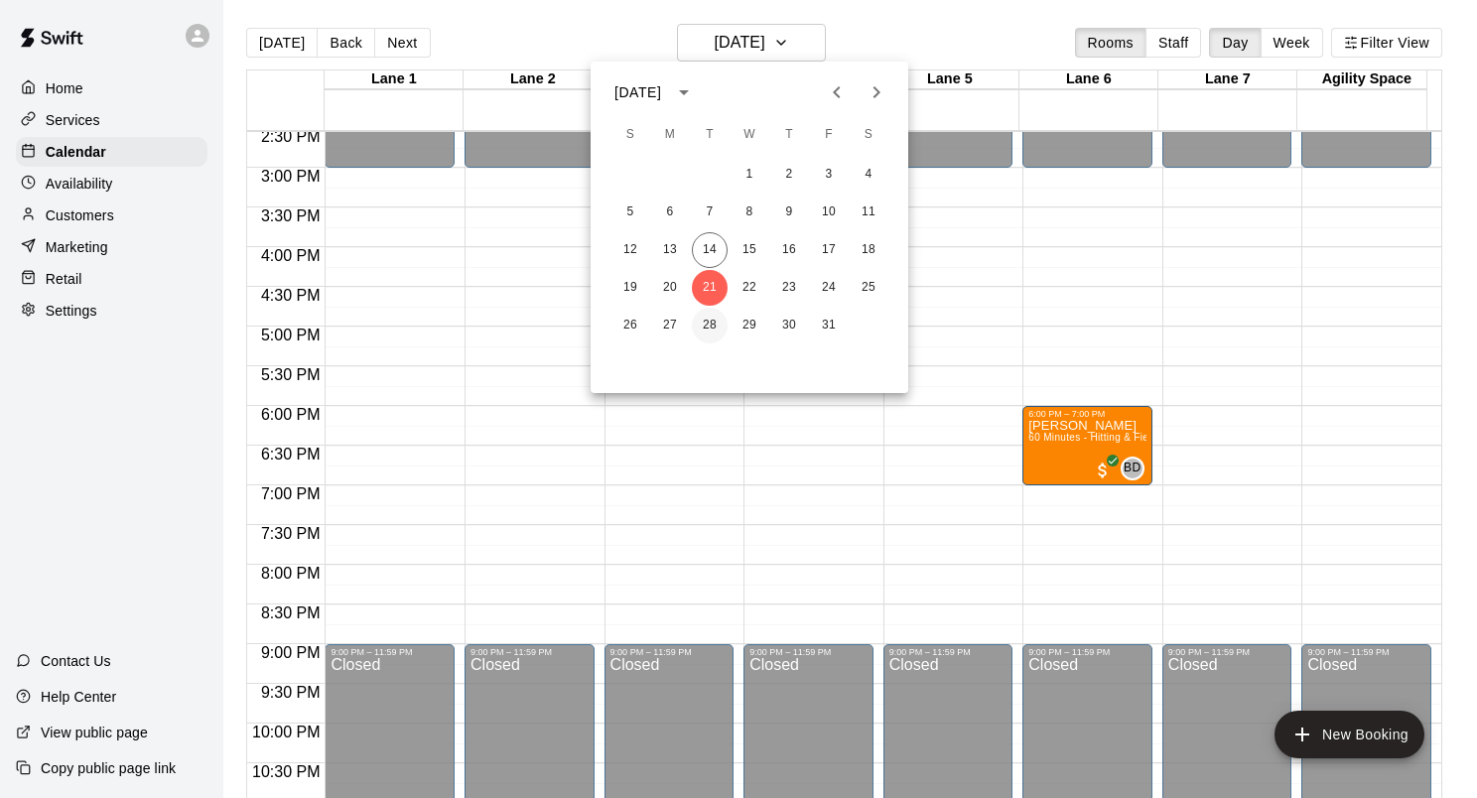
click at [714, 324] on button "28" at bounding box center [710, 326] width 36 height 36
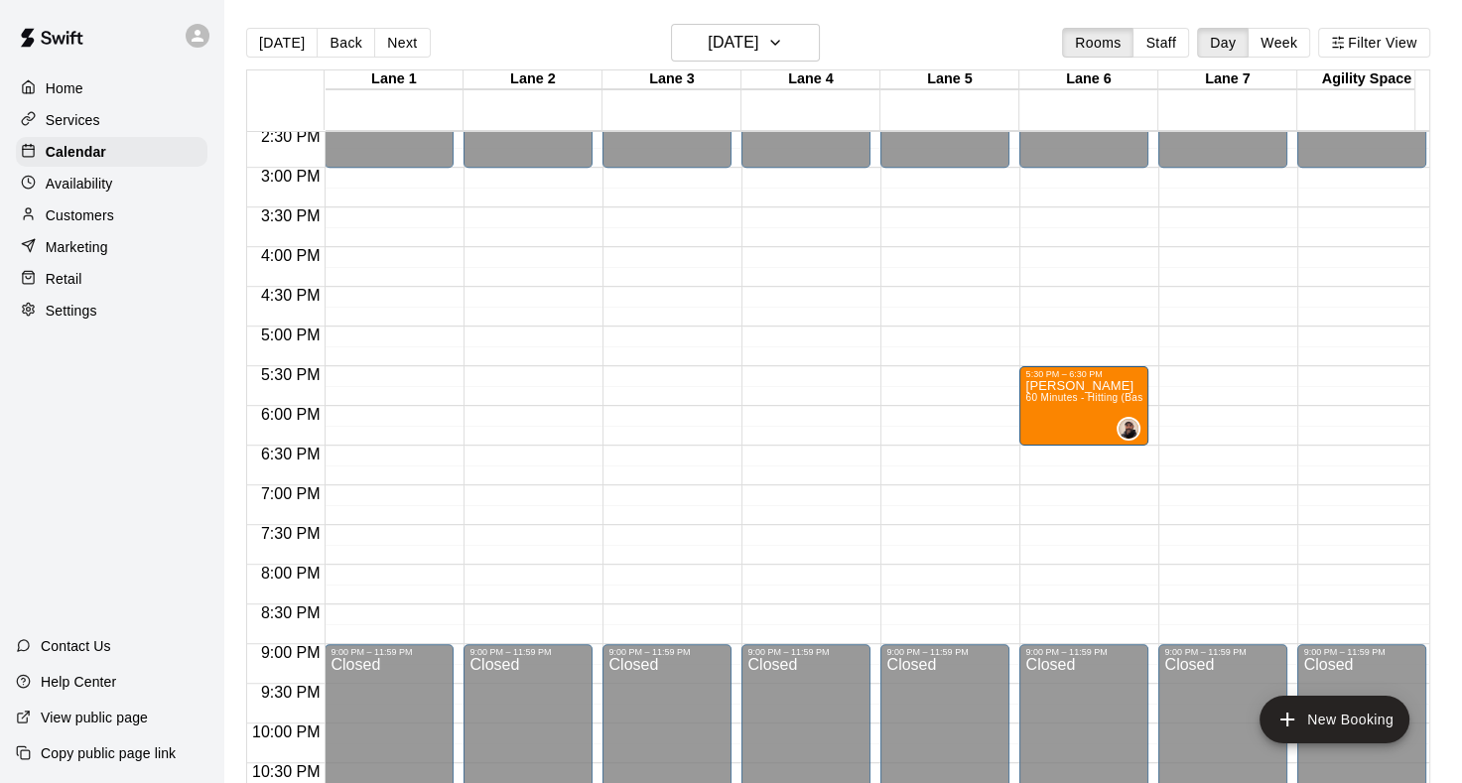
click at [91, 218] on p "Customers" at bounding box center [80, 216] width 69 height 20
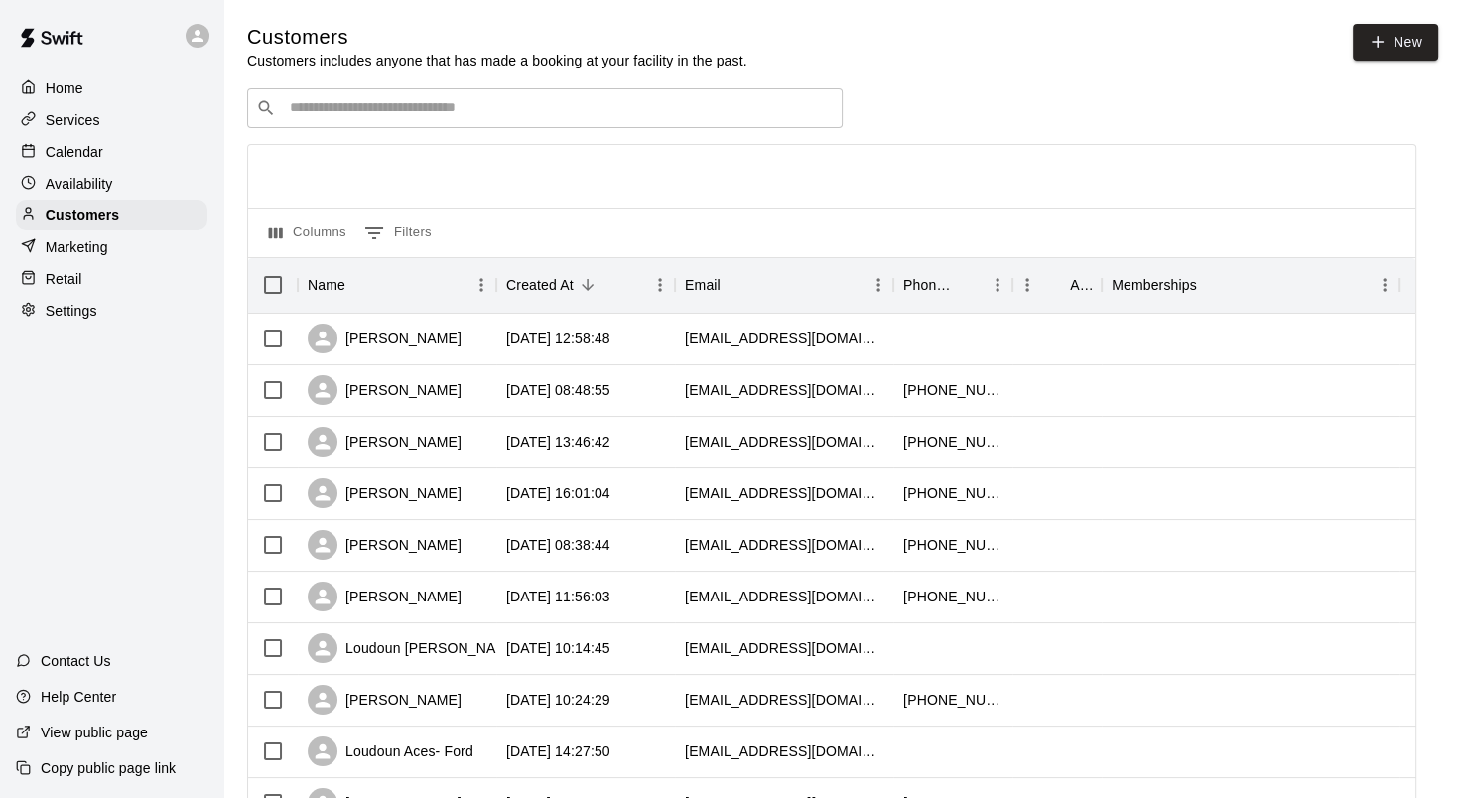
click at [81, 188] on p "Availability" at bounding box center [80, 184] width 68 height 20
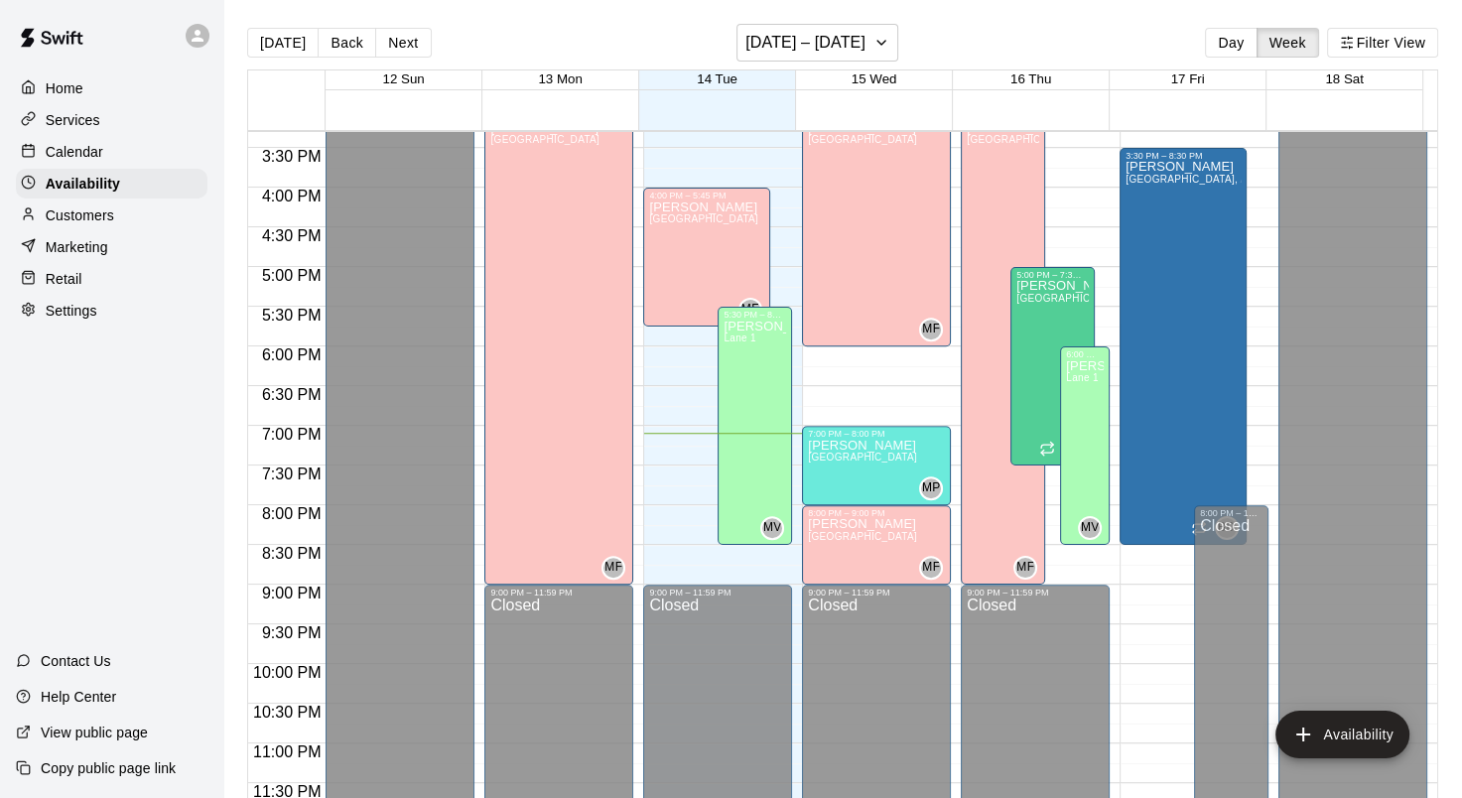
scroll to position [818, 0]
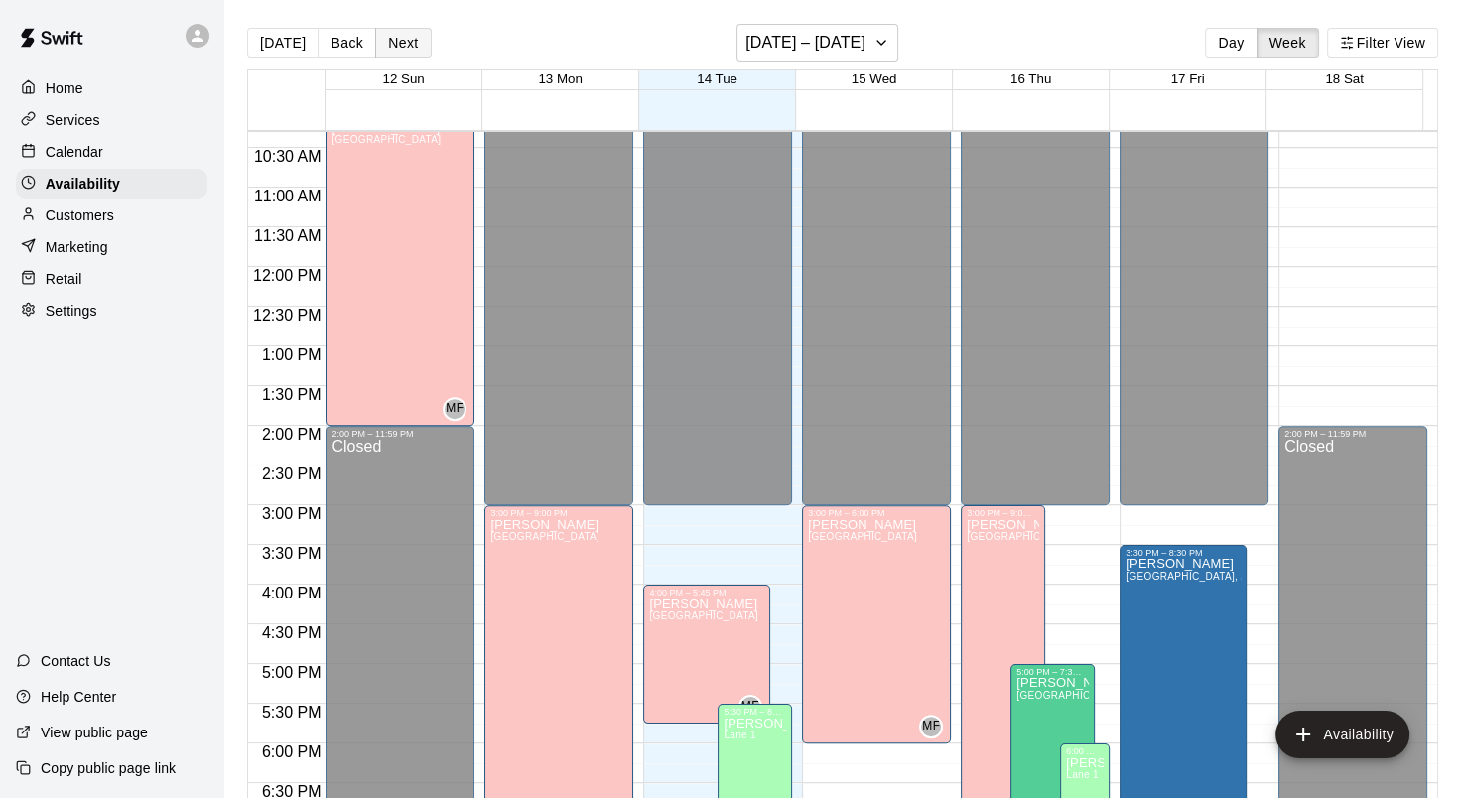
click at [416, 48] on button "Next" at bounding box center [403, 43] width 56 height 30
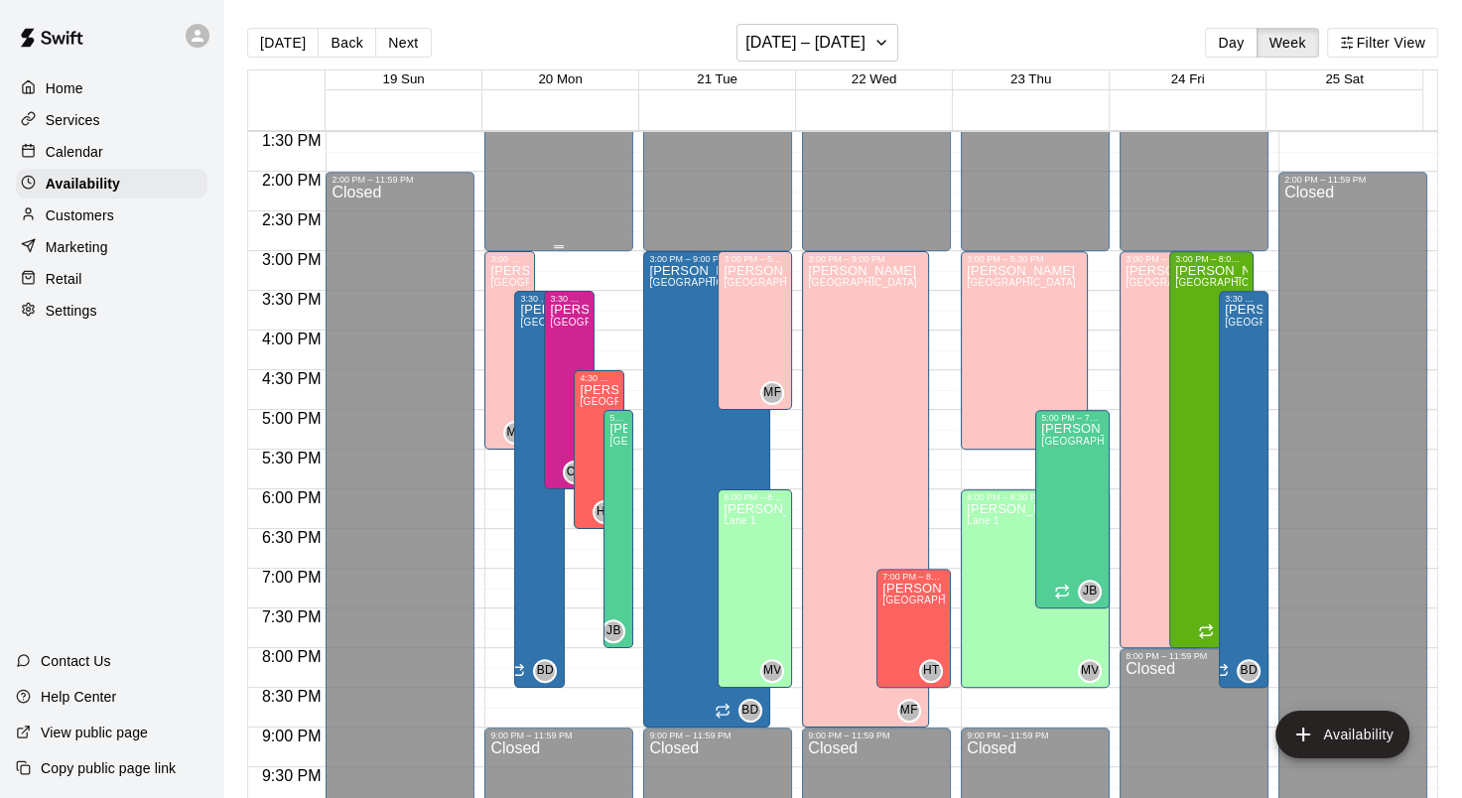
scroll to position [1116, 0]
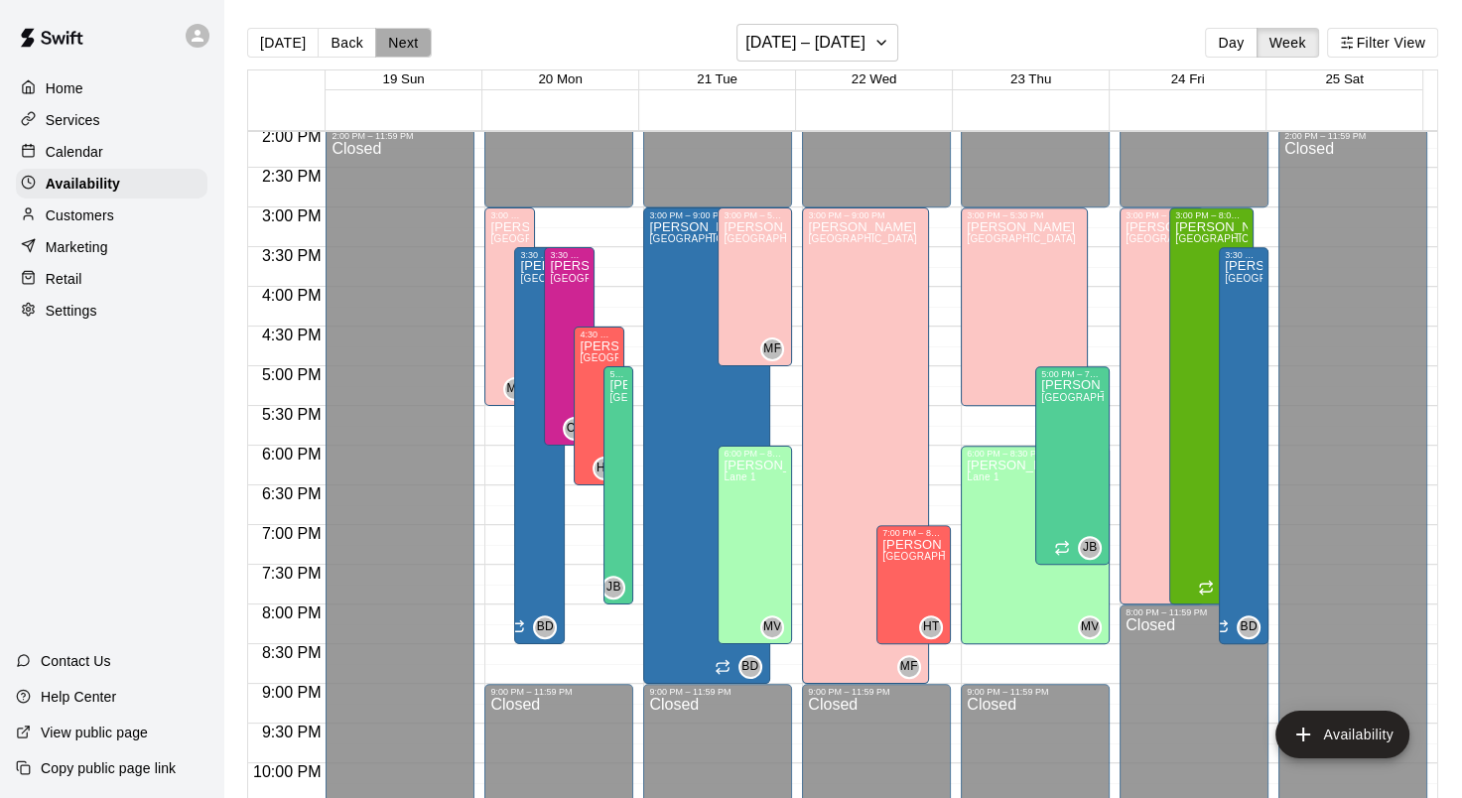
click at [398, 40] on button "Next" at bounding box center [403, 43] width 56 height 30
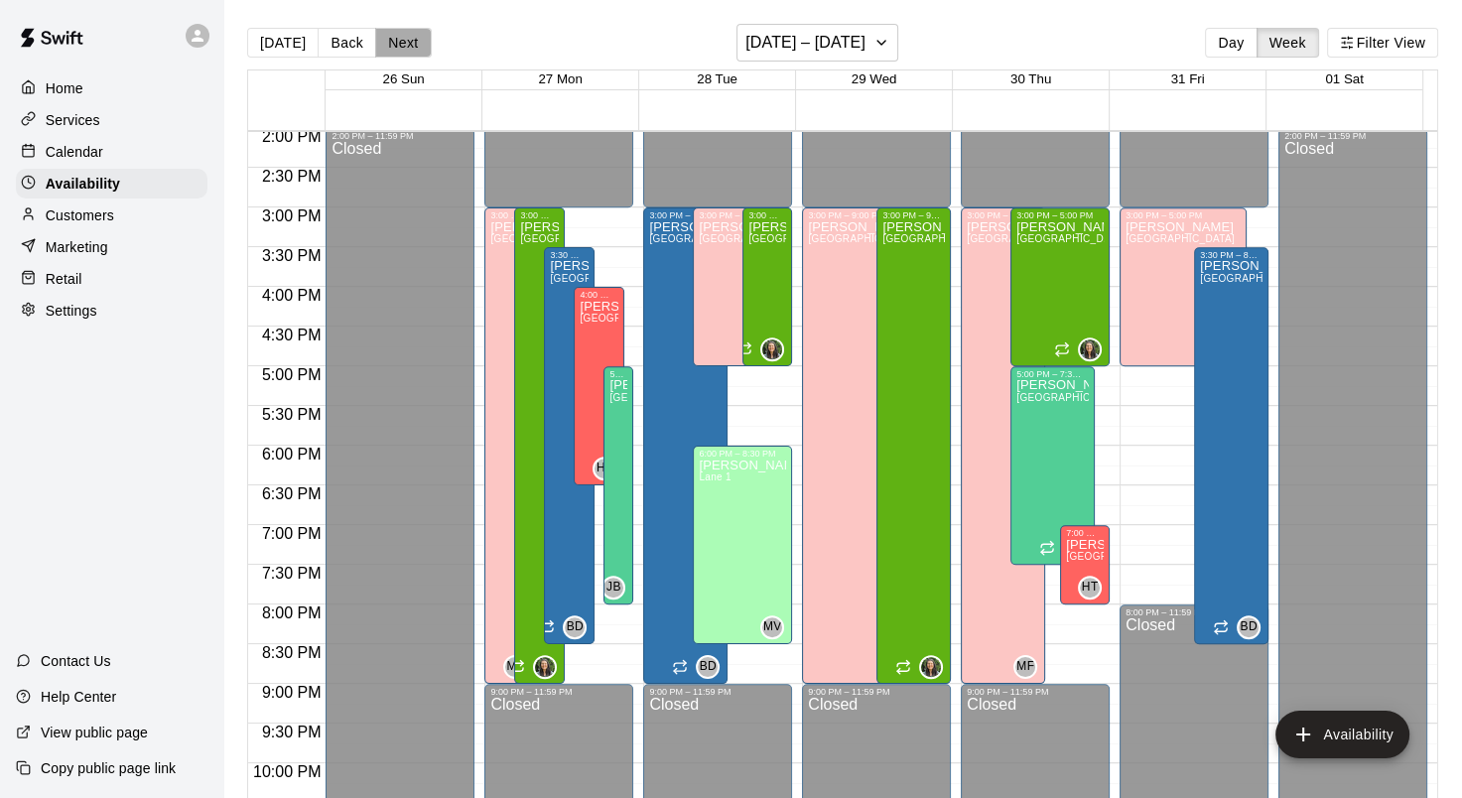
click at [390, 45] on button "Next" at bounding box center [403, 43] width 56 height 30
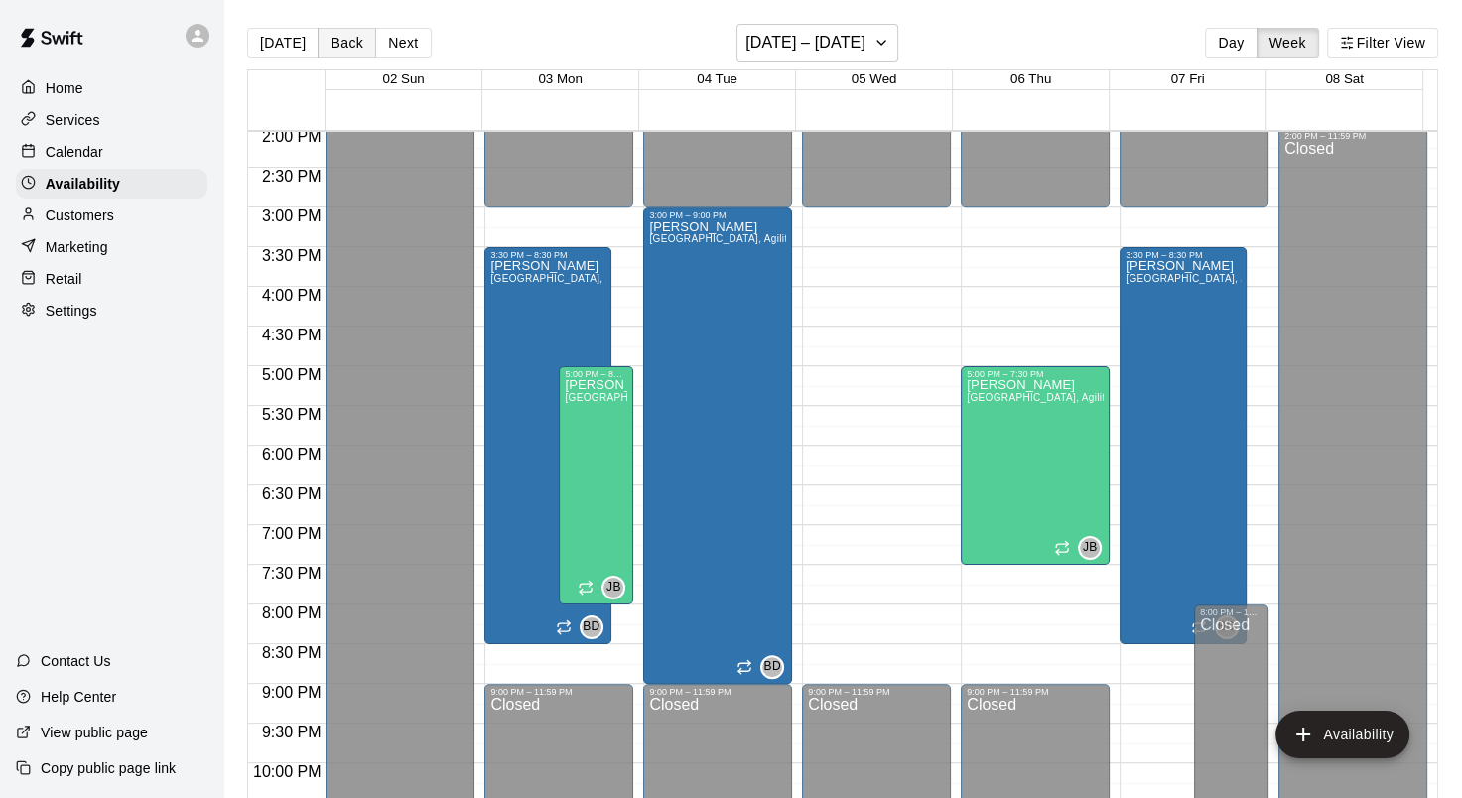
click at [342, 37] on button "Back" at bounding box center [347, 43] width 59 height 30
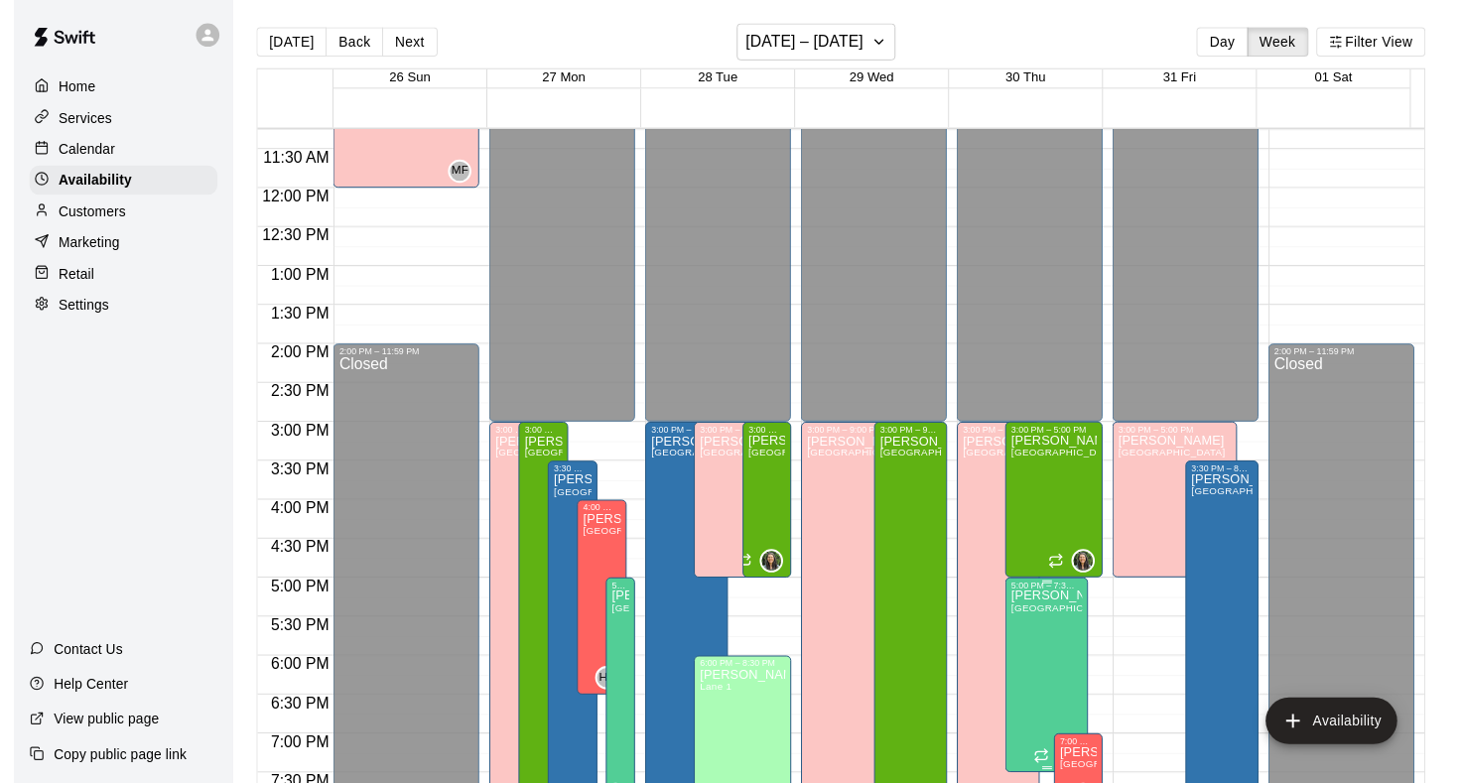
scroll to position [1191, 0]
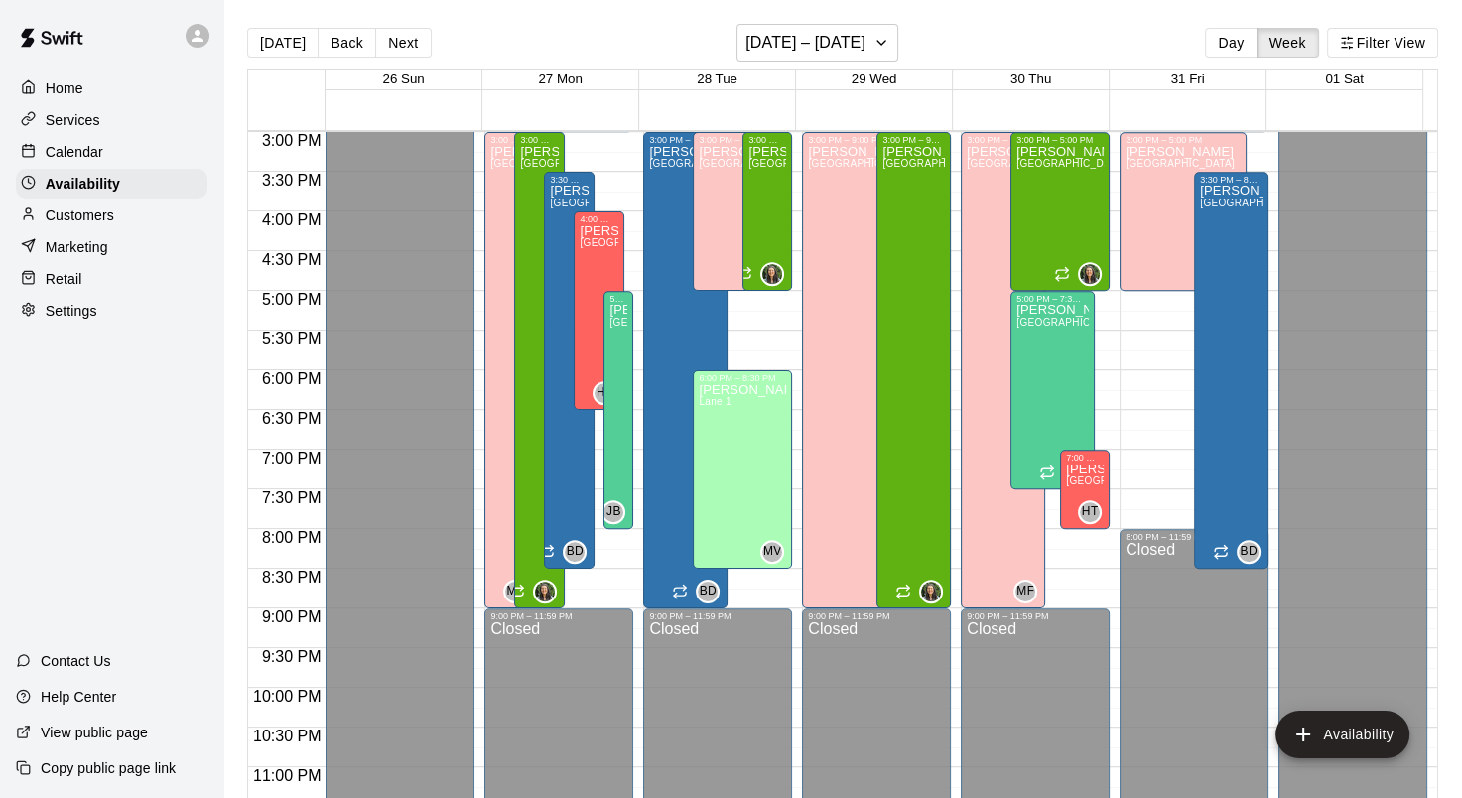
click at [87, 162] on p "Calendar" at bounding box center [75, 152] width 58 height 20
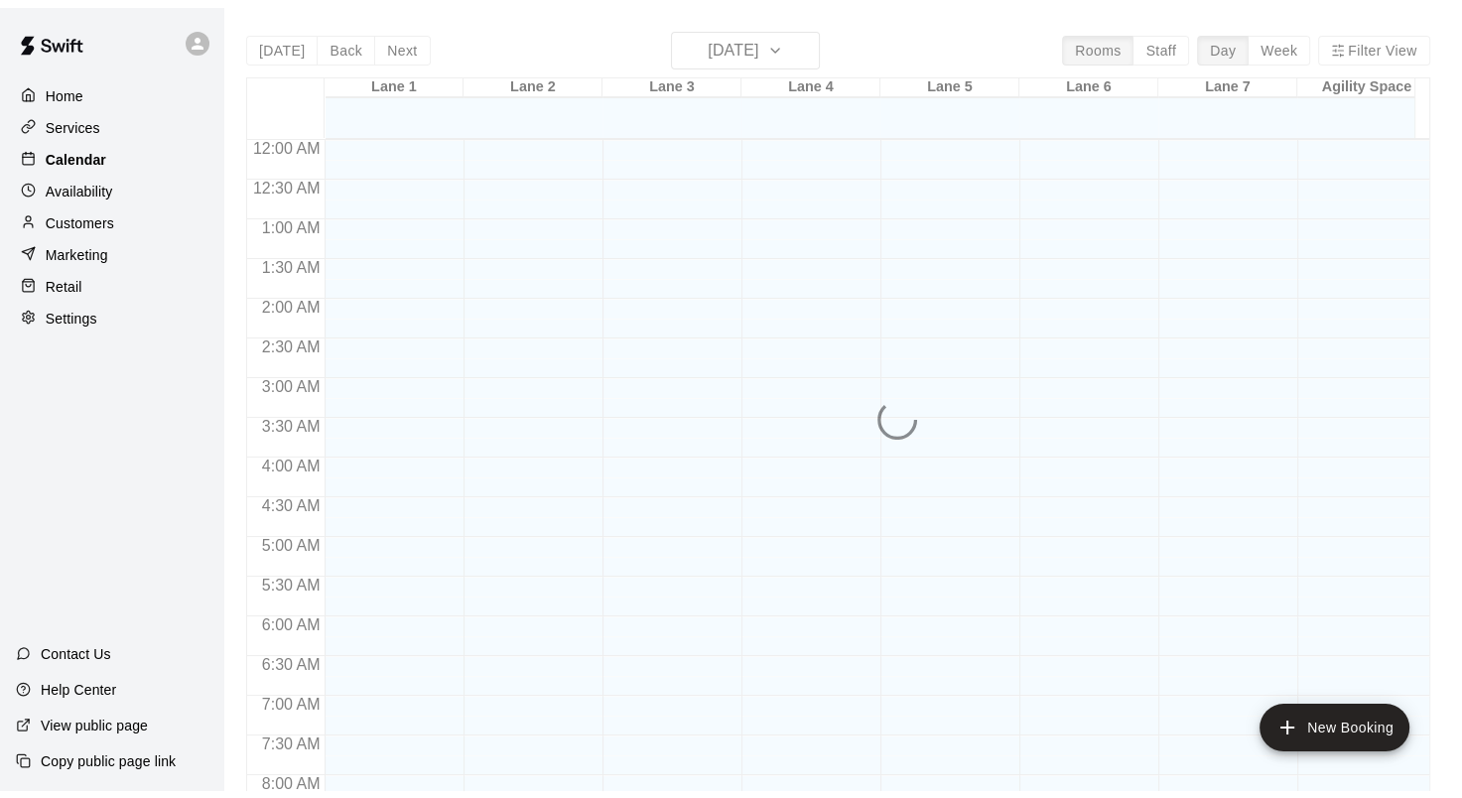
scroll to position [1156, 0]
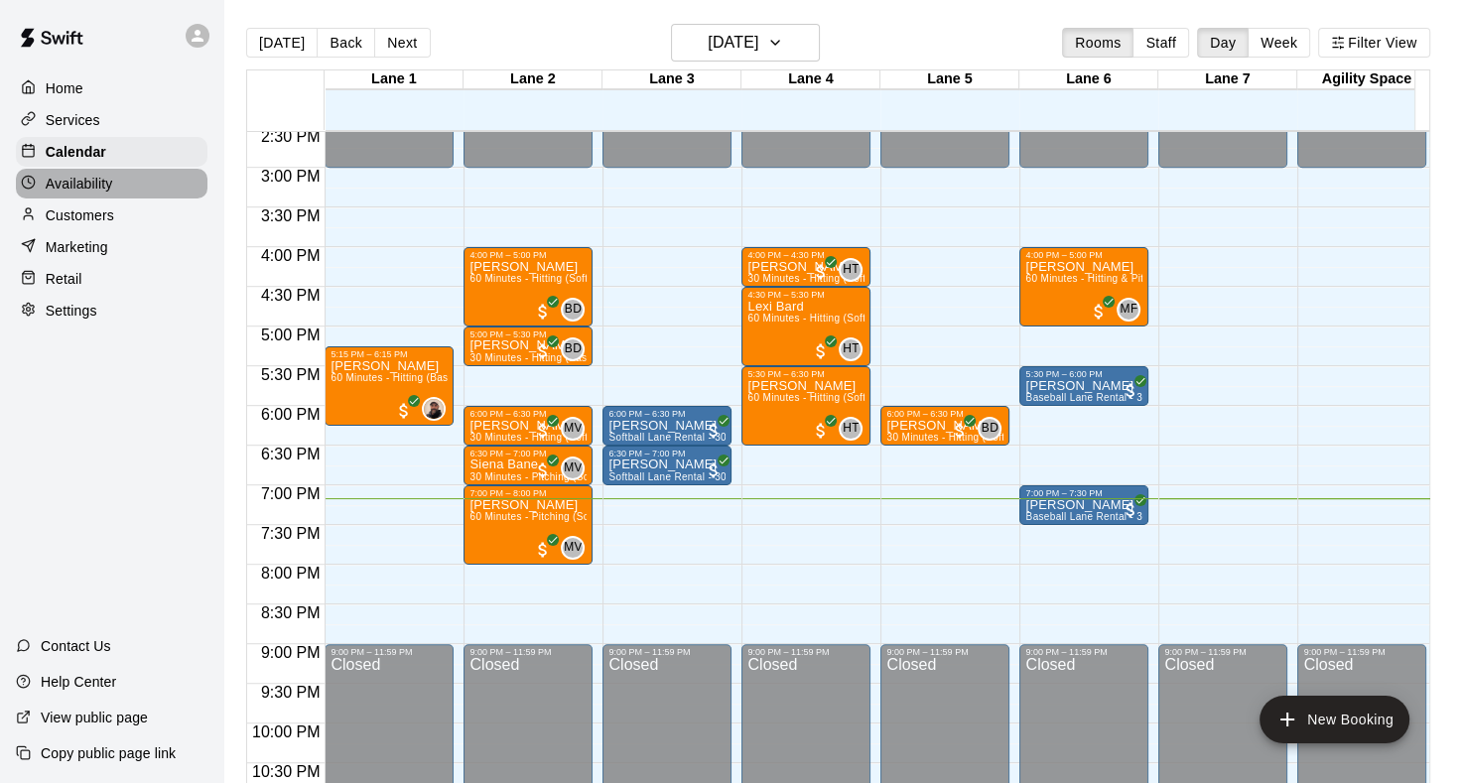
click at [86, 191] on p "Availability" at bounding box center [80, 184] width 68 height 20
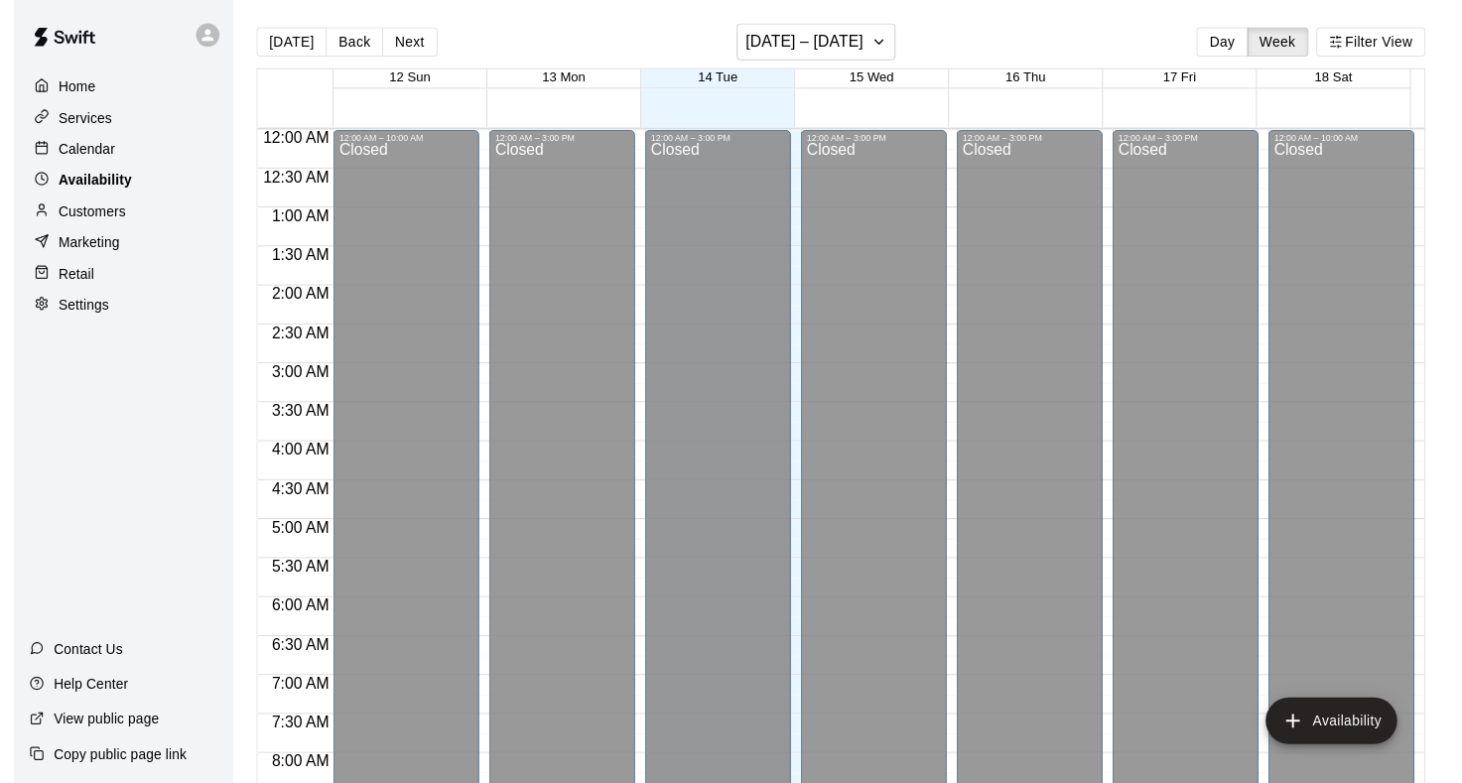
scroll to position [1215, 0]
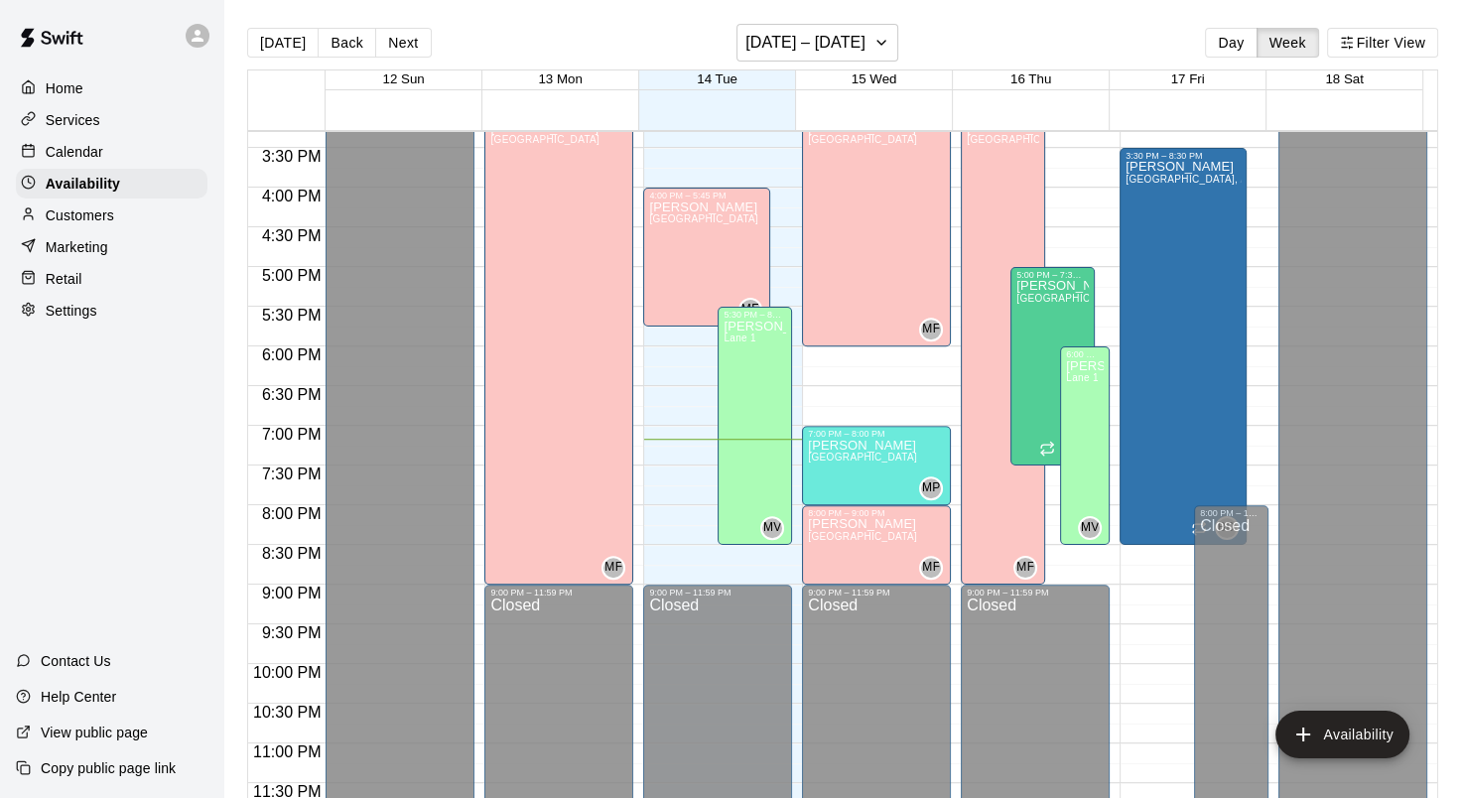
click at [68, 145] on p "Calendar" at bounding box center [75, 152] width 58 height 20
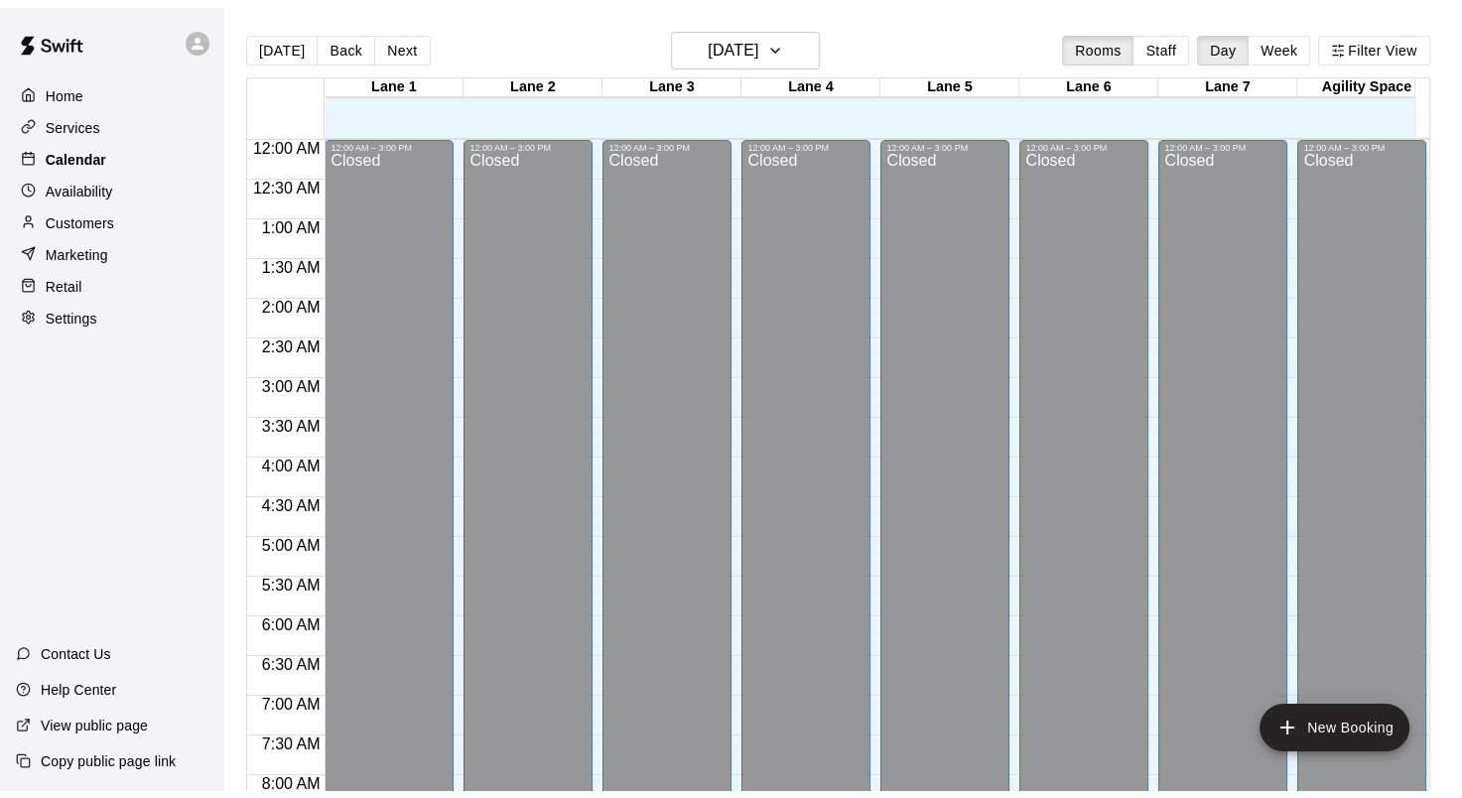
scroll to position [1156, 0]
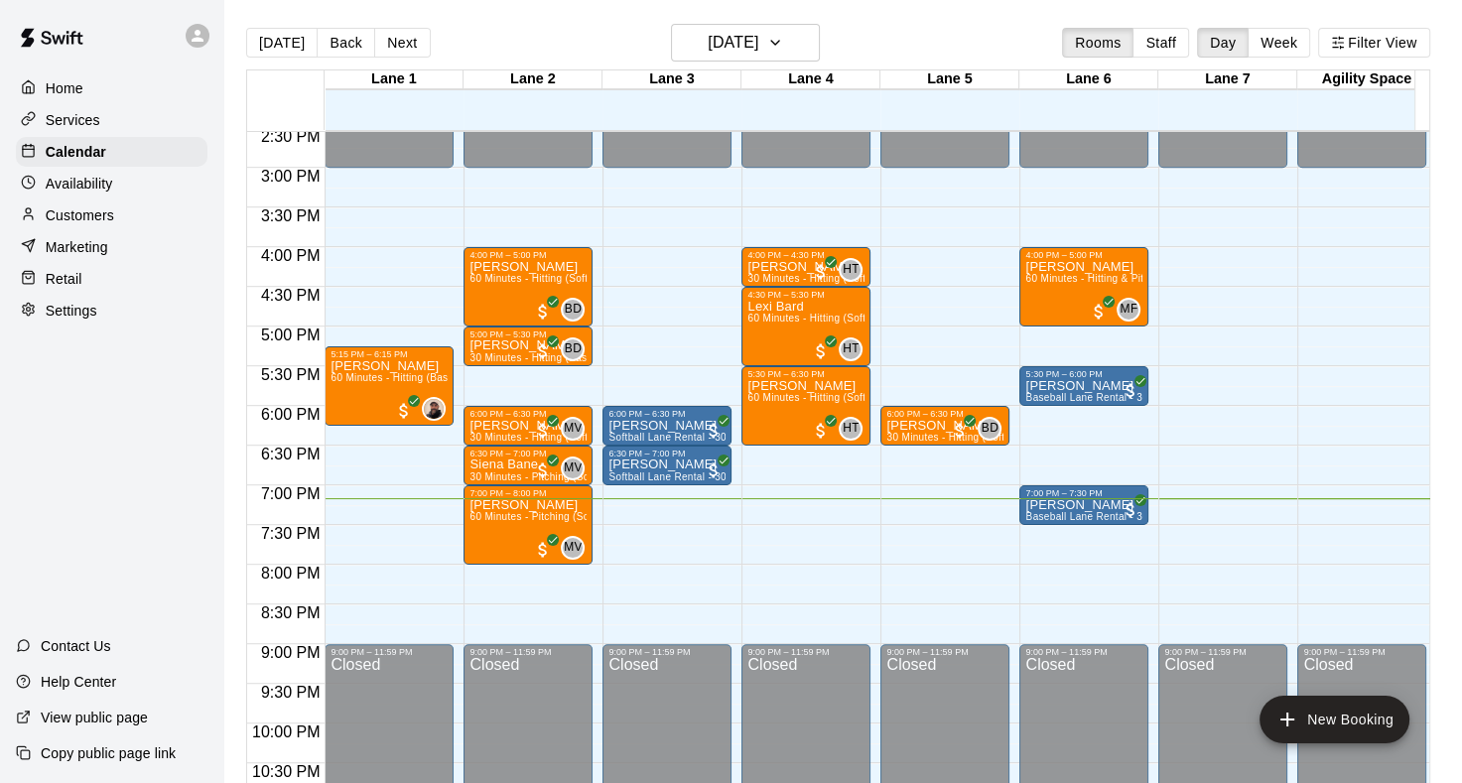
click at [89, 180] on p "Availability" at bounding box center [80, 184] width 68 height 20
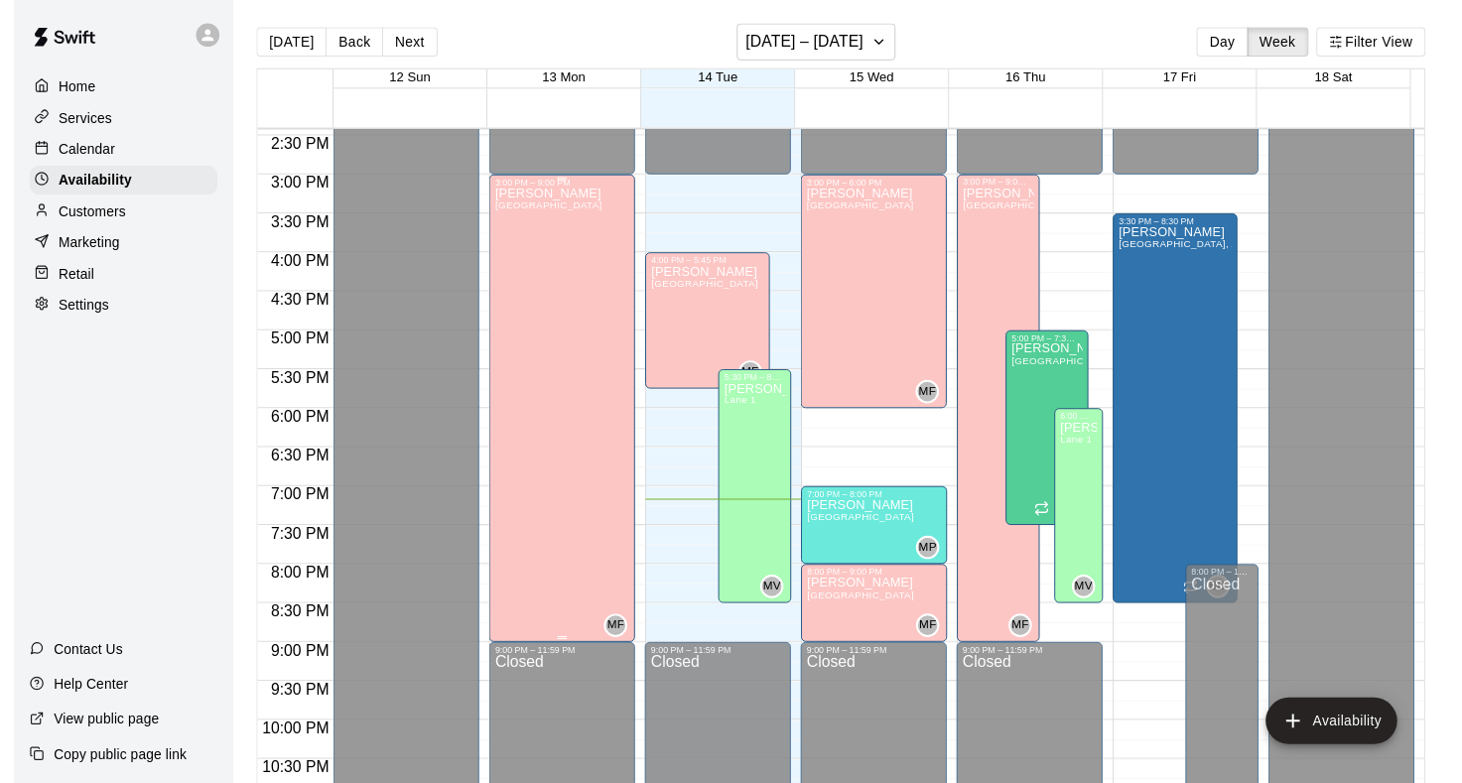
scroll to position [1116, 0]
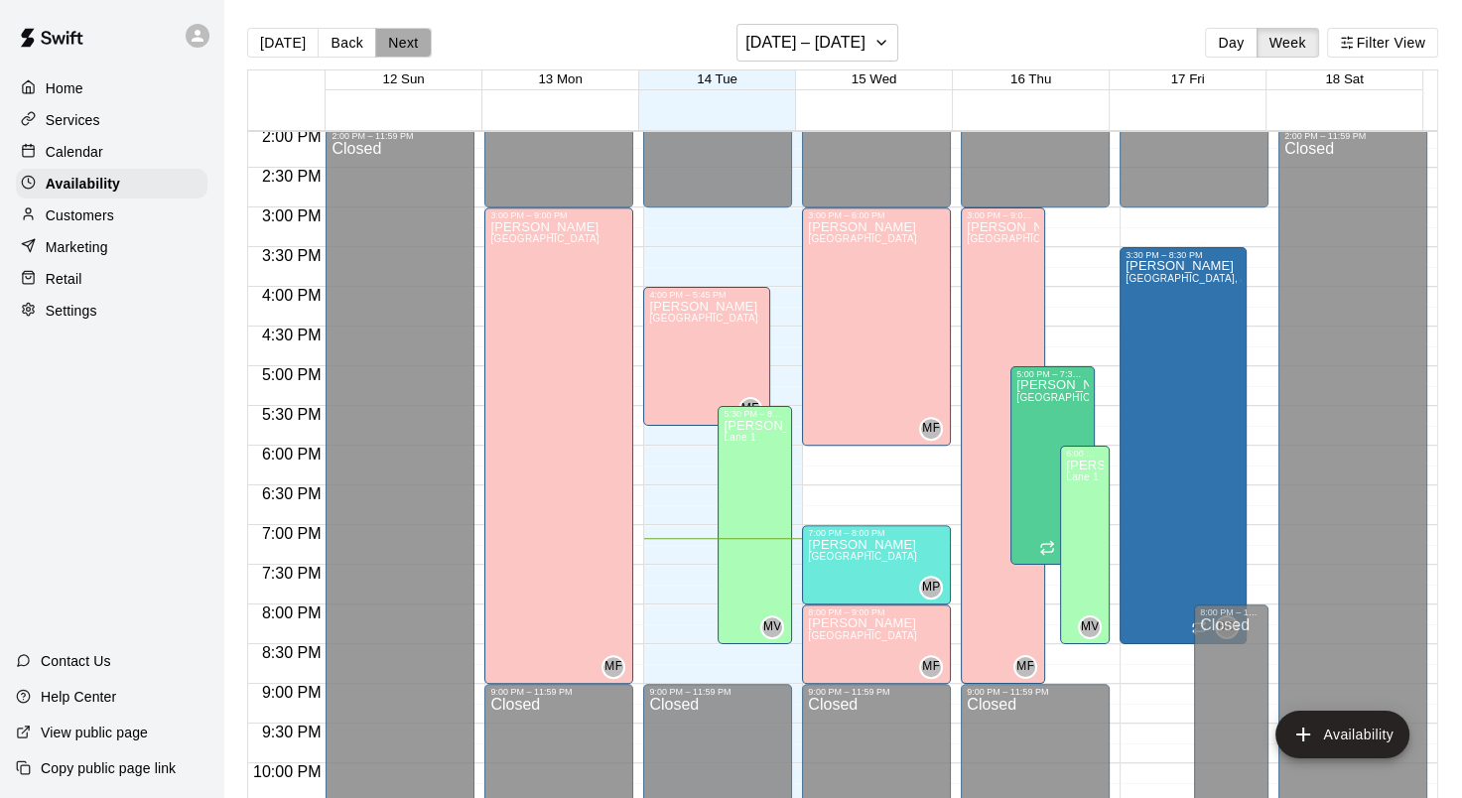
click at [411, 43] on button "Next" at bounding box center [403, 43] width 56 height 30
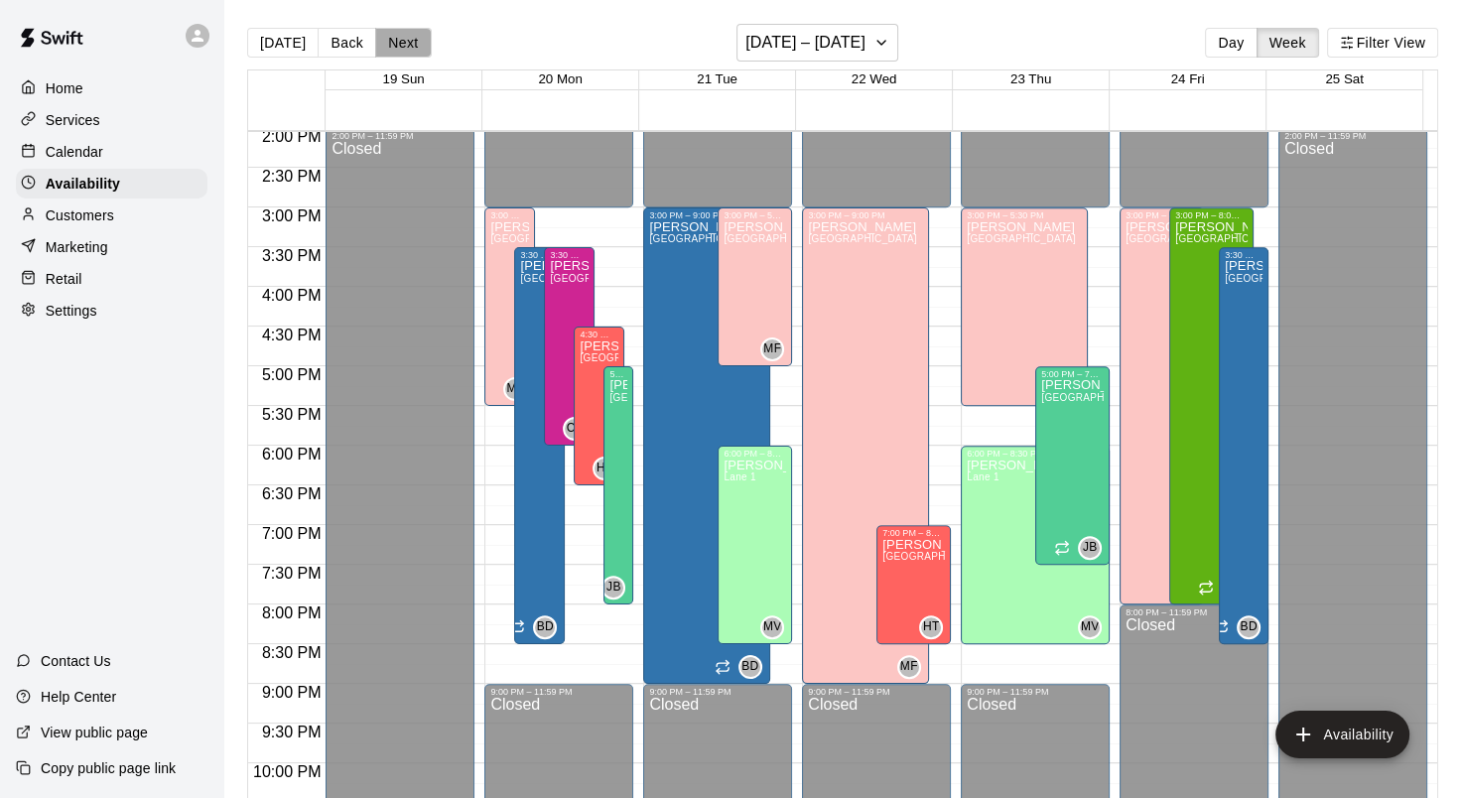
click at [411, 43] on button "Next" at bounding box center [403, 43] width 56 height 30
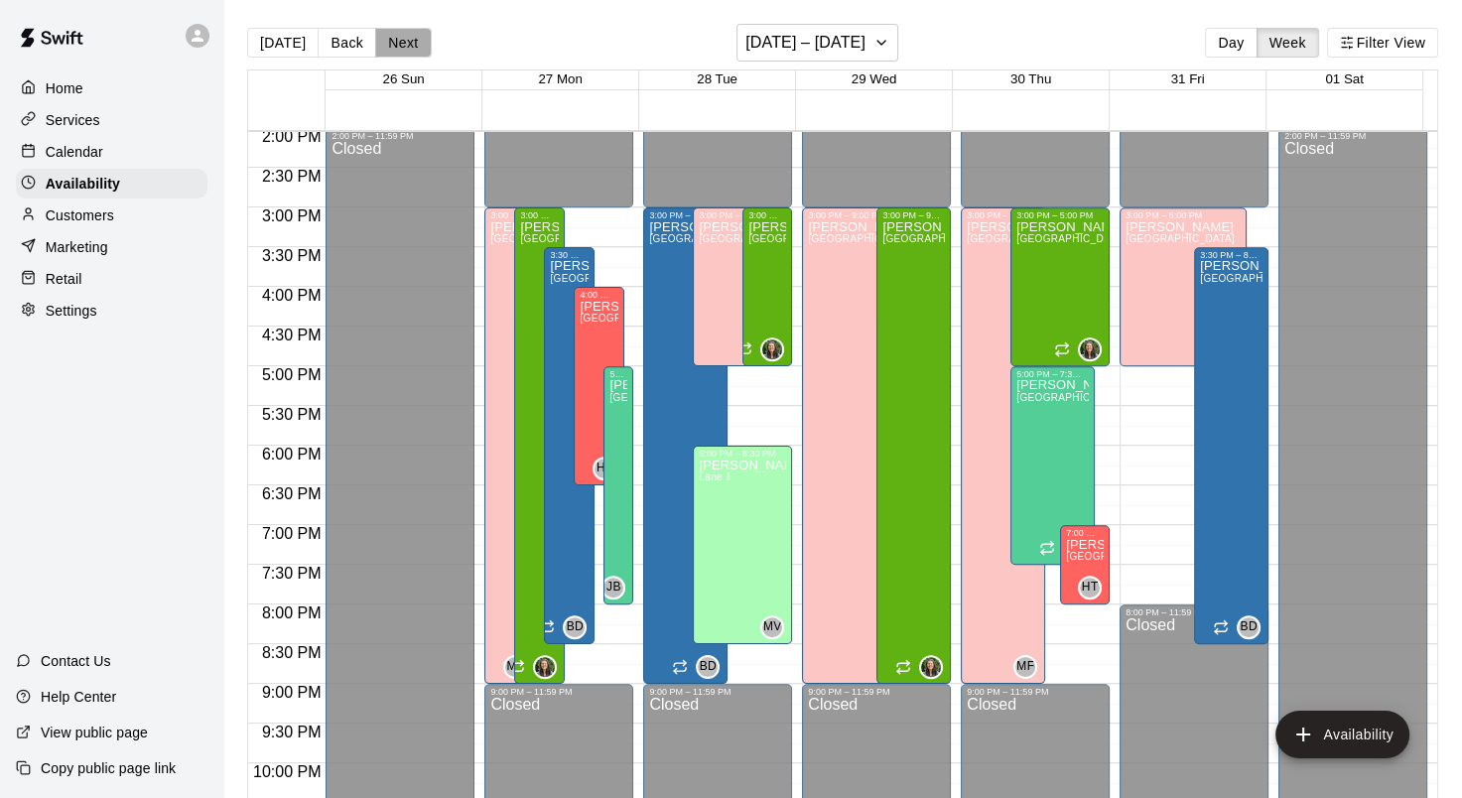
click at [411, 43] on button "Next" at bounding box center [403, 43] width 56 height 30
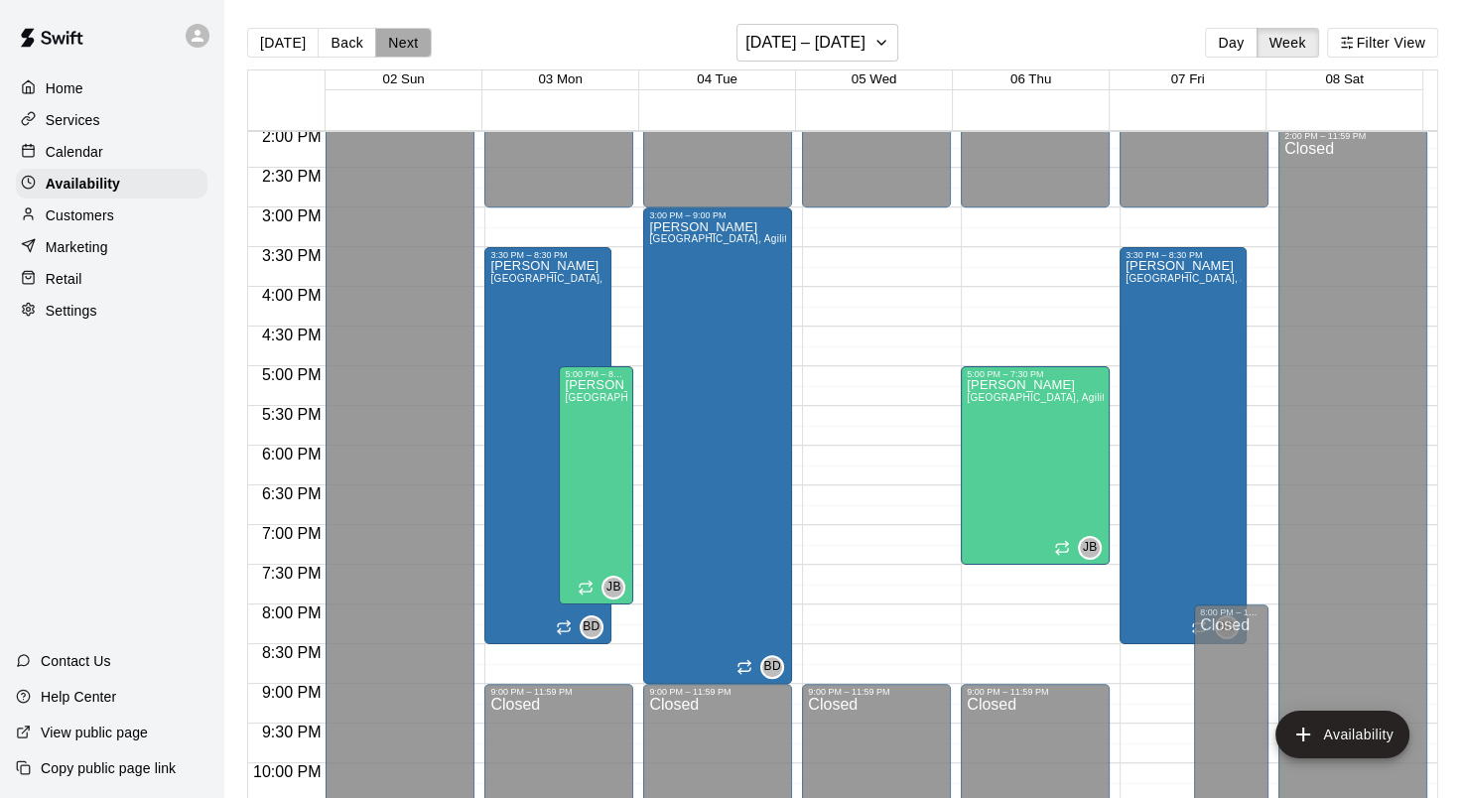
click at [411, 43] on button "Next" at bounding box center [403, 43] width 56 height 30
click at [399, 48] on button "Next" at bounding box center [403, 43] width 56 height 30
click at [83, 146] on p "Calendar" at bounding box center [75, 152] width 58 height 20
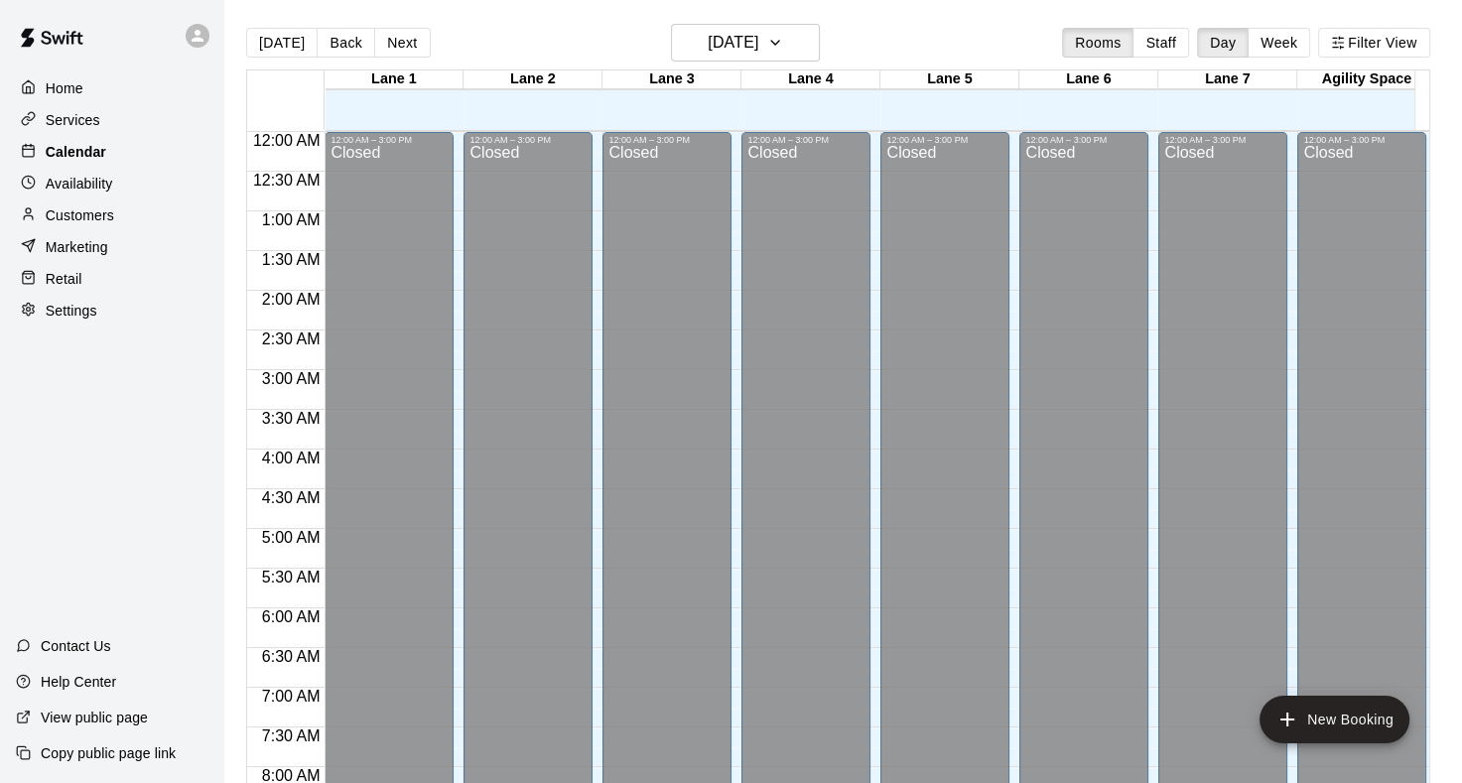
scroll to position [1156, 0]
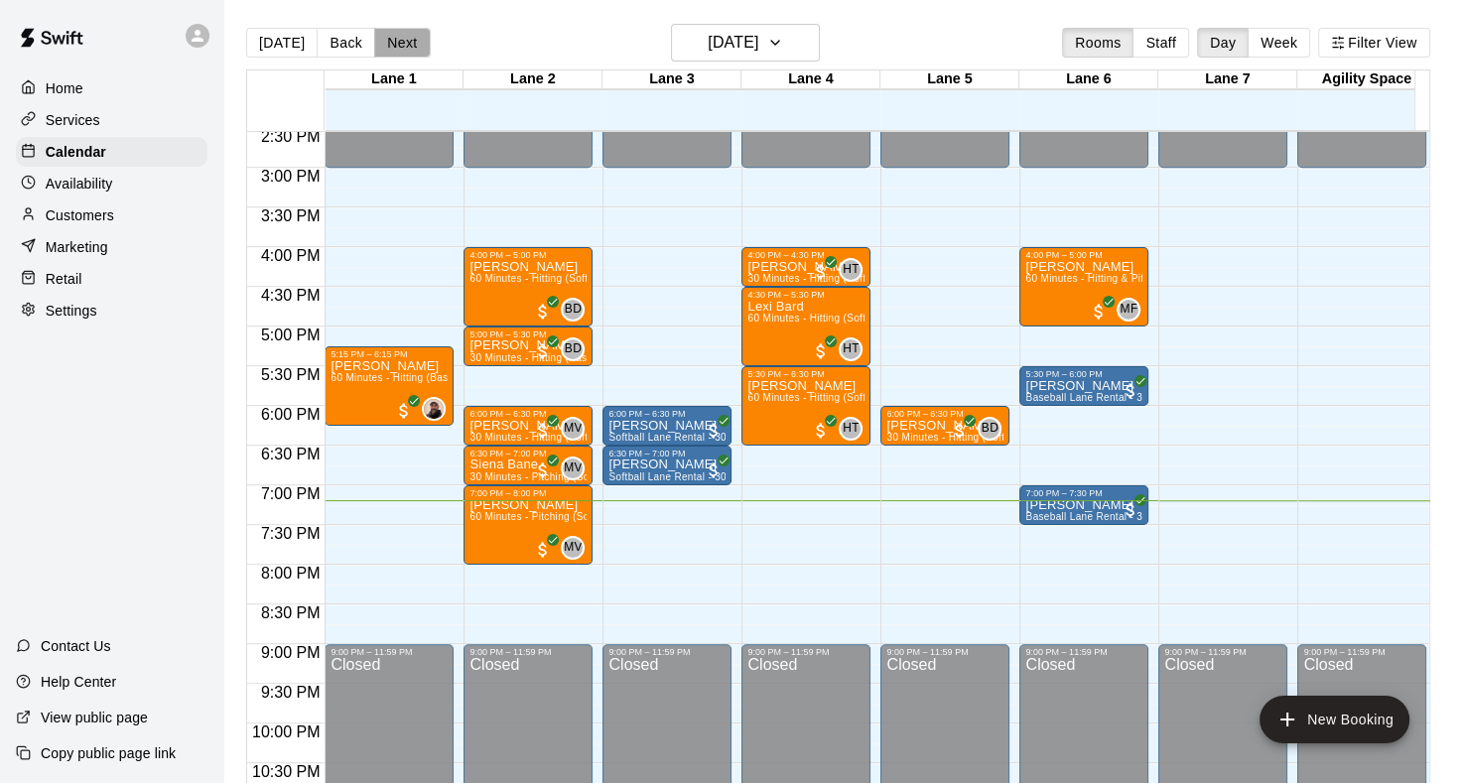
click at [404, 49] on button "Next" at bounding box center [402, 43] width 56 height 30
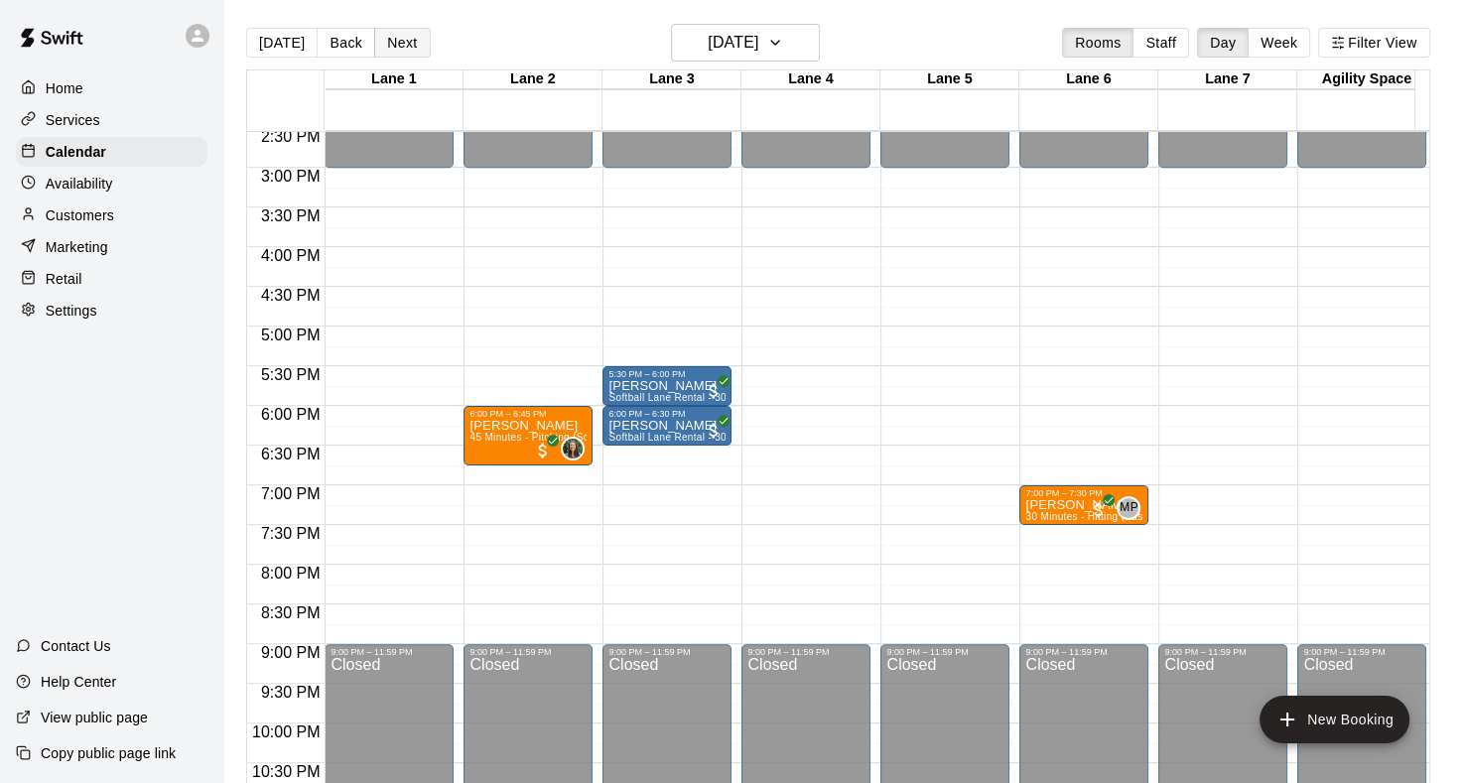
click at [389, 40] on button "Next" at bounding box center [402, 43] width 56 height 30
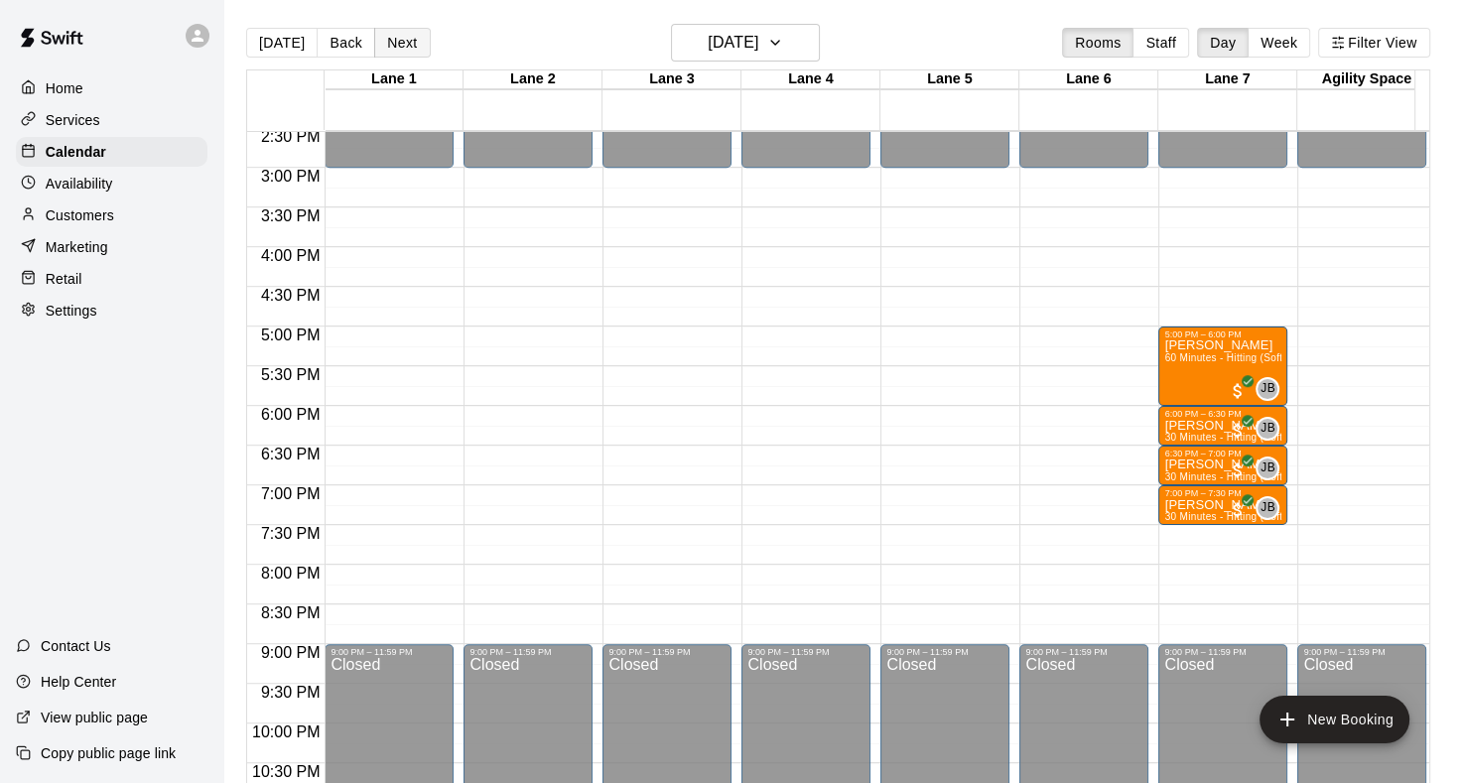
click at [389, 40] on button "Next" at bounding box center [402, 43] width 56 height 30
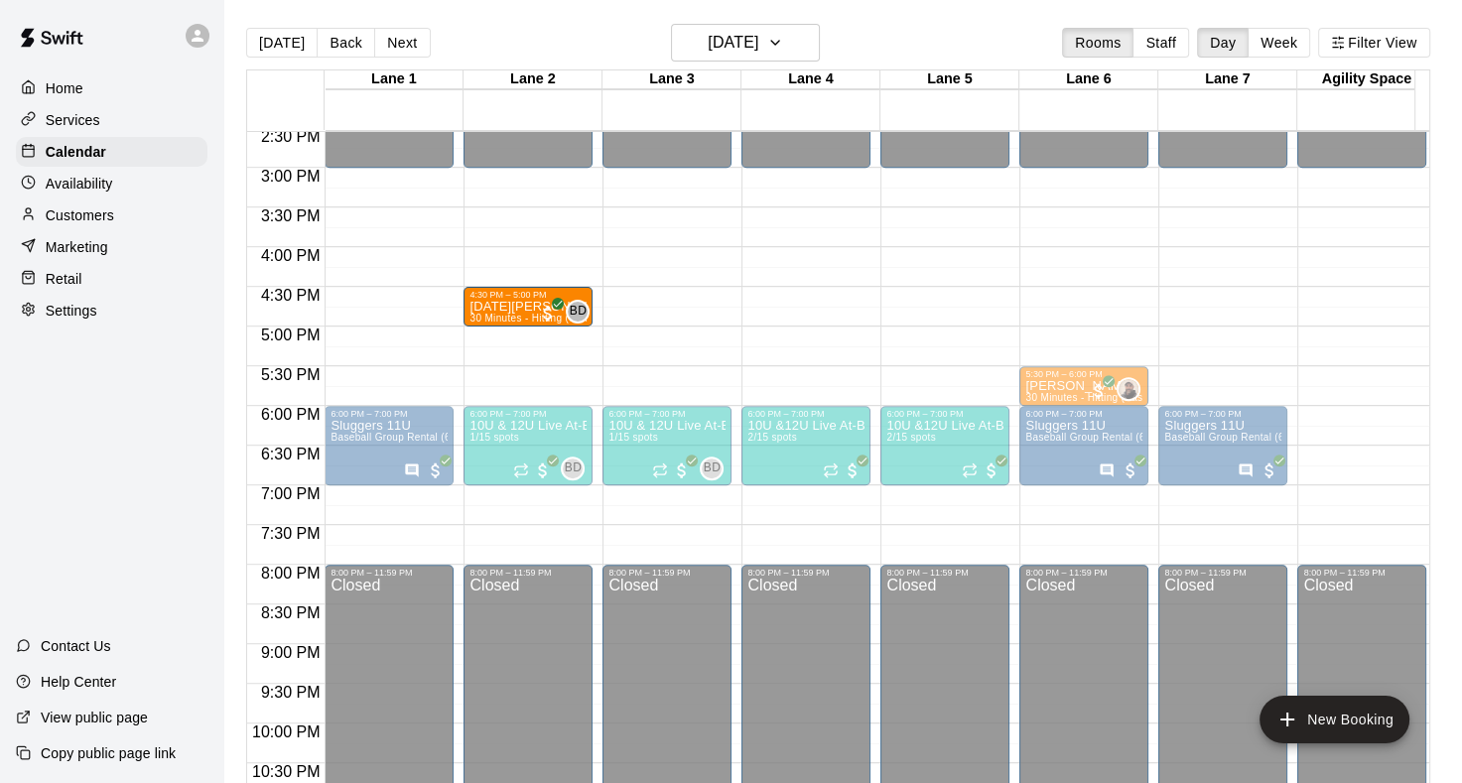
drag, startPoint x: 364, startPoint y: 306, endPoint x: 487, endPoint y: 306, distance: 123.1
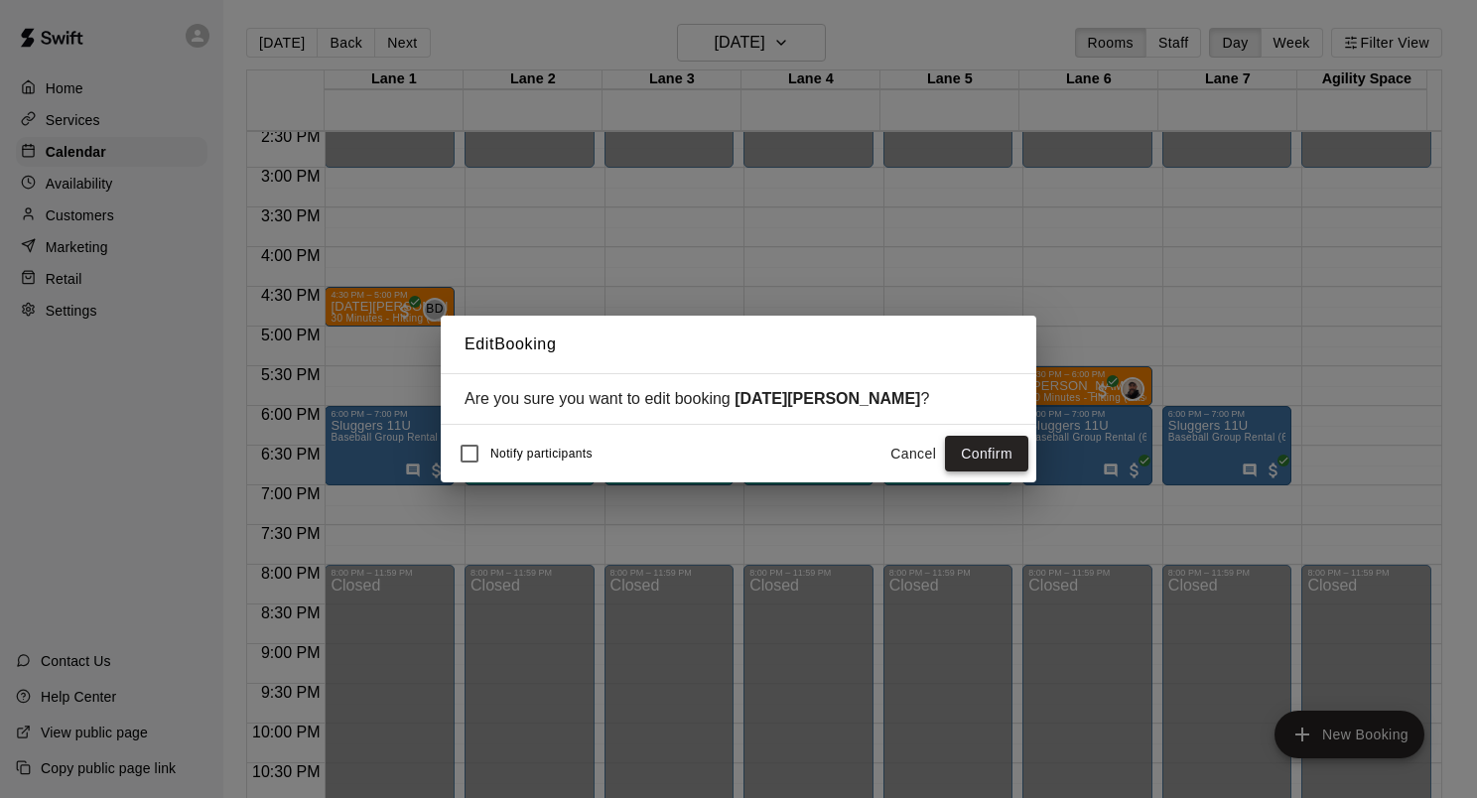
click at [984, 449] on button "Confirm" at bounding box center [986, 454] width 83 height 37
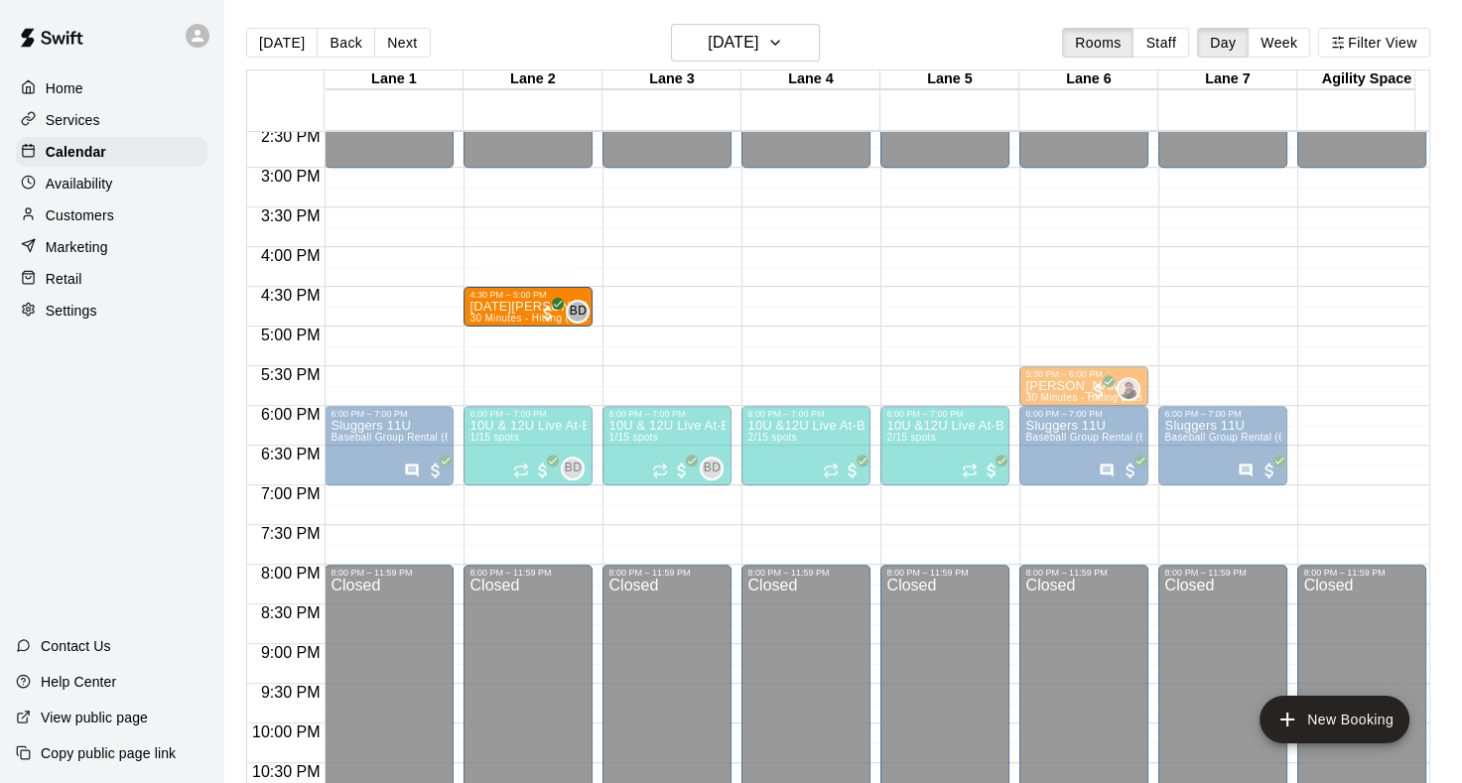
drag, startPoint x: 350, startPoint y: 306, endPoint x: 507, endPoint y: 312, distance: 157.0
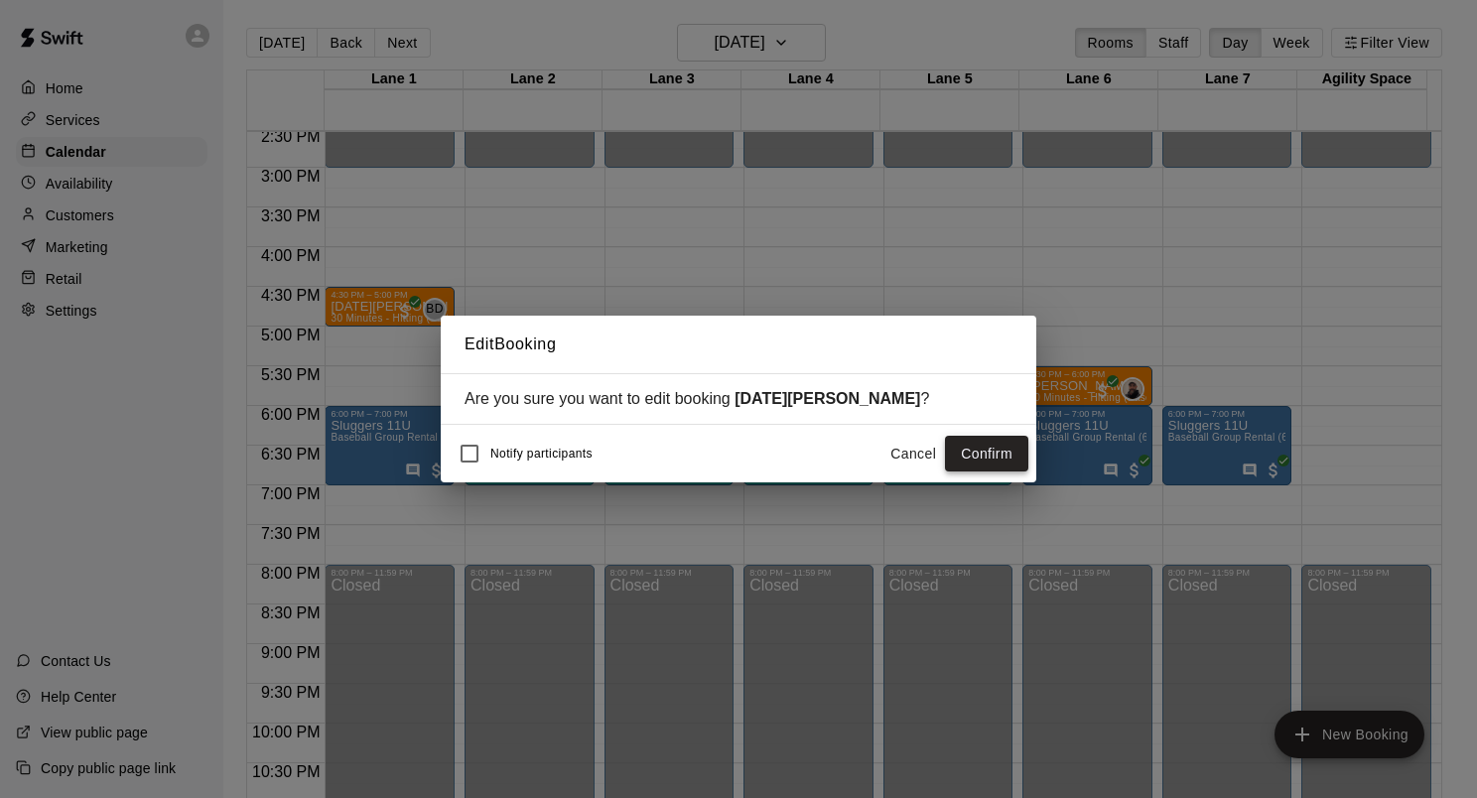
click at [996, 461] on button "Confirm" at bounding box center [986, 454] width 83 height 37
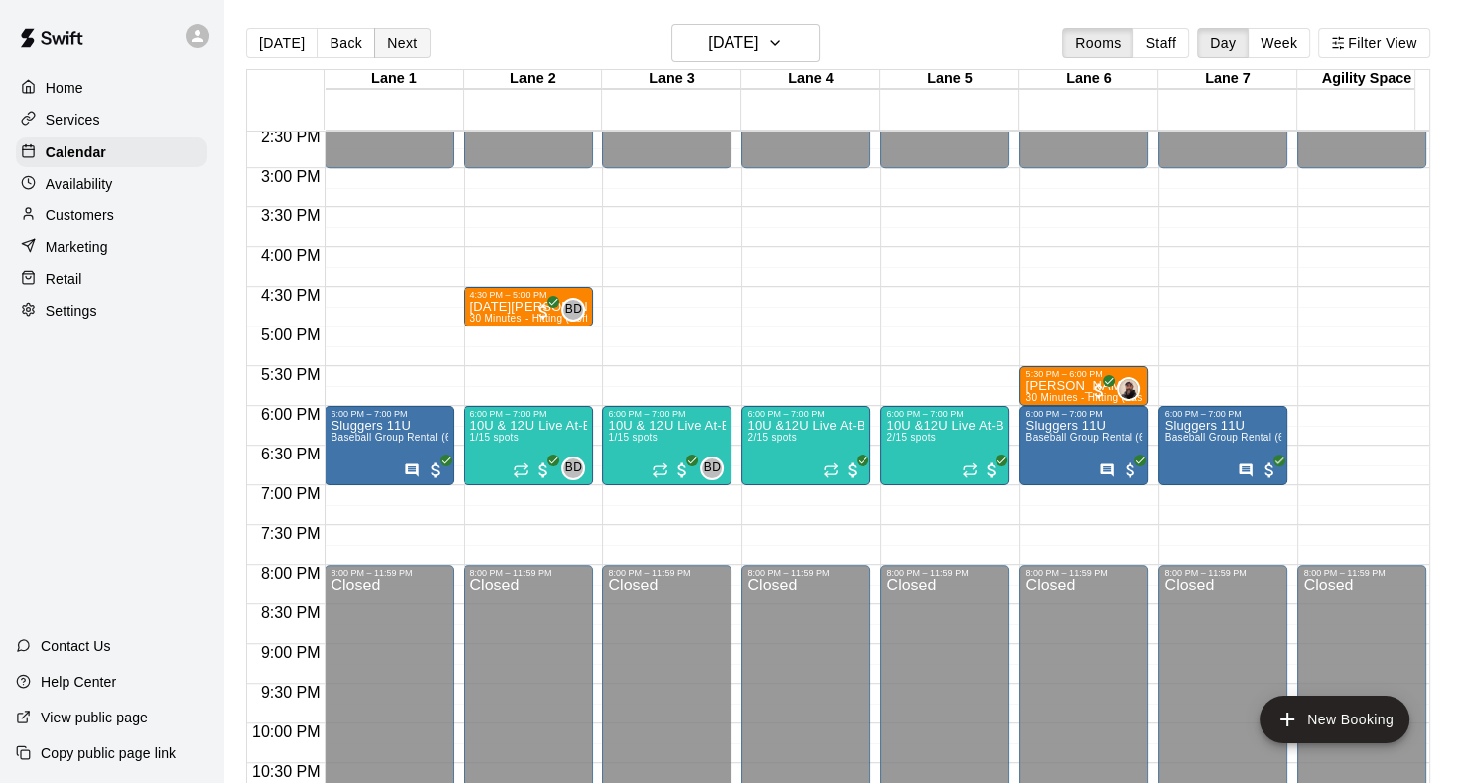
click at [399, 48] on button "Next" at bounding box center [402, 43] width 56 height 30
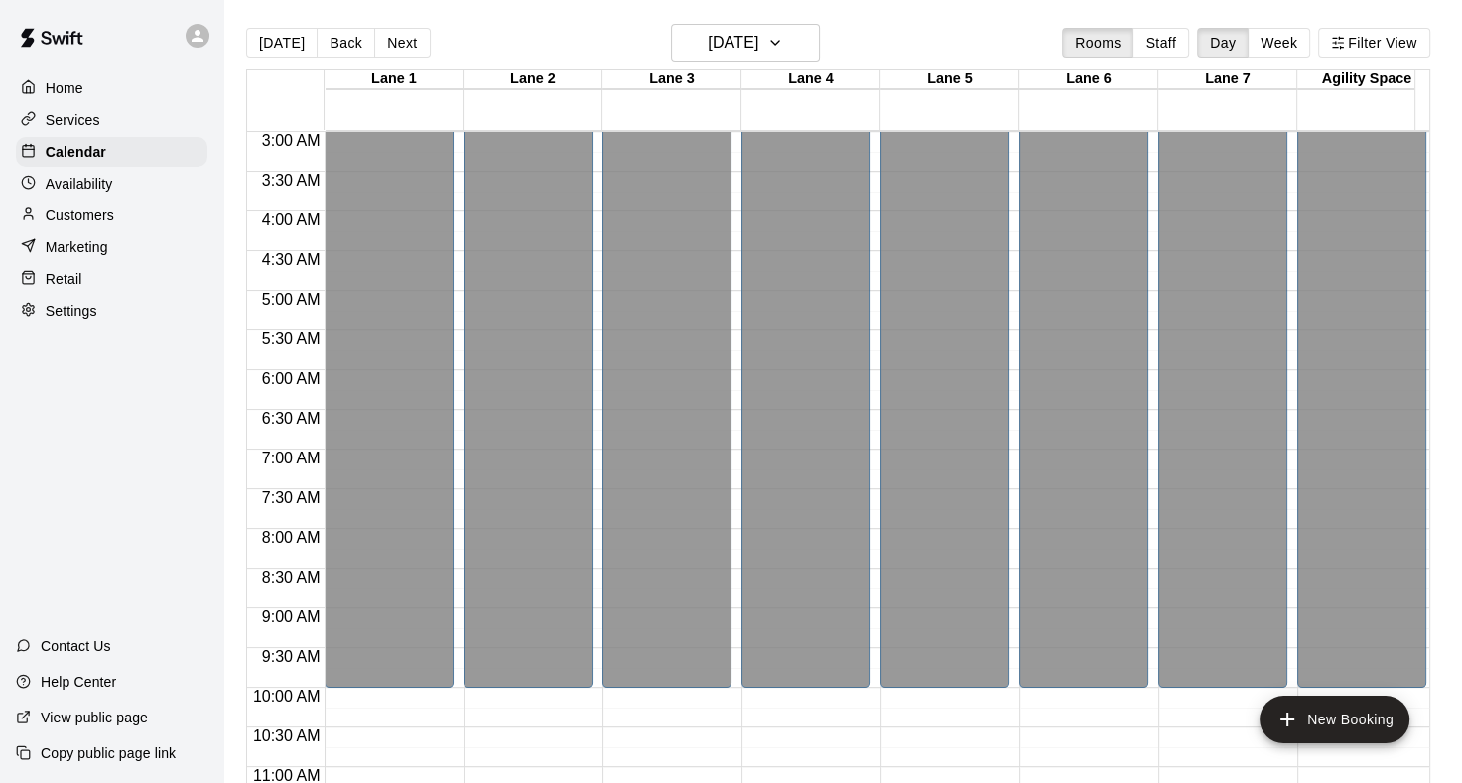
scroll to position [635, 0]
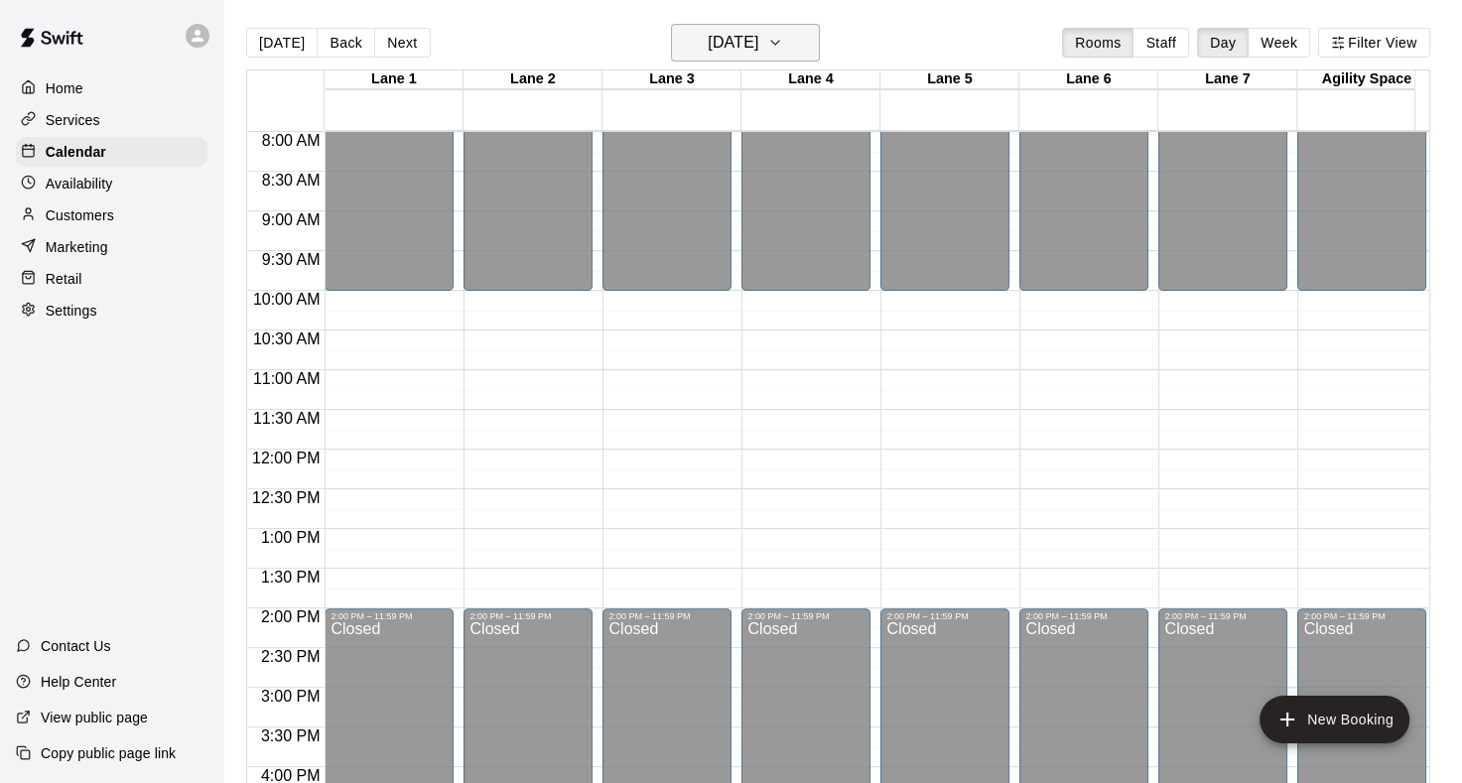
click at [783, 36] on icon "button" at bounding box center [775, 43] width 16 height 24
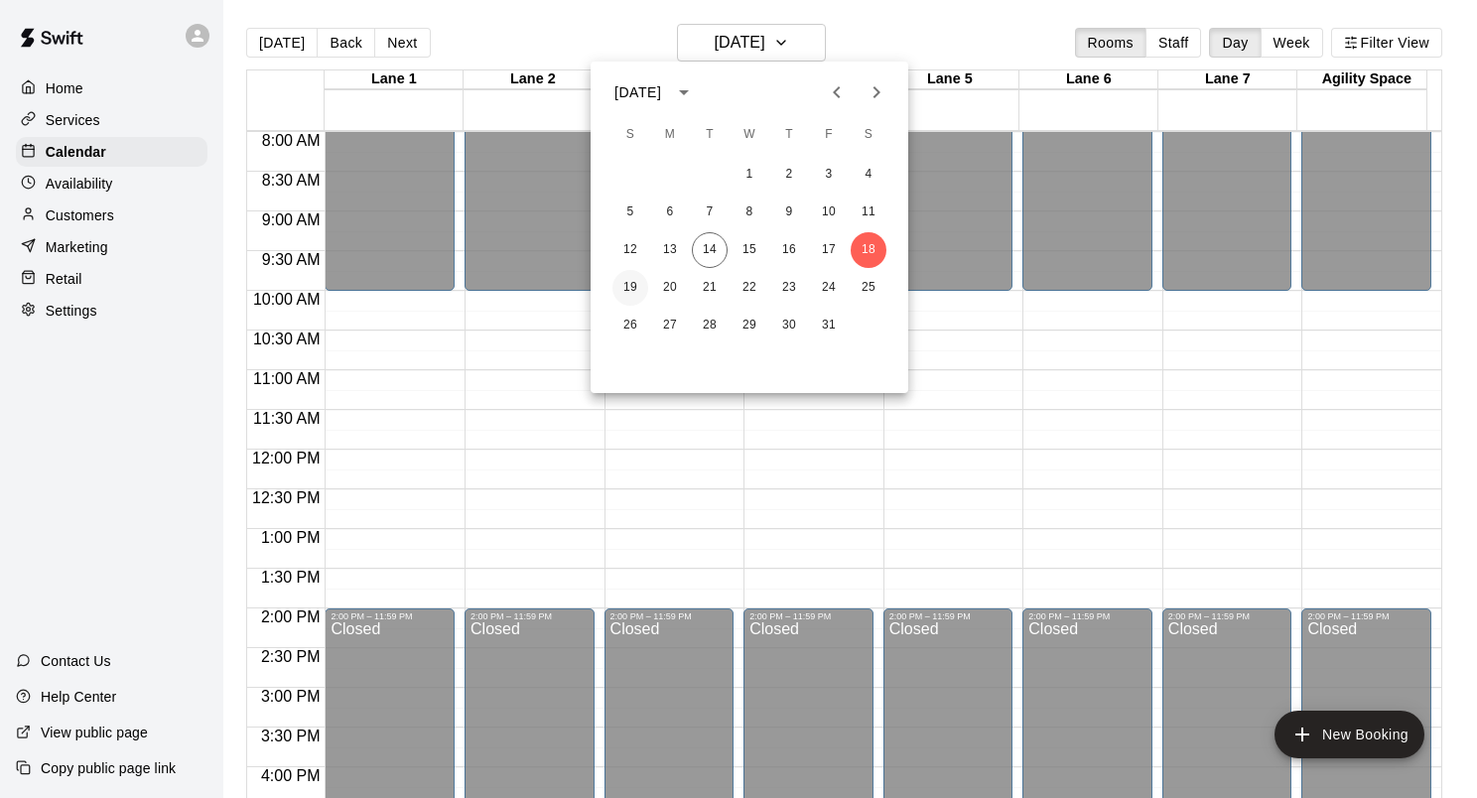
click at [636, 290] on button "19" at bounding box center [631, 288] width 36 height 36
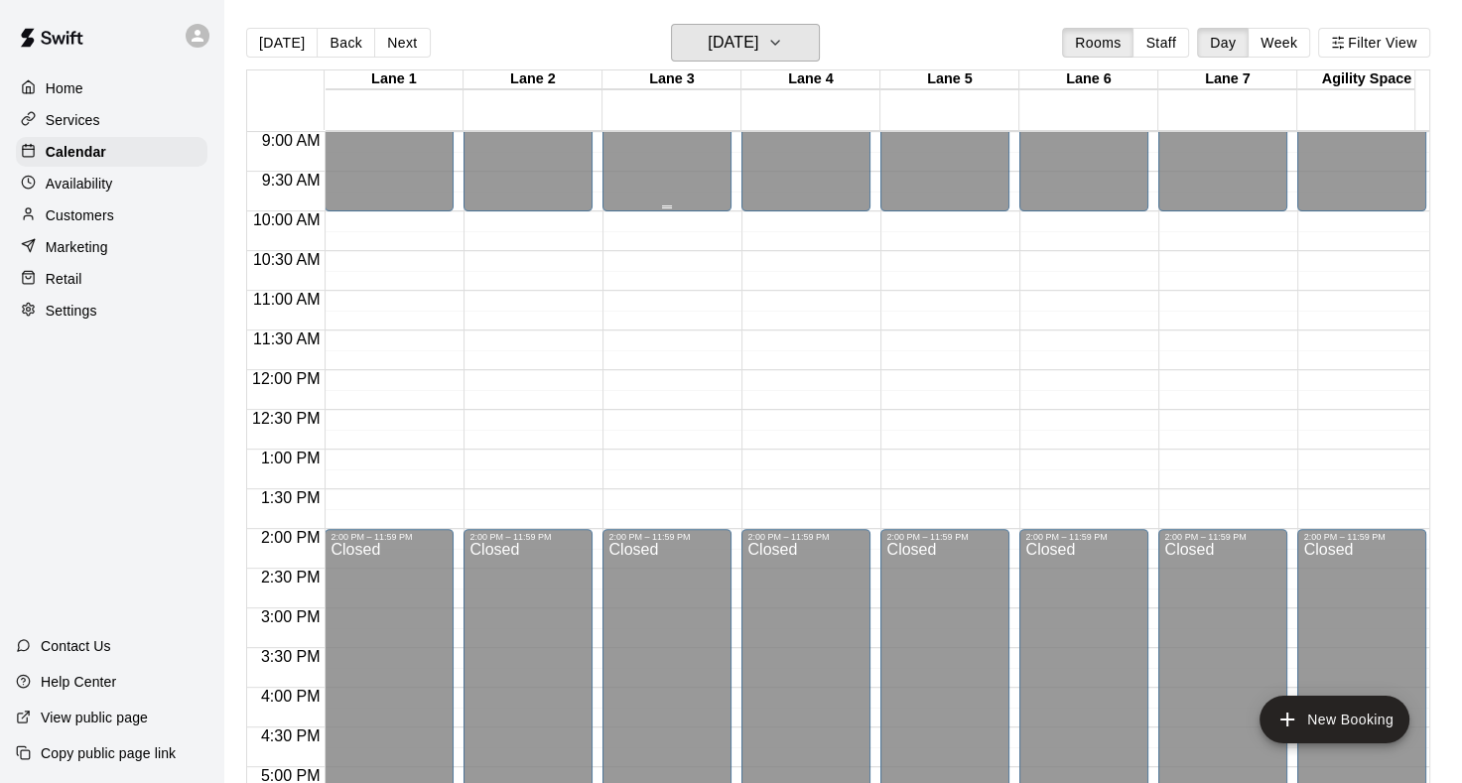
scroll to position [735, 0]
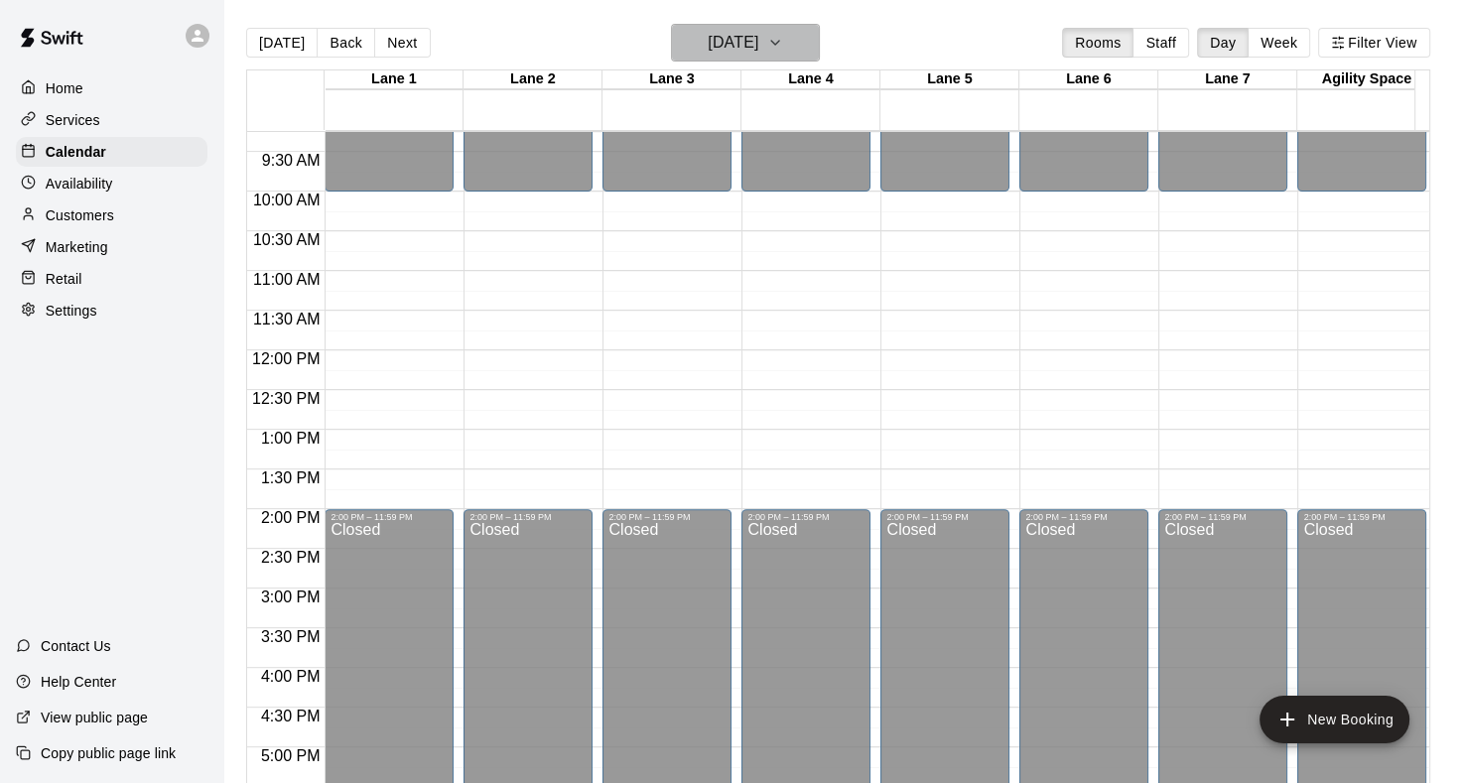
click at [783, 40] on icon "button" at bounding box center [775, 43] width 16 height 24
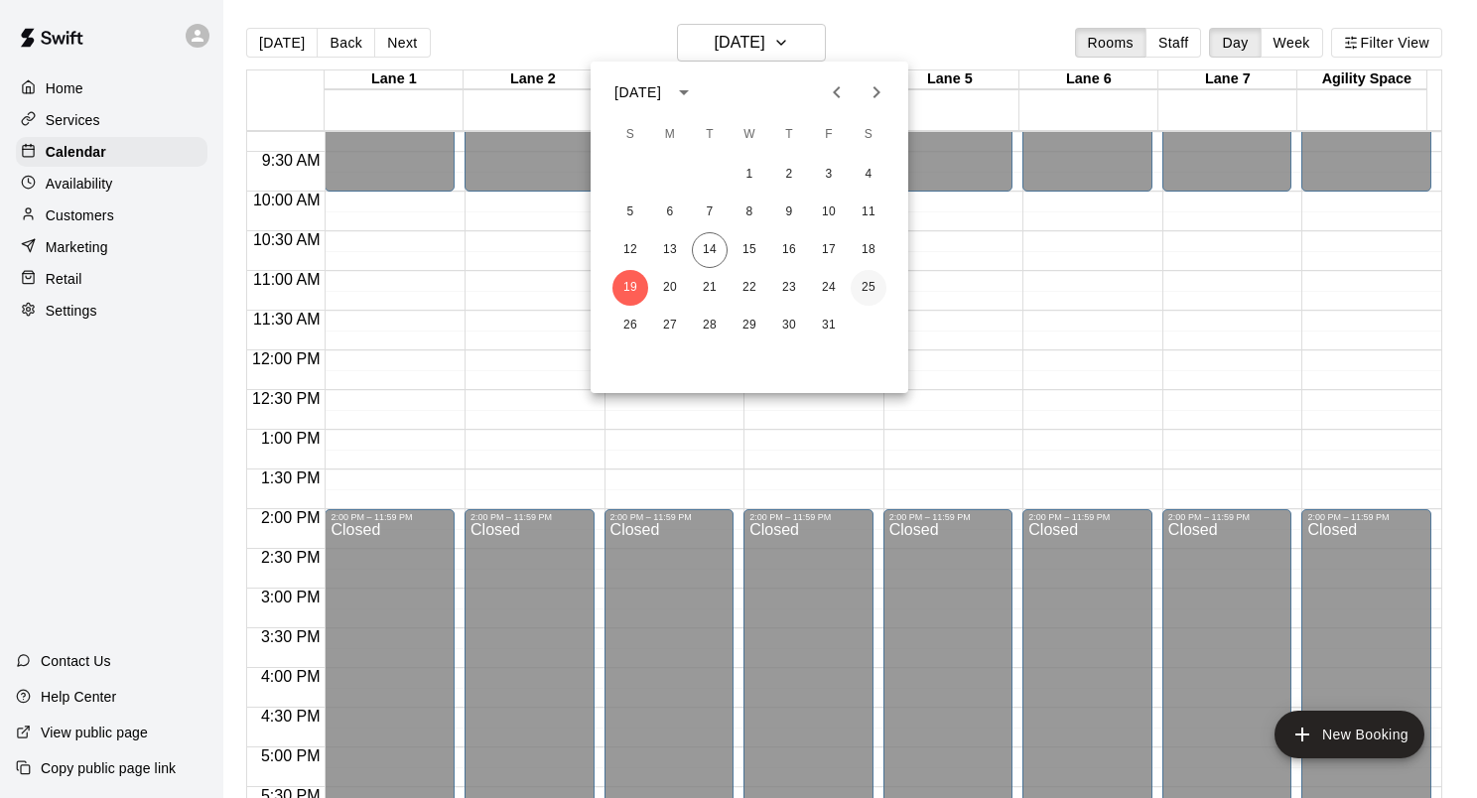
click at [862, 290] on button "25" at bounding box center [869, 288] width 36 height 36
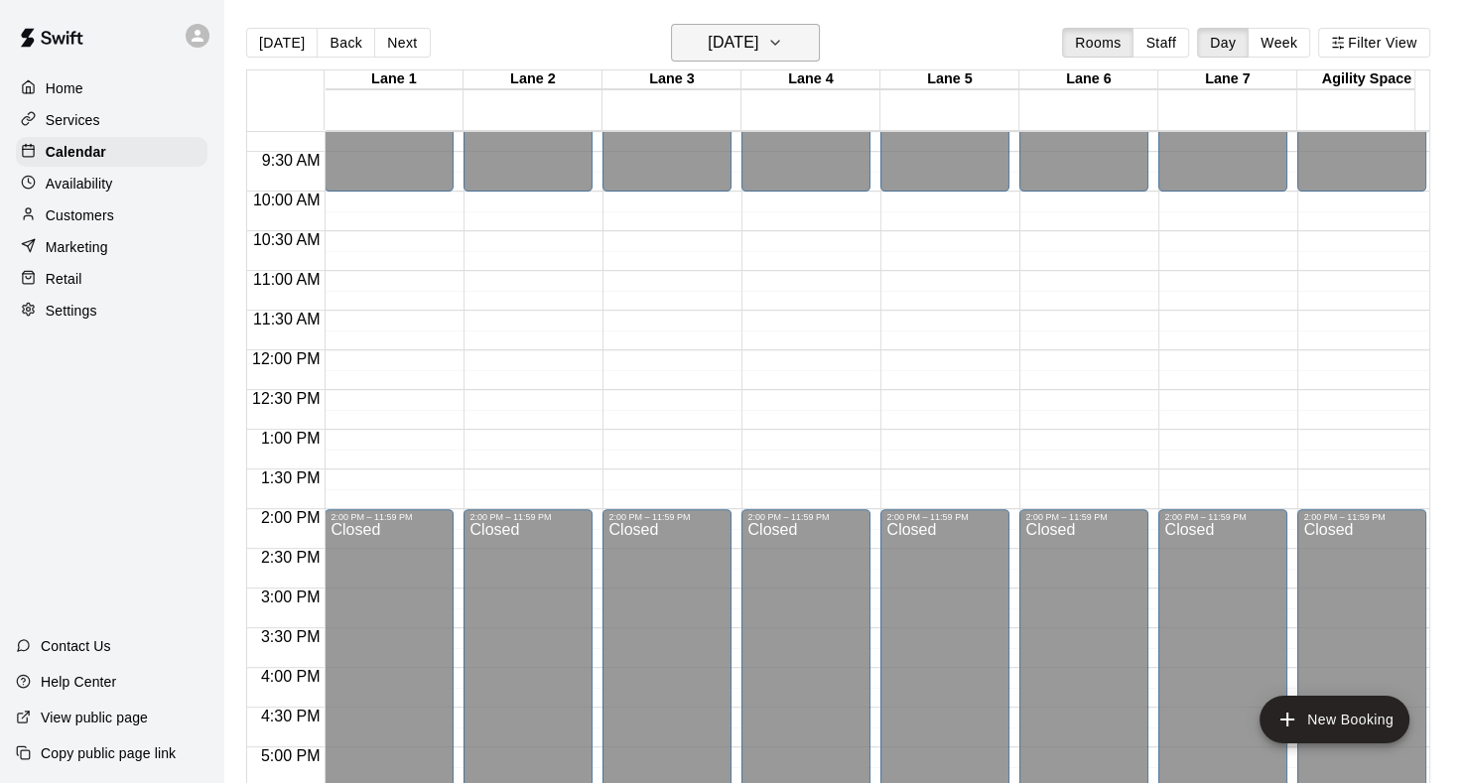
click at [783, 47] on icon "button" at bounding box center [775, 43] width 16 height 24
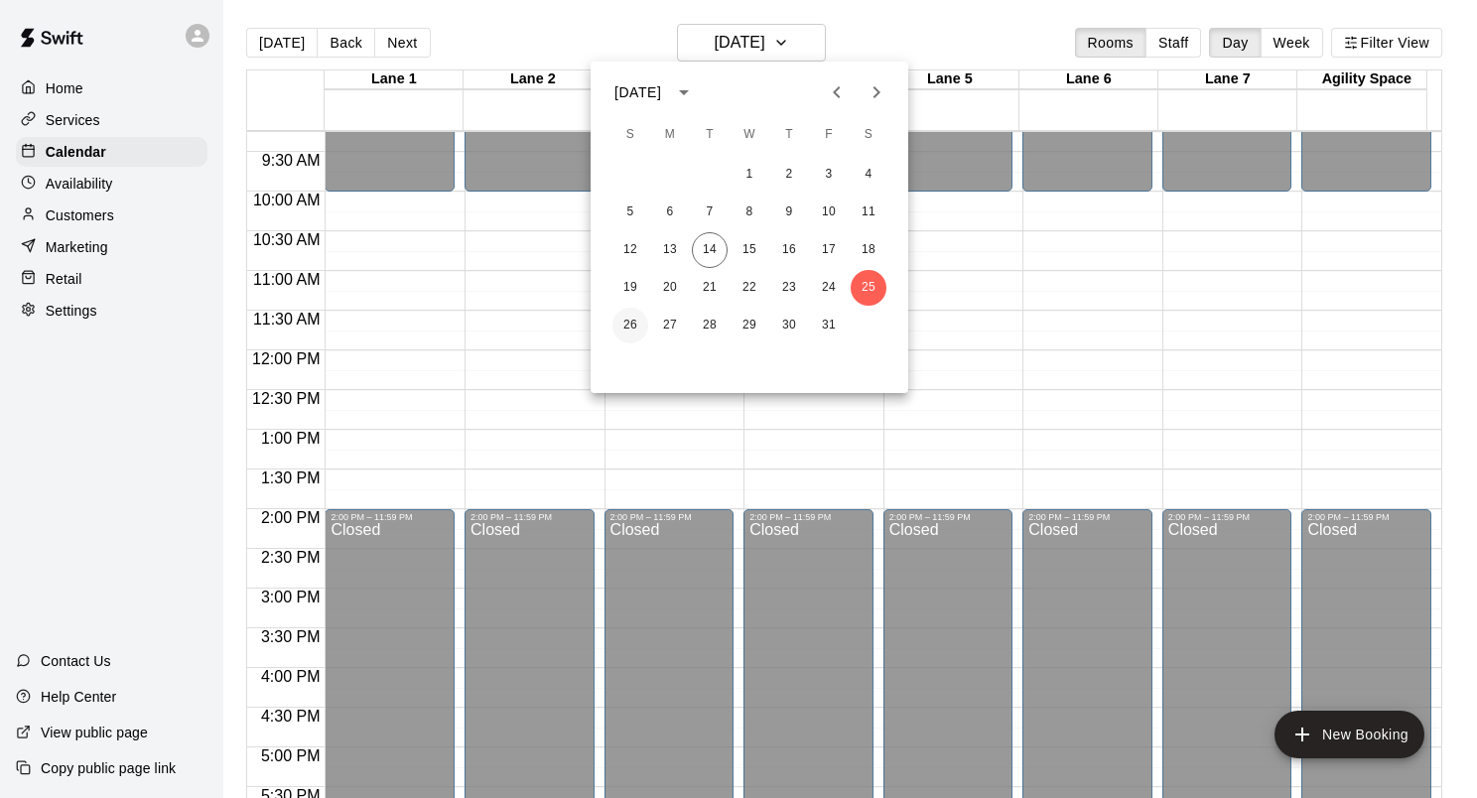
click at [630, 327] on button "26" at bounding box center [631, 326] width 36 height 36
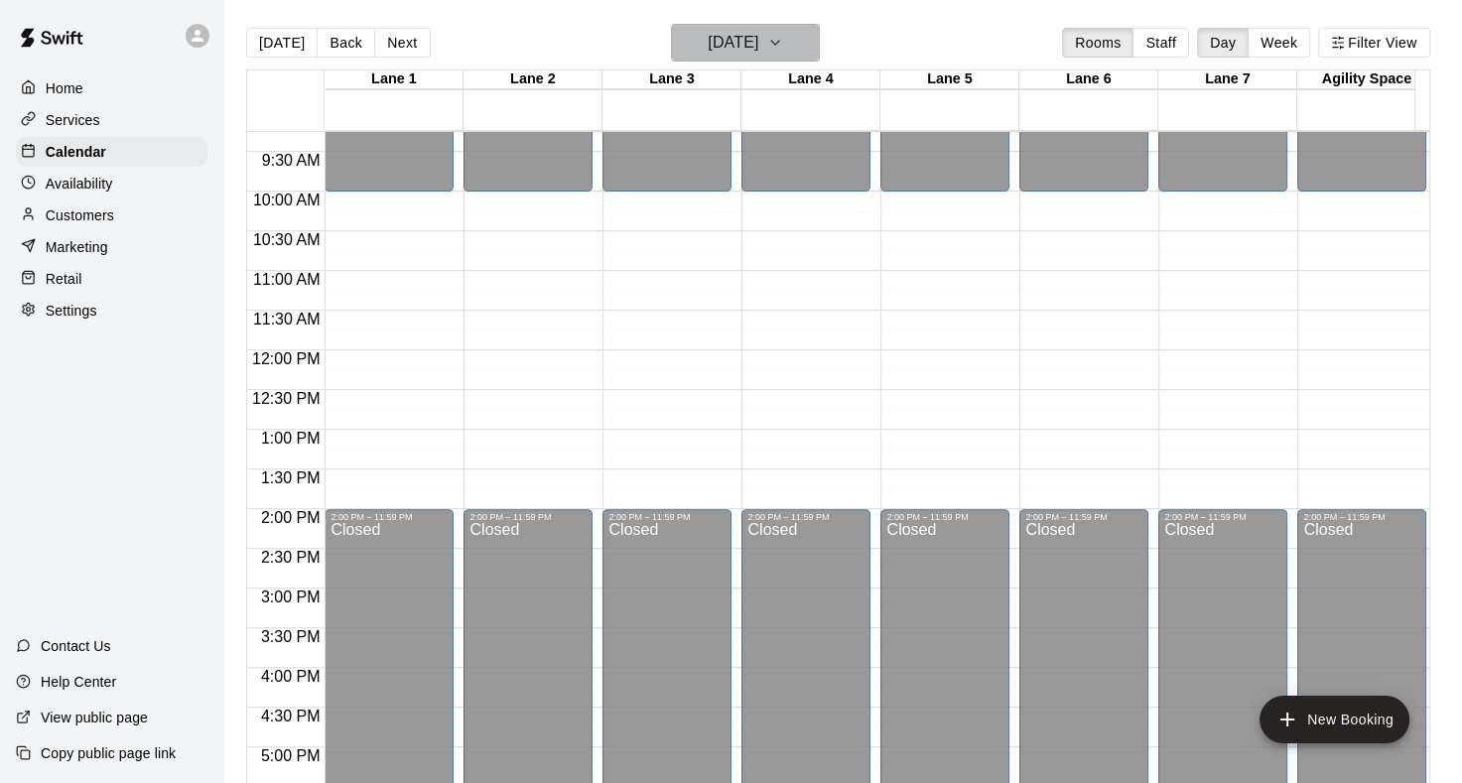
click at [783, 42] on icon "button" at bounding box center [775, 43] width 16 height 24
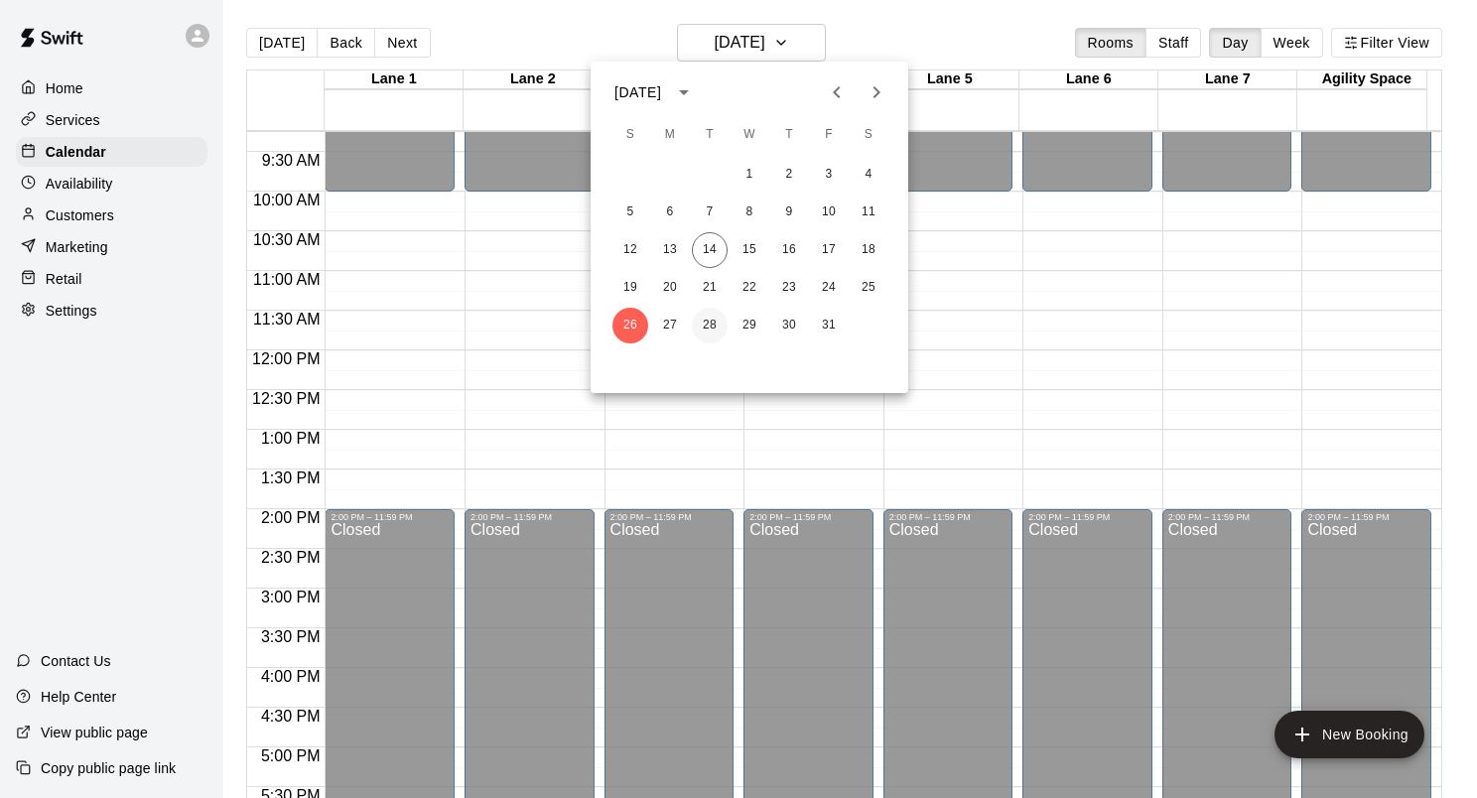
click at [709, 329] on button "28" at bounding box center [710, 326] width 36 height 36
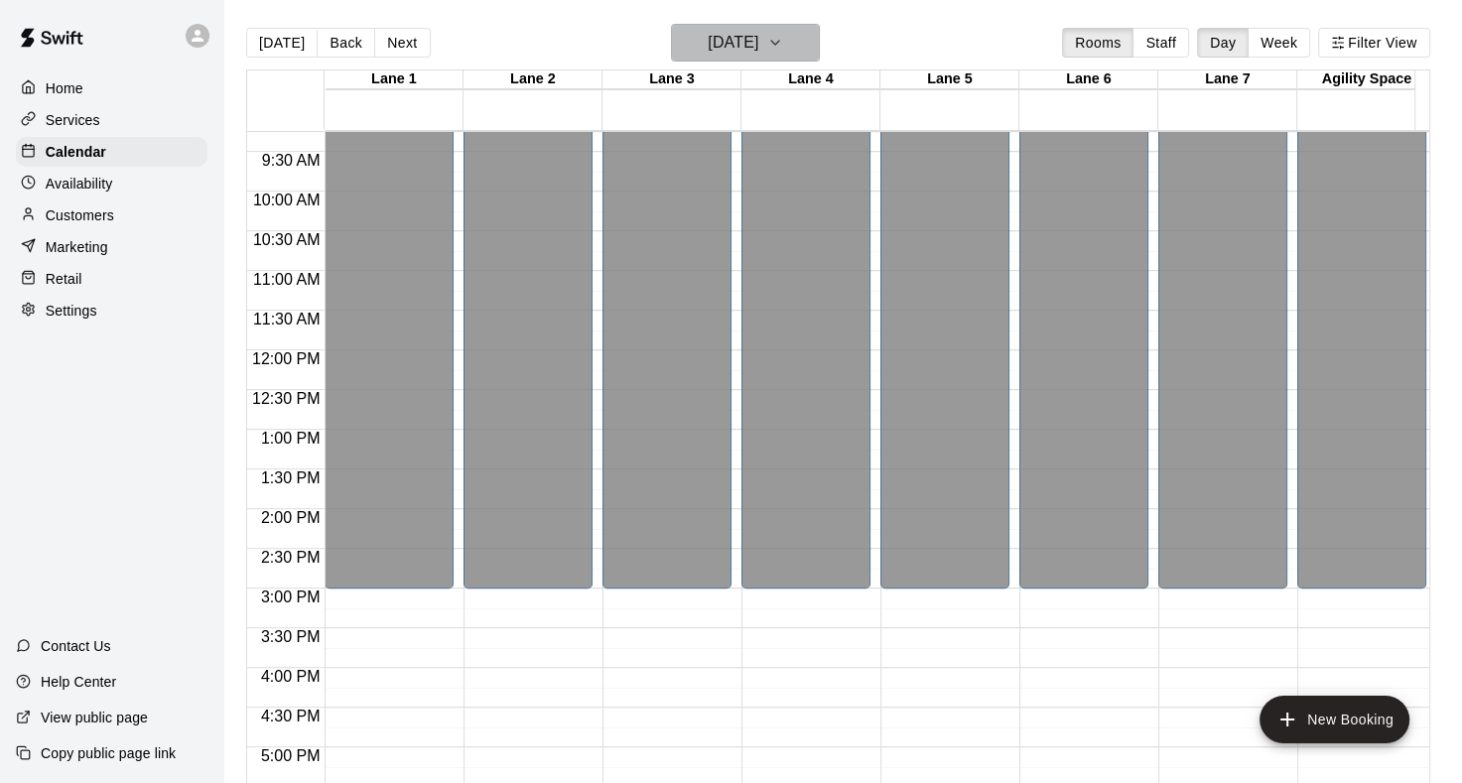
click at [783, 45] on icon "button" at bounding box center [775, 43] width 16 height 24
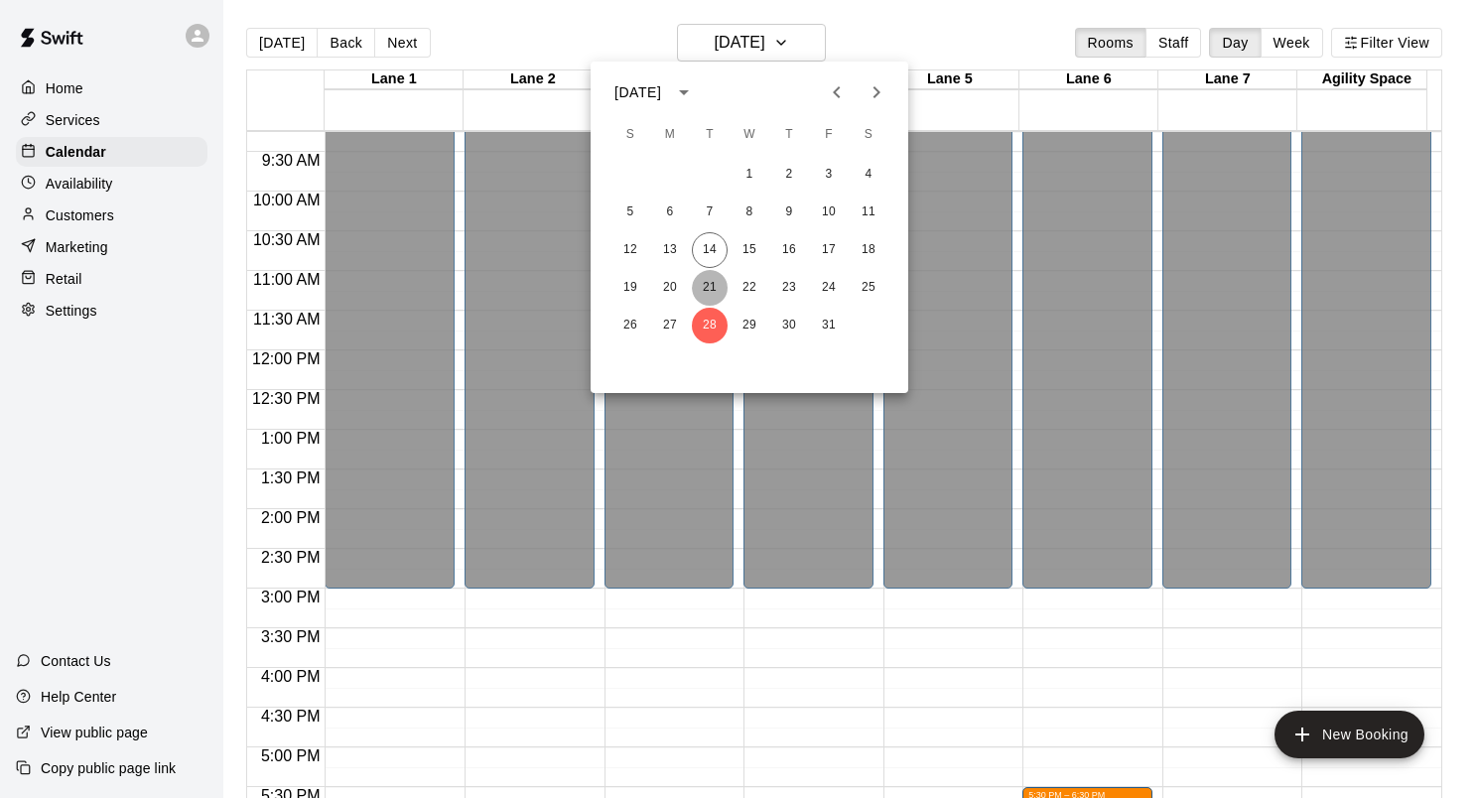
click at [706, 283] on button "21" at bounding box center [710, 288] width 36 height 36
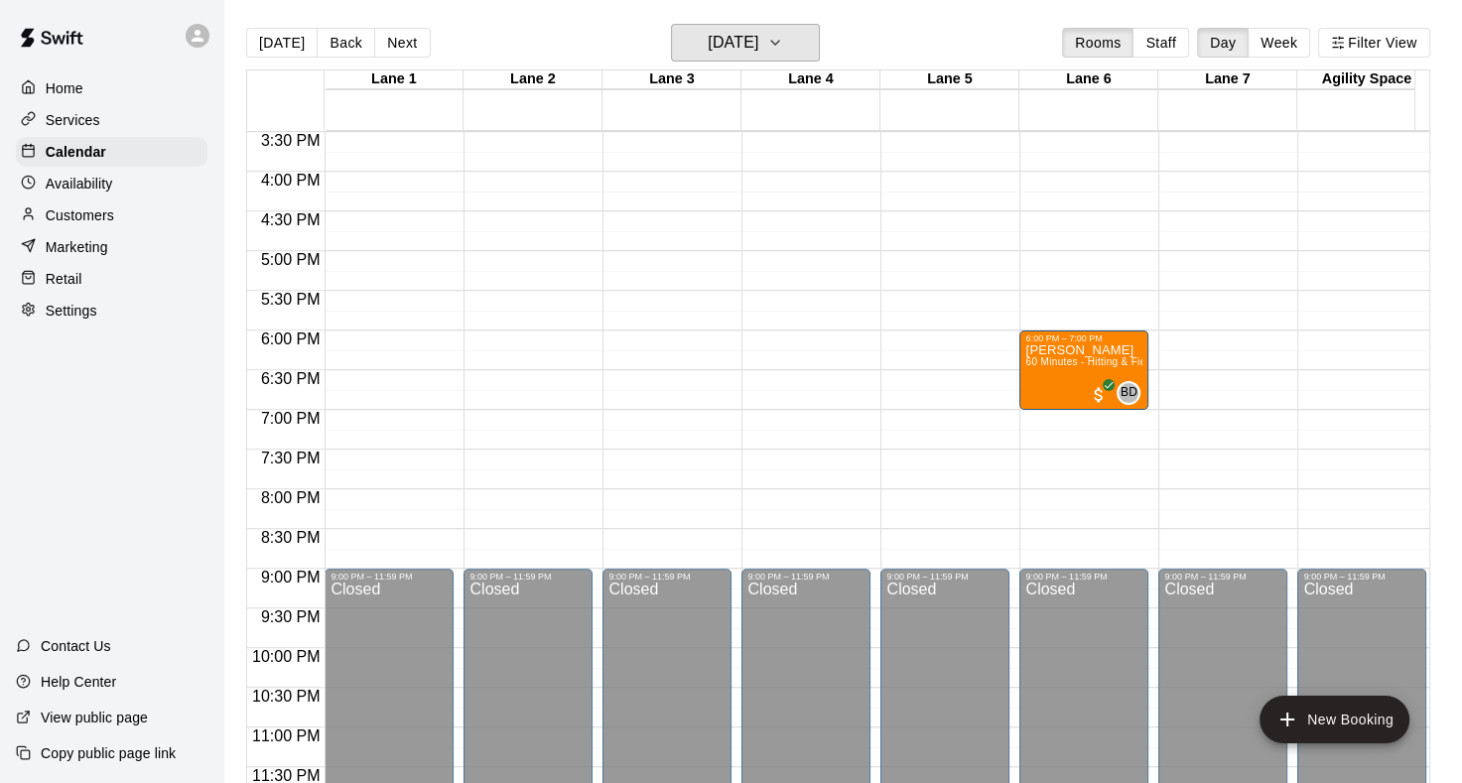
scroll to position [1132, 0]
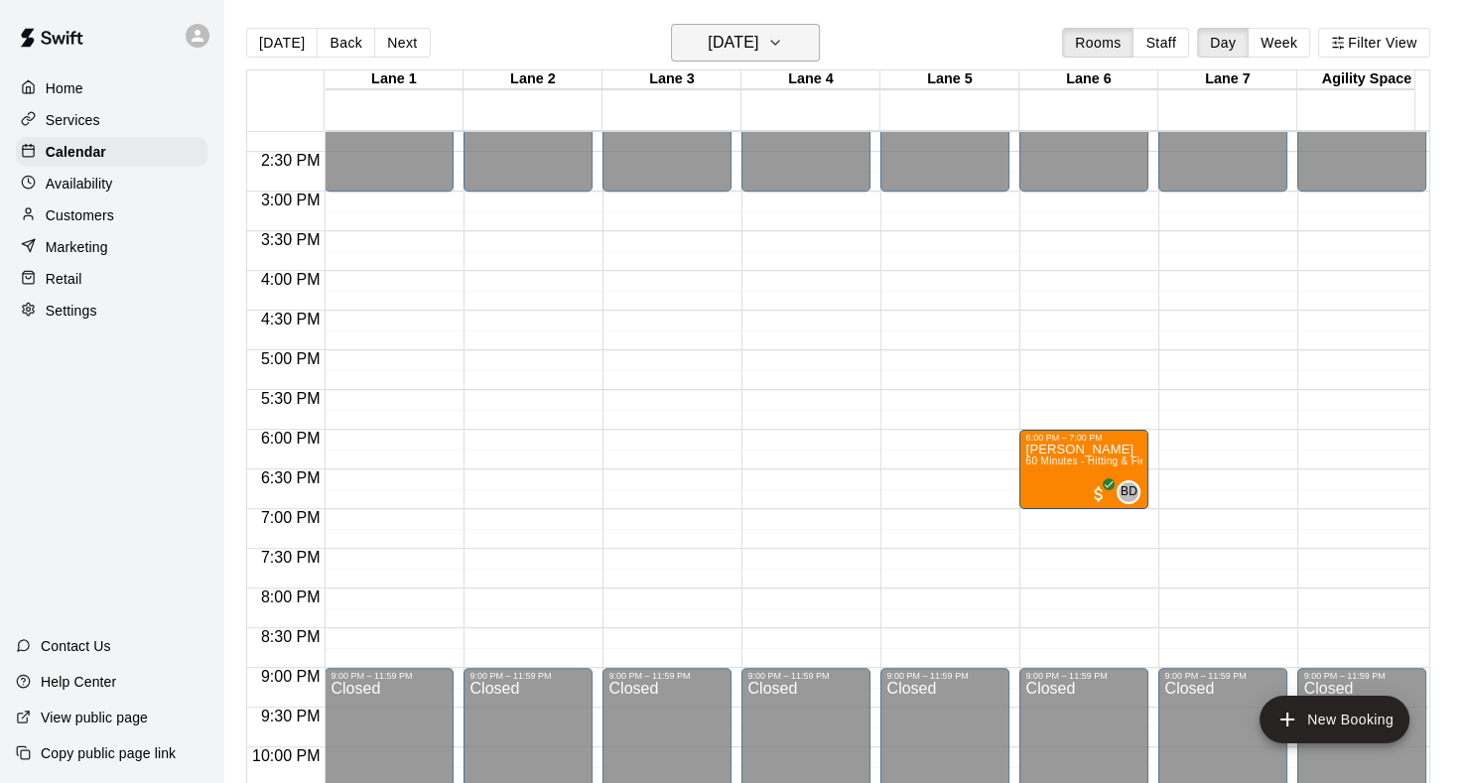
click at [783, 36] on icon "button" at bounding box center [775, 43] width 16 height 24
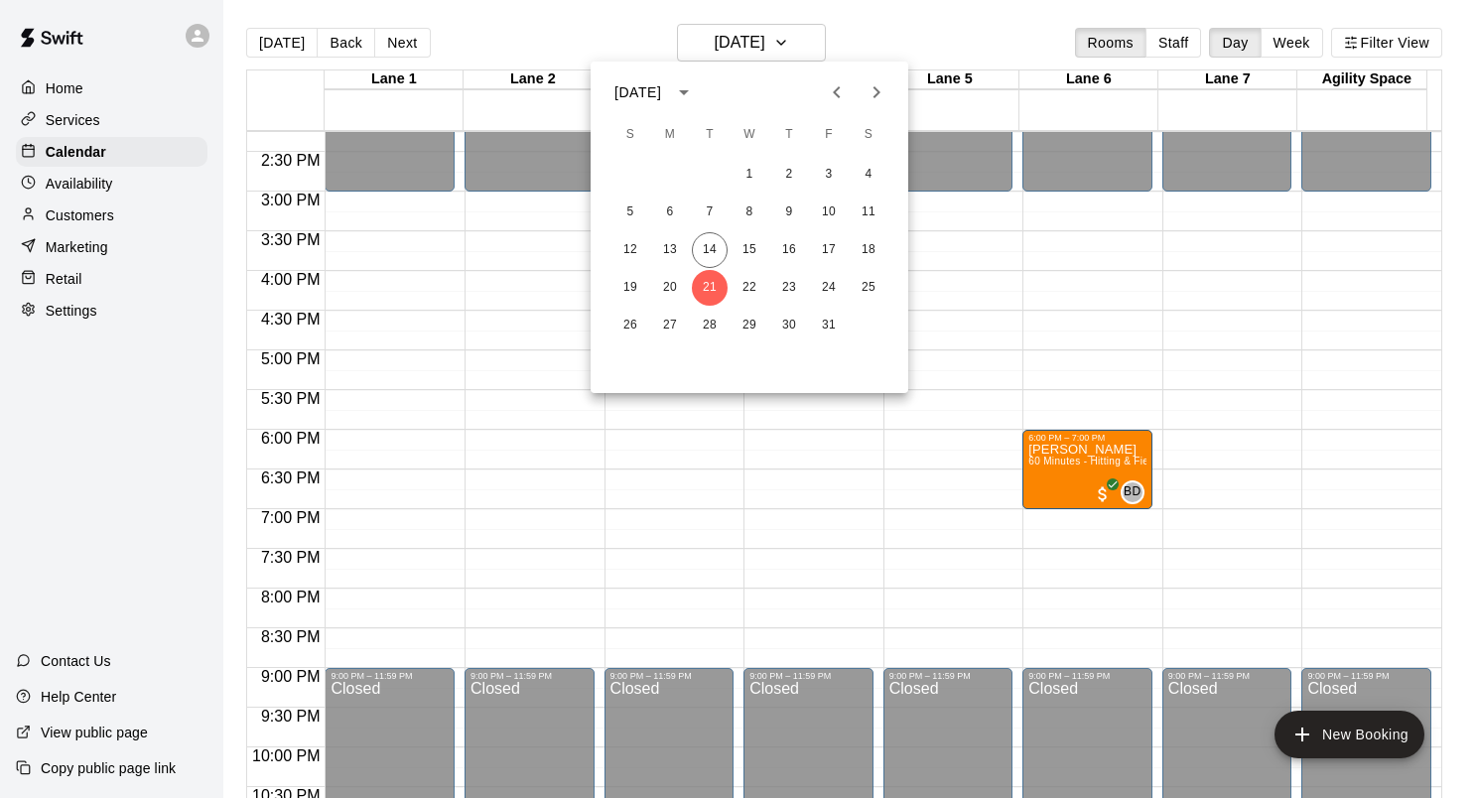
click at [873, 97] on icon "Next month" at bounding box center [877, 92] width 24 height 24
click at [634, 251] on button "11" at bounding box center [631, 250] width 36 height 36
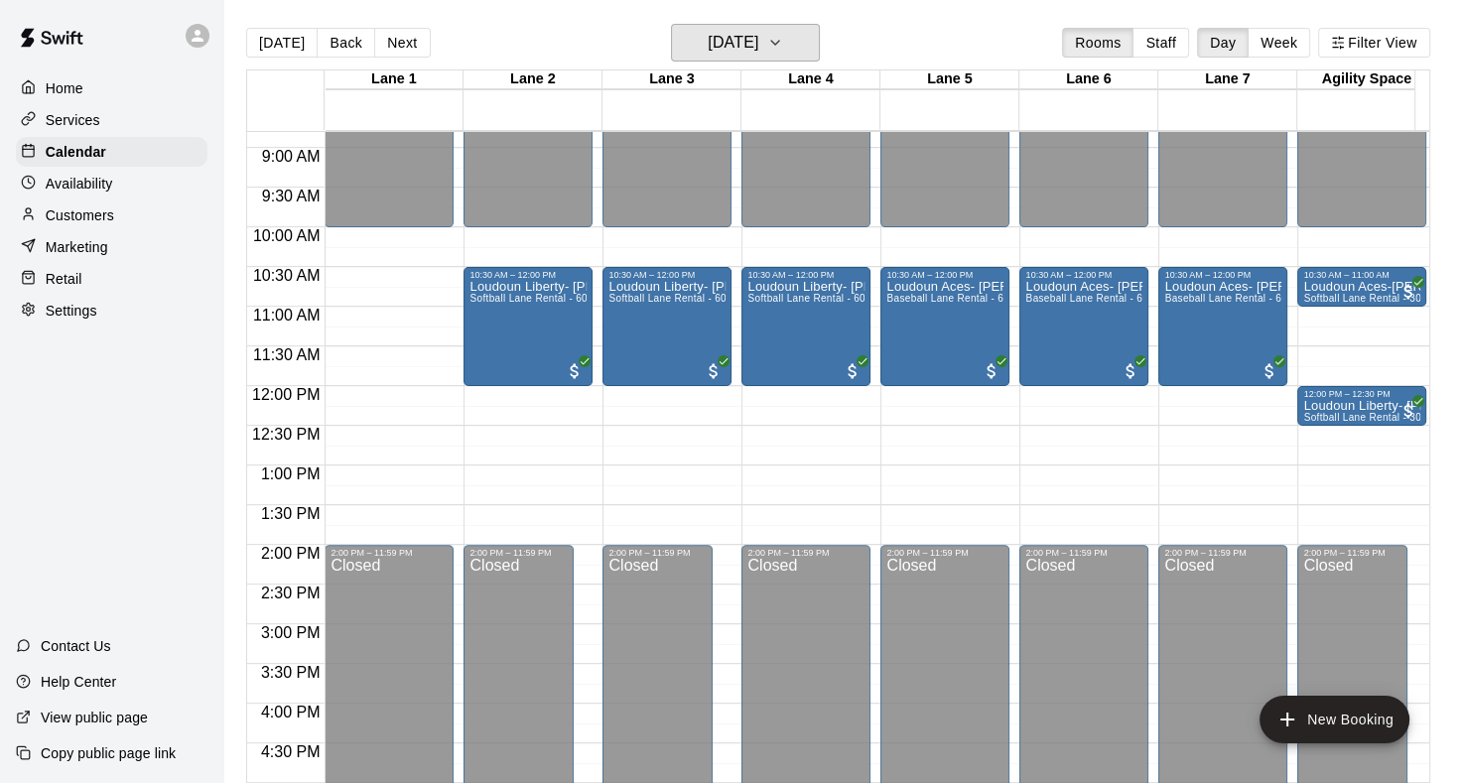
scroll to position [635, 0]
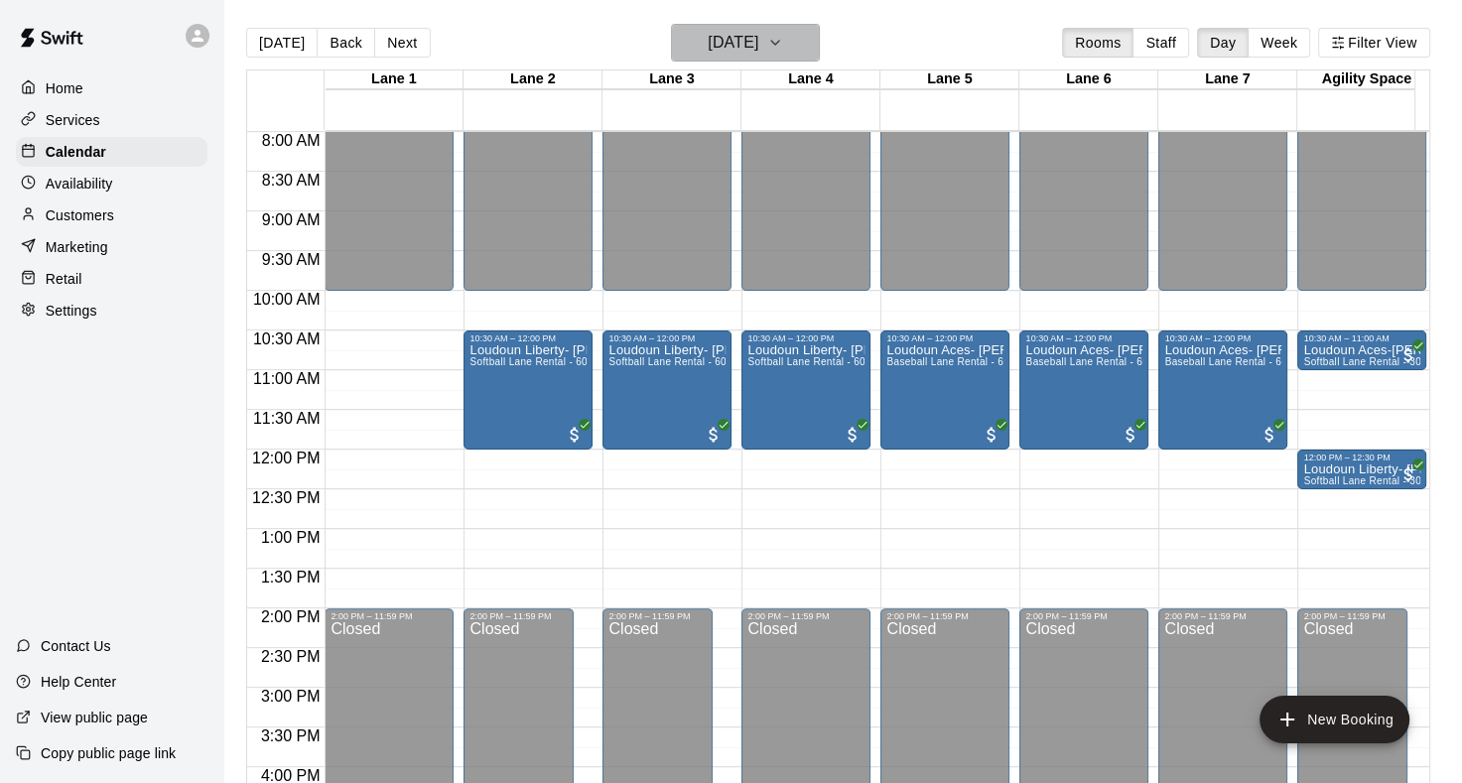
click at [783, 37] on icon "button" at bounding box center [775, 43] width 16 height 24
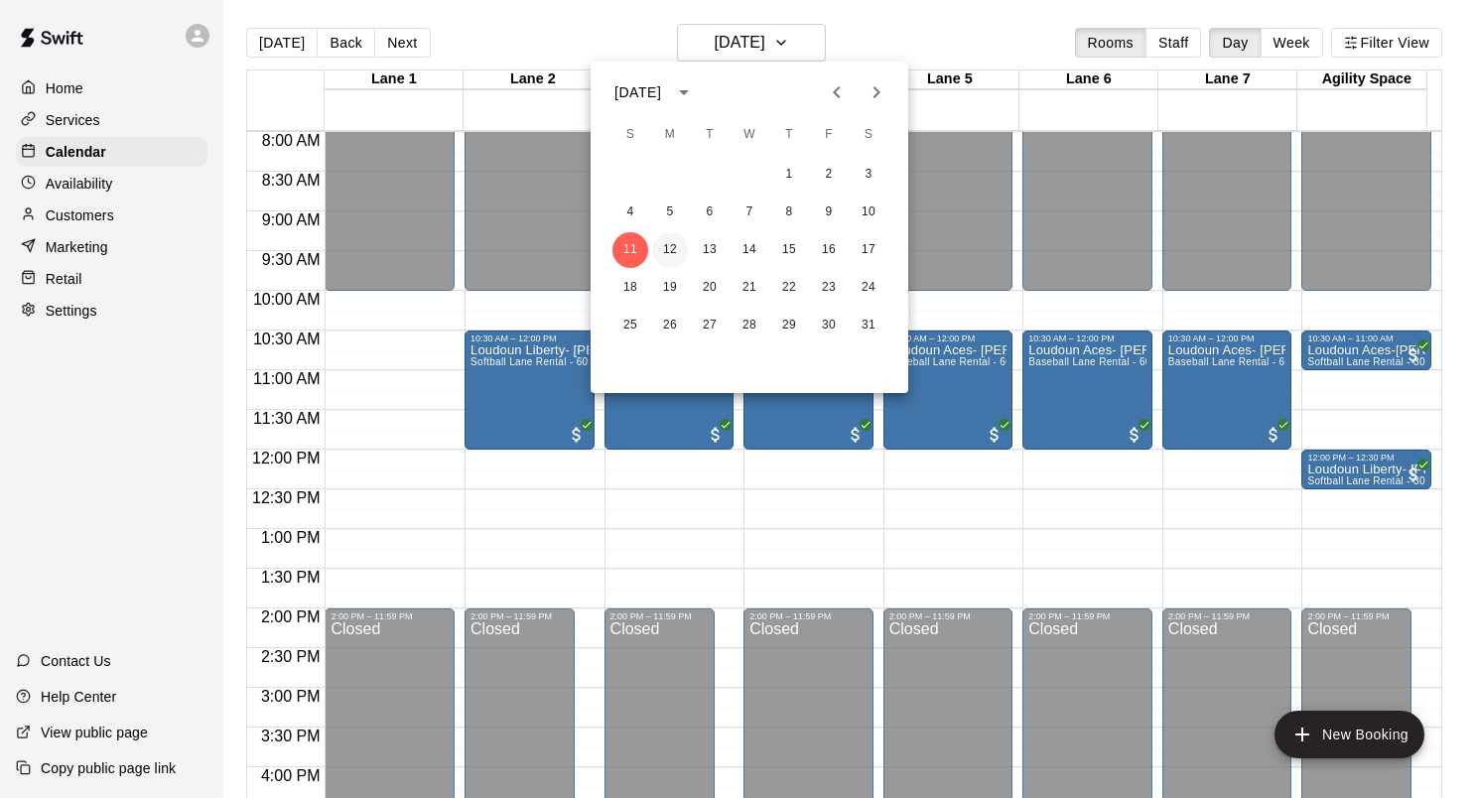
click at [664, 244] on button "12" at bounding box center [670, 250] width 36 height 36
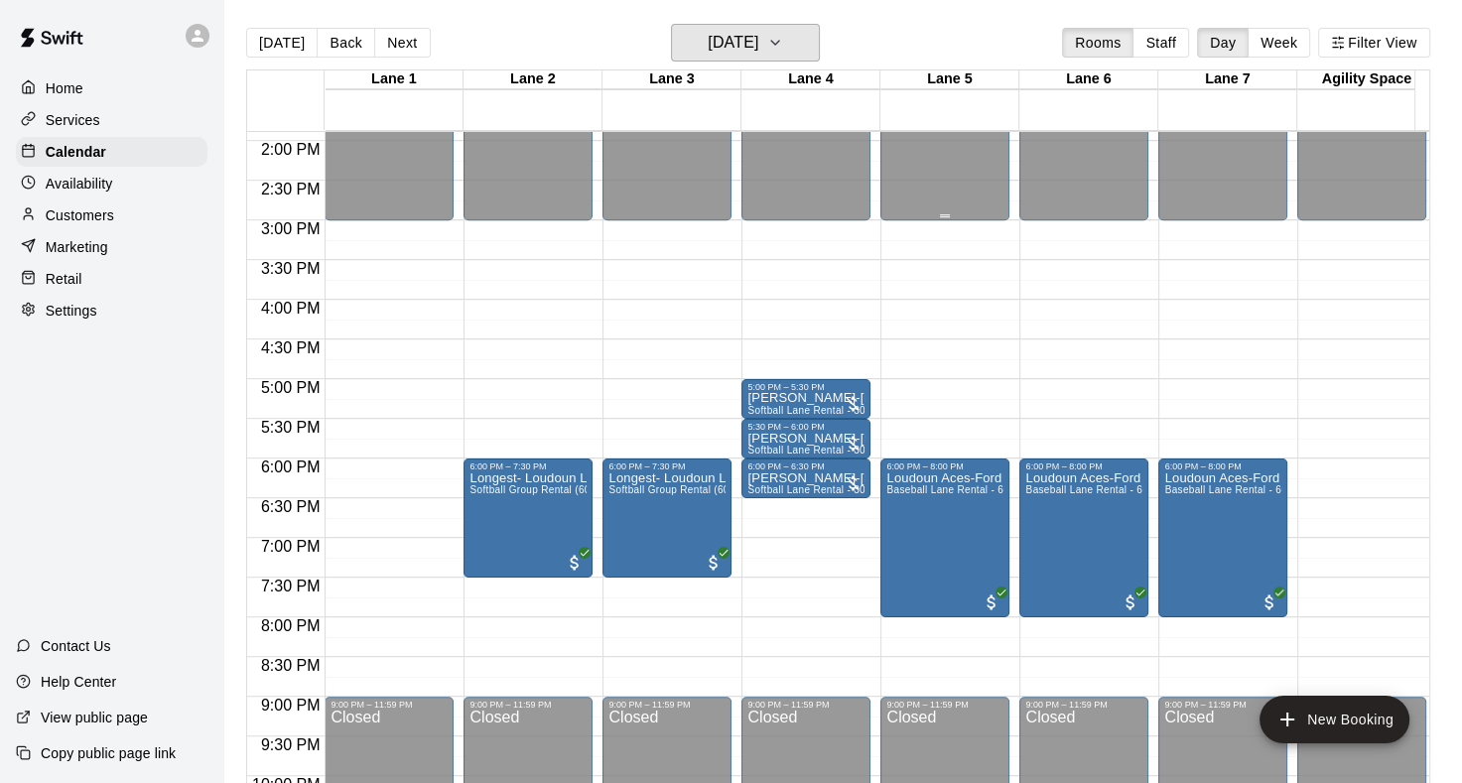
scroll to position [1132, 0]
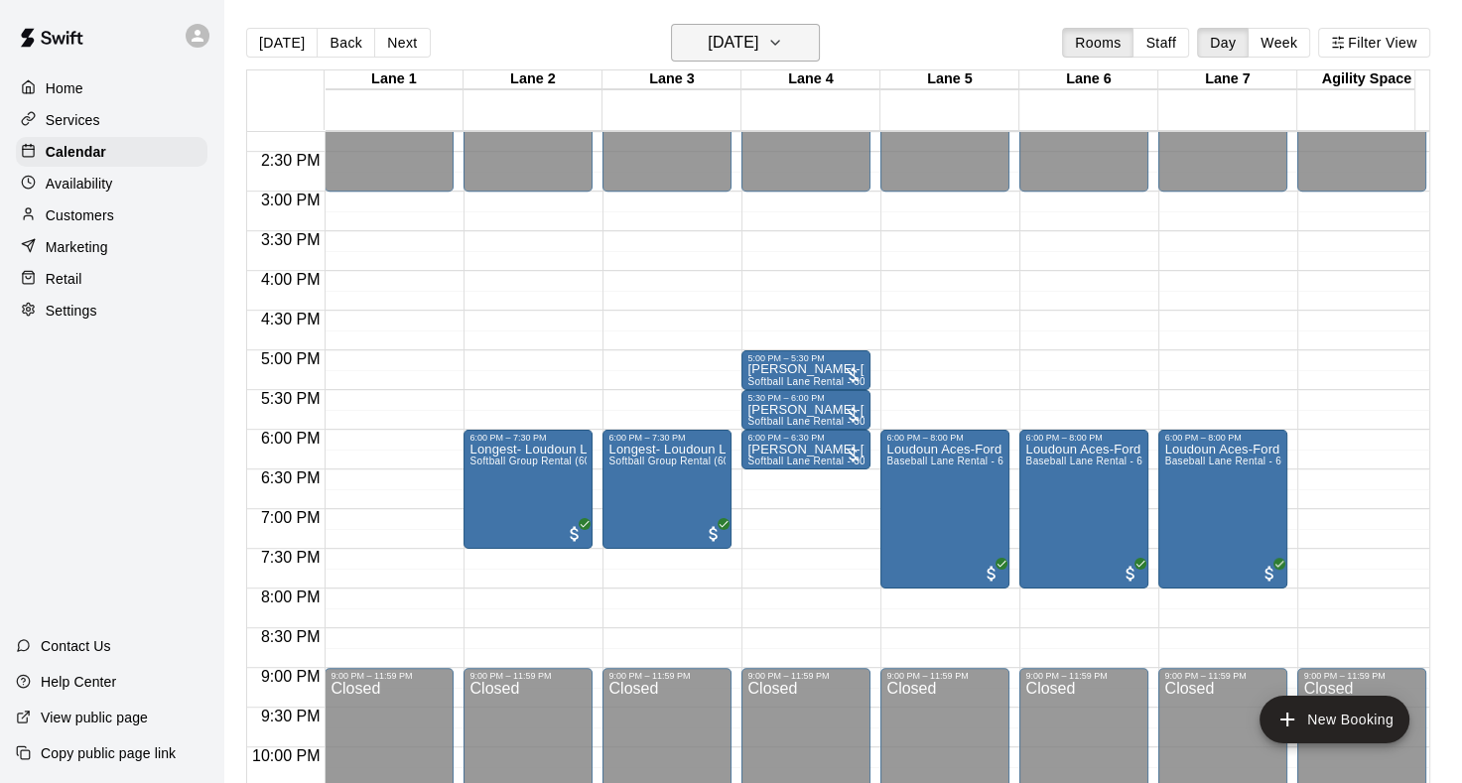
click at [779, 43] on icon "button" at bounding box center [775, 43] width 8 height 4
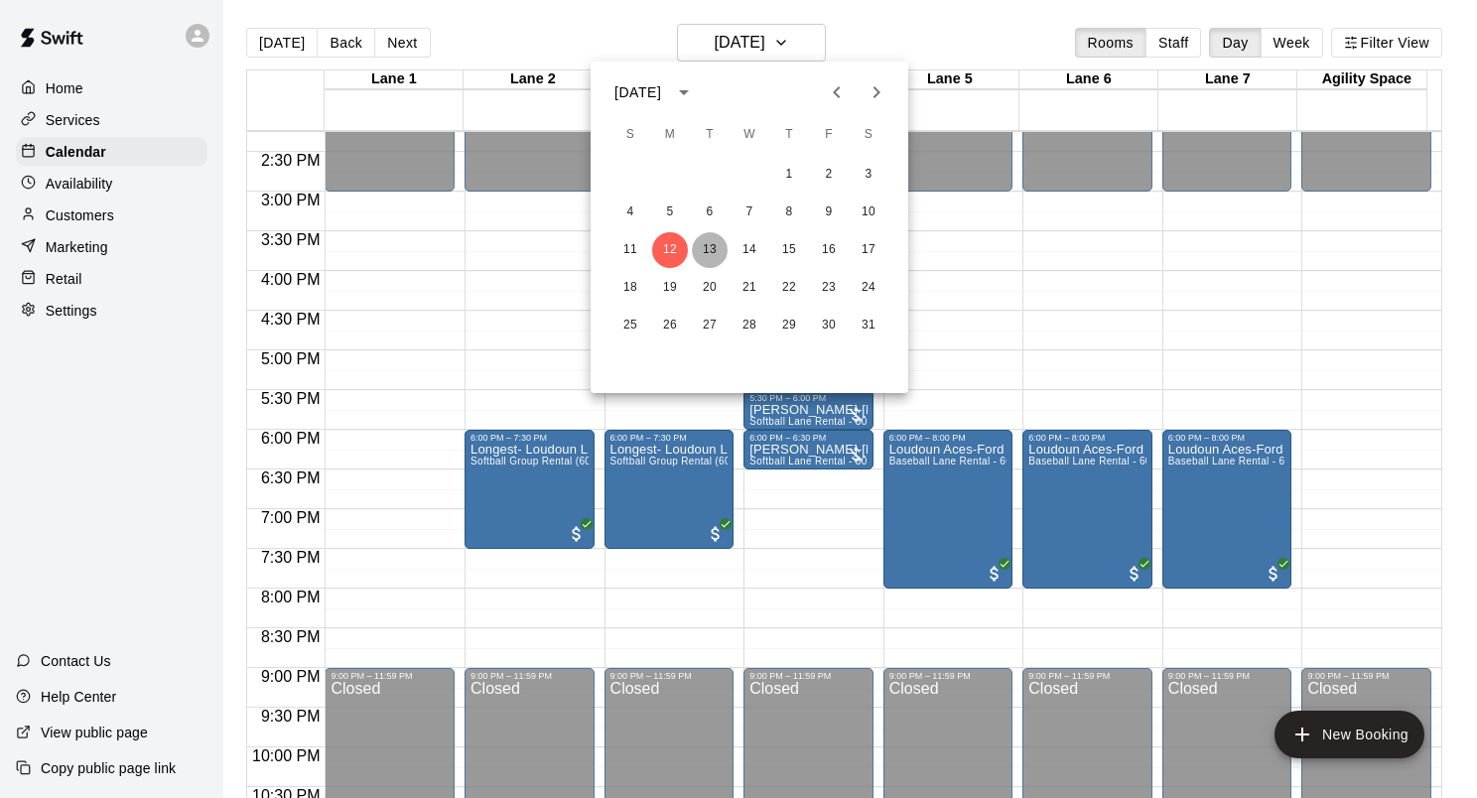
click at [710, 250] on button "13" at bounding box center [710, 250] width 36 height 36
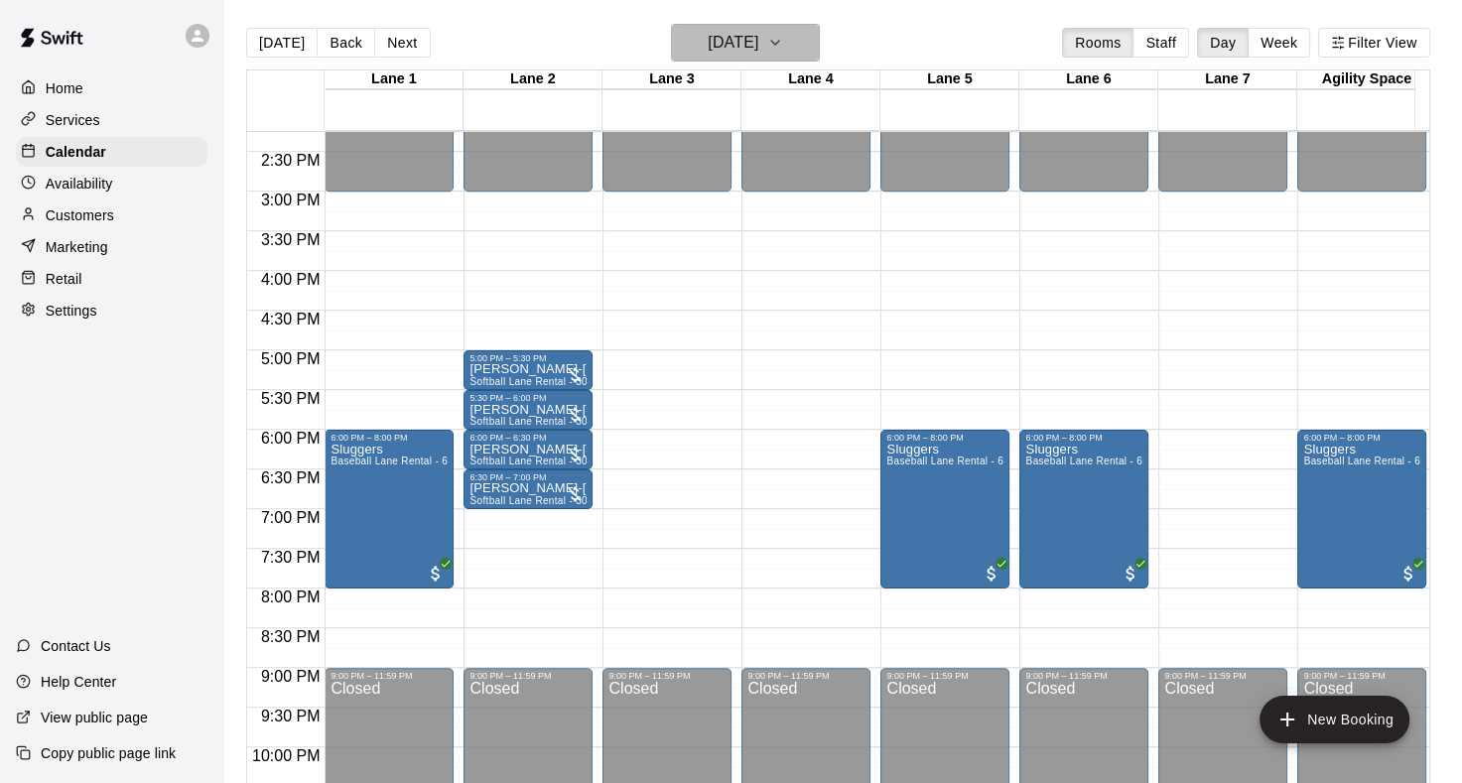
click at [783, 48] on icon "button" at bounding box center [775, 43] width 16 height 24
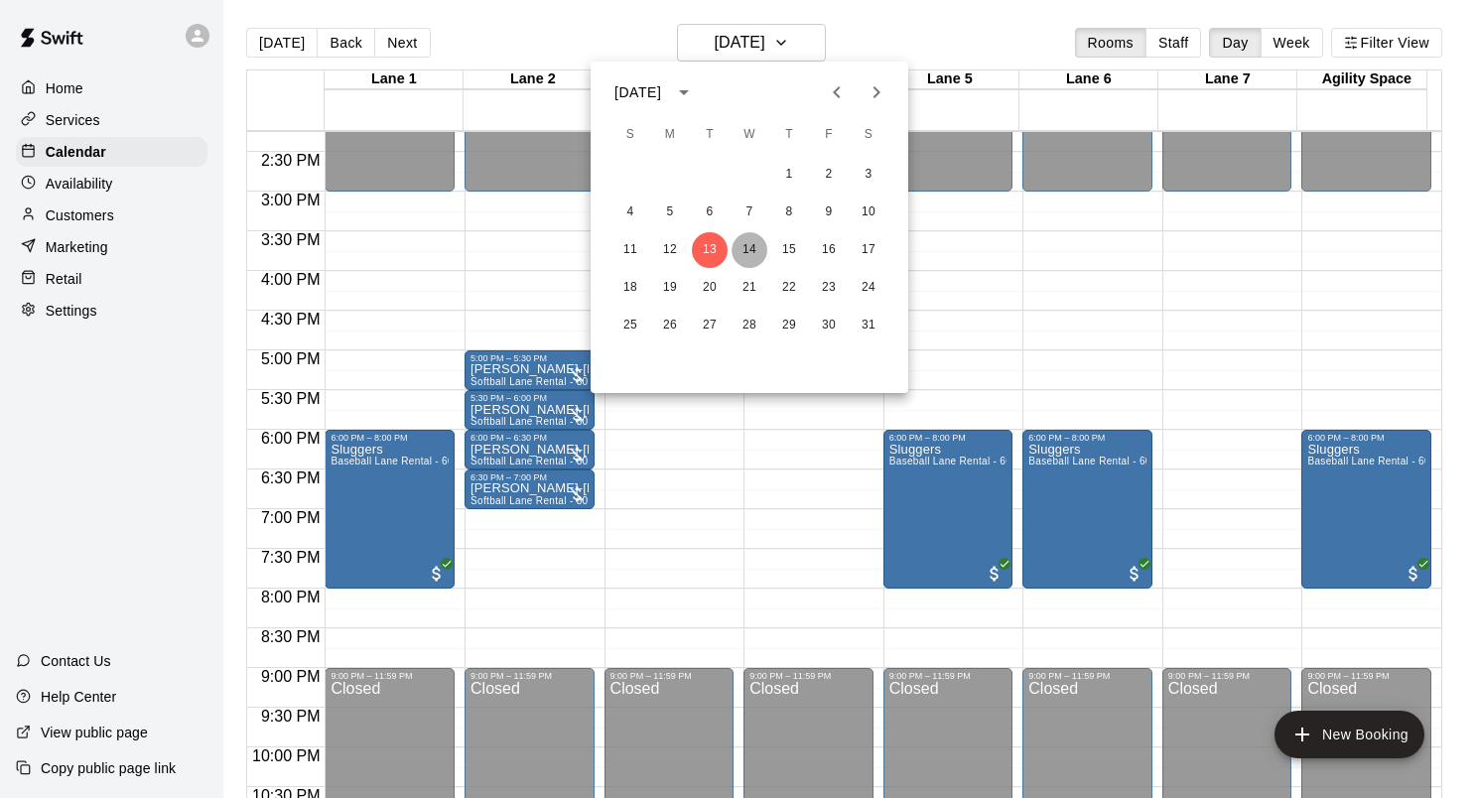
click at [753, 242] on button "14" at bounding box center [750, 250] width 36 height 36
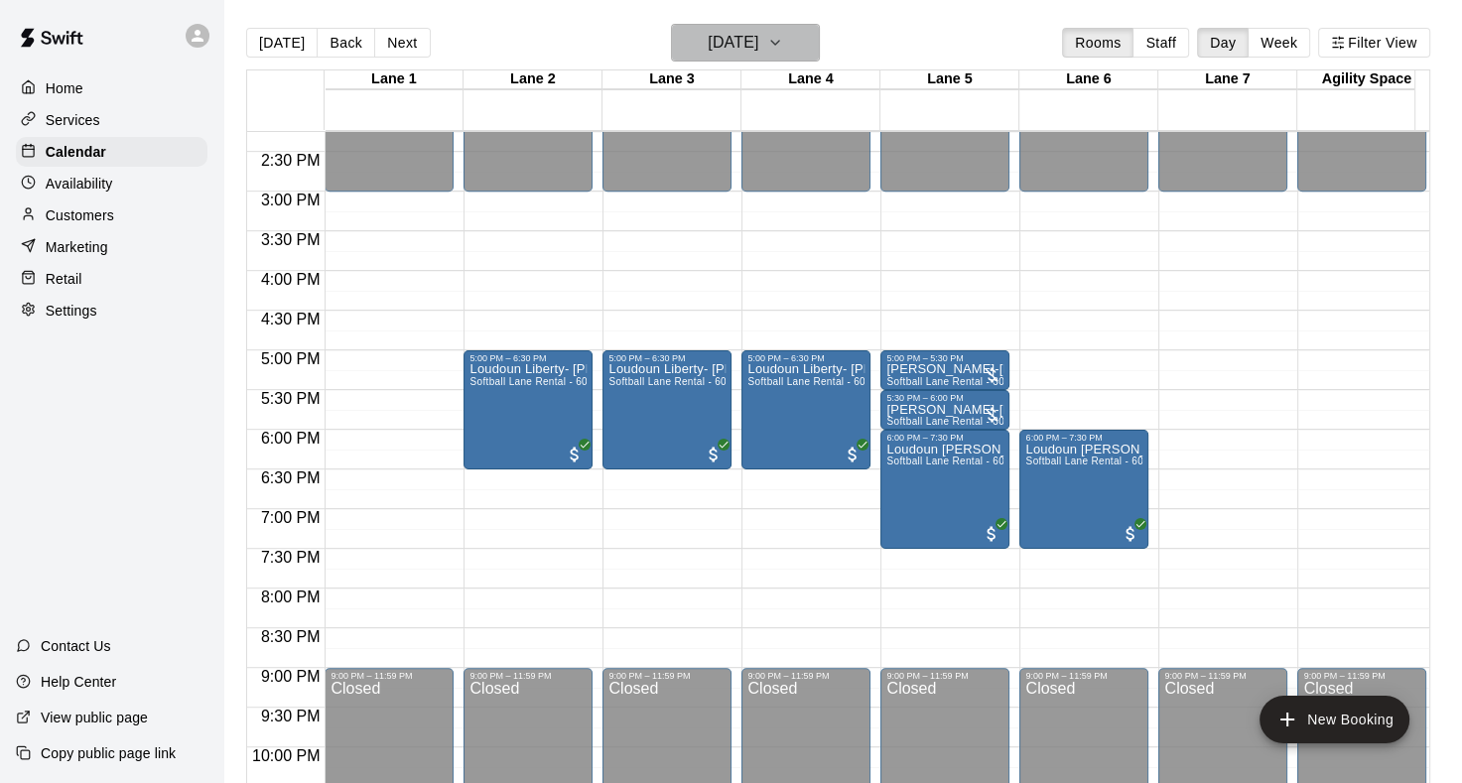
click at [783, 42] on icon "button" at bounding box center [775, 43] width 16 height 24
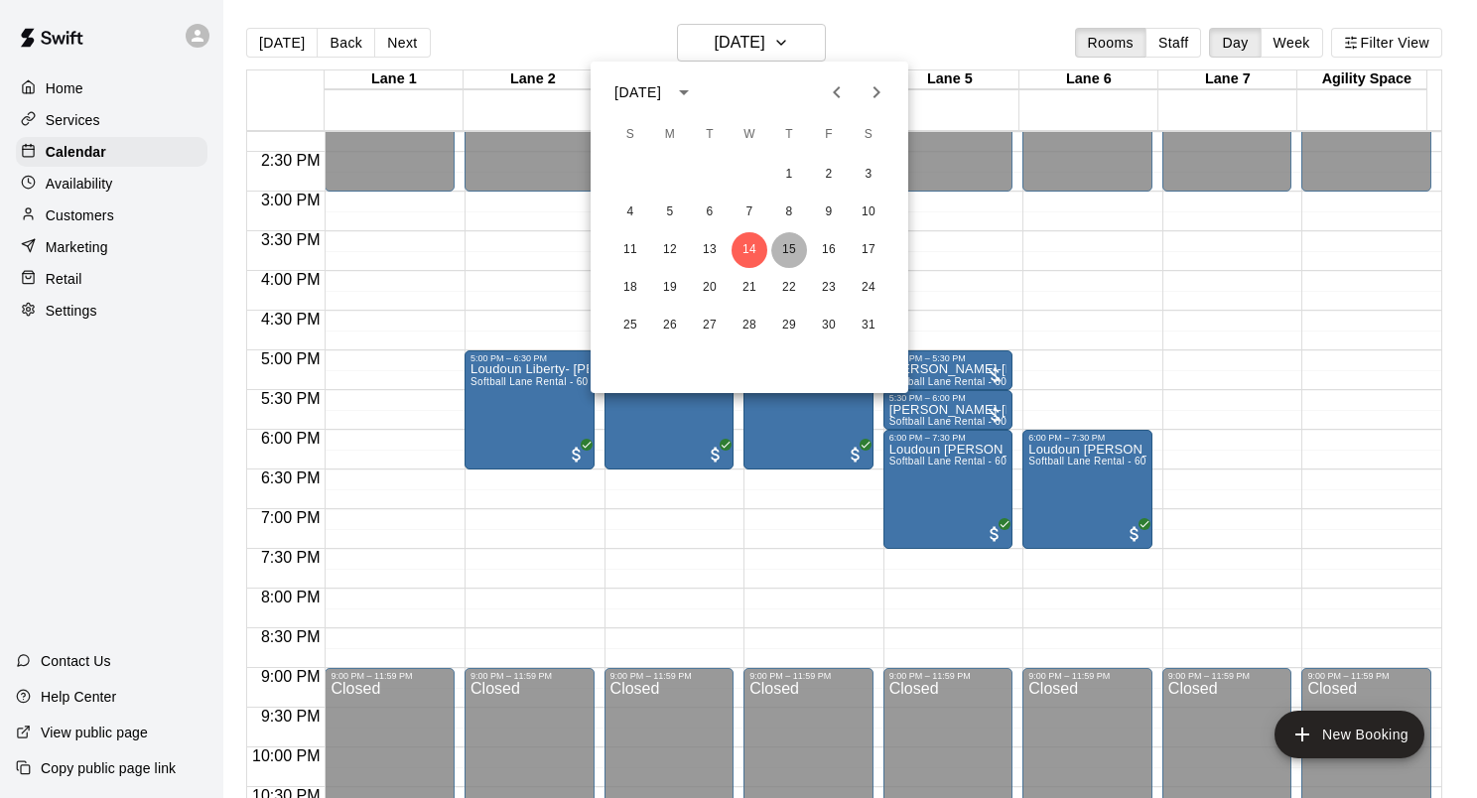
click at [790, 247] on button "15" at bounding box center [789, 250] width 36 height 36
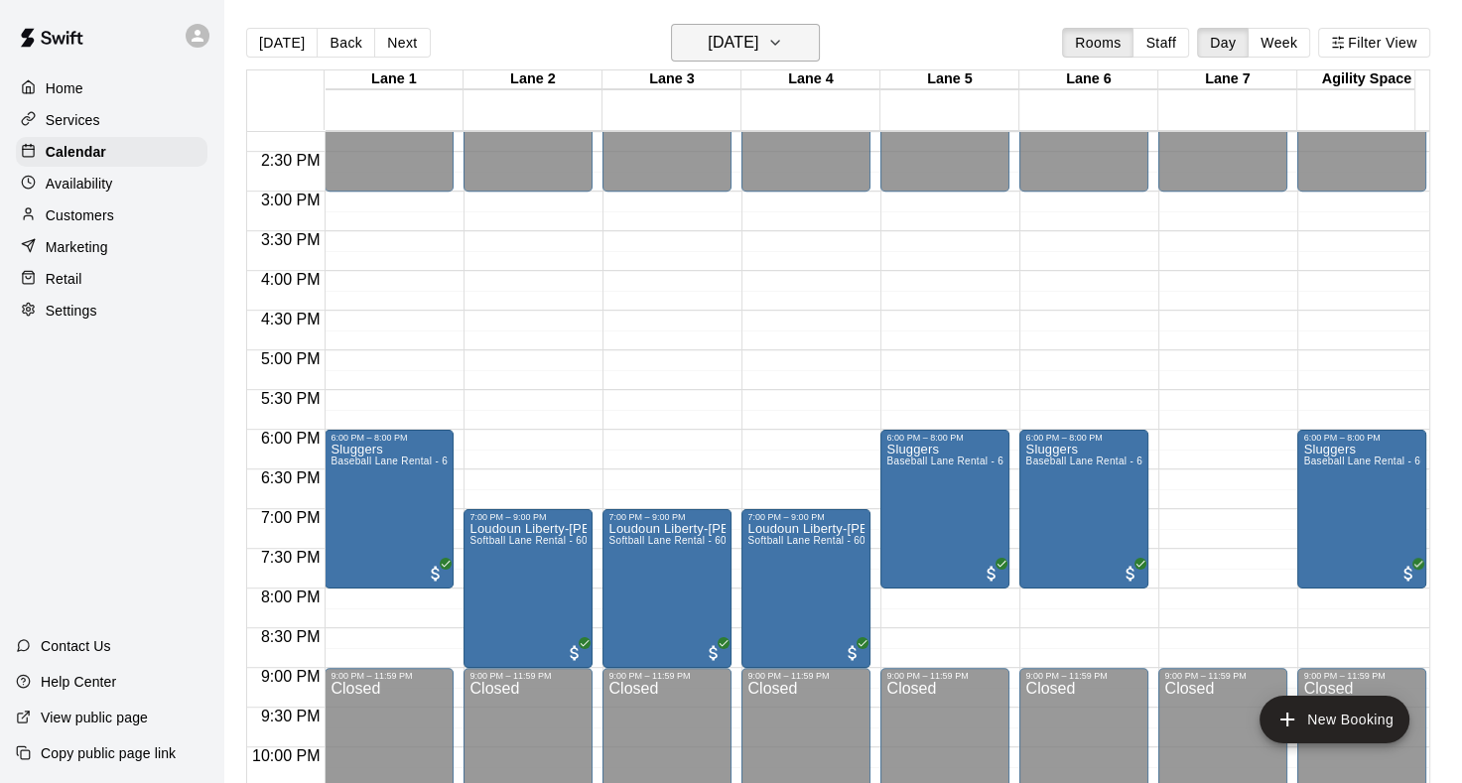
click at [783, 39] on icon "button" at bounding box center [775, 43] width 16 height 24
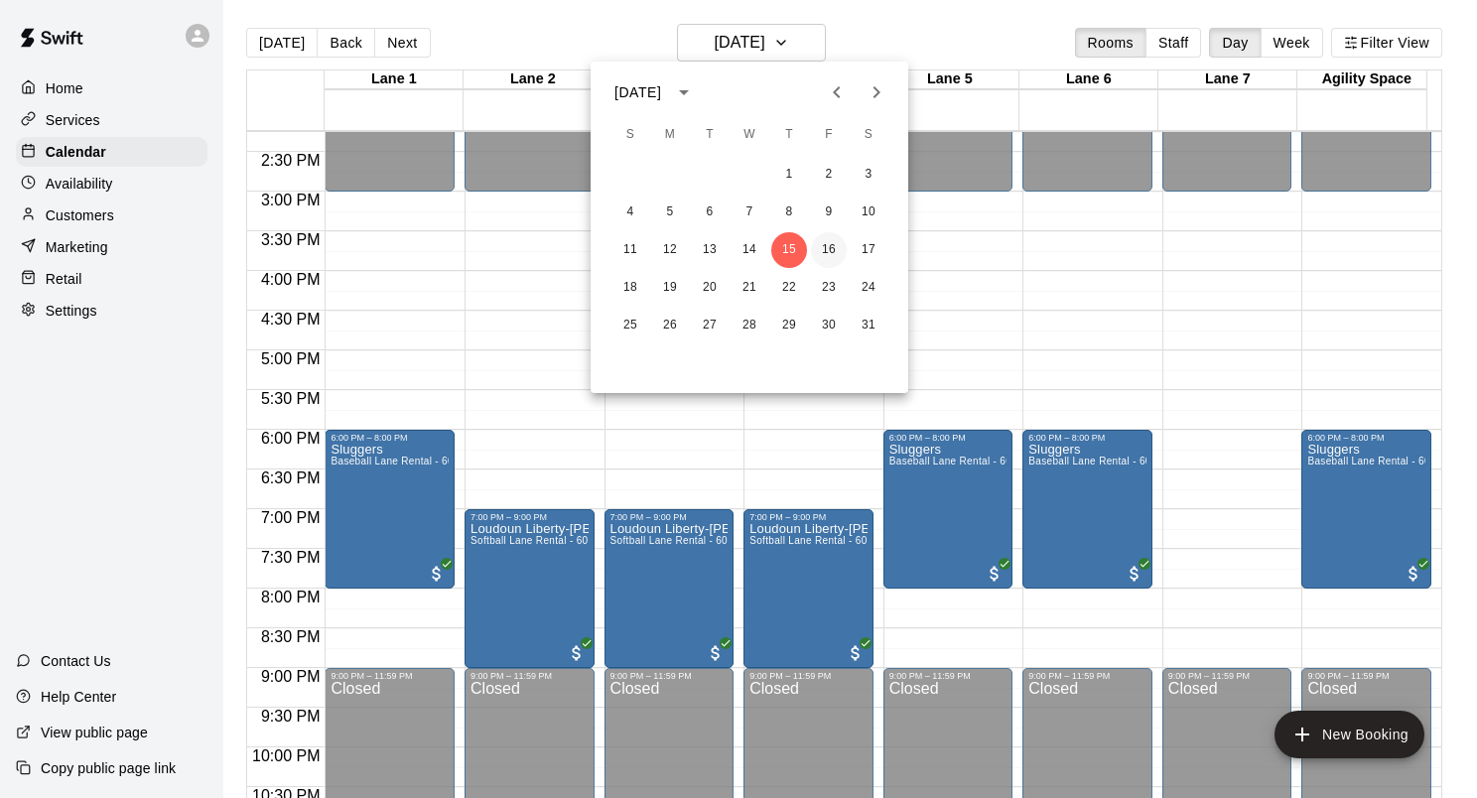
click at [834, 254] on button "16" at bounding box center [829, 250] width 36 height 36
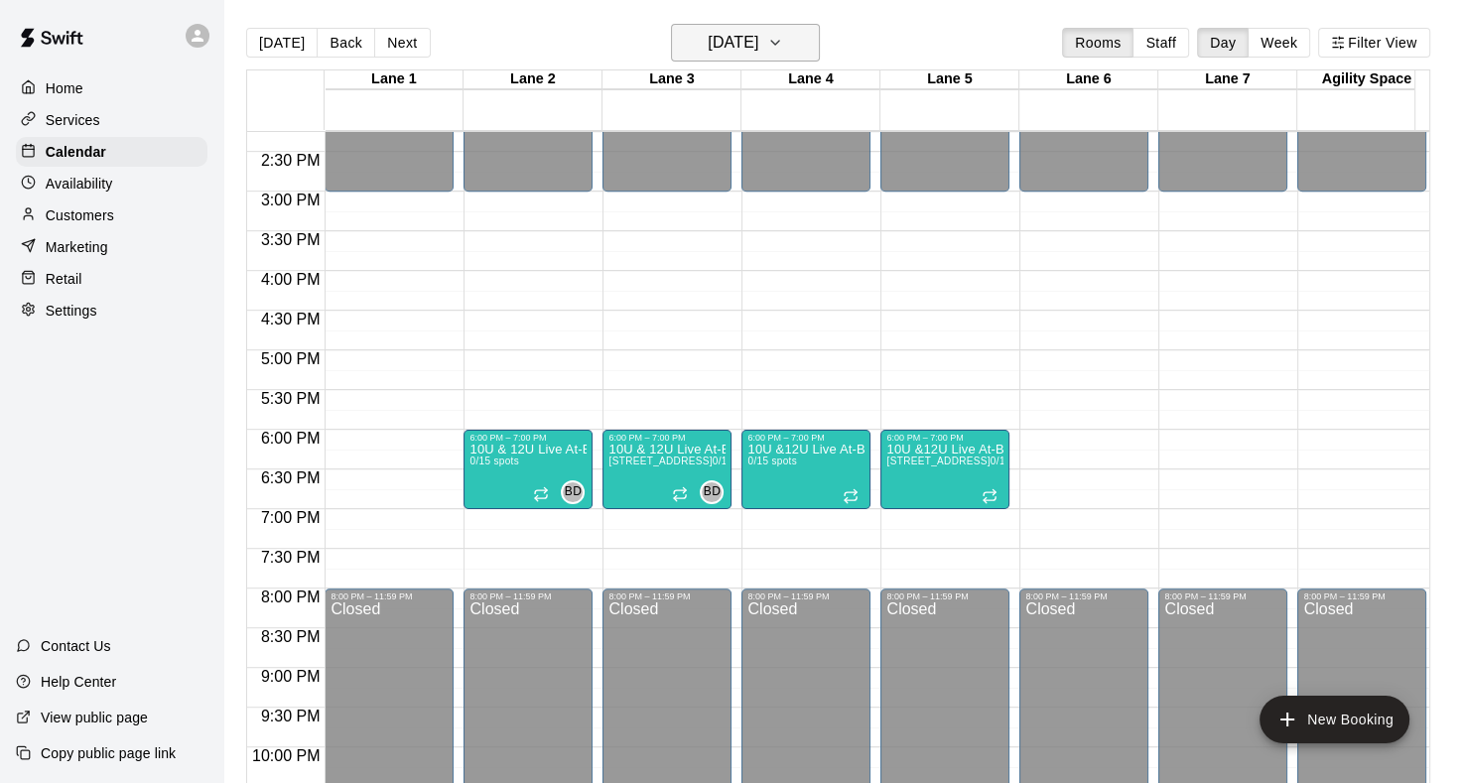
click at [783, 37] on icon "button" at bounding box center [775, 43] width 16 height 24
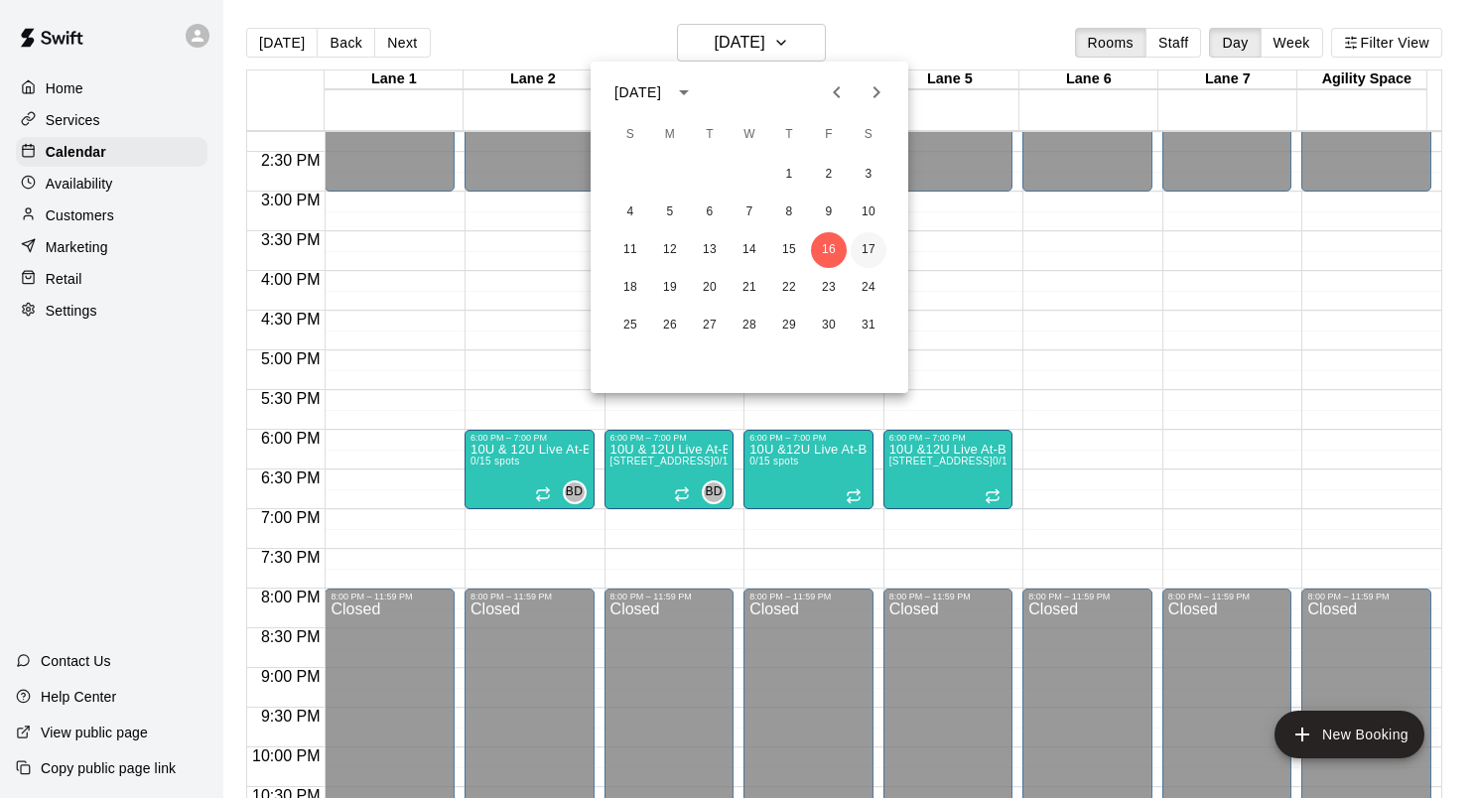
click at [875, 244] on button "17" at bounding box center [869, 250] width 36 height 36
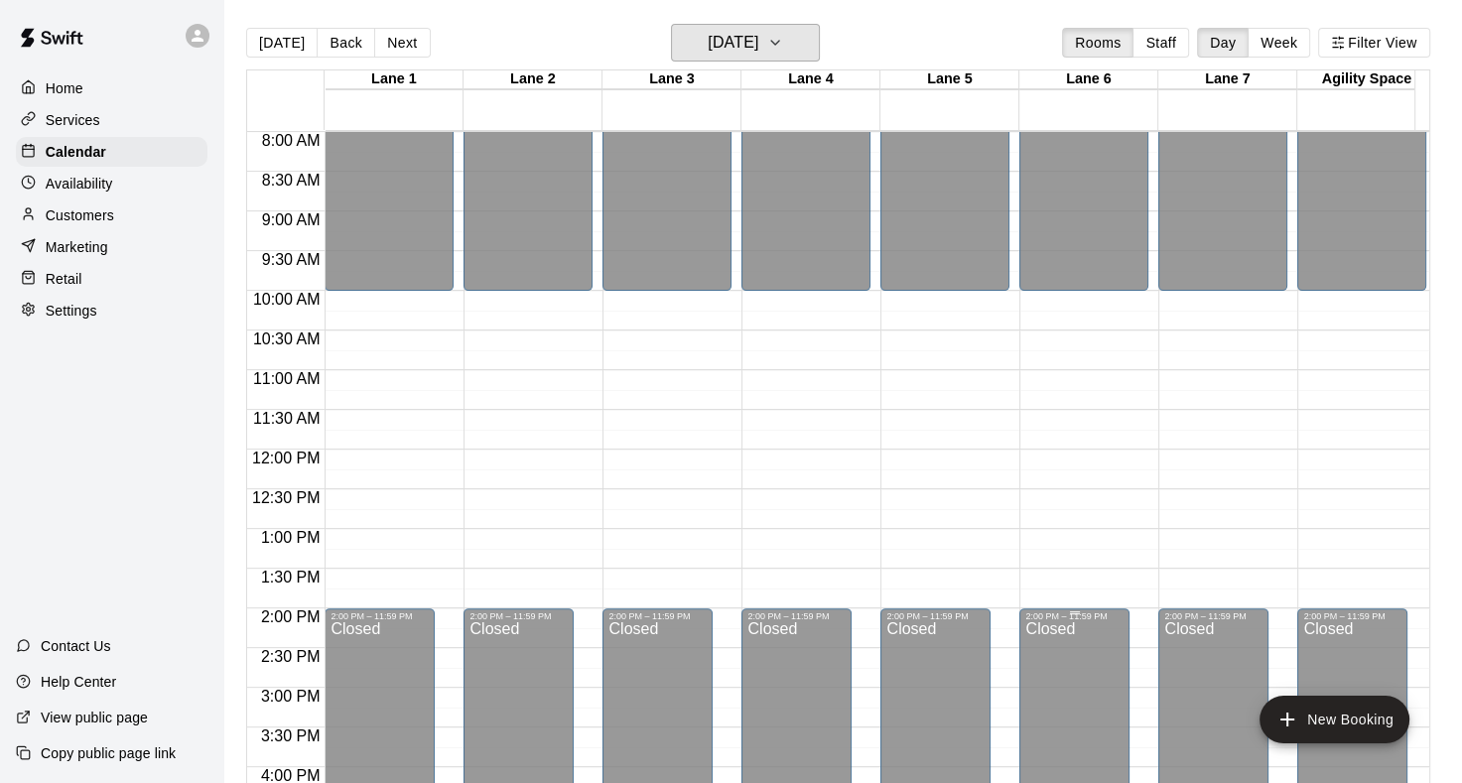
scroll to position [139, 0]
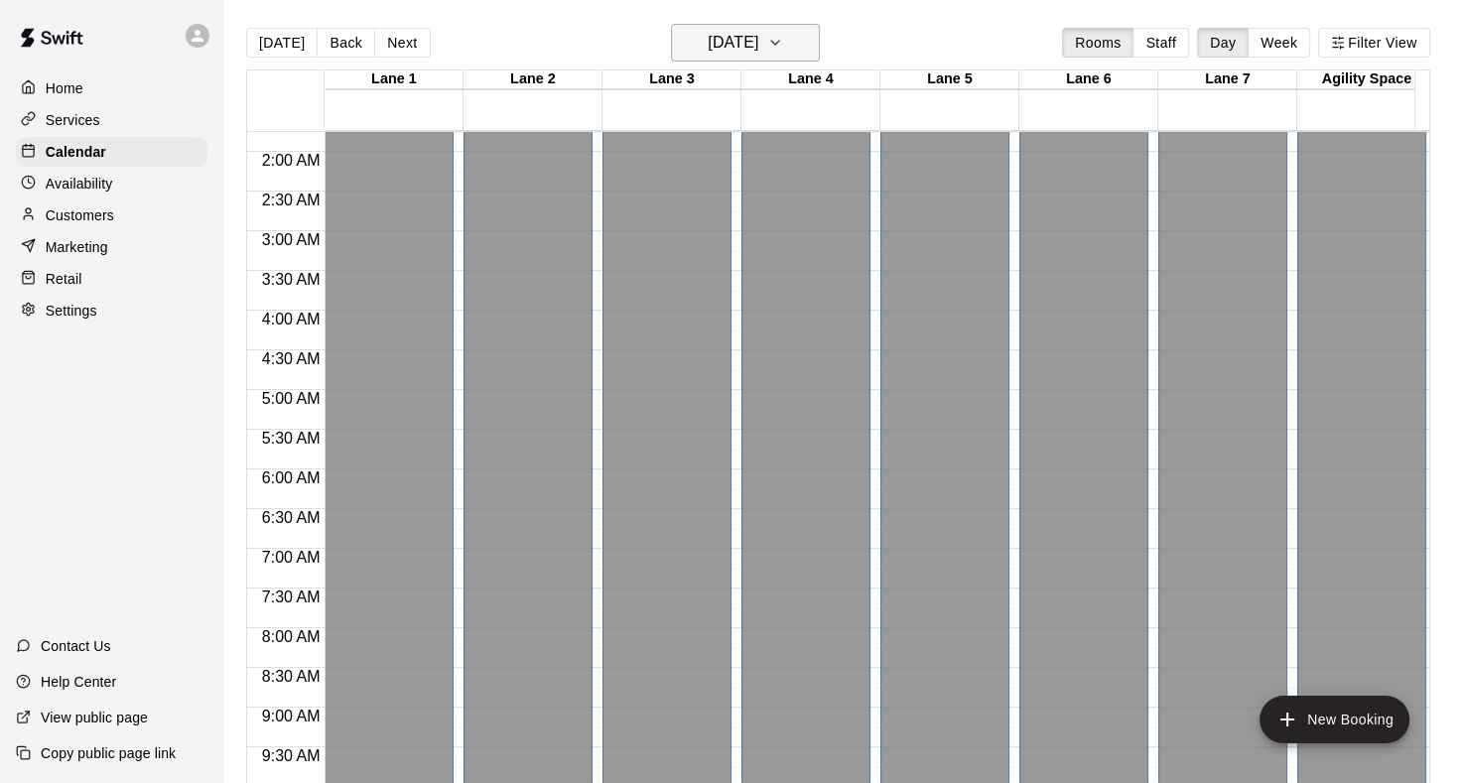
click at [783, 45] on icon "button" at bounding box center [775, 43] width 16 height 24
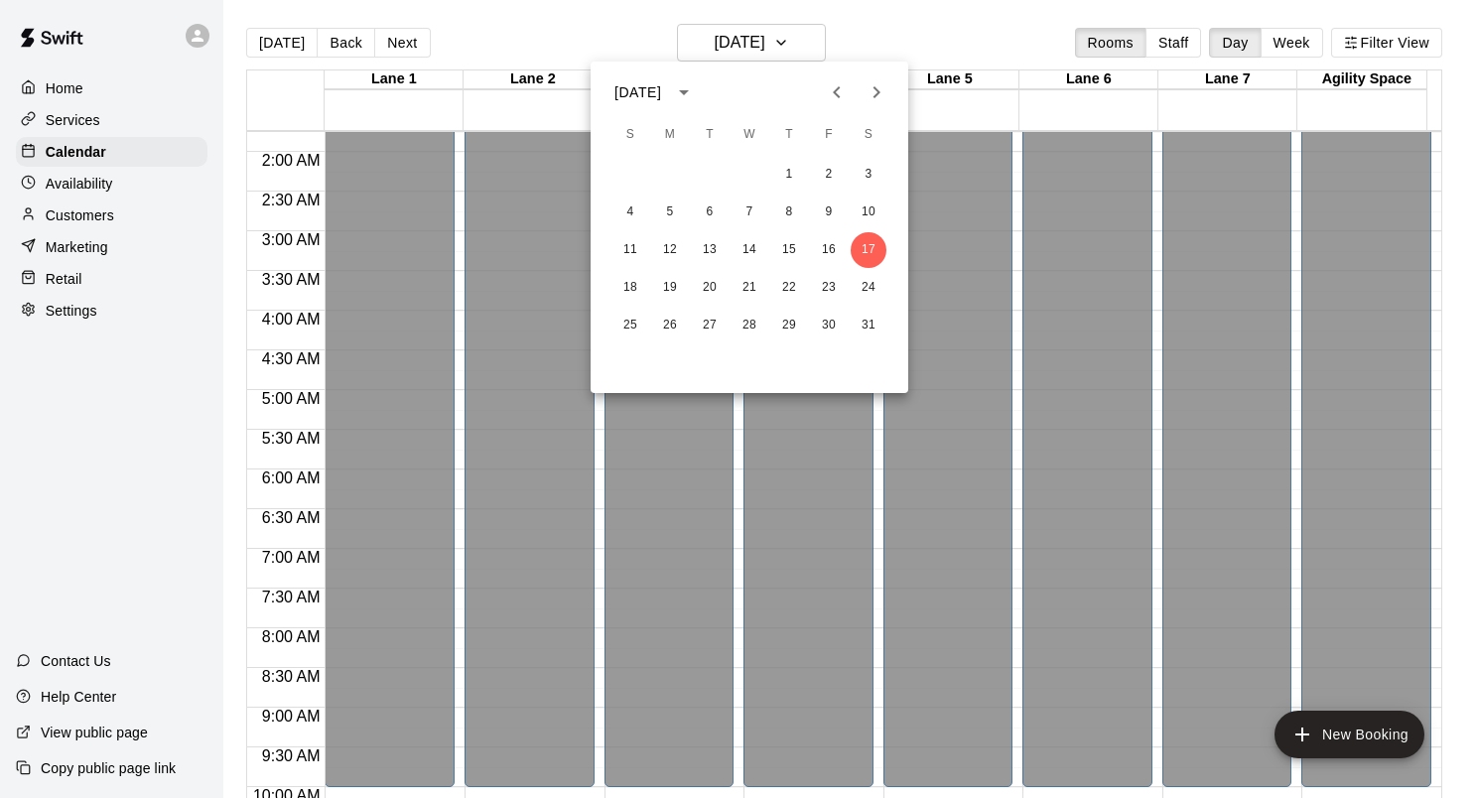
click at [644, 299] on div "18 19 20 21 22 23 24" at bounding box center [750, 288] width 318 height 36
click at [631, 284] on button "18" at bounding box center [631, 288] width 36 height 36
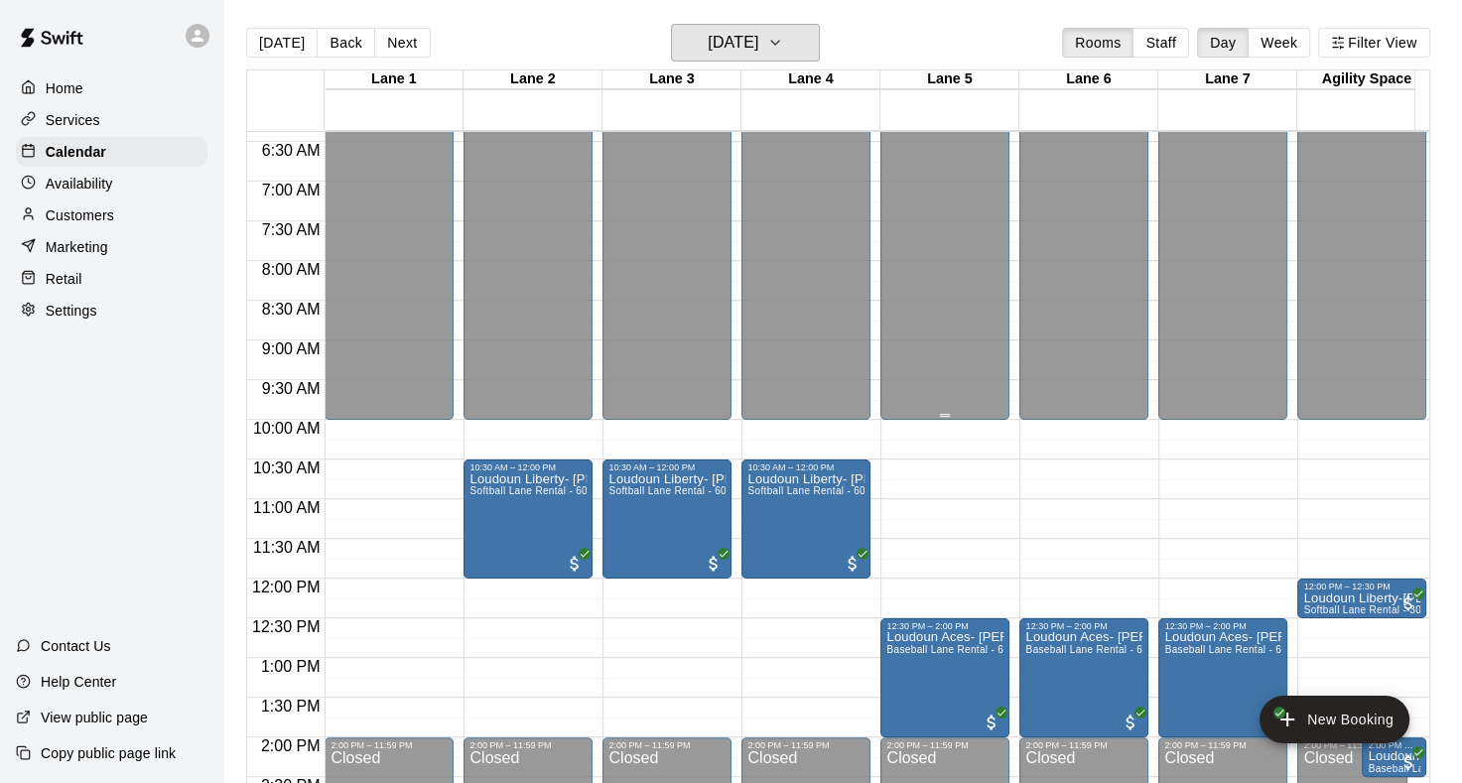
scroll to position [536, 0]
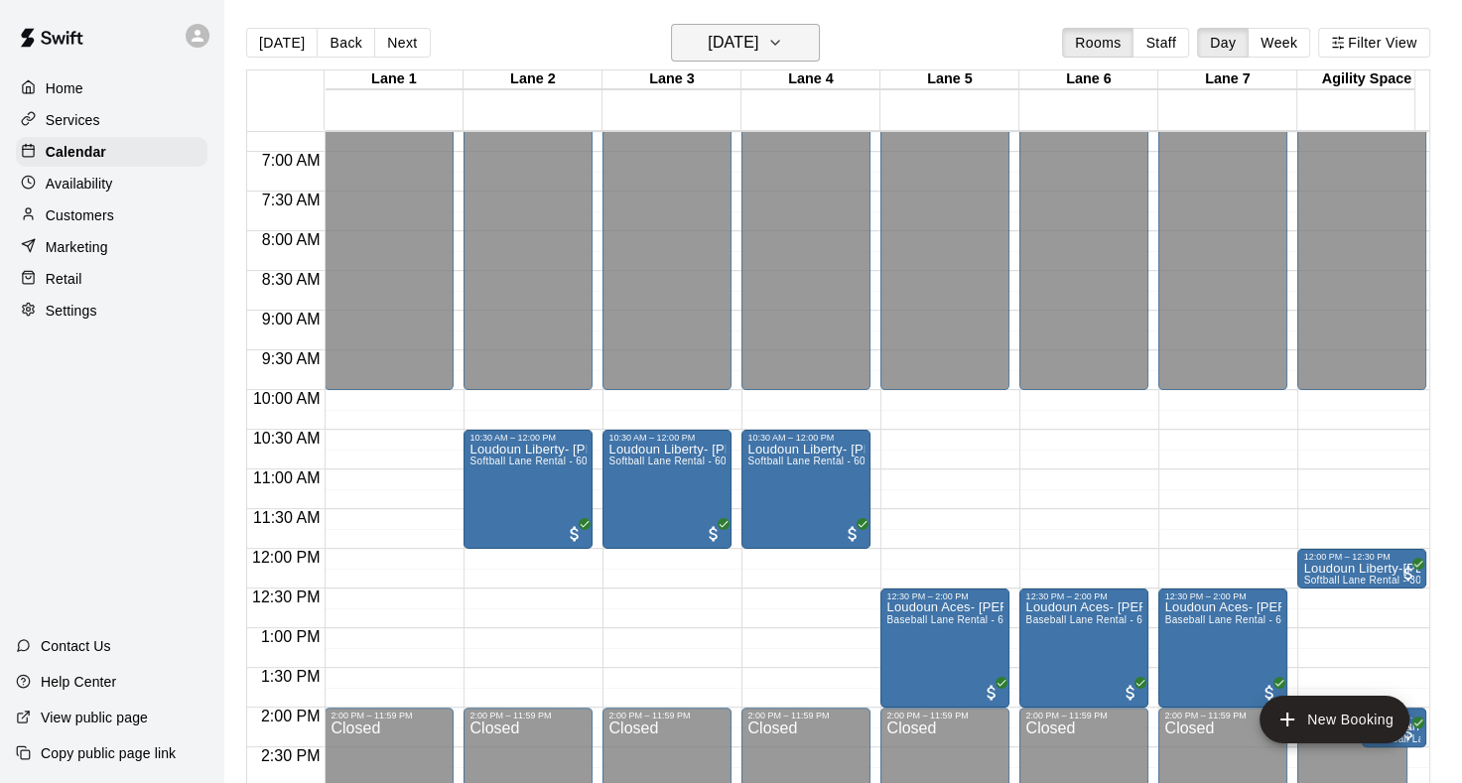
click at [783, 52] on icon "button" at bounding box center [775, 43] width 16 height 24
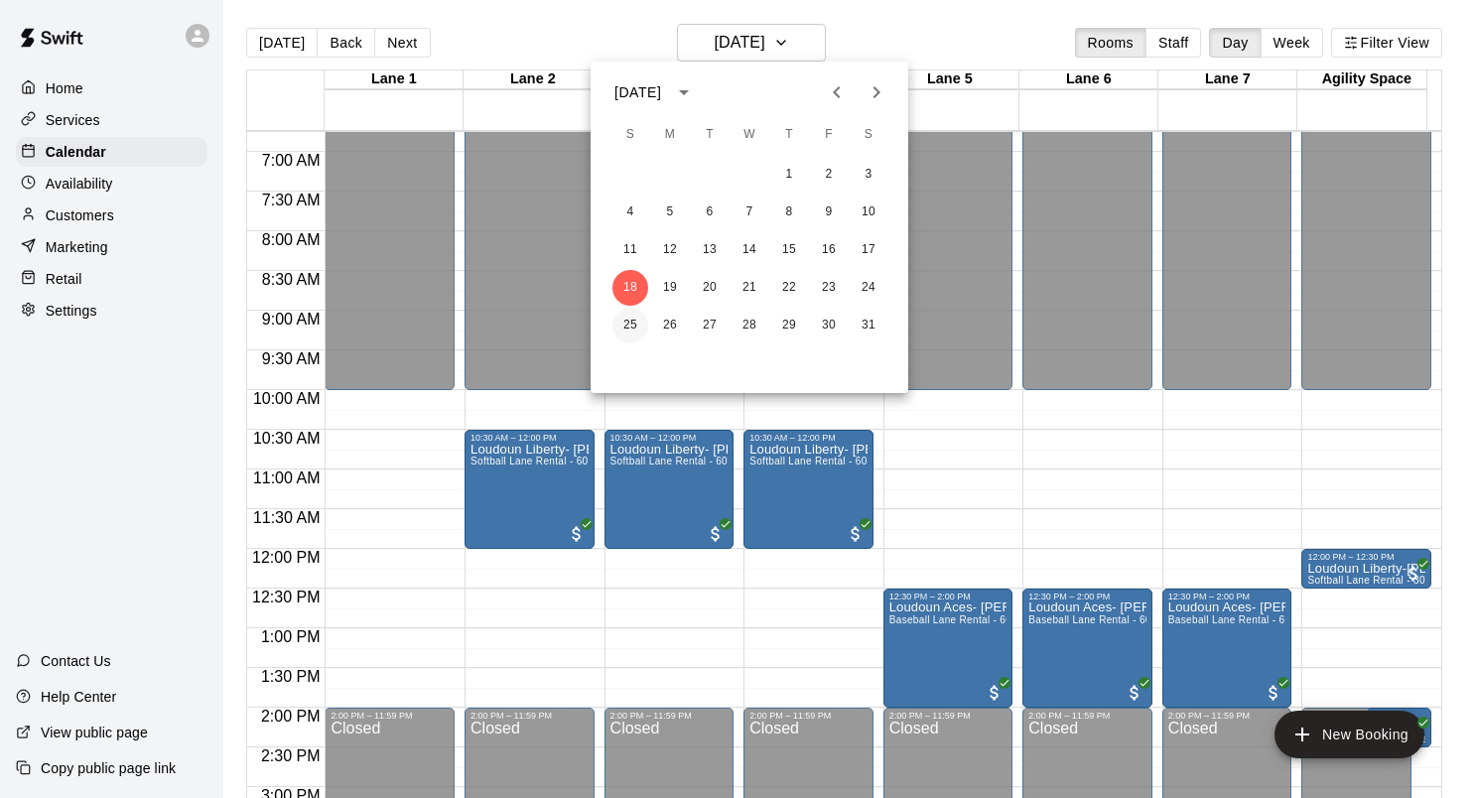
click at [636, 329] on button "25" at bounding box center [631, 326] width 36 height 36
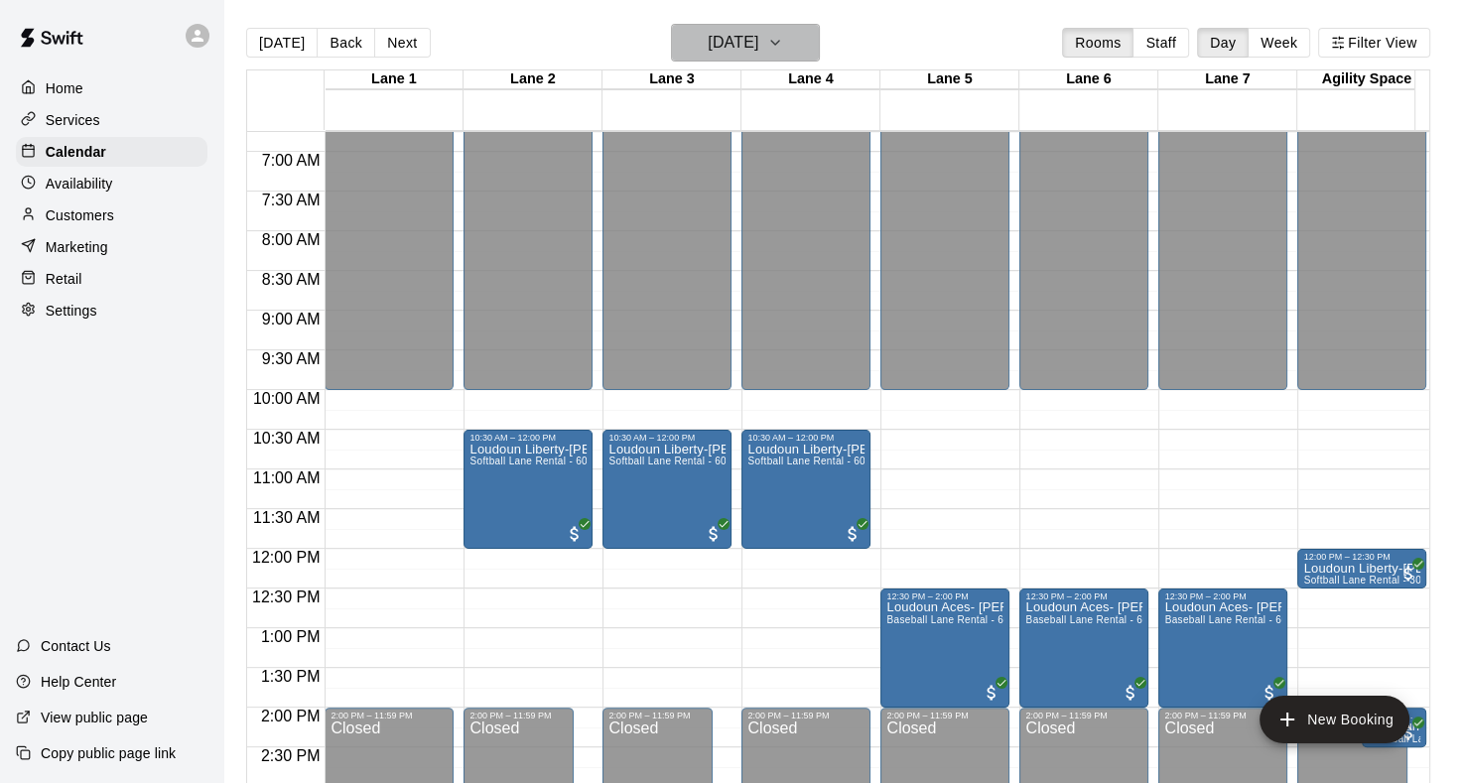
click at [779, 43] on icon "button" at bounding box center [775, 43] width 8 height 4
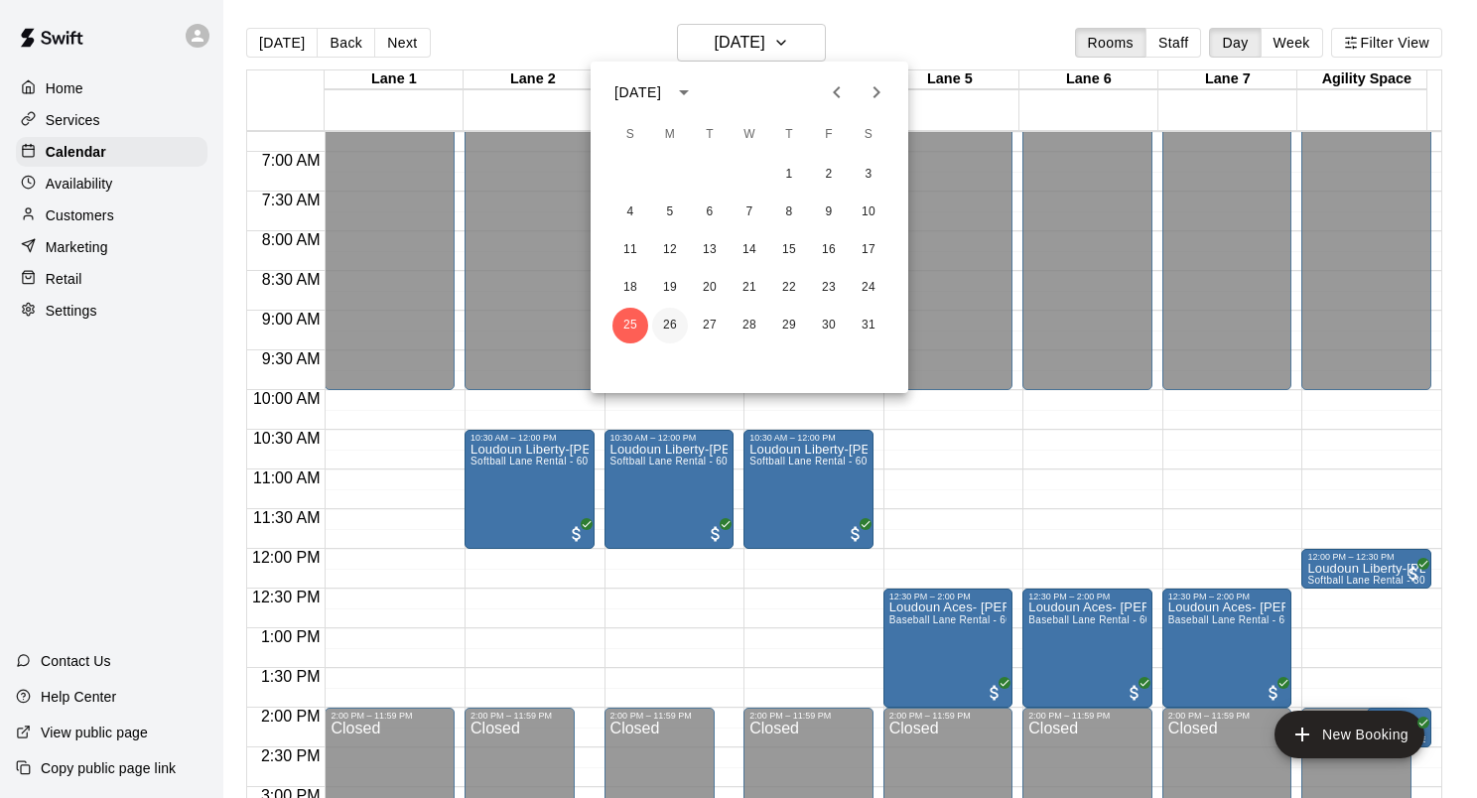
click at [673, 328] on button "26" at bounding box center [670, 326] width 36 height 36
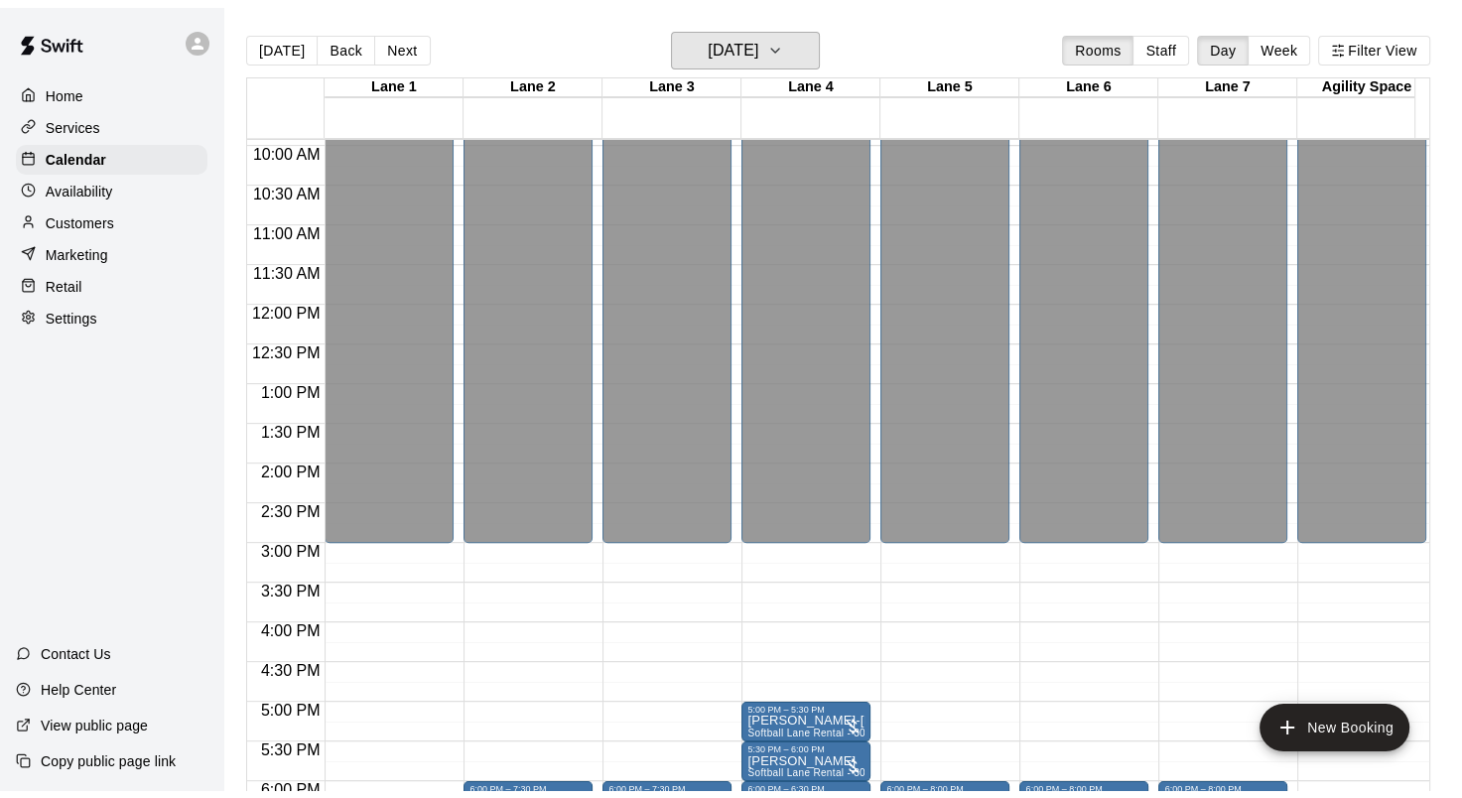
scroll to position [1231, 0]
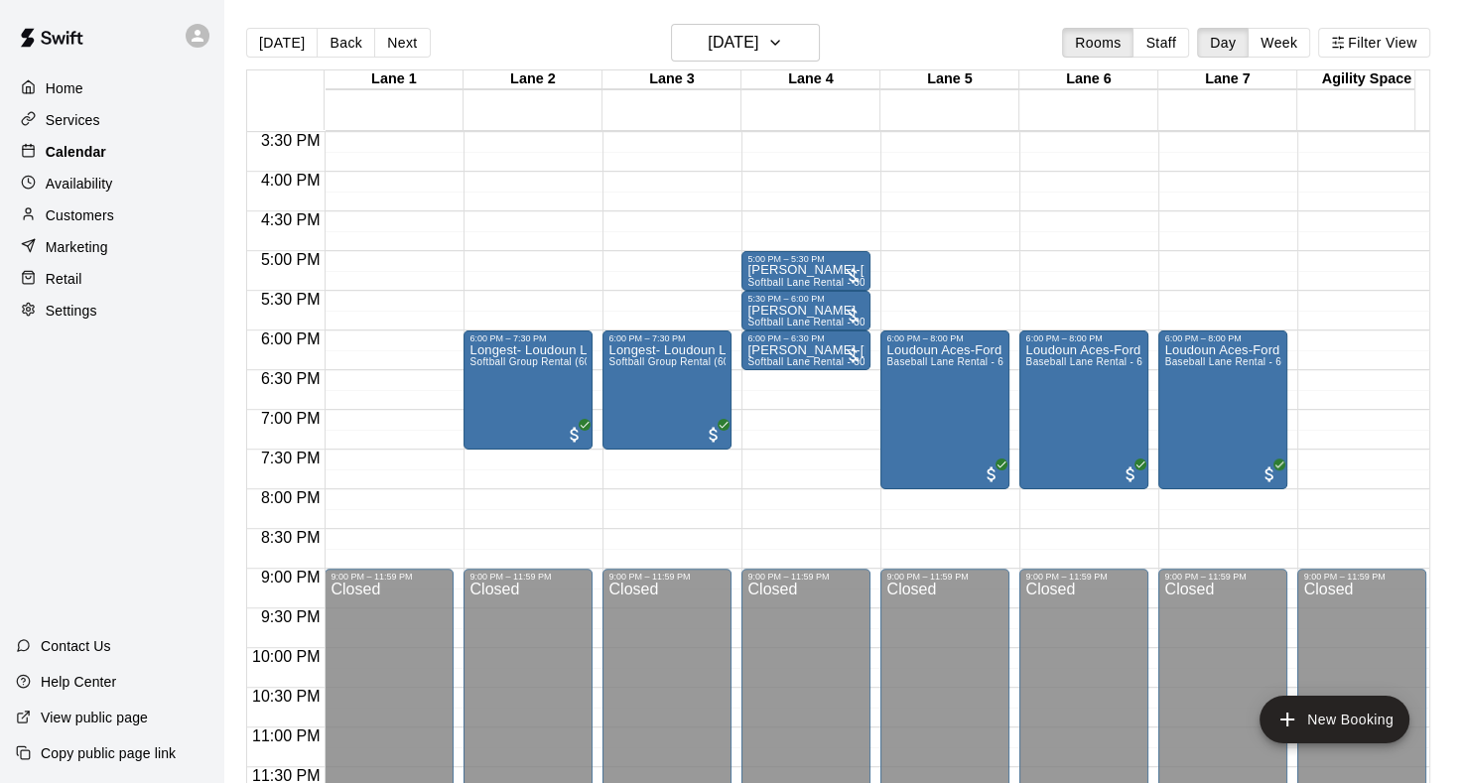
click at [81, 155] on p "Calendar" at bounding box center [76, 152] width 61 height 20
click at [301, 36] on button "[DATE]" at bounding box center [281, 43] width 71 height 30
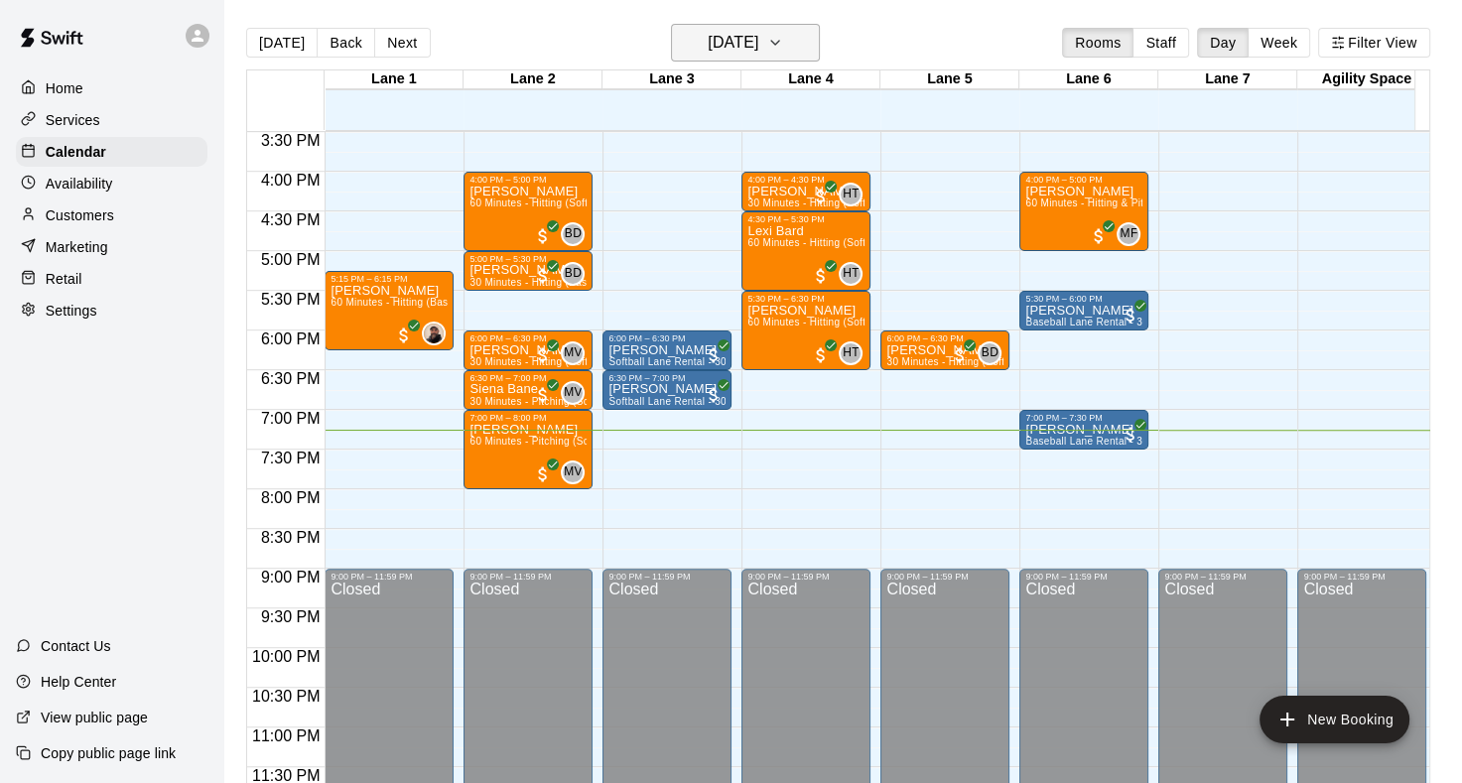
click at [783, 46] on icon "button" at bounding box center [775, 43] width 16 height 24
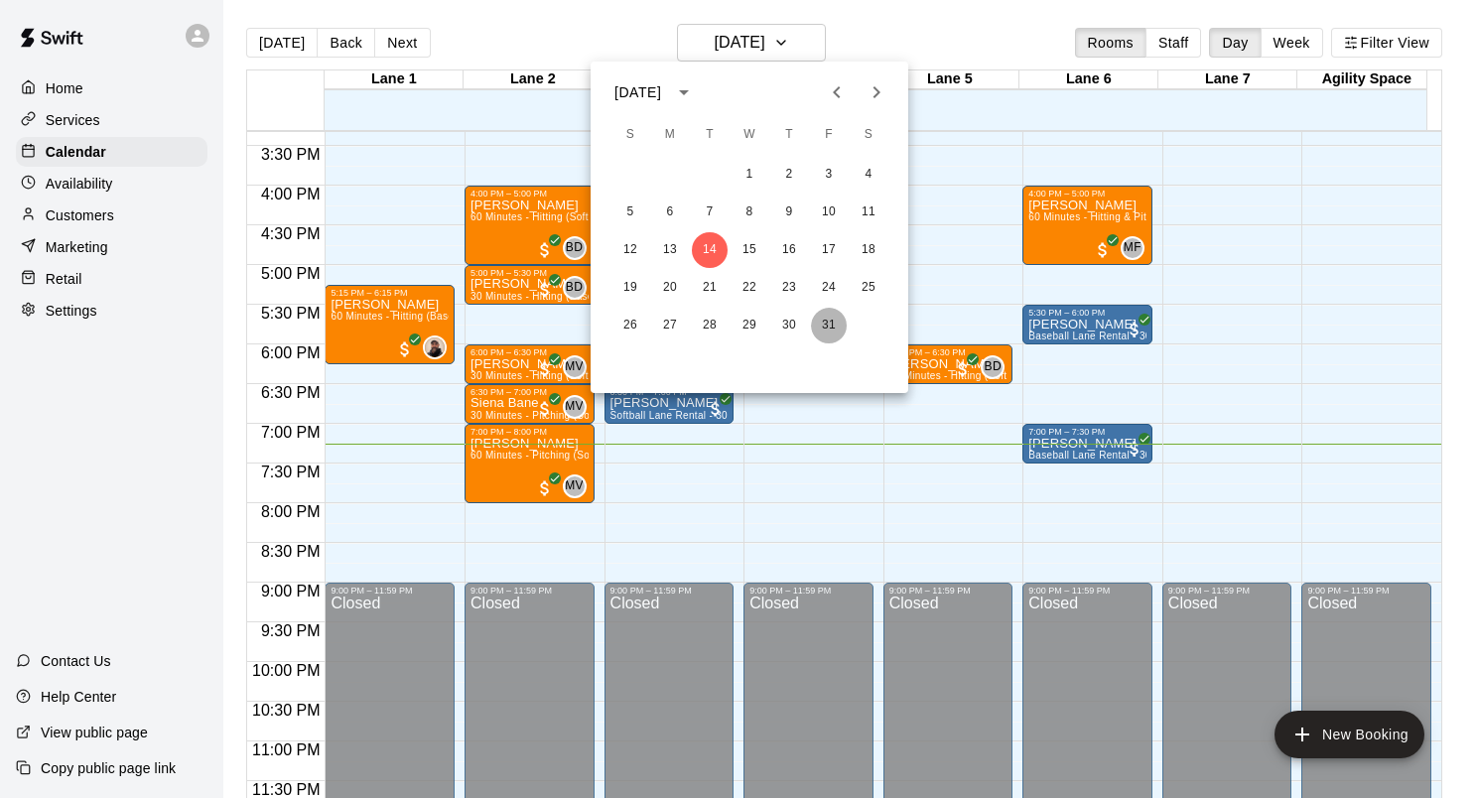
click at [830, 331] on button "31" at bounding box center [829, 326] width 36 height 36
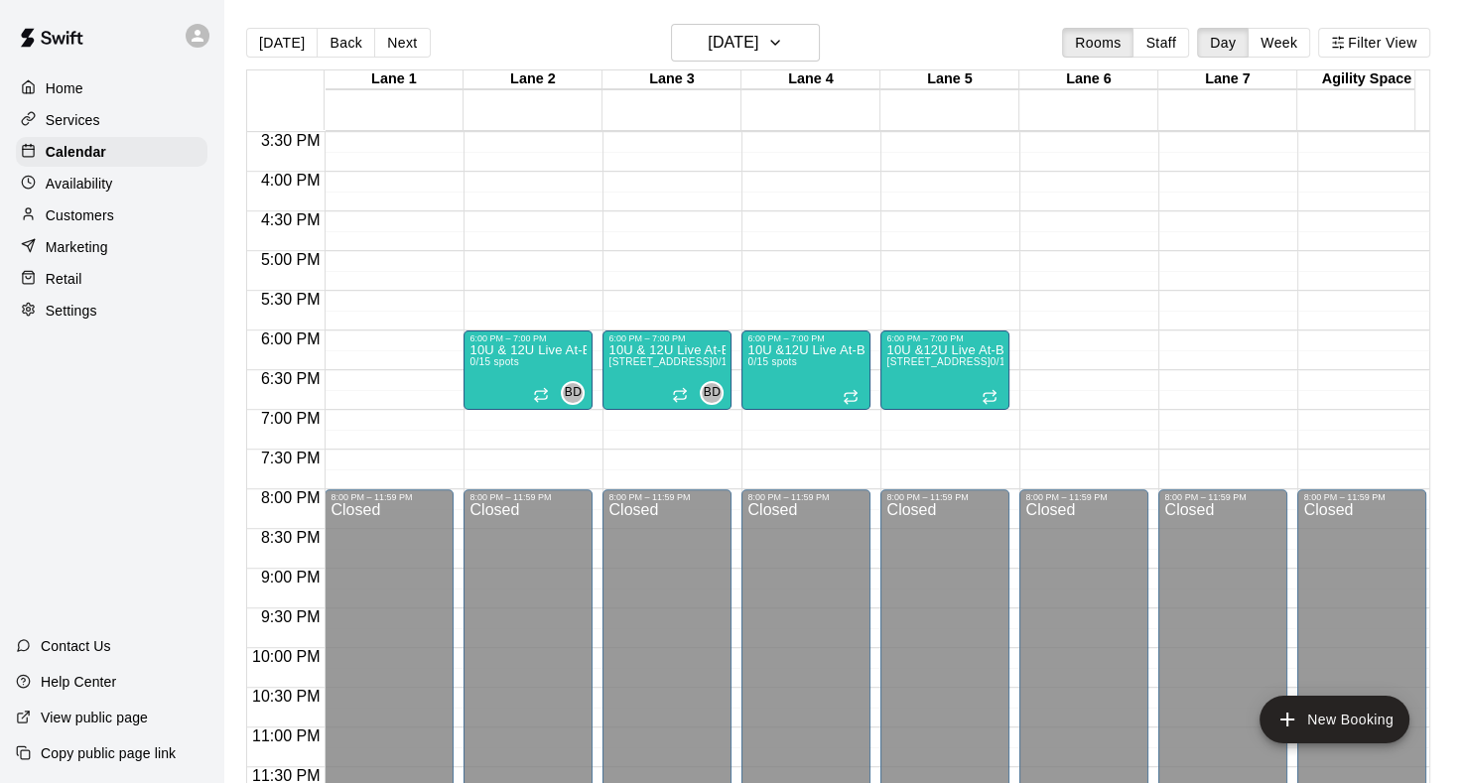
click at [63, 190] on p "Availability" at bounding box center [80, 184] width 68 height 20
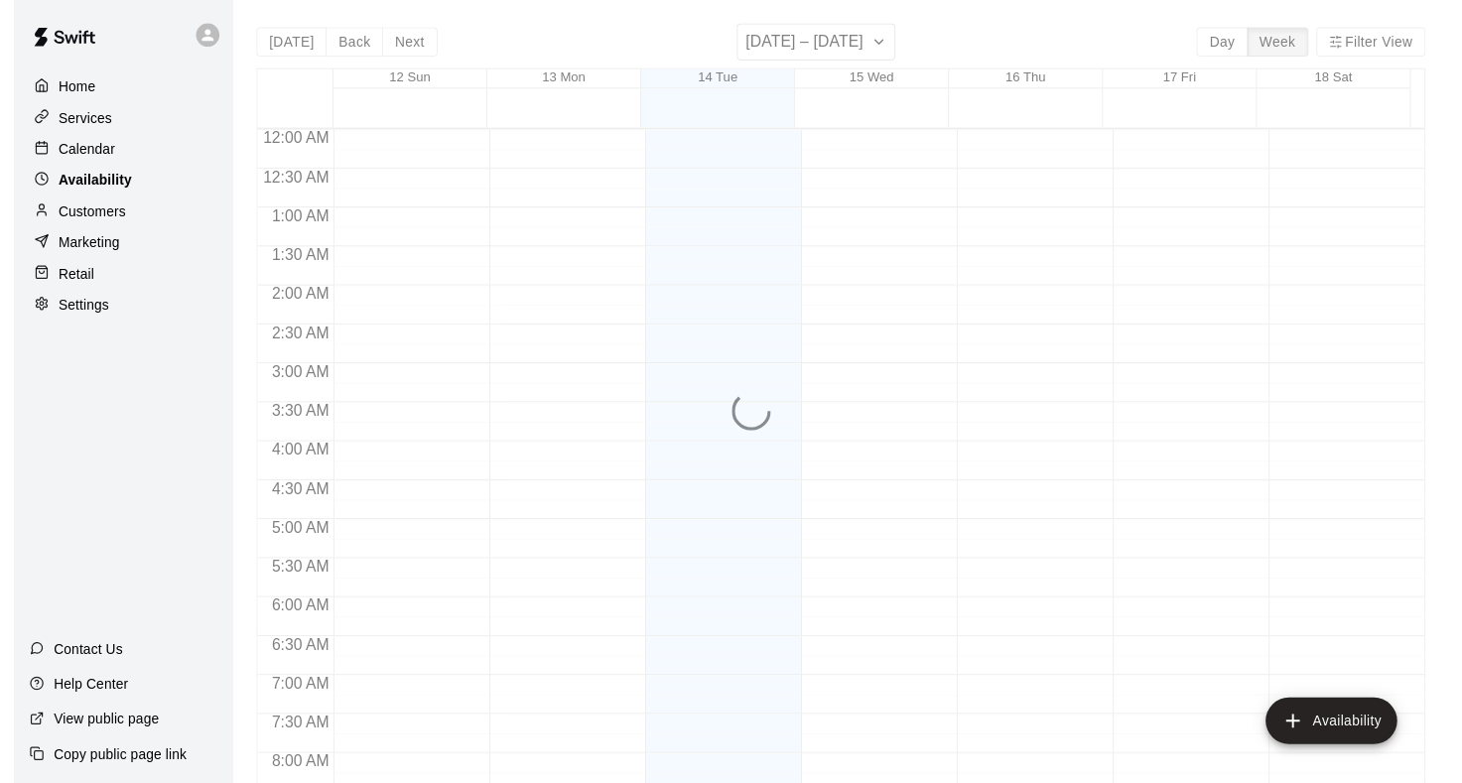
scroll to position [1215, 0]
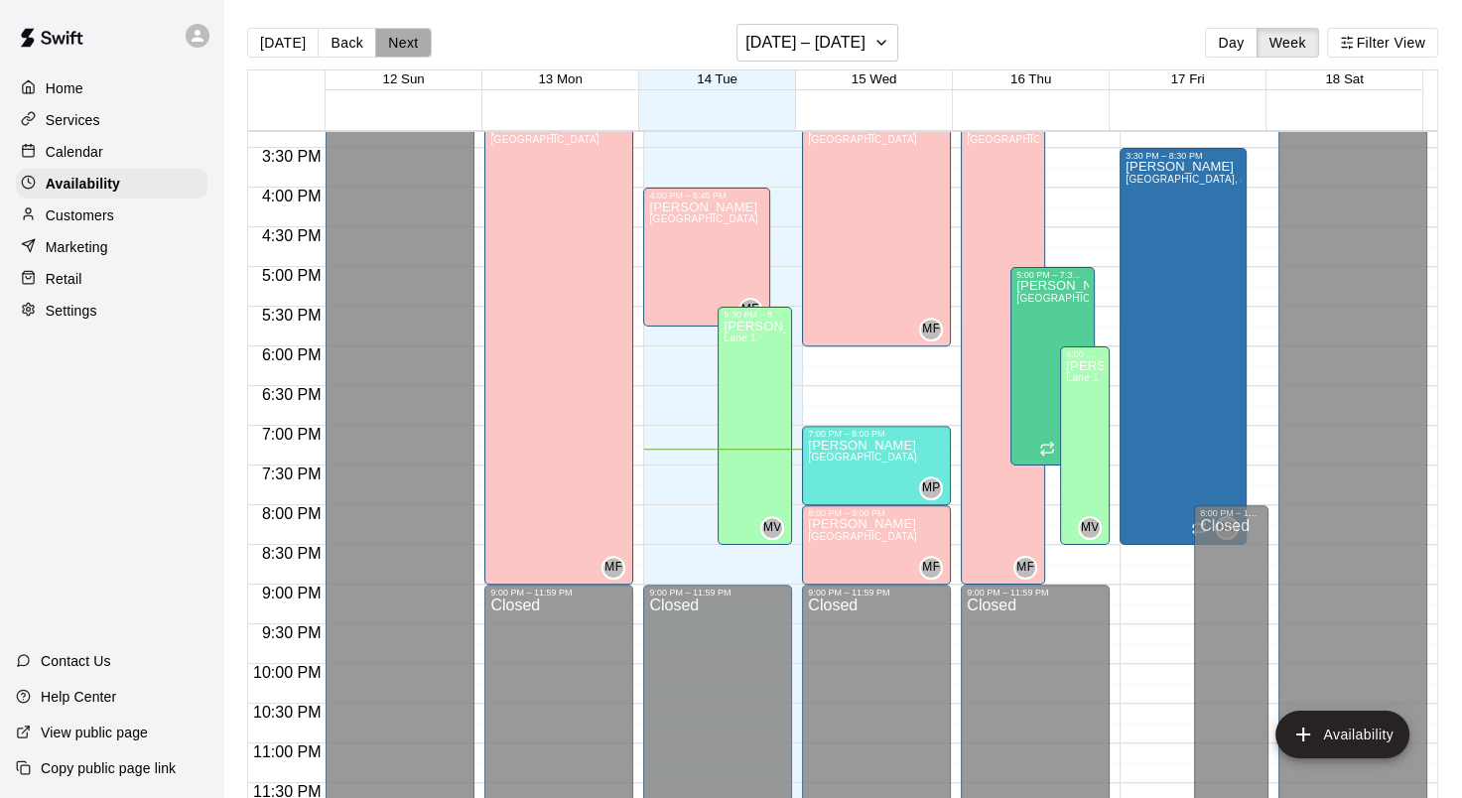
click at [391, 52] on button "Next" at bounding box center [403, 43] width 56 height 30
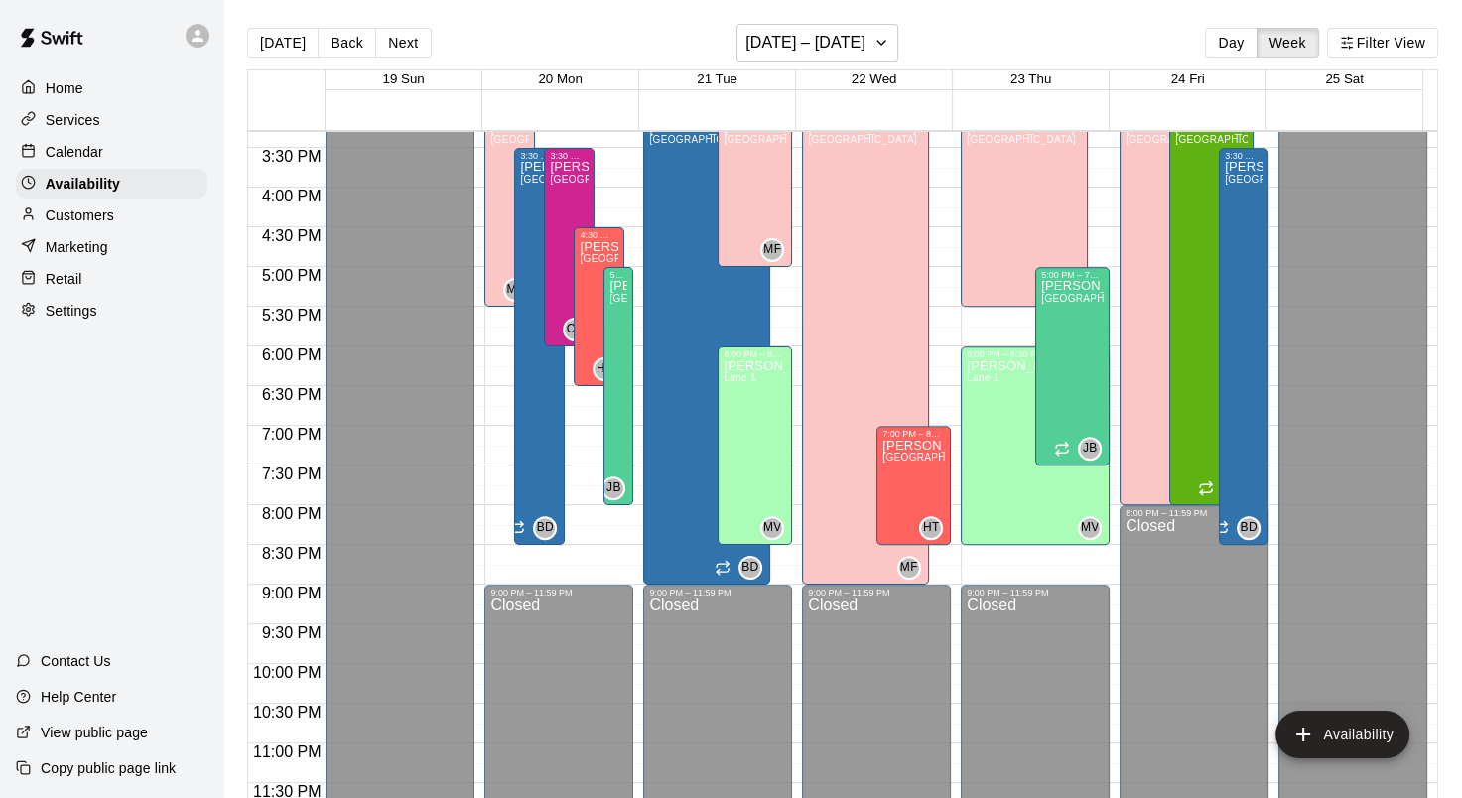
click at [65, 158] on p "Calendar" at bounding box center [75, 152] width 58 height 20
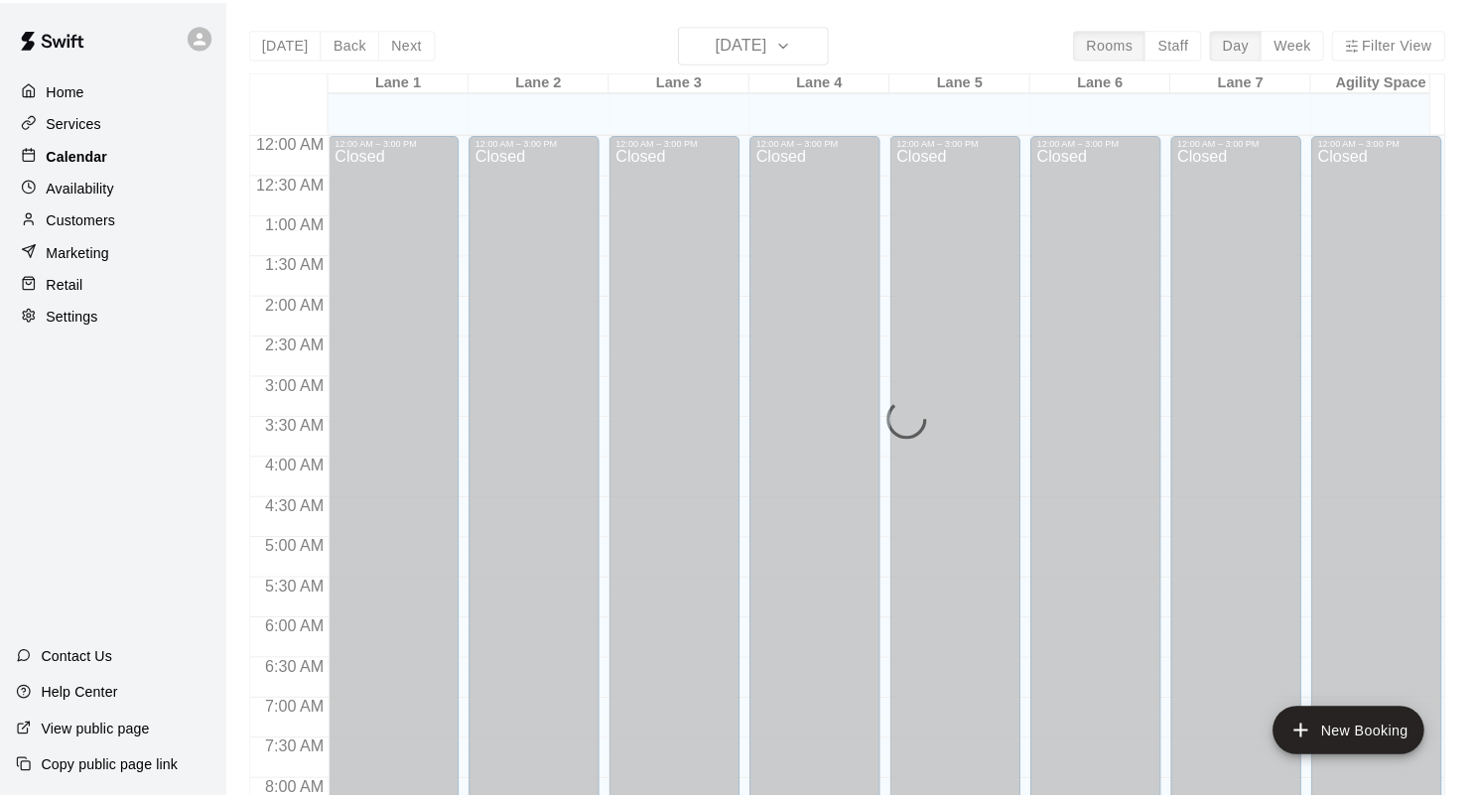
scroll to position [1156, 0]
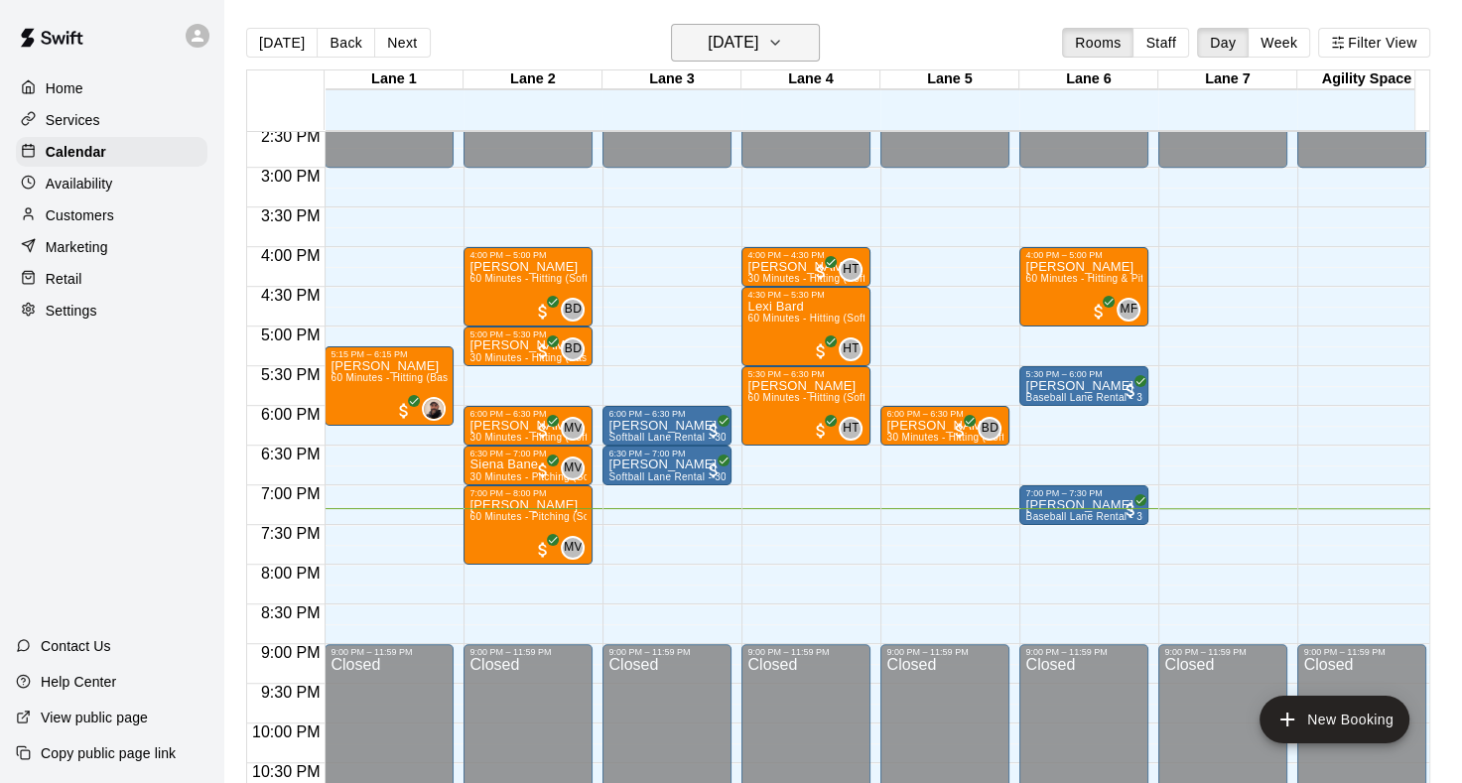
click at [783, 47] on icon "button" at bounding box center [775, 43] width 16 height 24
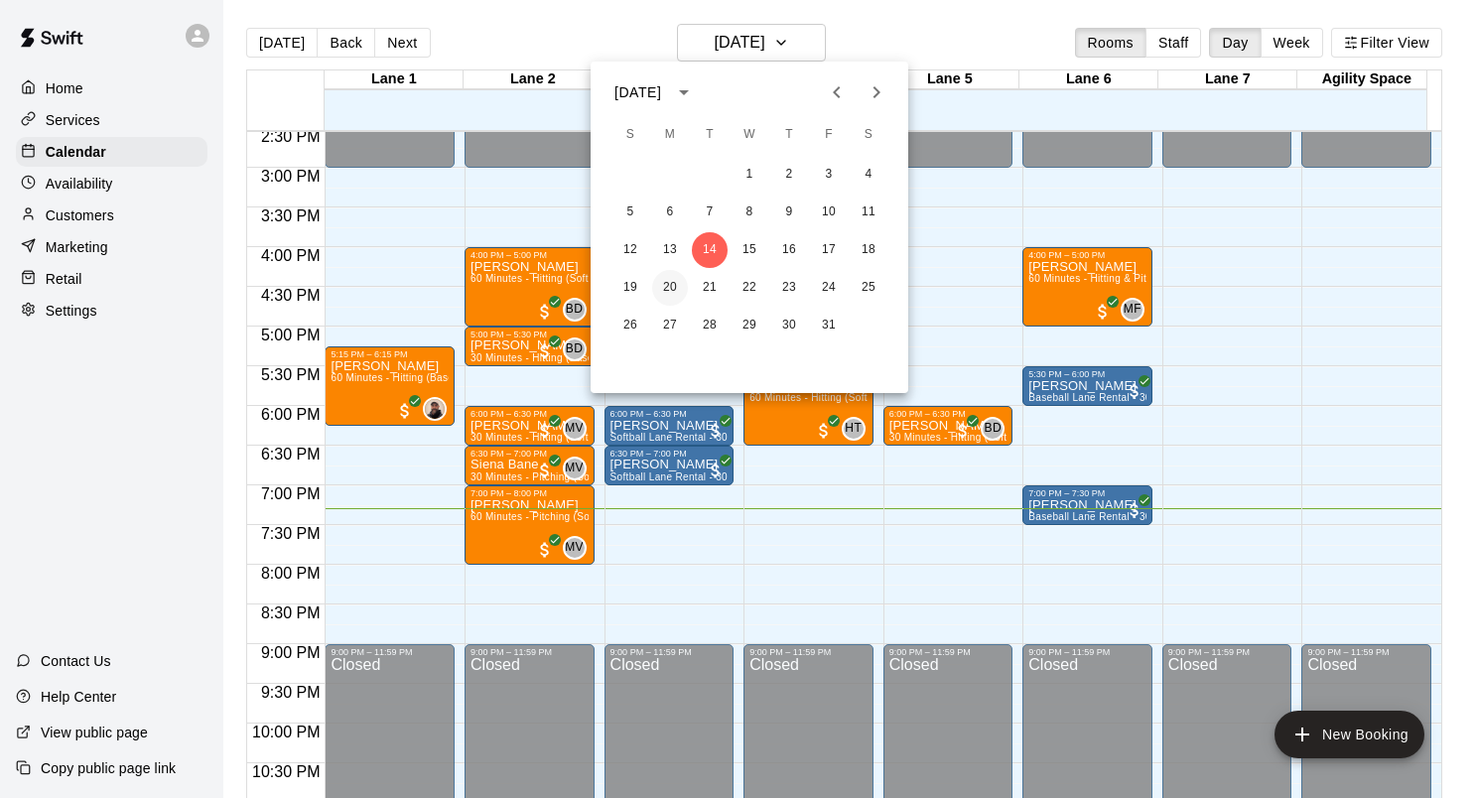
click at [663, 281] on button "20" at bounding box center [670, 288] width 36 height 36
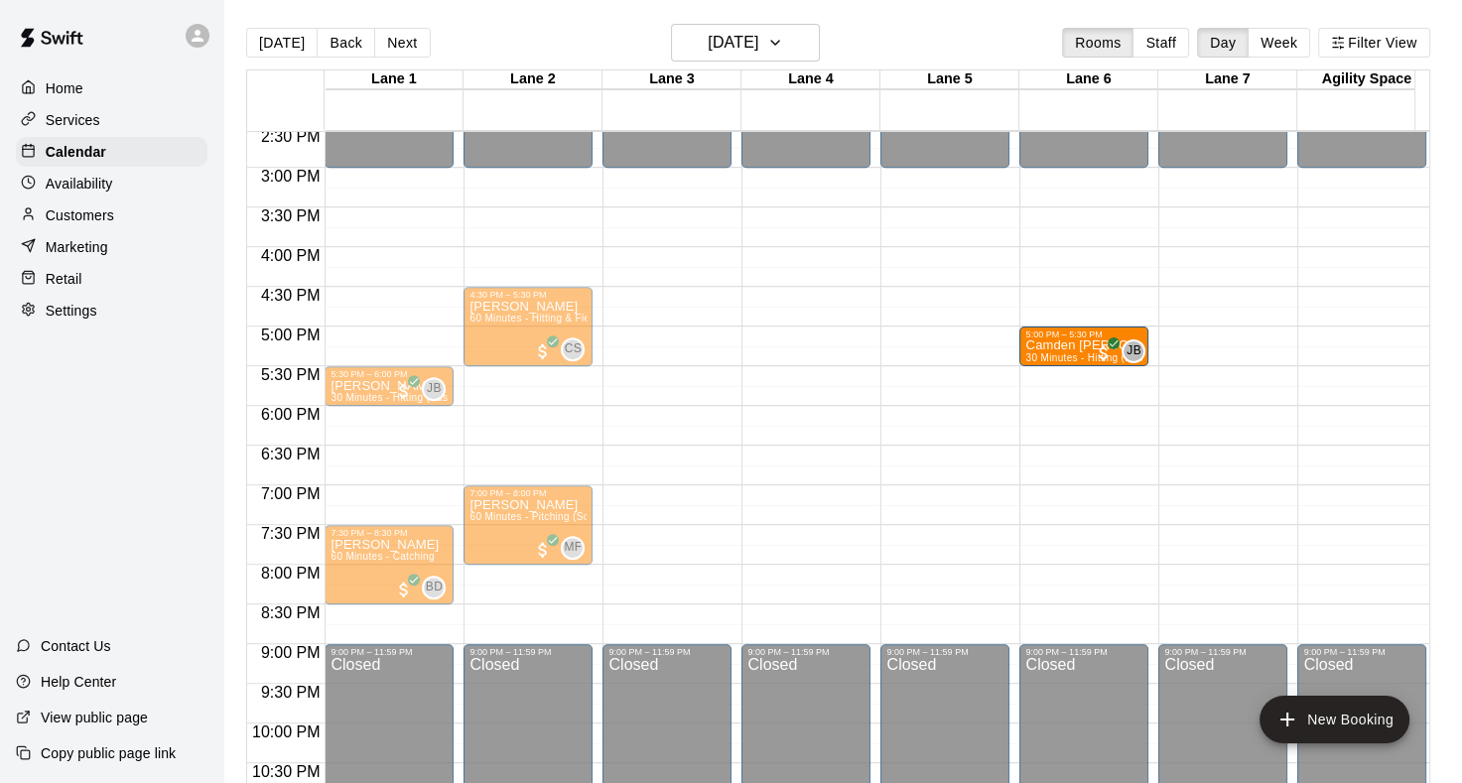
drag, startPoint x: 344, startPoint y: 342, endPoint x: 1053, endPoint y: 345, distance: 708.9
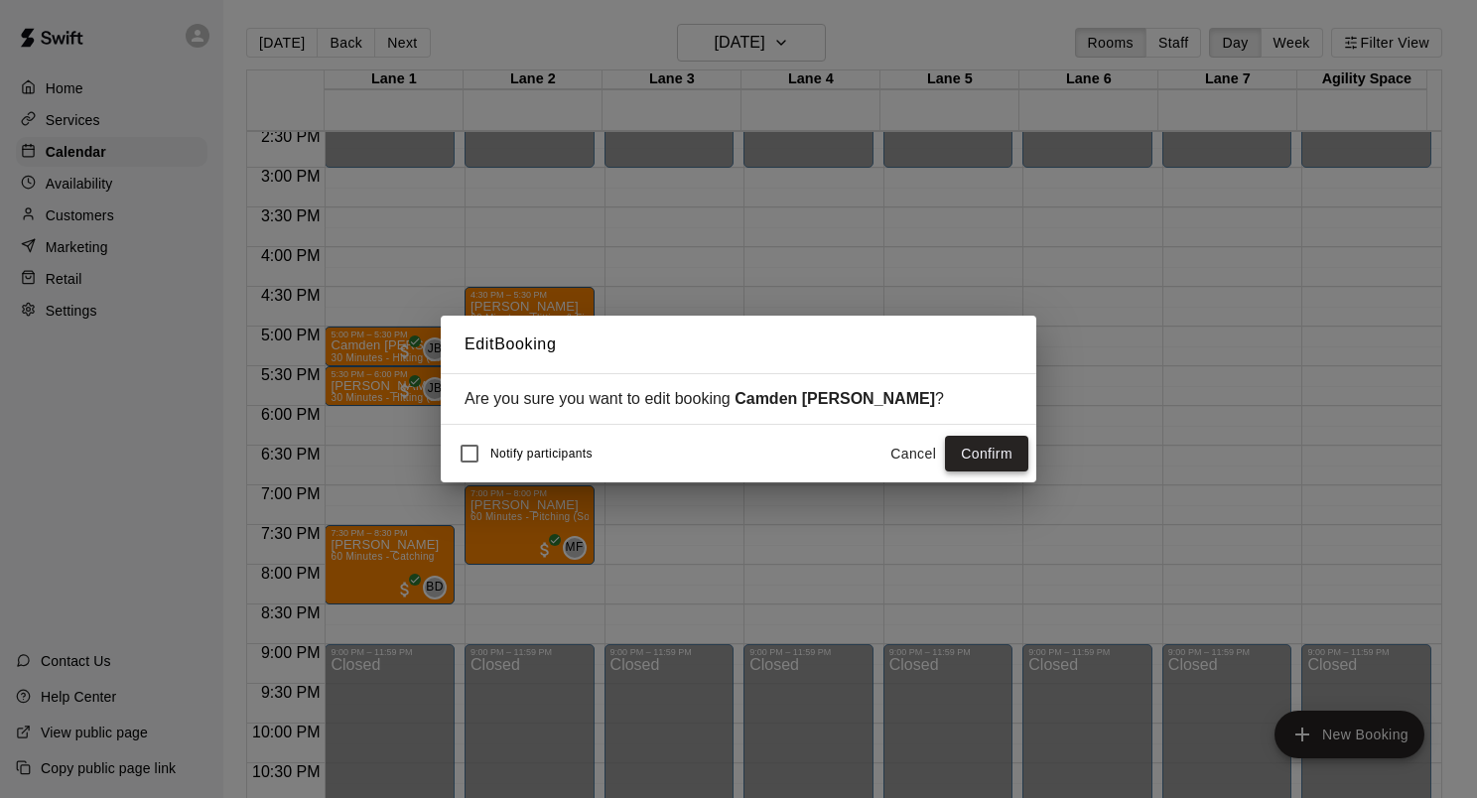
click at [994, 451] on button "Confirm" at bounding box center [986, 454] width 83 height 37
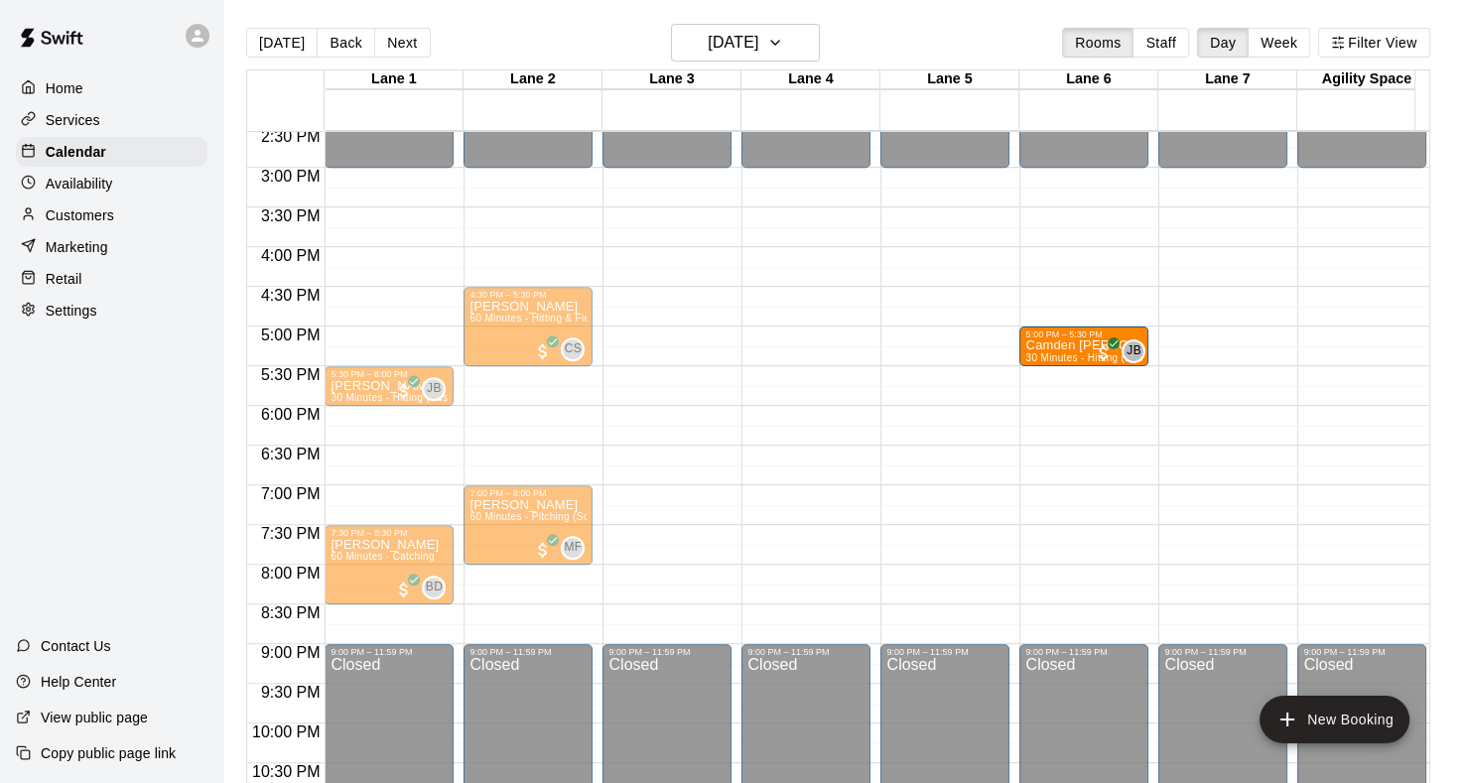
drag, startPoint x: 348, startPoint y: 345, endPoint x: 1024, endPoint y: 346, distance: 675.1
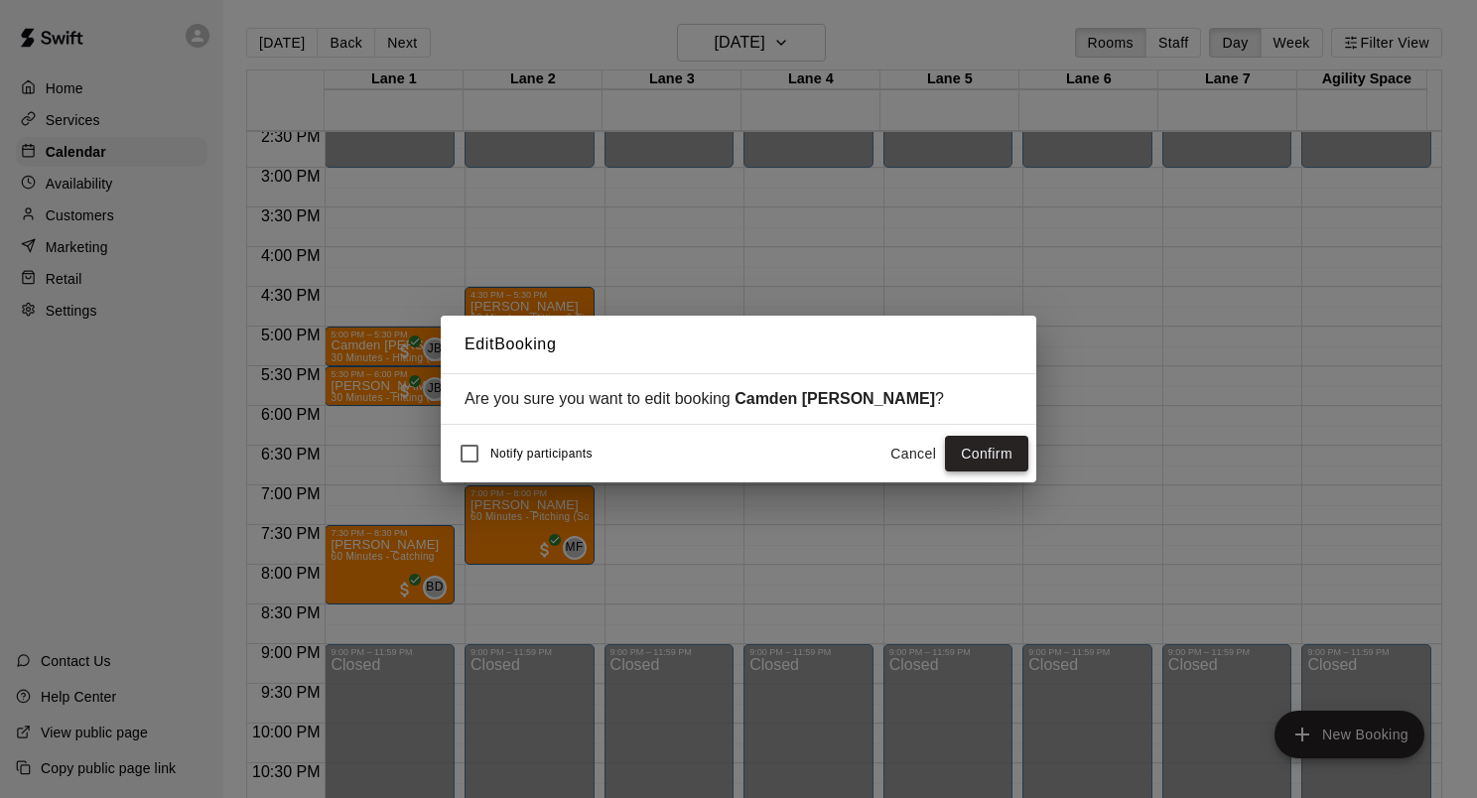
click at [966, 461] on button "Confirm" at bounding box center [986, 454] width 83 height 37
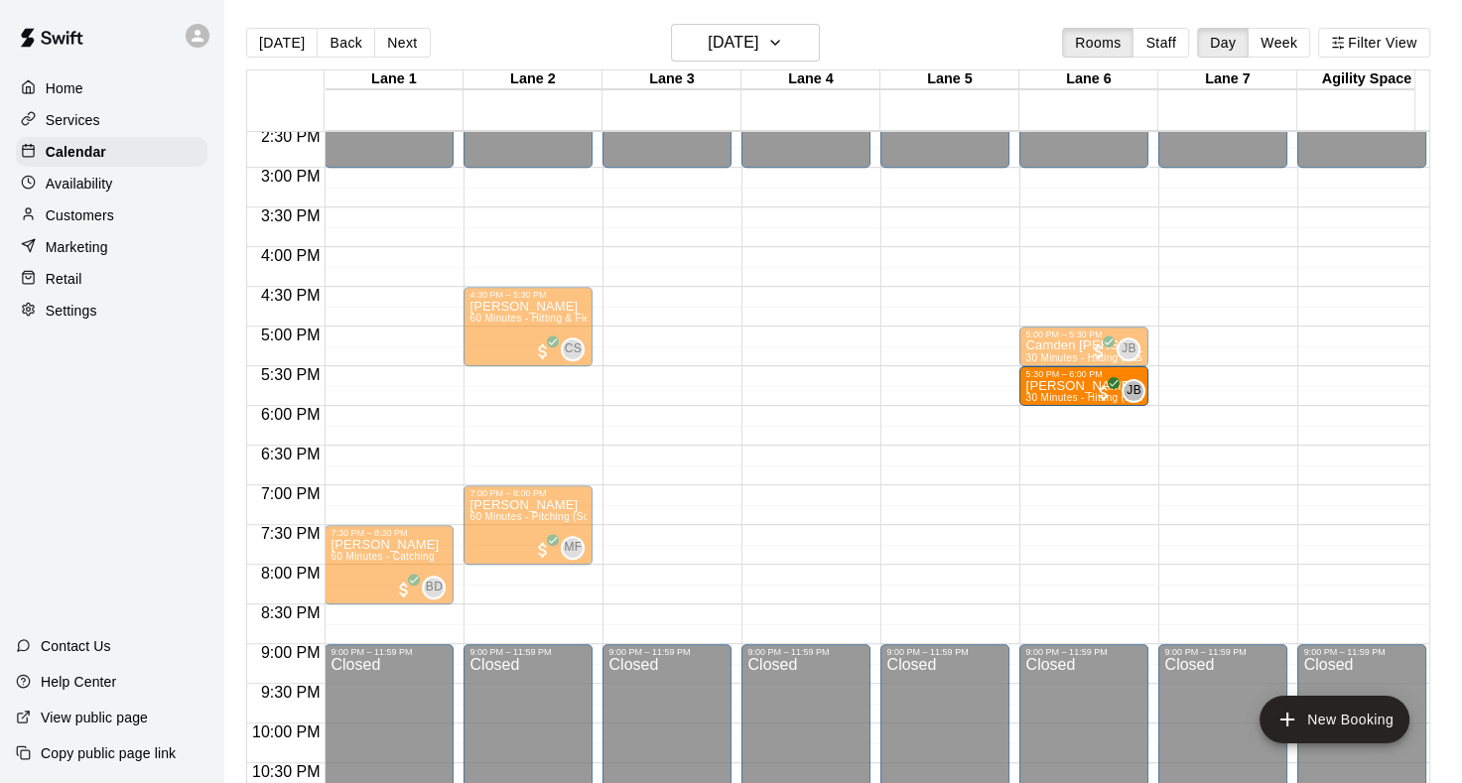
drag, startPoint x: 347, startPoint y: 392, endPoint x: 1071, endPoint y: 402, distance: 723.8
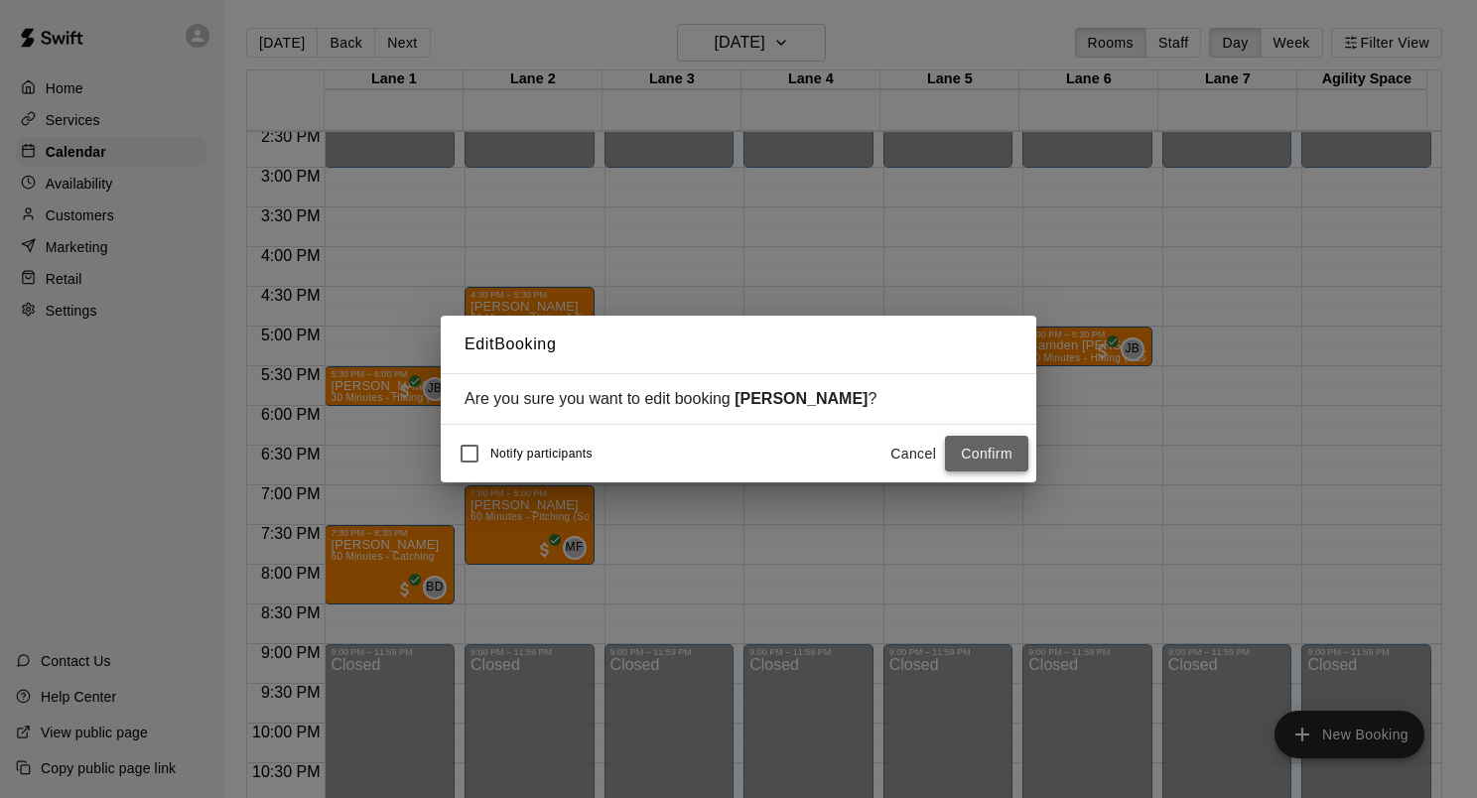
click at [1006, 456] on button "Confirm" at bounding box center [986, 454] width 83 height 37
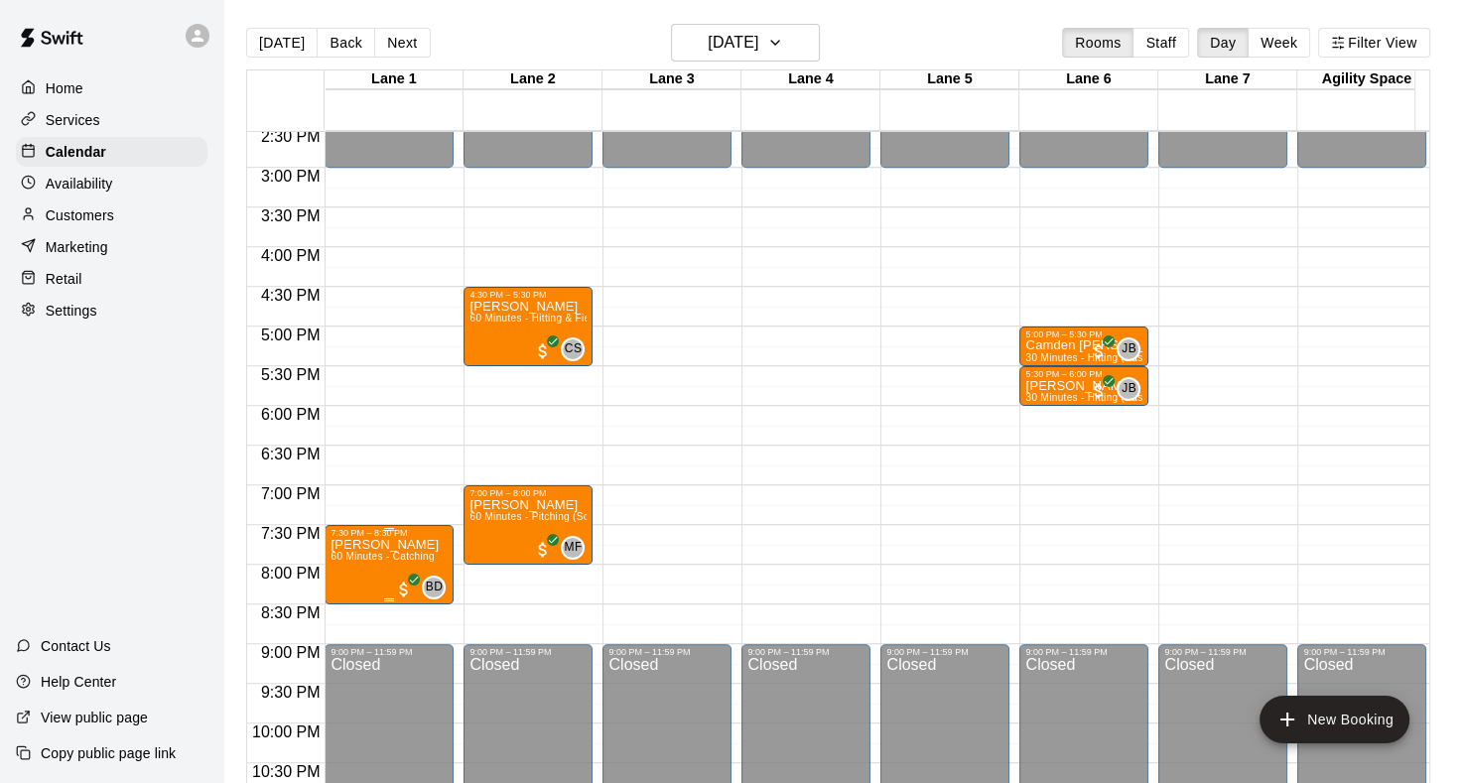
click at [359, 545] on p "[PERSON_NAME]" at bounding box center [385, 545] width 108 height 0
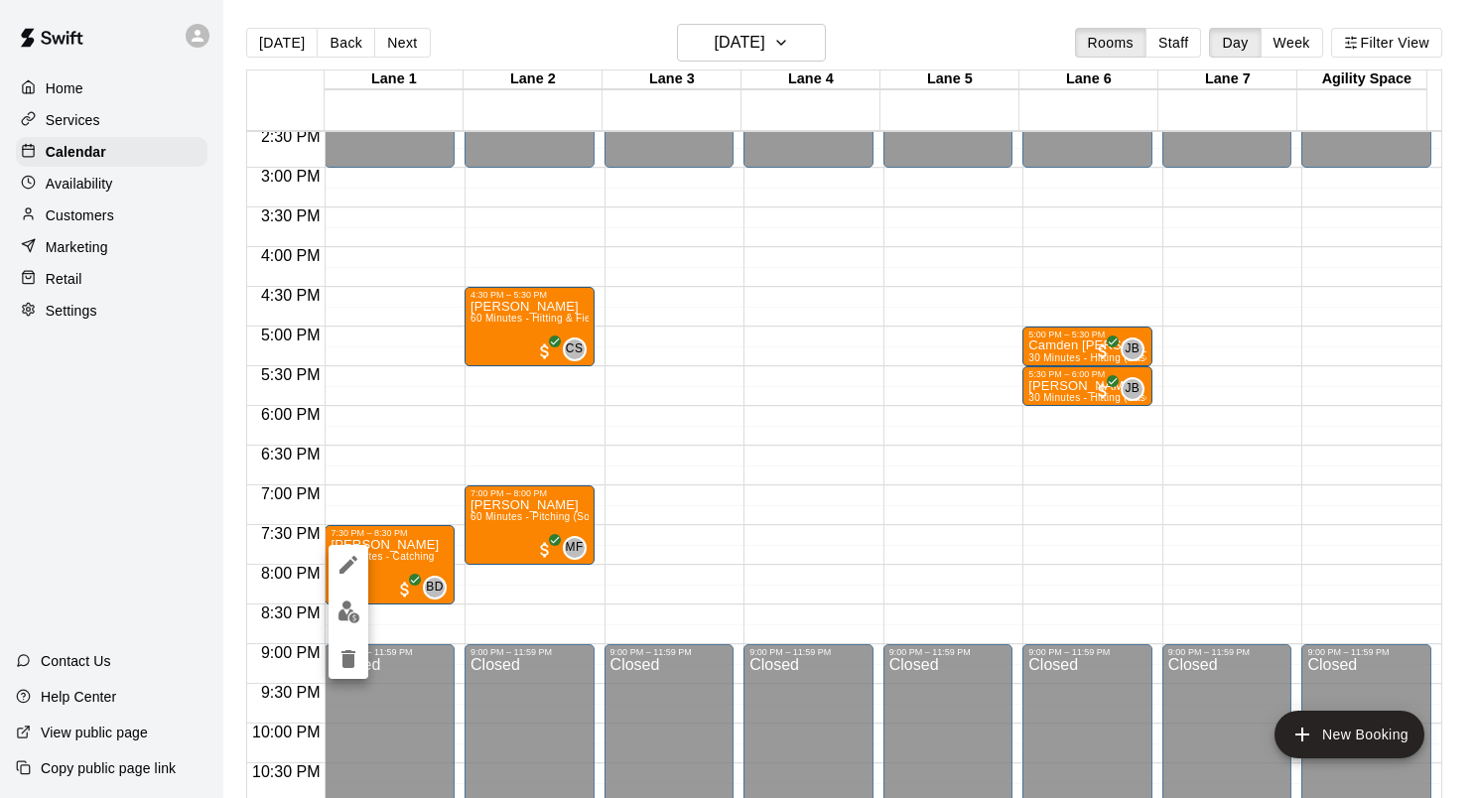
click at [736, 439] on div at bounding box center [738, 399] width 1477 height 798
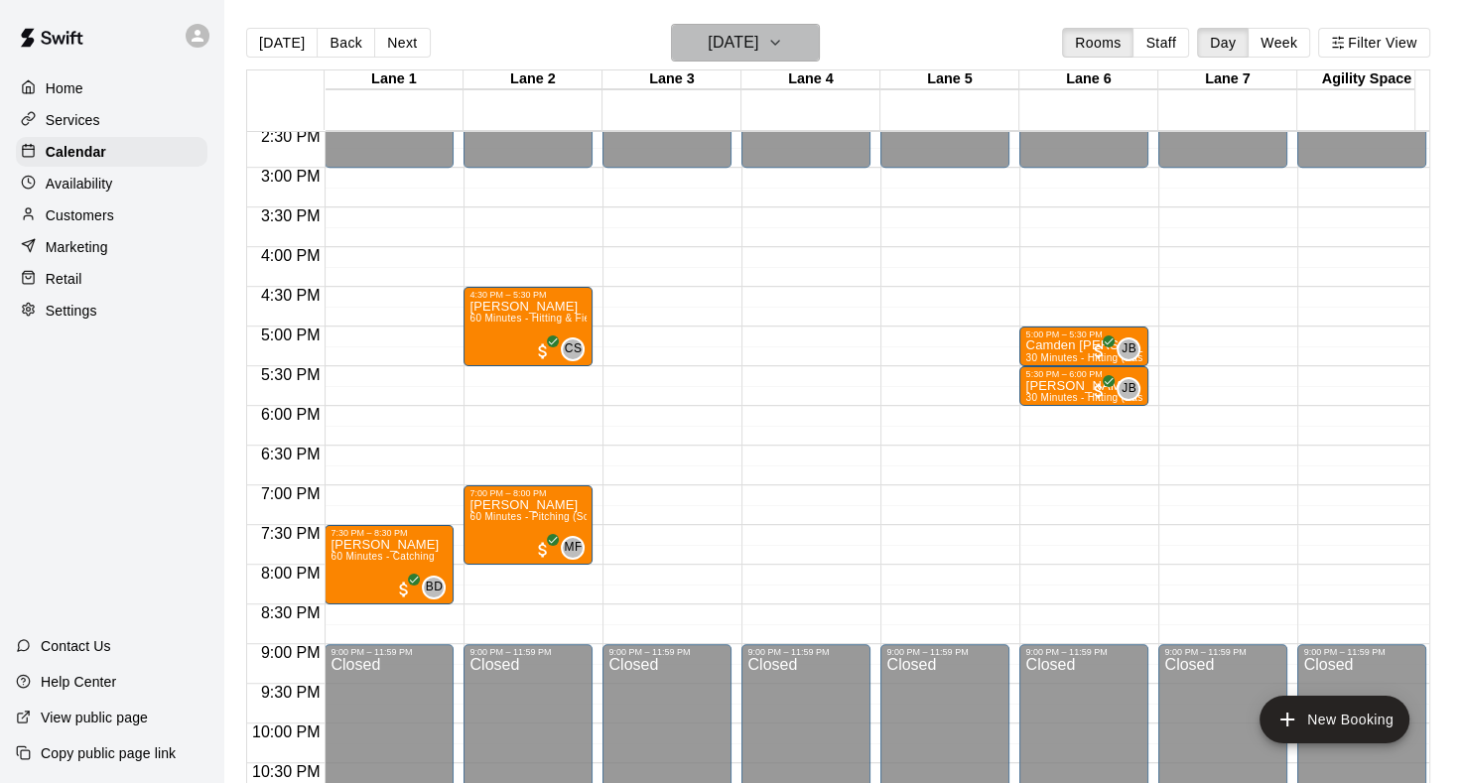
click at [783, 39] on icon "button" at bounding box center [775, 43] width 16 height 24
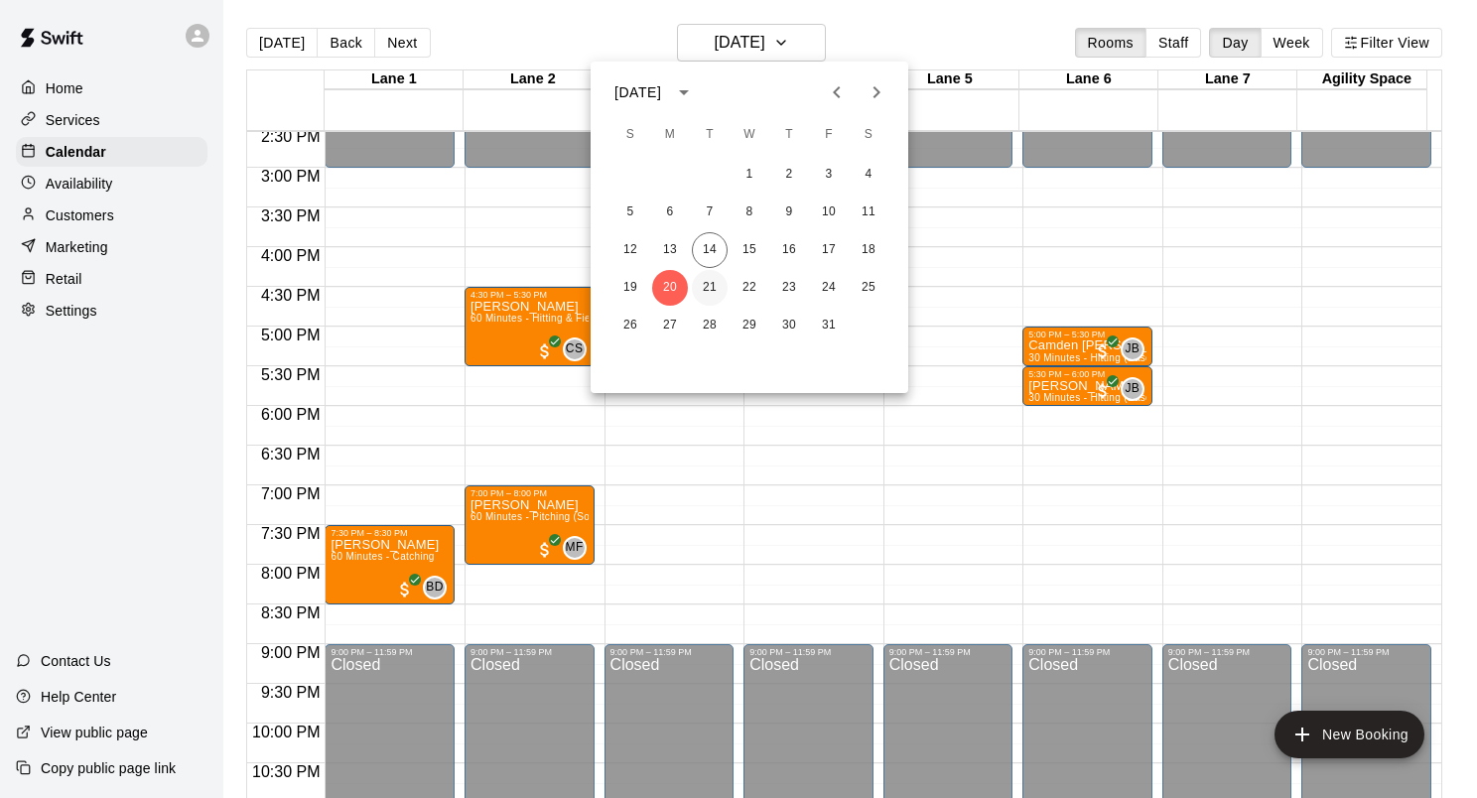
click at [711, 289] on button "21" at bounding box center [710, 288] width 36 height 36
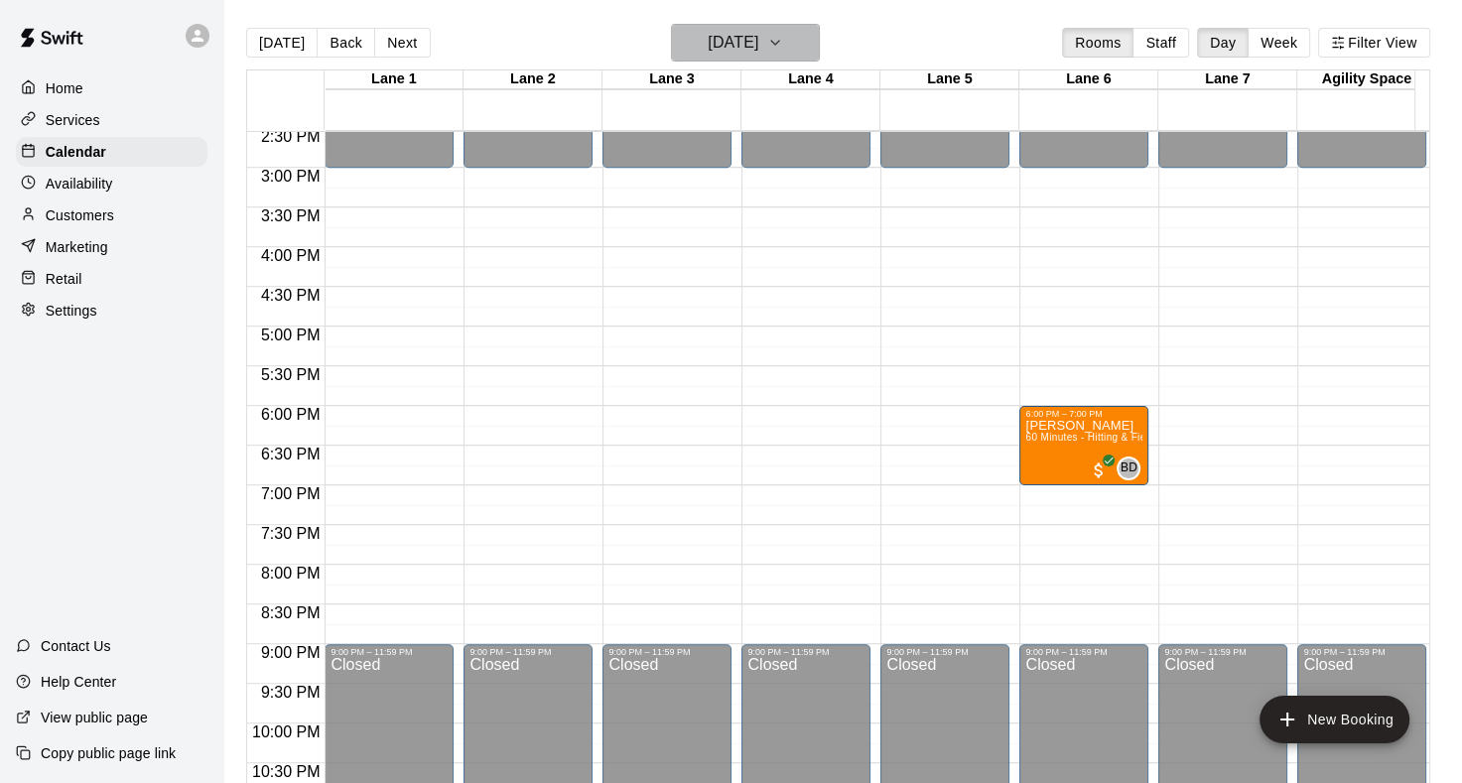
click at [783, 39] on icon "button" at bounding box center [775, 43] width 16 height 24
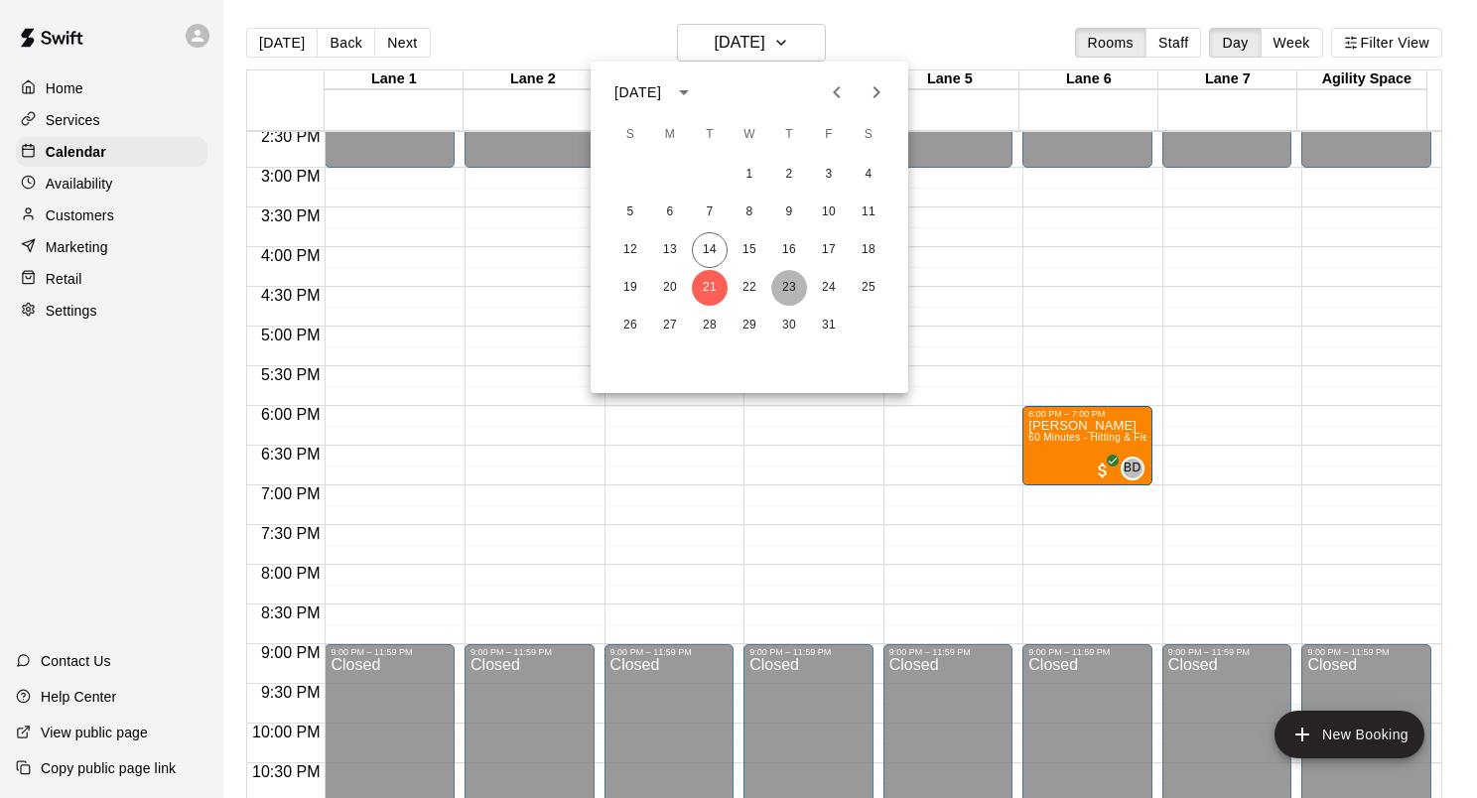
click at [801, 290] on button "23" at bounding box center [789, 288] width 36 height 36
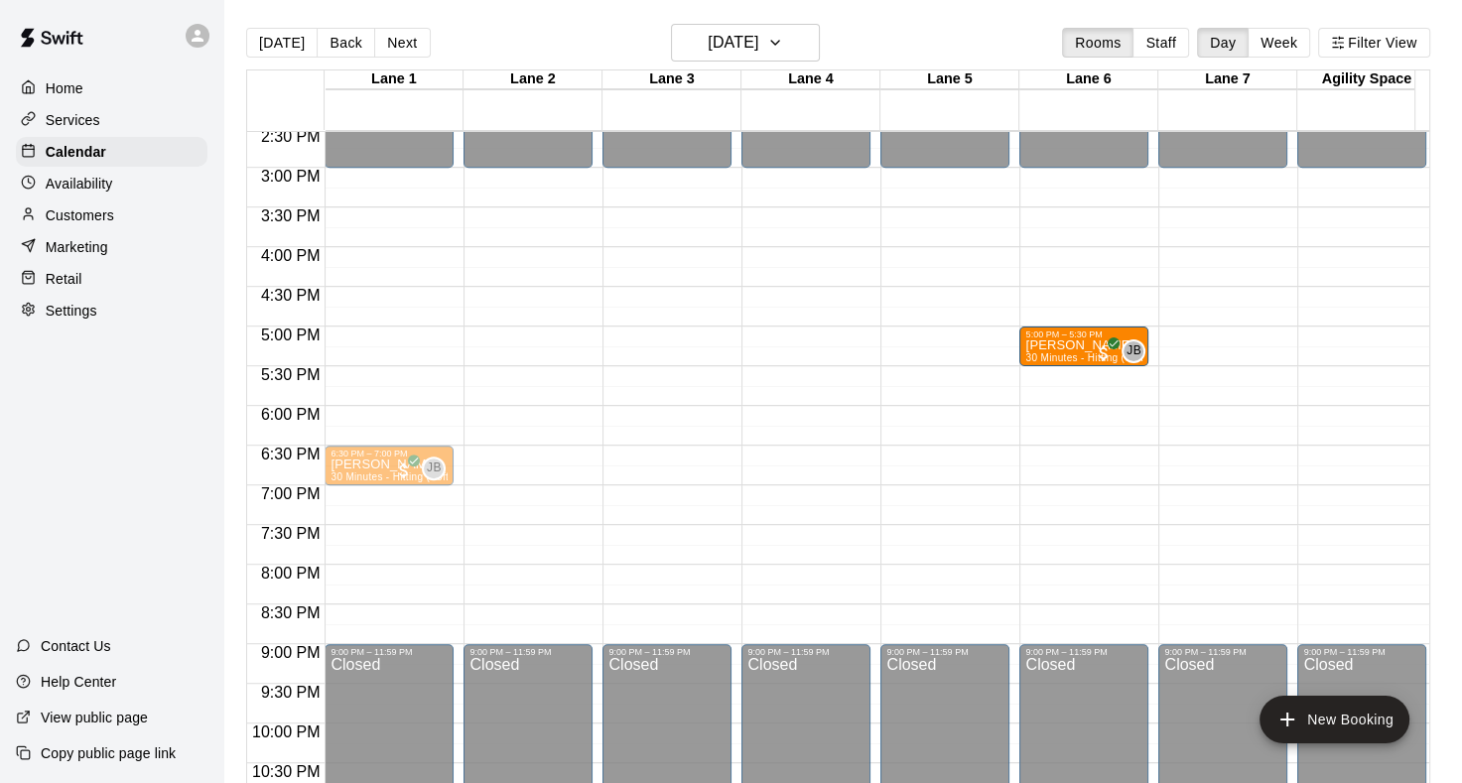
drag, startPoint x: 368, startPoint y: 345, endPoint x: 1047, endPoint y: 355, distance: 679.1
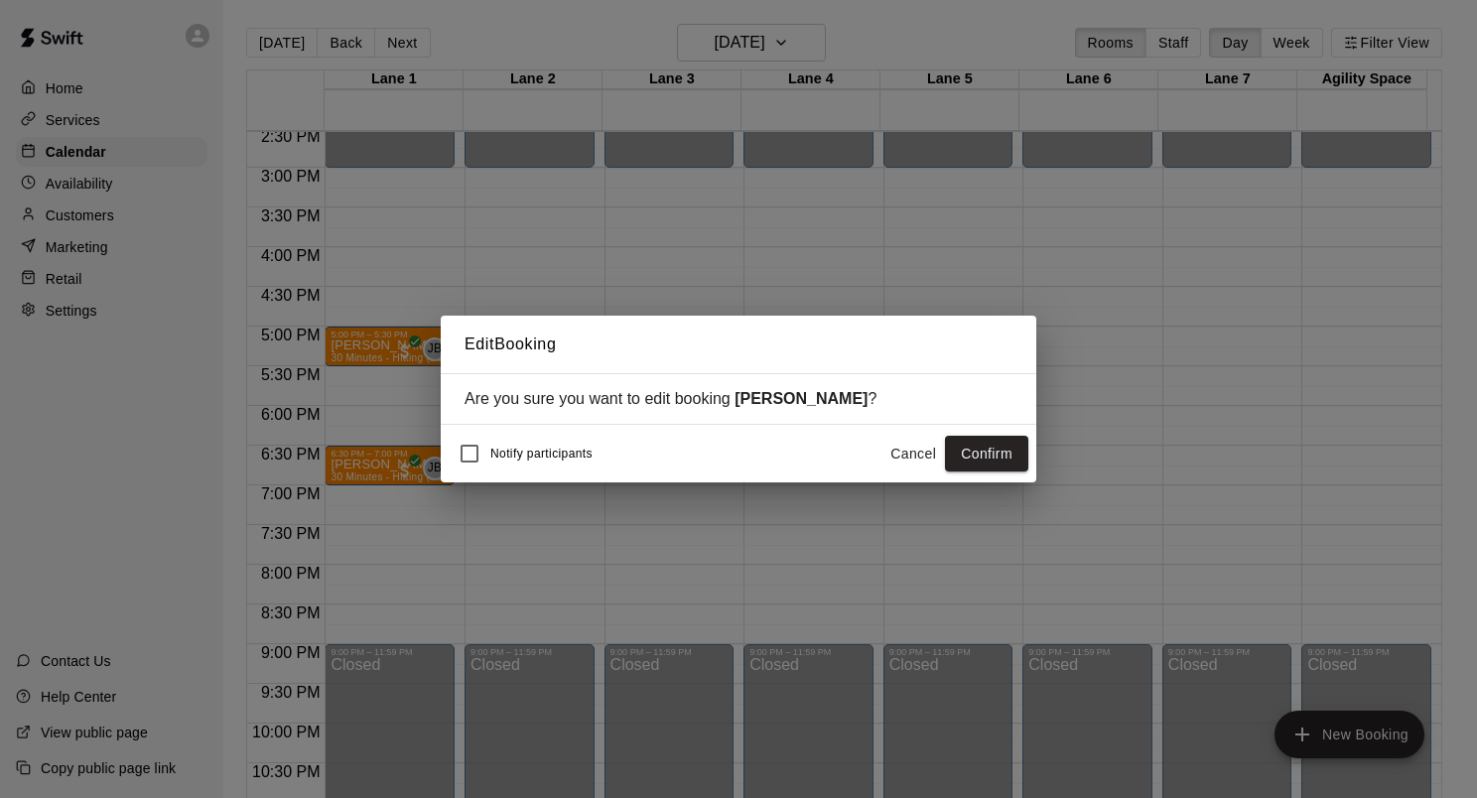
click at [974, 445] on button "Confirm" at bounding box center [986, 454] width 83 height 37
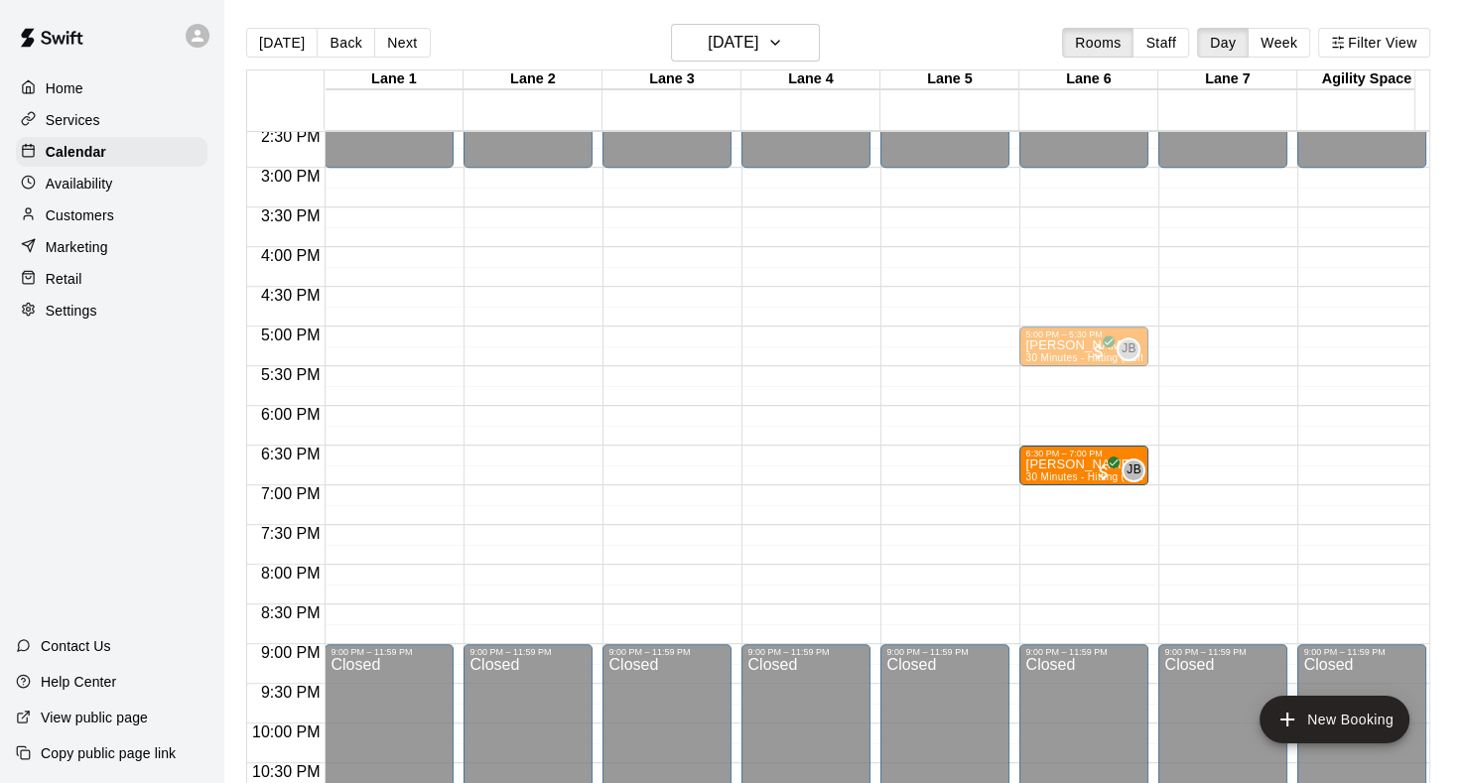
drag, startPoint x: 359, startPoint y: 459, endPoint x: 1022, endPoint y: 481, distance: 662.6
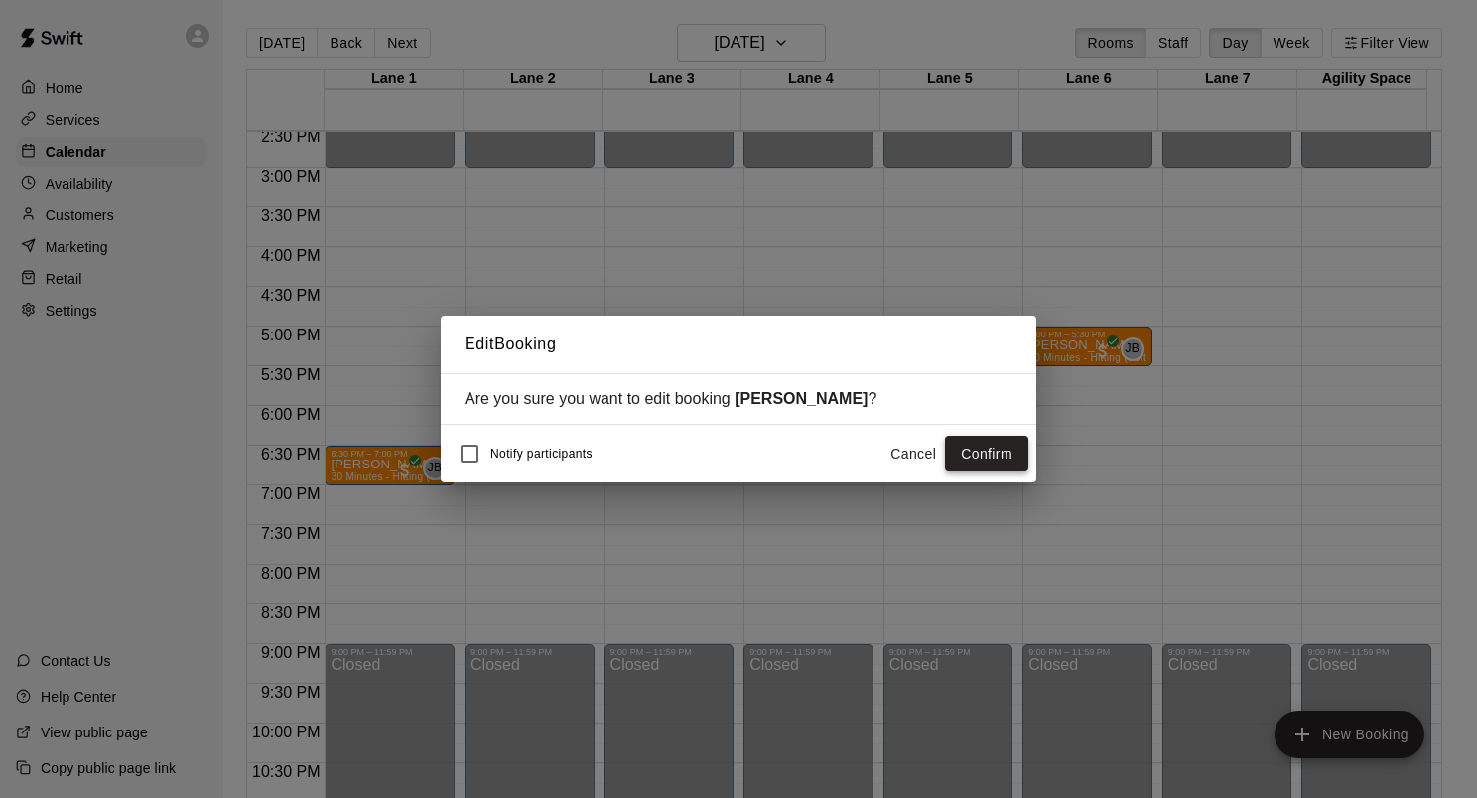
click at [995, 462] on button "Confirm" at bounding box center [986, 454] width 83 height 37
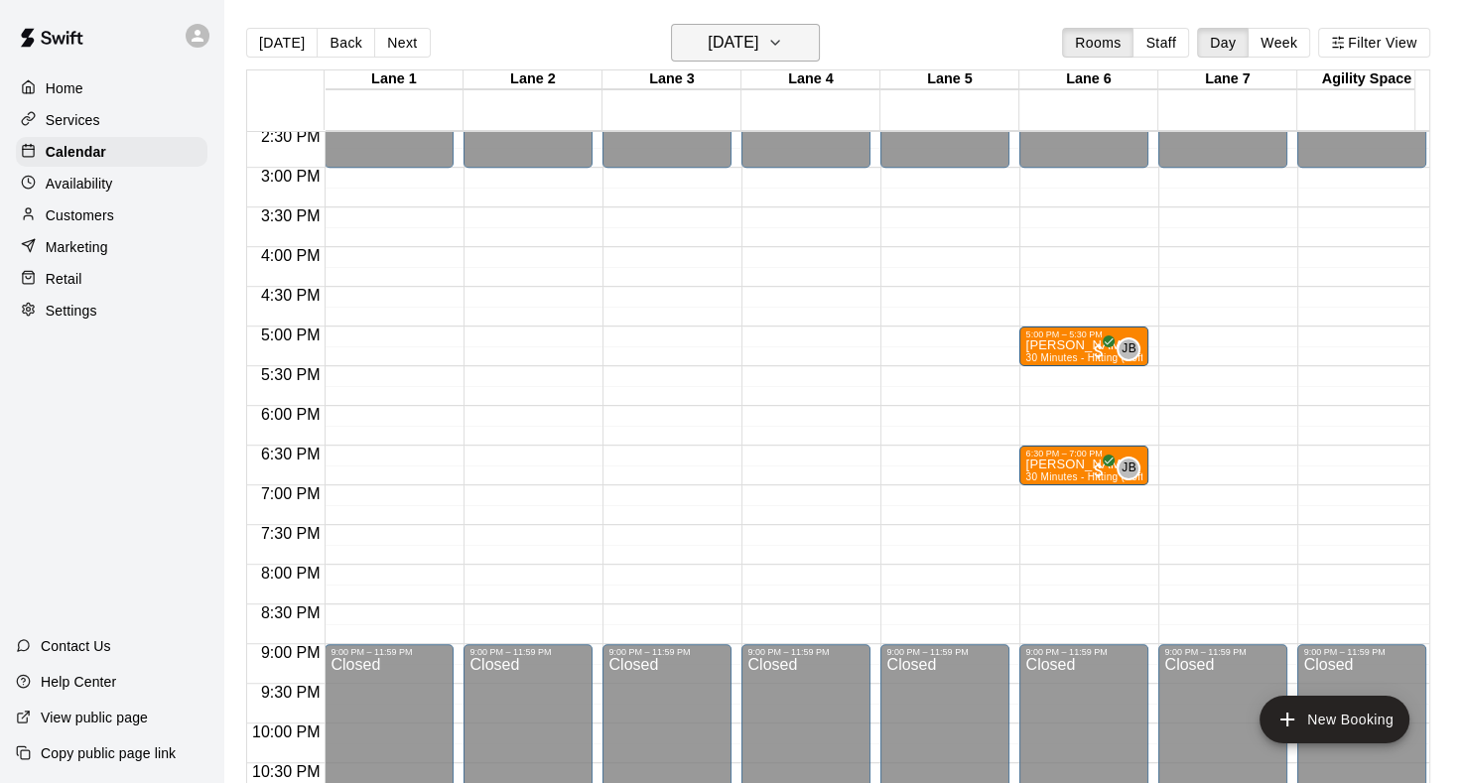
click at [783, 40] on icon "button" at bounding box center [775, 43] width 16 height 24
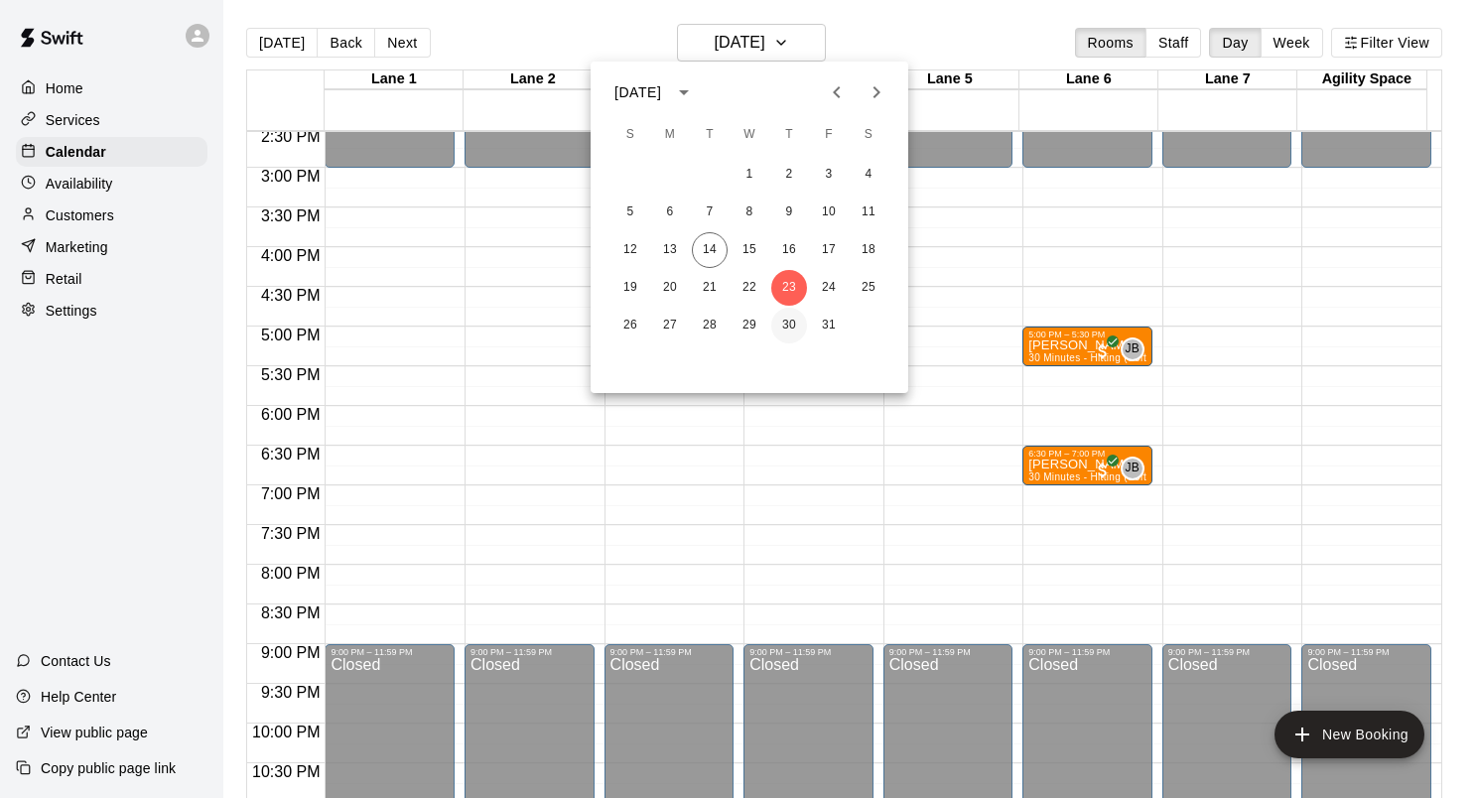
click at [784, 326] on button "30" at bounding box center [789, 326] width 36 height 36
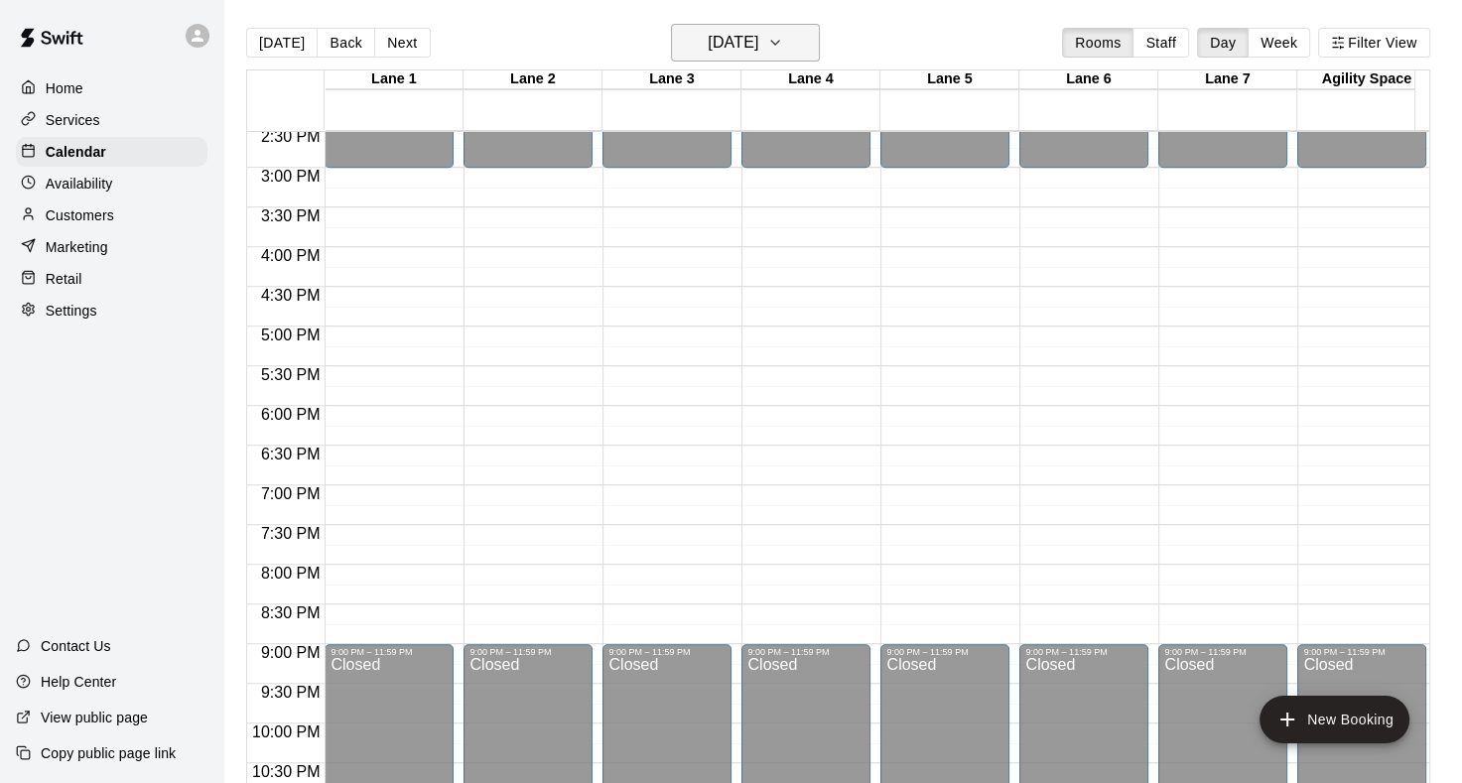
click at [783, 46] on icon "button" at bounding box center [775, 43] width 16 height 24
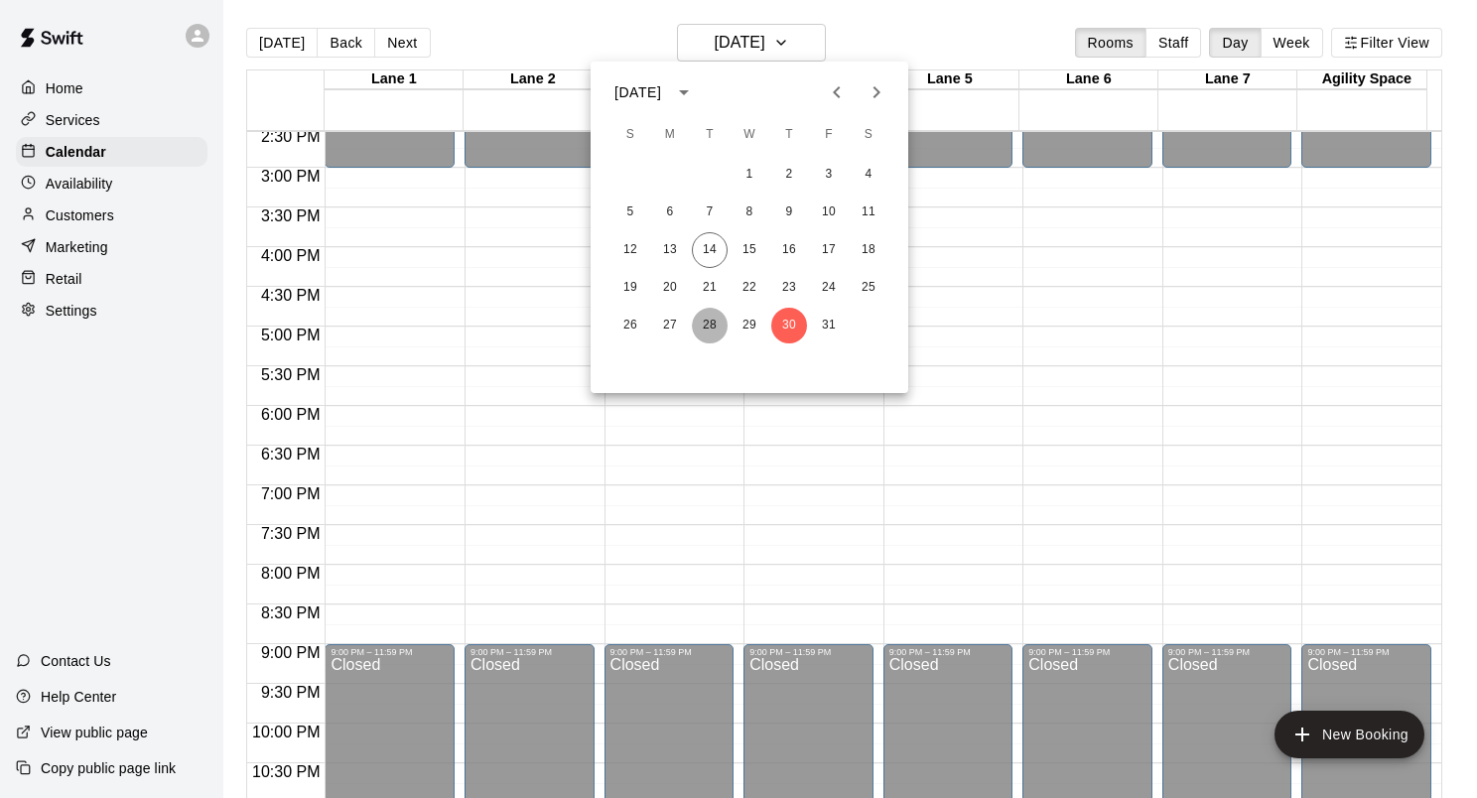
click at [706, 327] on button "28" at bounding box center [710, 326] width 36 height 36
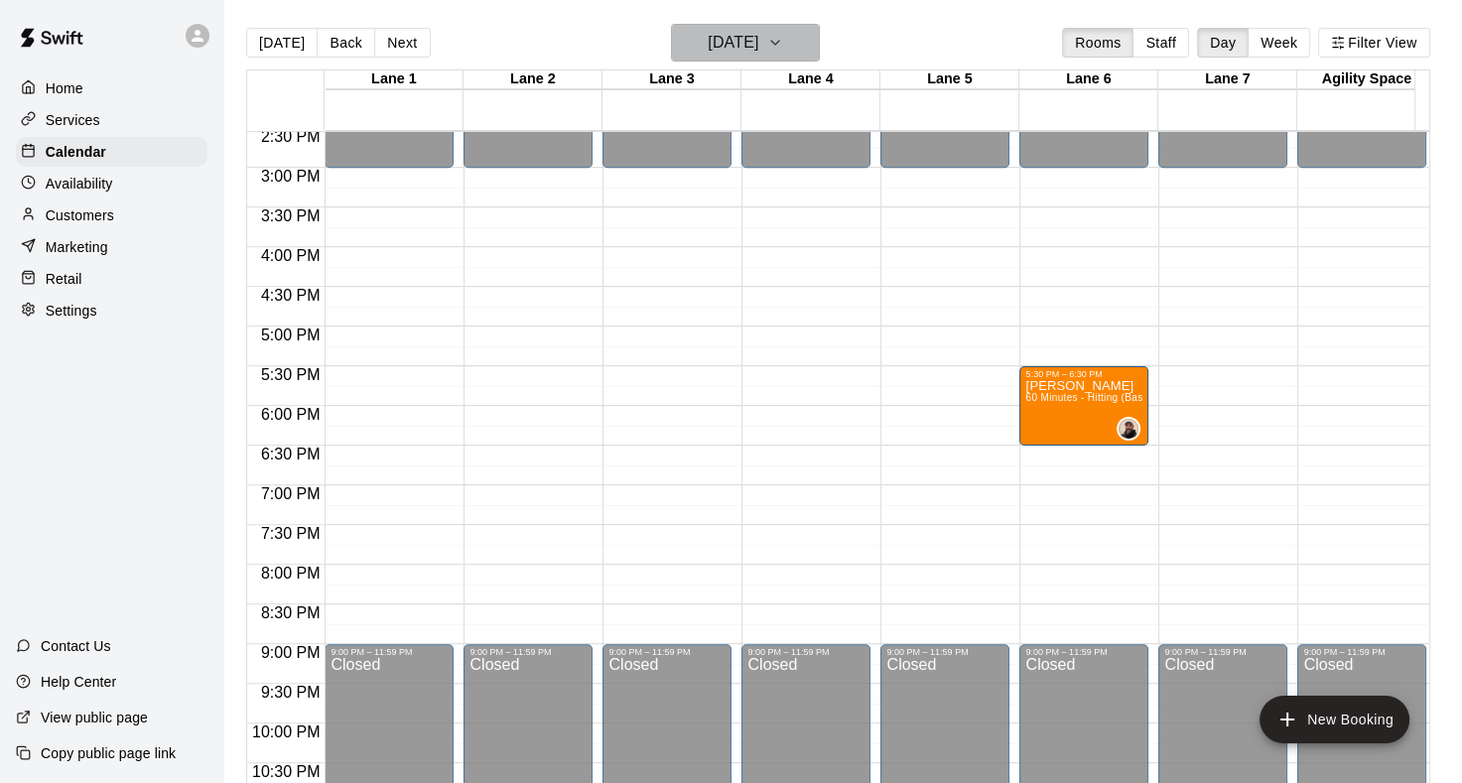
click at [783, 44] on icon "button" at bounding box center [775, 43] width 16 height 24
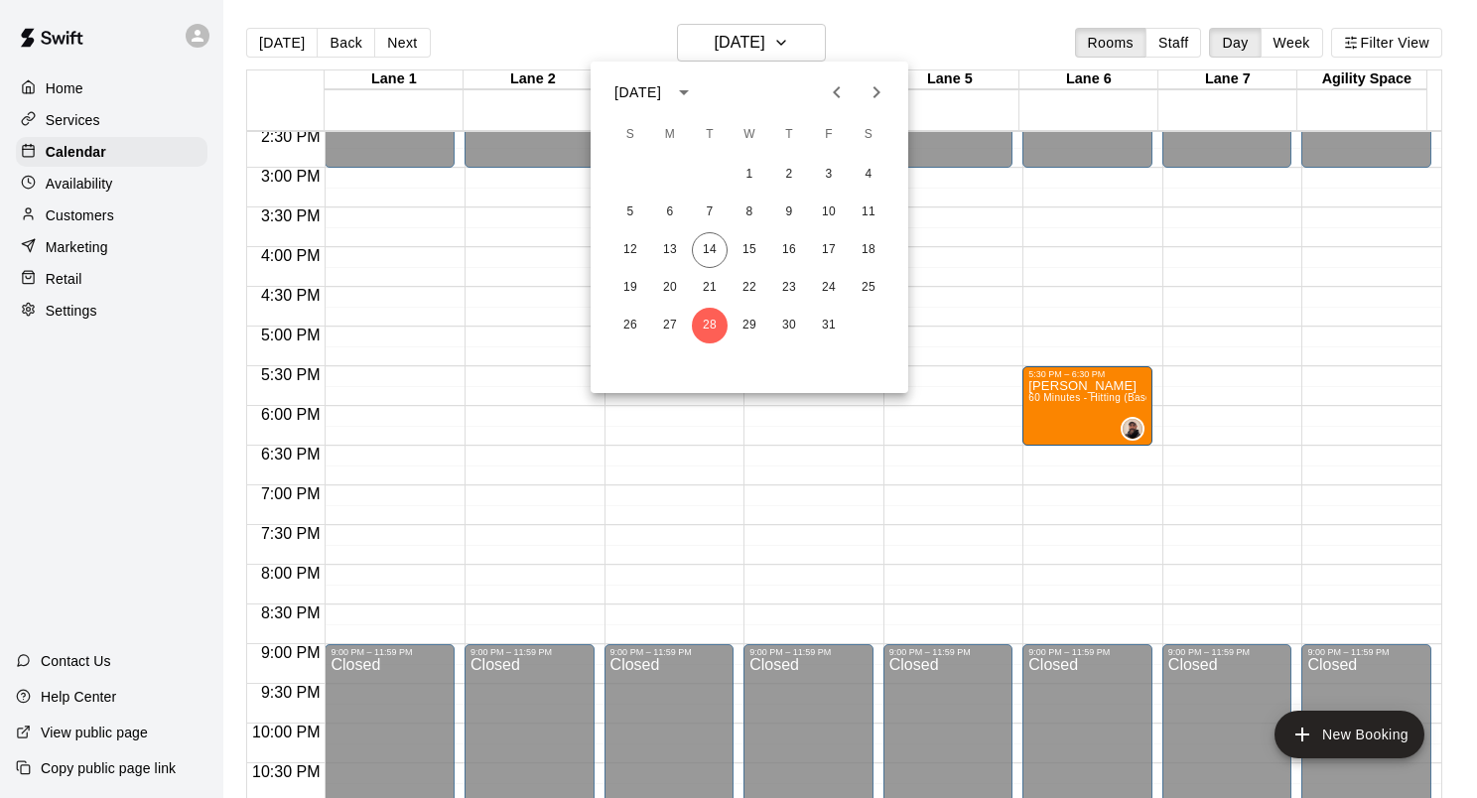
click at [872, 101] on icon "Next month" at bounding box center [877, 92] width 24 height 24
click at [709, 213] on button "4" at bounding box center [710, 213] width 36 height 36
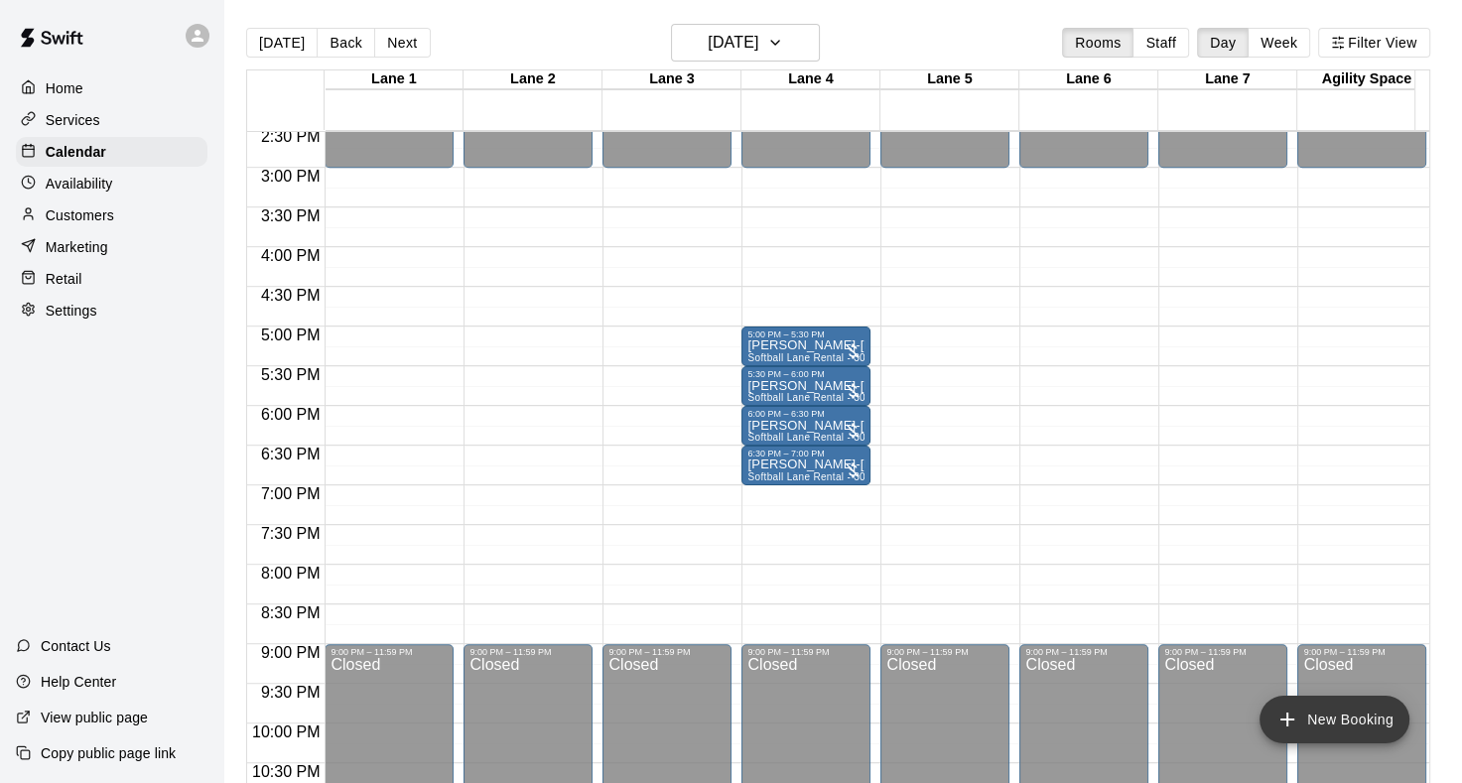
click at [1286, 716] on icon "add" at bounding box center [1288, 720] width 24 height 24
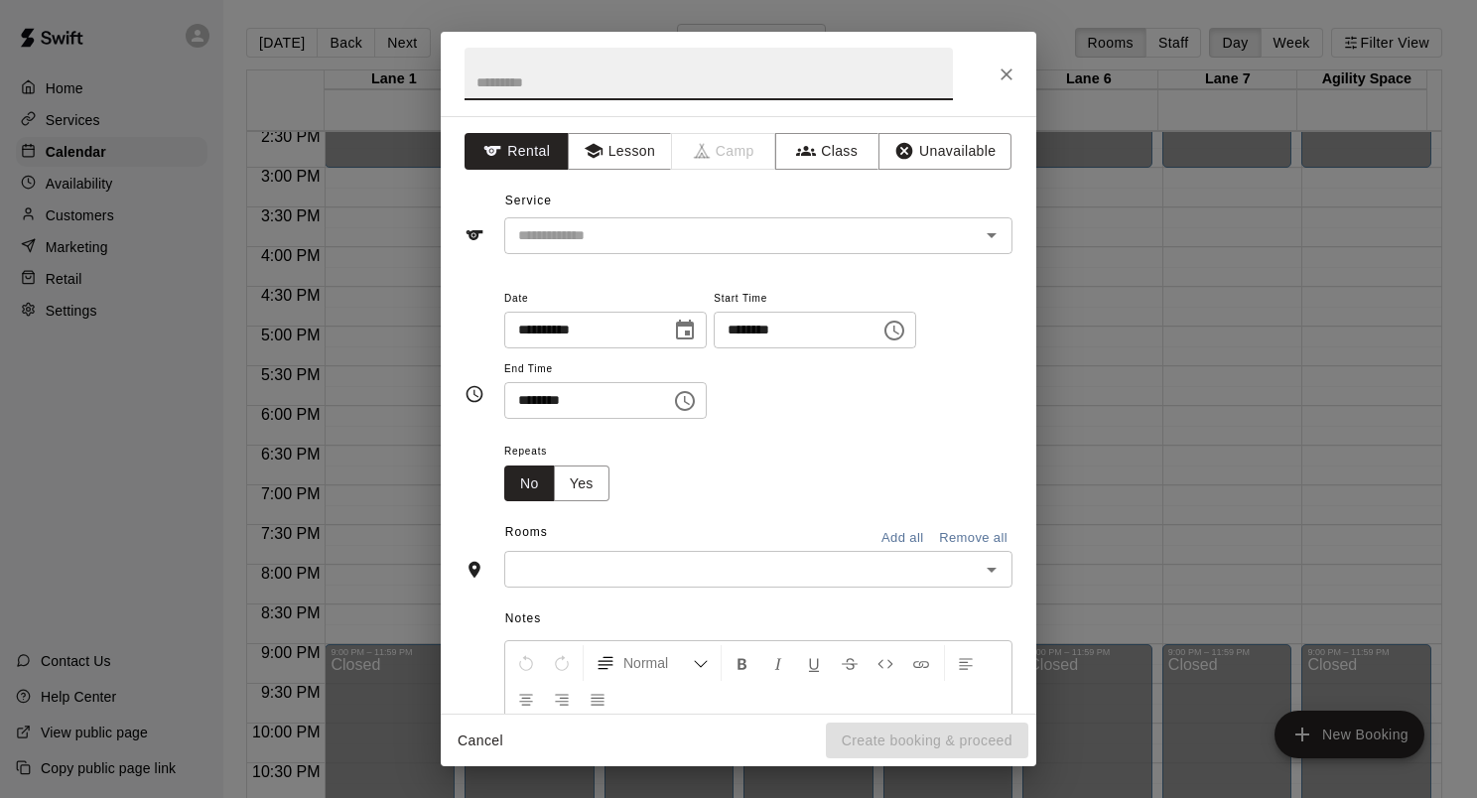
click at [628, 82] on input "text" at bounding box center [709, 74] width 488 height 53
click at [980, 232] on icon "Open" at bounding box center [992, 235] width 24 height 24
type input "**********"
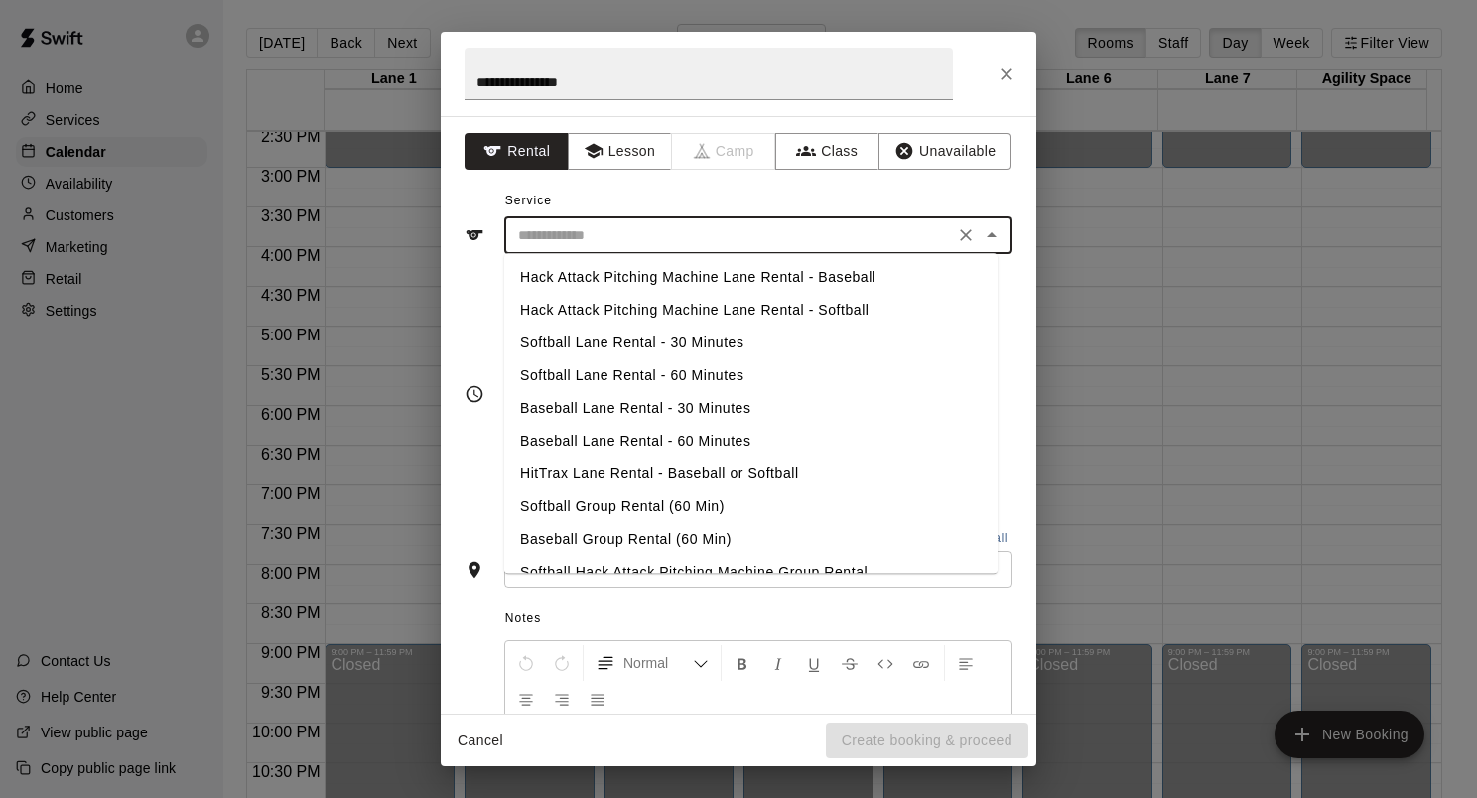
click at [628, 441] on li "Baseball Lane Rental - 60 Minutes" at bounding box center [750, 441] width 493 height 33
type input "**********"
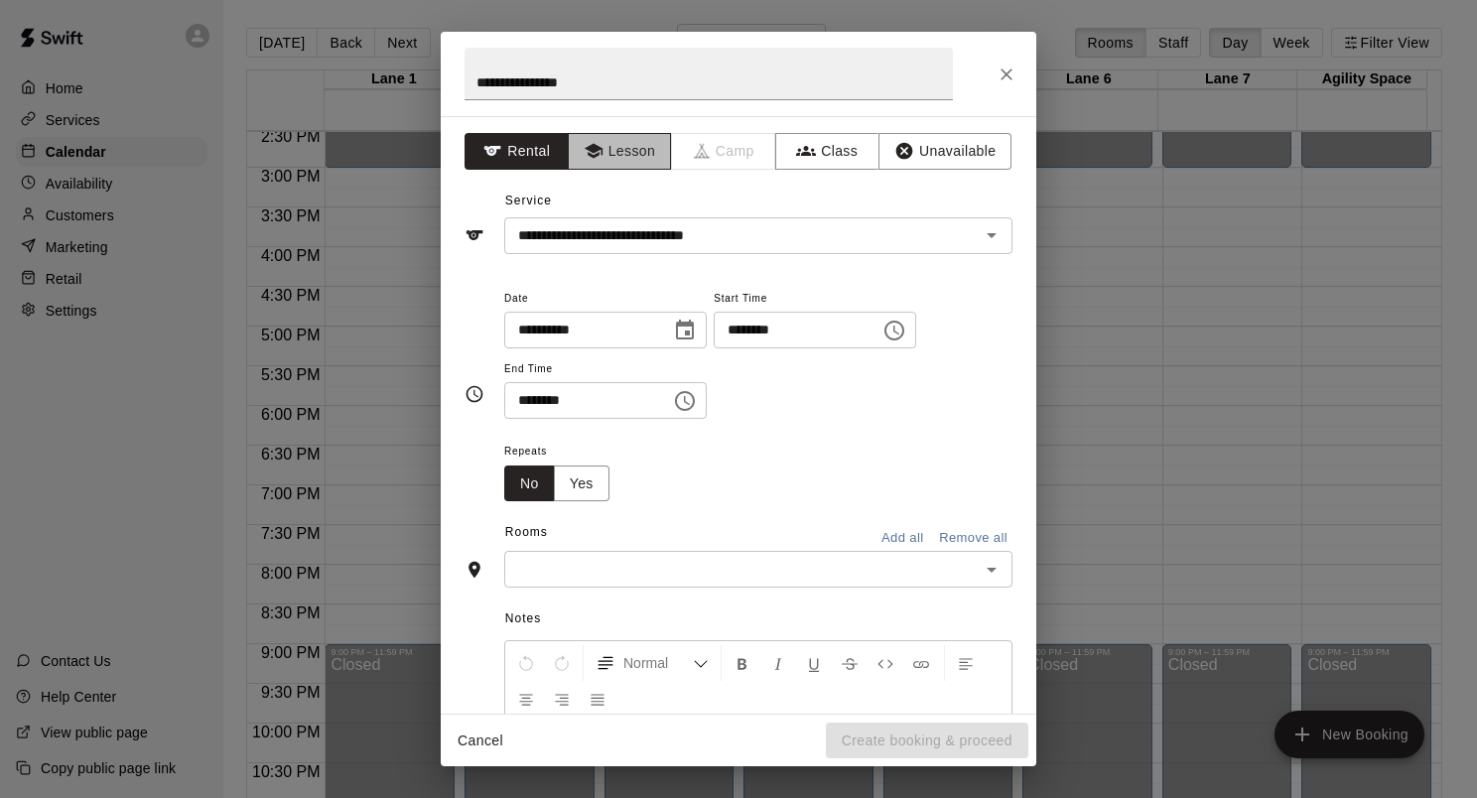
click at [616, 140] on button "Lesson" at bounding box center [620, 151] width 104 height 37
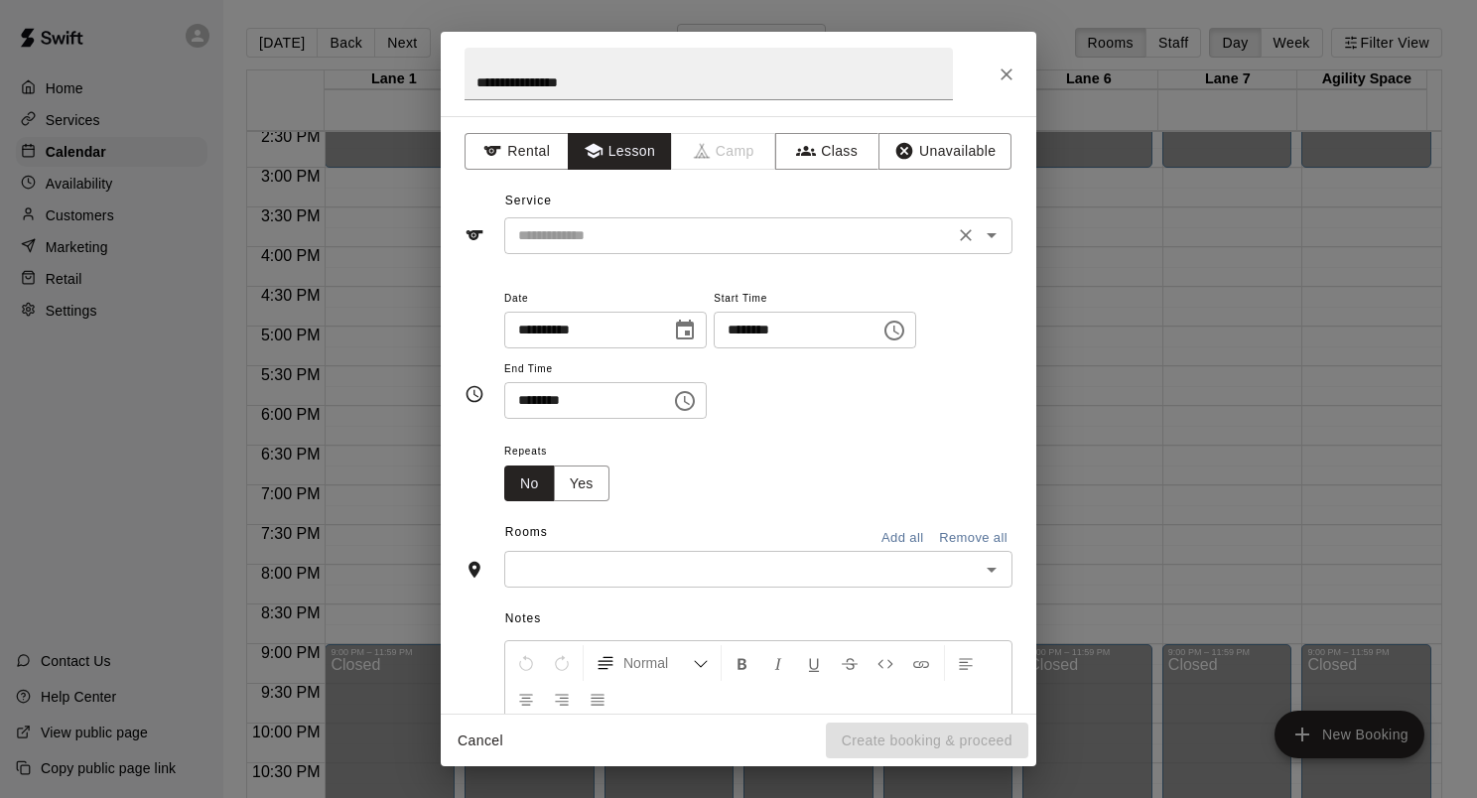
click at [696, 234] on input "text" at bounding box center [729, 235] width 438 height 25
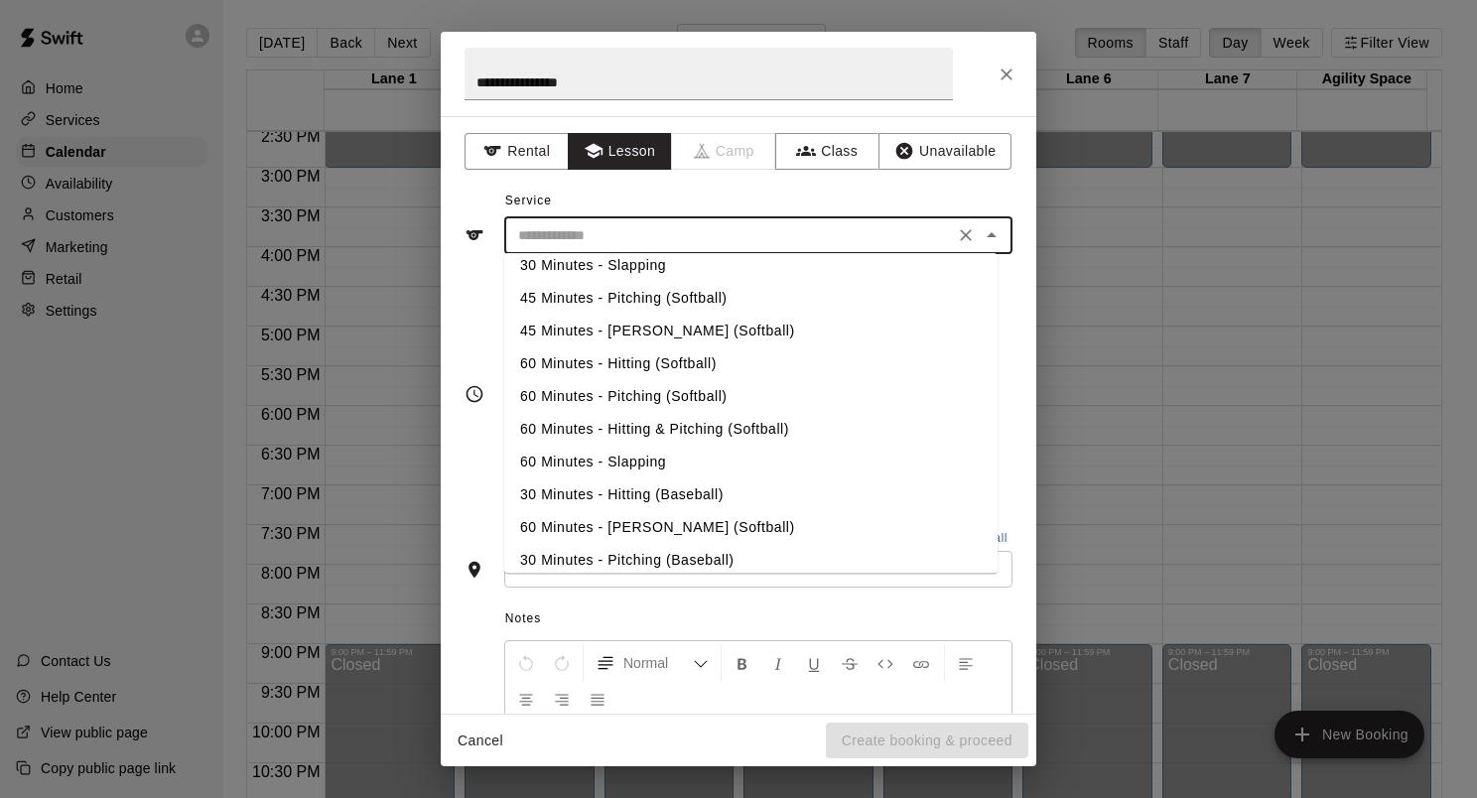
scroll to position [199, 0]
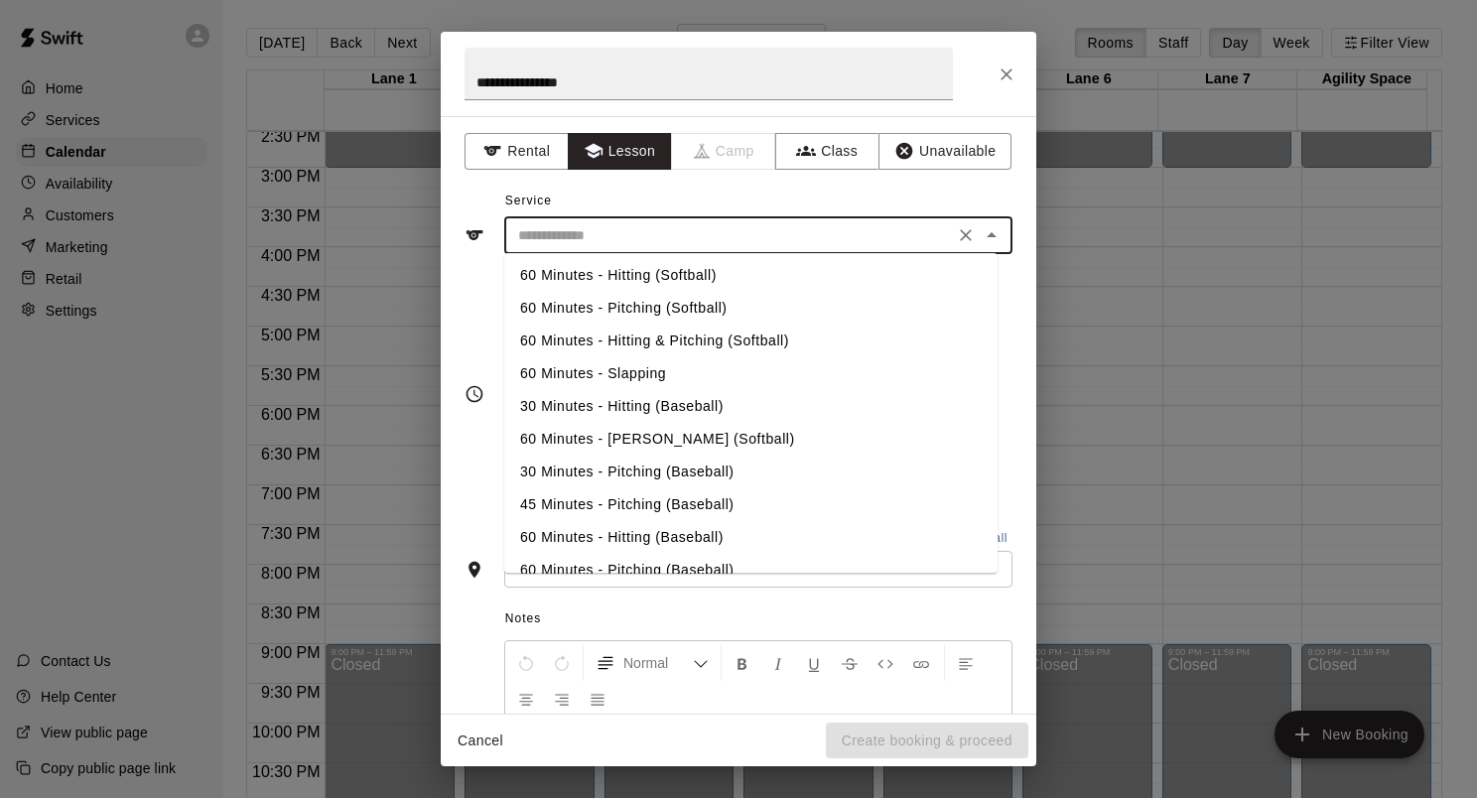
click at [634, 532] on li "60 Minutes - Hitting (Baseball)" at bounding box center [750, 537] width 493 height 33
type input "**********"
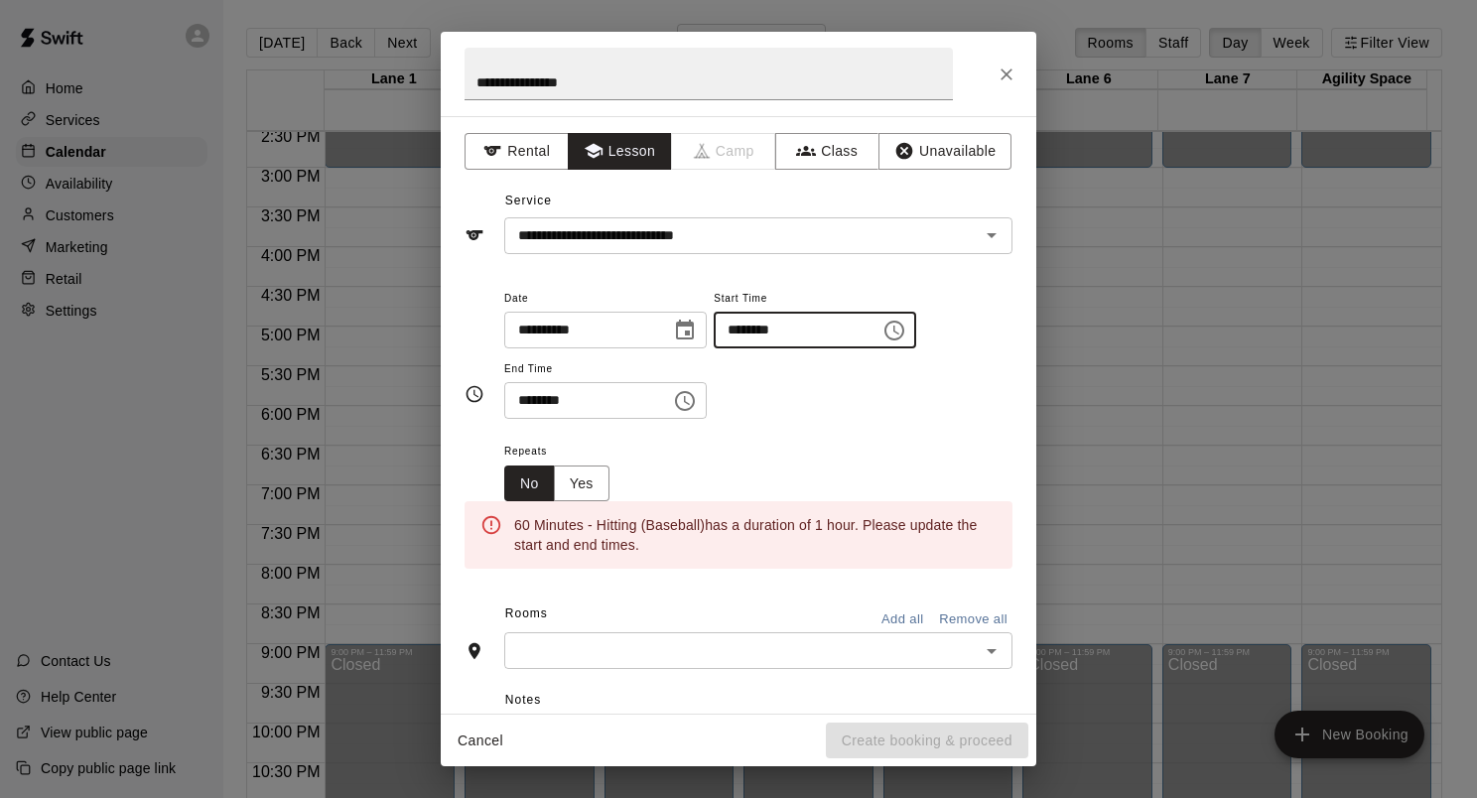
click at [867, 338] on input "********" at bounding box center [790, 330] width 153 height 37
click at [906, 325] on icon "Choose time, selected time is 7:00 PM" at bounding box center [895, 331] width 24 height 24
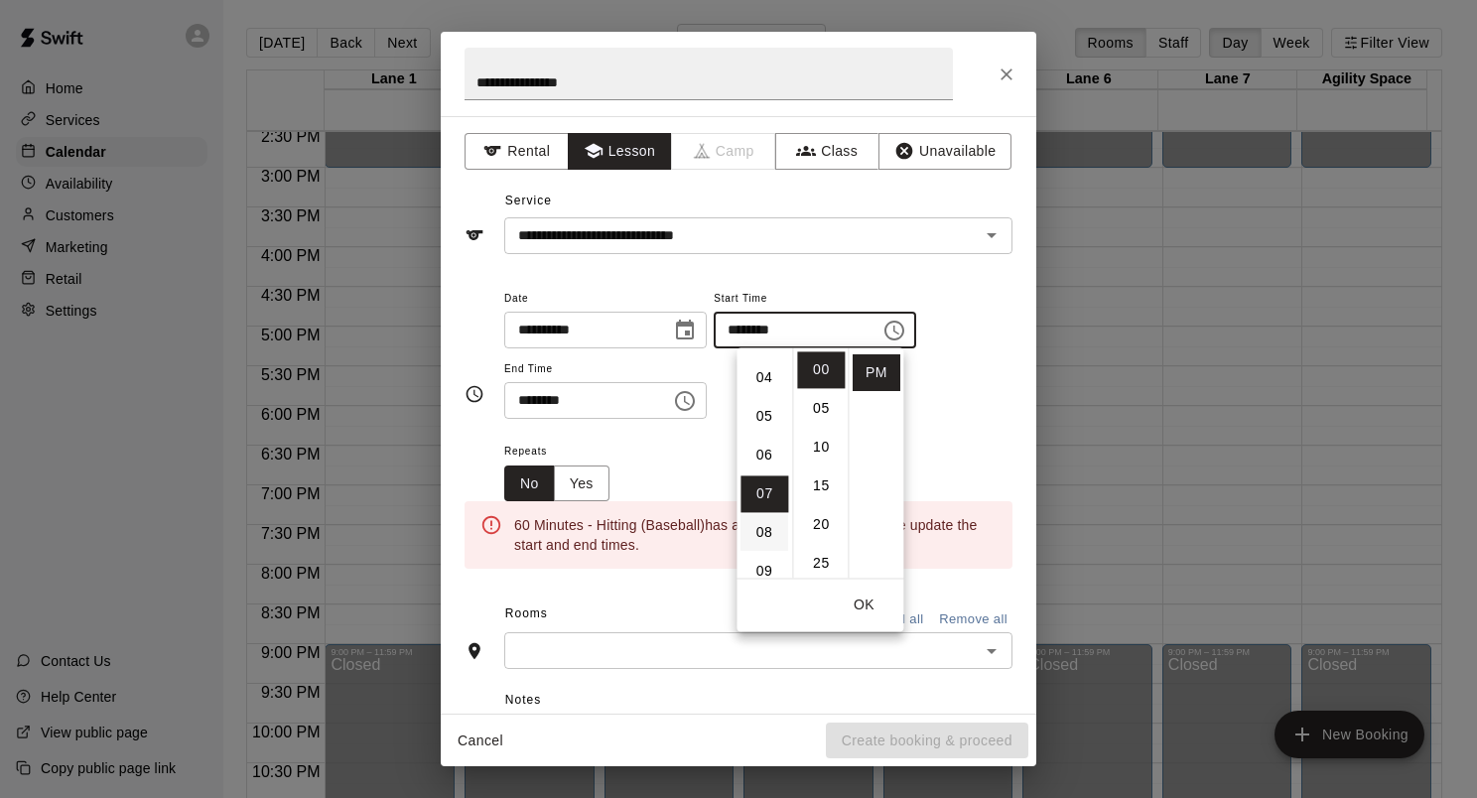
scroll to position [0, 0]
click at [770, 562] on li "05" at bounding box center [765, 563] width 48 height 37
click at [818, 405] on li "30" at bounding box center [821, 403] width 48 height 37
type input "********"
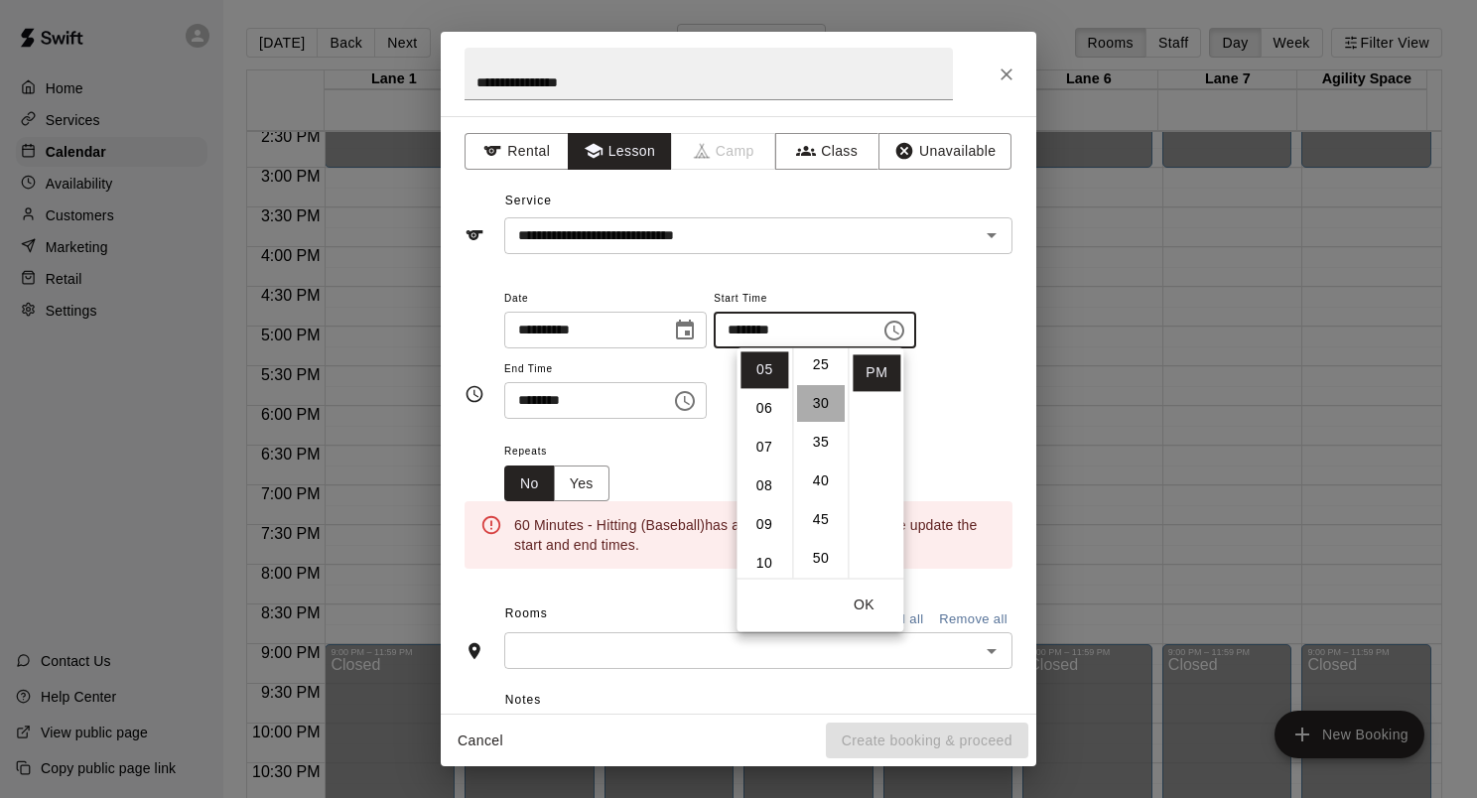
scroll to position [232, 0]
click at [618, 402] on input "********" at bounding box center [580, 400] width 153 height 37
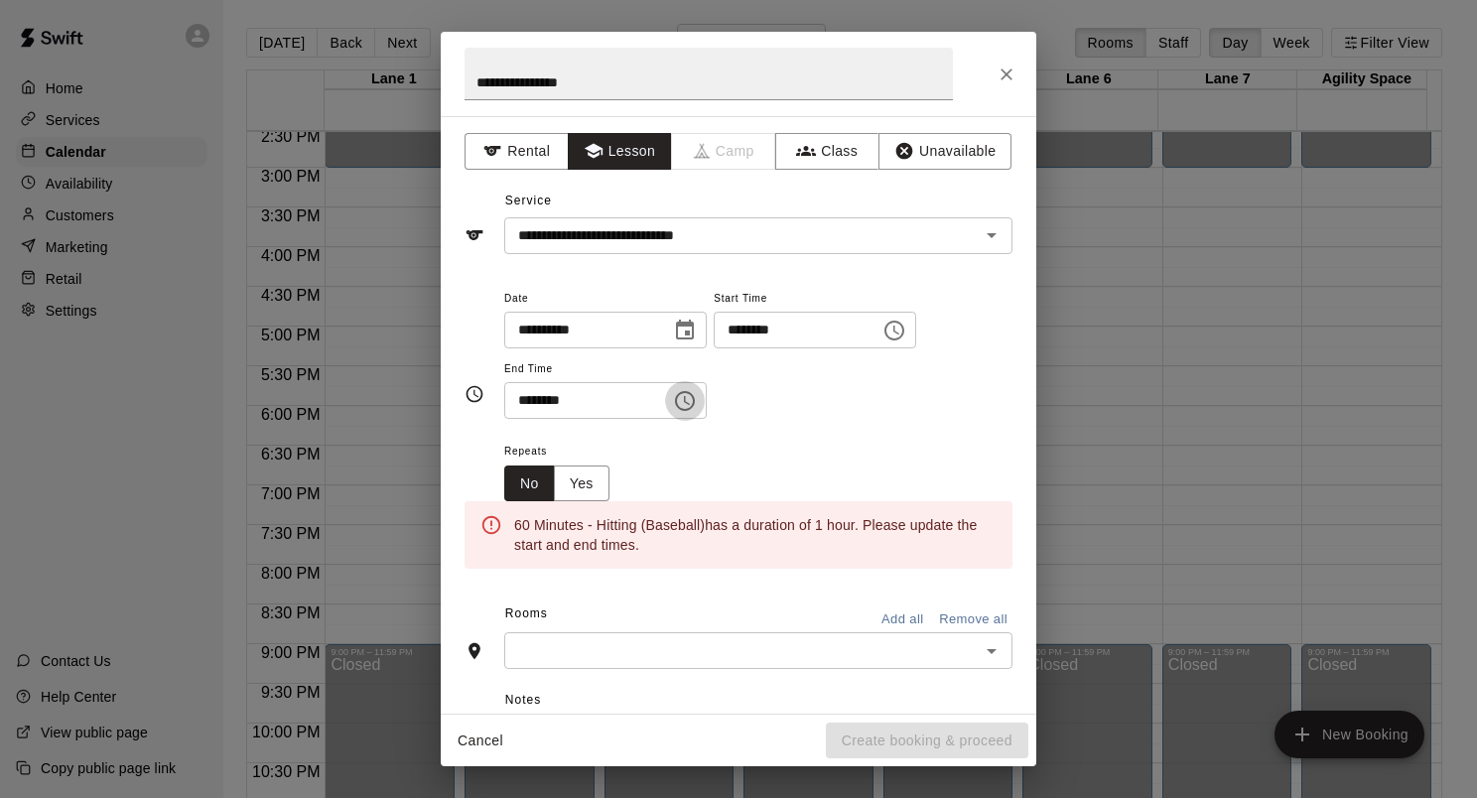
click at [697, 397] on icon "Choose time, selected time is 7:30 PM" at bounding box center [685, 401] width 24 height 24
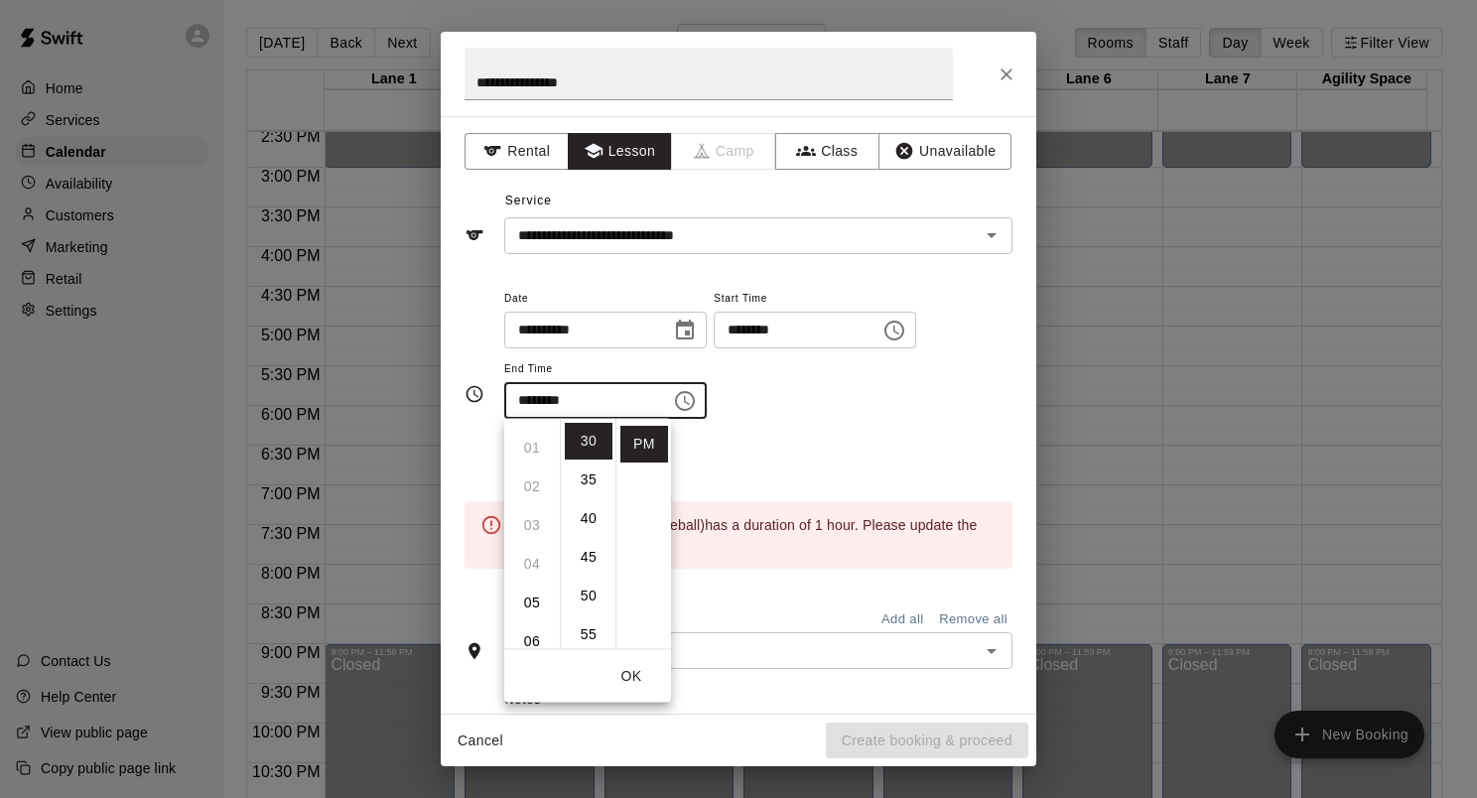
scroll to position [0, 0]
click at [528, 480] on li "06" at bounding box center [532, 475] width 48 height 37
type input "********"
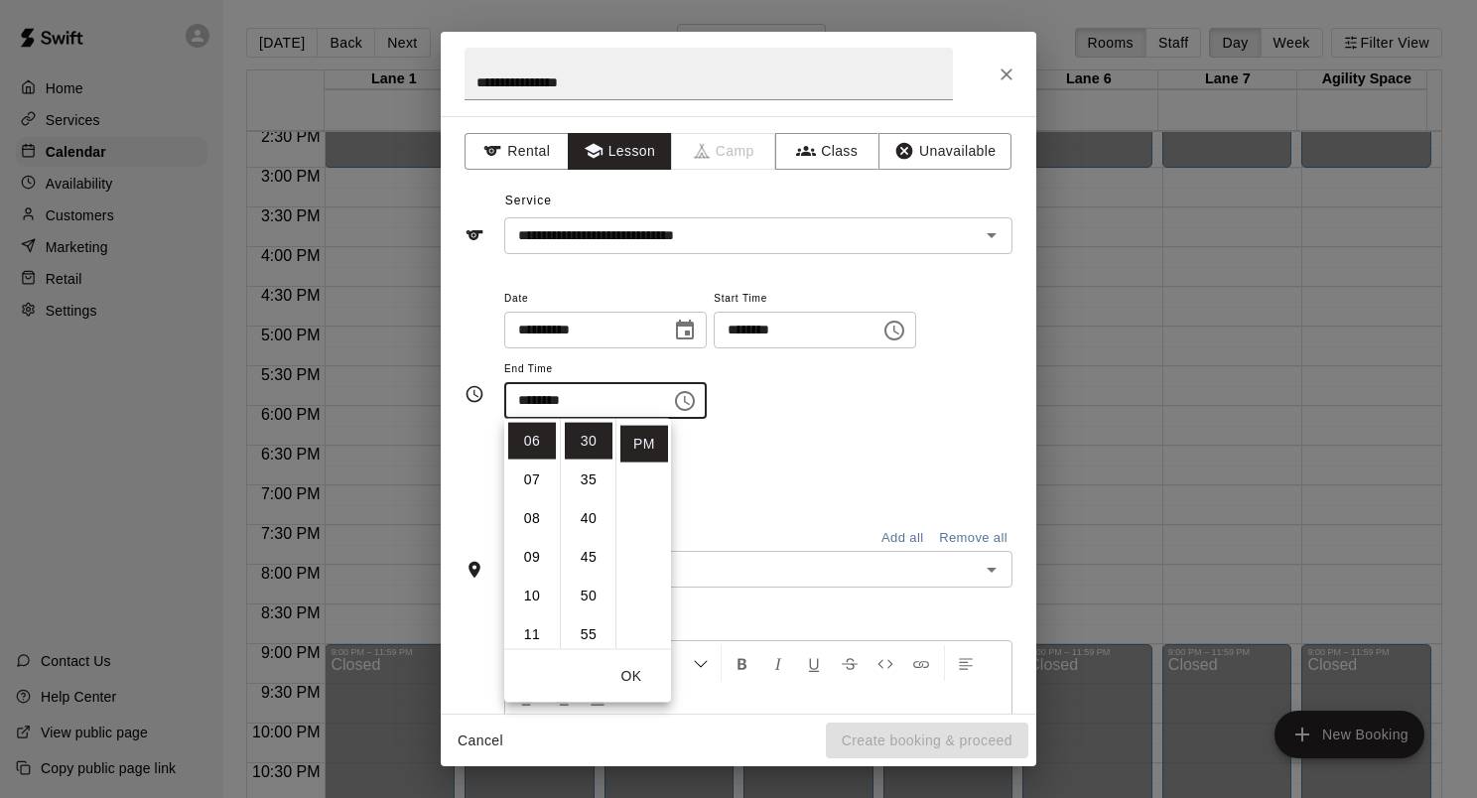
click at [641, 681] on button "OK" at bounding box center [632, 676] width 64 height 37
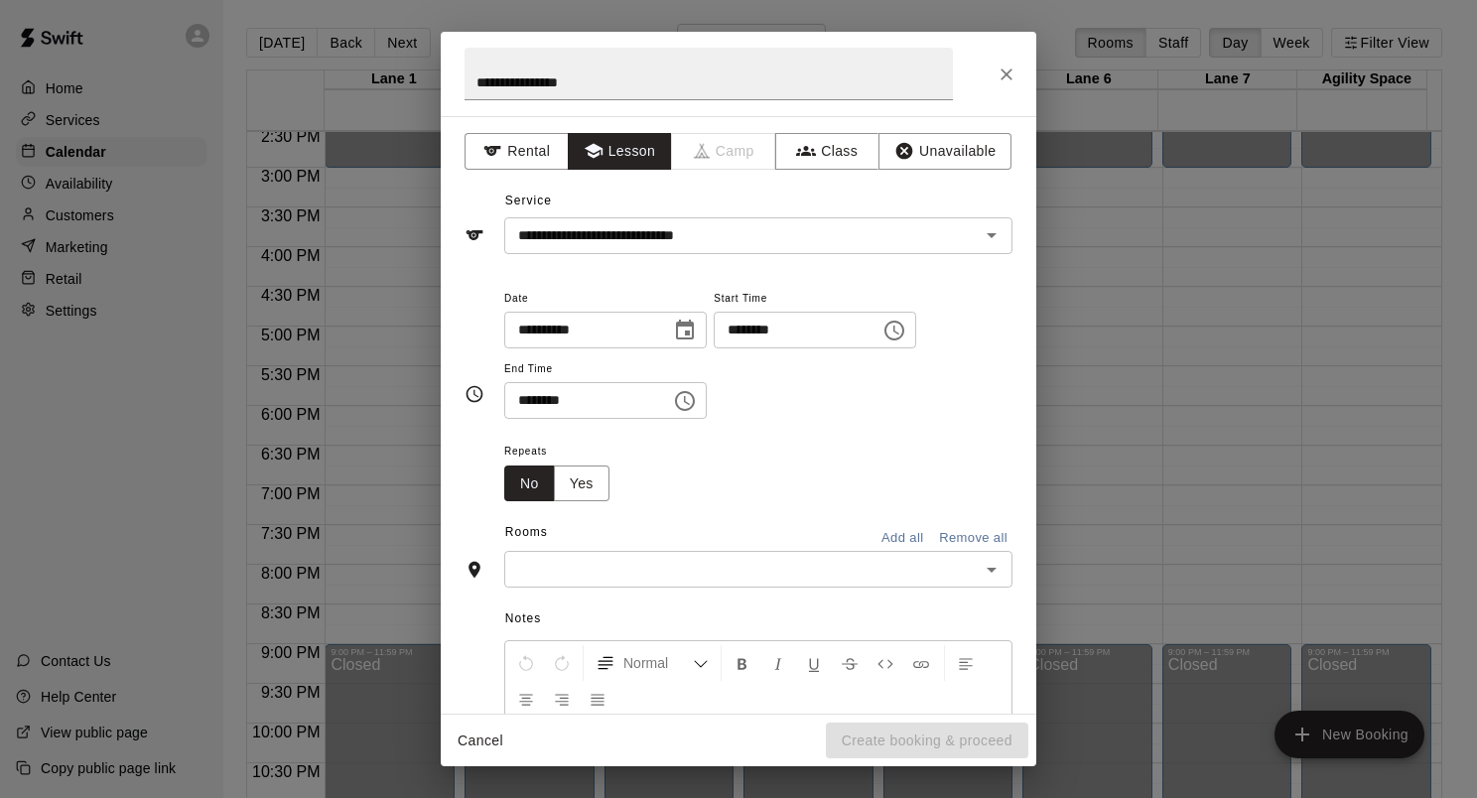
click at [948, 564] on input "text" at bounding box center [742, 569] width 464 height 25
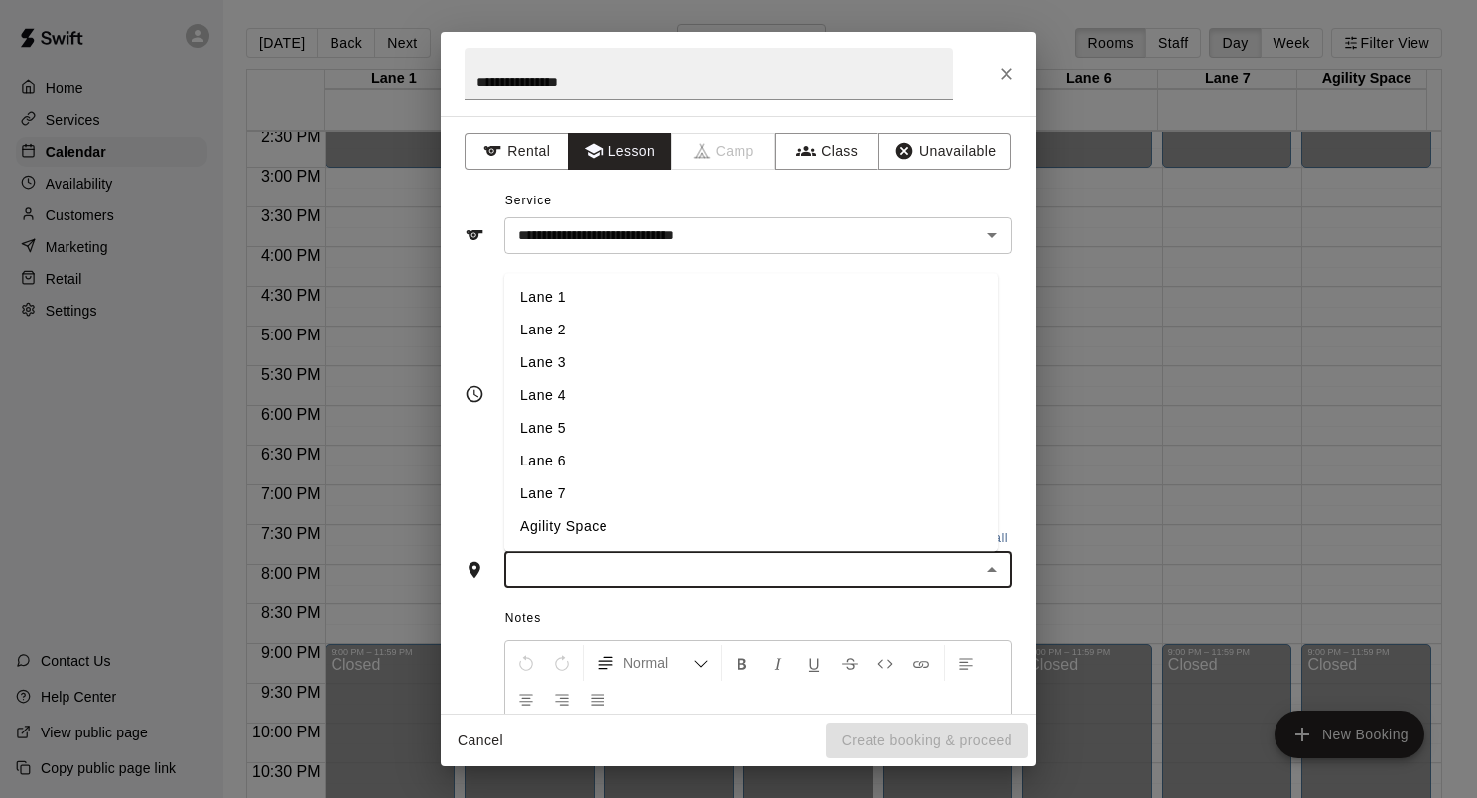
click at [618, 462] on li "Lane 6" at bounding box center [750, 462] width 493 height 33
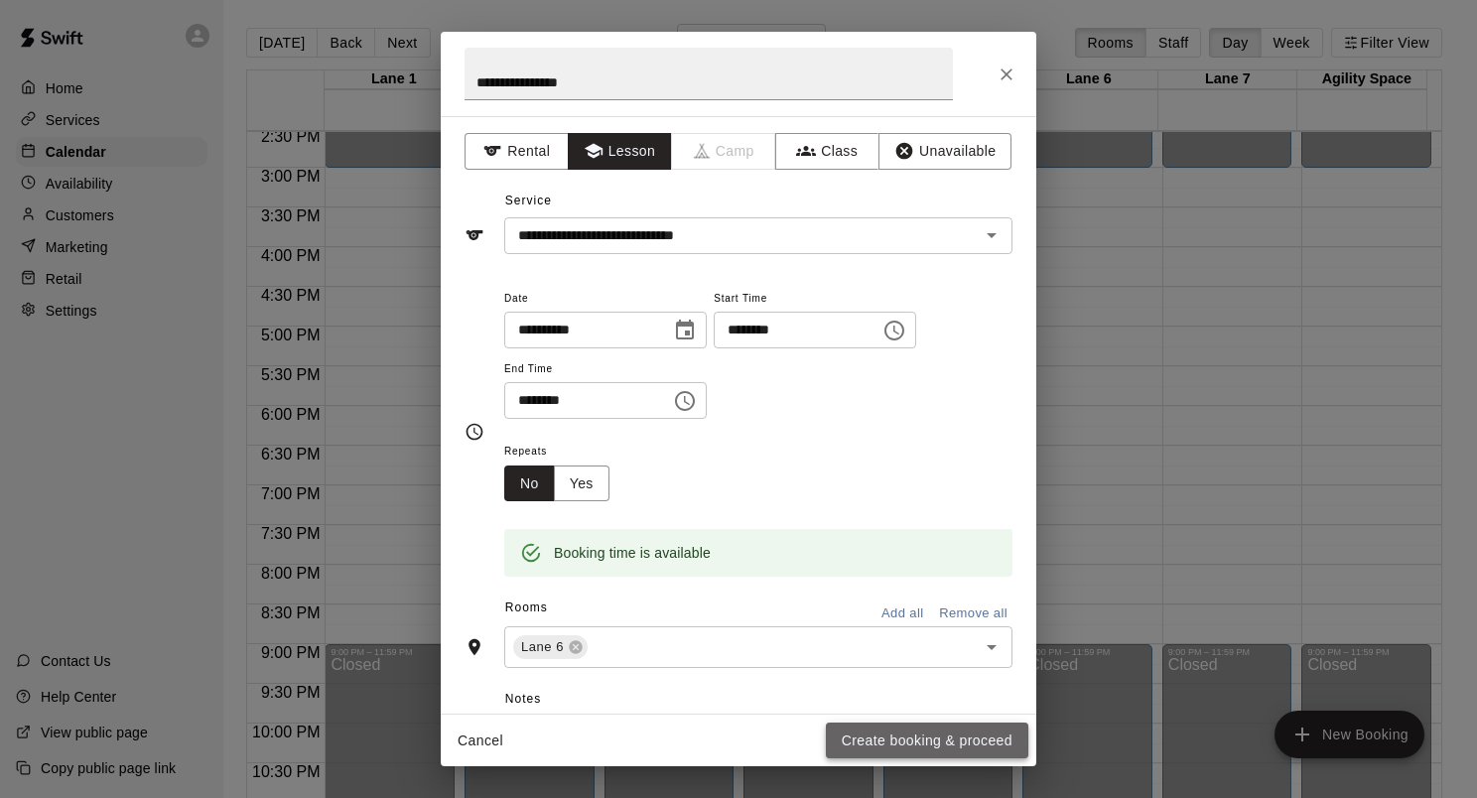
click at [933, 733] on button "Create booking & proceed" at bounding box center [927, 741] width 203 height 37
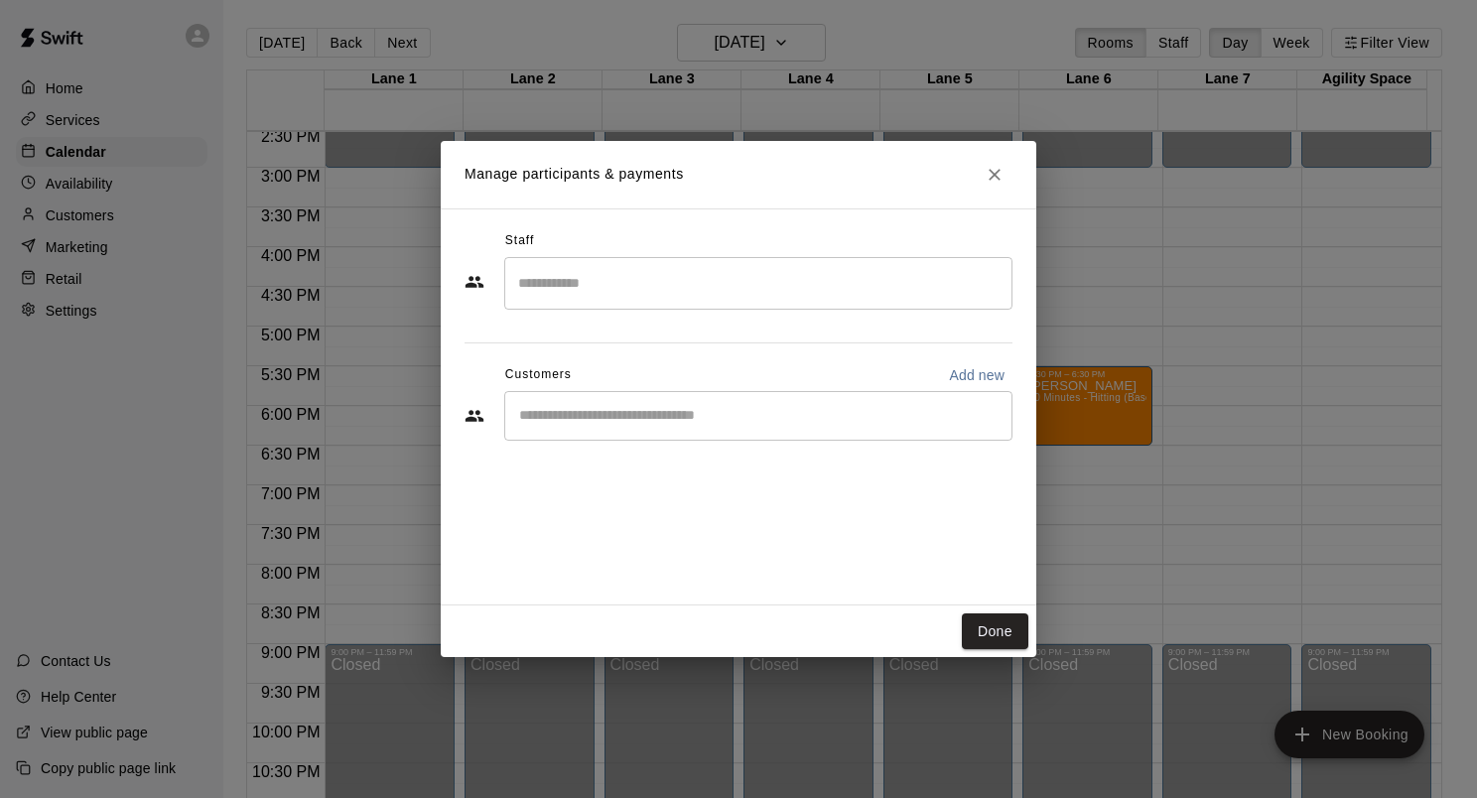
click at [674, 280] on input "Search staff" at bounding box center [758, 283] width 490 height 35
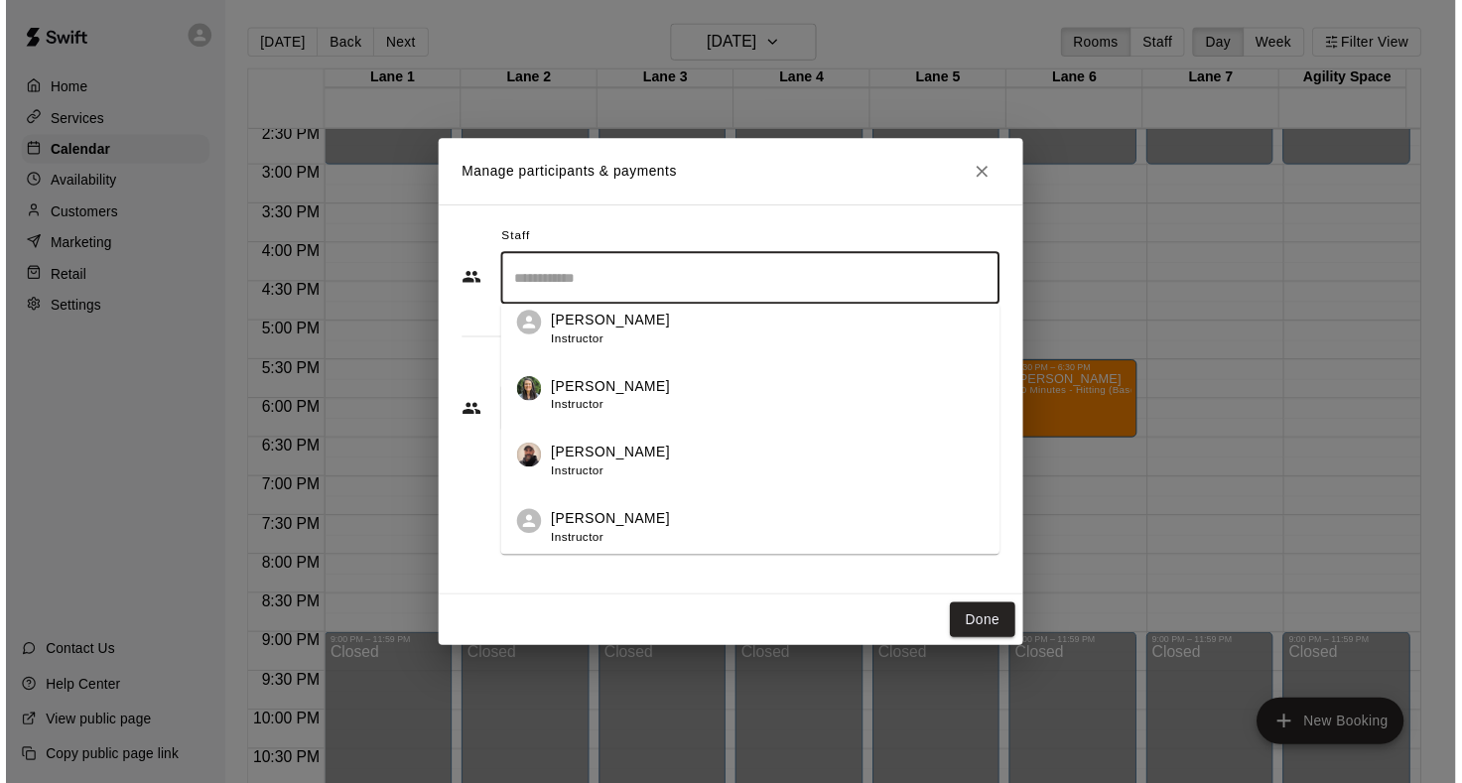
scroll to position [397, 0]
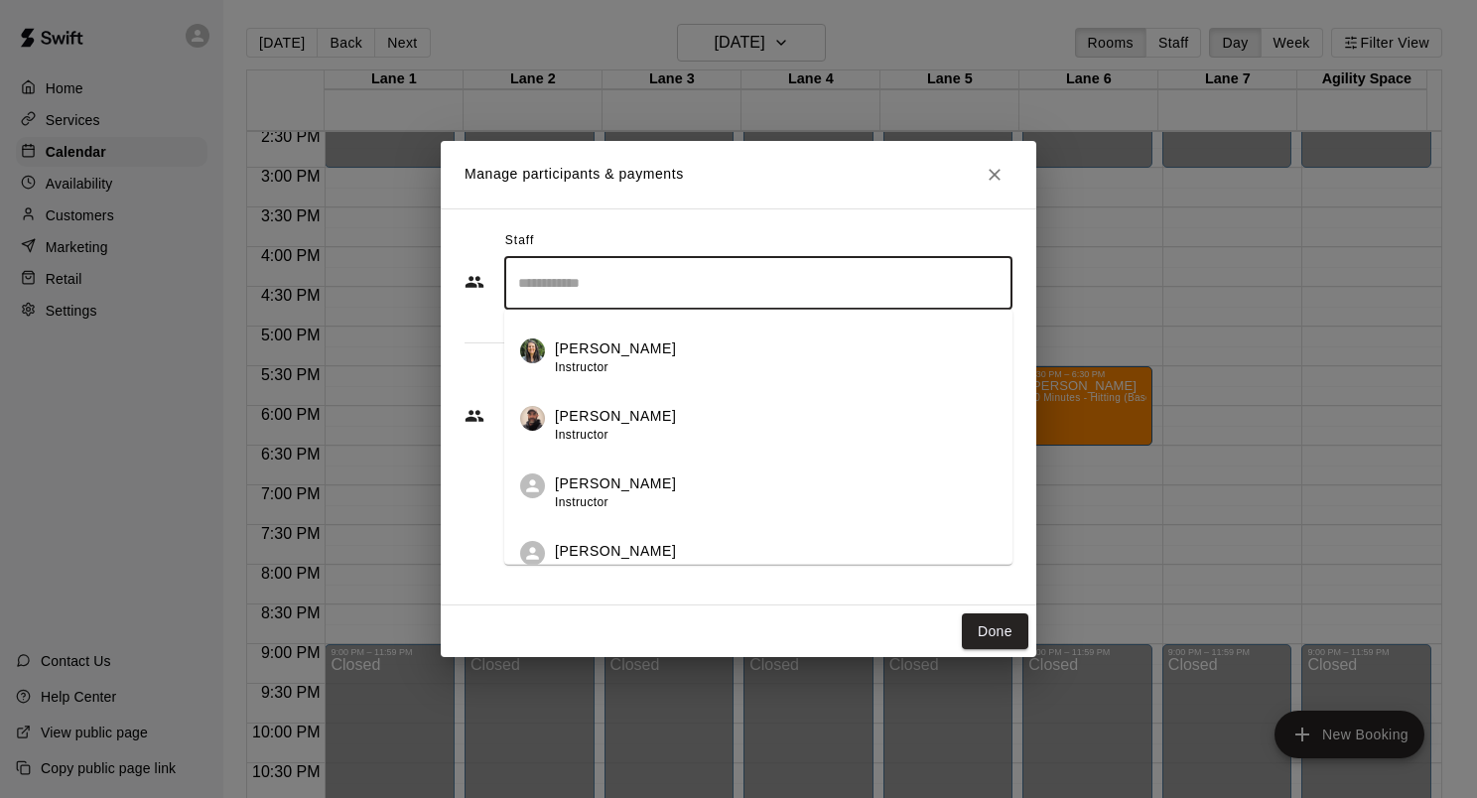
click at [605, 410] on p "[PERSON_NAME]" at bounding box center [615, 416] width 121 height 21
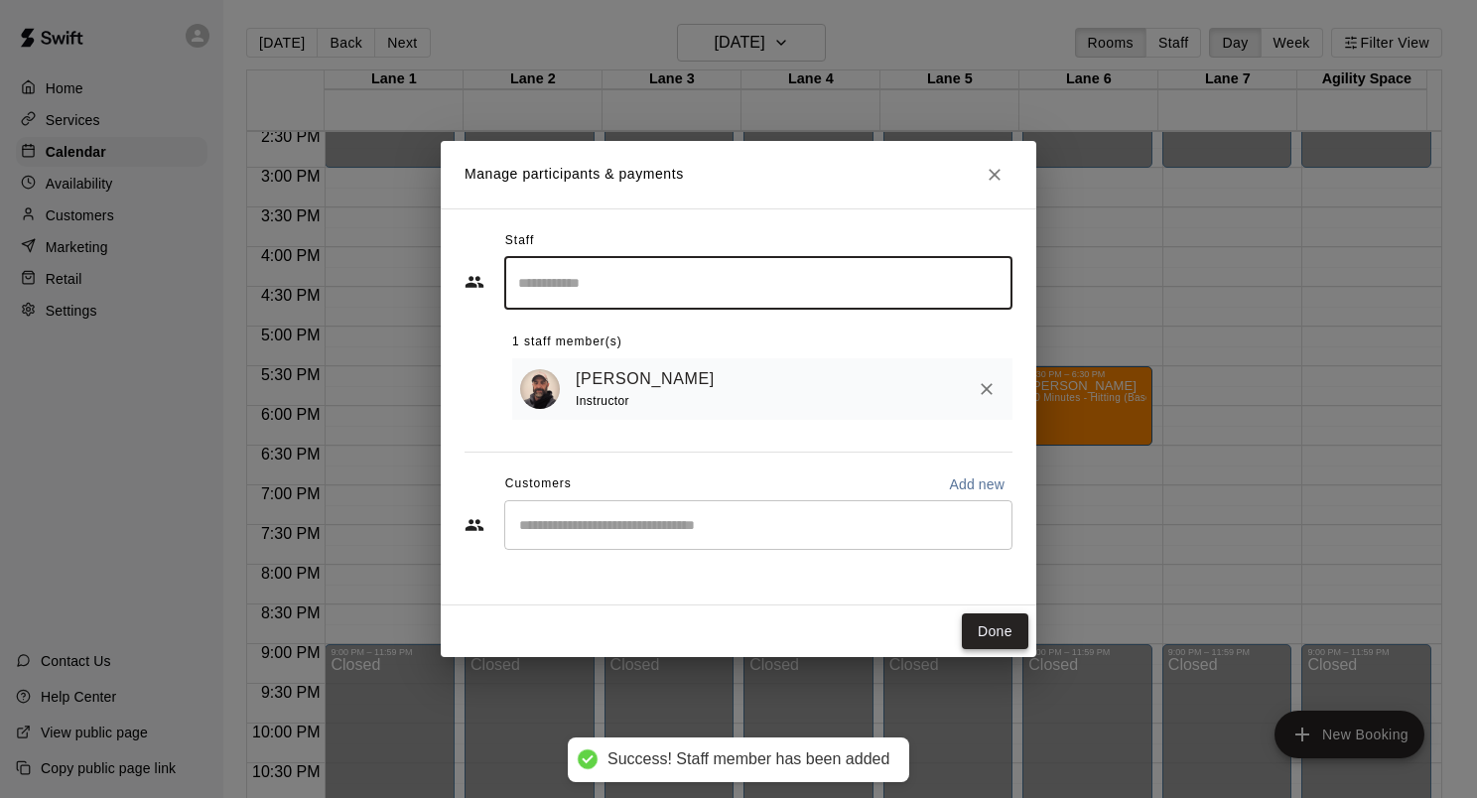
click at [1003, 627] on button "Done" at bounding box center [995, 632] width 67 height 37
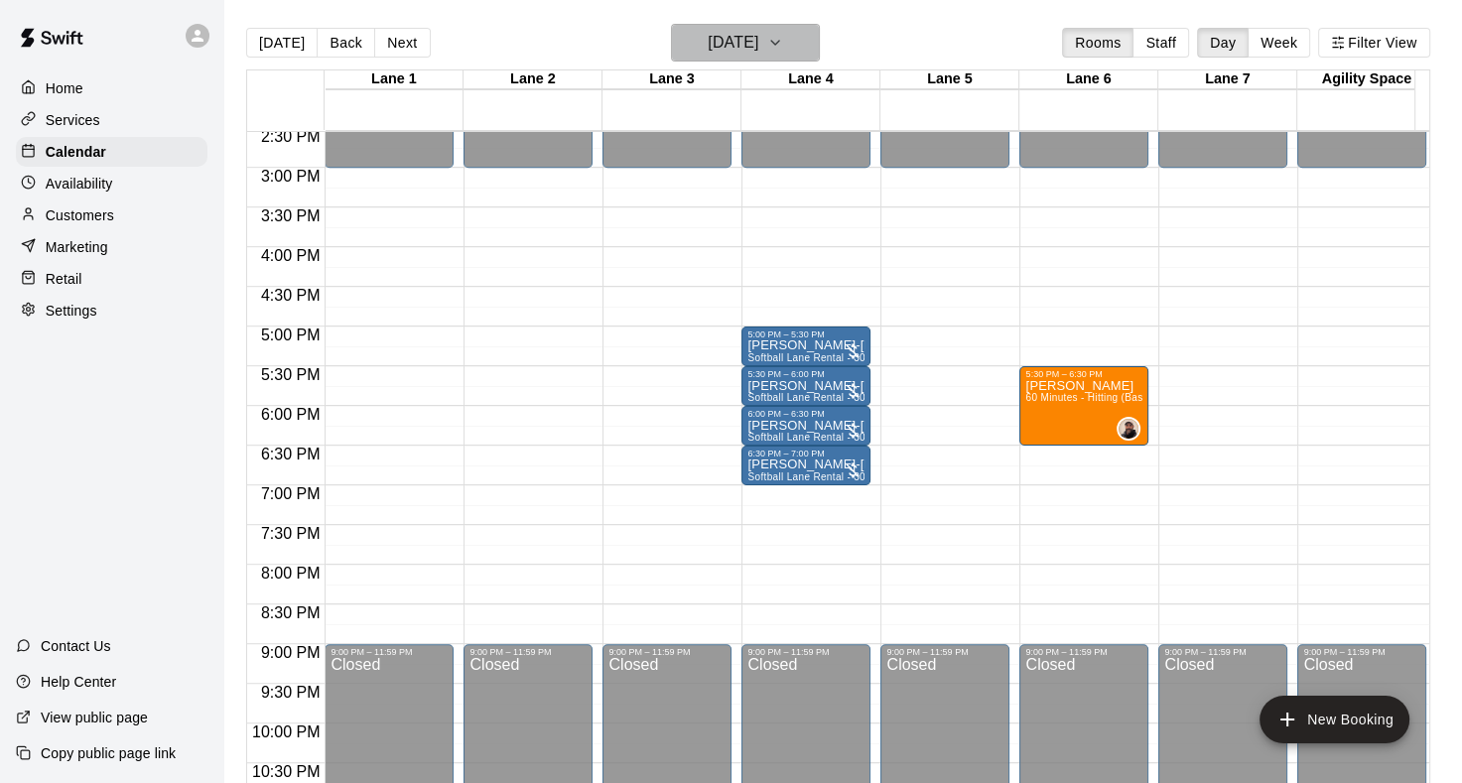
click at [783, 42] on icon "button" at bounding box center [775, 43] width 16 height 24
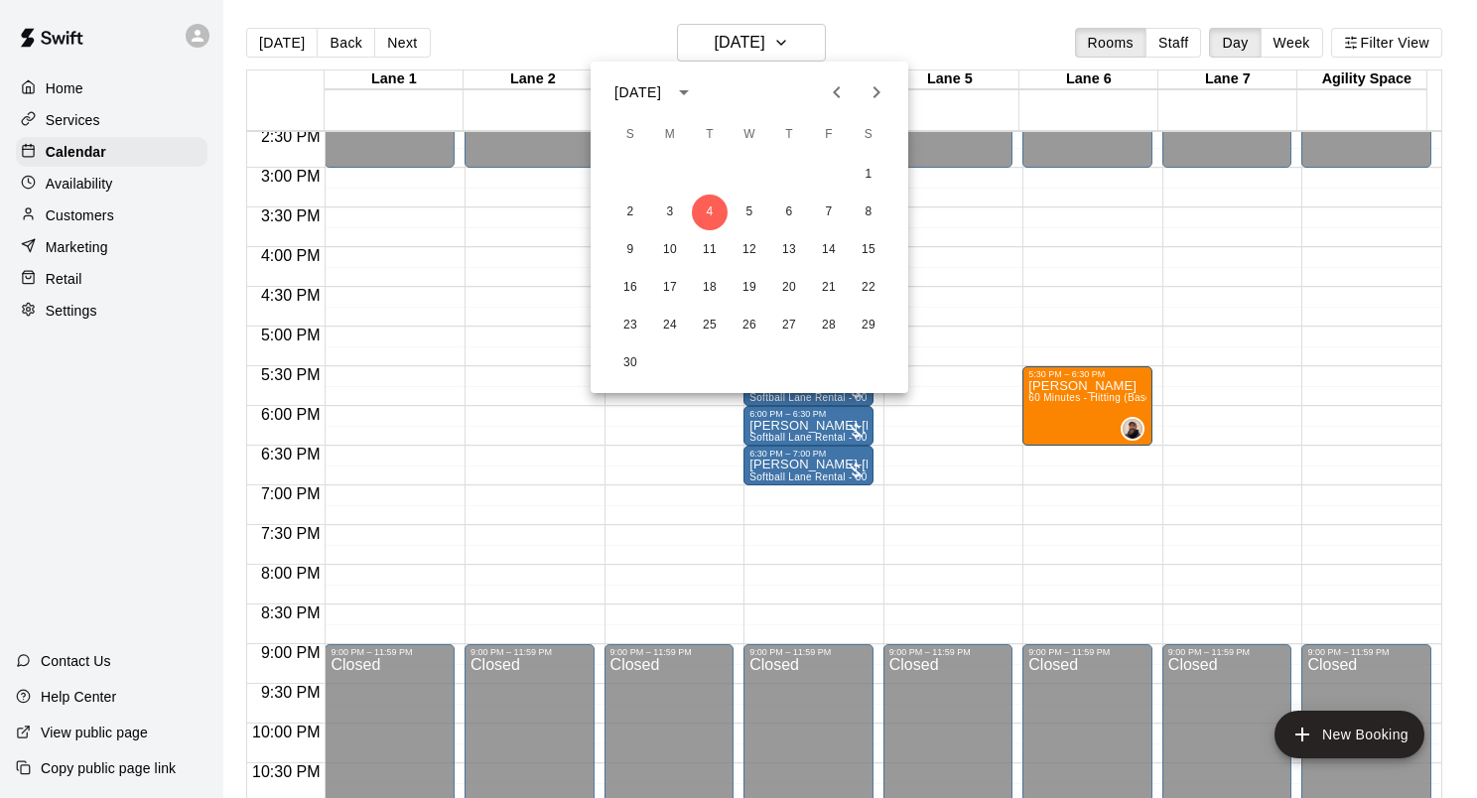
click at [1171, 256] on div at bounding box center [738, 399] width 1477 height 798
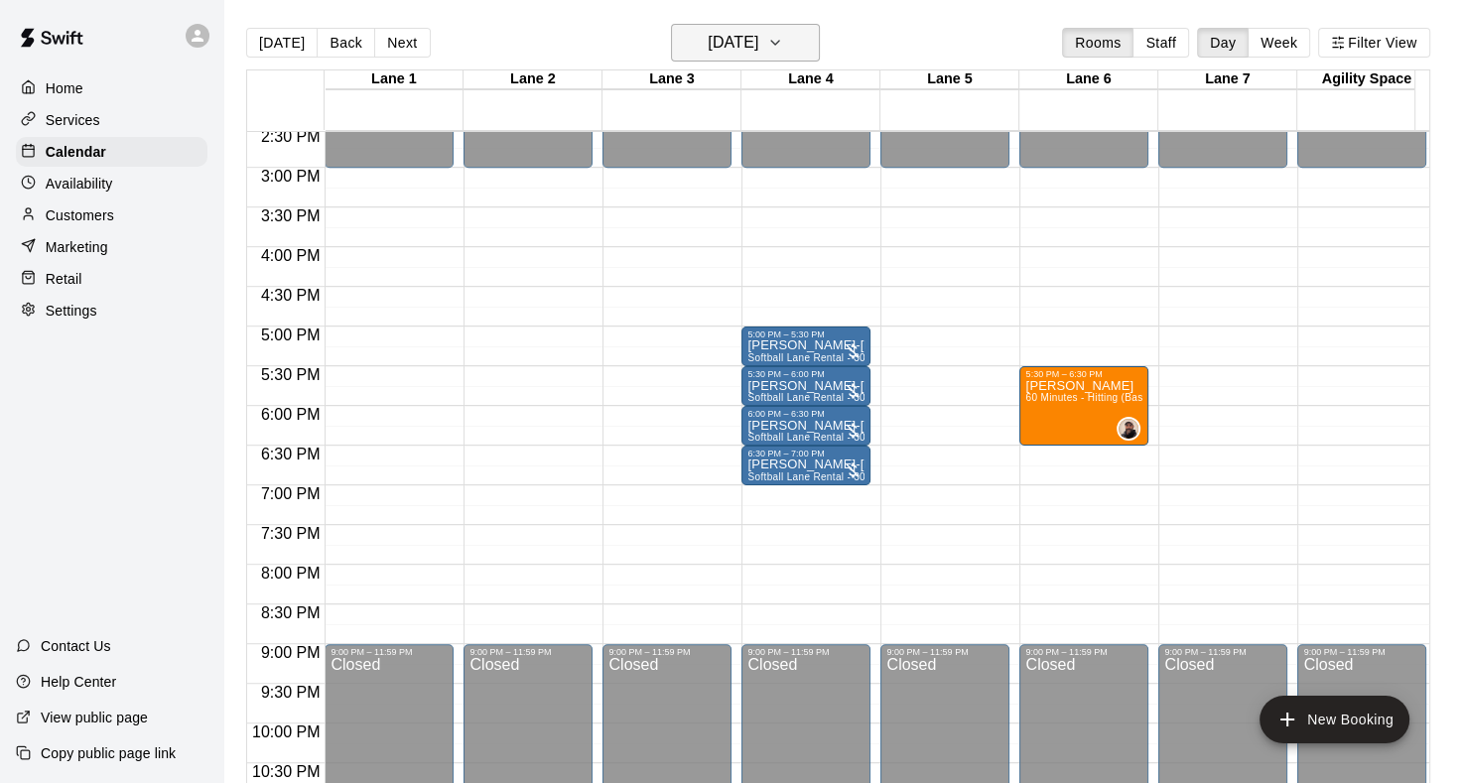
click at [783, 44] on icon "button" at bounding box center [775, 43] width 16 height 24
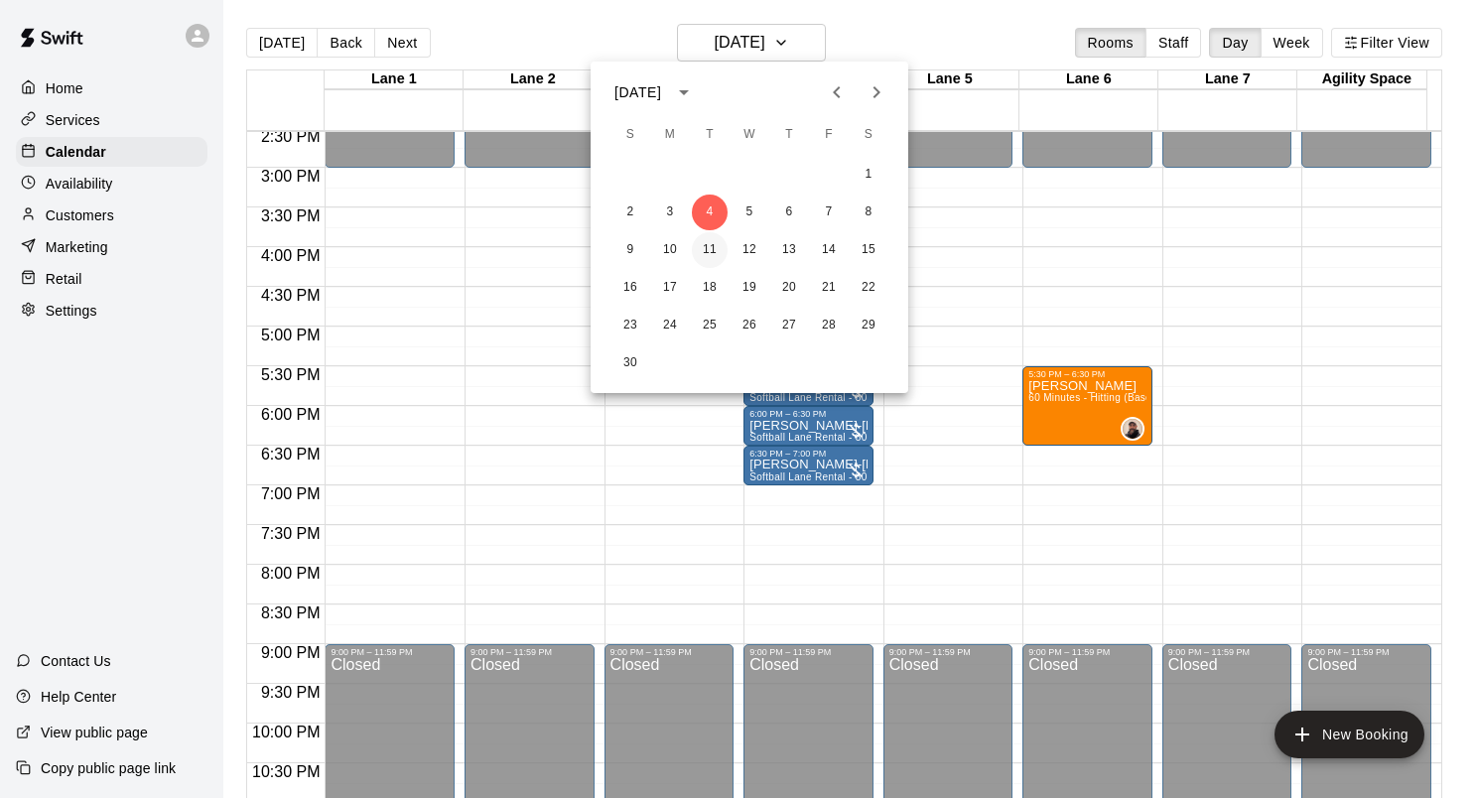
click at [717, 251] on button "11" at bounding box center [710, 250] width 36 height 36
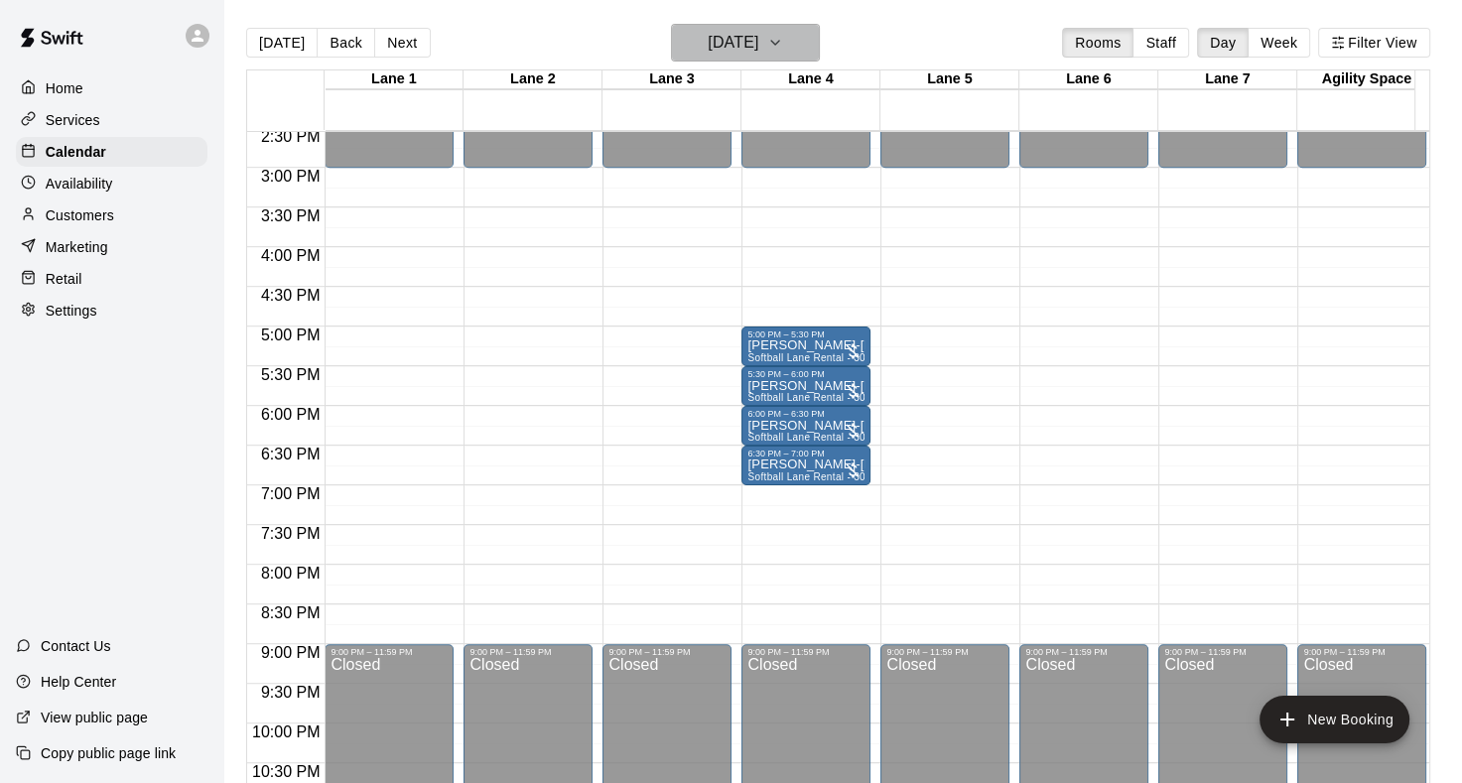
click at [783, 36] on icon "button" at bounding box center [775, 43] width 16 height 24
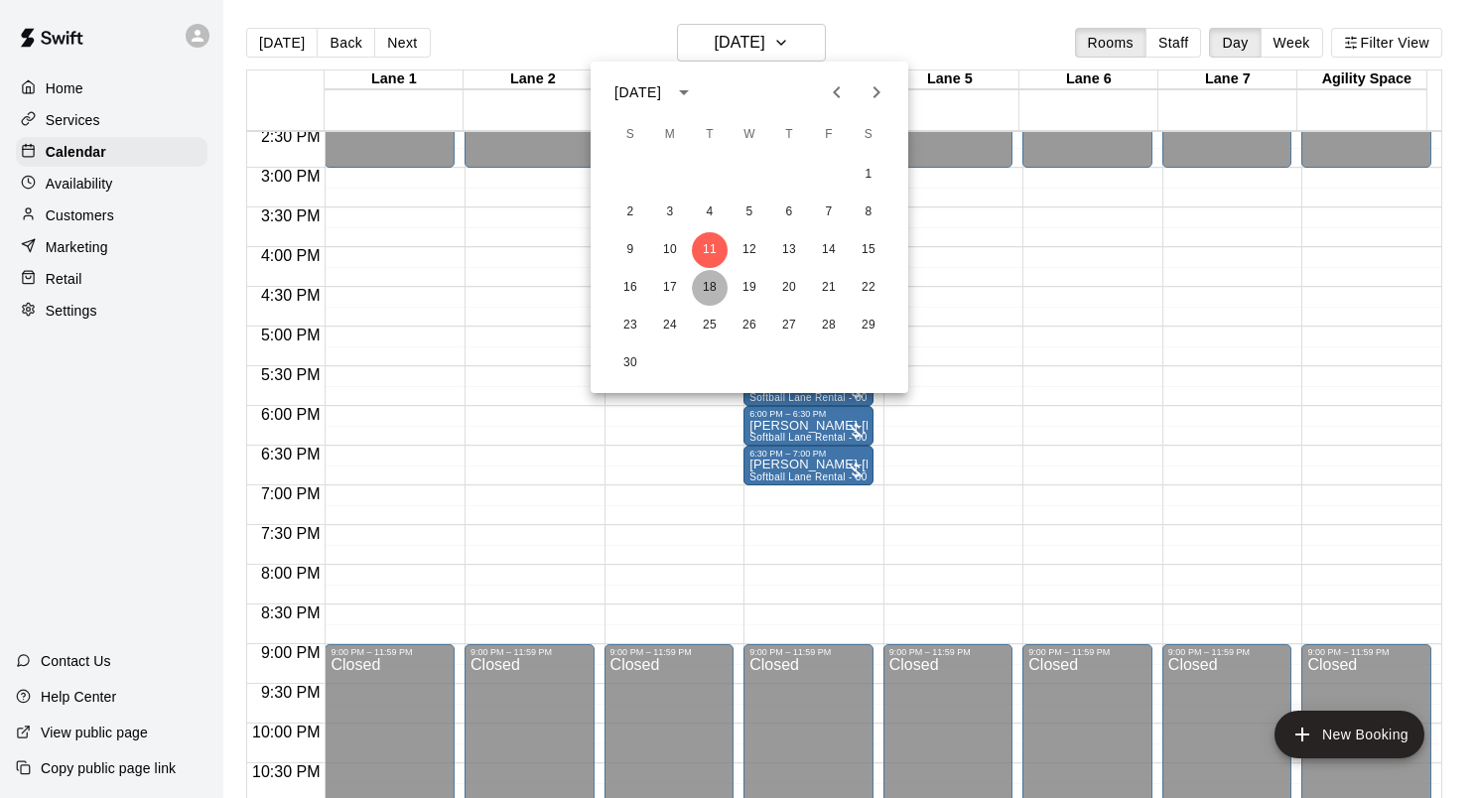
click at [707, 293] on button "18" at bounding box center [710, 288] width 36 height 36
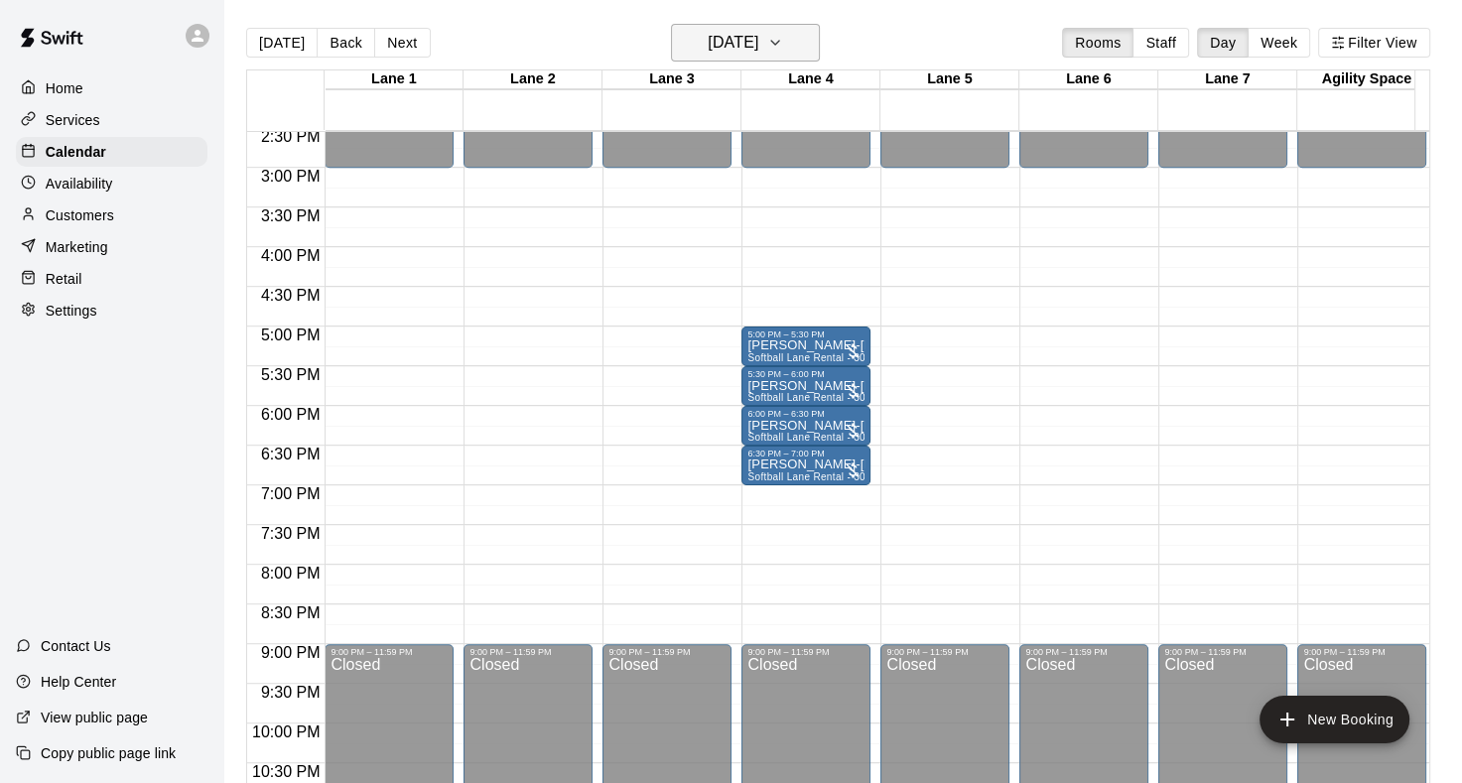
click at [783, 34] on icon "button" at bounding box center [775, 43] width 16 height 24
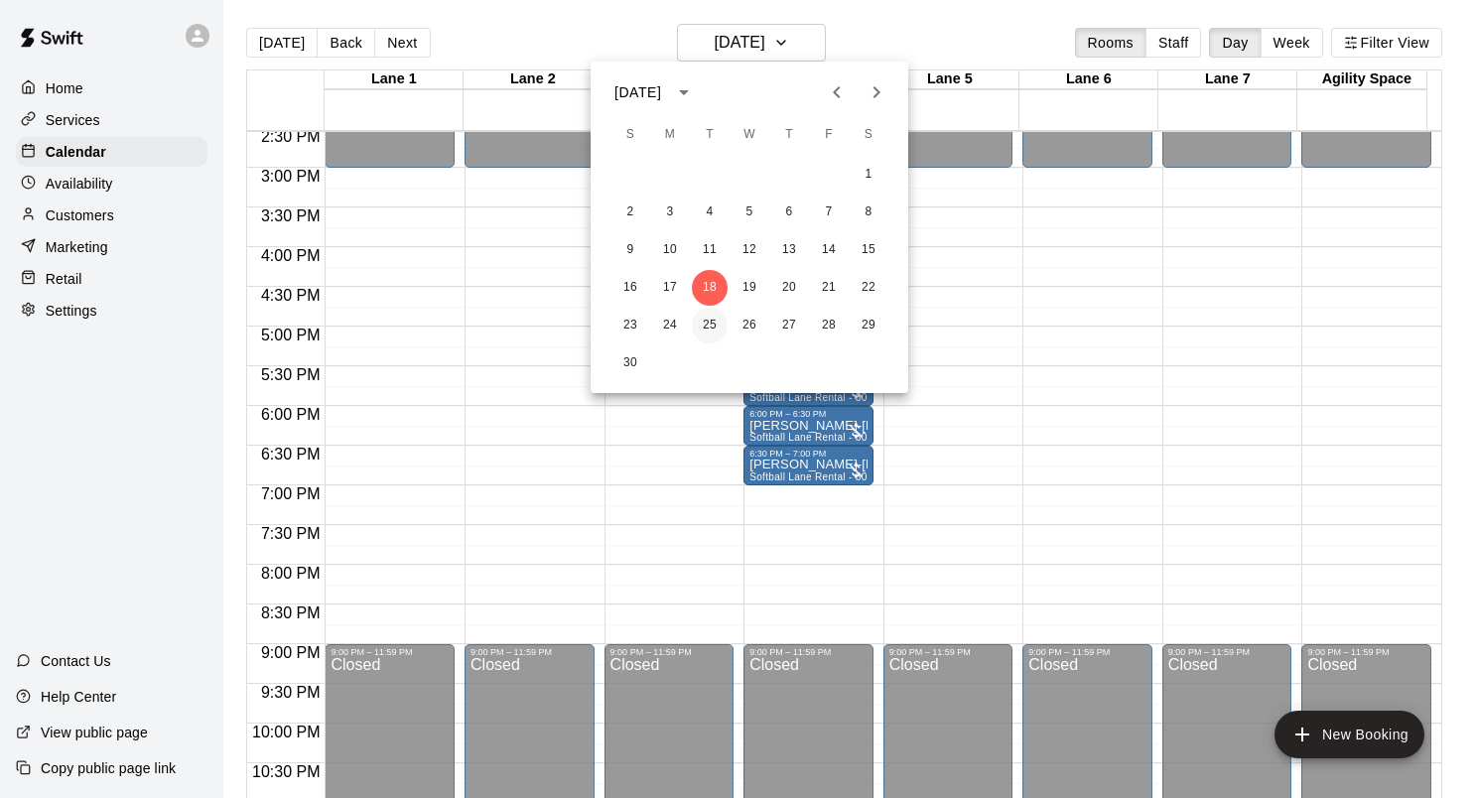
click at [719, 329] on button "25" at bounding box center [710, 326] width 36 height 36
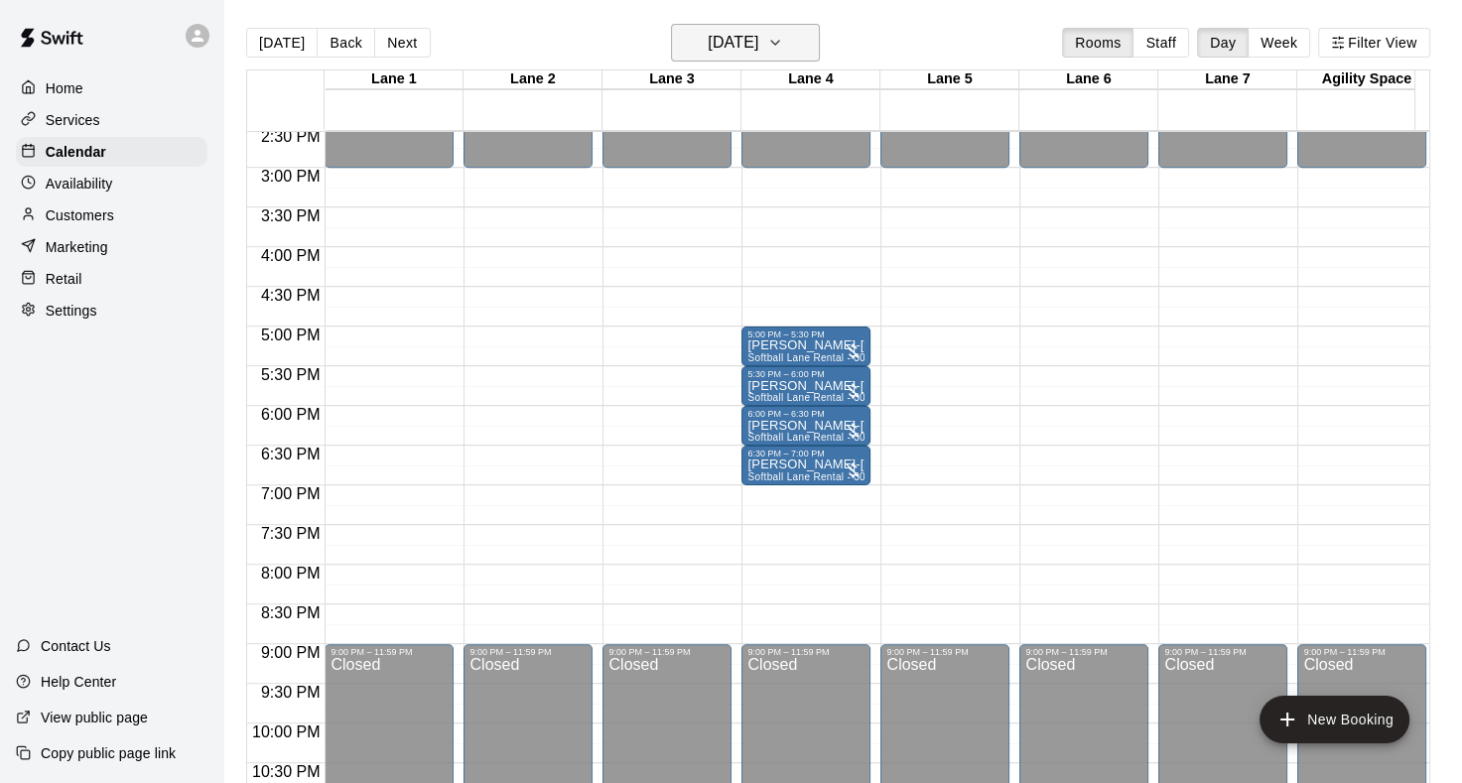
click at [783, 35] on icon "button" at bounding box center [775, 43] width 16 height 24
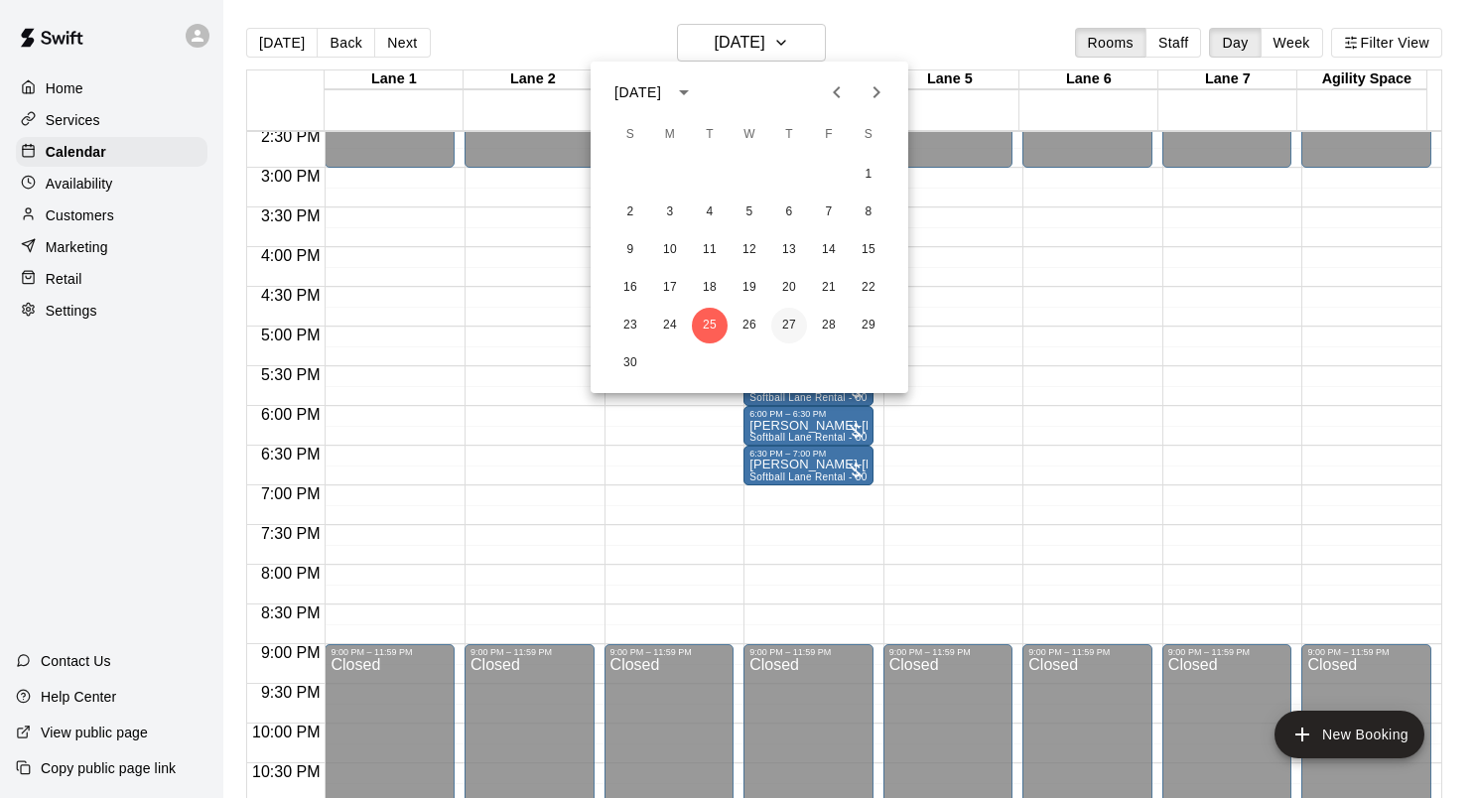
click at [794, 329] on button "27" at bounding box center [789, 326] width 36 height 36
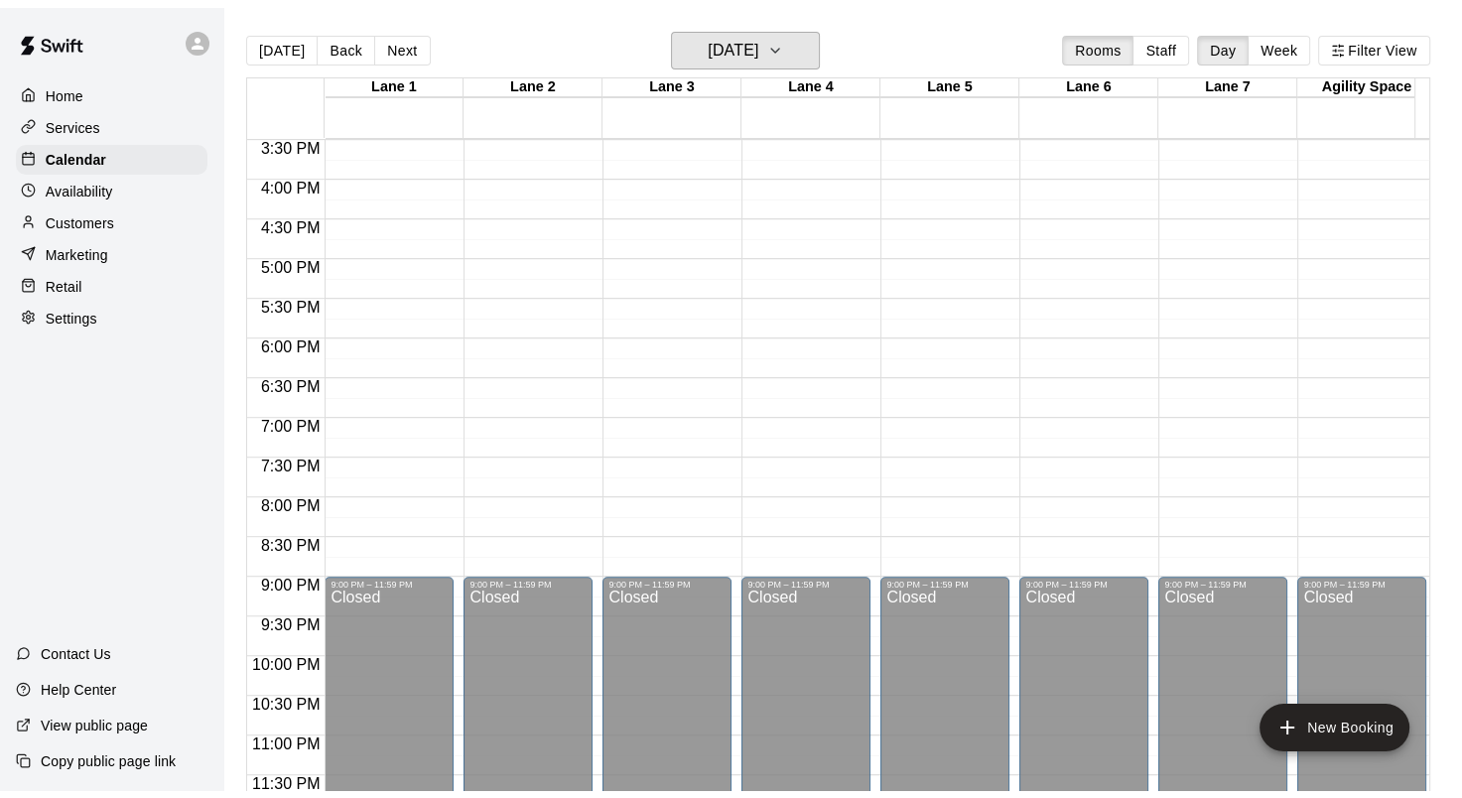
scroll to position [1231, 0]
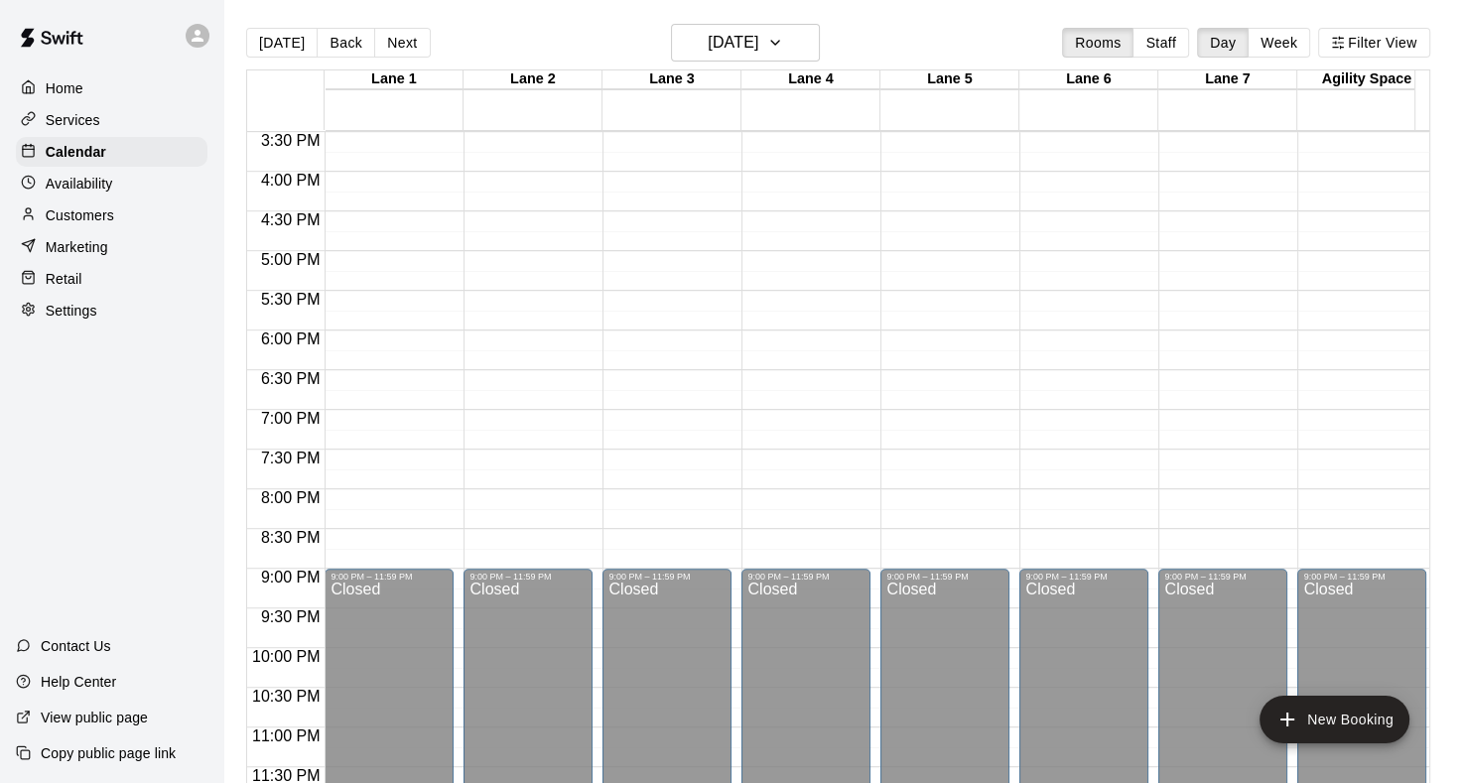
click at [75, 321] on p "Settings" at bounding box center [72, 311] width 52 height 20
select select "**"
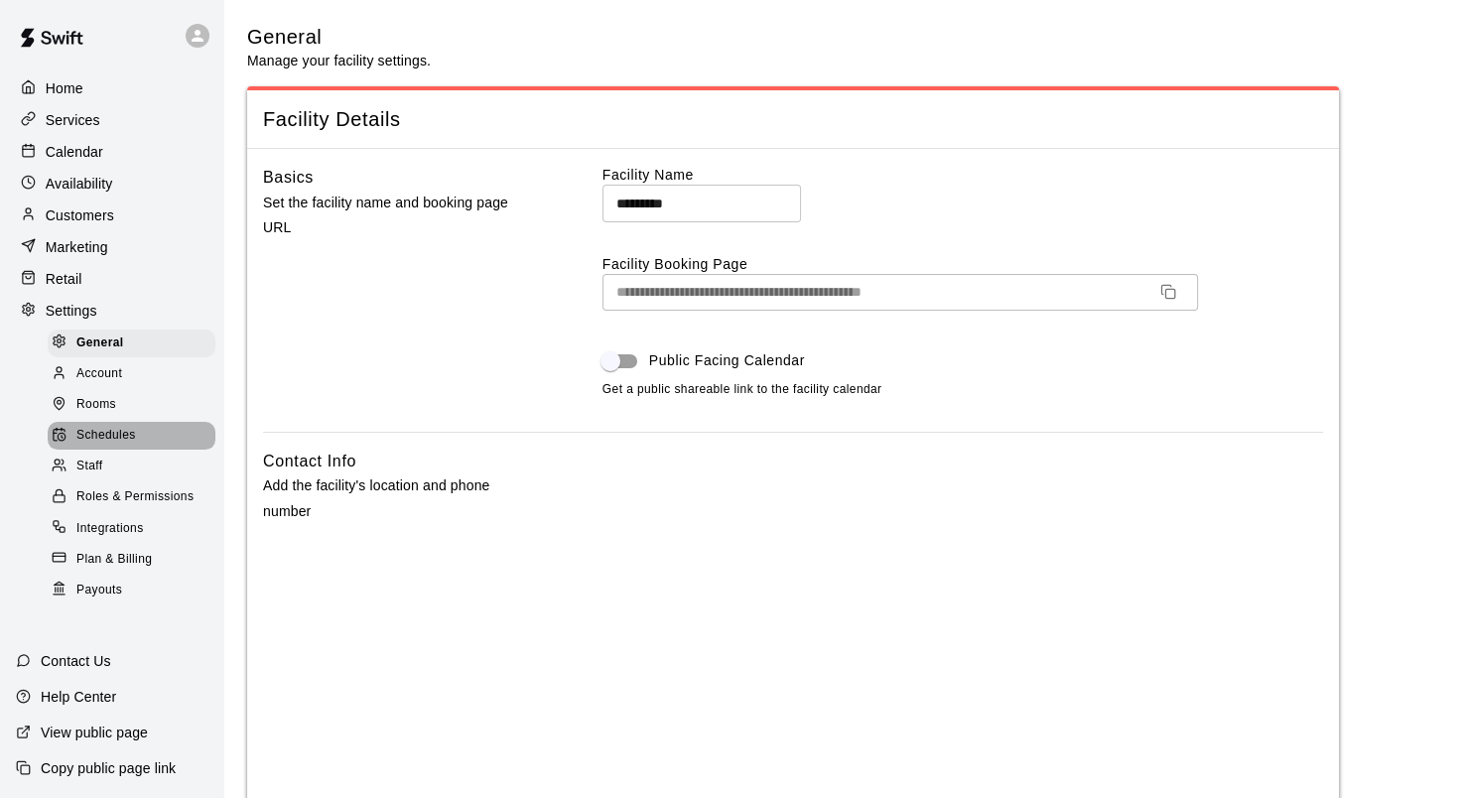
click at [126, 446] on span "Schedules" at bounding box center [106, 436] width 60 height 20
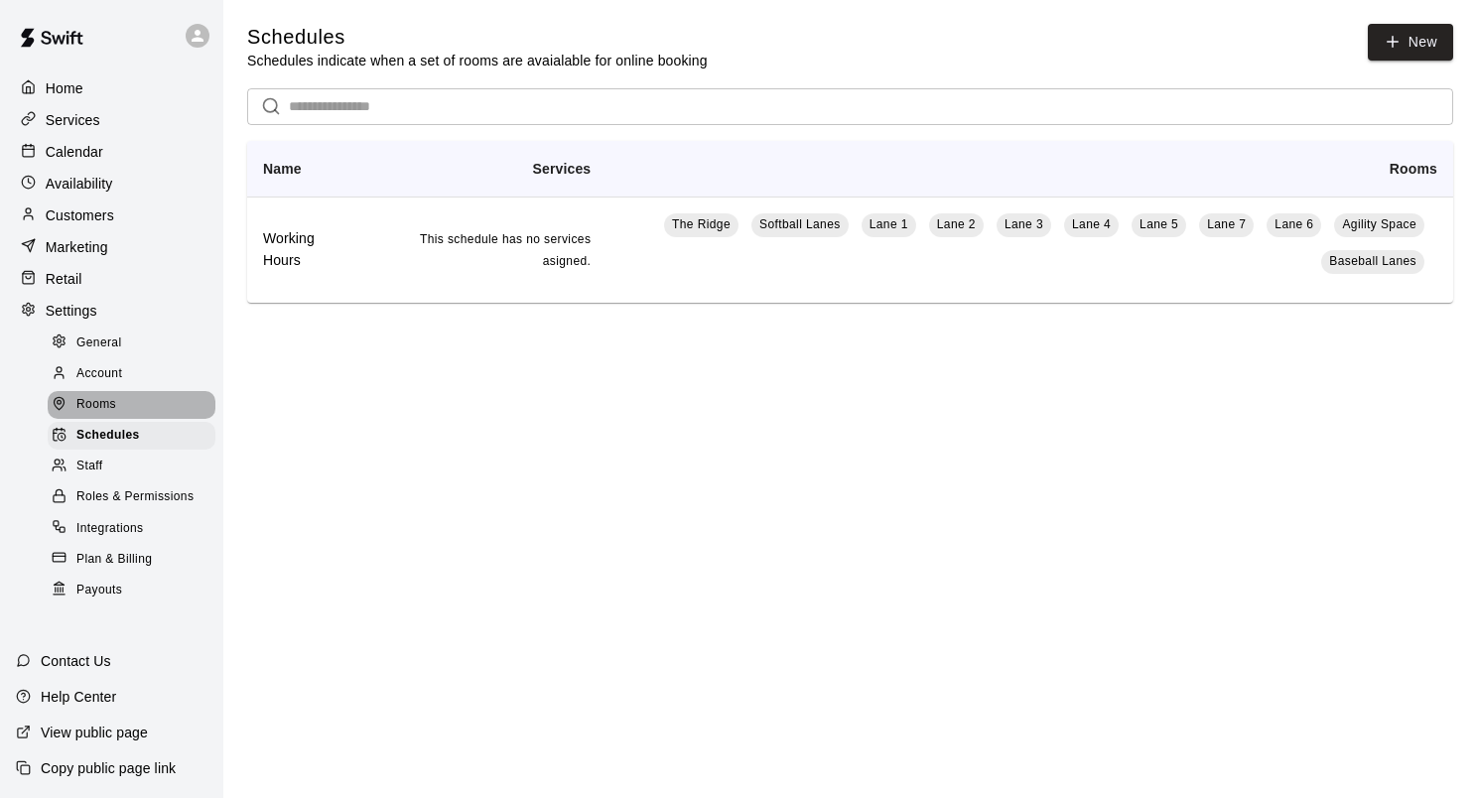
click at [84, 415] on span "Rooms" at bounding box center [96, 405] width 40 height 20
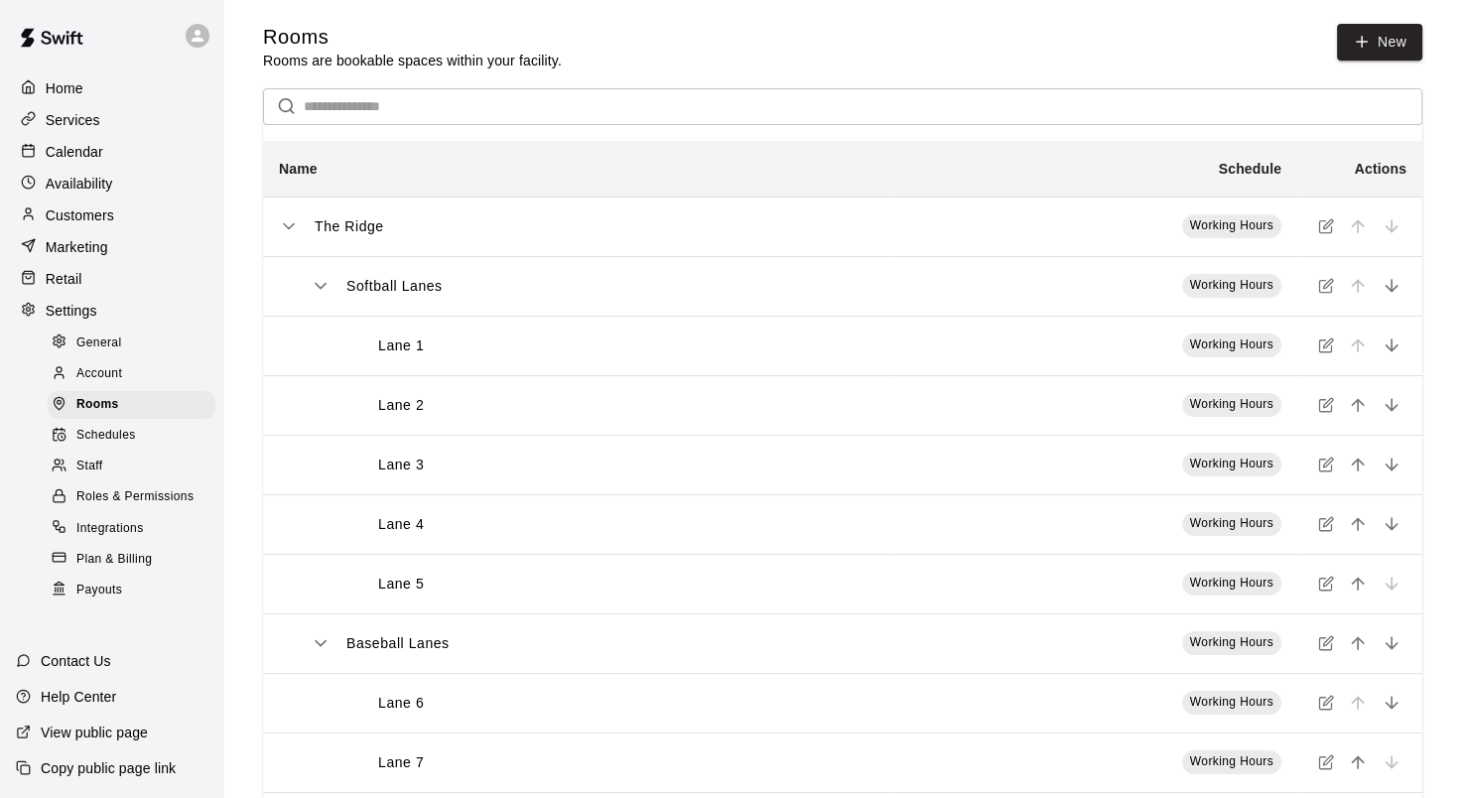
scroll to position [96, 0]
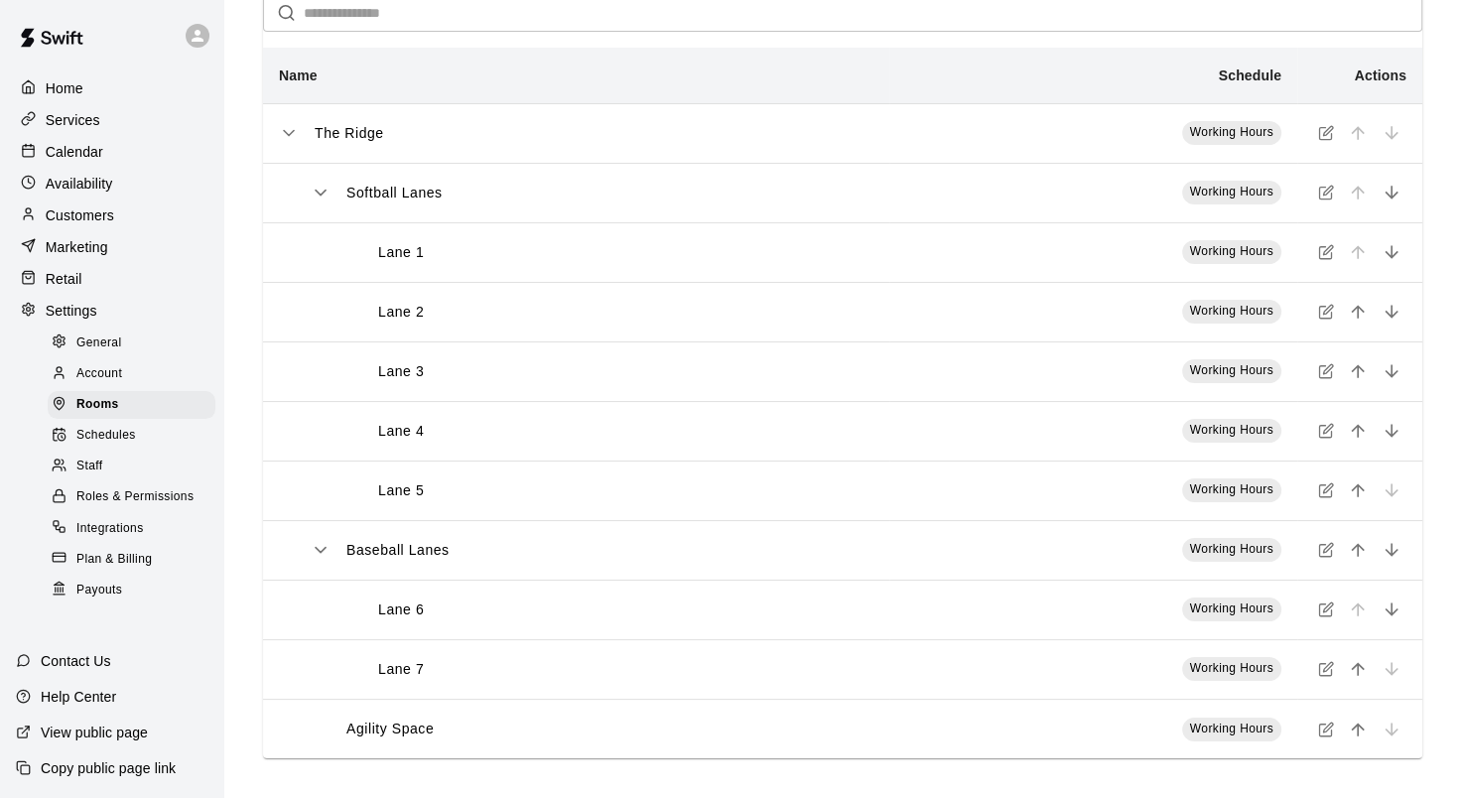
click at [107, 446] on span "Schedules" at bounding box center [106, 436] width 60 height 20
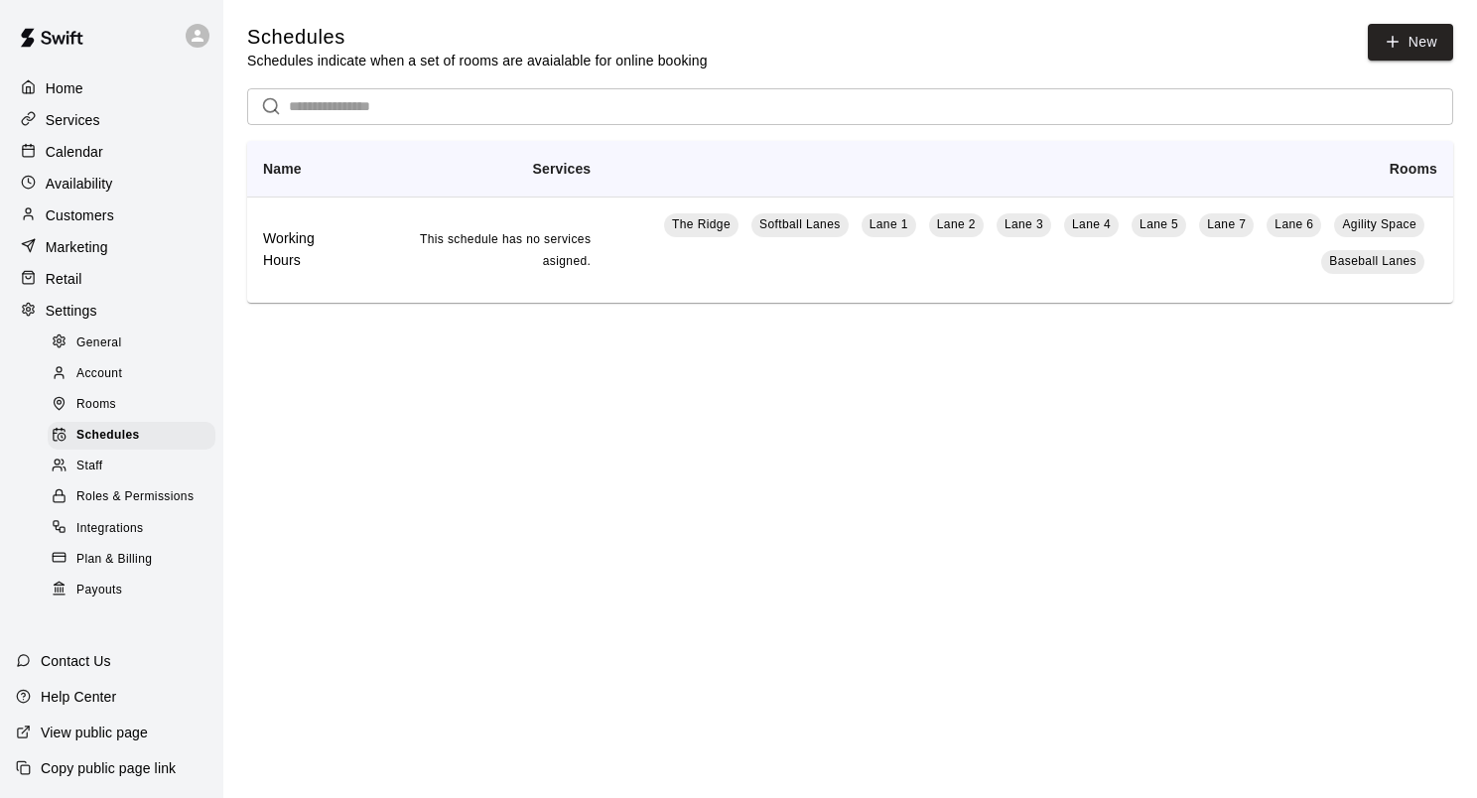
click at [88, 353] on span "General" at bounding box center [99, 344] width 46 height 20
select select "**"
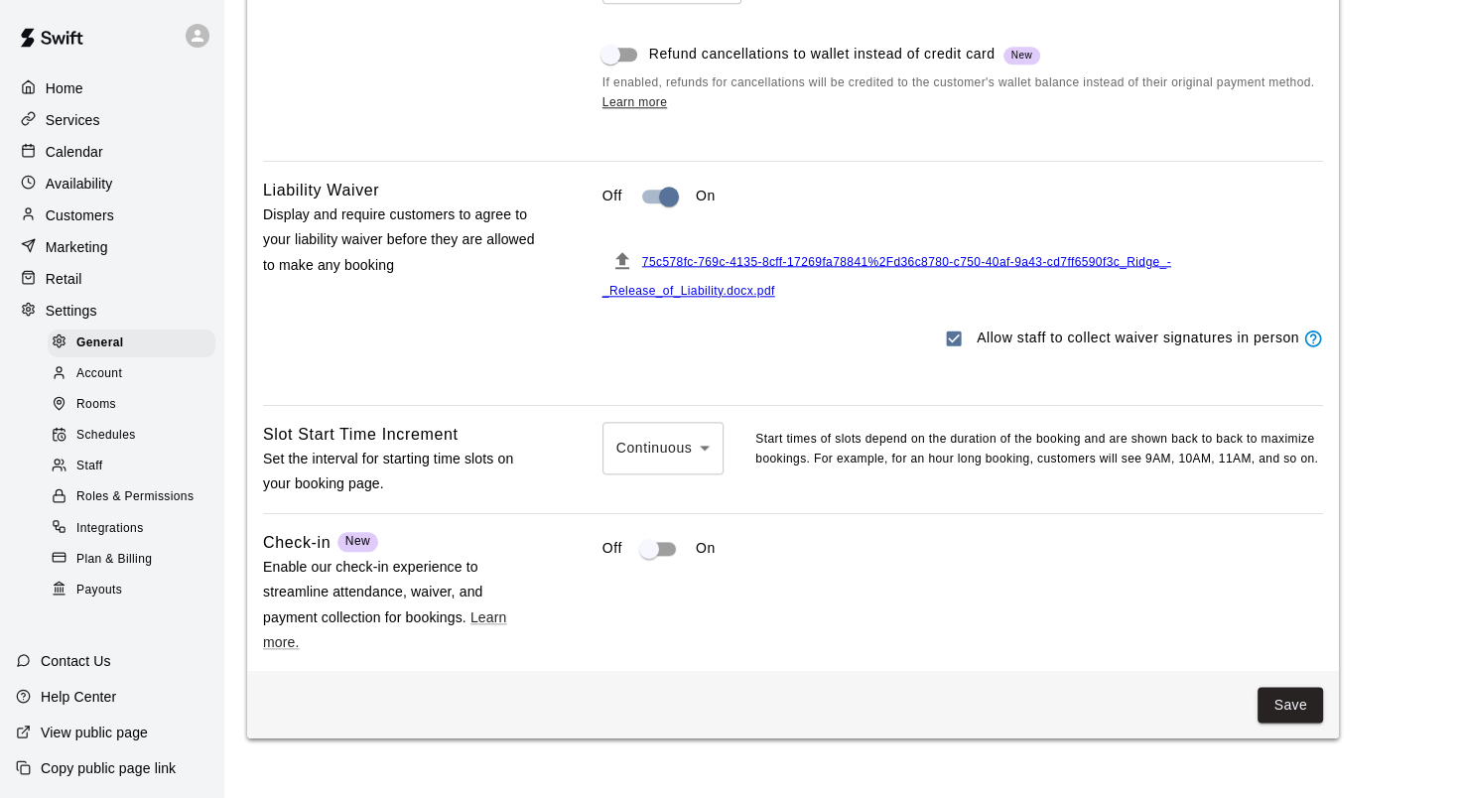
scroll to position [2085, 0]
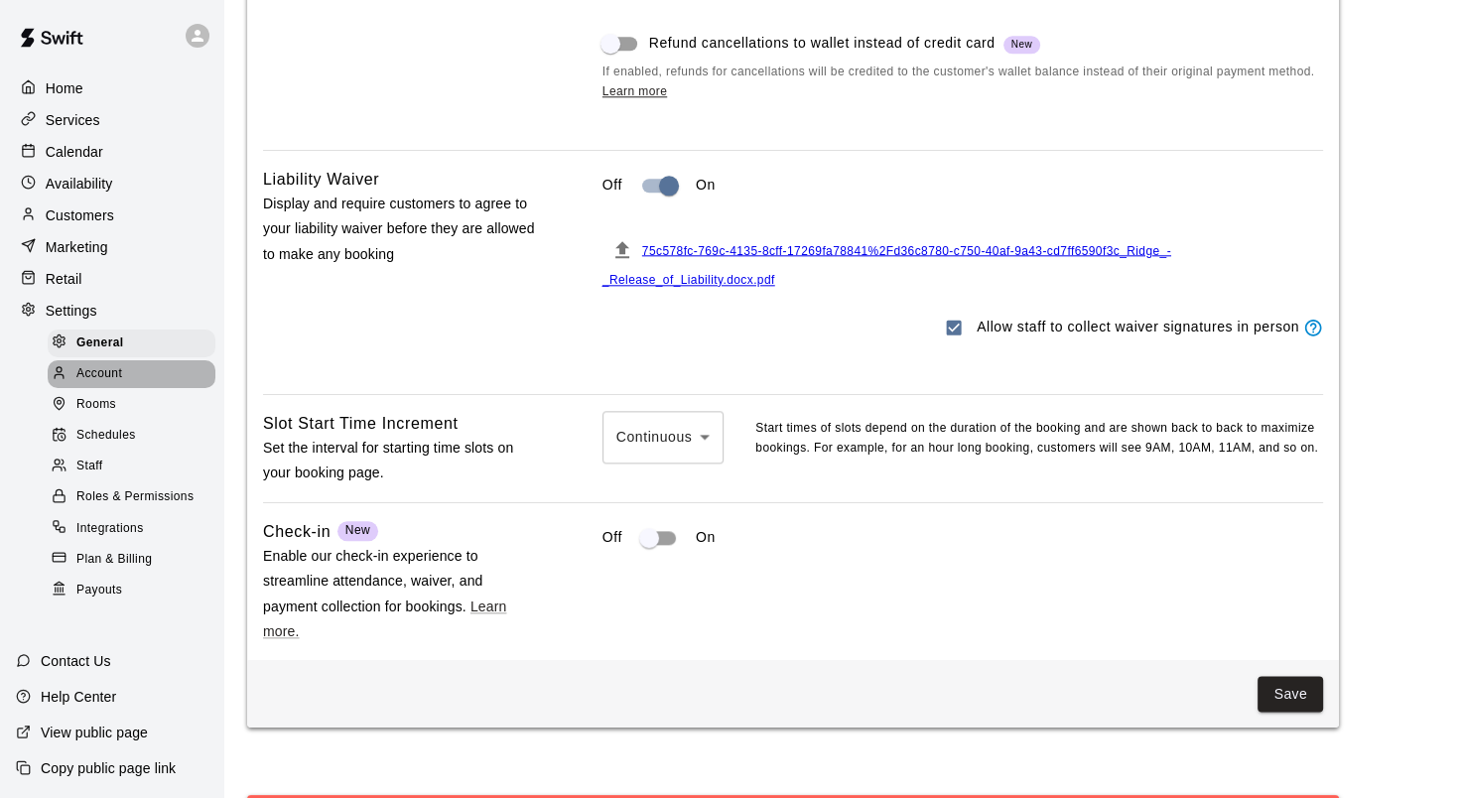
click at [114, 384] on span "Account" at bounding box center [99, 374] width 46 height 20
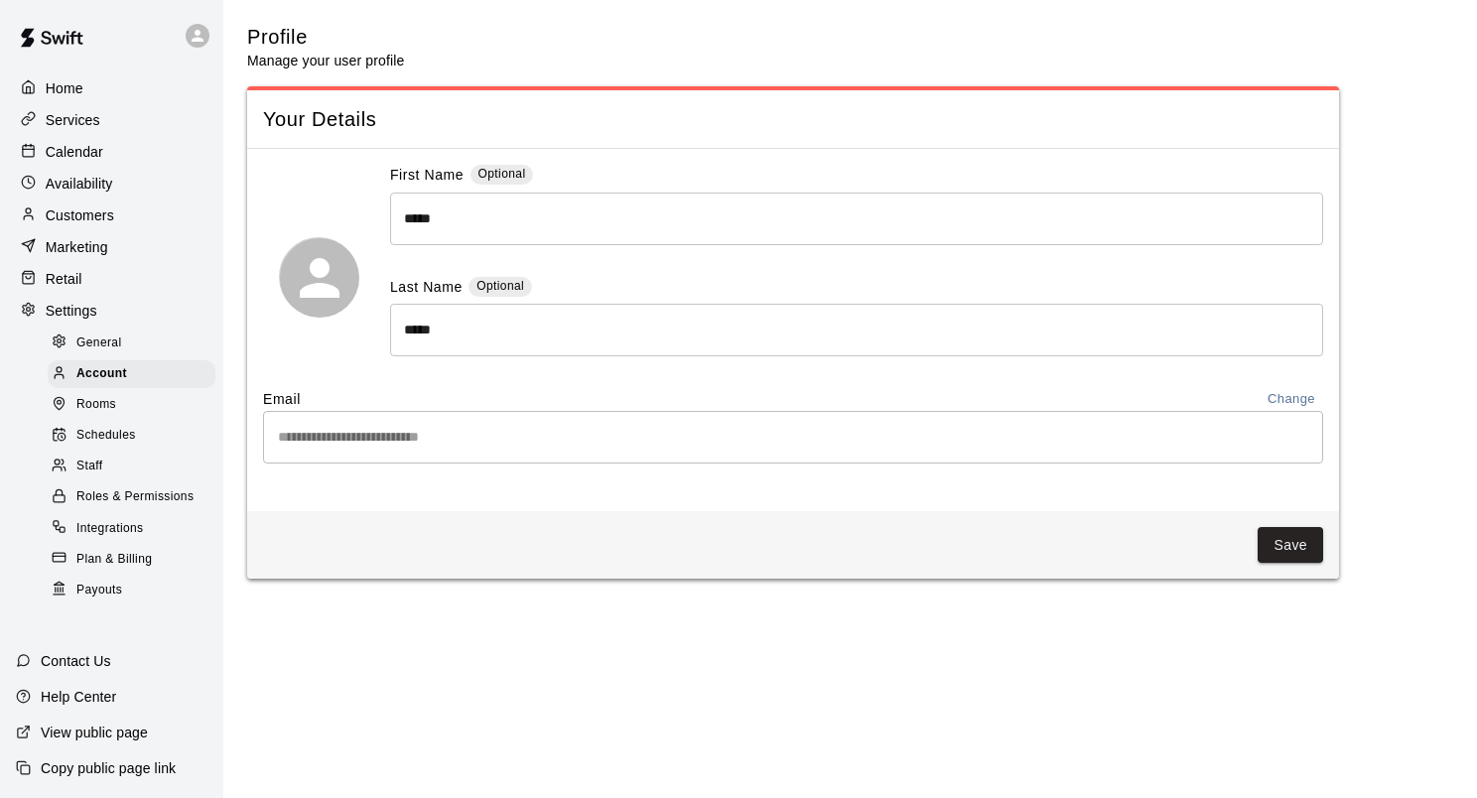
click at [95, 415] on span "Rooms" at bounding box center [96, 405] width 40 height 20
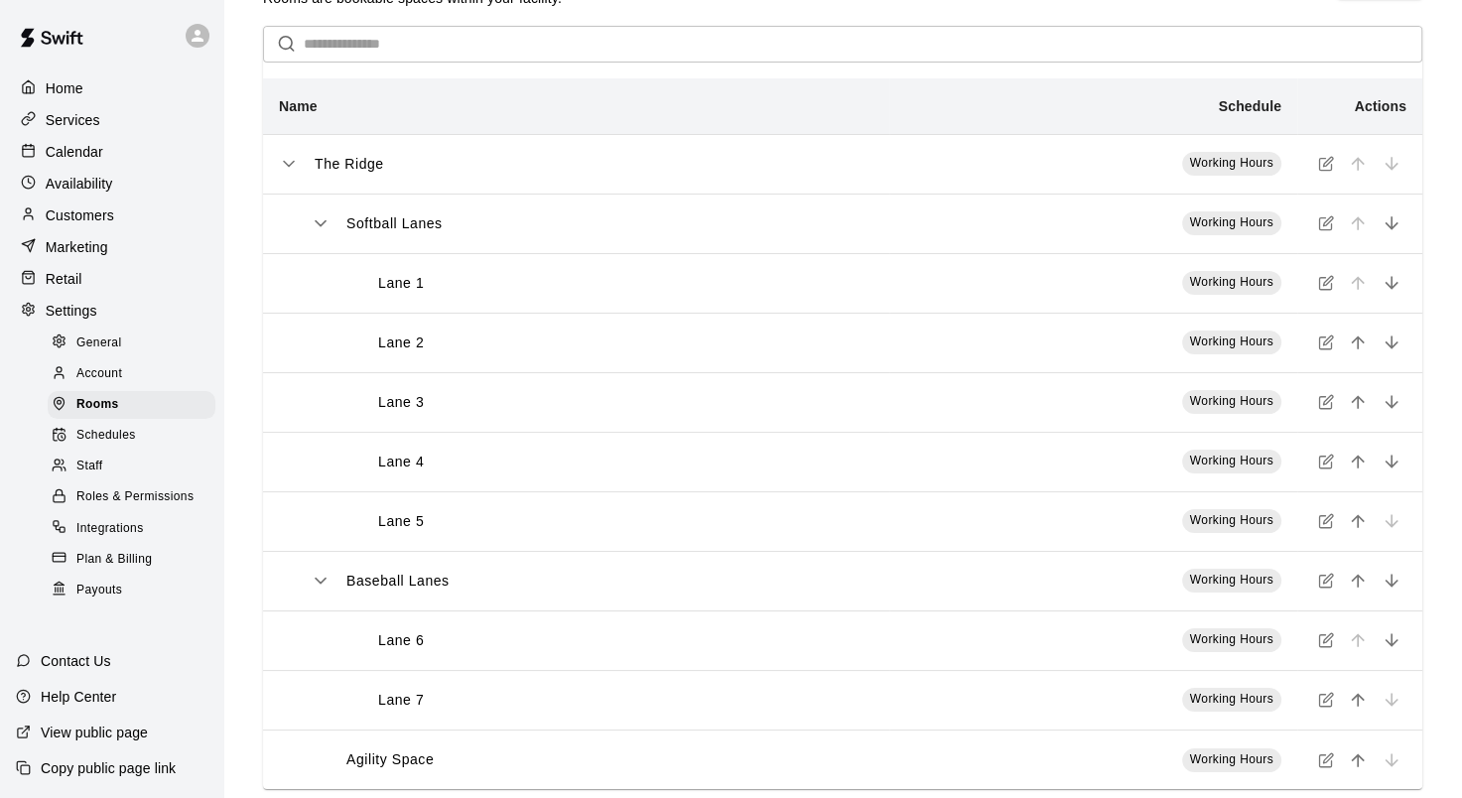
scroll to position [96, 0]
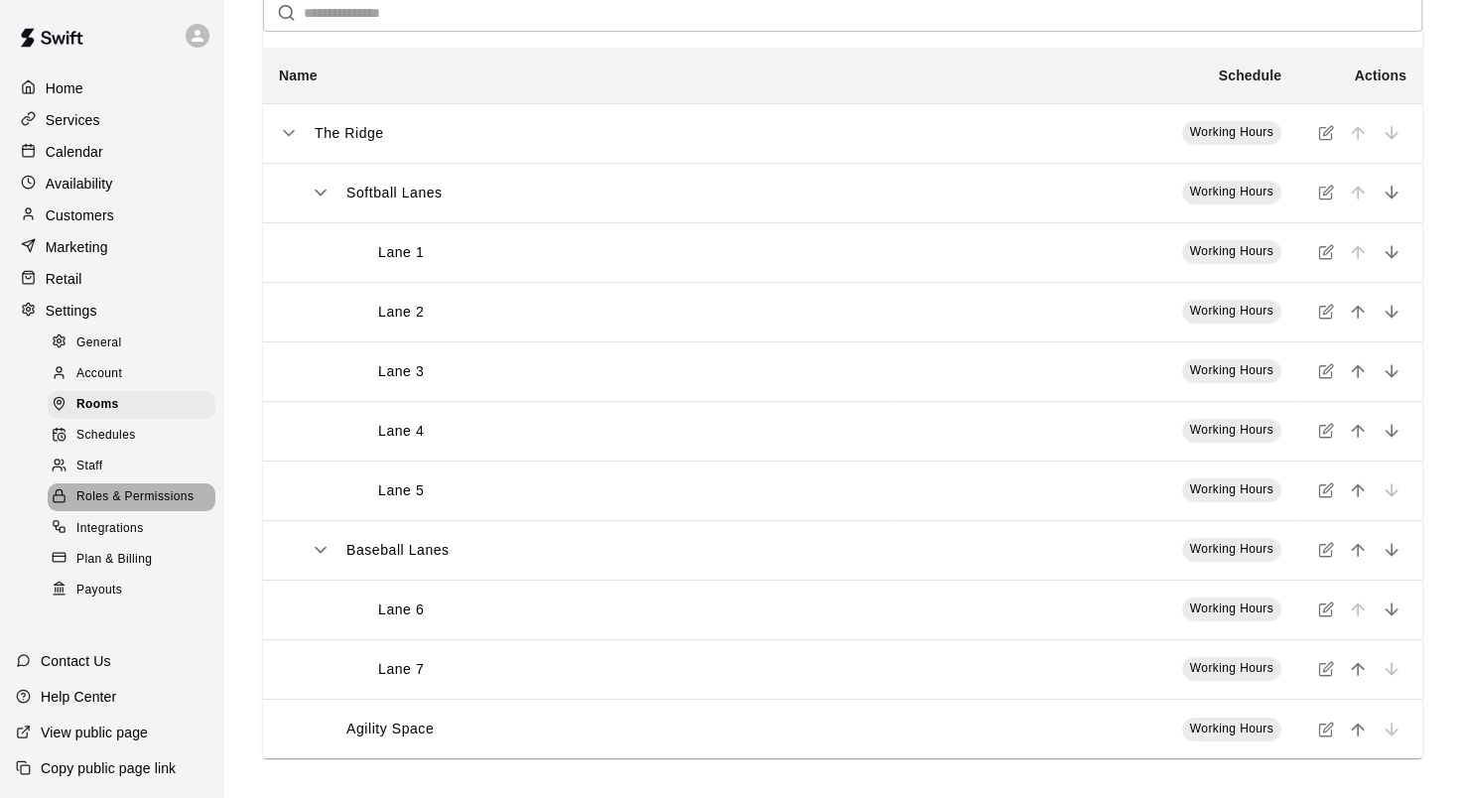
click at [111, 507] on span "Roles & Permissions" at bounding box center [134, 497] width 117 height 20
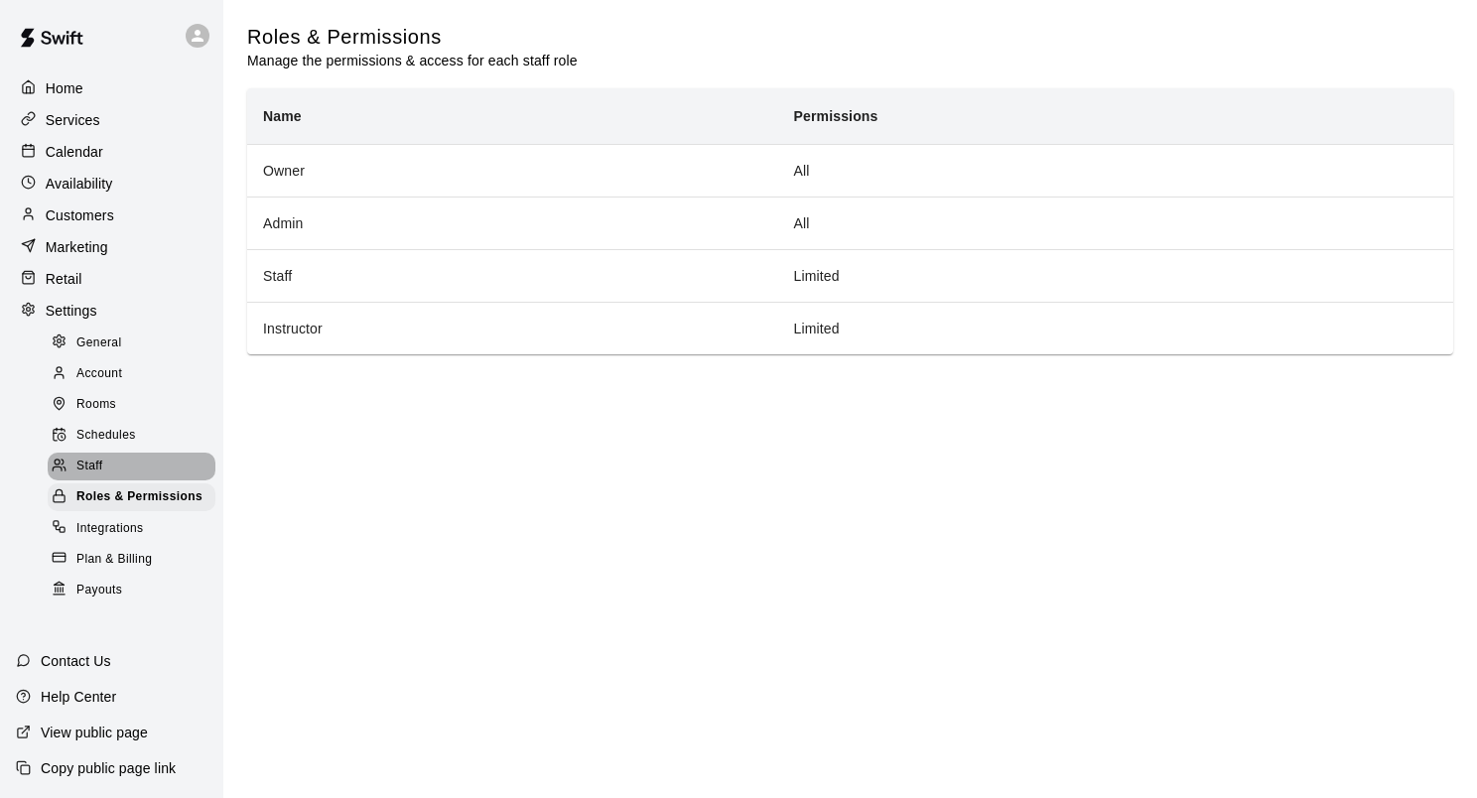
click at [96, 476] on div "Staff" at bounding box center [132, 467] width 168 height 28
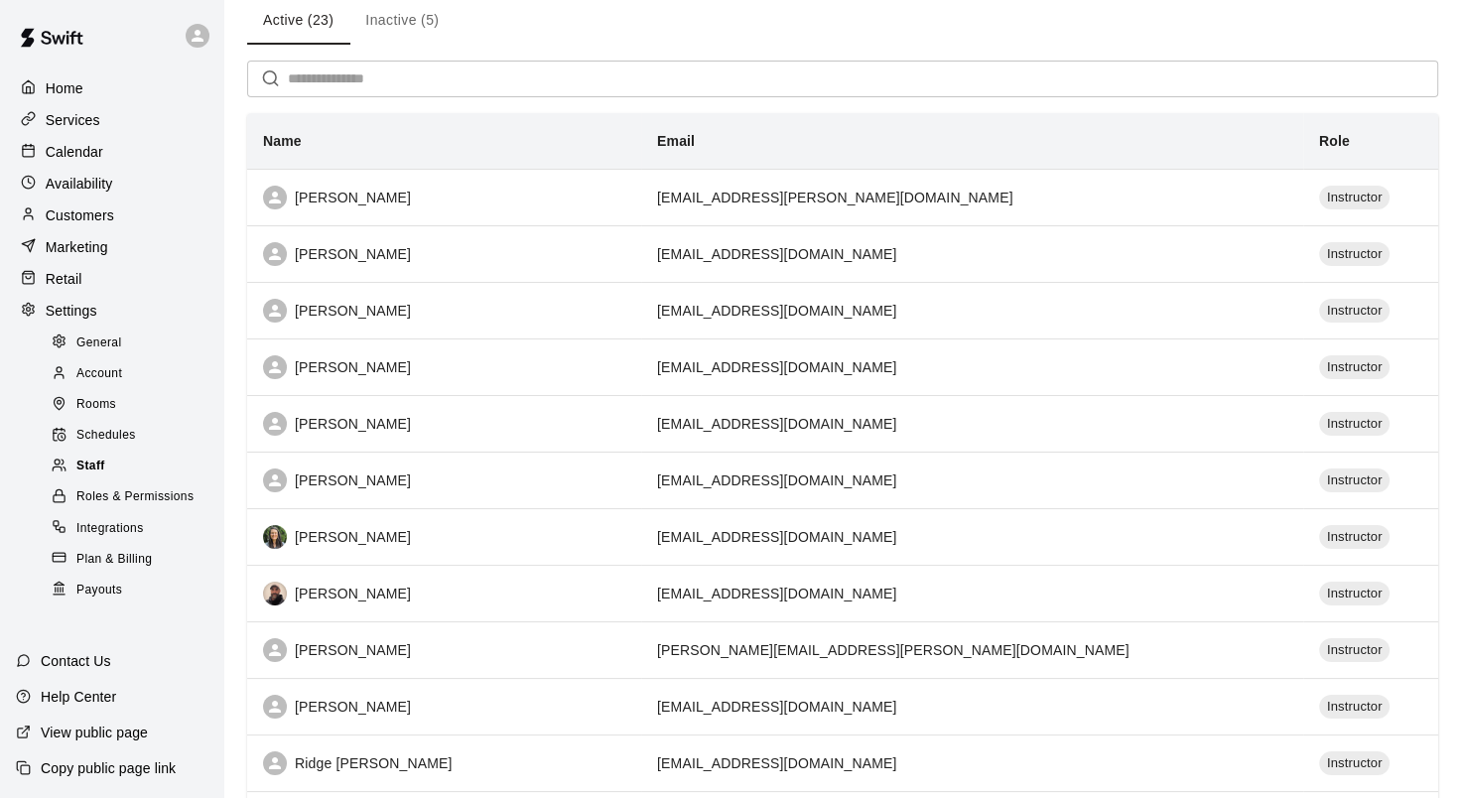
scroll to position [199, 0]
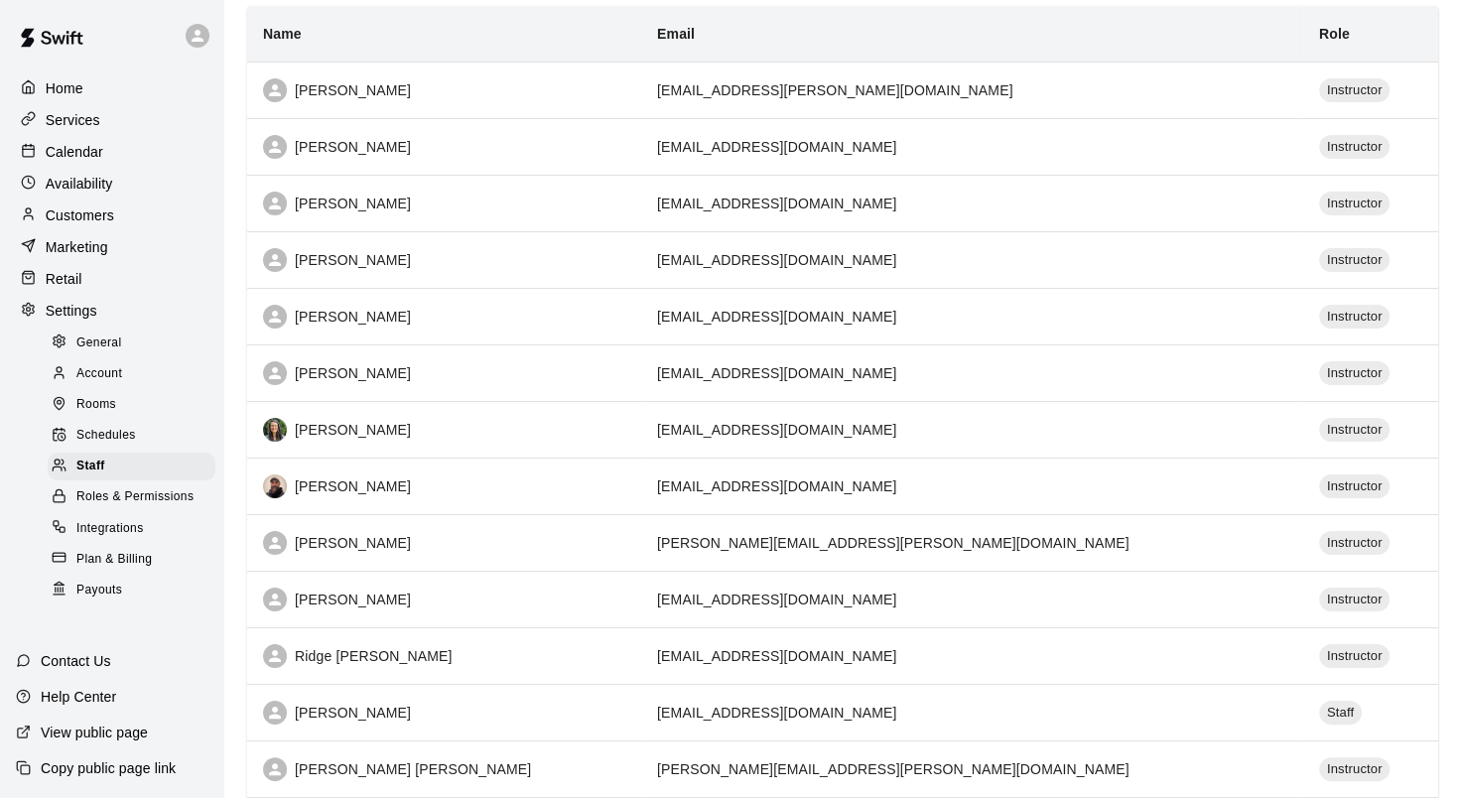
click at [73, 321] on p "Settings" at bounding box center [72, 311] width 52 height 20
select select "**"
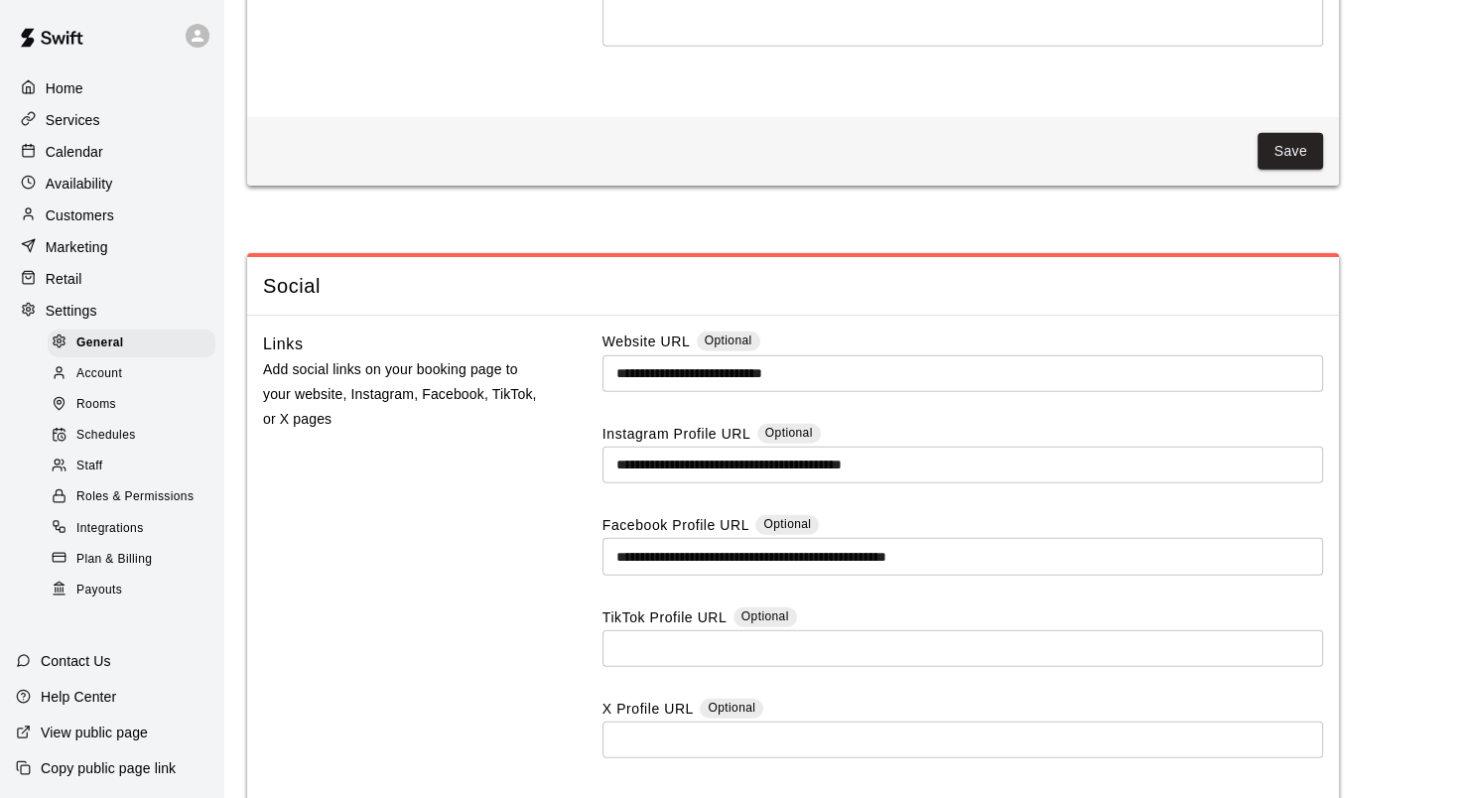
scroll to position [5518, 0]
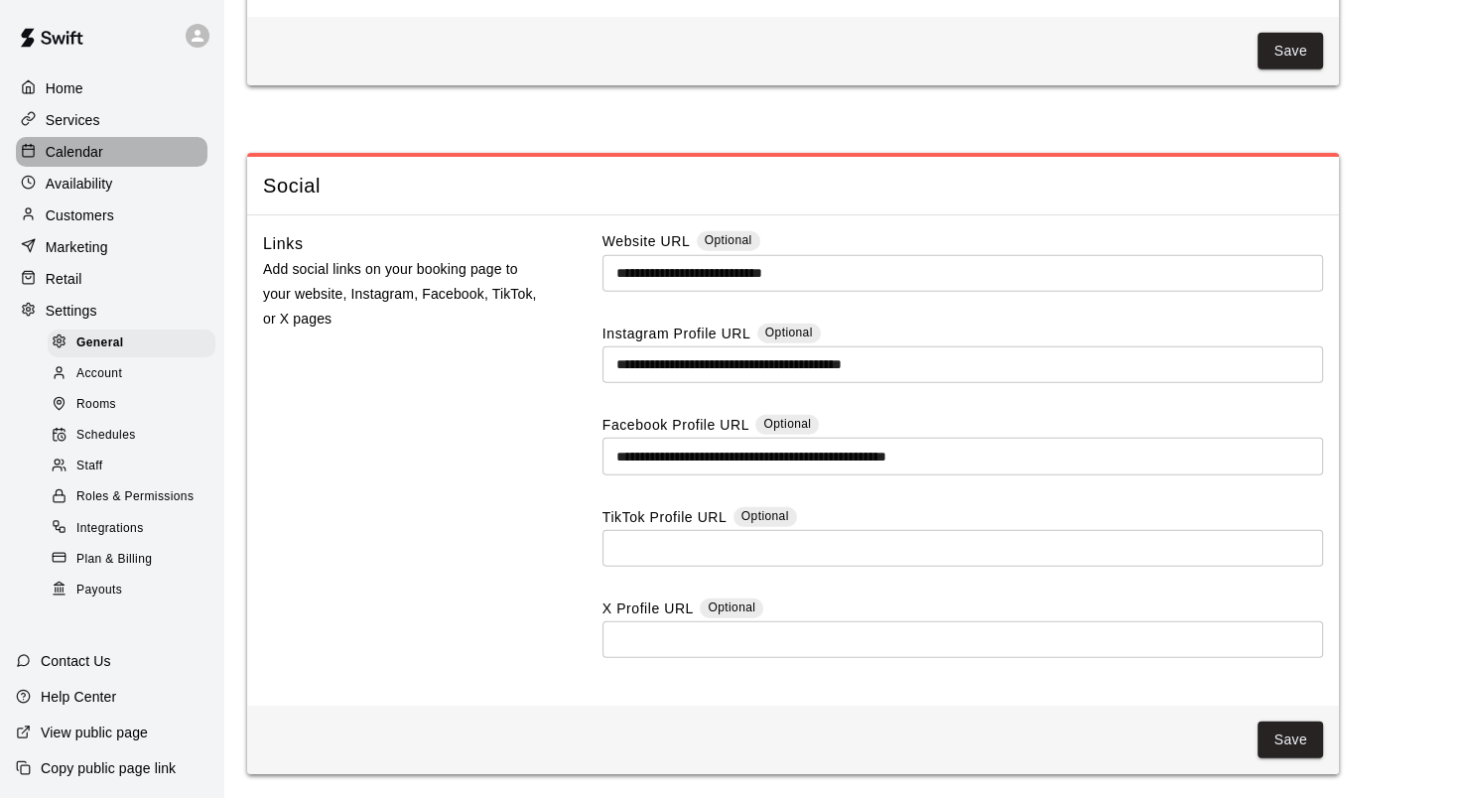
click at [68, 159] on p "Calendar" at bounding box center [75, 152] width 58 height 20
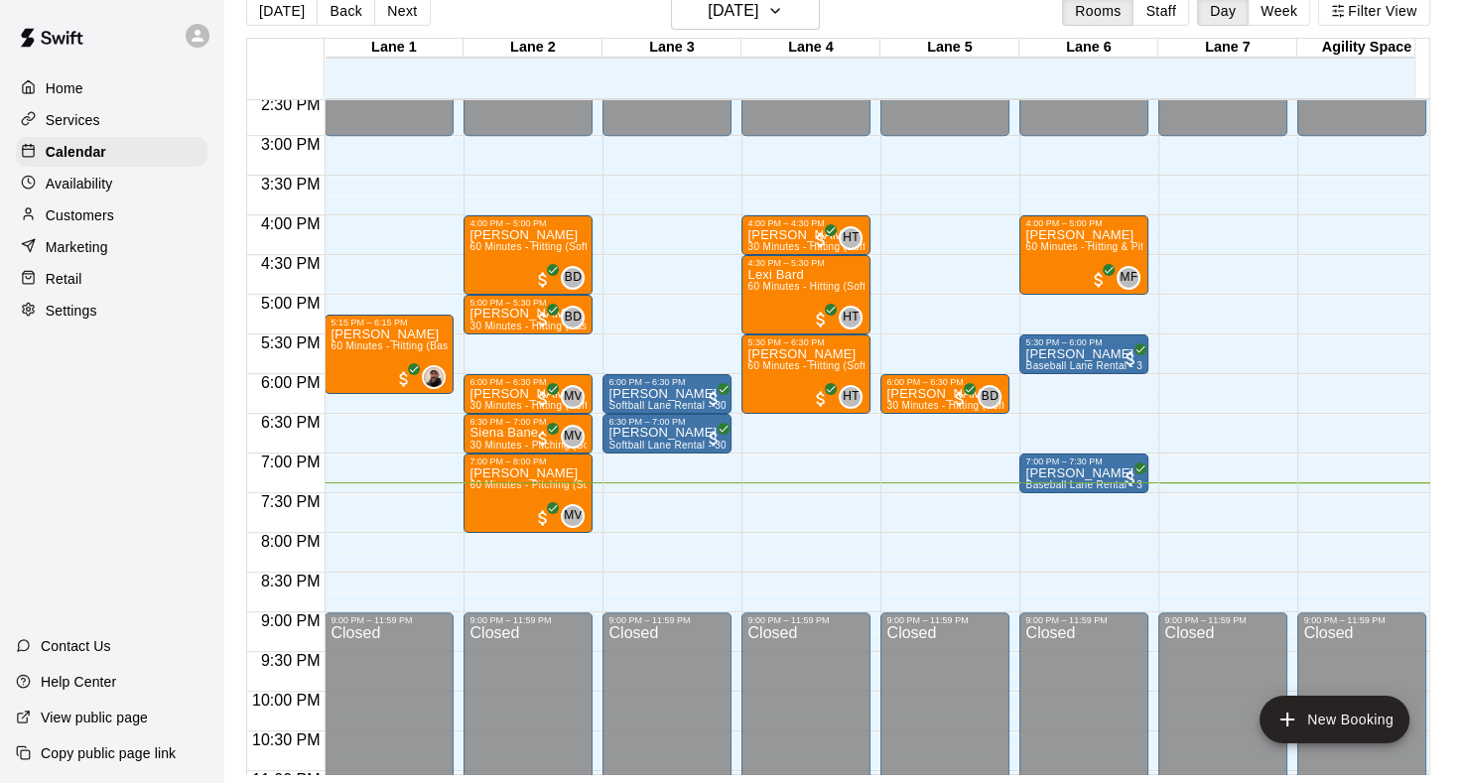
scroll to position [47, 0]
click at [75, 194] on p "Availability" at bounding box center [80, 184] width 68 height 20
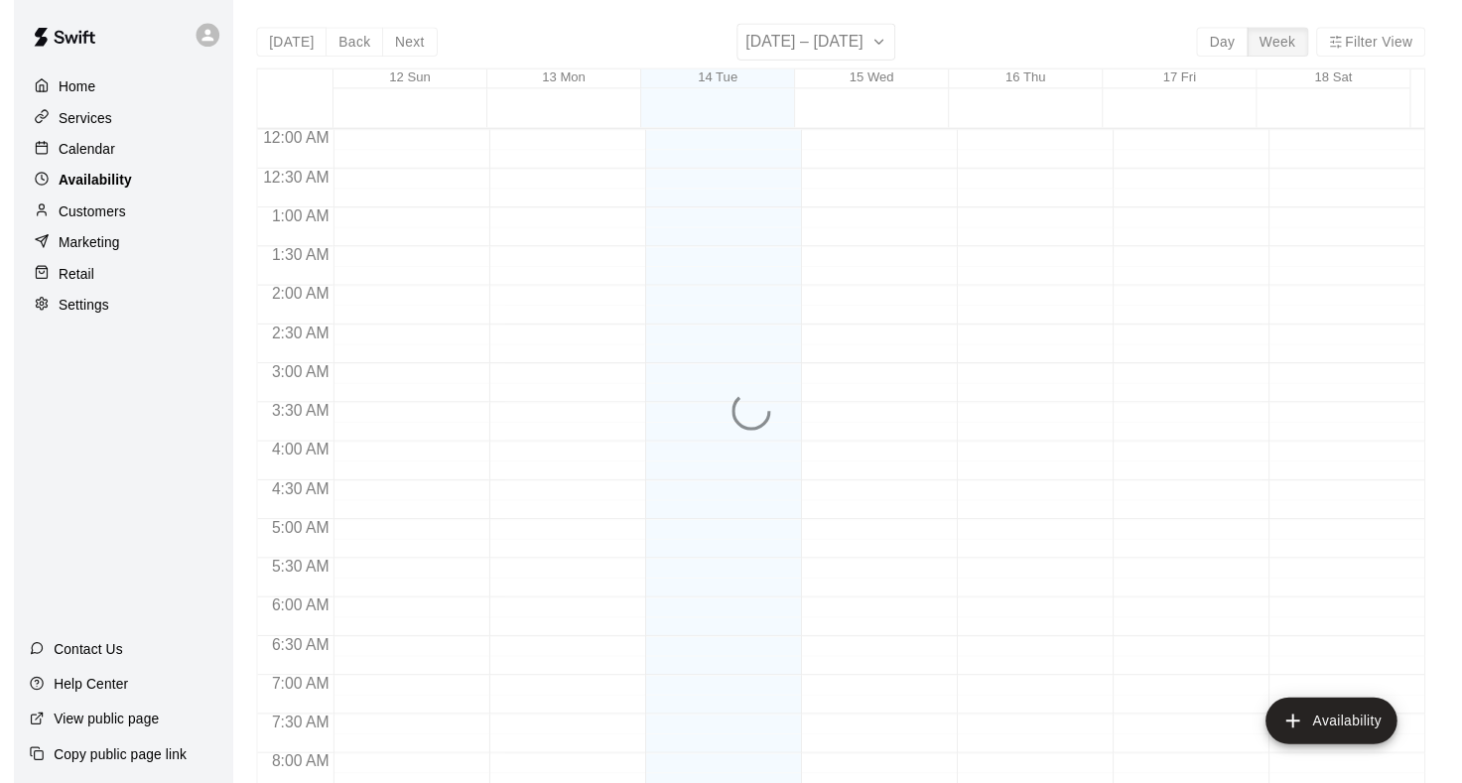
scroll to position [1215, 0]
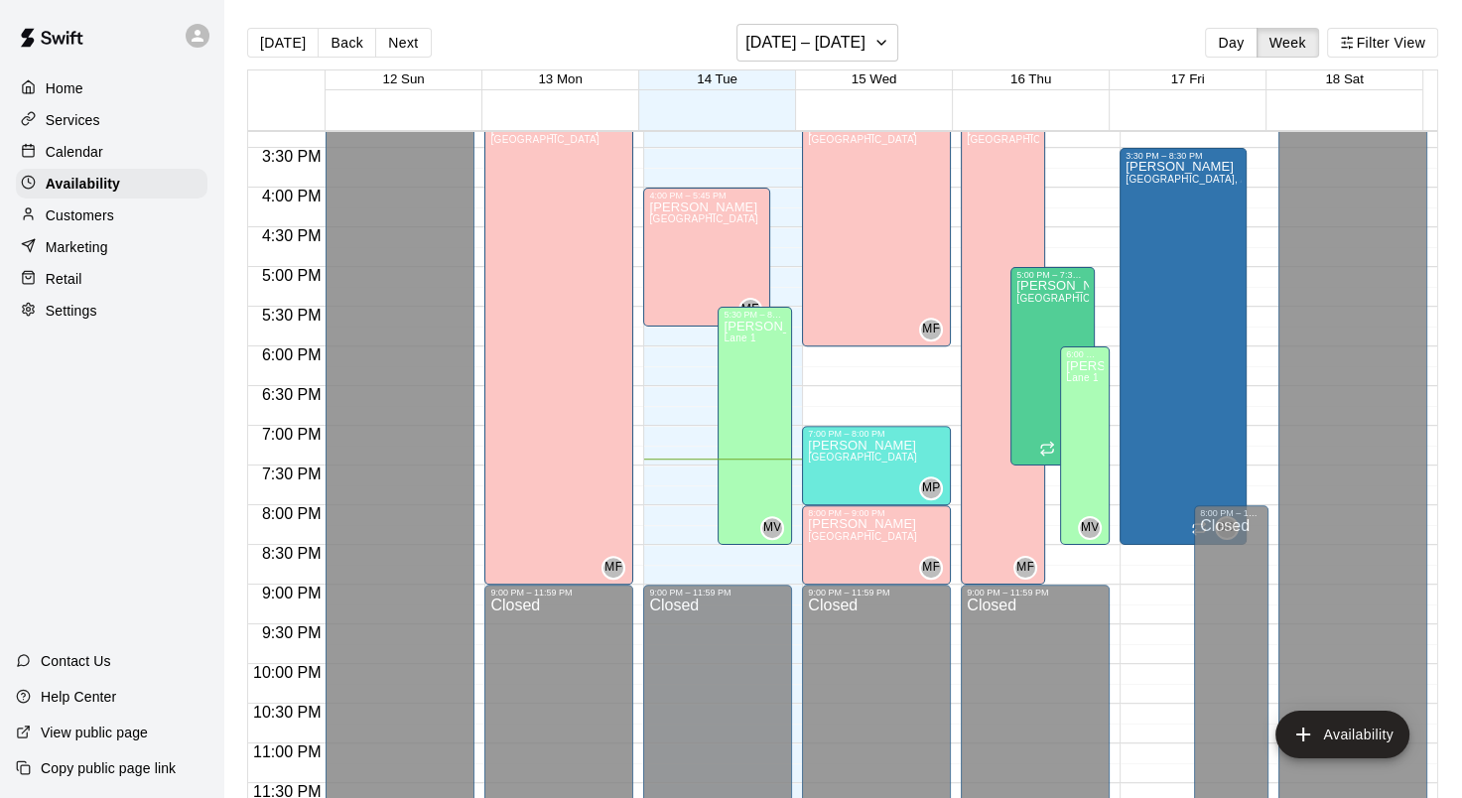
click at [92, 151] on p "Calendar" at bounding box center [75, 152] width 58 height 20
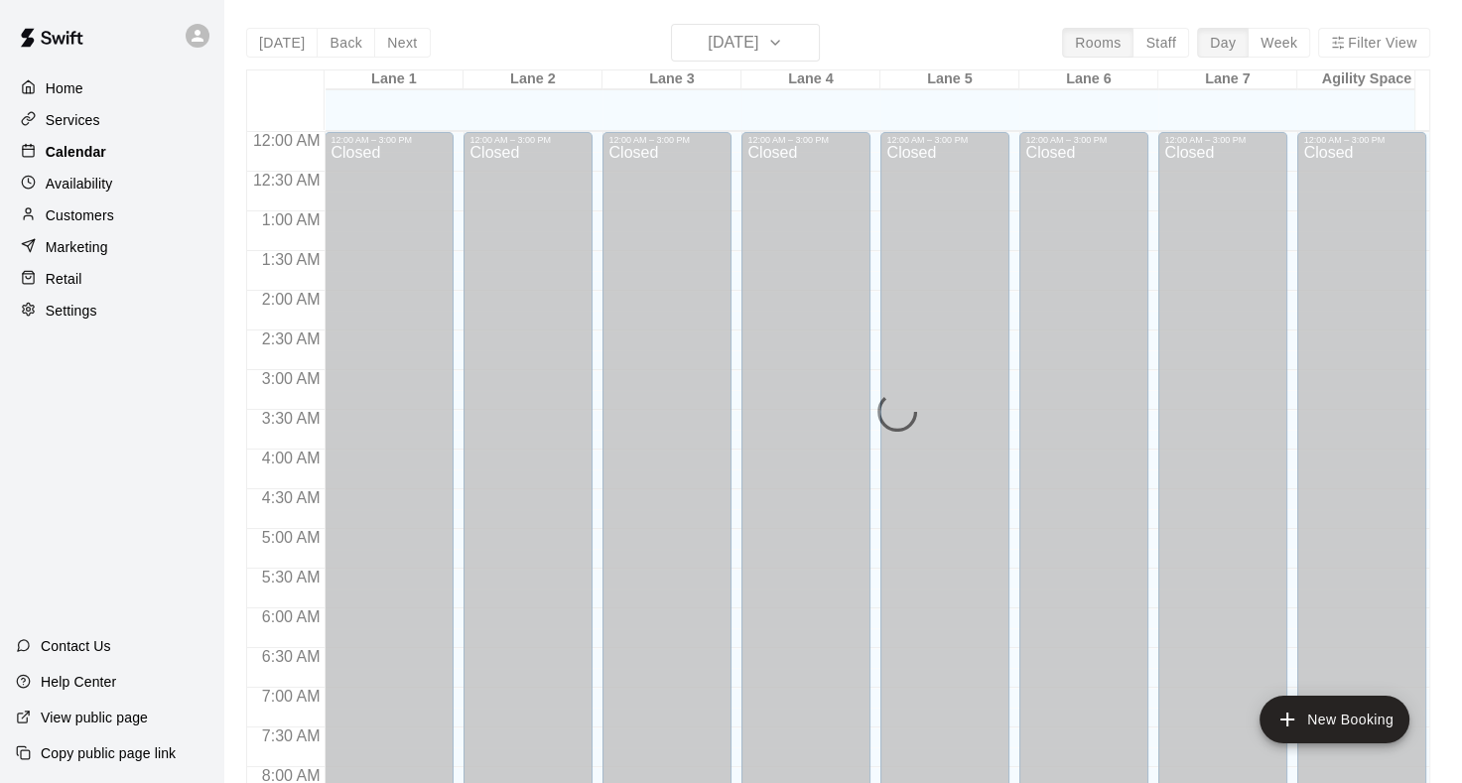
scroll to position [1156, 0]
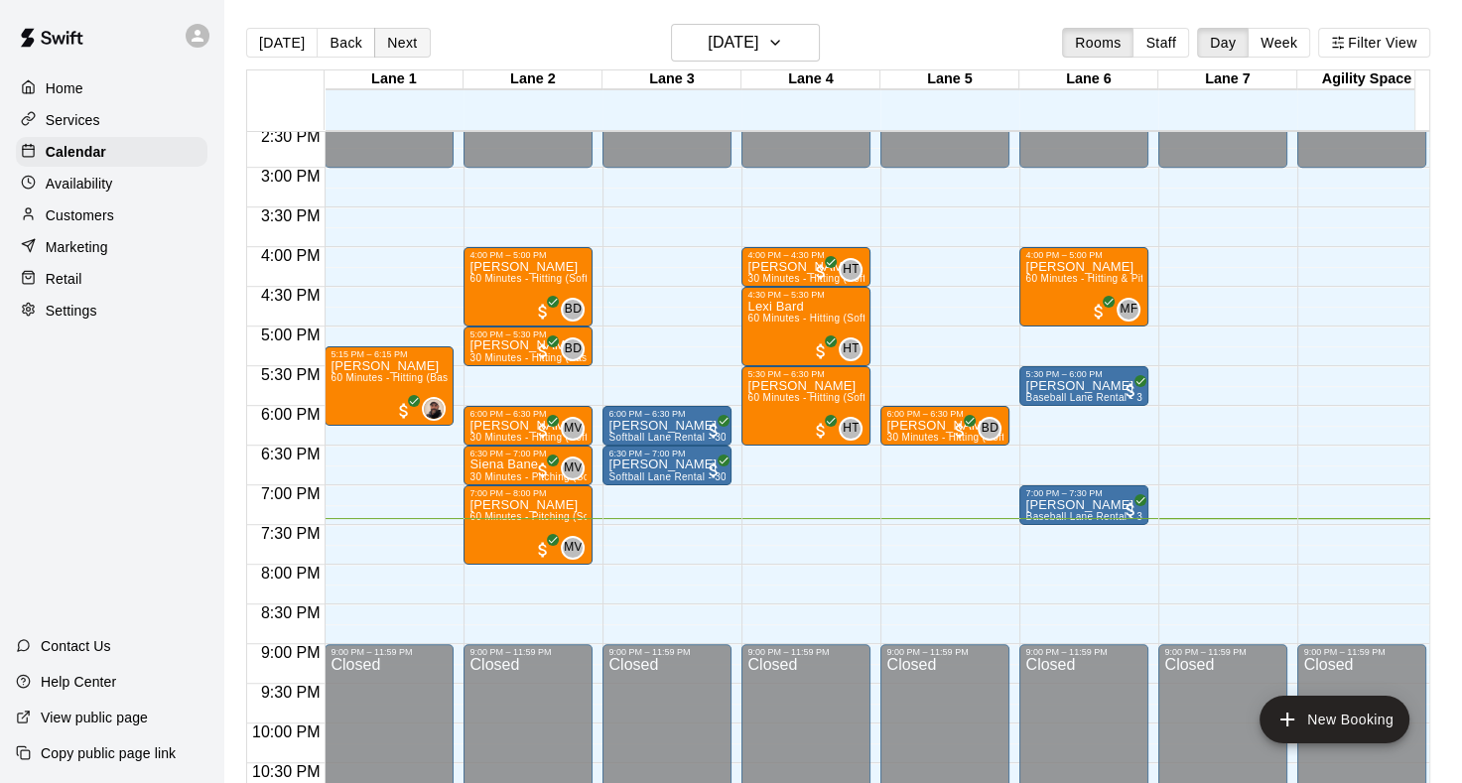
click at [388, 43] on button "Next" at bounding box center [402, 43] width 56 height 30
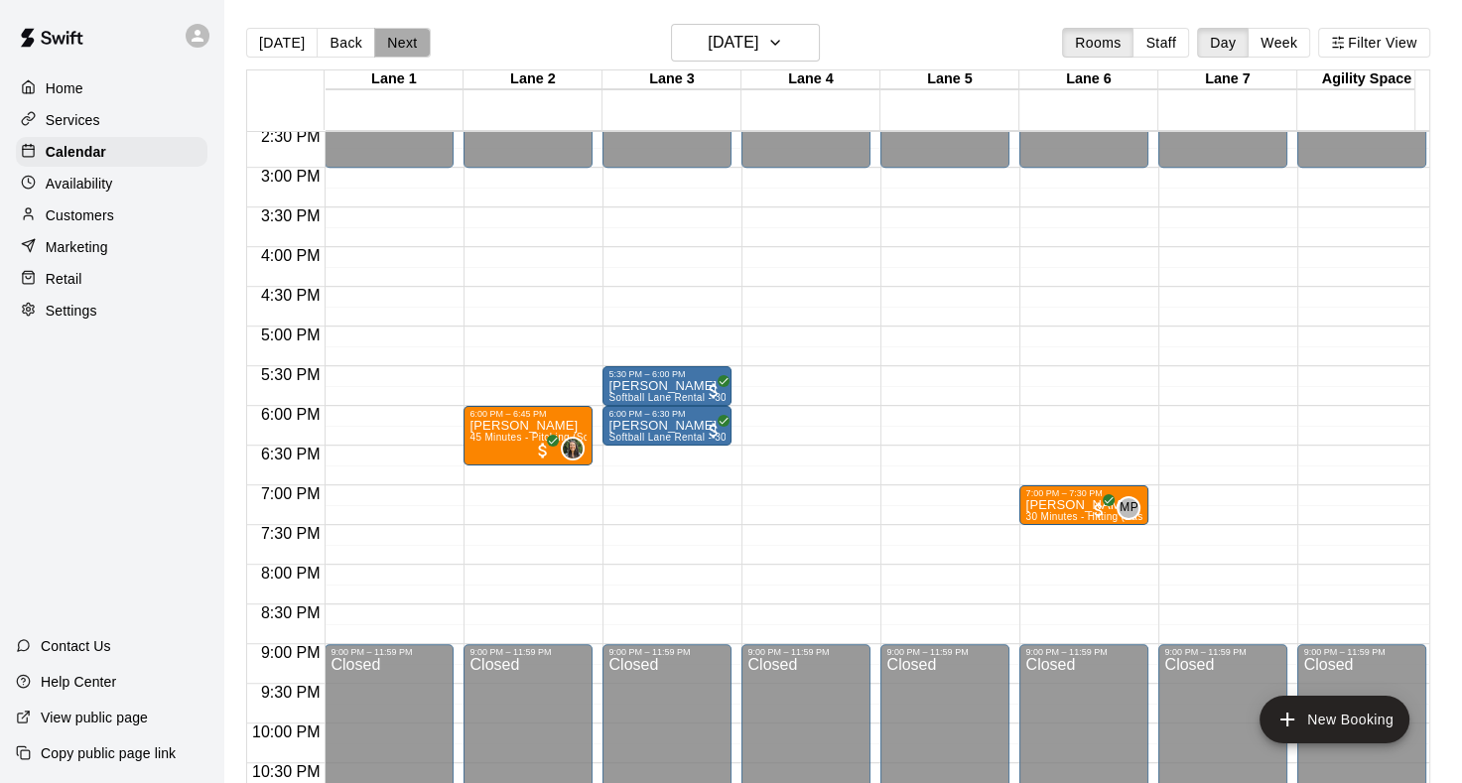
click at [388, 43] on button "Next" at bounding box center [402, 43] width 56 height 30
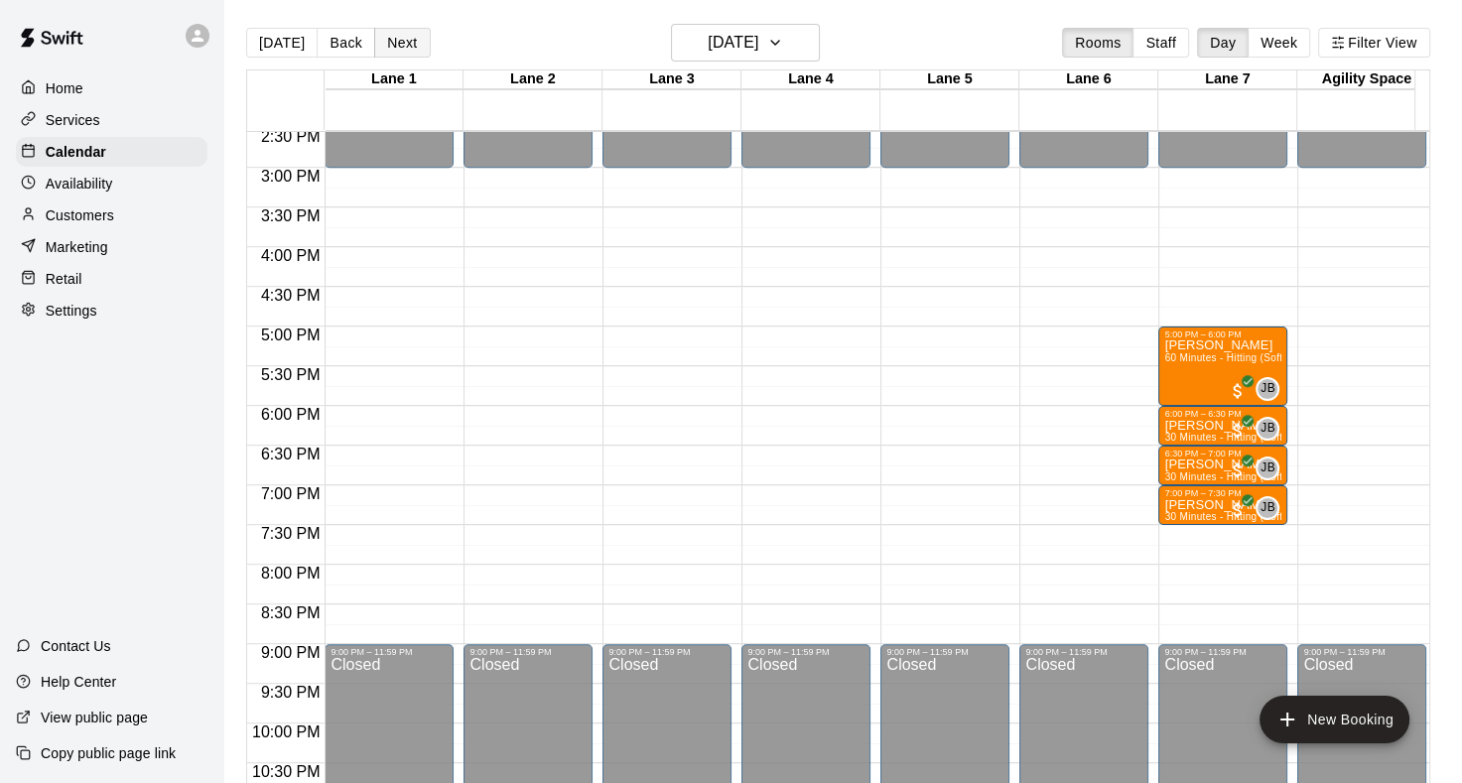
click at [388, 43] on button "Next" at bounding box center [402, 43] width 56 height 30
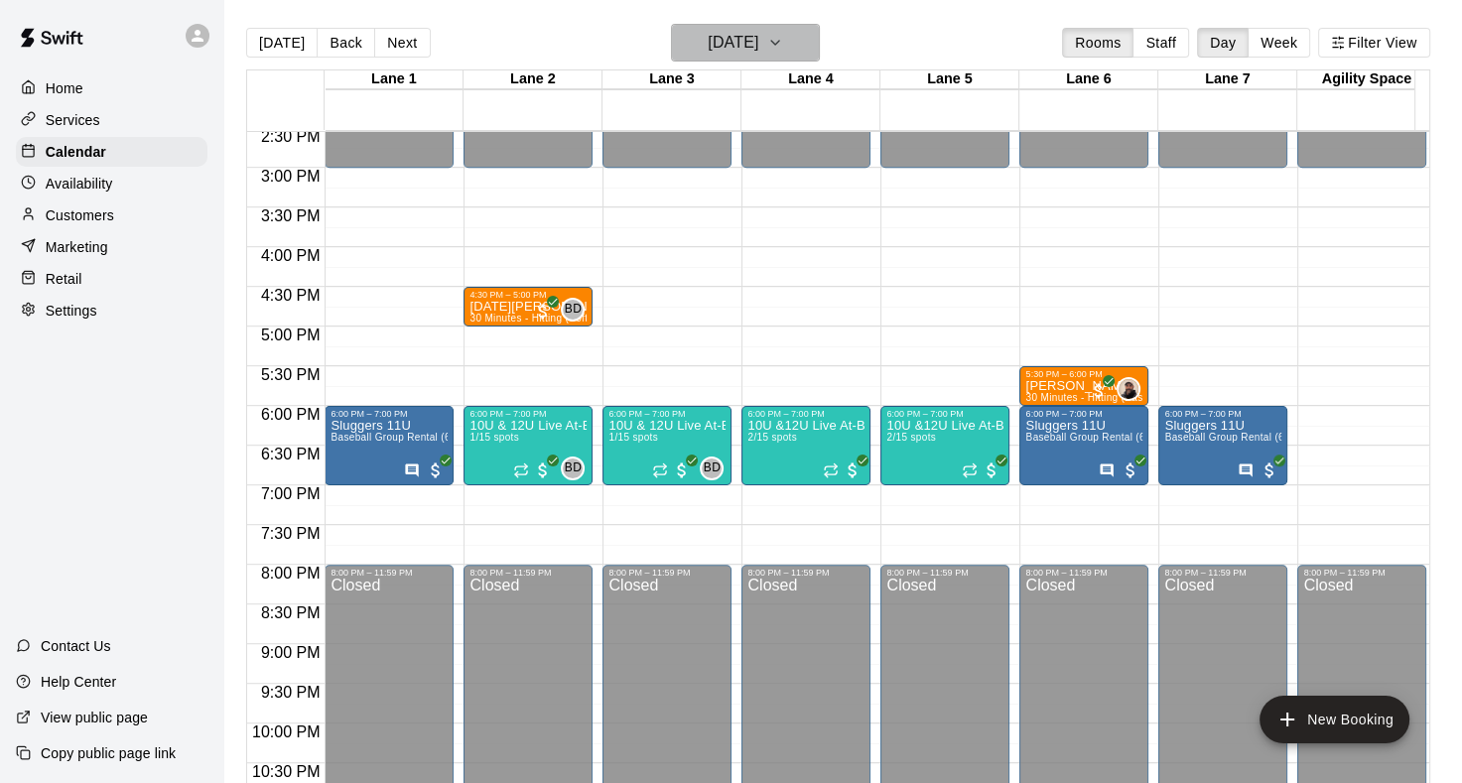
click at [783, 48] on icon "button" at bounding box center [775, 43] width 16 height 24
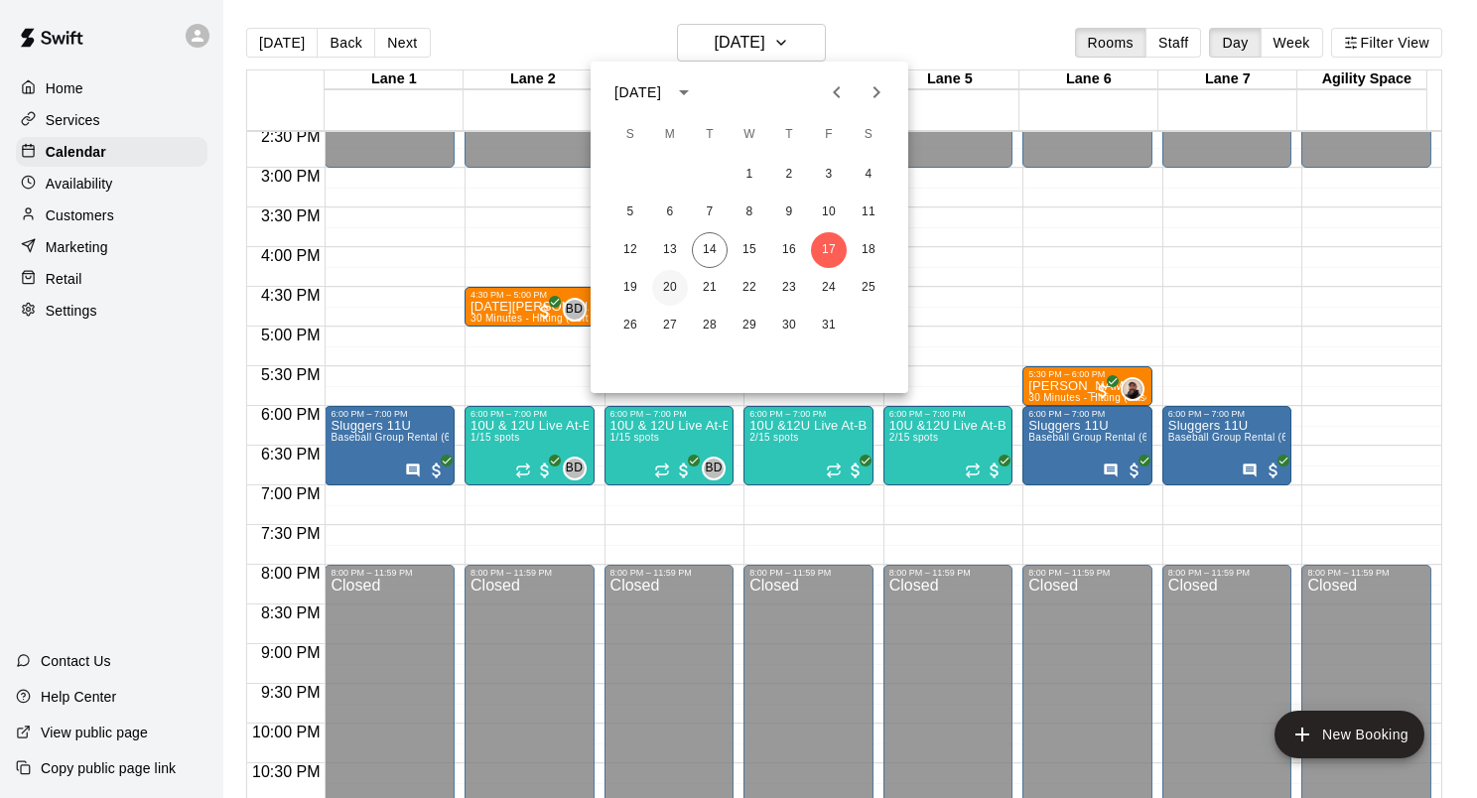
click at [667, 287] on button "20" at bounding box center [670, 288] width 36 height 36
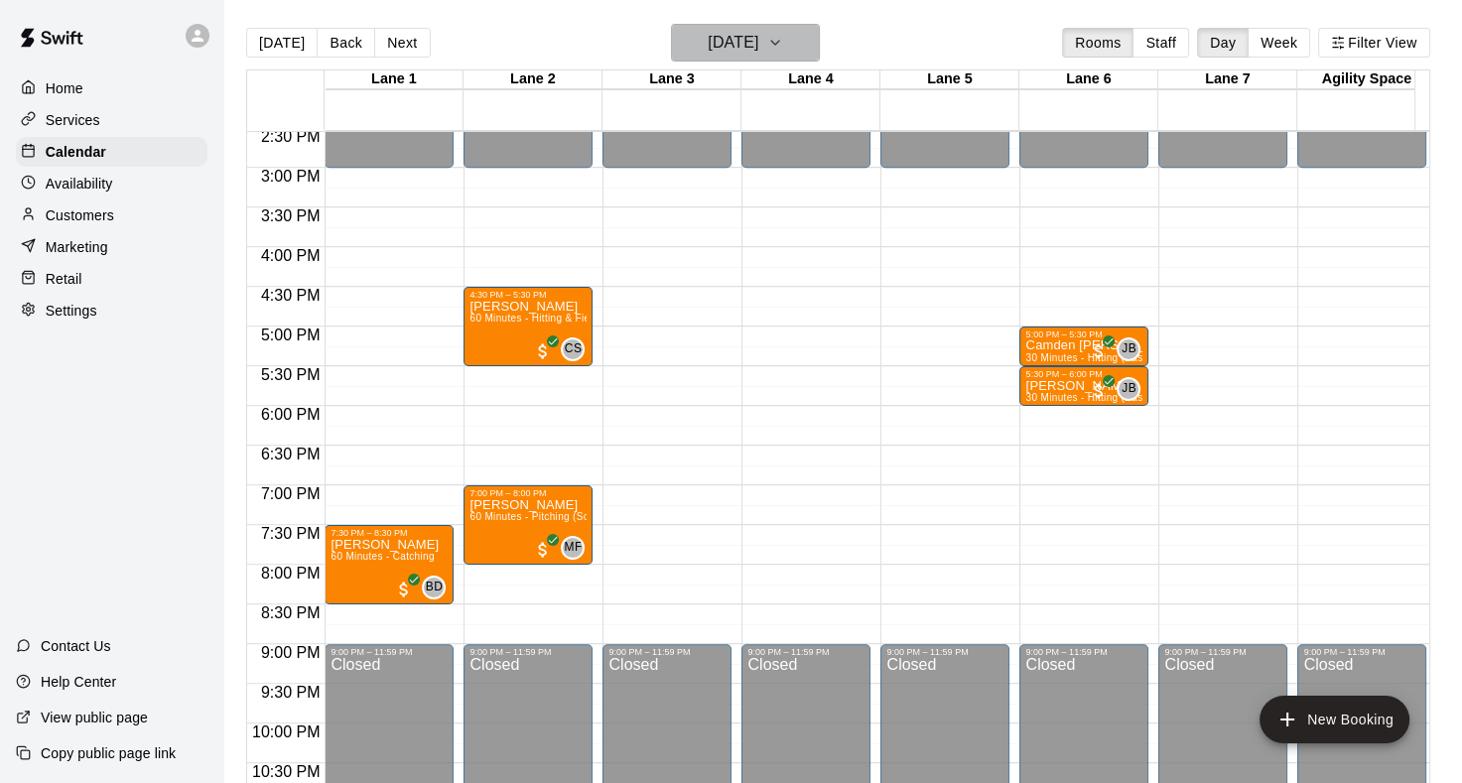
click at [783, 48] on icon "button" at bounding box center [775, 43] width 16 height 24
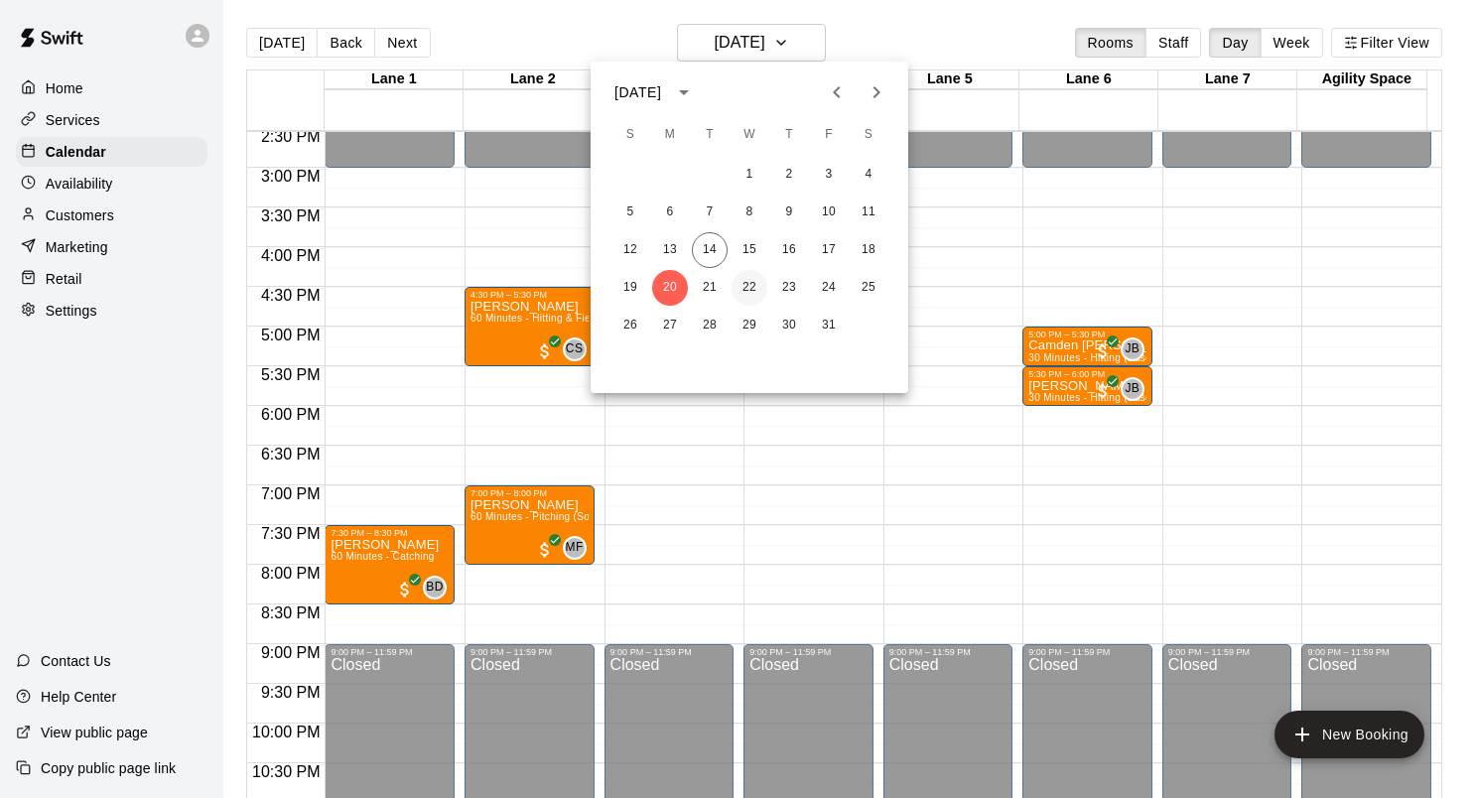
click at [747, 293] on button "22" at bounding box center [750, 288] width 36 height 36
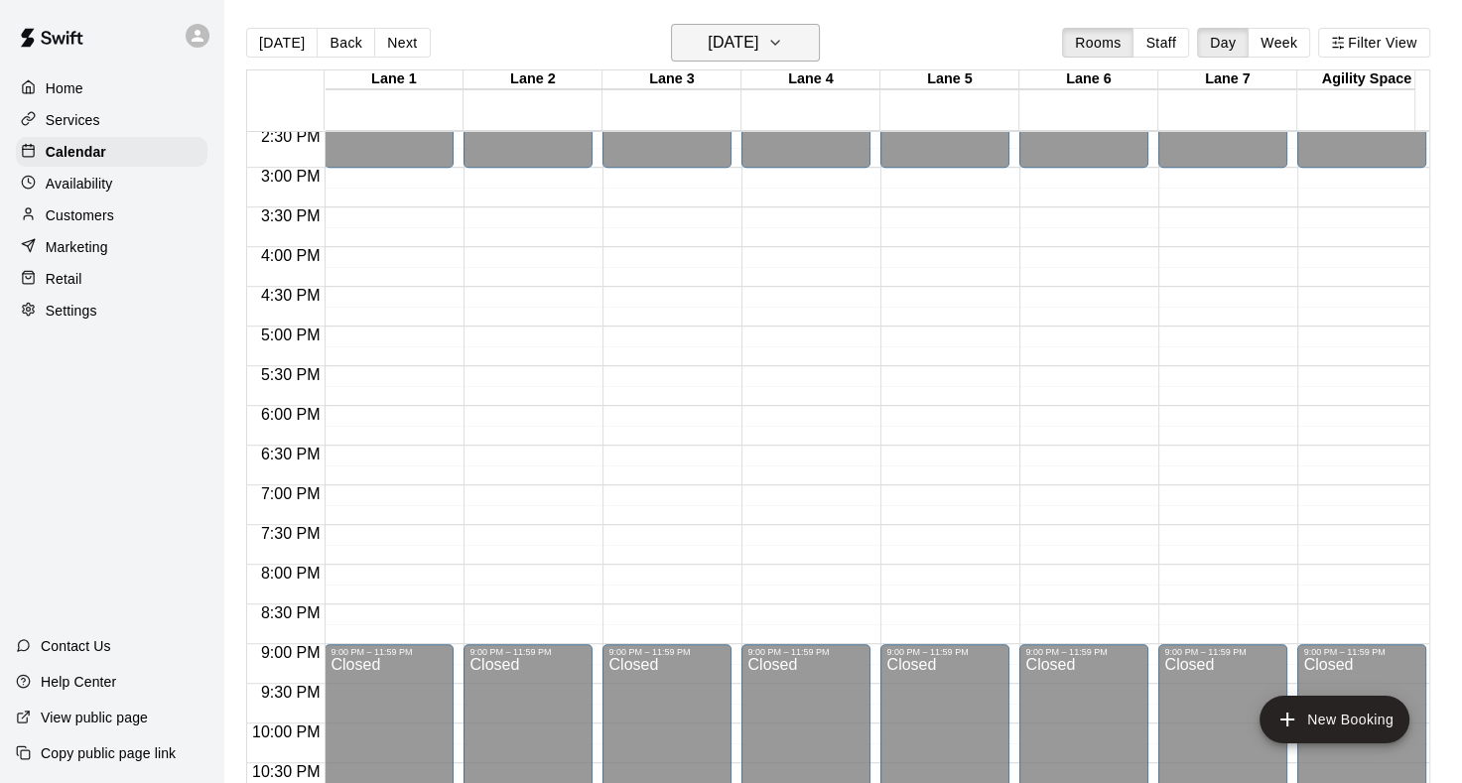
click at [783, 46] on icon "button" at bounding box center [775, 43] width 16 height 24
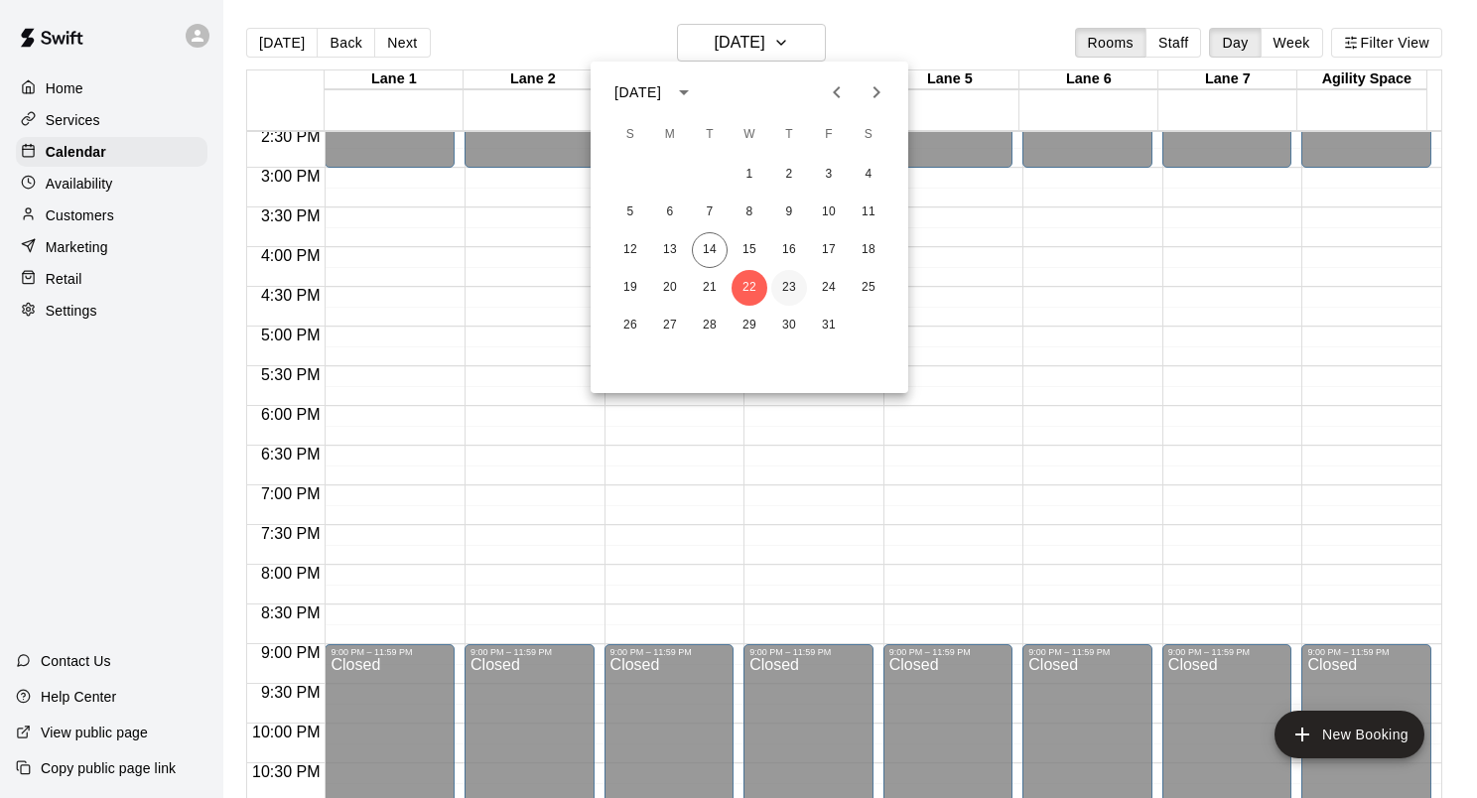
click at [798, 291] on button "23" at bounding box center [789, 288] width 36 height 36
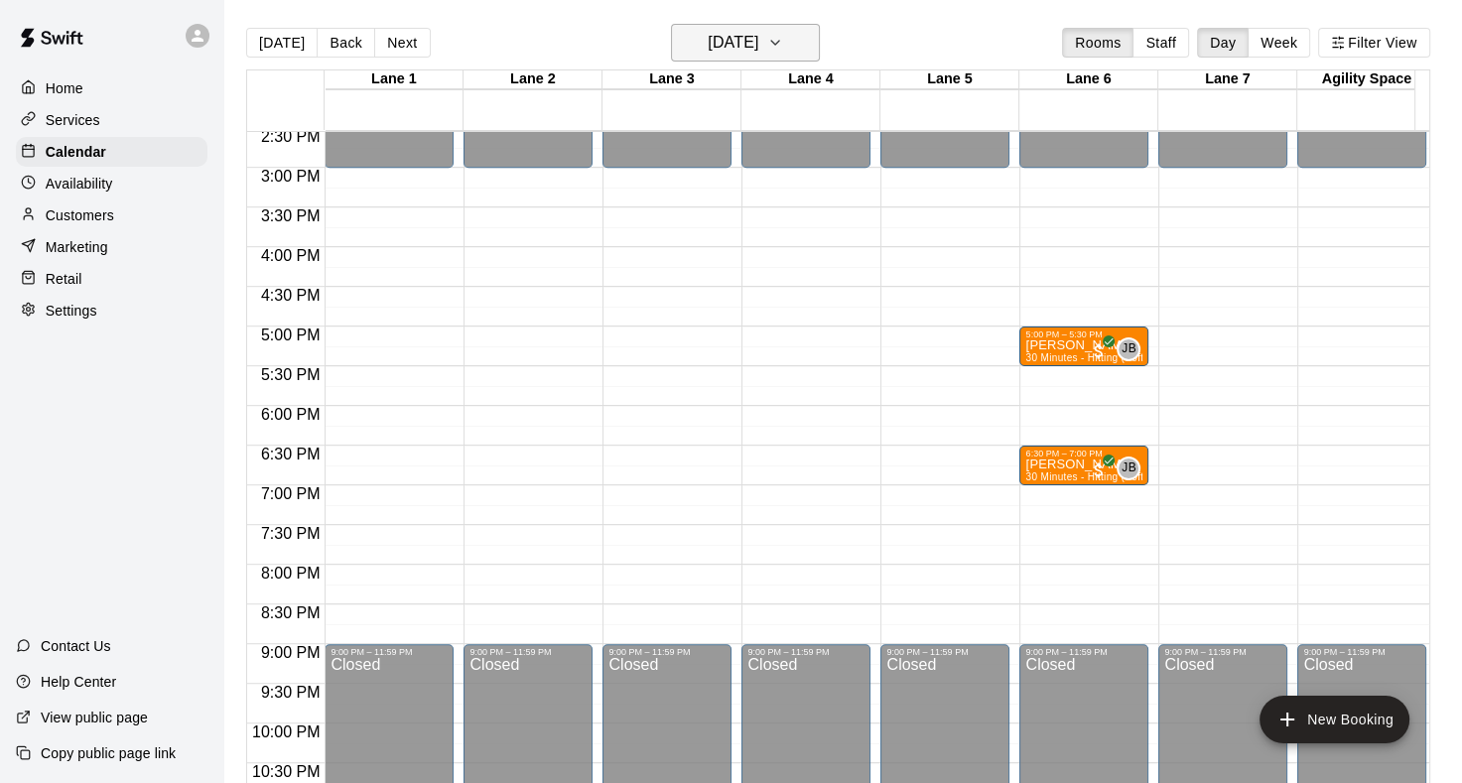
click at [783, 44] on icon "button" at bounding box center [775, 43] width 16 height 24
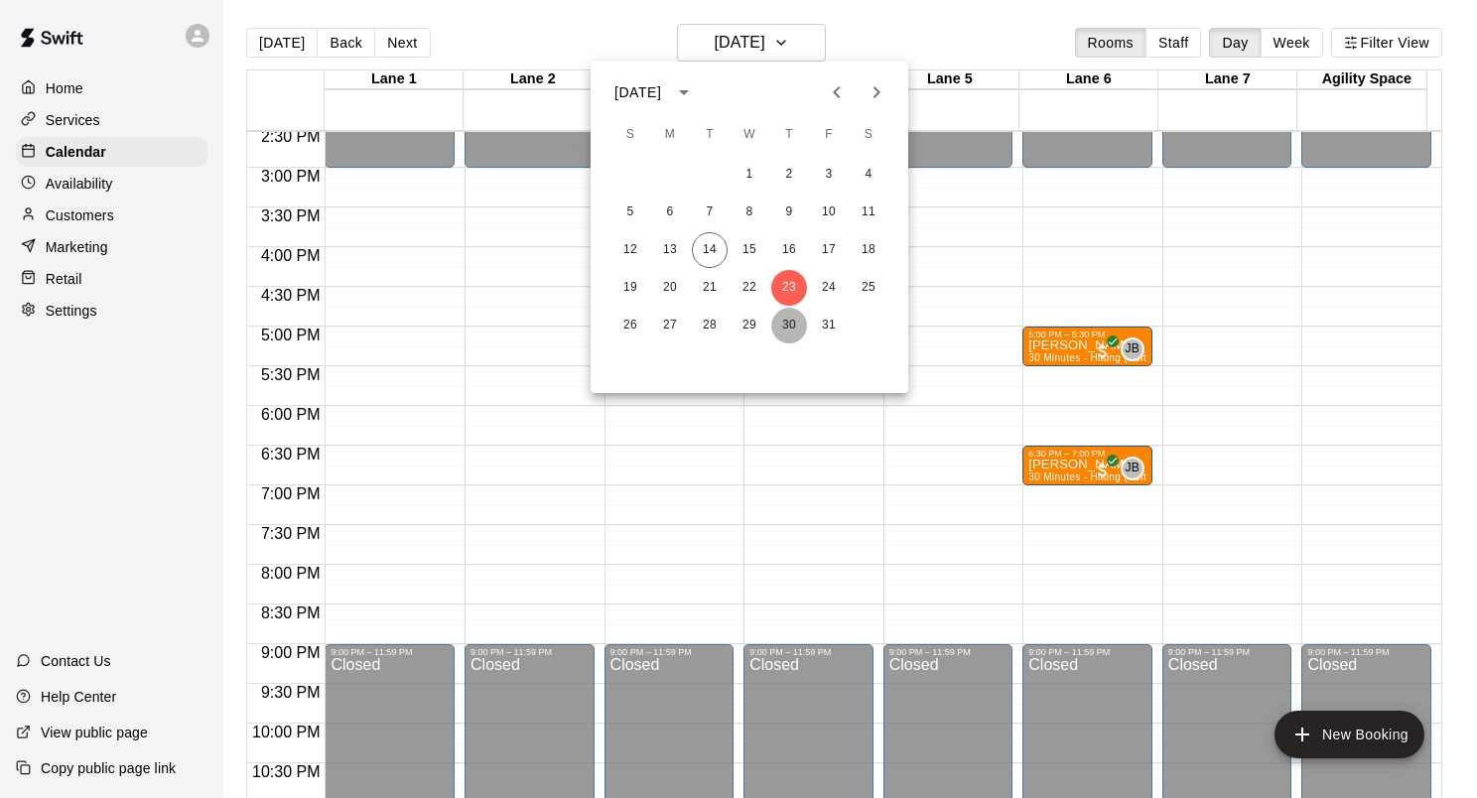
click at [781, 325] on button "30" at bounding box center [789, 326] width 36 height 36
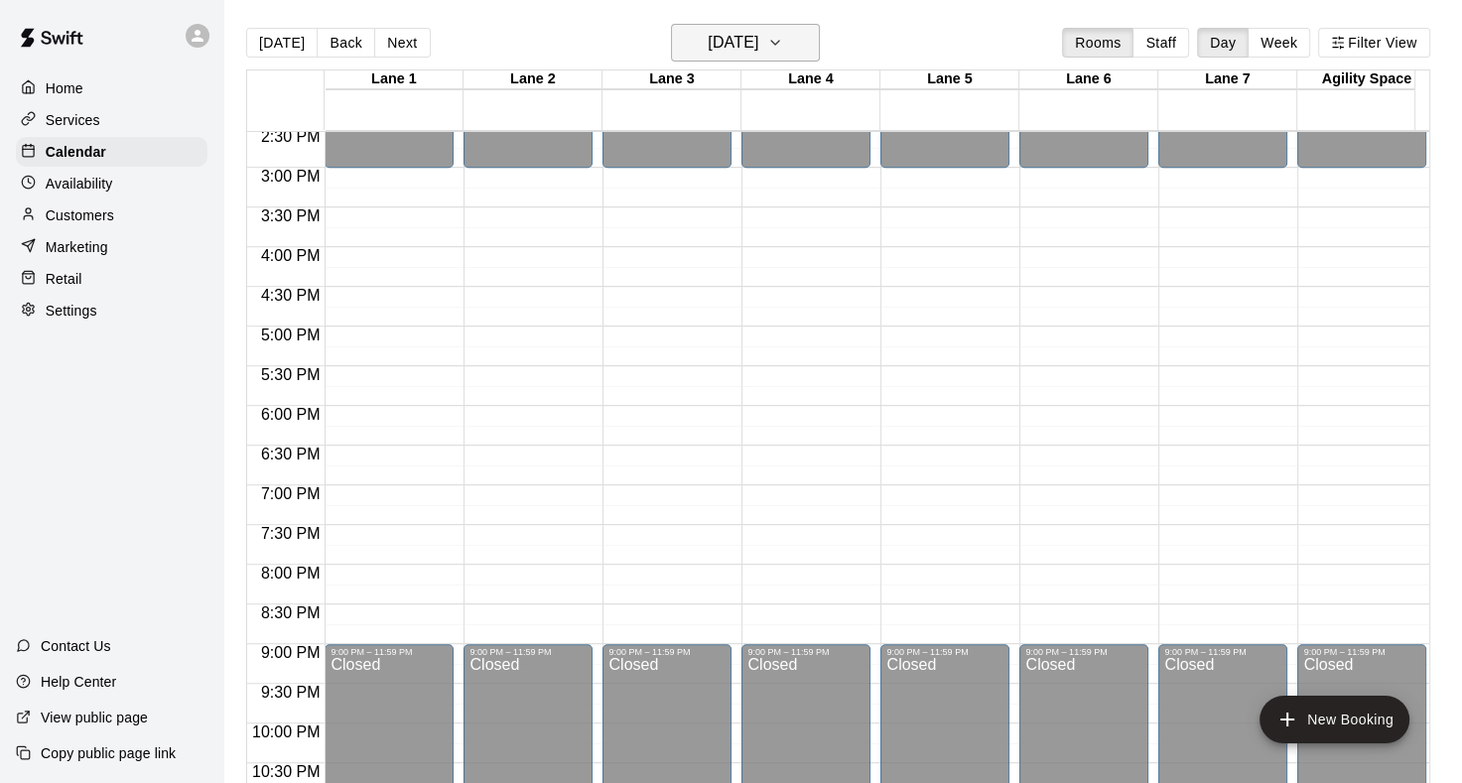
click at [783, 44] on icon "button" at bounding box center [775, 43] width 16 height 24
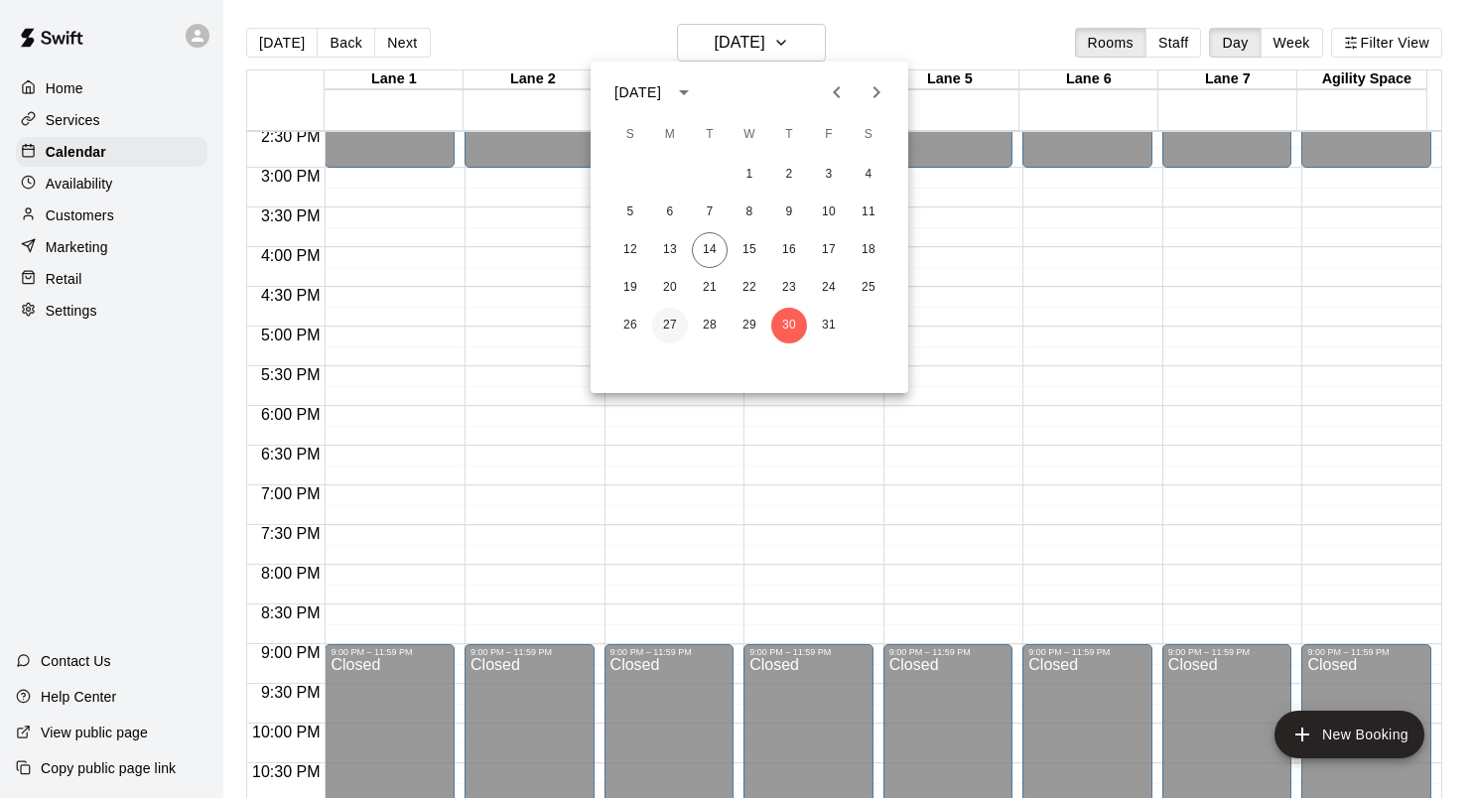
click at [674, 328] on button "27" at bounding box center [670, 326] width 36 height 36
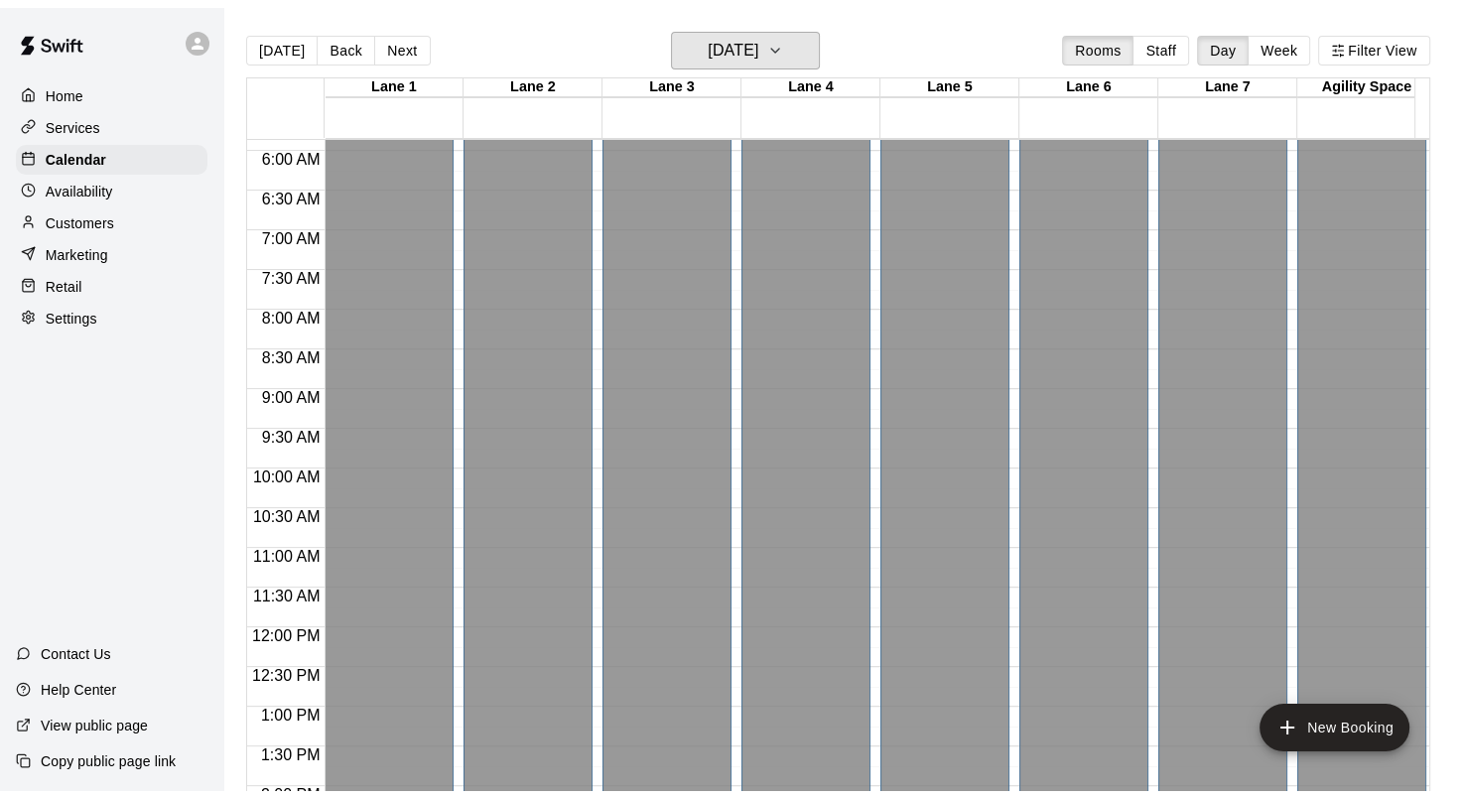
scroll to position [993, 0]
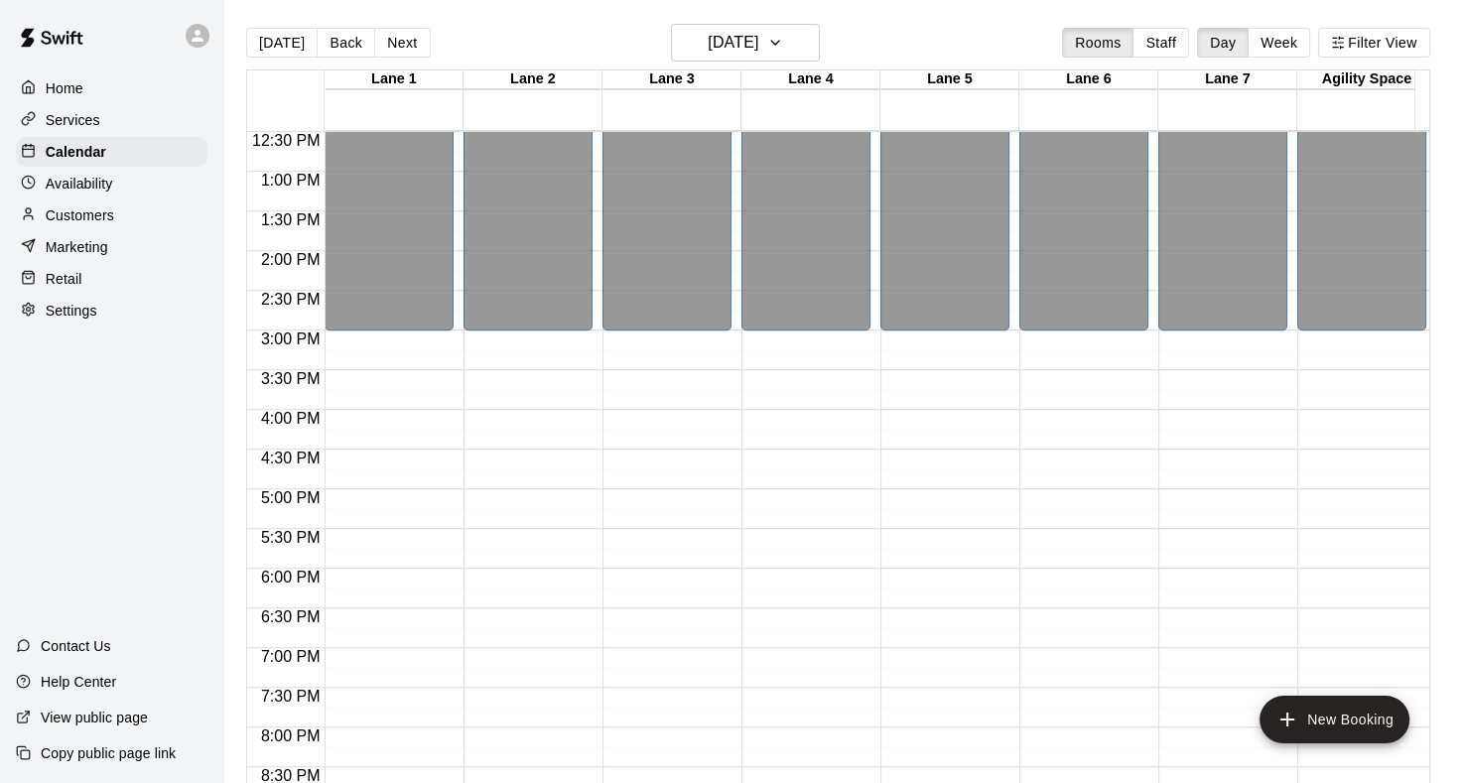
click at [82, 194] on p "Availability" at bounding box center [80, 184] width 68 height 20
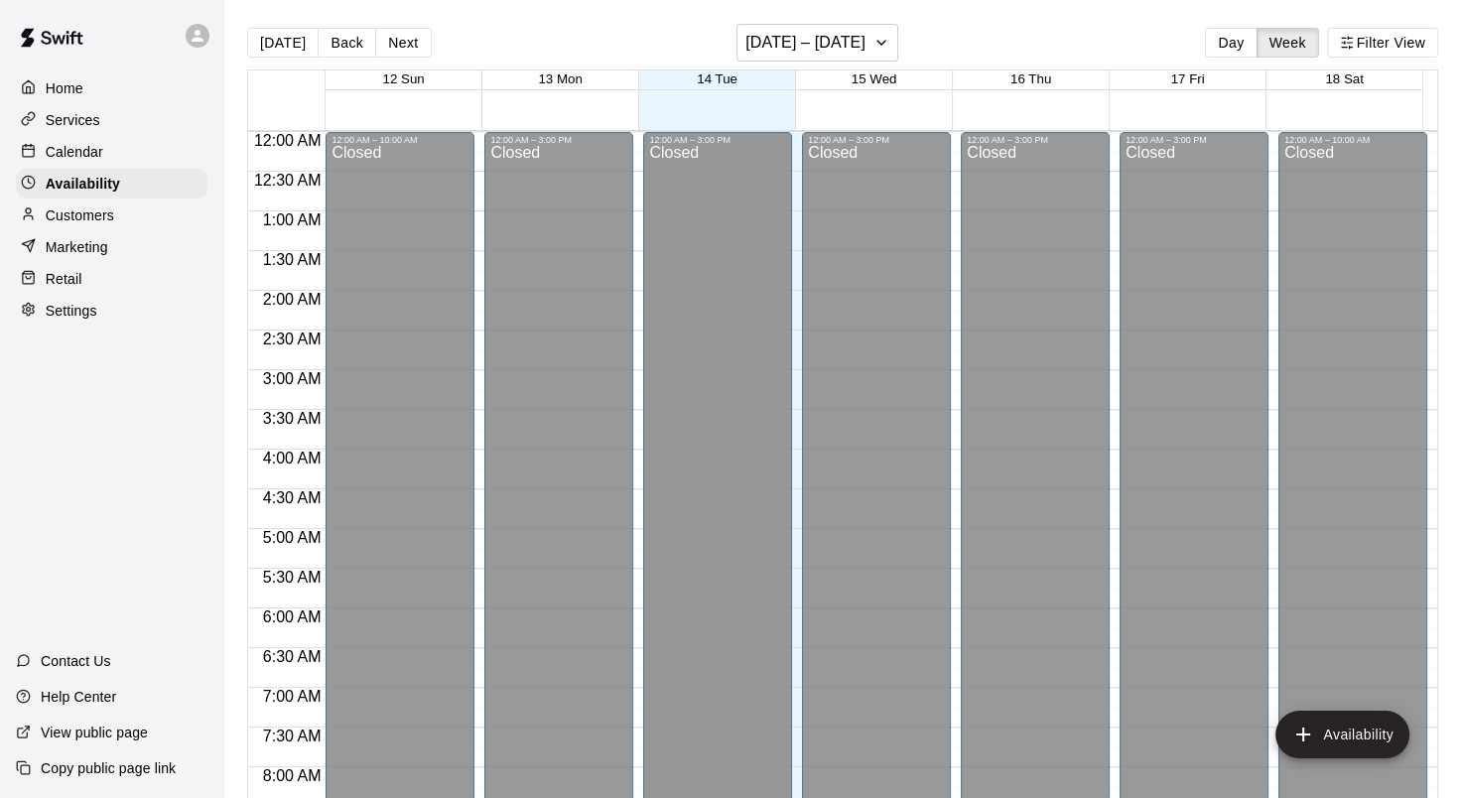
scroll to position [1215, 0]
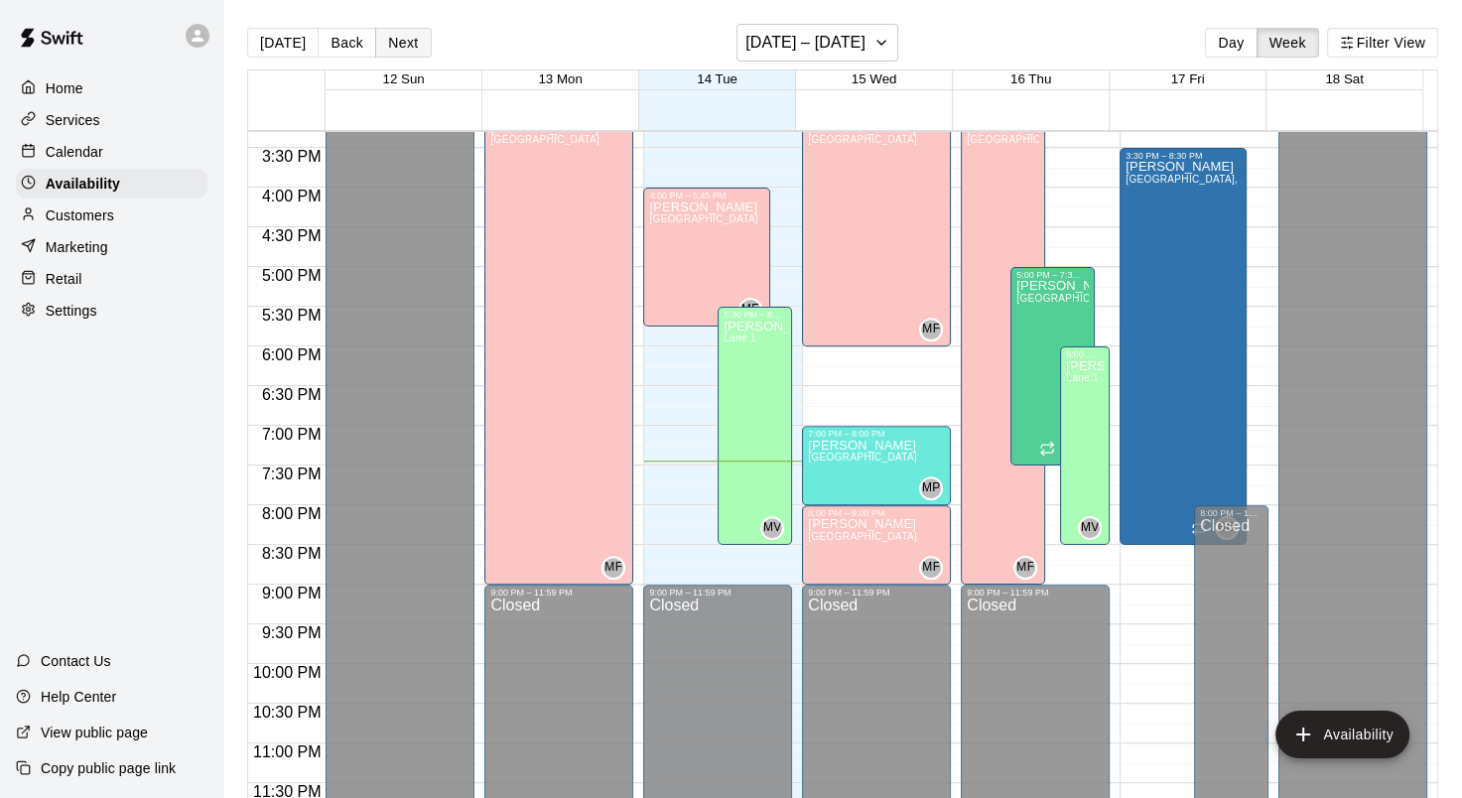
click at [398, 36] on button "Next" at bounding box center [403, 43] width 56 height 30
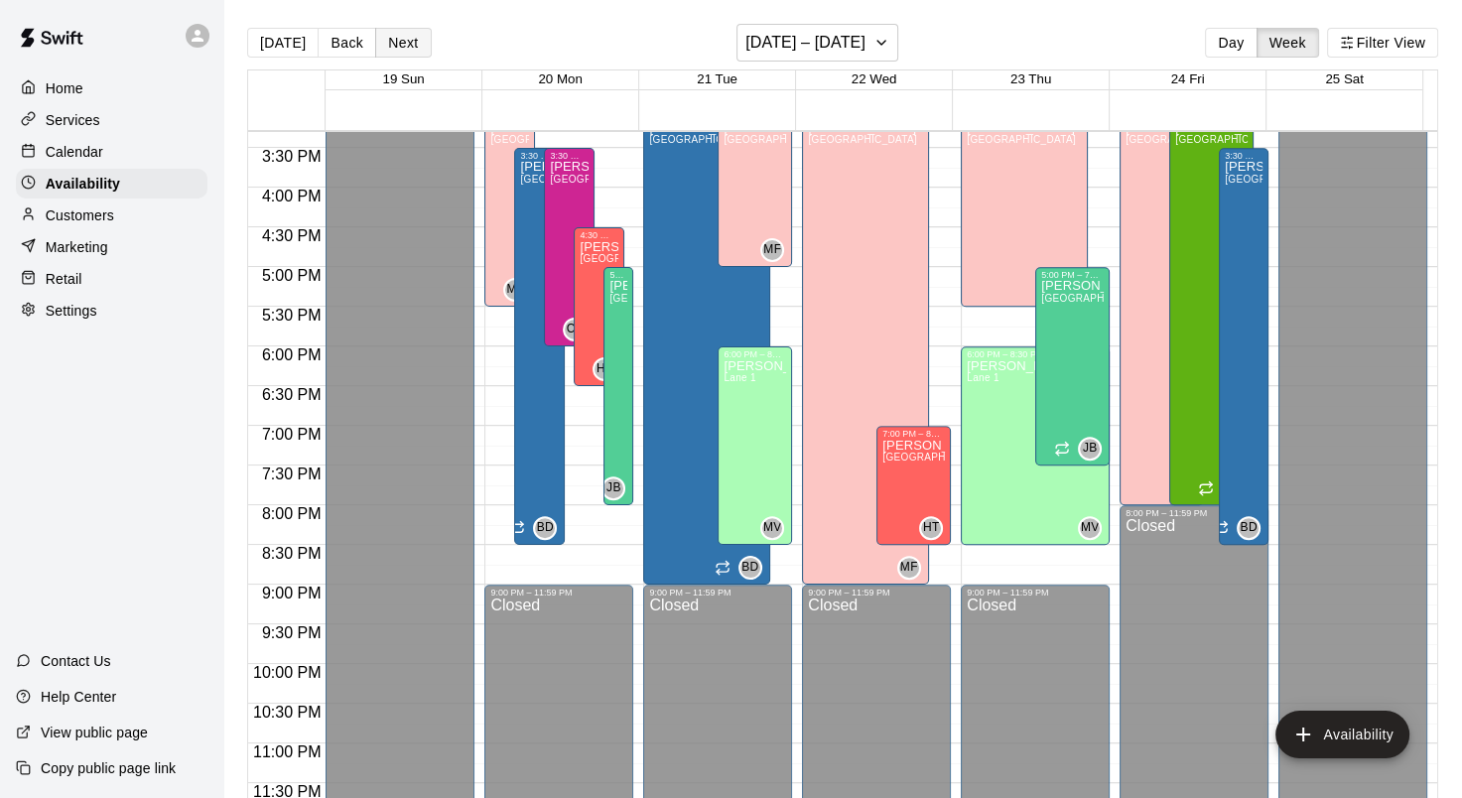
click at [405, 40] on button "Next" at bounding box center [403, 43] width 56 height 30
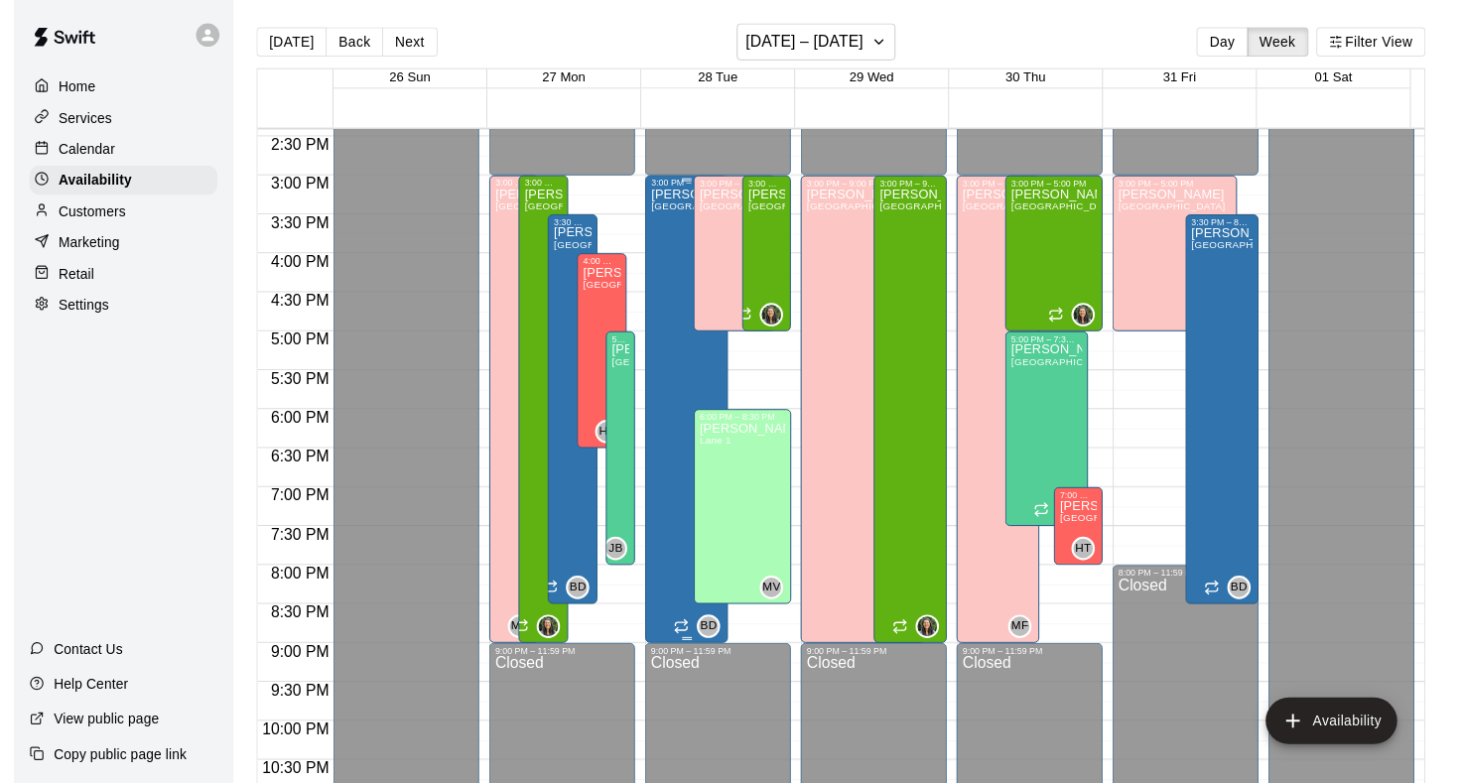
scroll to position [1116, 0]
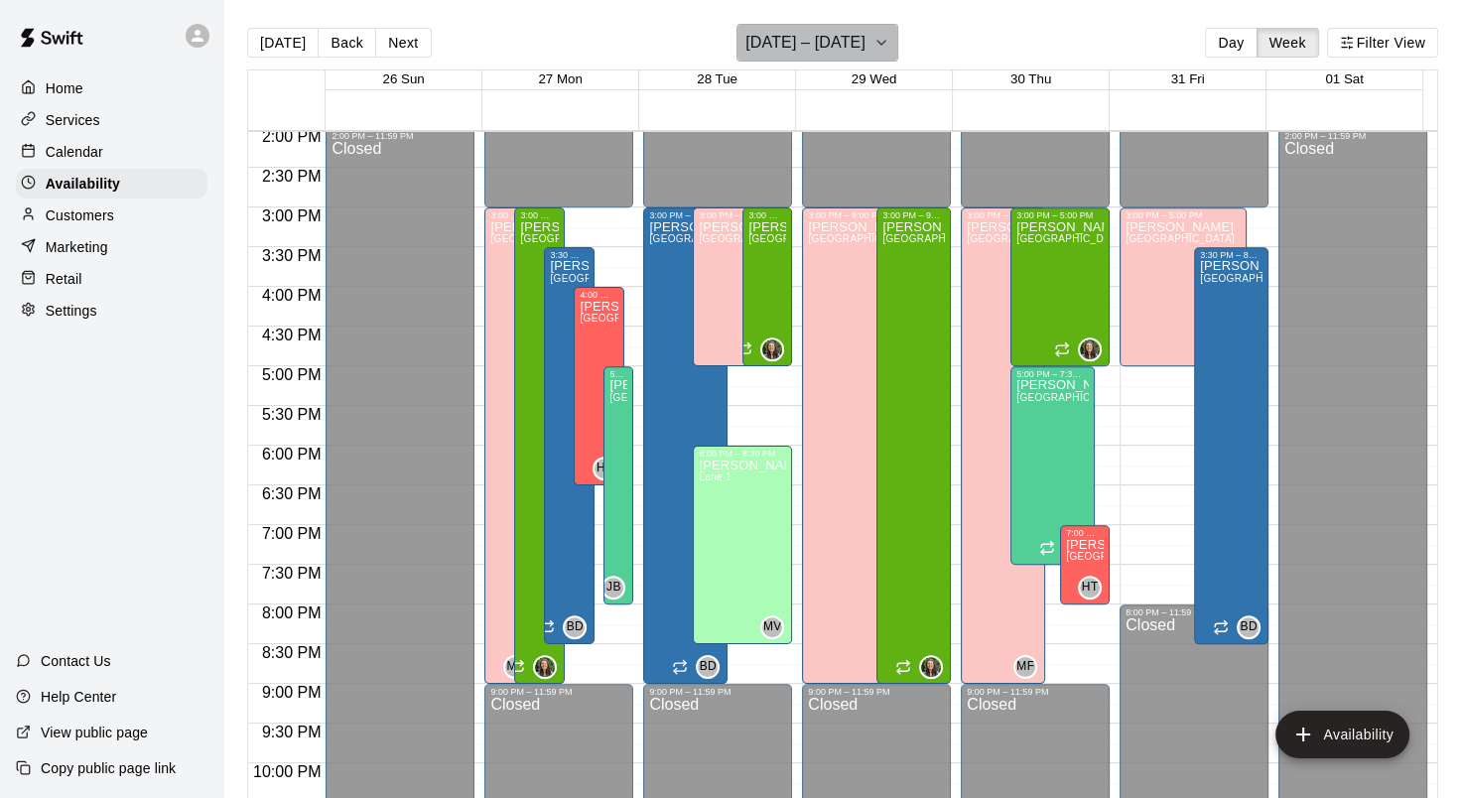
click at [890, 46] on icon "button" at bounding box center [882, 43] width 16 height 24
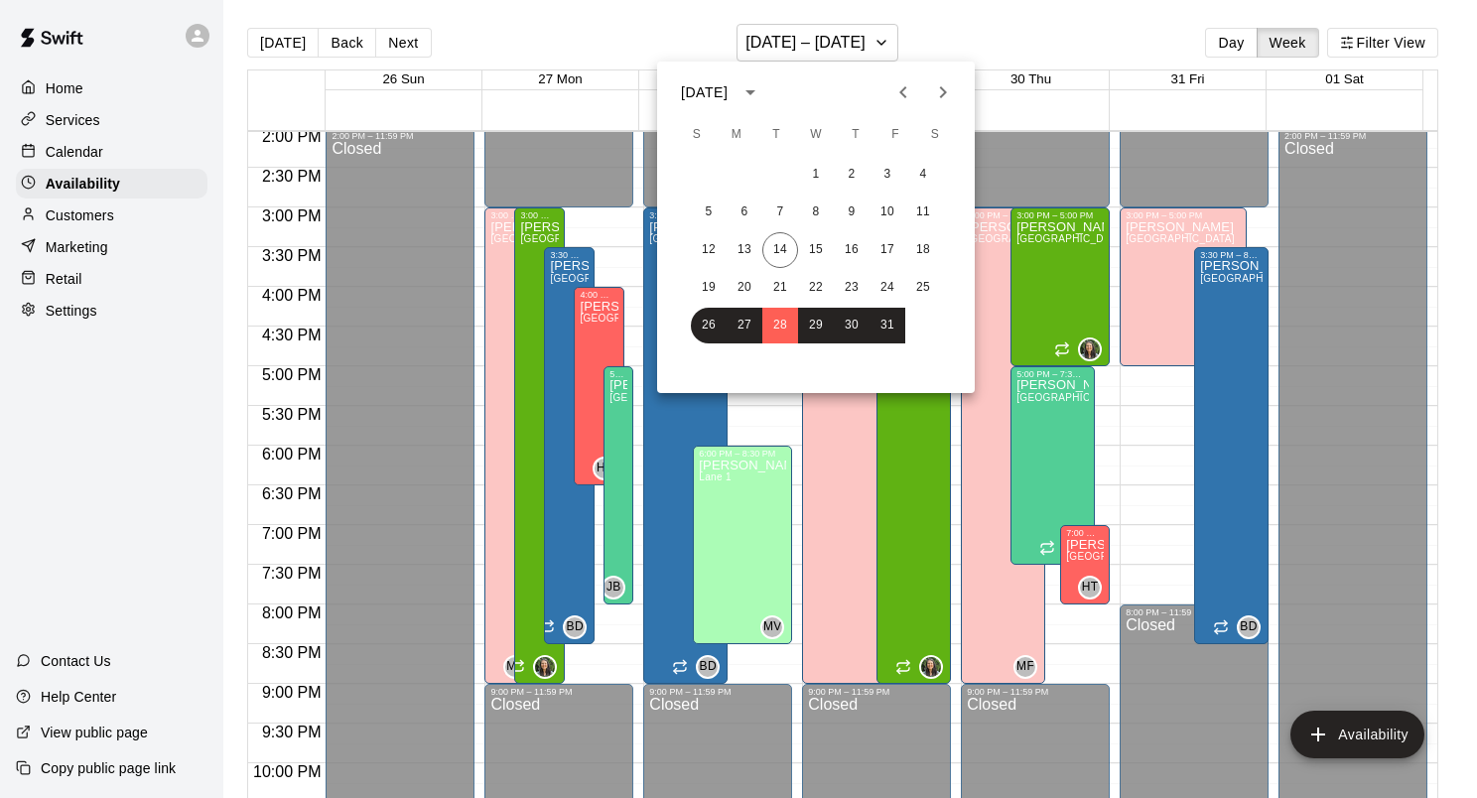
click at [49, 164] on div at bounding box center [738, 399] width 1477 height 798
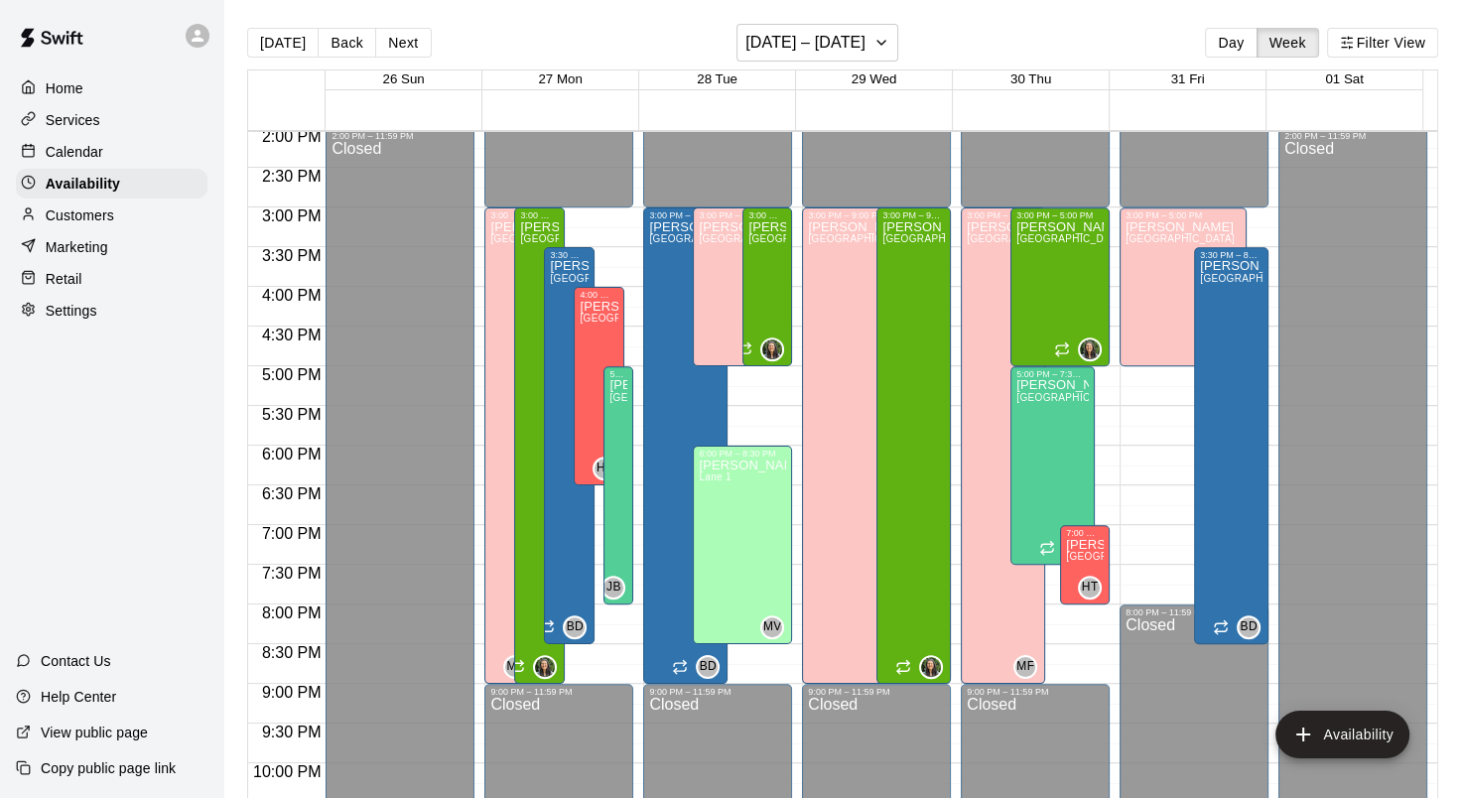
click at [73, 156] on p "Calendar" at bounding box center [75, 152] width 58 height 20
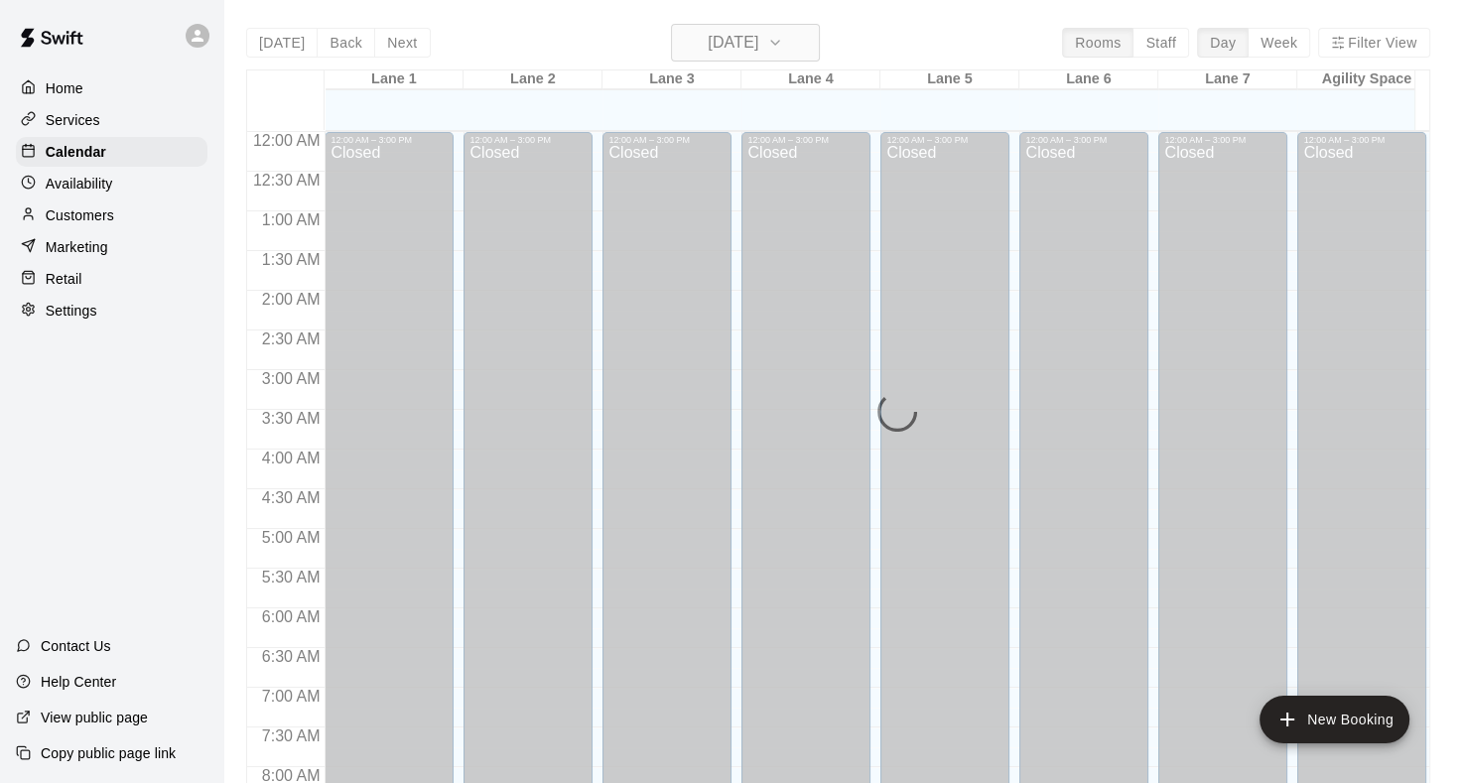
scroll to position [1156, 0]
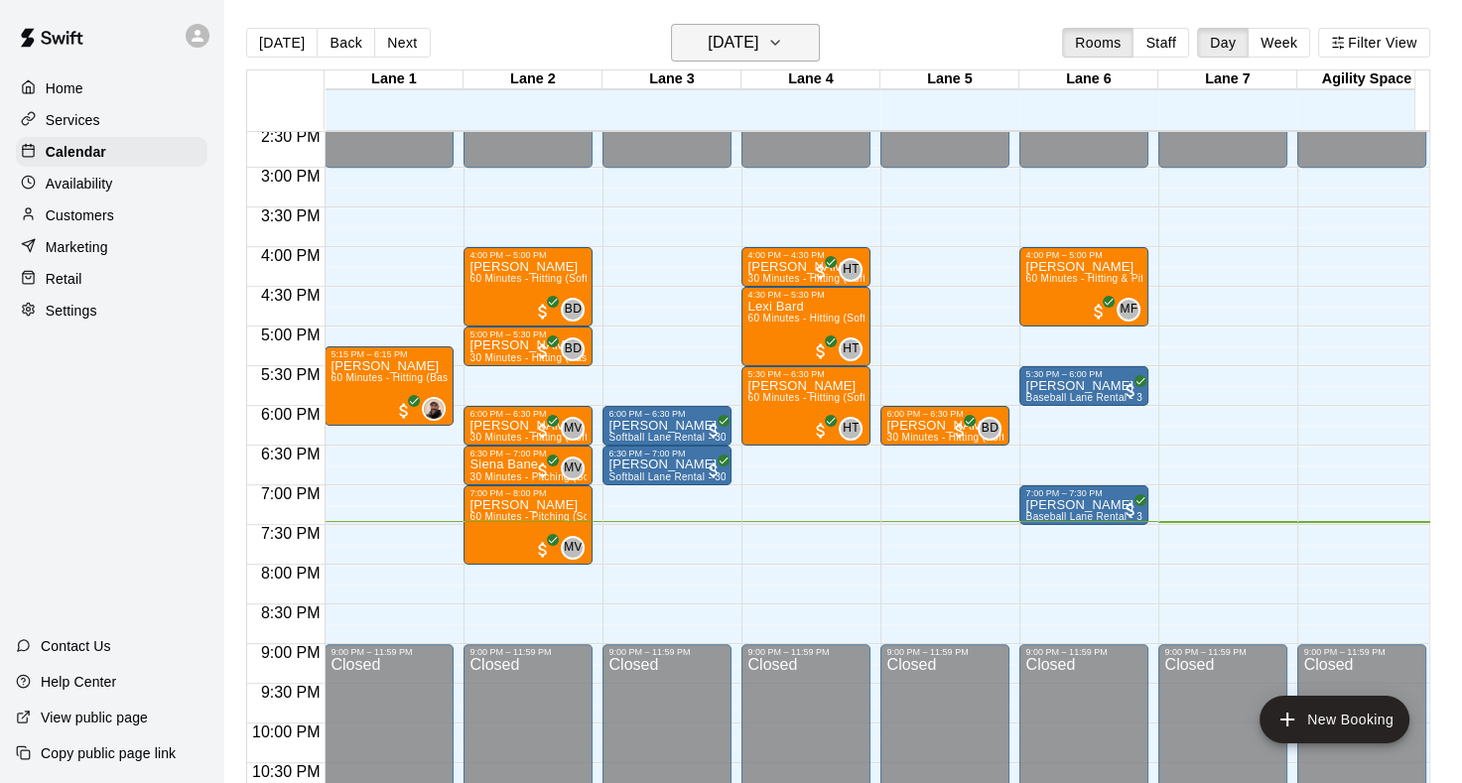
click at [820, 41] on button "[DATE]" at bounding box center [745, 43] width 149 height 38
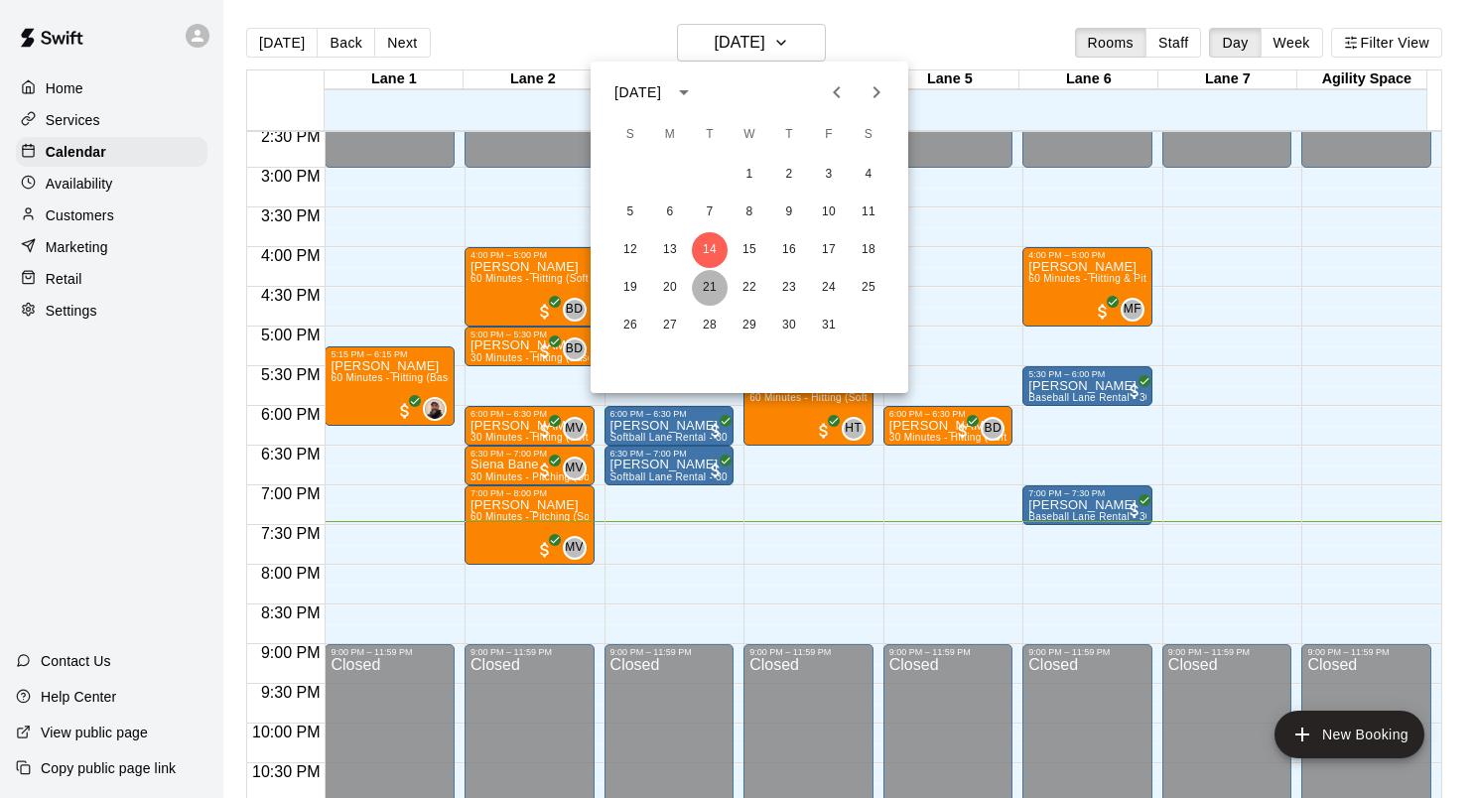
click at [711, 290] on button "21" at bounding box center [710, 288] width 36 height 36
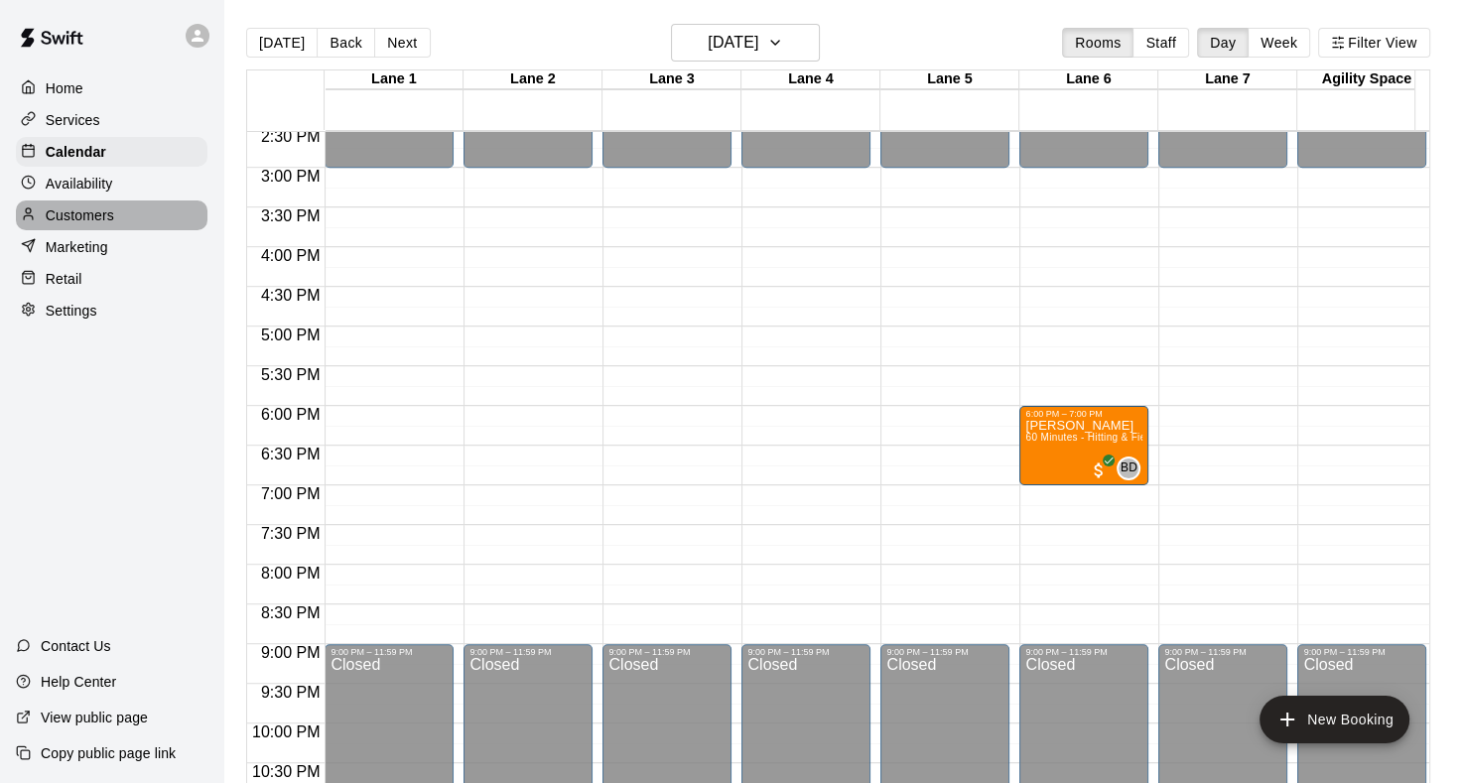
click at [72, 225] on p "Customers" at bounding box center [80, 216] width 69 height 20
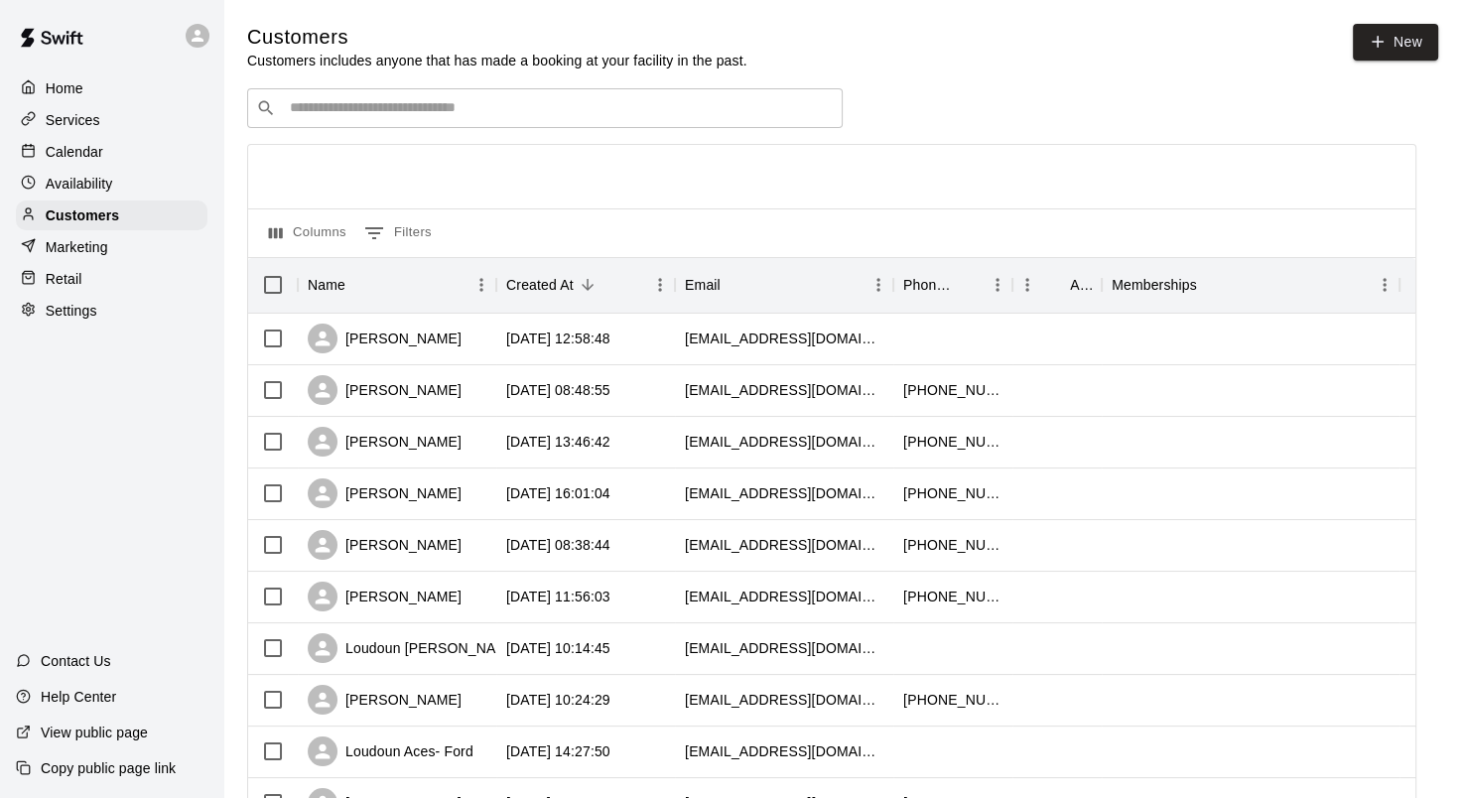
click at [91, 160] on p "Calendar" at bounding box center [75, 152] width 58 height 20
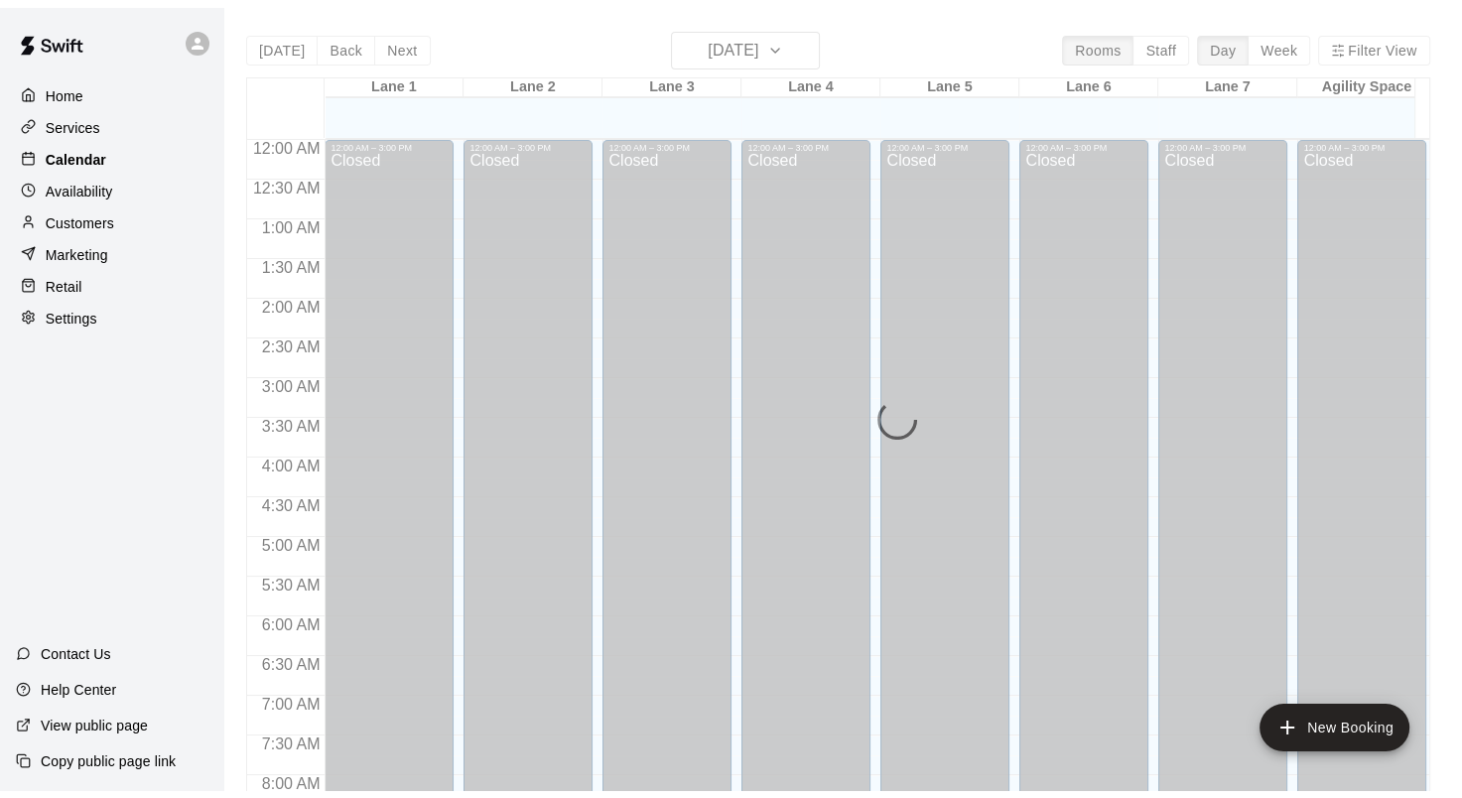
scroll to position [1156, 0]
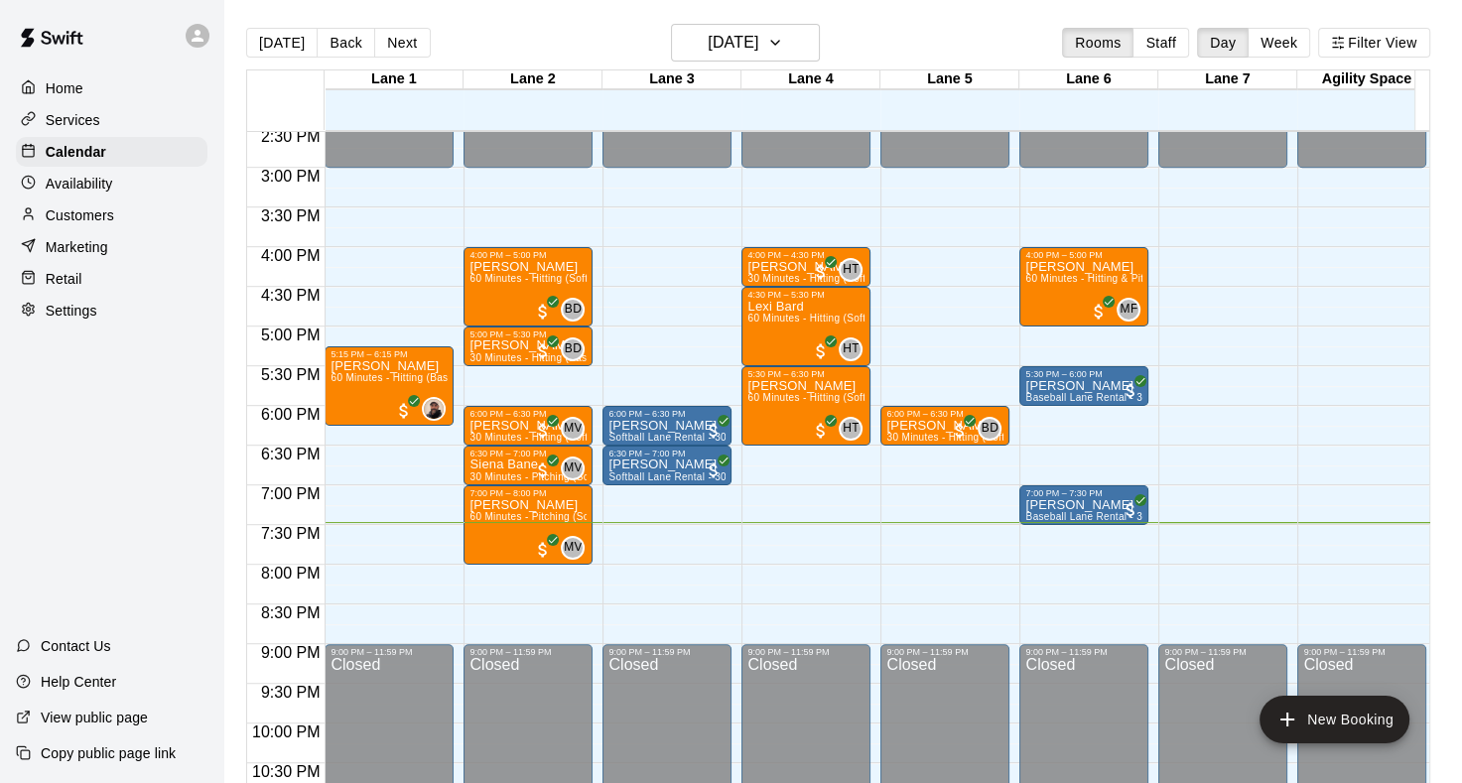
click at [73, 221] on p "Customers" at bounding box center [80, 216] width 69 height 20
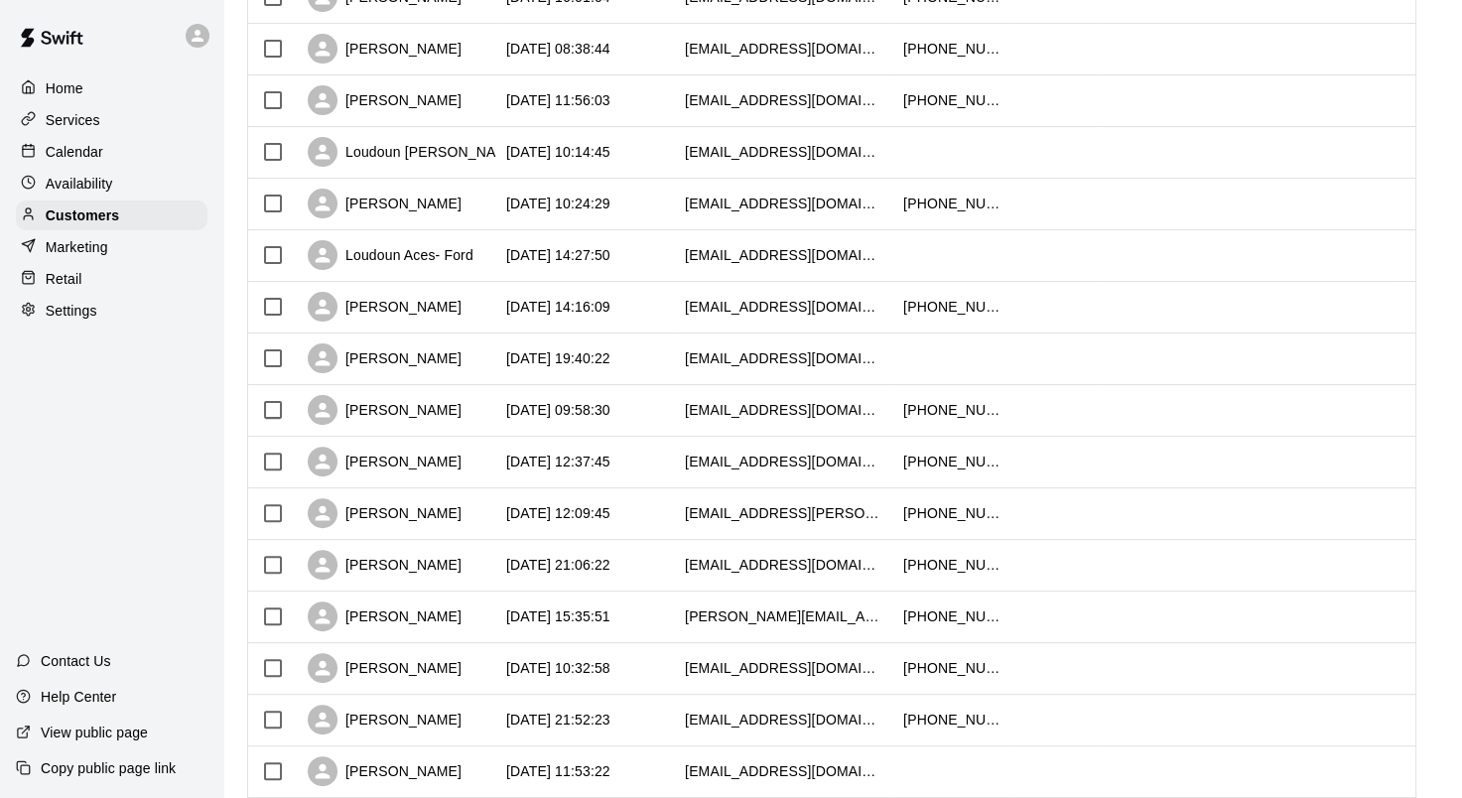
scroll to position [917, 0]
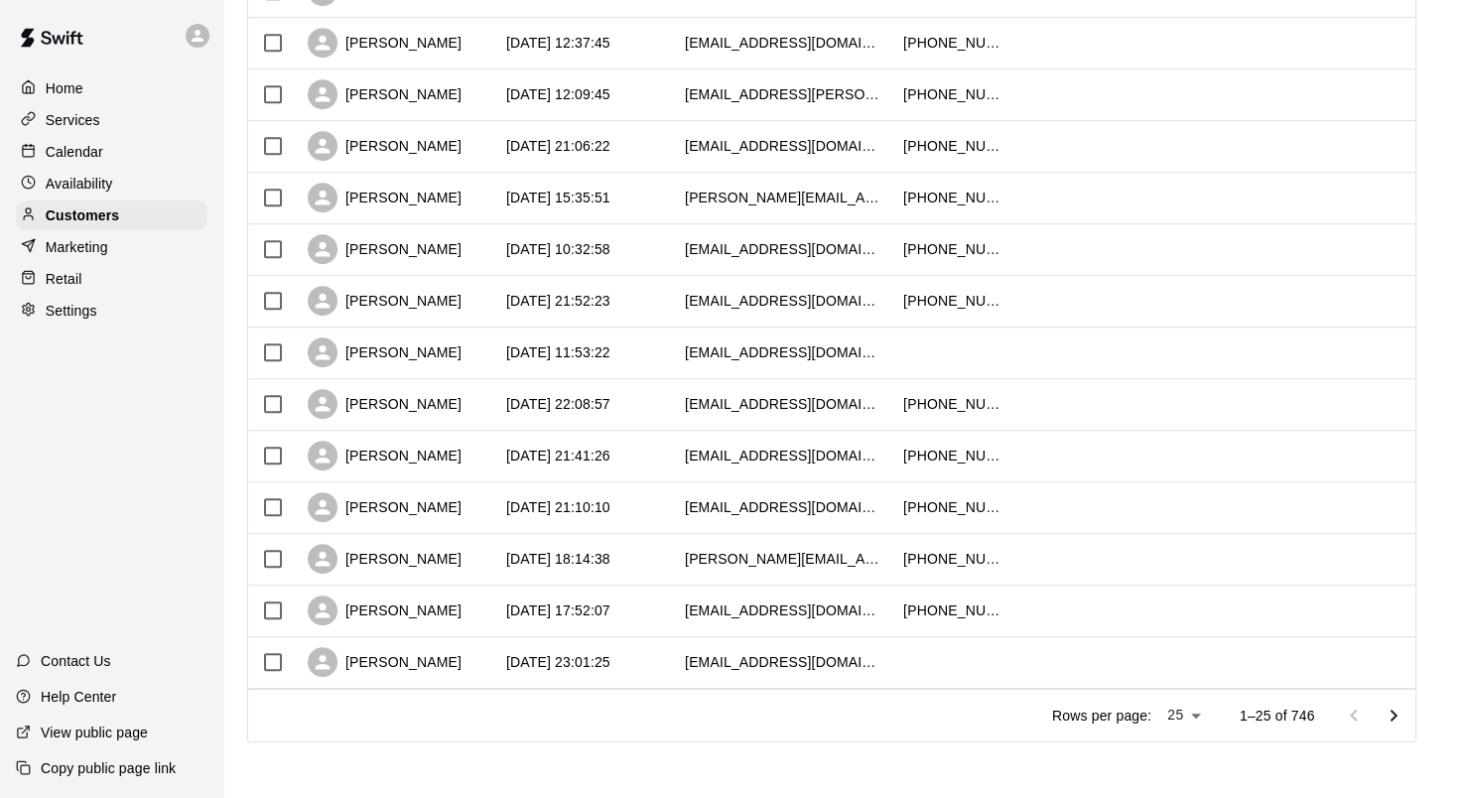
click at [91, 155] on p "Calendar" at bounding box center [75, 152] width 58 height 20
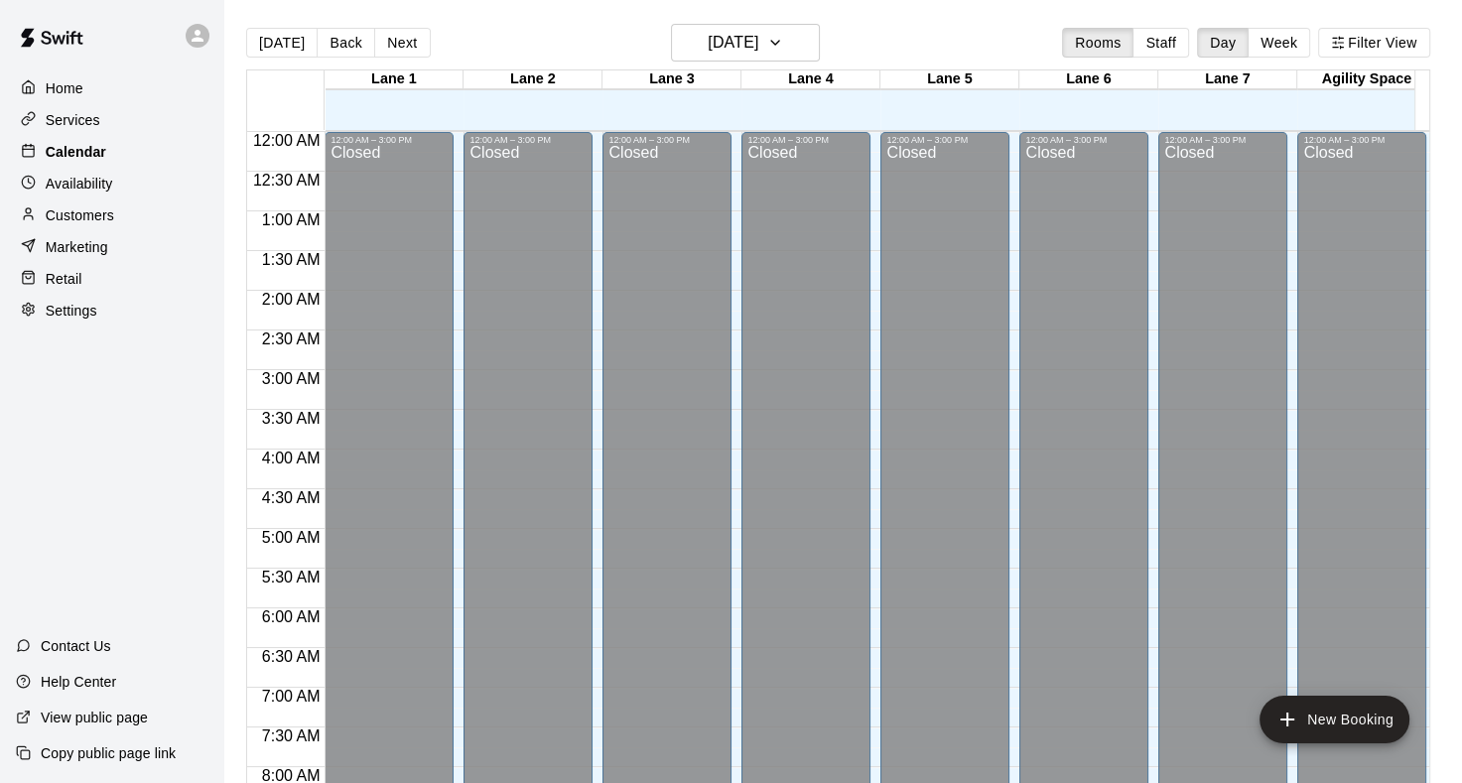
scroll to position [1156, 0]
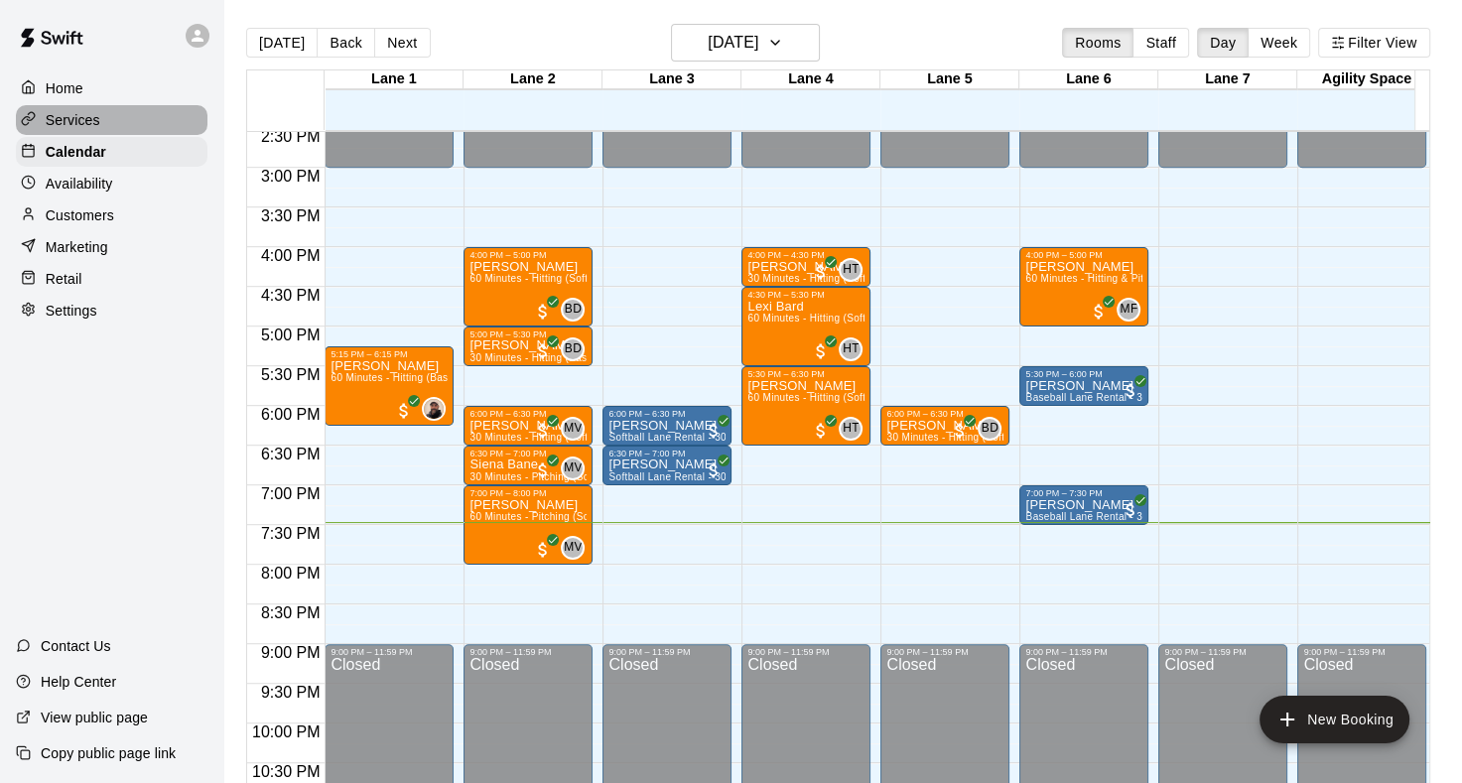
click at [83, 128] on p "Services" at bounding box center [73, 120] width 55 height 20
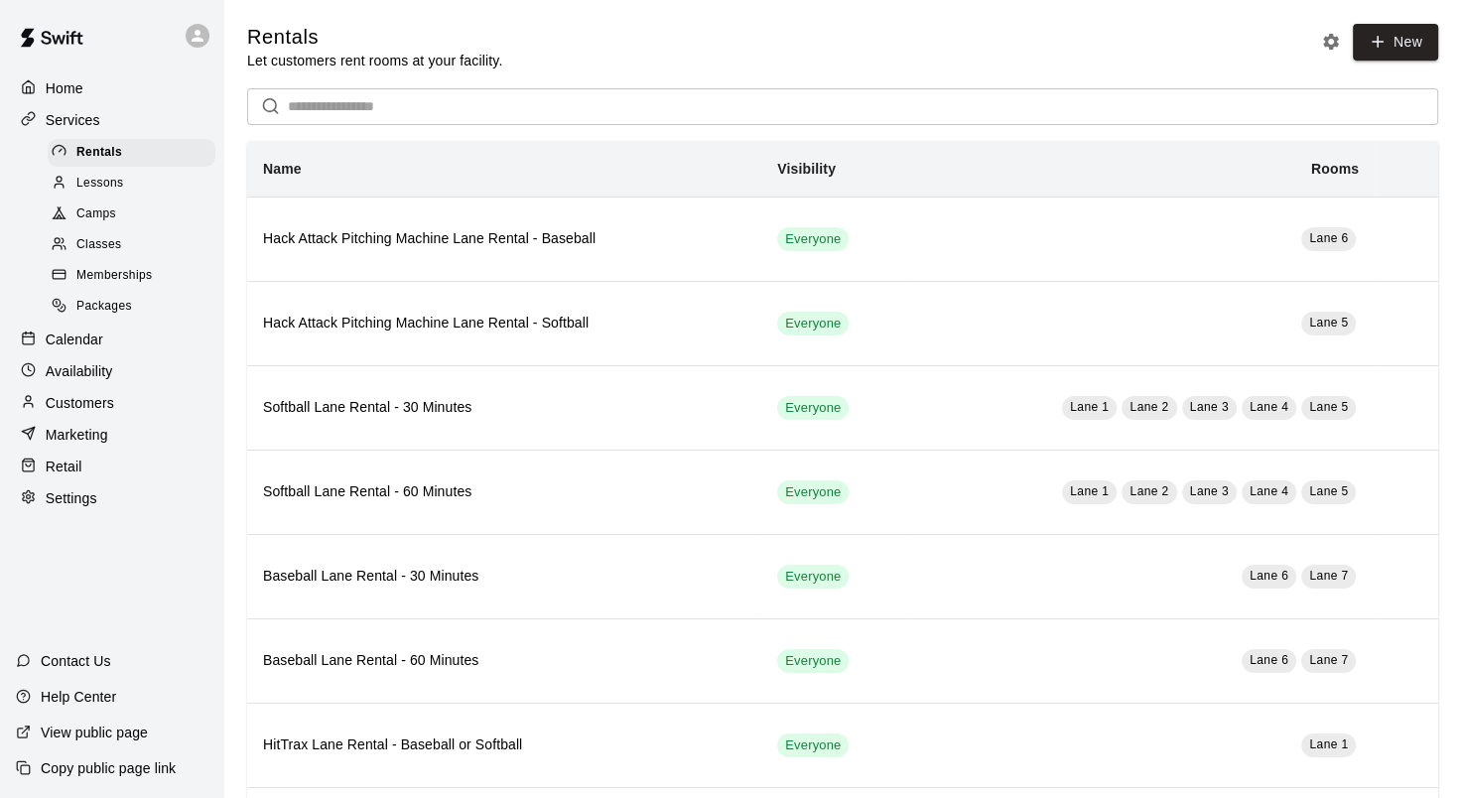
click at [87, 115] on p "Services" at bounding box center [73, 120] width 55 height 20
click at [75, 85] on p "Home" at bounding box center [65, 88] width 38 height 20
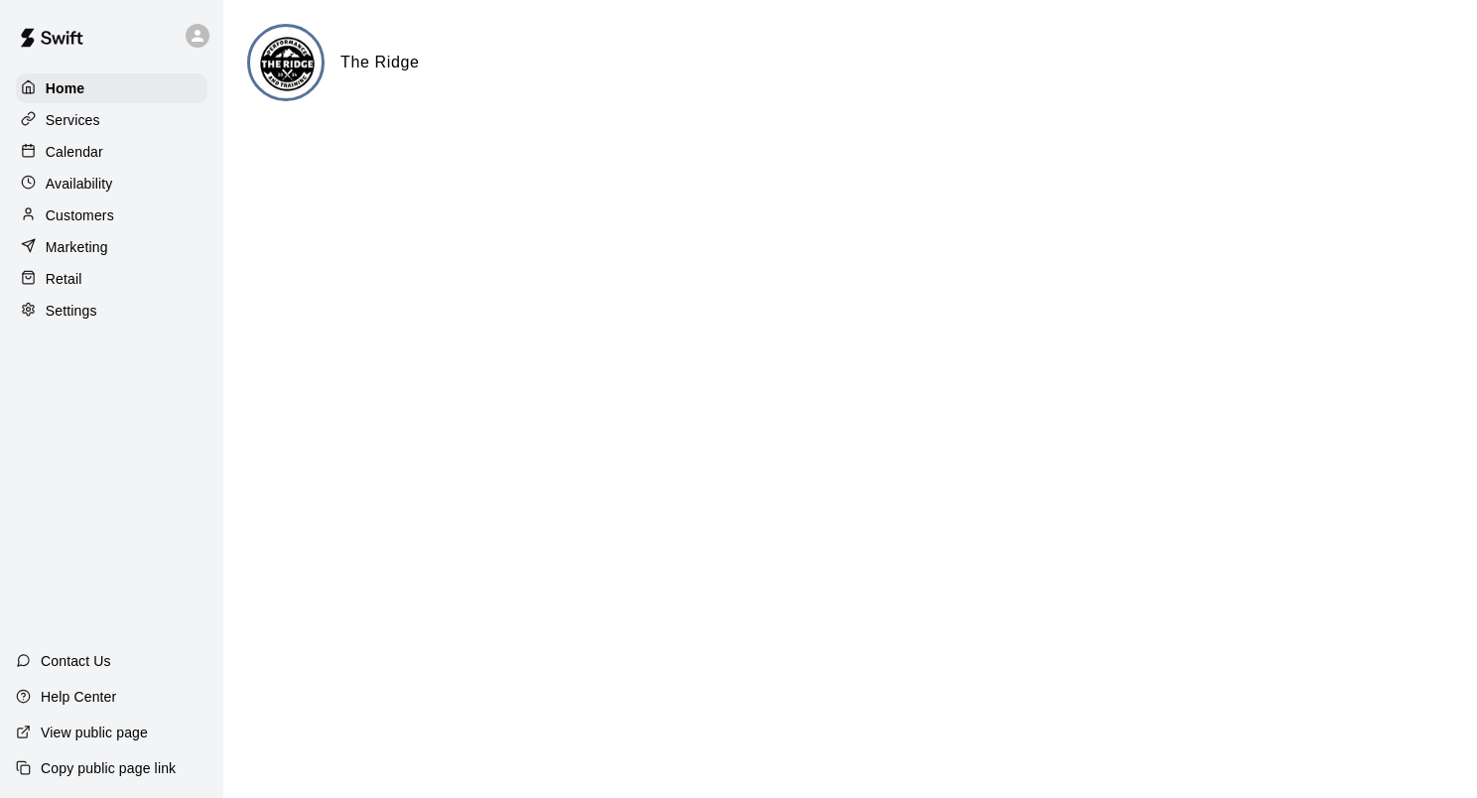
click at [73, 126] on p "Services" at bounding box center [73, 120] width 55 height 20
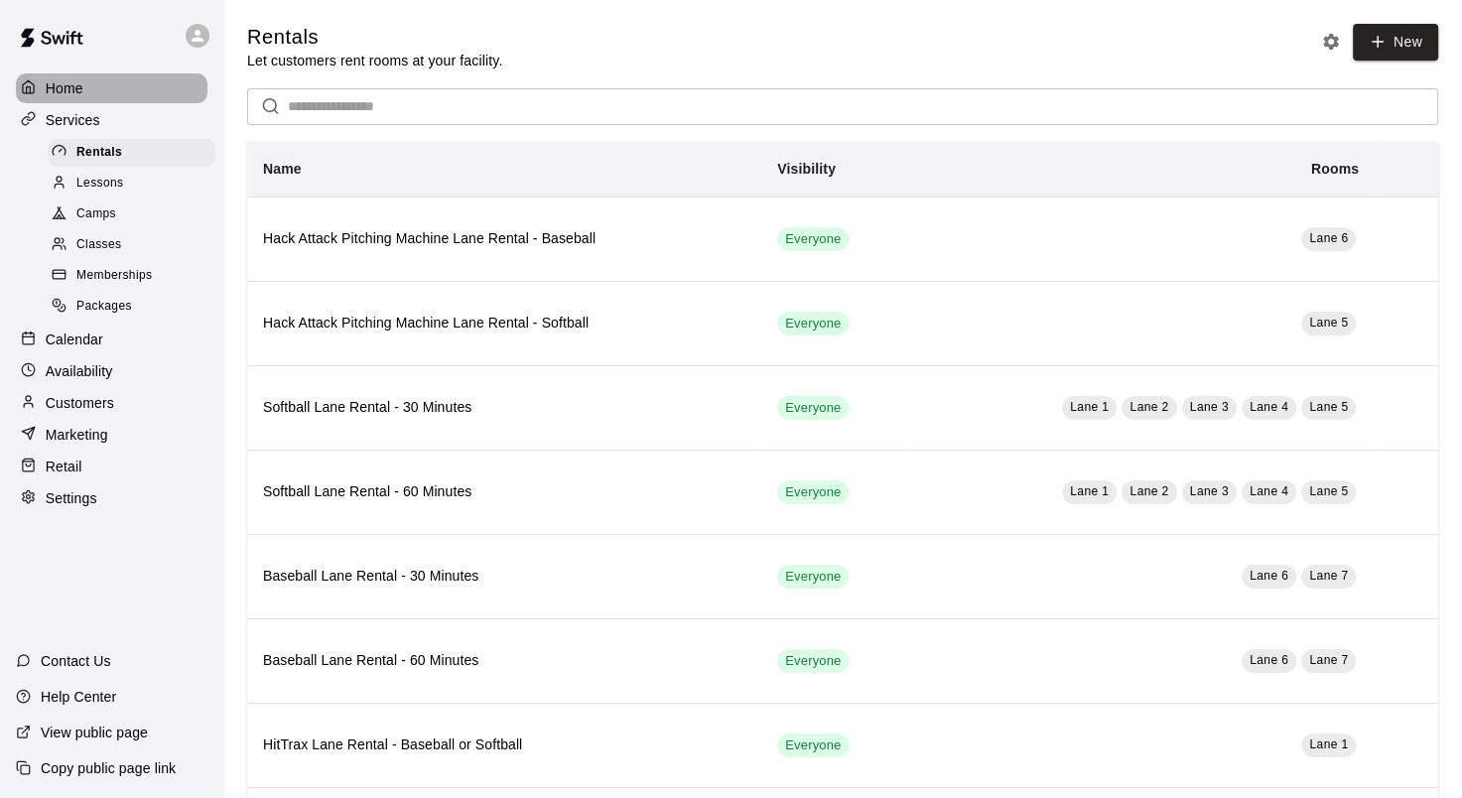
click at [71, 91] on p "Home" at bounding box center [65, 88] width 38 height 20
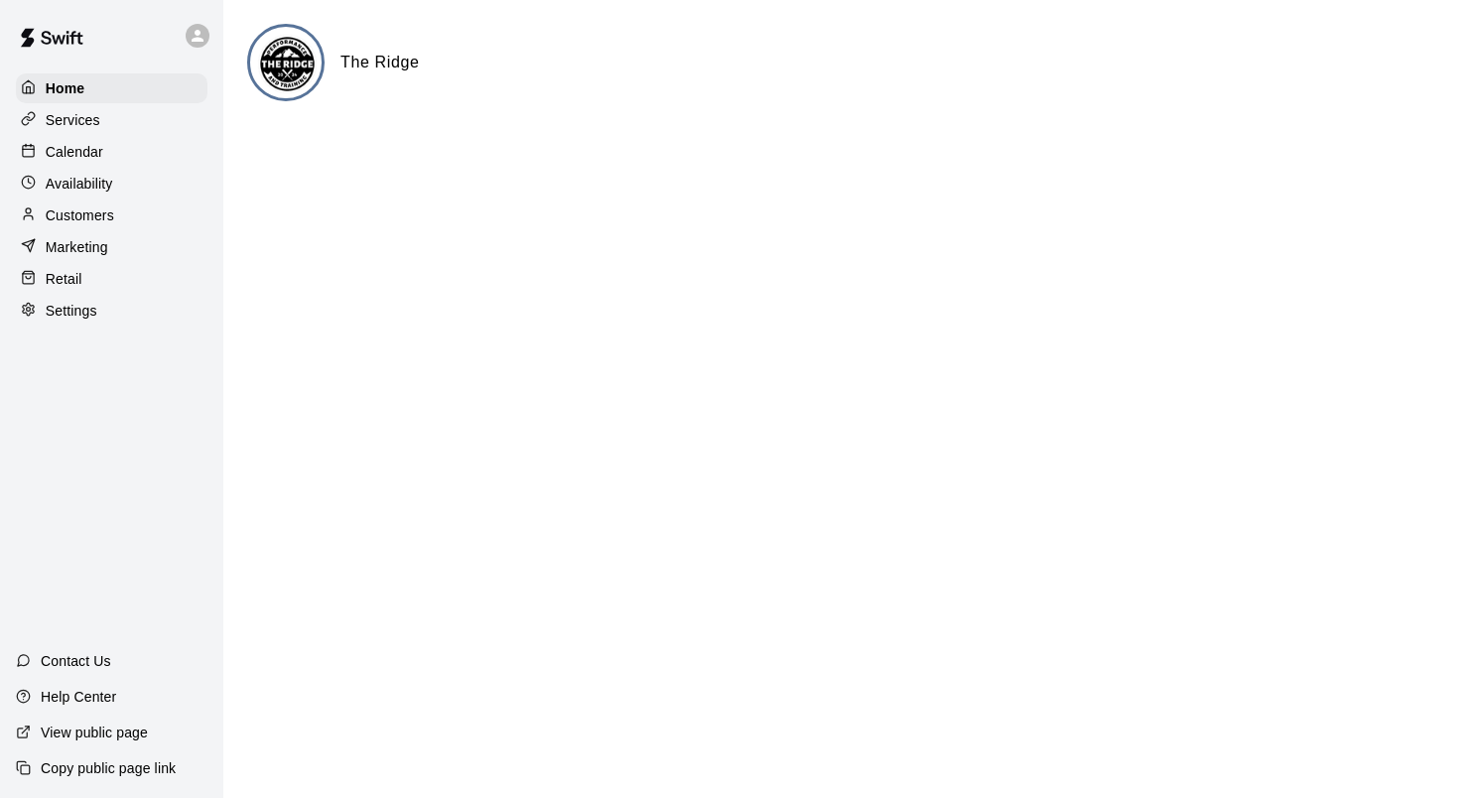
click at [98, 147] on p "Calendar" at bounding box center [75, 152] width 58 height 20
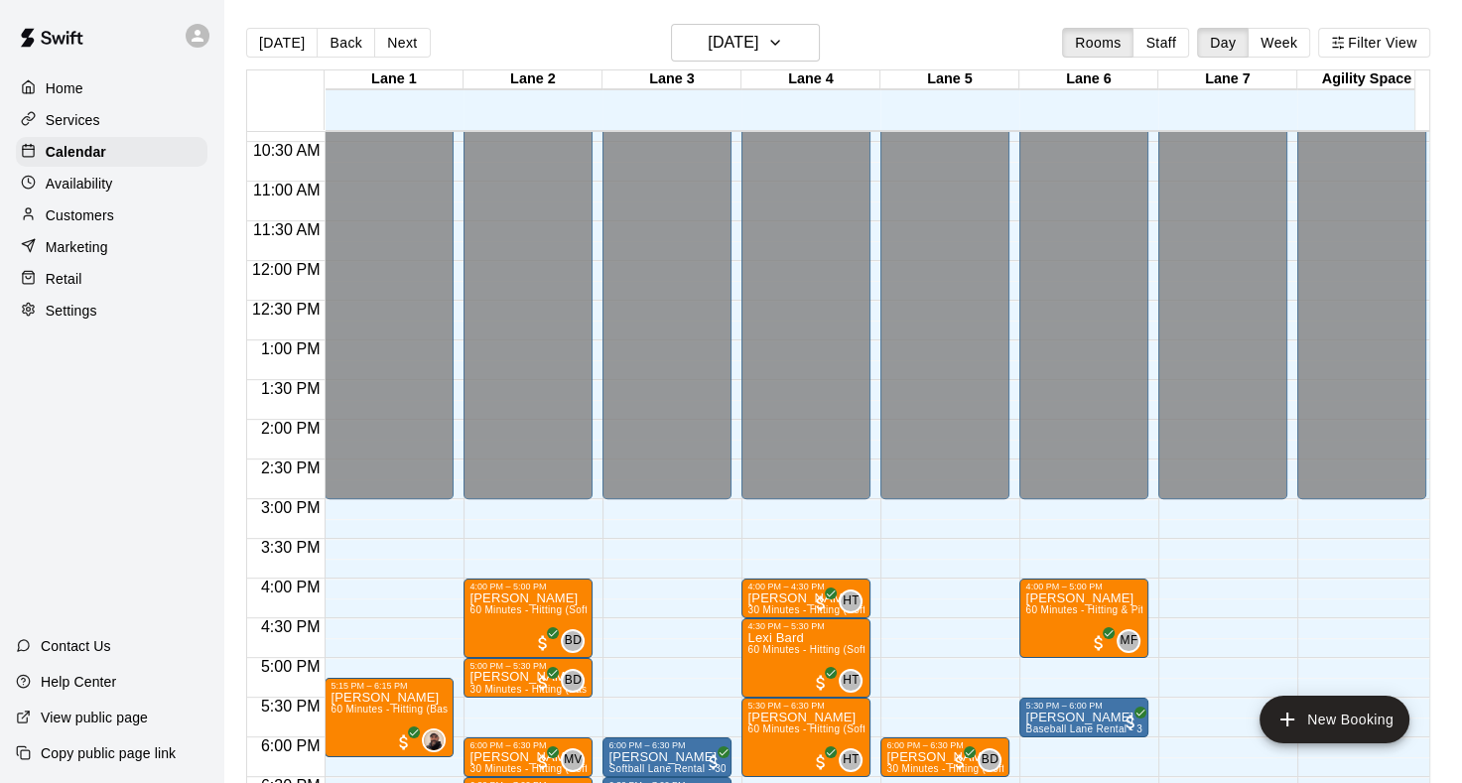
scroll to position [437, 0]
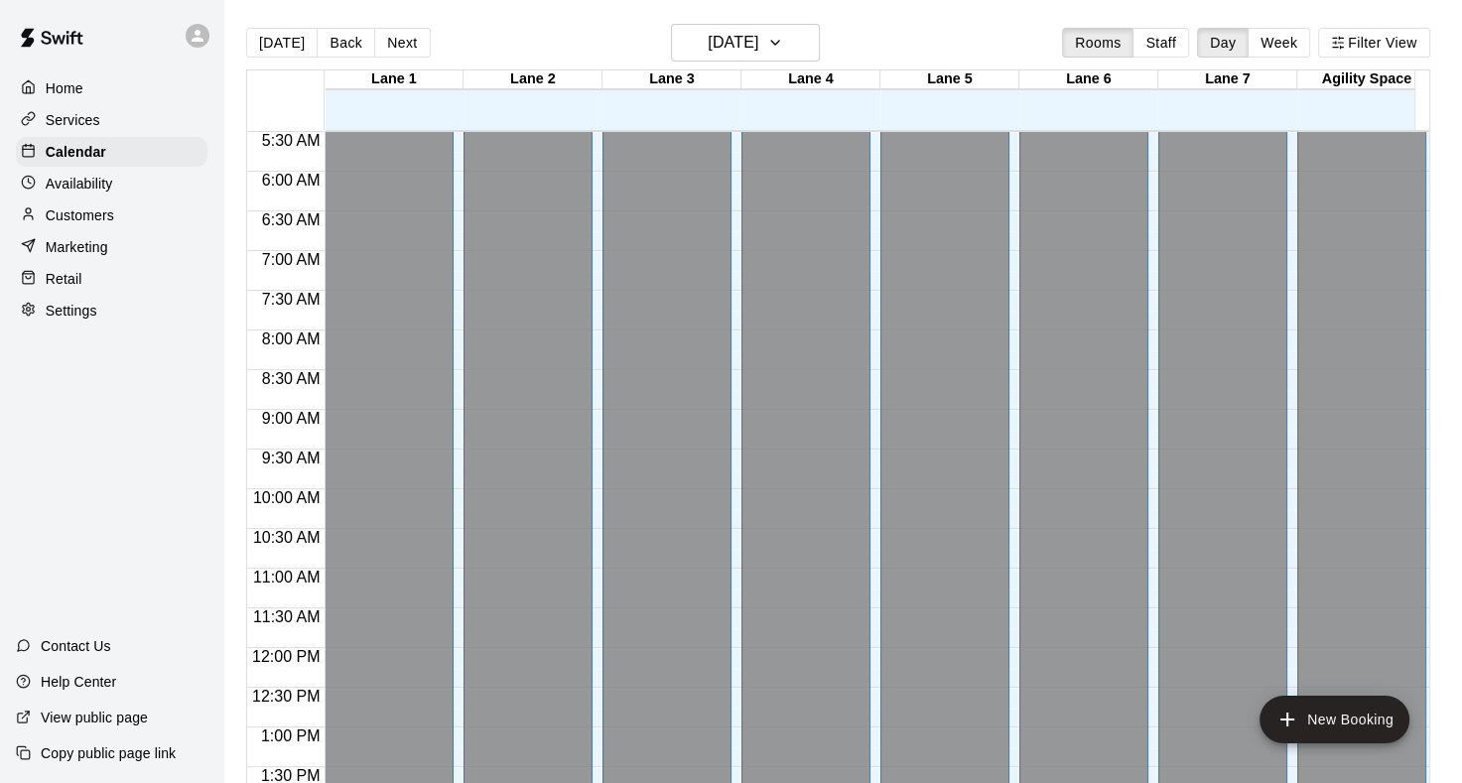
click at [67, 124] on p "Services" at bounding box center [73, 120] width 55 height 20
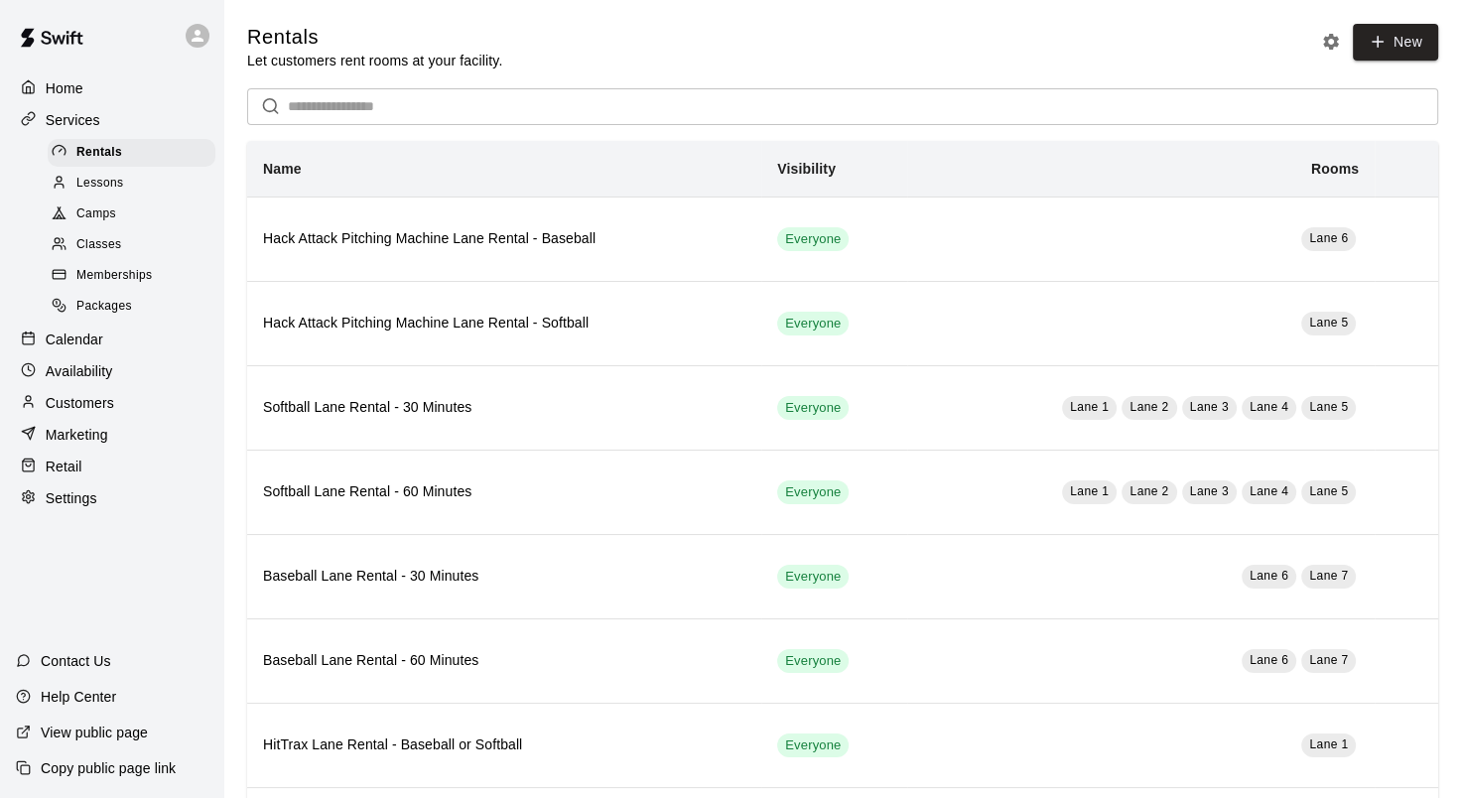
click at [57, 349] on p "Calendar" at bounding box center [75, 340] width 58 height 20
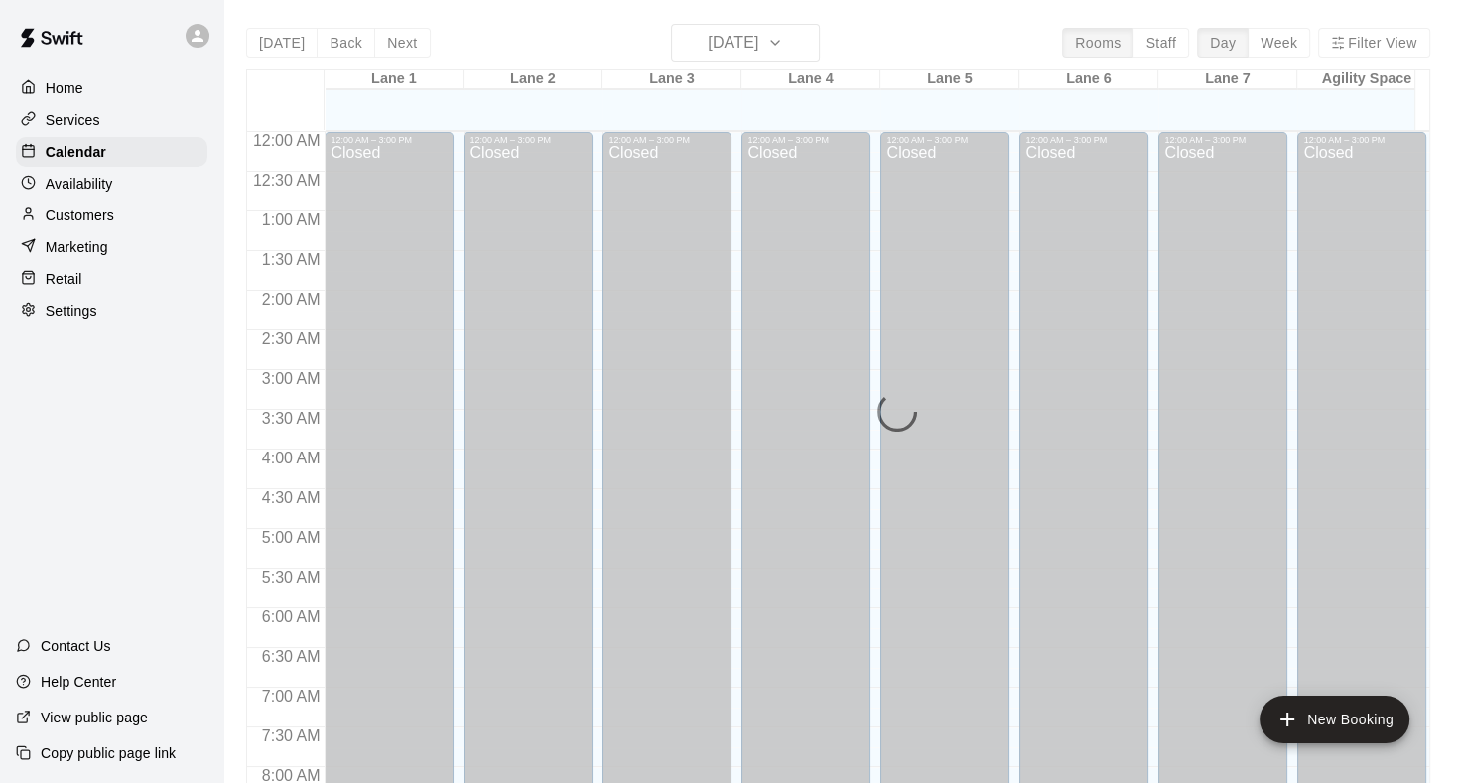
scroll to position [1156, 0]
